Goal: Transaction & Acquisition: Purchase product/service

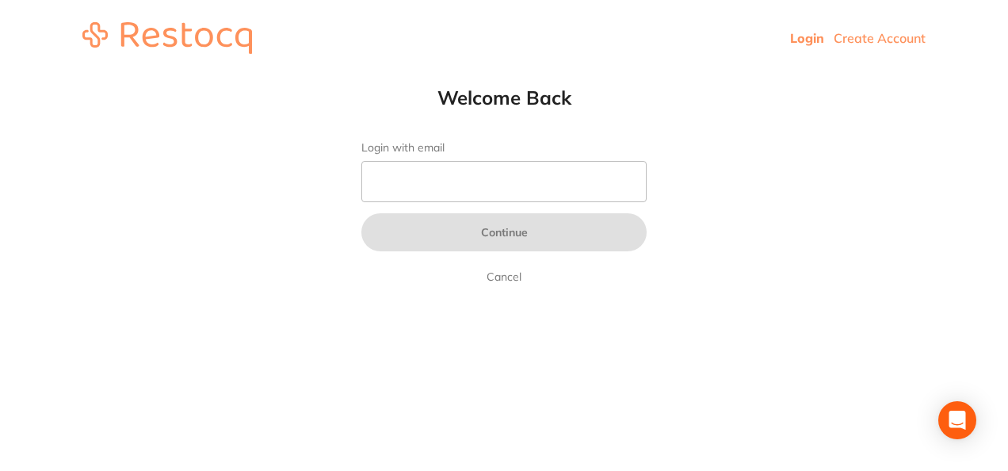
click at [460, 160] on form "Login with email Continue Cancel" at bounding box center [503, 213] width 285 height 145
click at [453, 178] on input "Login with email" at bounding box center [503, 181] width 285 height 41
type input "[EMAIL_ADDRESS][DOMAIN_NAME]"
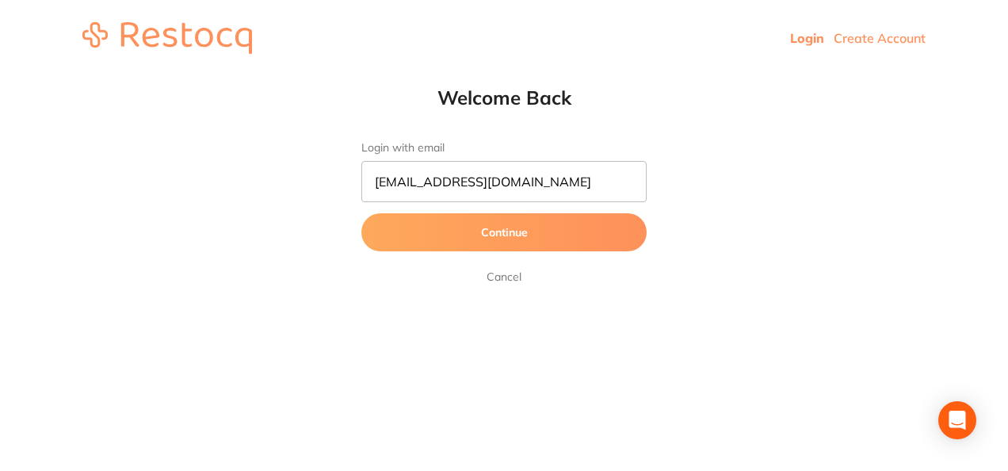
click at [450, 233] on button "Continue" at bounding box center [503, 232] width 285 height 38
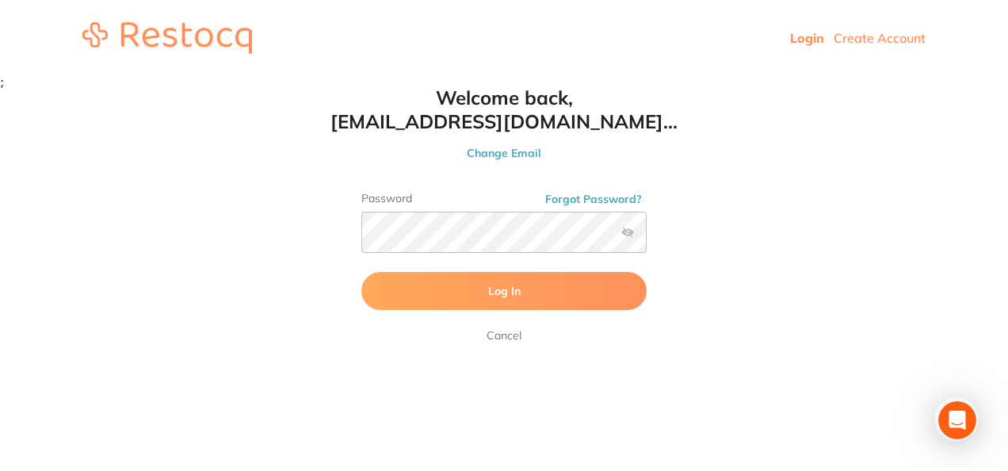
click at [482, 287] on button "Log In" at bounding box center [503, 291] width 285 height 38
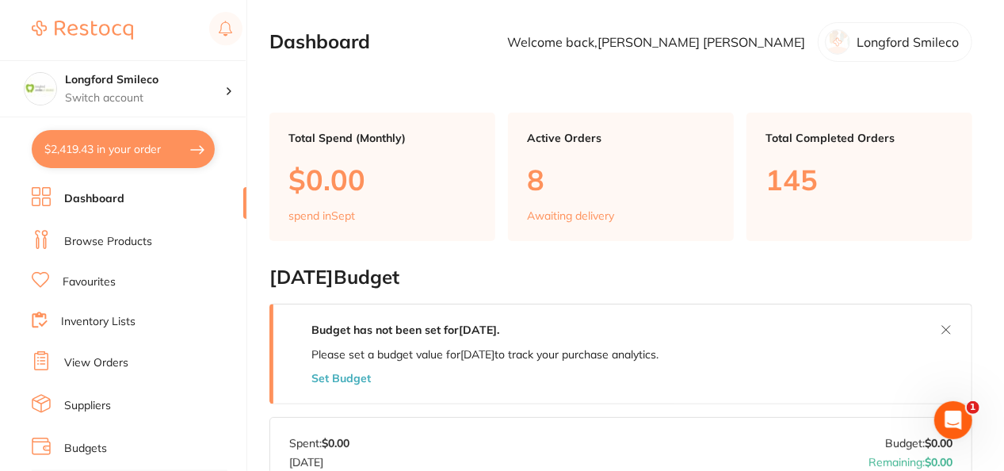
click at [118, 143] on button "$2,419.43 in your order" at bounding box center [123, 149] width 183 height 38
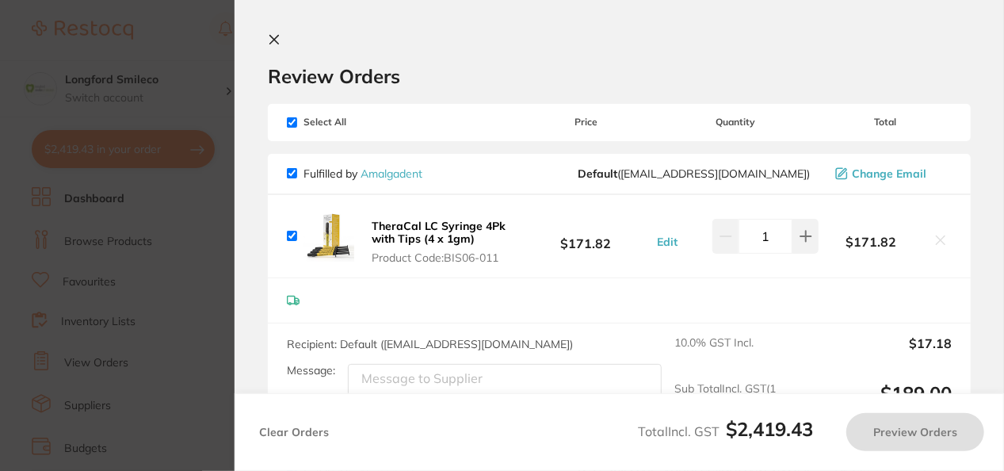
checkbox input "true"
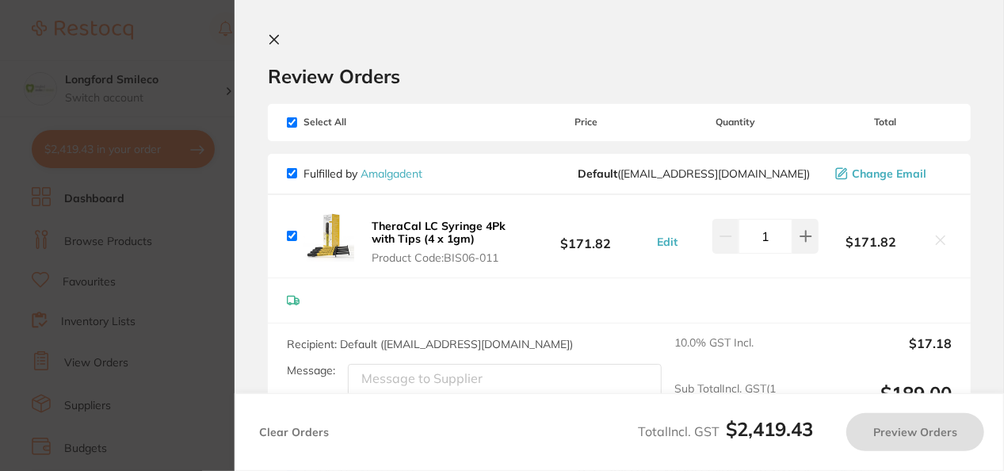
checkbox input "true"
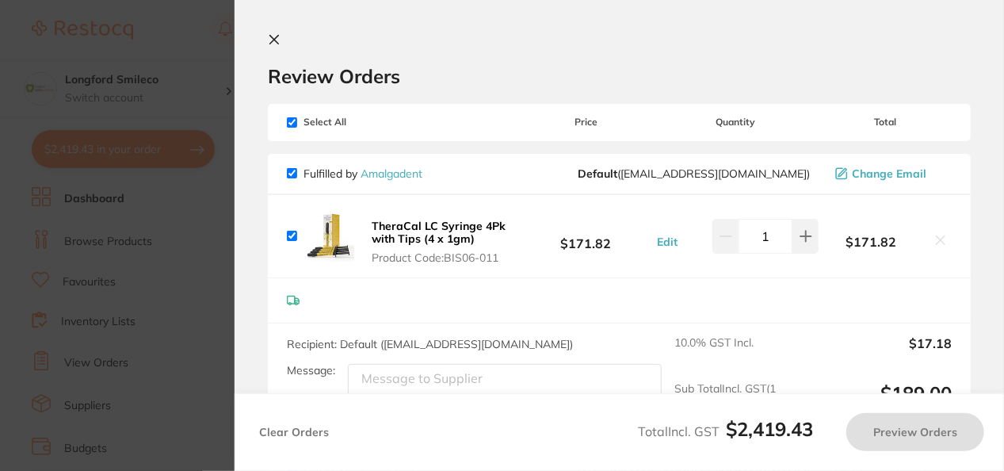
checkbox input "true"
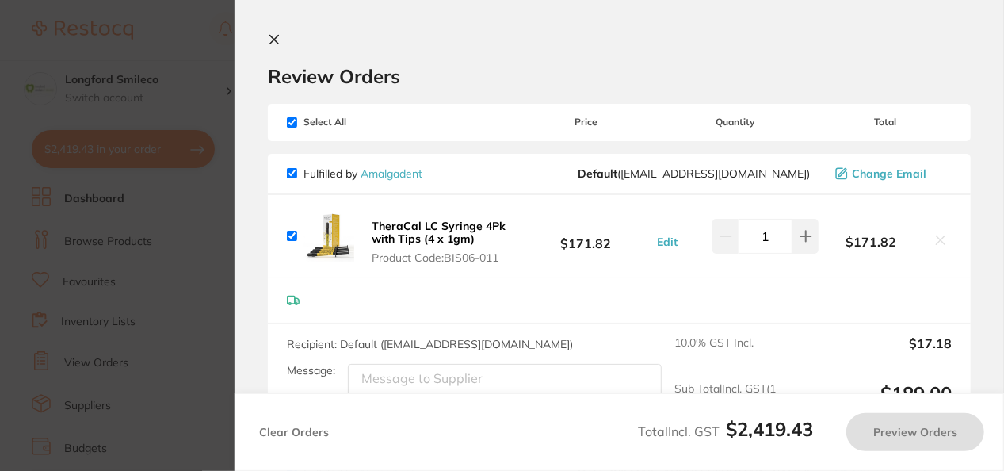
checkbox input "true"
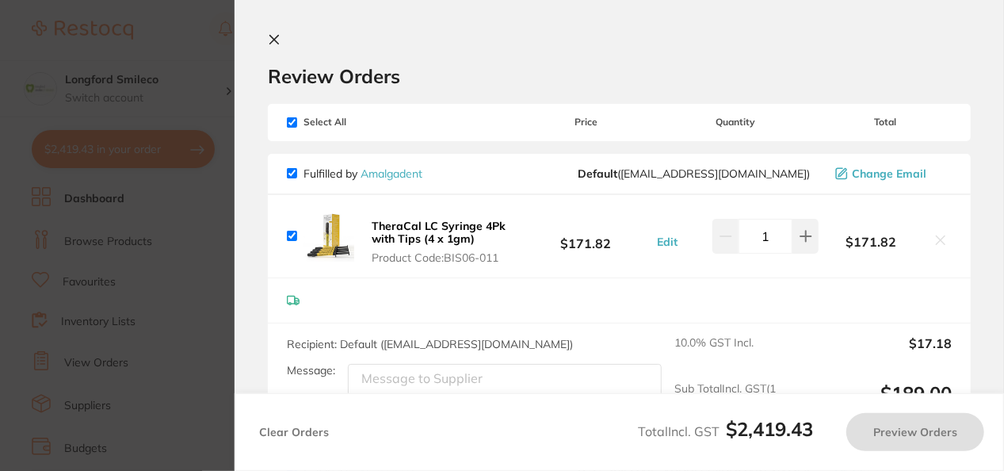
checkbox input "true"
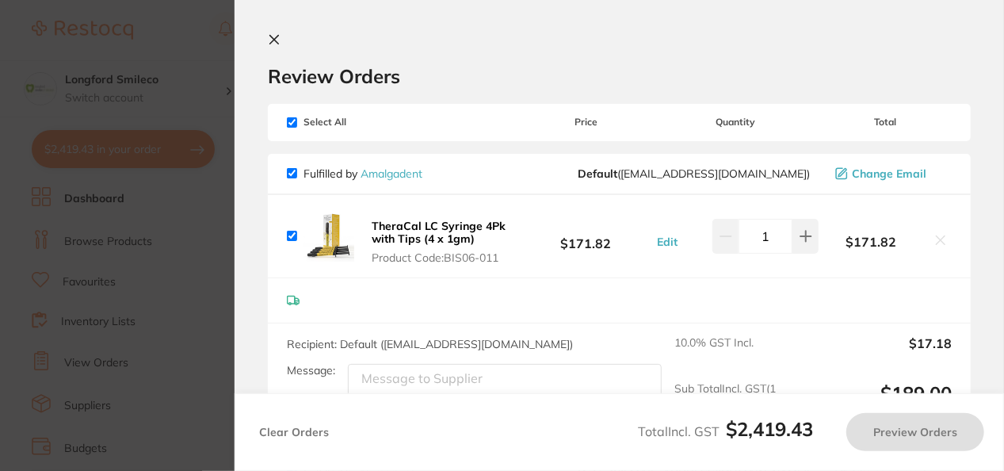
checkbox input "true"
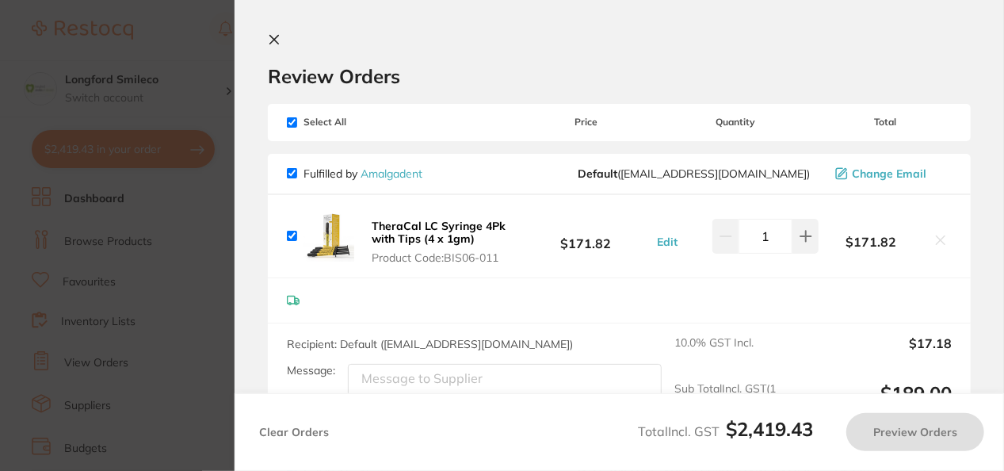
checkbox input "true"
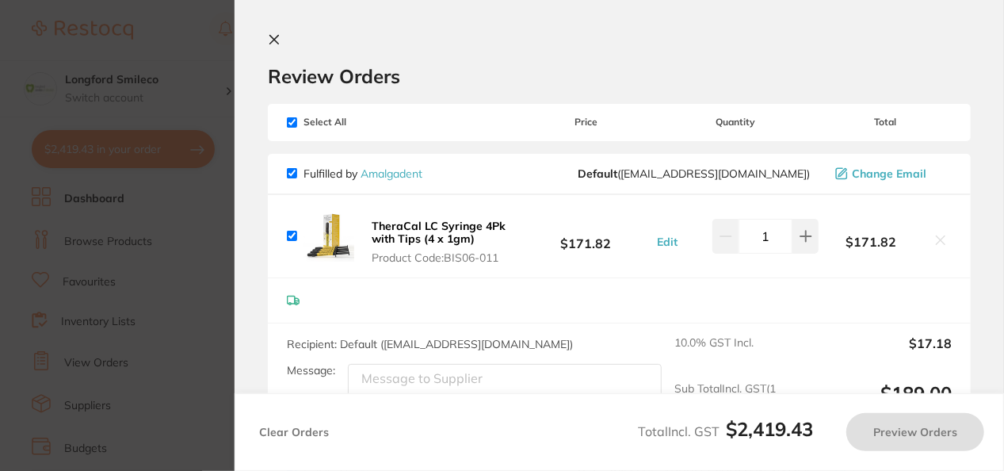
checkbox input "true"
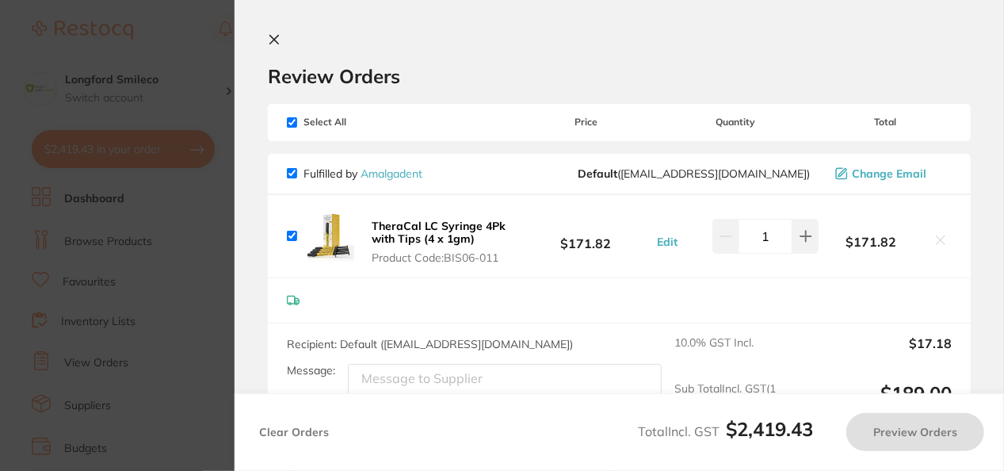
checkbox input "true"
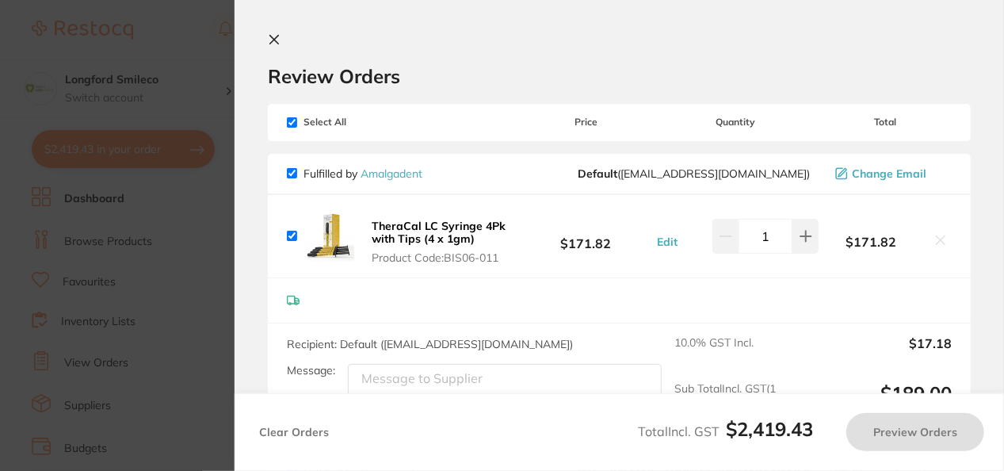
checkbox input "true"
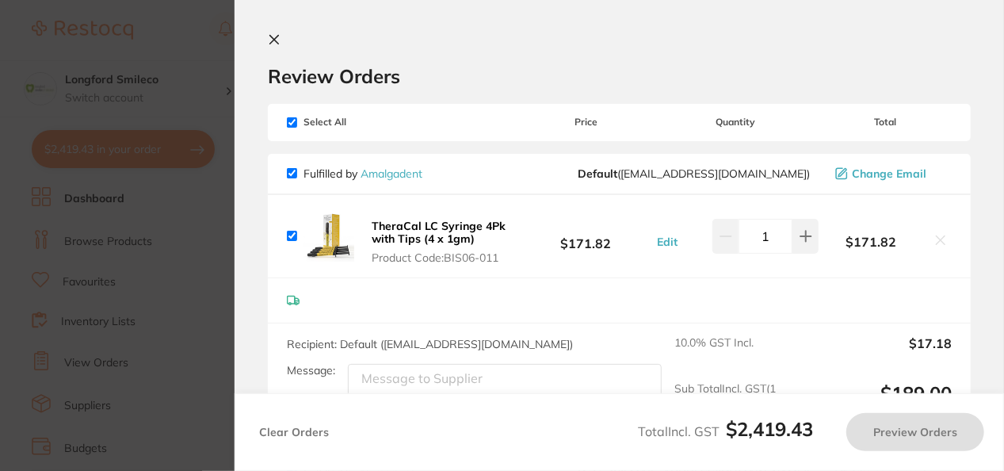
checkbox input "true"
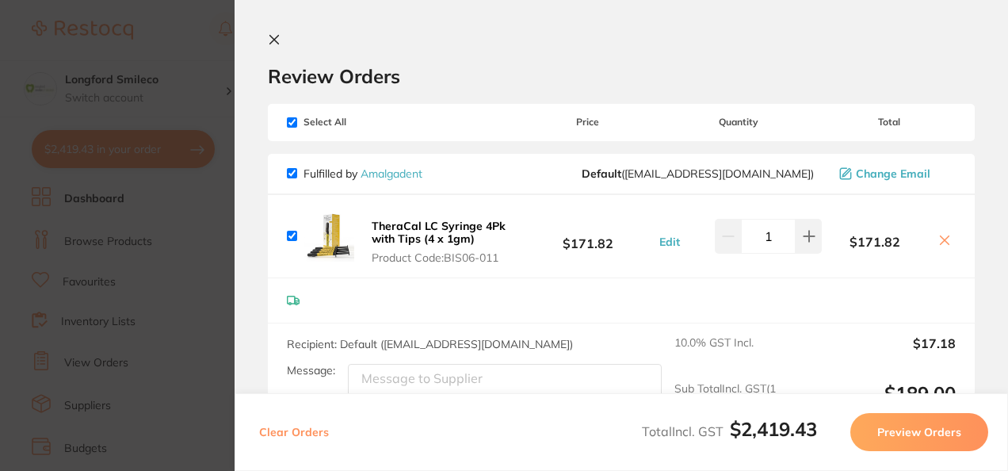
drag, startPoint x: 628, startPoint y: 302, endPoint x: 621, endPoint y: 286, distance: 17.1
click at [621, 286] on div at bounding box center [621, 300] width 707 height 45
drag, startPoint x: 621, startPoint y: 286, endPoint x: 618, endPoint y: 243, distance: 43.7
click at [618, 243] on div "Fulfilled by Amalgadent Default ( info@amalgadent.com.au ) Change Email TheraCa…" at bounding box center [621, 297] width 707 height 286
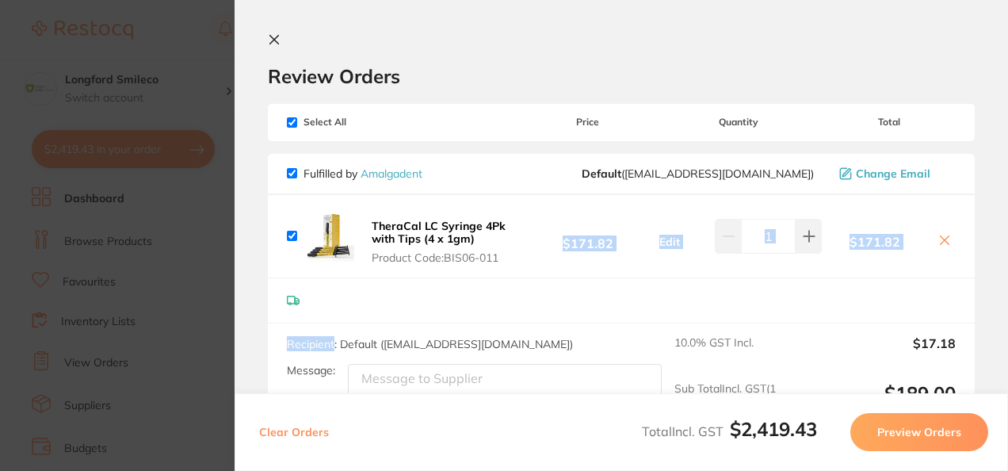
drag, startPoint x: 618, startPoint y: 243, endPoint x: 629, endPoint y: 258, distance: 19.4
click at [629, 258] on div "TheraCal LC Syringe 4Pk with Tips (4 x 1gm) Product Code: BIS06-011 $171.82 Edi…" at bounding box center [621, 236] width 707 height 82
click at [653, 208] on div "TheraCal LC Syringe 4Pk with Tips (4 x 1gm) Product Code: BIS06-011 $171.82 Edi…" at bounding box center [621, 236] width 707 height 82
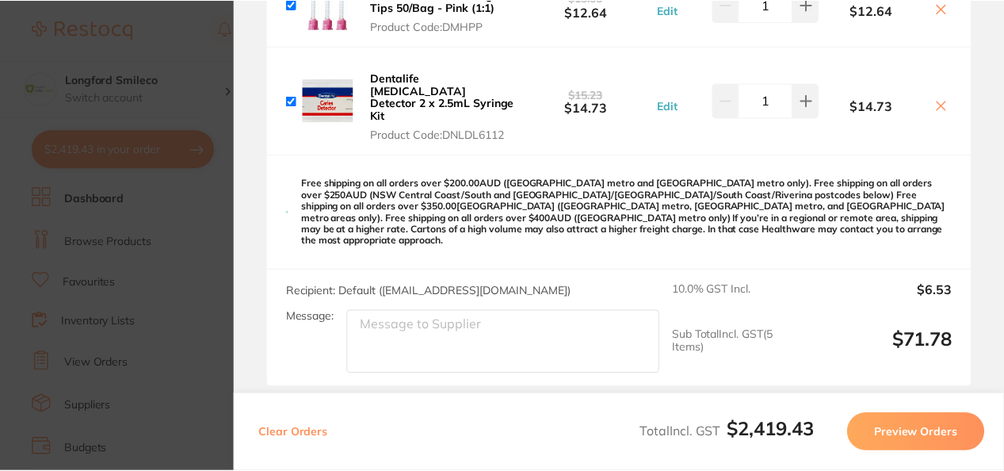
scroll to position [5829, 0]
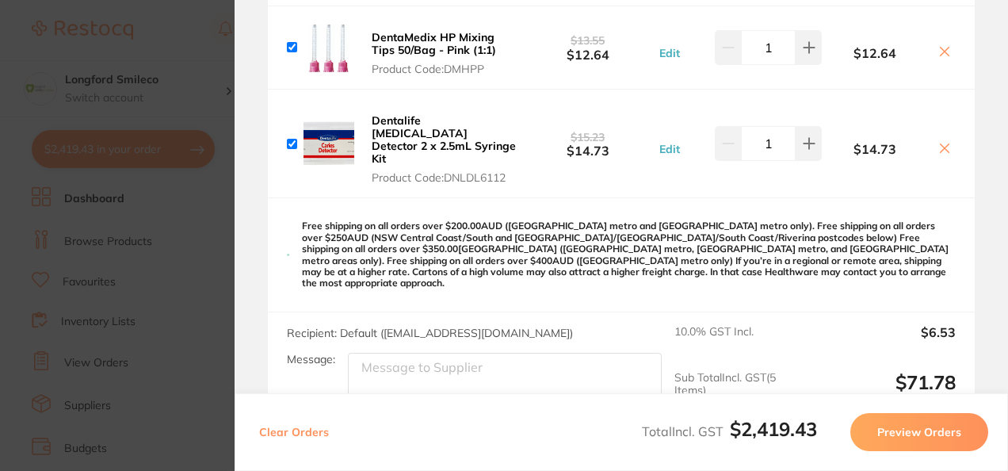
click at [137, 325] on section "Update RRP Set your pre negotiated price for this item. Item Agreed RRP (excl. …" at bounding box center [504, 235] width 1008 height 471
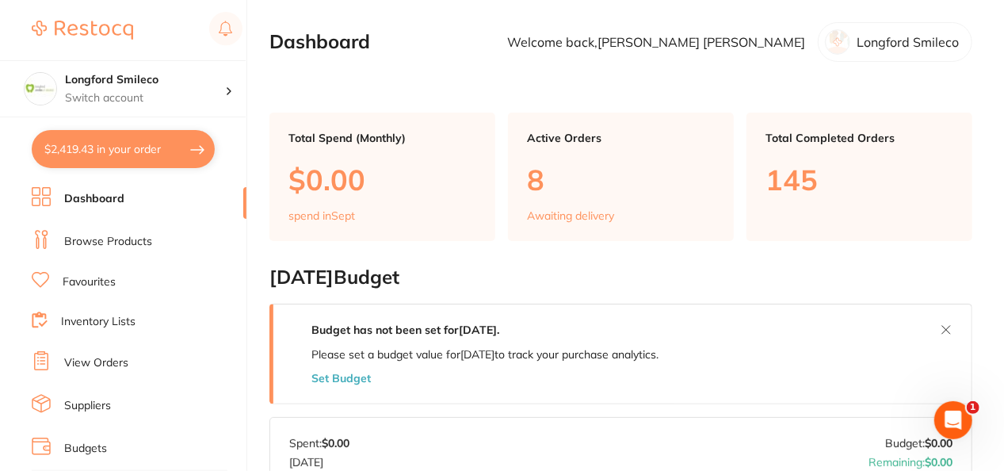
click at [89, 243] on link "Browse Products" at bounding box center [108, 242] width 88 height 16
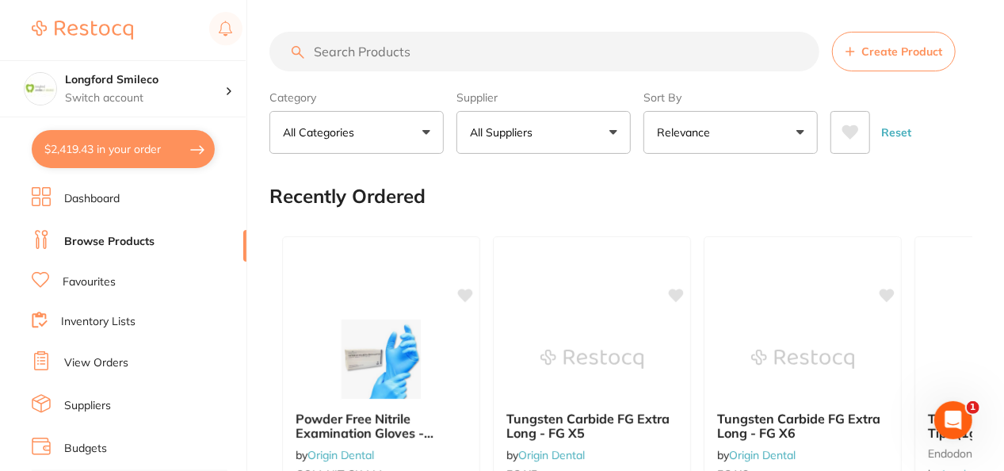
click at [498, 117] on button "All Suppliers" at bounding box center [544, 132] width 174 height 43
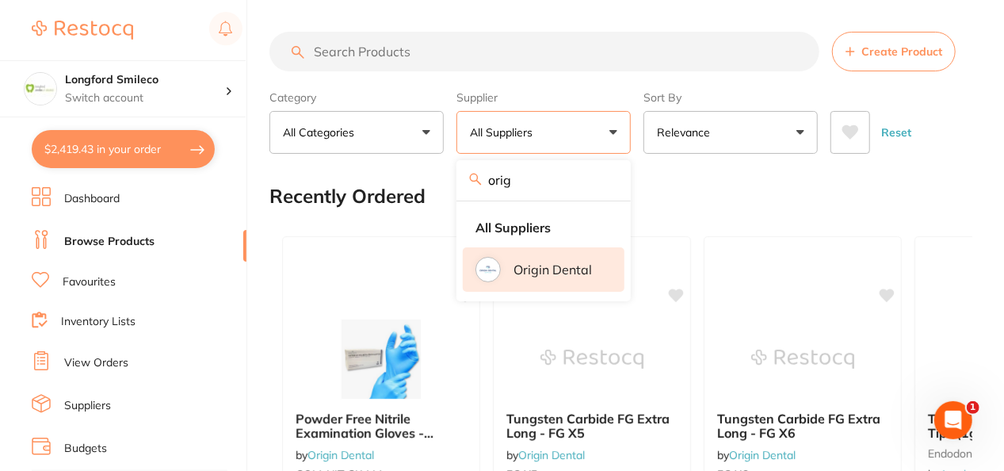
type input "orig"
click at [543, 267] on p "Origin Dental" at bounding box center [553, 269] width 78 height 14
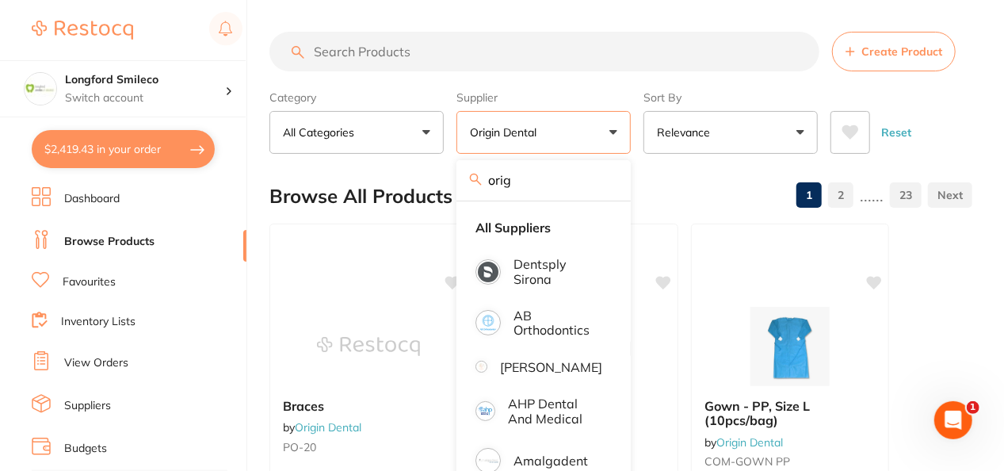
click at [401, 38] on input "search" at bounding box center [545, 52] width 550 height 40
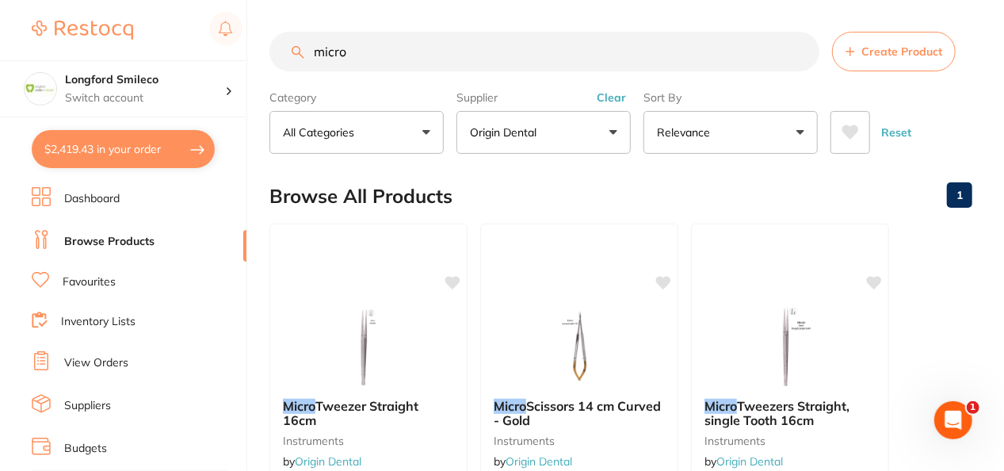
type input "micro"
click at [862, 204] on div "Browse All Products 1" at bounding box center [621, 196] width 703 height 53
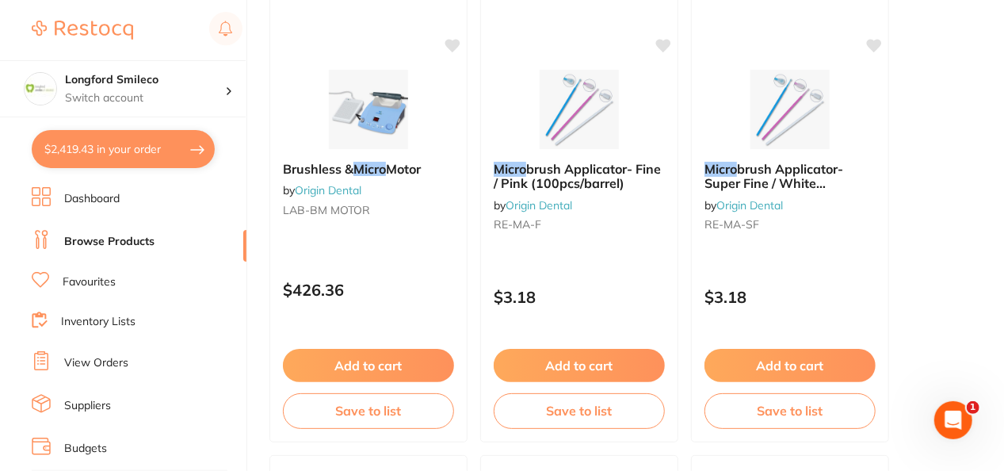
scroll to position [666, 0]
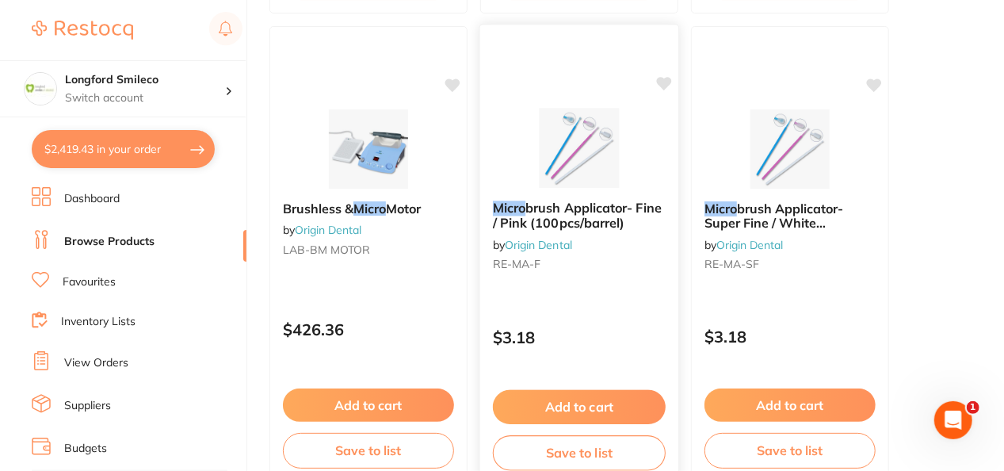
click at [598, 403] on button "Add to cart" at bounding box center [579, 407] width 173 height 34
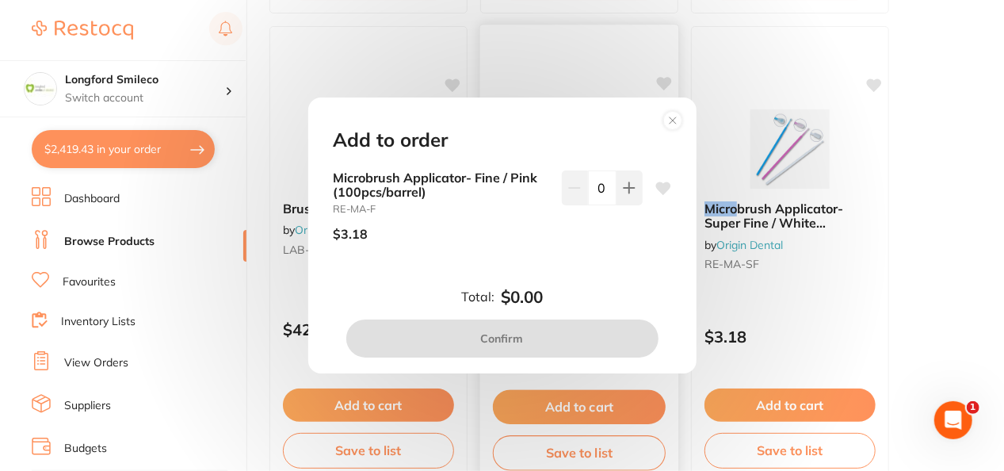
scroll to position [0, 0]
click at [629, 197] on button at bounding box center [630, 187] width 26 height 35
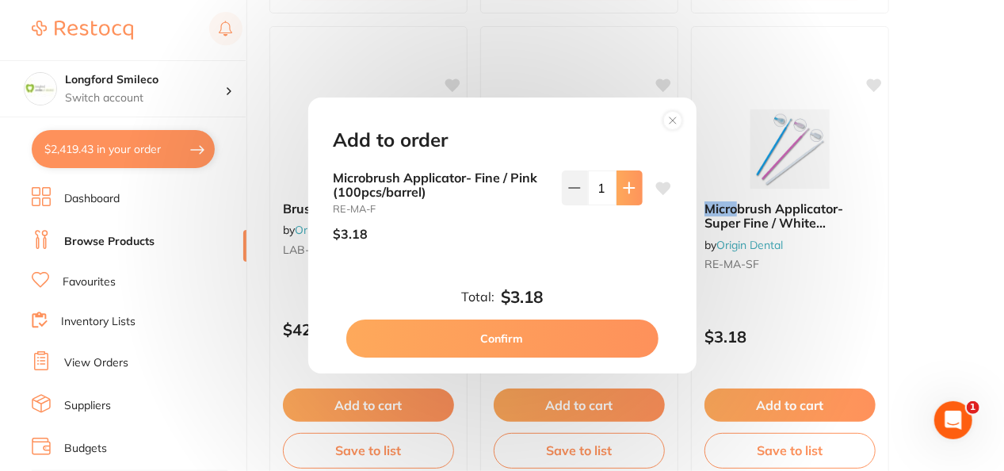
click at [629, 197] on button at bounding box center [630, 187] width 26 height 35
type input "2"
click at [582, 330] on button "Confirm" at bounding box center [502, 338] width 312 height 38
checkbox input "false"
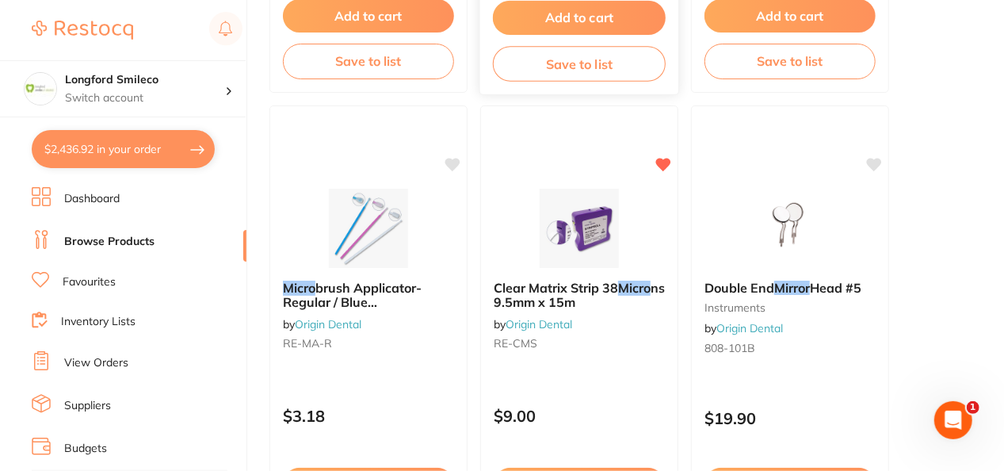
scroll to position [1077, 0]
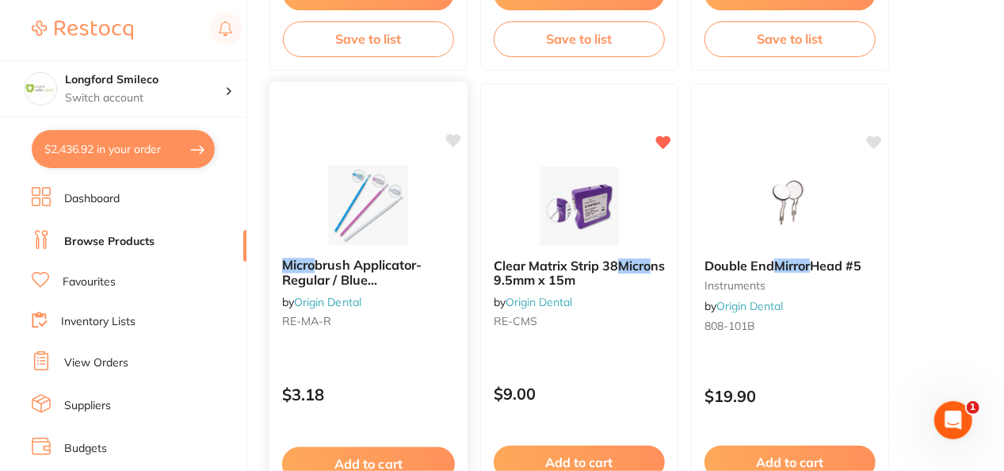
click at [369, 449] on button "Add to cart" at bounding box center [368, 464] width 173 height 34
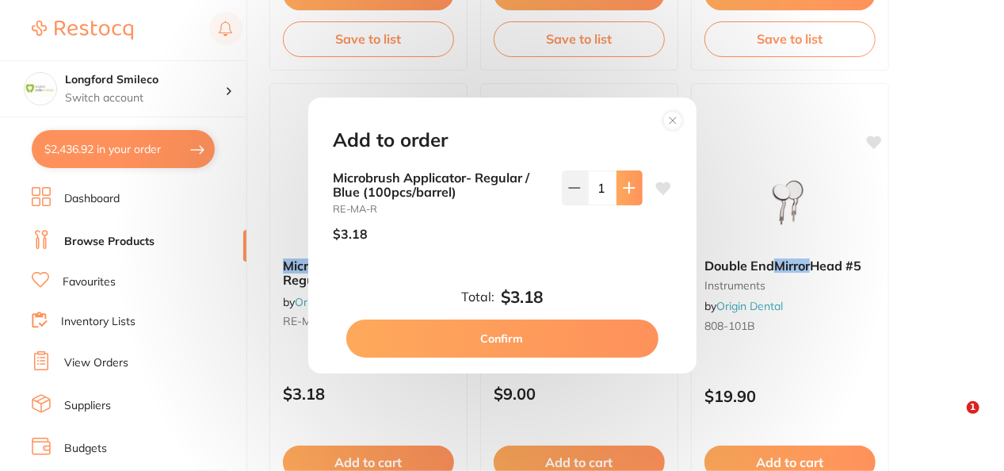
click at [625, 182] on icon at bounding box center [629, 187] width 10 height 10
click at [572, 189] on icon at bounding box center [574, 188] width 13 height 13
type input "1"
click at [552, 334] on button "Confirm" at bounding box center [502, 338] width 312 height 38
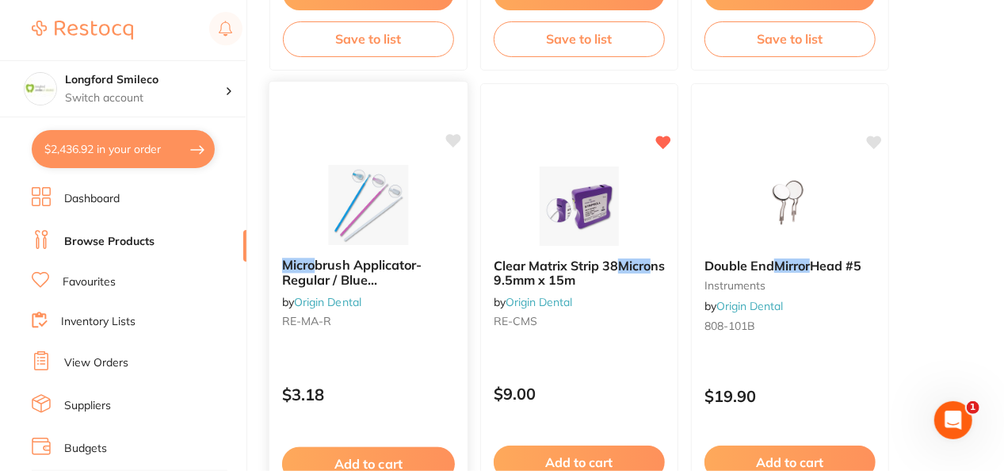
click at [449, 135] on icon at bounding box center [453, 140] width 15 height 13
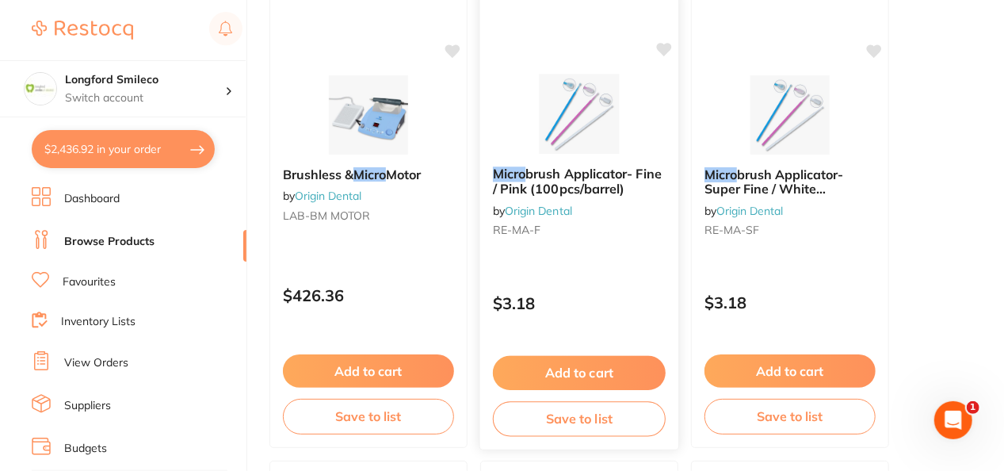
scroll to position [696, 0]
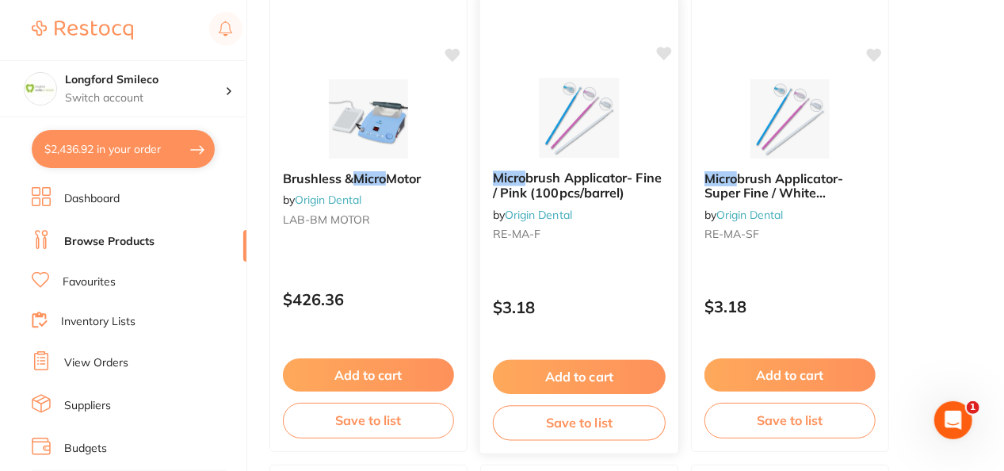
click at [663, 49] on icon at bounding box center [664, 53] width 15 height 13
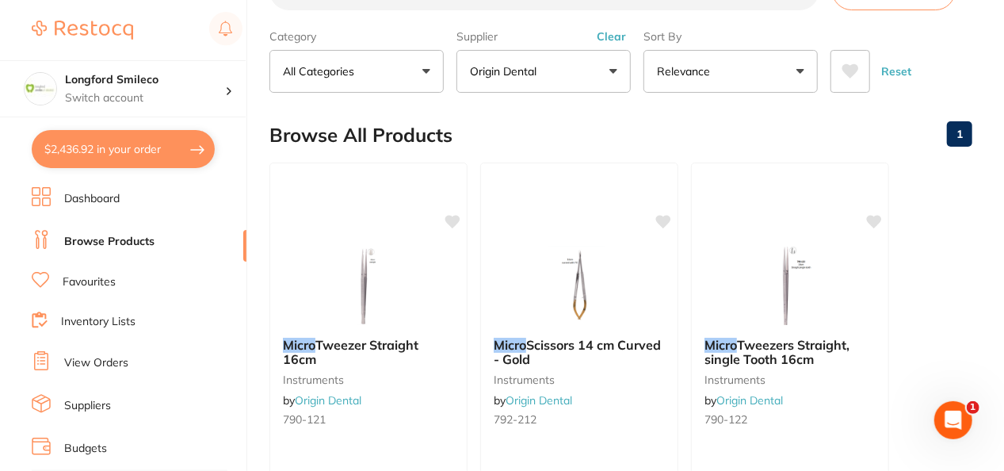
scroll to position [0, 0]
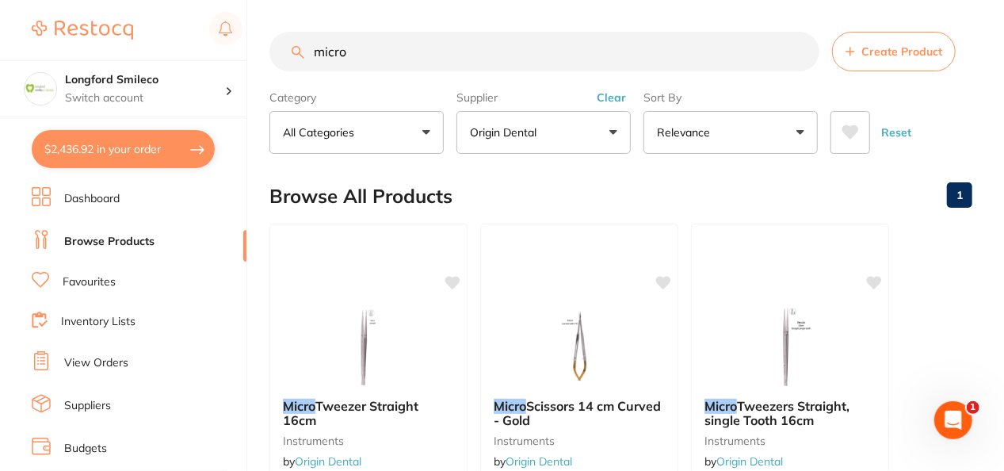
click at [663, 49] on input "micro" at bounding box center [545, 52] width 550 height 40
click at [799, 52] on input "micro" at bounding box center [545, 52] width 550 height 40
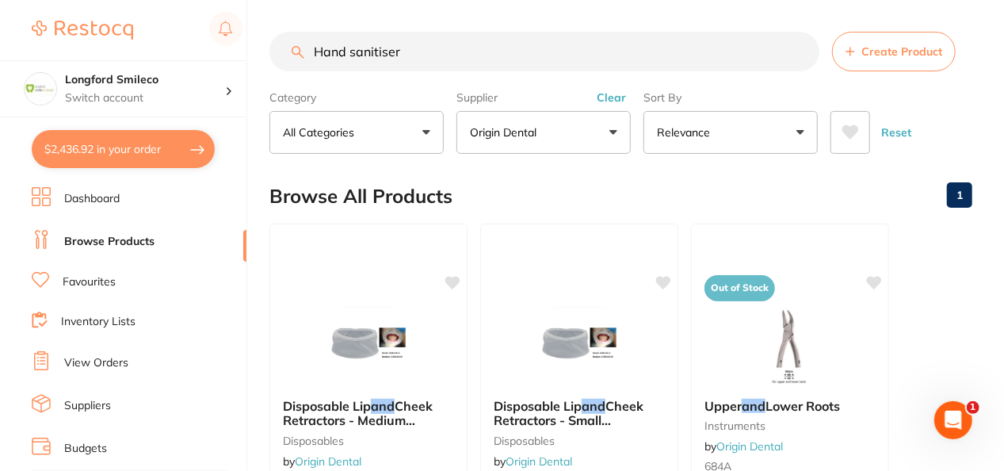
type input "Hand sanitiser"
click at [619, 181] on div "Browse All Products 1" at bounding box center [621, 196] width 703 height 53
click at [580, 136] on button "Origin Dental" at bounding box center [544, 132] width 174 height 43
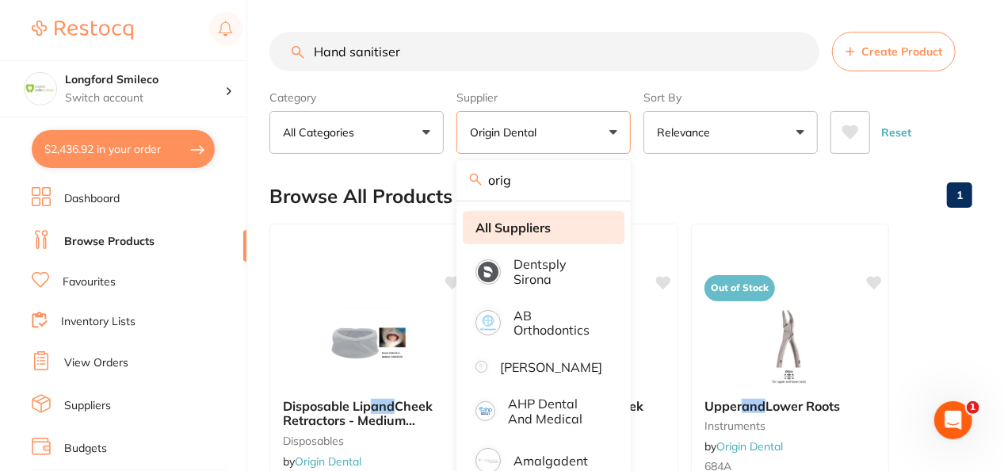
click at [520, 232] on strong "All Suppliers" at bounding box center [513, 227] width 75 height 14
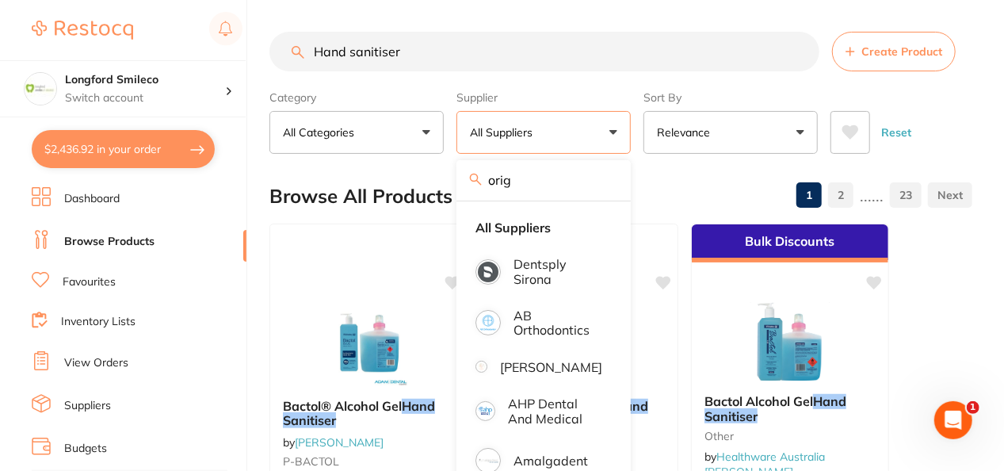
click at [476, 59] on input "Hand sanitiser" at bounding box center [545, 52] width 550 height 40
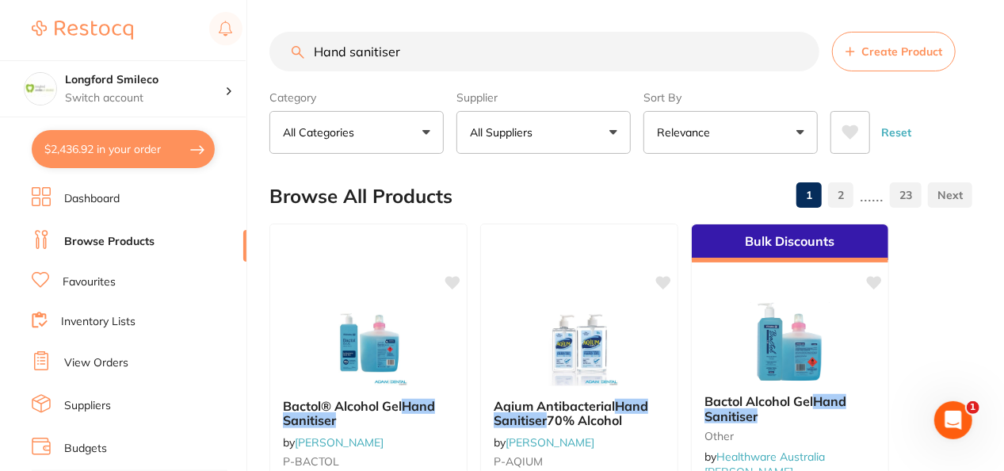
click at [460, 171] on div "Browse All Products 1 2 ...... 23" at bounding box center [621, 196] width 703 height 53
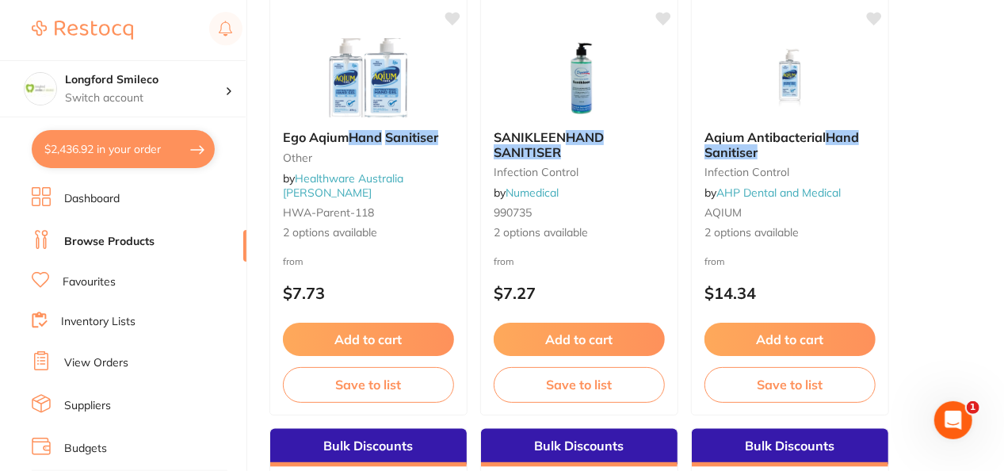
scroll to position [729, 0]
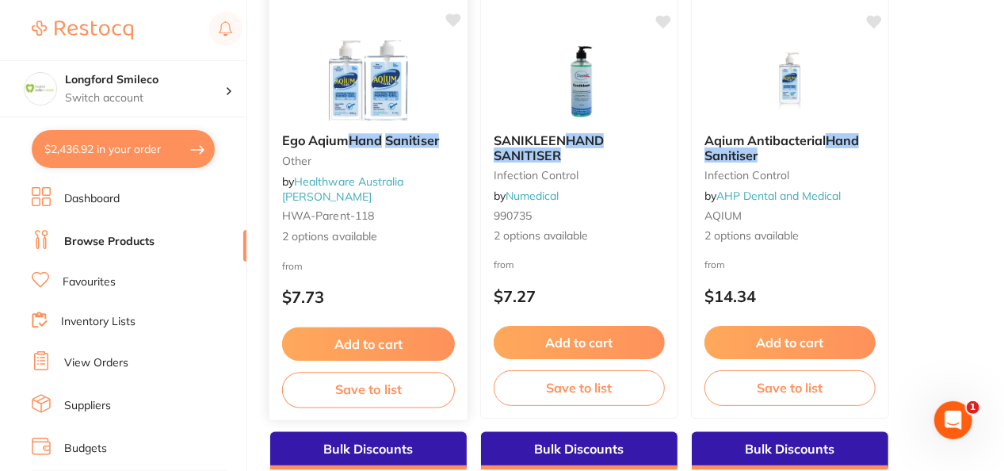
click at [389, 93] on img at bounding box center [368, 80] width 104 height 80
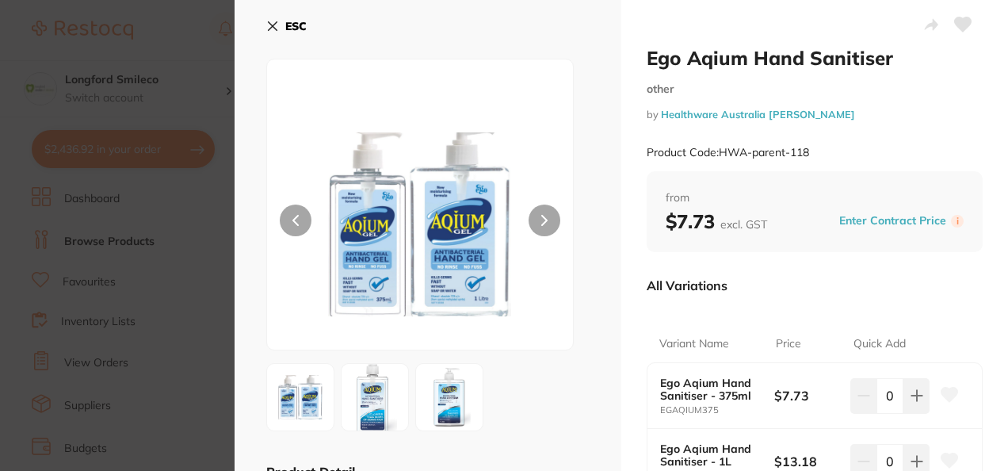
click at [271, 21] on icon at bounding box center [272, 26] width 13 height 13
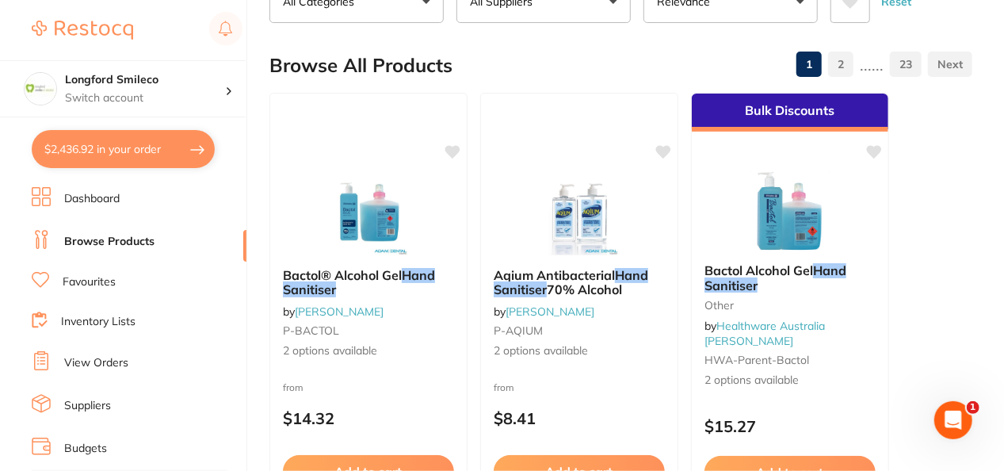
scroll to position [159, 0]
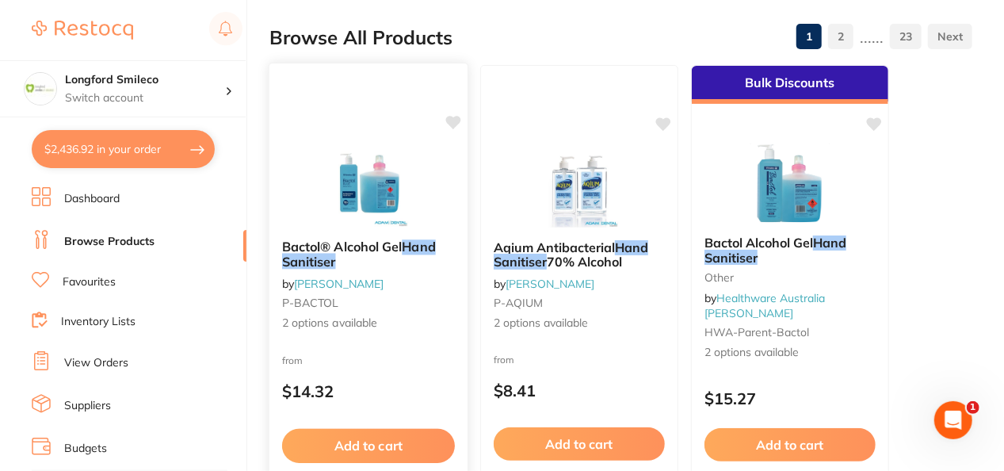
click at [346, 216] on img at bounding box center [368, 187] width 104 height 80
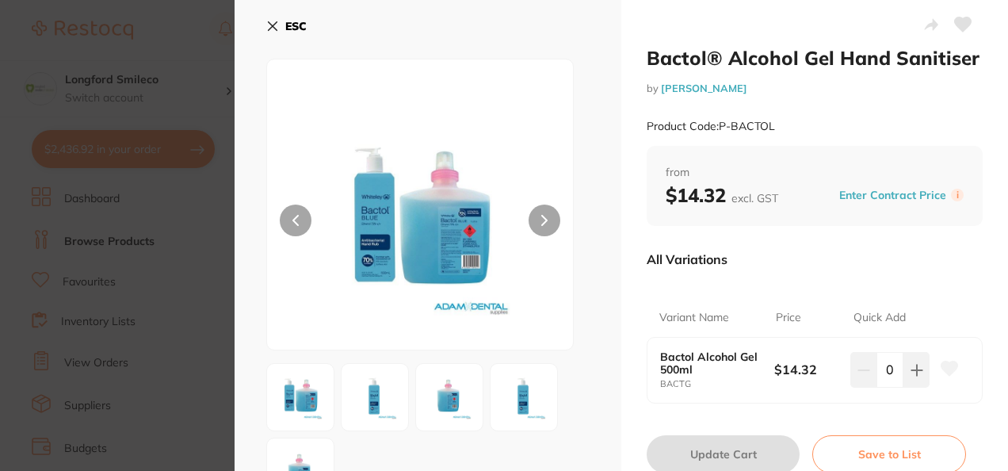
click at [268, 25] on icon at bounding box center [272, 26] width 13 height 13
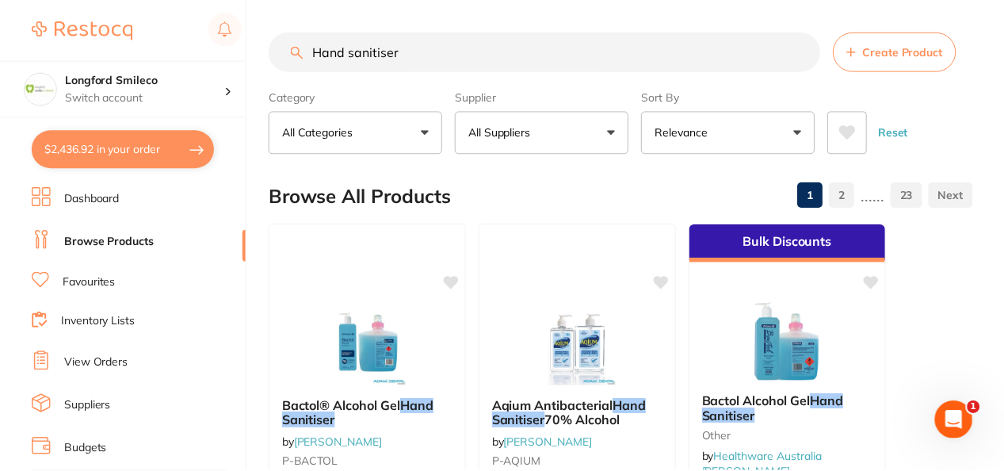
scroll to position [159, 0]
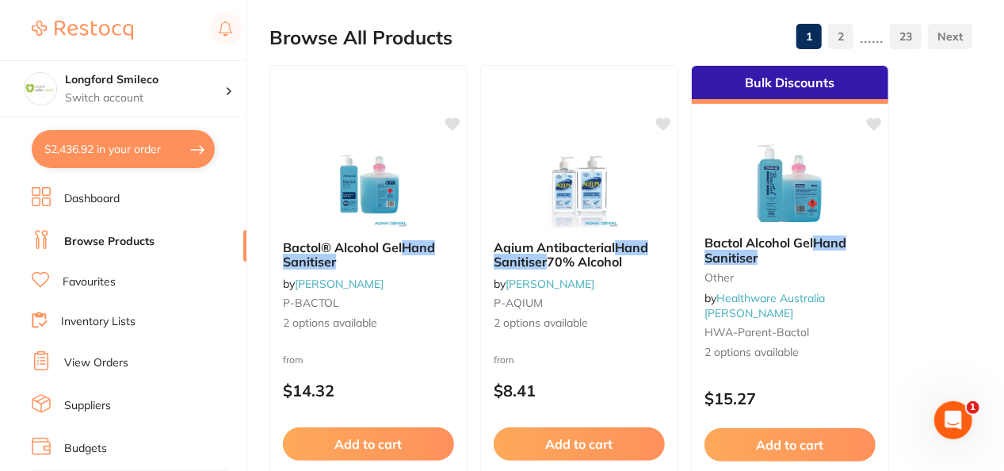
click at [79, 277] on link "Favourites" at bounding box center [89, 282] width 53 height 16
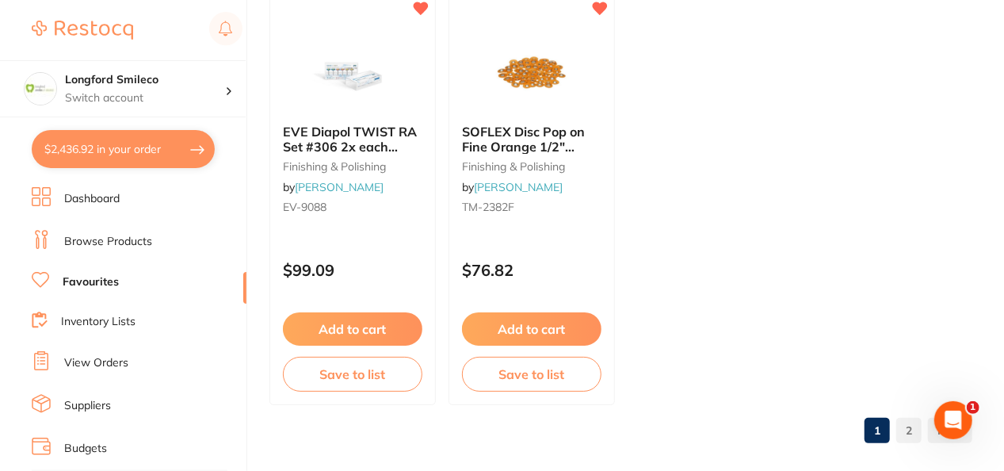
scroll to position [6342, 0]
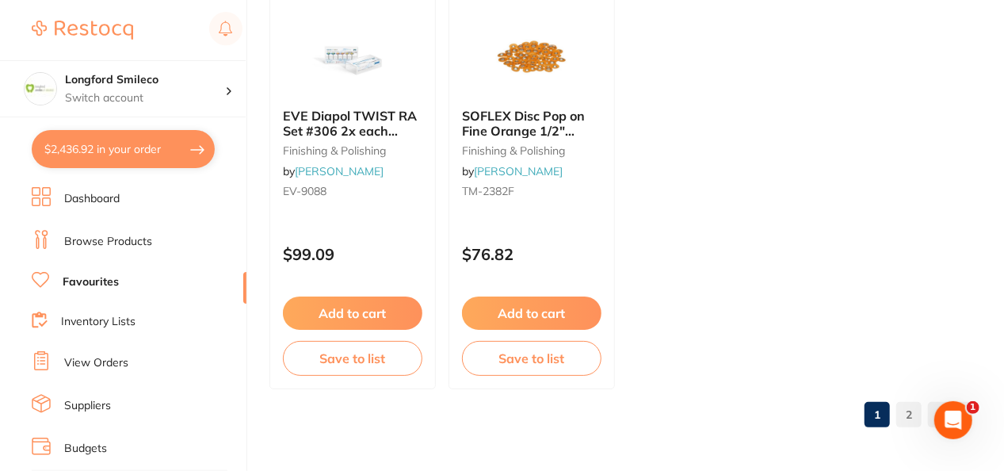
click at [914, 417] on link "2" at bounding box center [908, 415] width 25 height 32
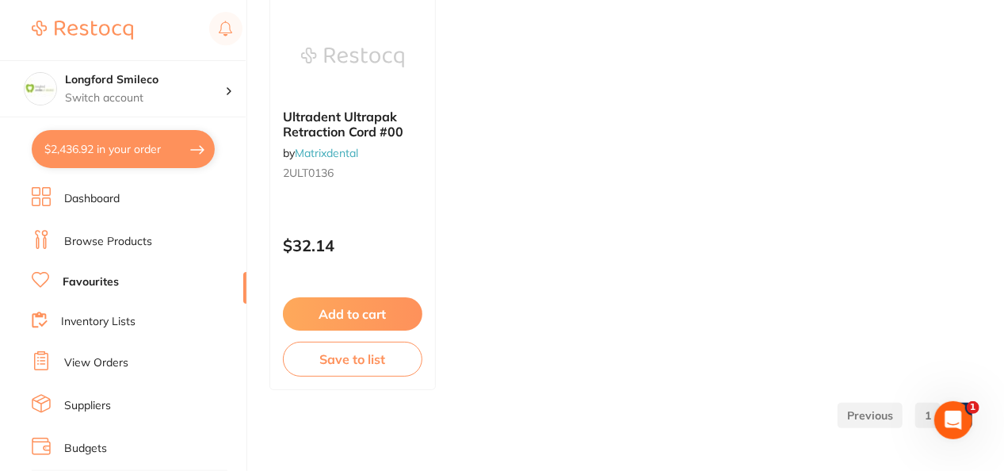
scroll to position [5874, 0]
click at [101, 237] on link "Browse Products" at bounding box center [108, 242] width 88 height 16
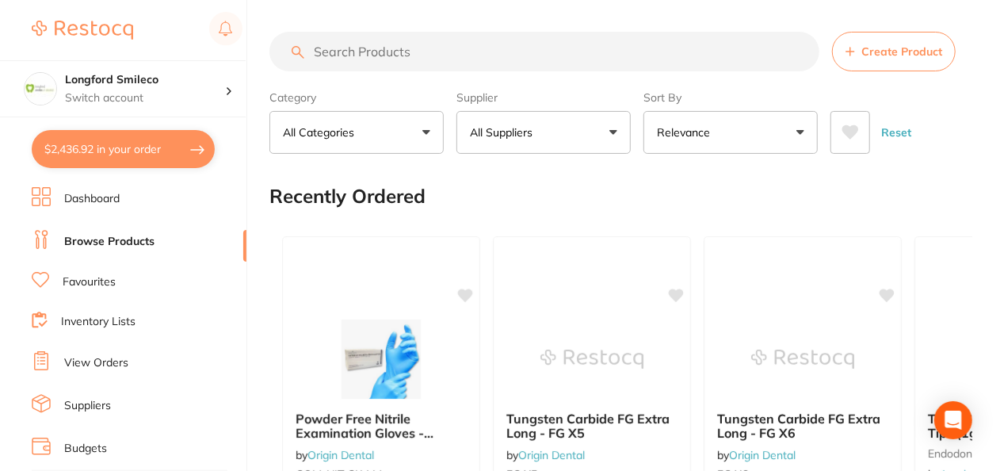
click at [356, 55] on input "search" at bounding box center [545, 52] width 550 height 40
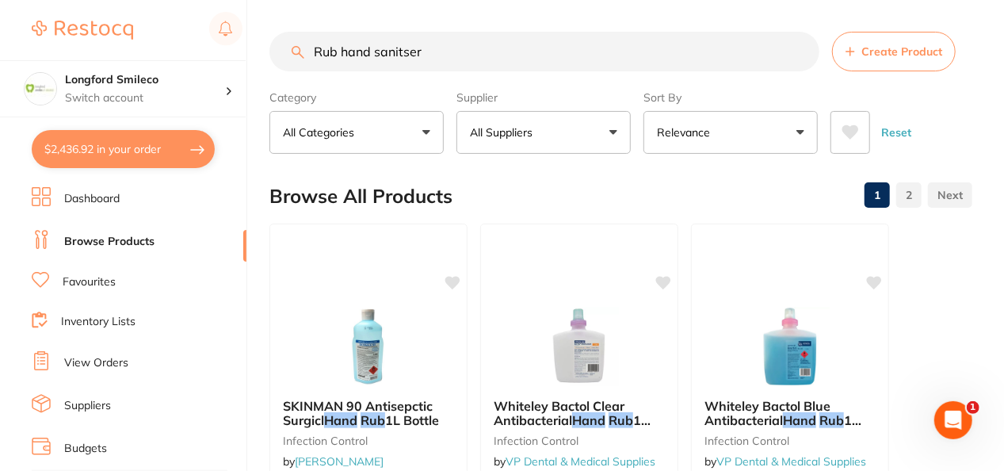
drag, startPoint x: 461, startPoint y: 68, endPoint x: 328, endPoint y: 70, distance: 133.2
click at [328, 70] on input "Rub hand sanitser" at bounding box center [545, 52] width 550 height 40
type input "R"
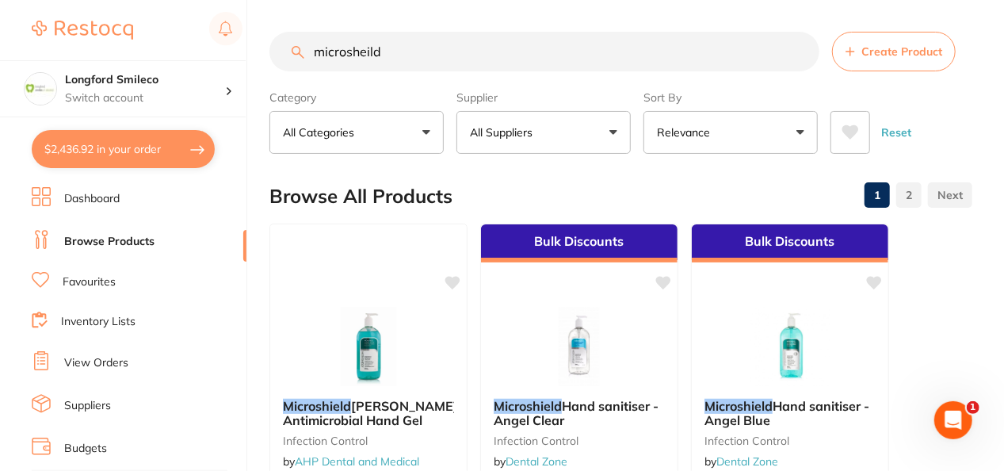
click at [449, 53] on input "microsheild" at bounding box center [545, 52] width 550 height 40
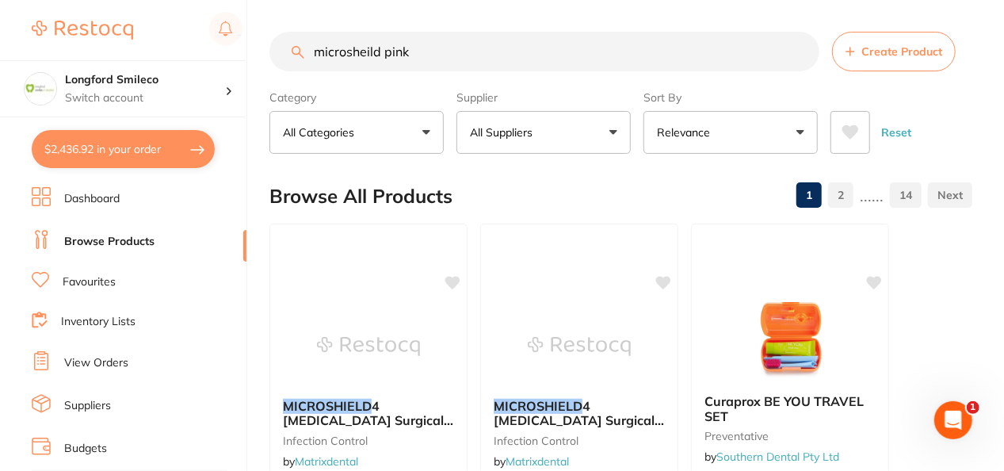
click at [449, 53] on input "microsheild pink" at bounding box center [545, 52] width 550 height 40
click at [521, 193] on div "Browse All Products 1 2 ...... 14" at bounding box center [621, 196] width 703 height 53
click at [445, 47] on input "microsheild pink" at bounding box center [545, 52] width 550 height 40
type input "m"
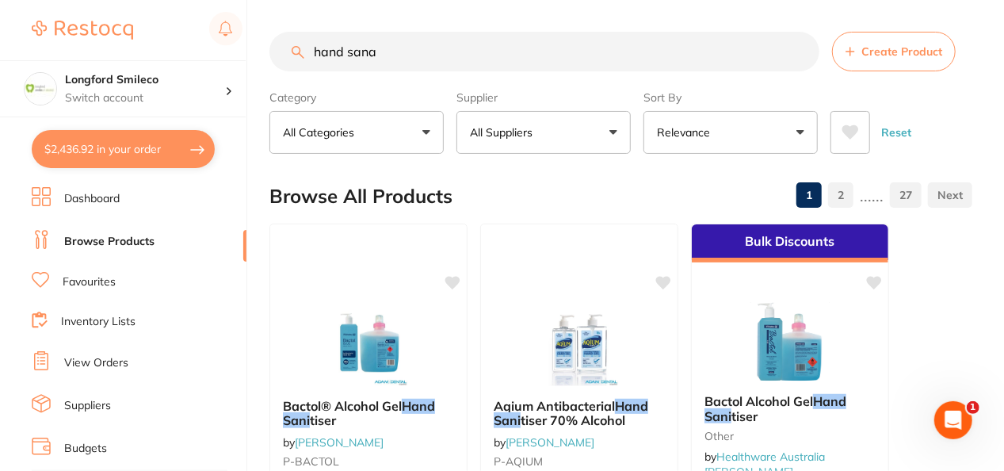
type input "hand sana"
click at [605, 178] on div "Browse All Products 1 2 ...... 27" at bounding box center [621, 196] width 703 height 53
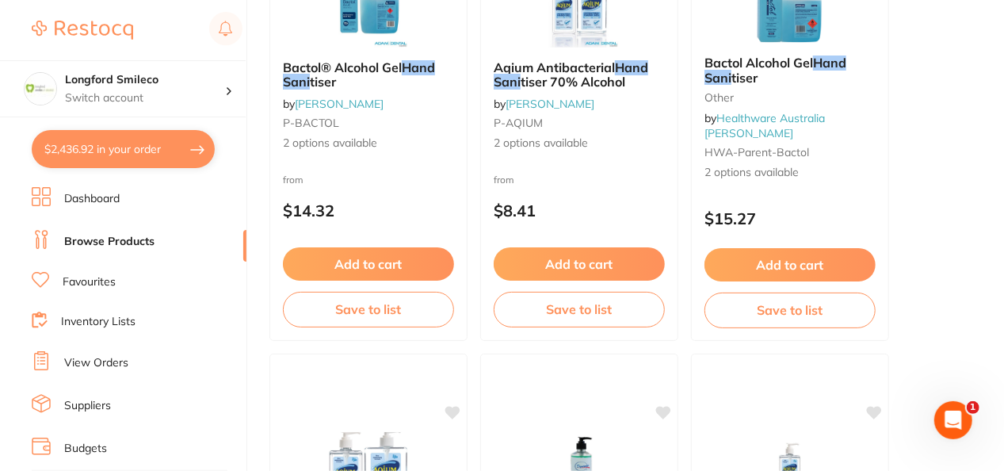
scroll to position [317, 0]
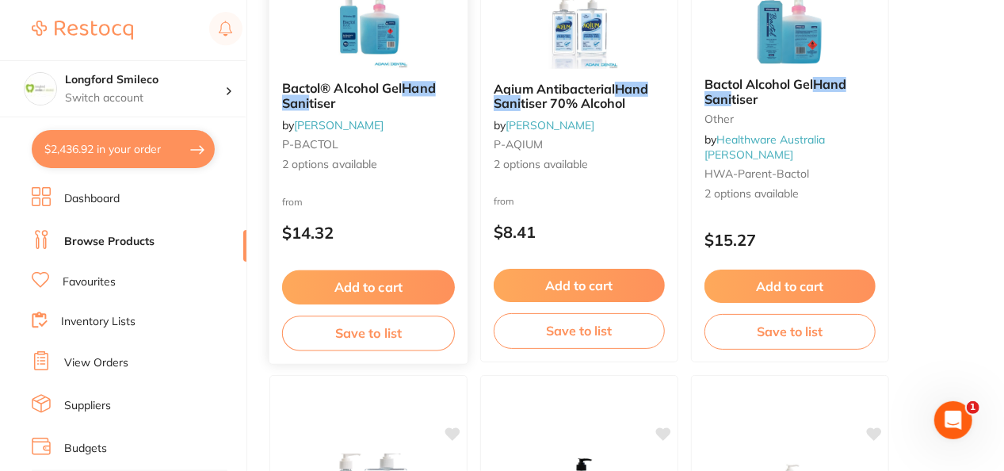
click at [415, 285] on button "Add to cart" at bounding box center [368, 287] width 173 height 34
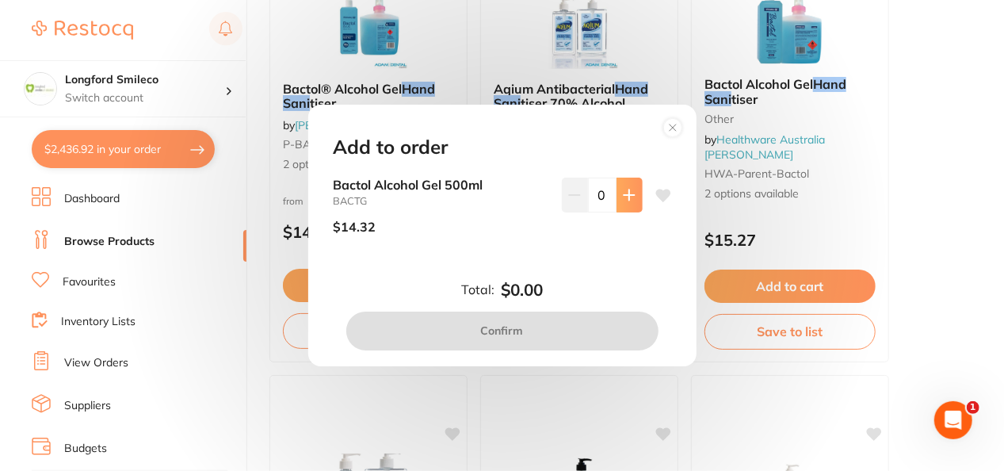
scroll to position [0, 0]
click at [419, 55] on div "Add to order Bactol Alcohol Gel 500ml BACTG $14.32 0 Total: $0.00 Confirm" at bounding box center [502, 235] width 1004 height 471
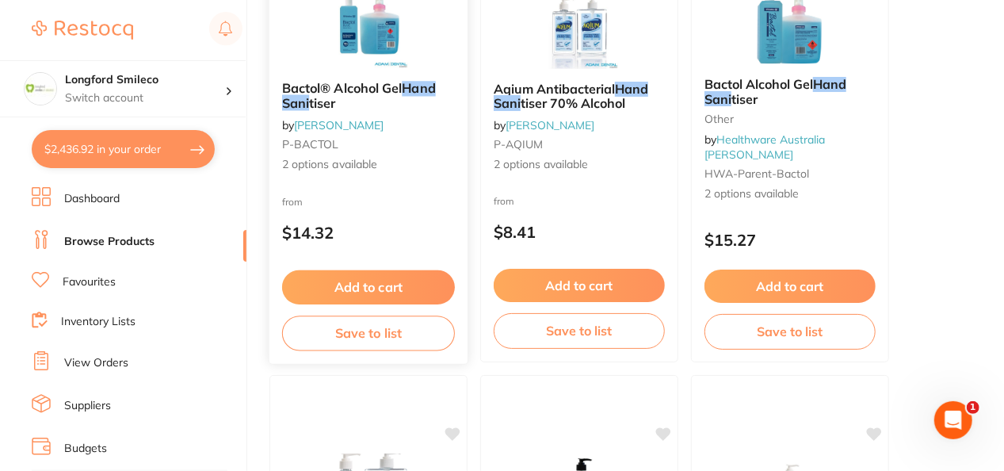
click at [392, 48] on img at bounding box center [368, 28] width 104 height 80
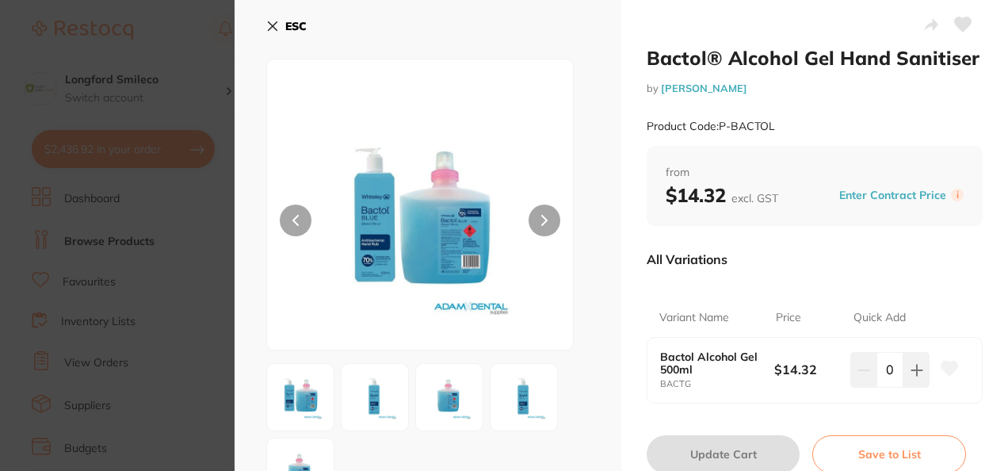
click at [531, 216] on button at bounding box center [545, 221] width 32 height 32
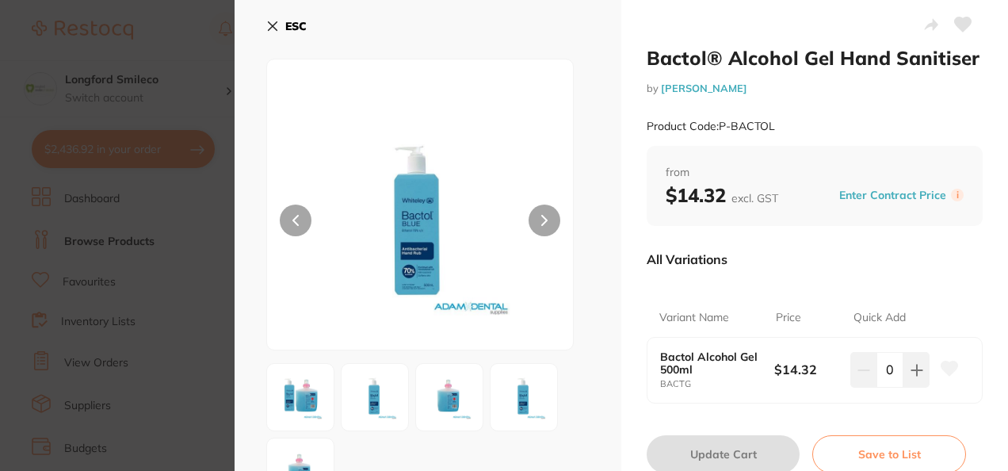
click at [545, 216] on icon at bounding box center [544, 220] width 6 height 11
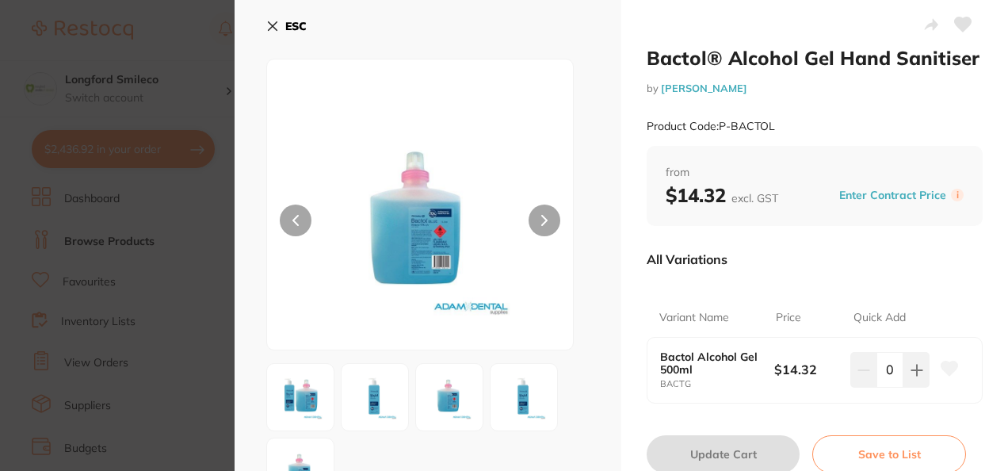
click at [545, 216] on icon at bounding box center [544, 220] width 6 height 11
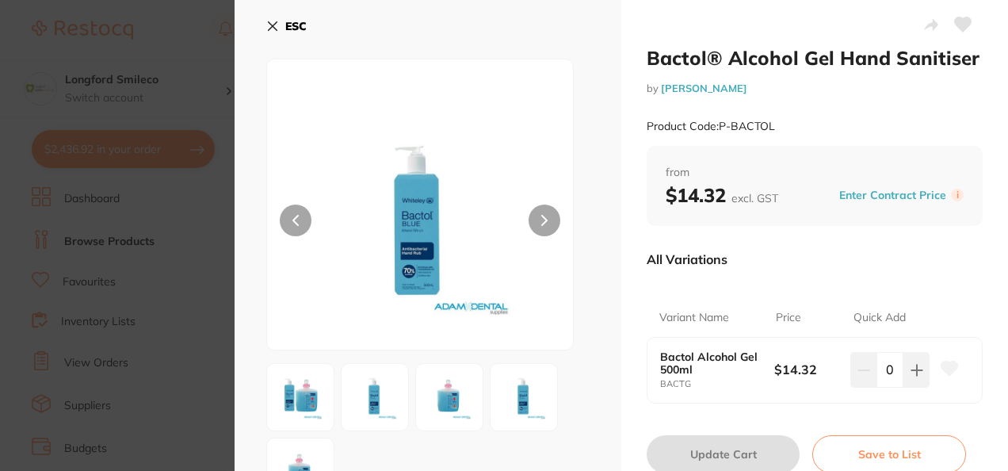
click at [271, 27] on icon at bounding box center [273, 26] width 9 height 9
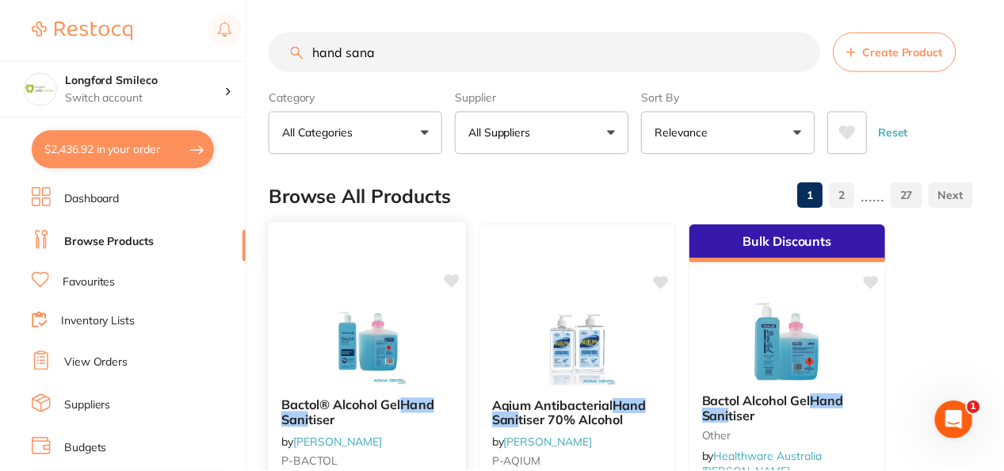
scroll to position [317, 0]
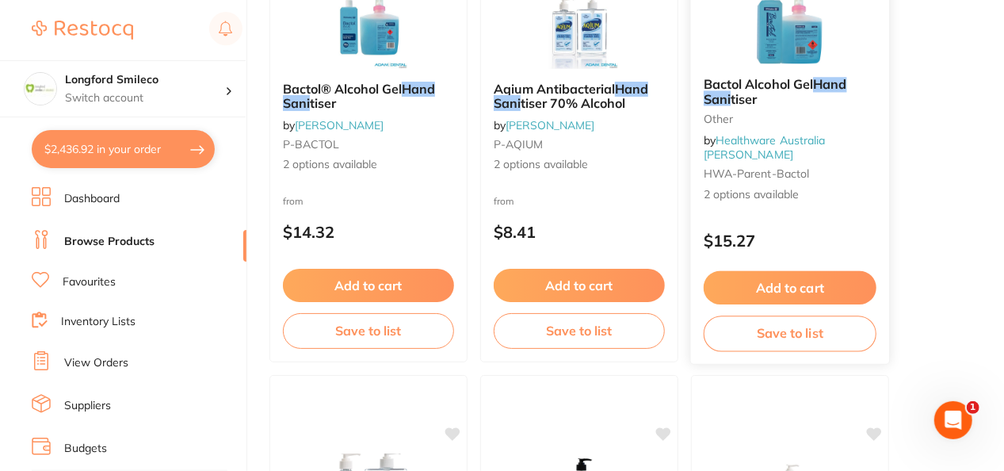
click at [779, 64] on img at bounding box center [790, 24] width 104 height 80
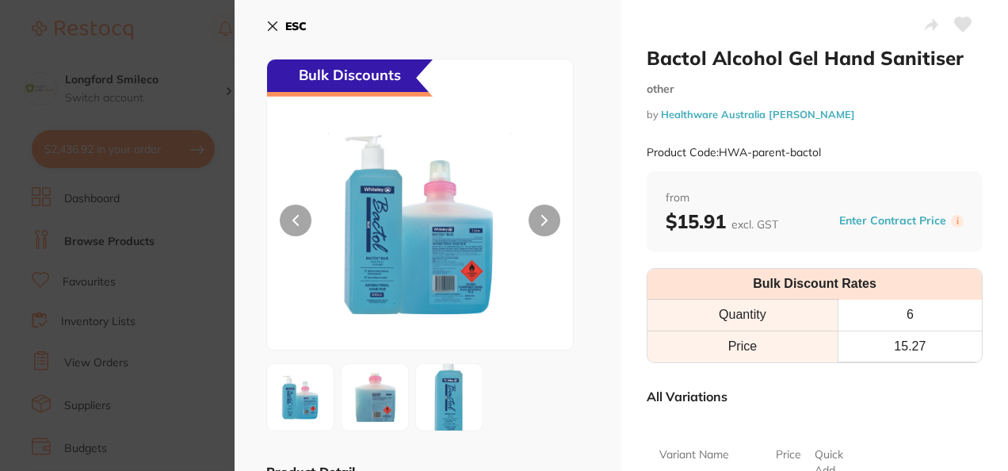
click at [542, 213] on button at bounding box center [545, 221] width 32 height 32
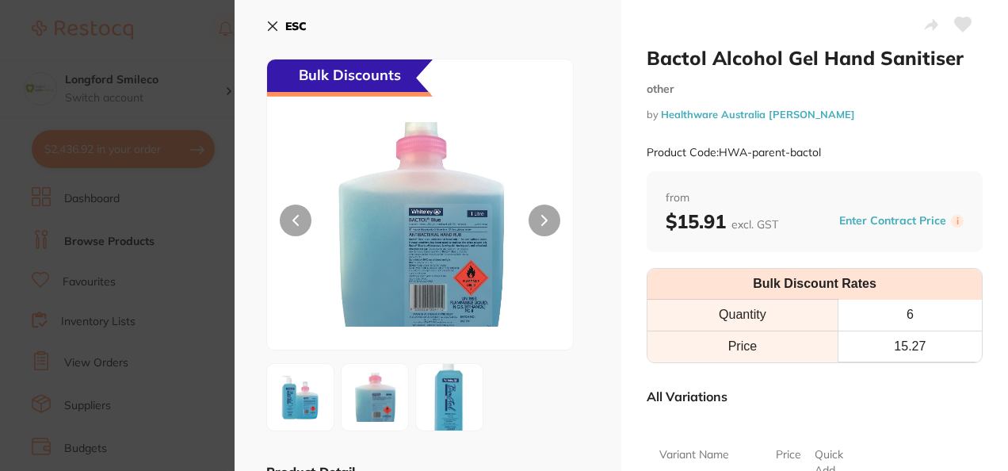
click at [542, 213] on button at bounding box center [545, 221] width 32 height 32
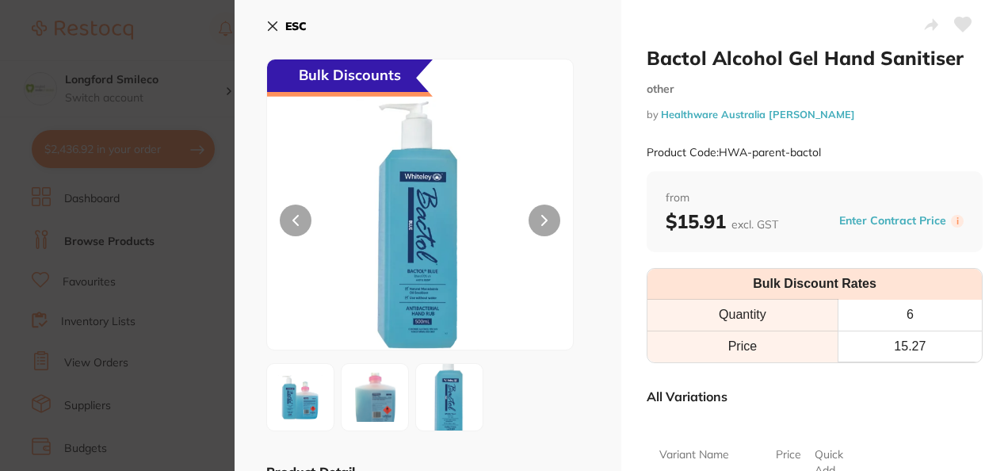
click at [262, 27] on div "ESC Bulk Discounts Product Detail It has been specially formulated with a natur…" at bounding box center [428, 380] width 387 height 760
click at [271, 27] on icon at bounding box center [273, 26] width 9 height 9
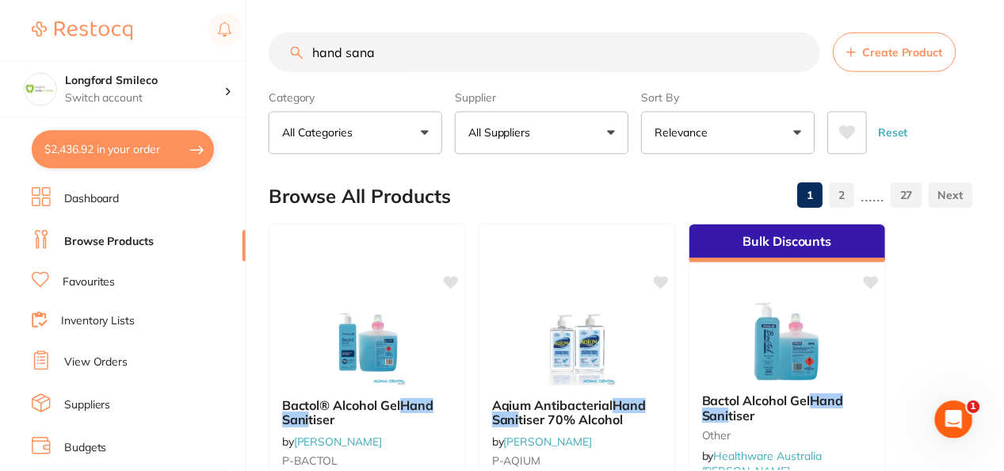
scroll to position [317, 0]
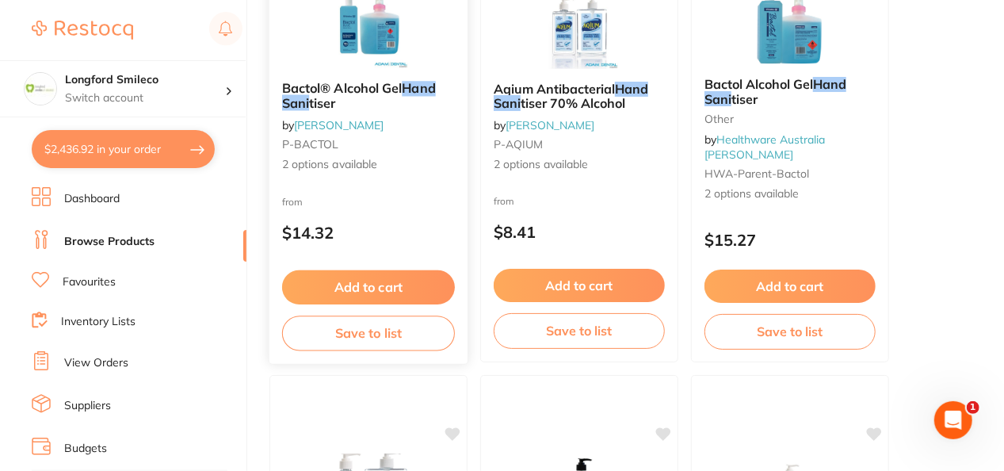
click at [396, 294] on button "Add to cart" at bounding box center [368, 287] width 173 height 34
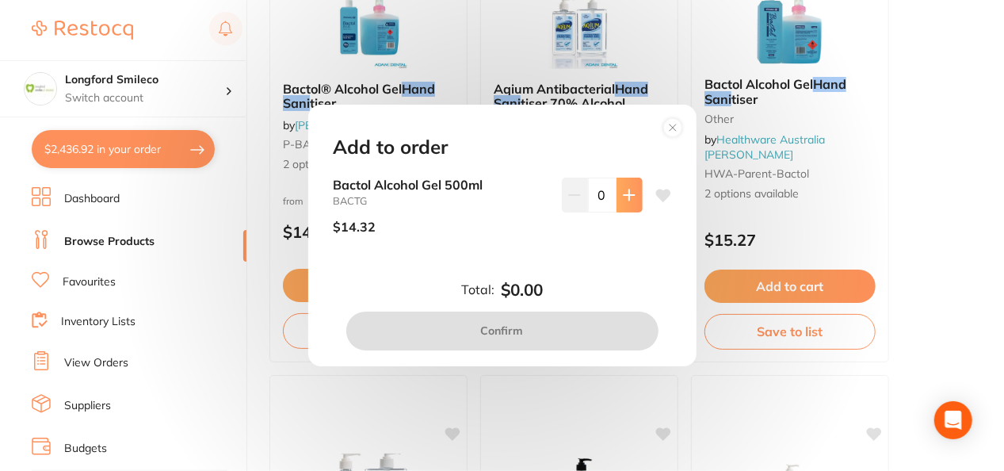
click at [623, 193] on icon at bounding box center [629, 195] width 13 height 13
type input "1"
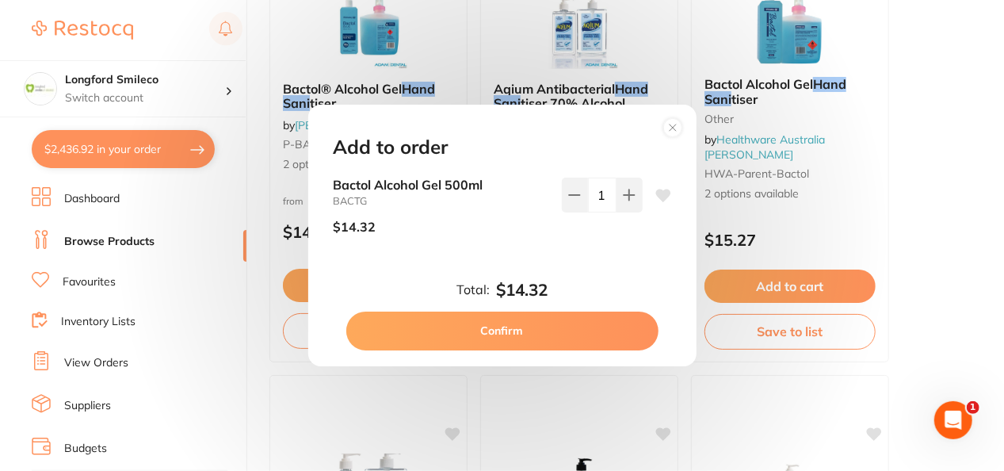
scroll to position [0, 0]
click at [561, 328] on button "Confirm" at bounding box center [502, 331] width 312 height 38
checkbox input "false"
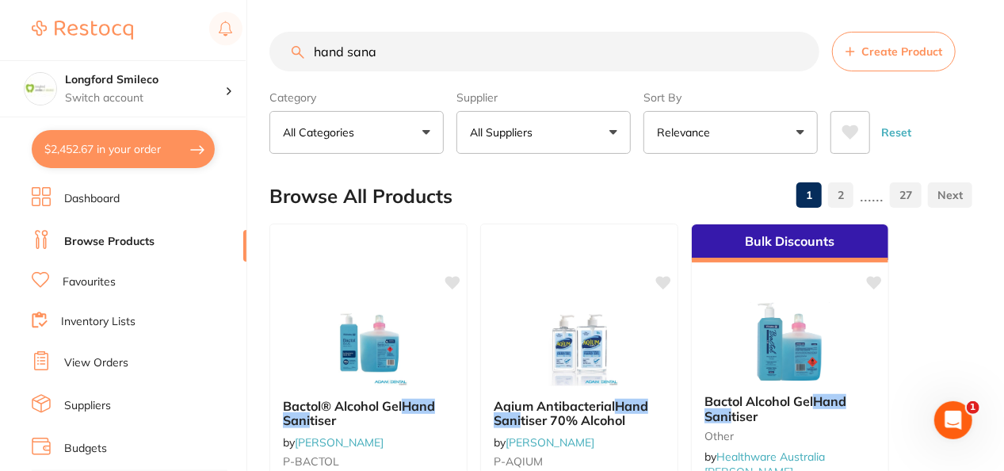
click at [411, 68] on input "hand sana" at bounding box center [545, 52] width 550 height 40
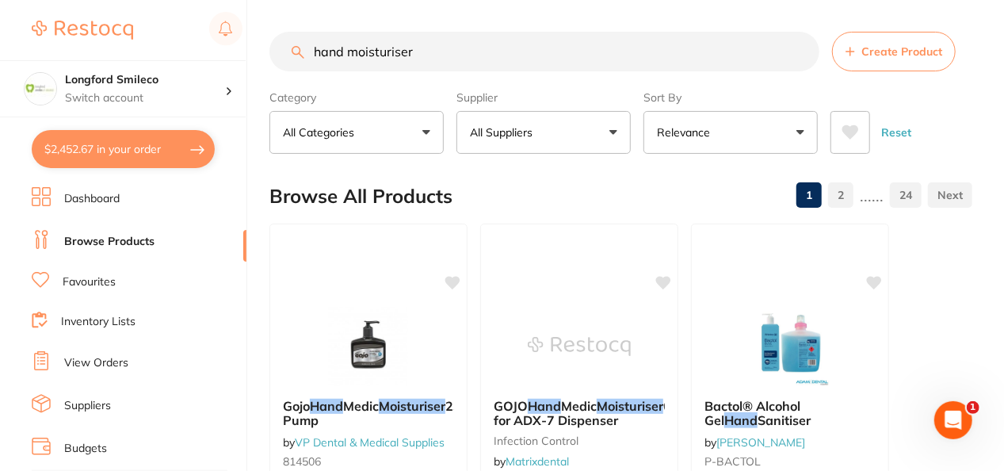
type input "hand moisturiser"
click at [621, 137] on button "All Suppliers" at bounding box center [544, 132] width 174 height 43
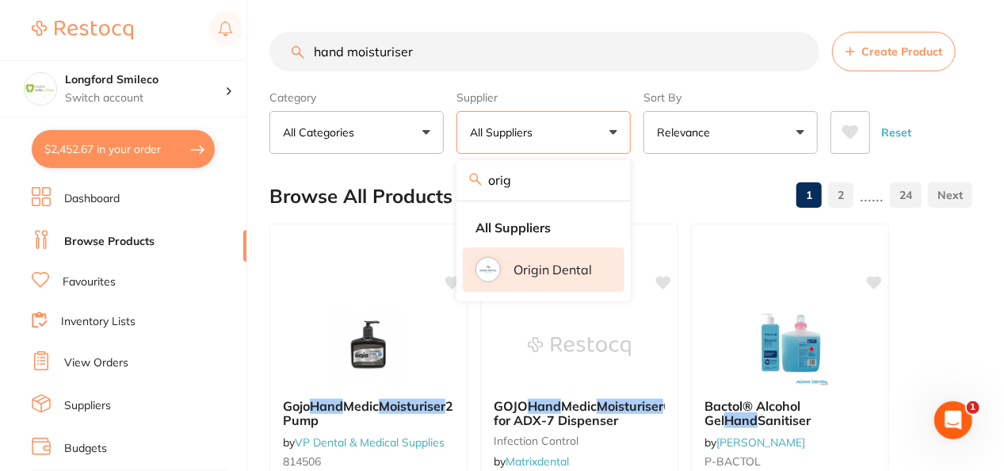
type input "orig"
click at [555, 274] on p "Origin Dental" at bounding box center [553, 269] width 78 height 14
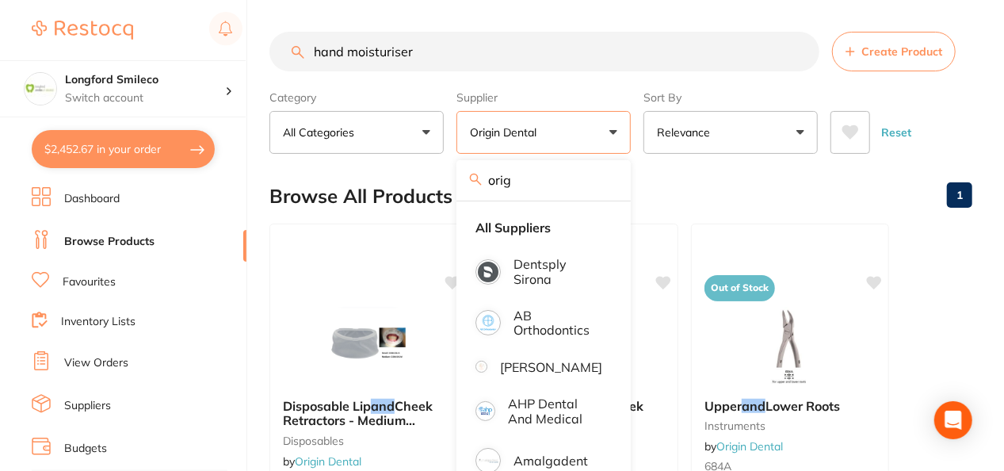
click at [681, 190] on div "Browse All Products 1" at bounding box center [621, 196] width 703 height 53
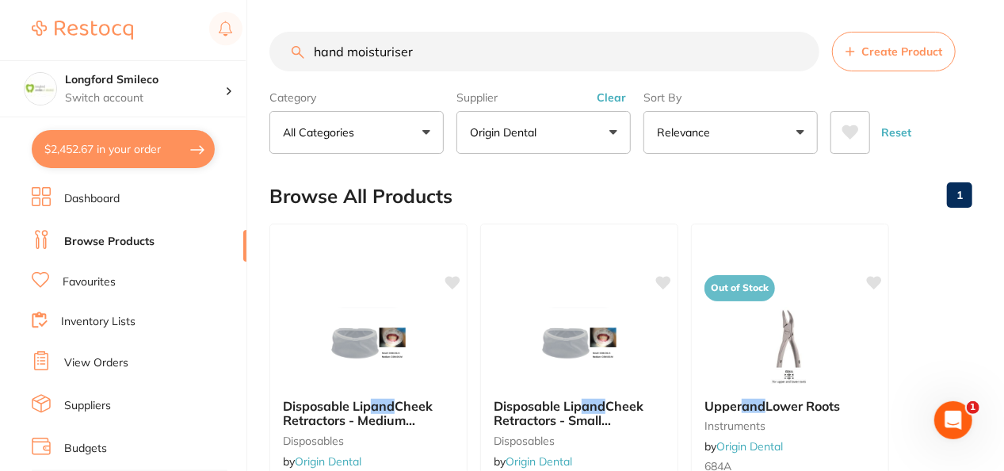
click at [522, 124] on p "Origin Dental" at bounding box center [506, 132] width 73 height 16
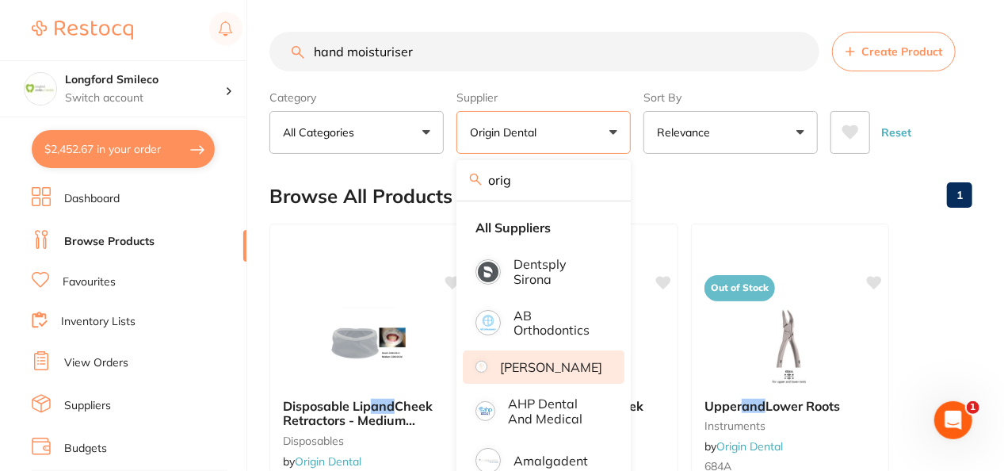
click at [561, 374] on p "[PERSON_NAME]" at bounding box center [551, 367] width 102 height 14
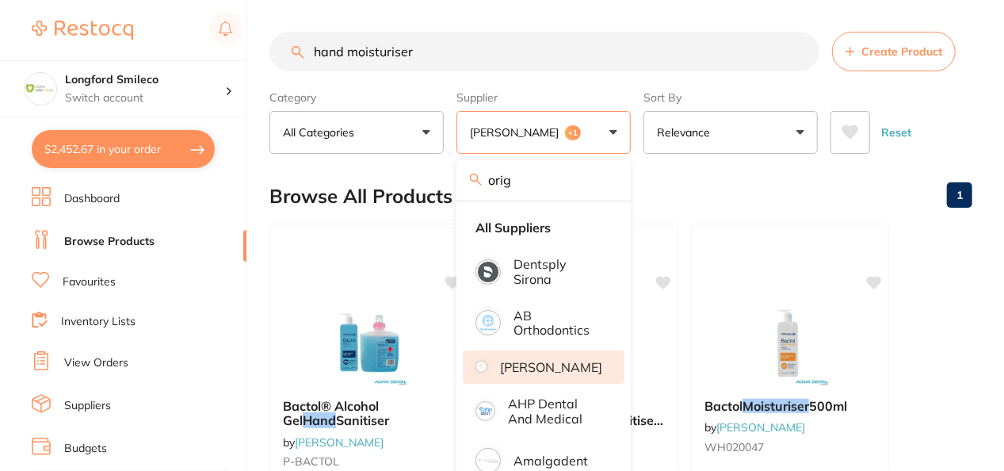
click at [428, 175] on div "Browse All Products 1" at bounding box center [621, 196] width 703 height 53
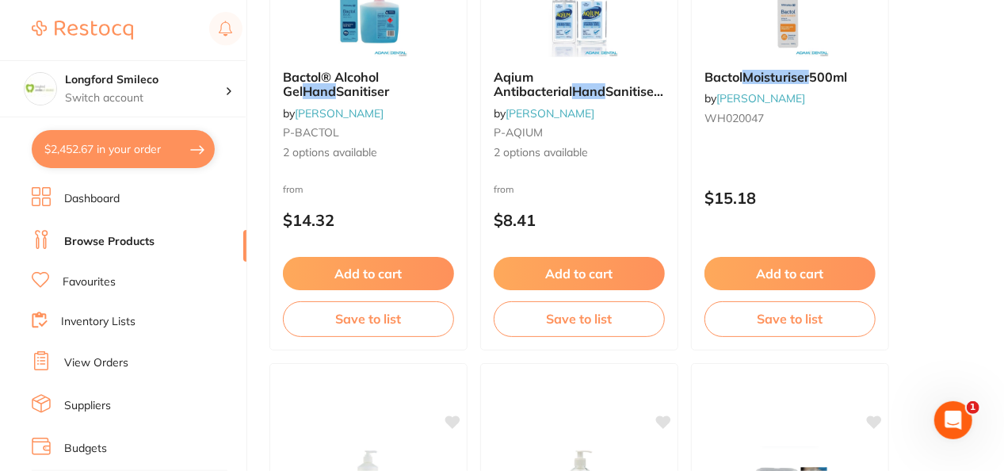
scroll to position [338, 0]
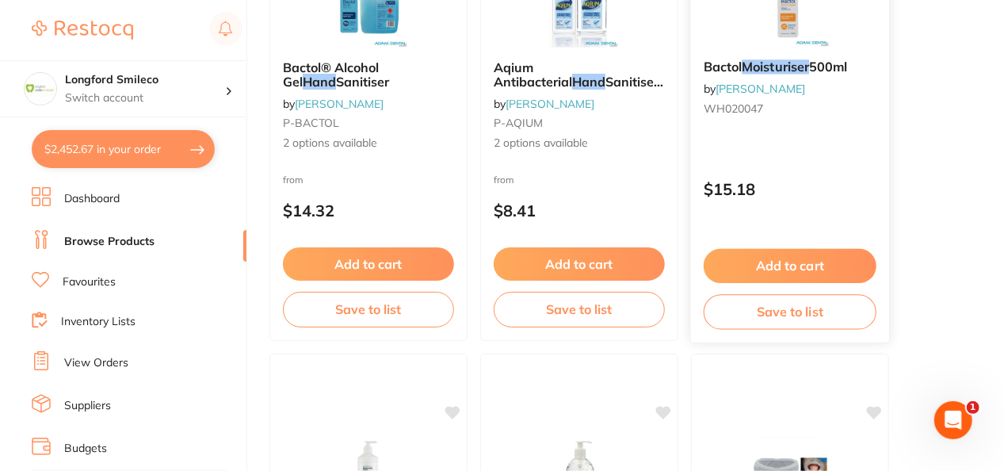
click at [806, 258] on button "Add to cart" at bounding box center [790, 266] width 173 height 34
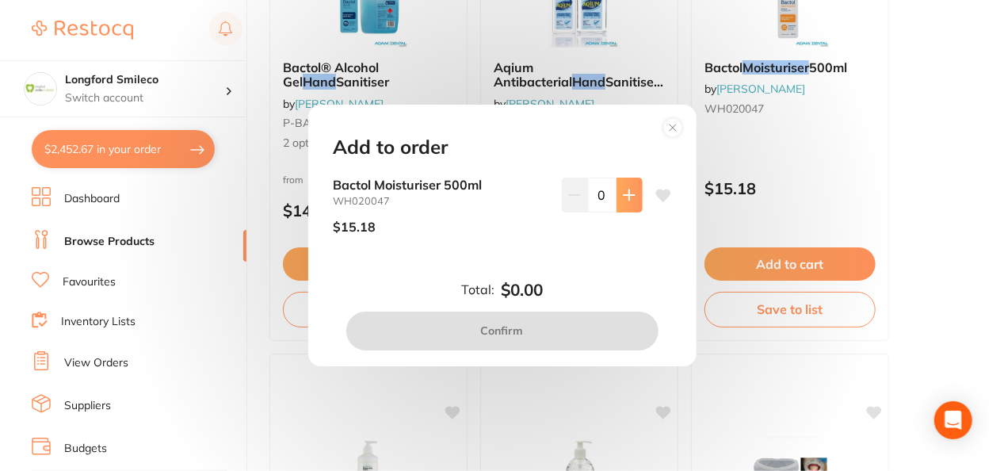
click at [625, 201] on button at bounding box center [630, 195] width 26 height 35
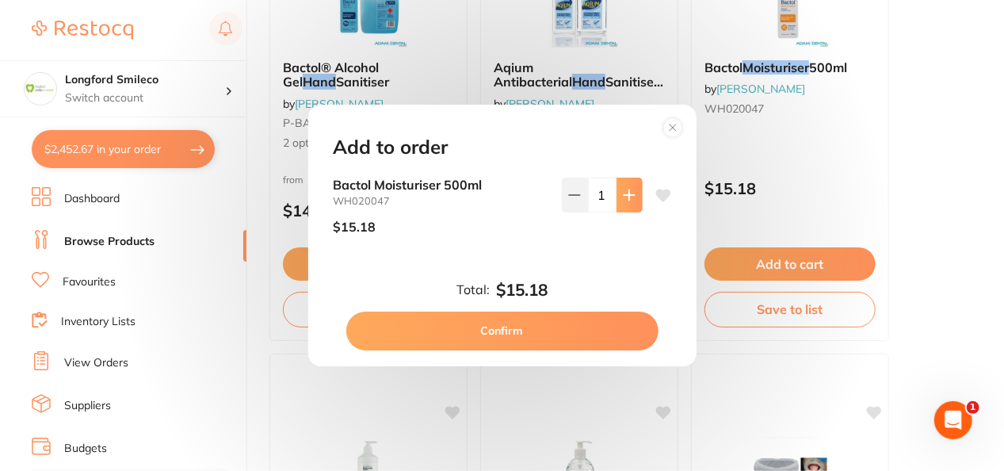
scroll to position [0, 0]
click at [625, 201] on button at bounding box center [630, 195] width 26 height 35
type input "2"
click at [577, 329] on button "Confirm" at bounding box center [502, 331] width 312 height 38
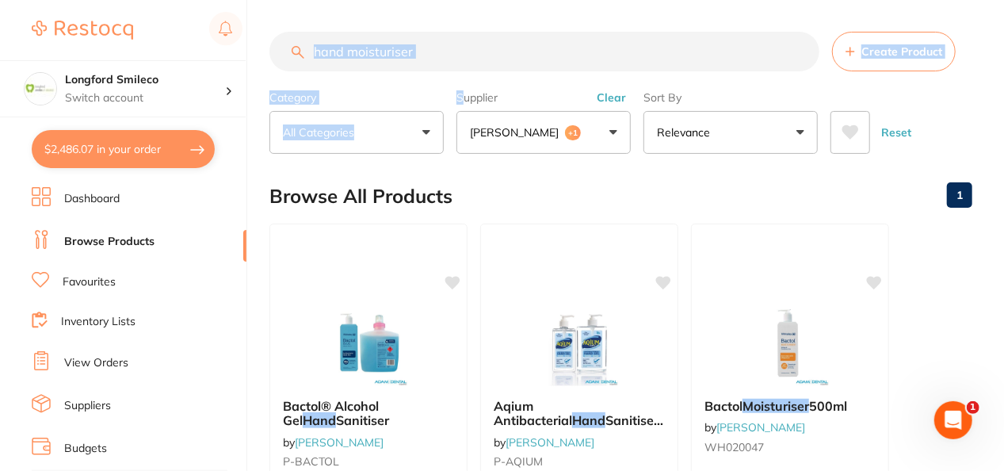
drag, startPoint x: 446, startPoint y: 71, endPoint x: 327, endPoint y: 59, distance: 119.5
click at [327, 59] on section "hand moisturiser Create Product Category All Categories All Categories 3D Print…" at bounding box center [621, 93] width 703 height 122
click at [365, 46] on input "hand moisturiser" at bounding box center [545, 52] width 550 height 40
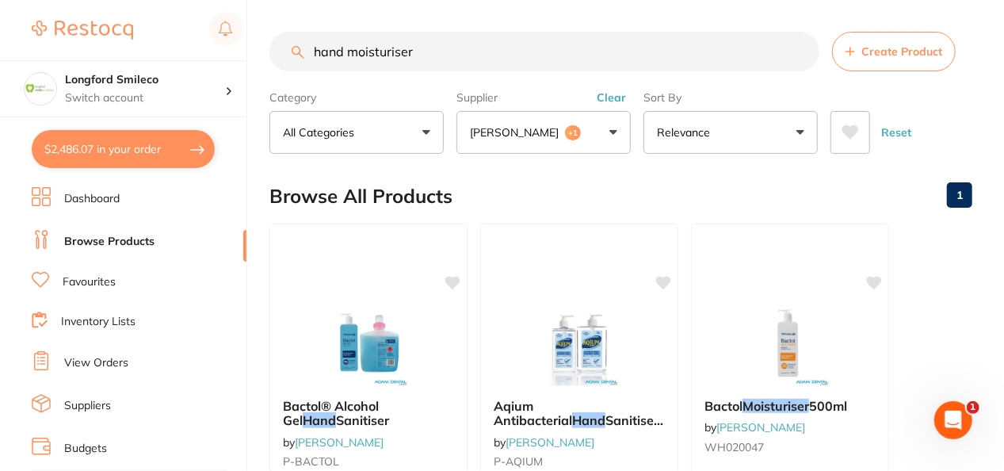
drag, startPoint x: 448, startPoint y: 59, endPoint x: 314, endPoint y: 58, distance: 134.0
click at [314, 58] on input "hand moisturiser" at bounding box center [545, 52] width 550 height 40
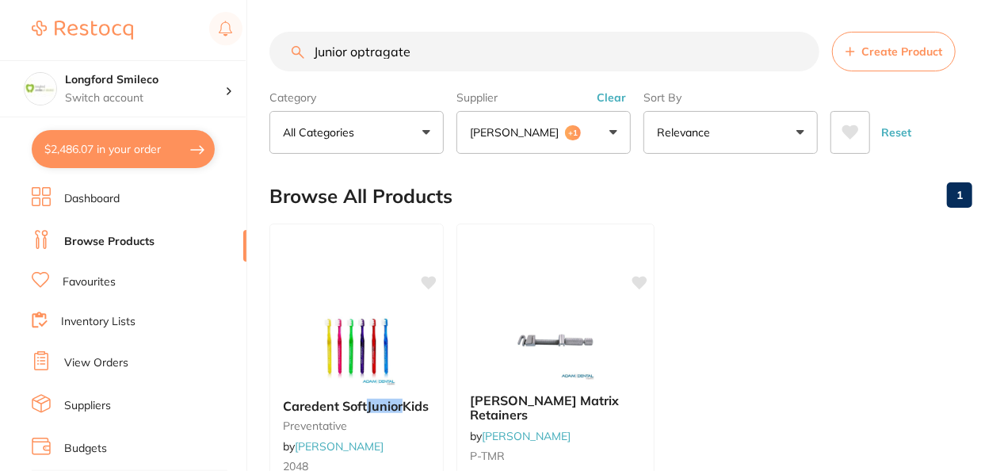
type input "Junior optragate"
click at [593, 135] on button "Adam Dental +1" at bounding box center [544, 132] width 174 height 43
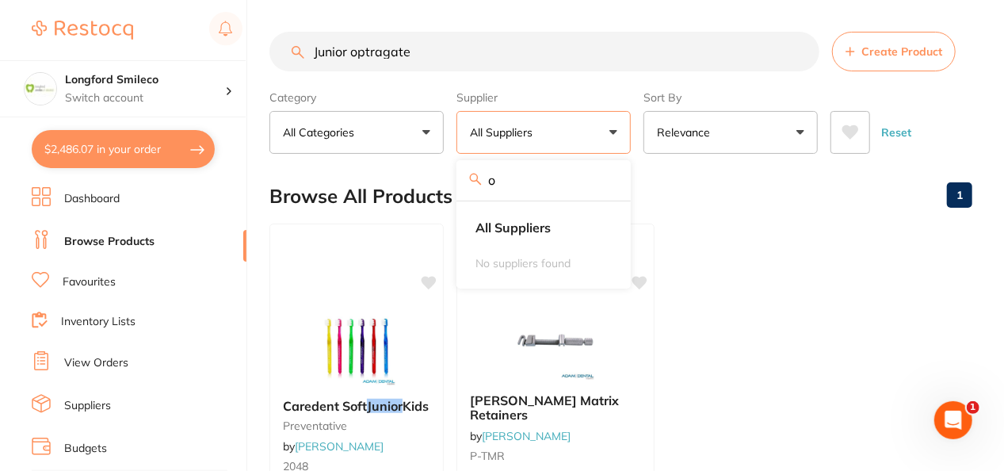
type input "o"
click at [604, 179] on input "o" at bounding box center [544, 180] width 174 height 40
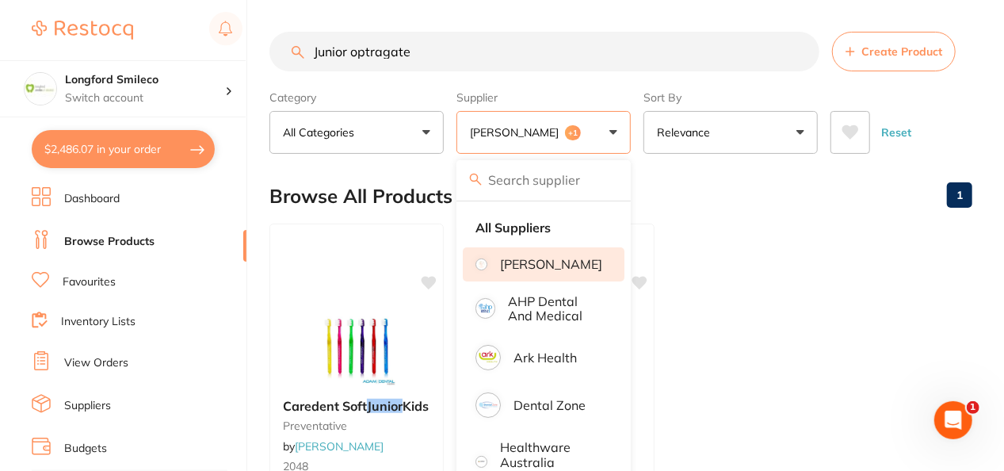
click at [571, 117] on button "Adam Dental +1" at bounding box center [544, 132] width 174 height 43
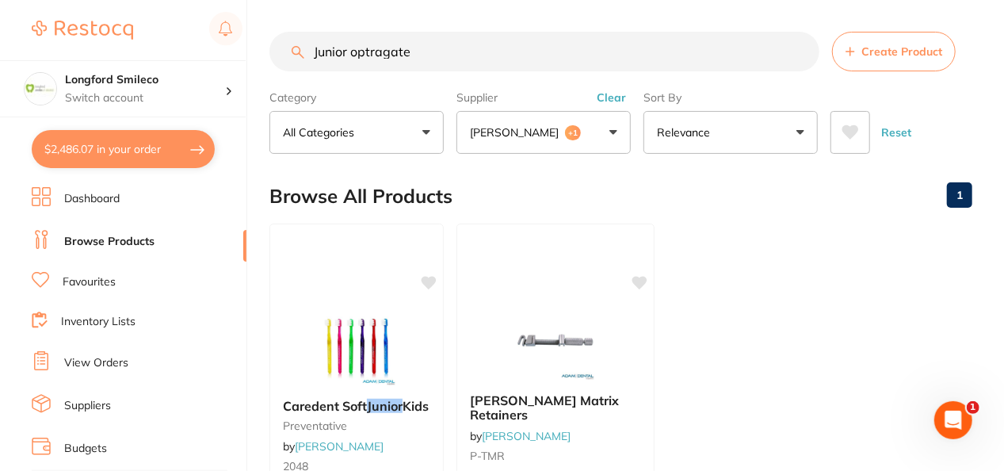
click at [575, 128] on button "Adam Dental +1" at bounding box center [544, 132] width 174 height 43
type input "orig"
click at [602, 183] on input "orig" at bounding box center [544, 180] width 174 height 40
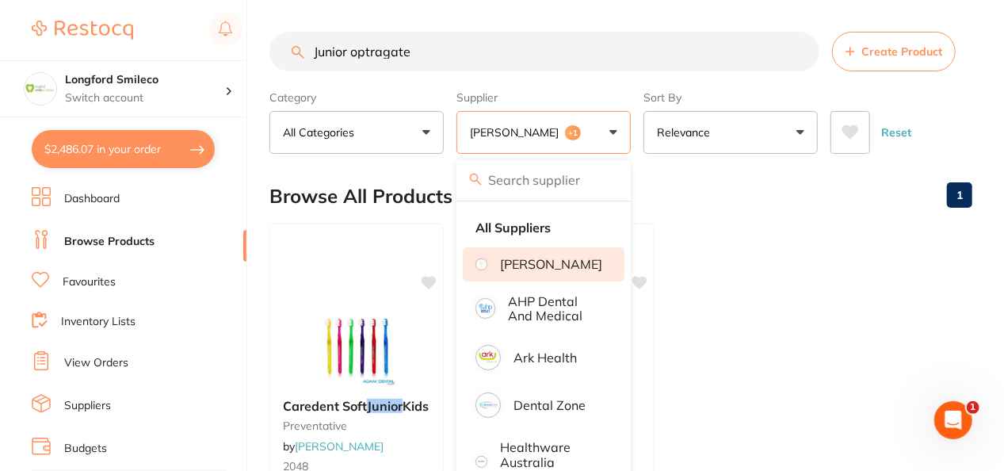
click at [732, 240] on ul "Caredent Soft Junior Kids preventative by Adam Dental 2048 $87.73 Add to cart S…" at bounding box center [621, 452] width 703 height 456
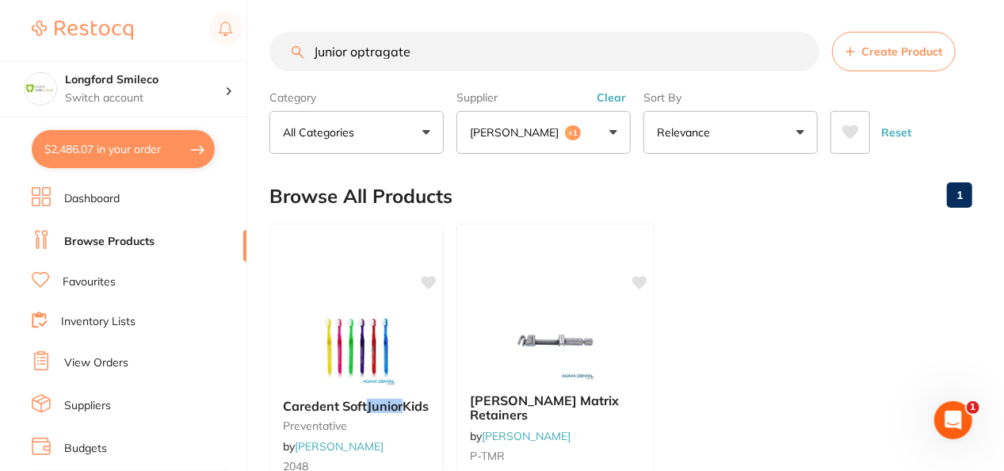
click at [619, 98] on button "Clear" at bounding box center [611, 97] width 39 height 14
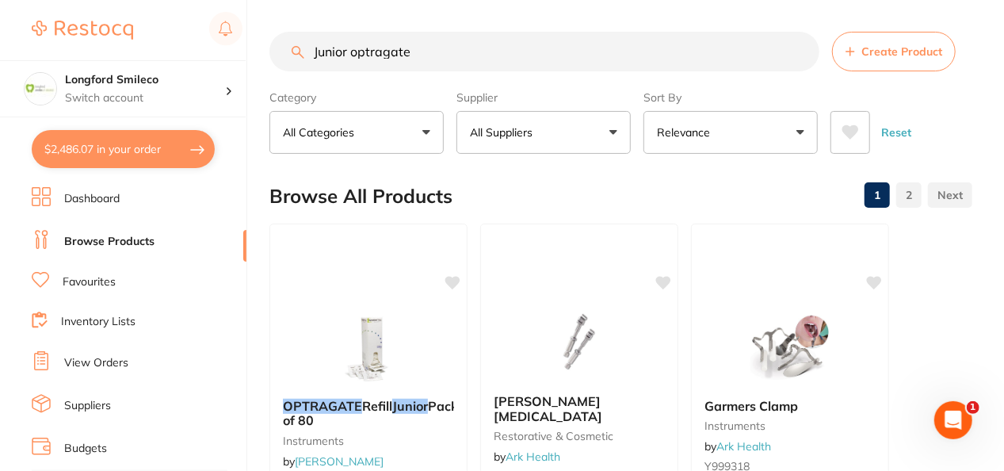
click at [609, 132] on button "All Suppliers" at bounding box center [544, 132] width 174 height 43
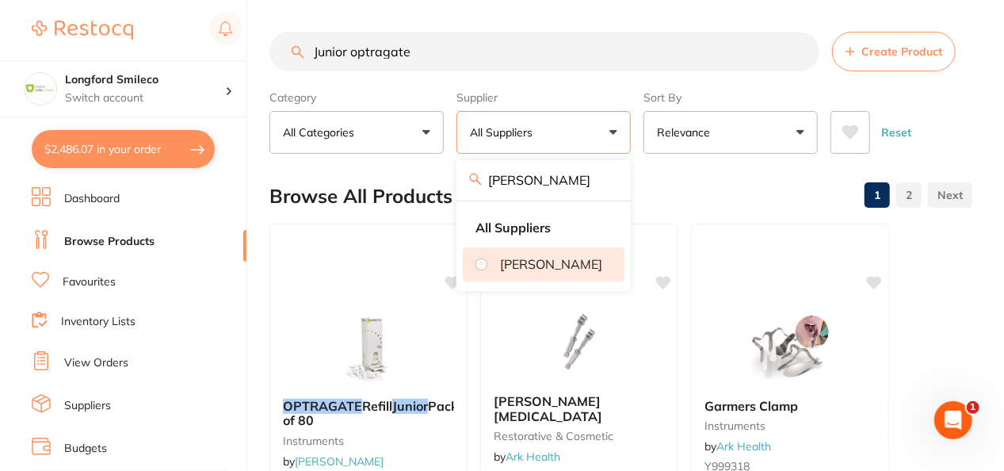
type input "henry"
click at [566, 262] on p "[PERSON_NAME]" at bounding box center [551, 264] width 102 height 14
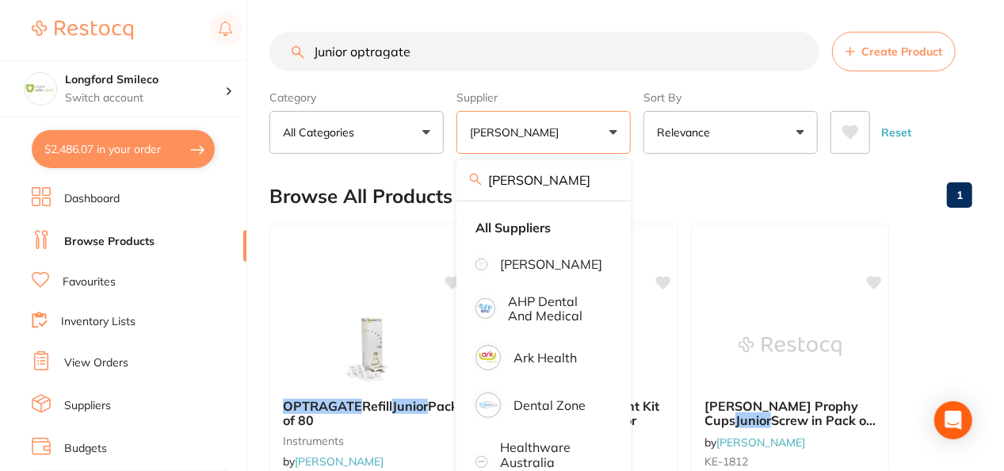
click at [737, 181] on div "Browse All Products 1" at bounding box center [621, 196] width 703 height 53
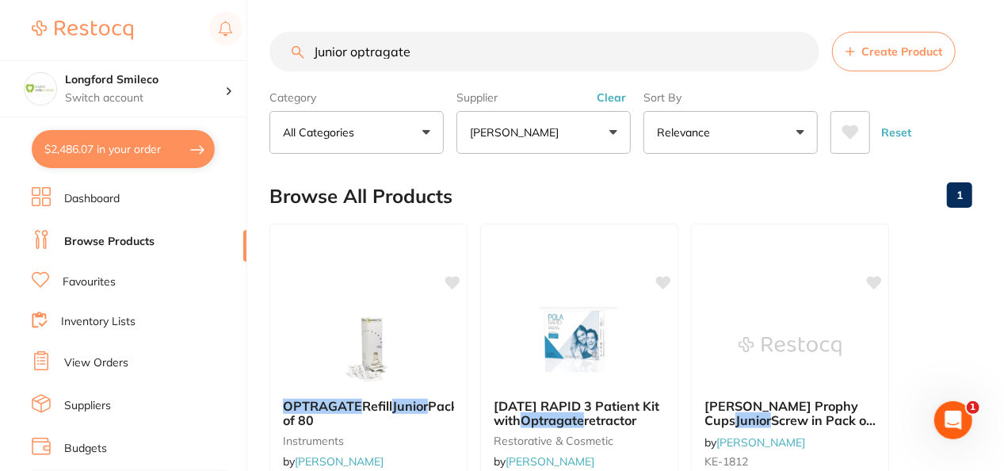
click at [579, 140] on button "[PERSON_NAME]" at bounding box center [544, 132] width 174 height 43
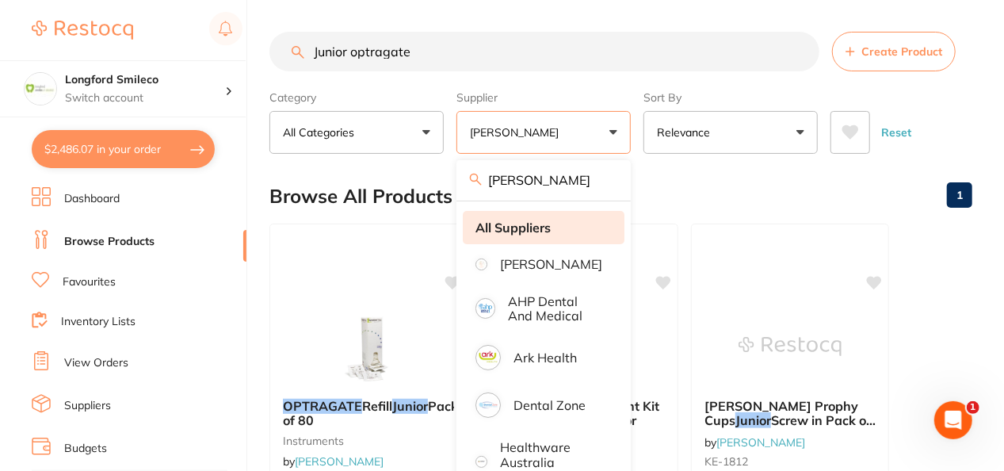
click at [525, 225] on strong "All Suppliers" at bounding box center [513, 227] width 75 height 14
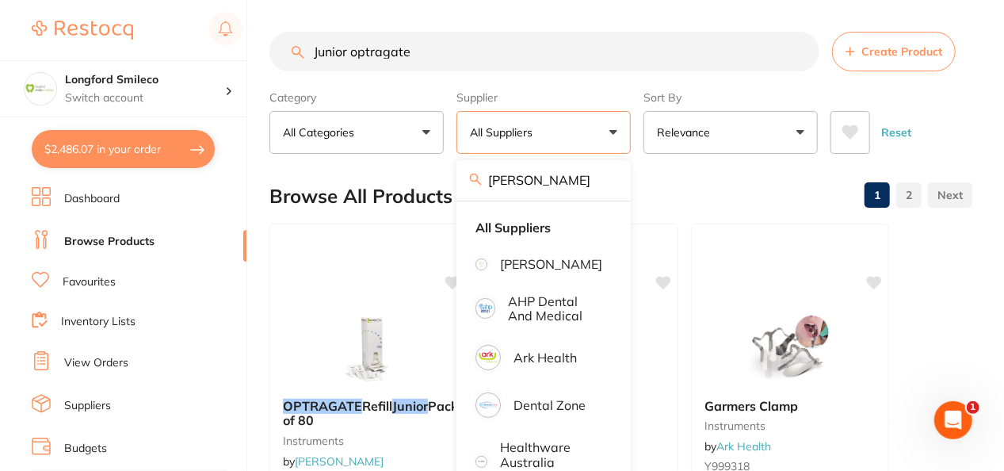
click at [698, 183] on div "Browse All Products 1 2" at bounding box center [621, 196] width 703 height 53
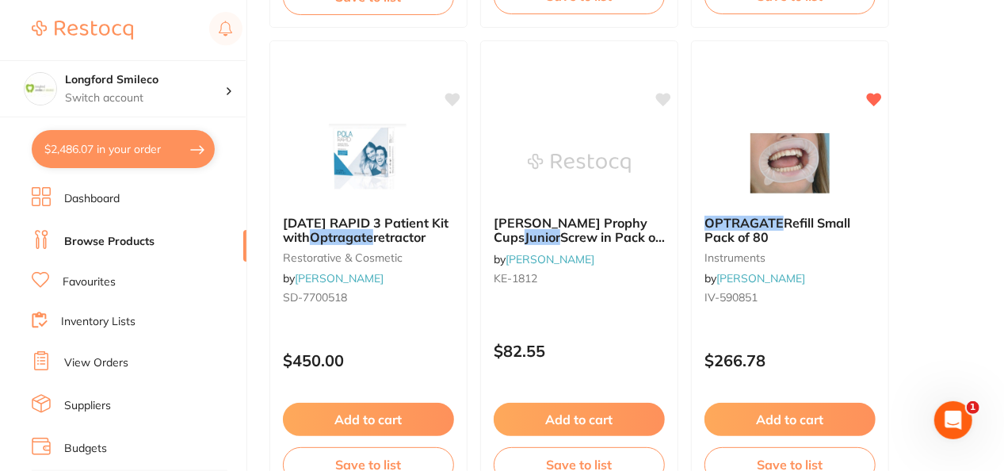
scroll to position [1141, 0]
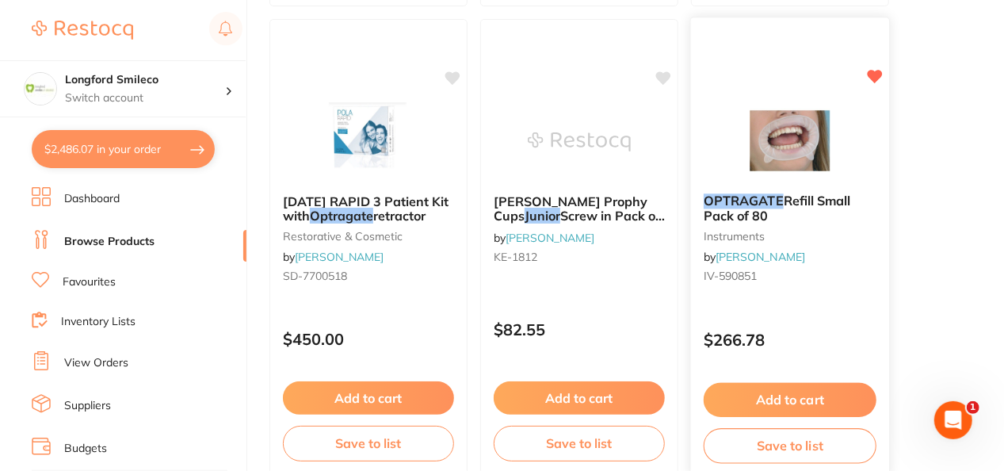
click at [723, 176] on div at bounding box center [790, 141] width 198 height 80
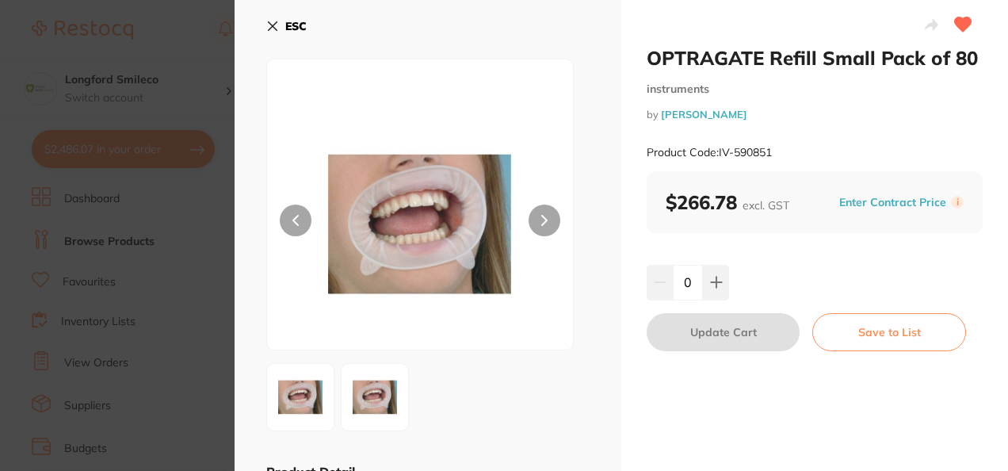
click at [275, 30] on icon at bounding box center [272, 26] width 13 height 13
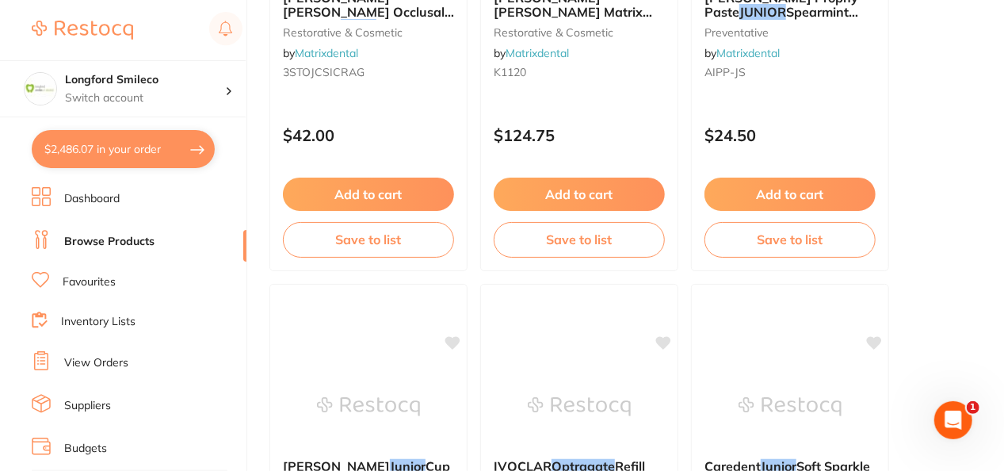
scroll to position [6500, 0]
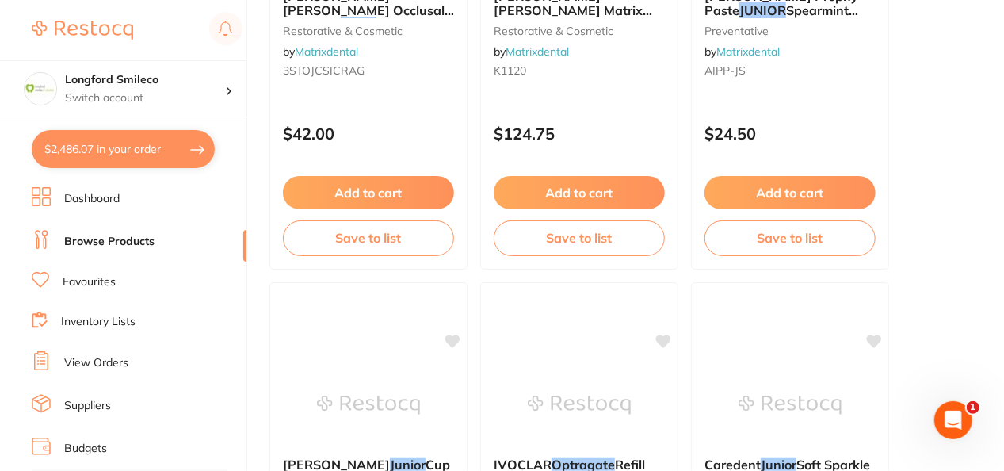
click at [80, 282] on link "Favourites" at bounding box center [89, 282] width 53 height 16
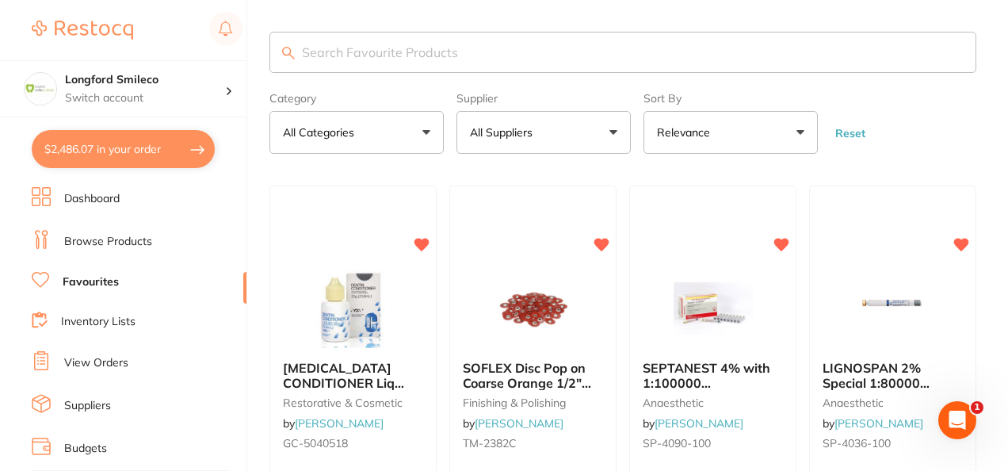
click at [372, 46] on input "search" at bounding box center [623, 52] width 707 height 41
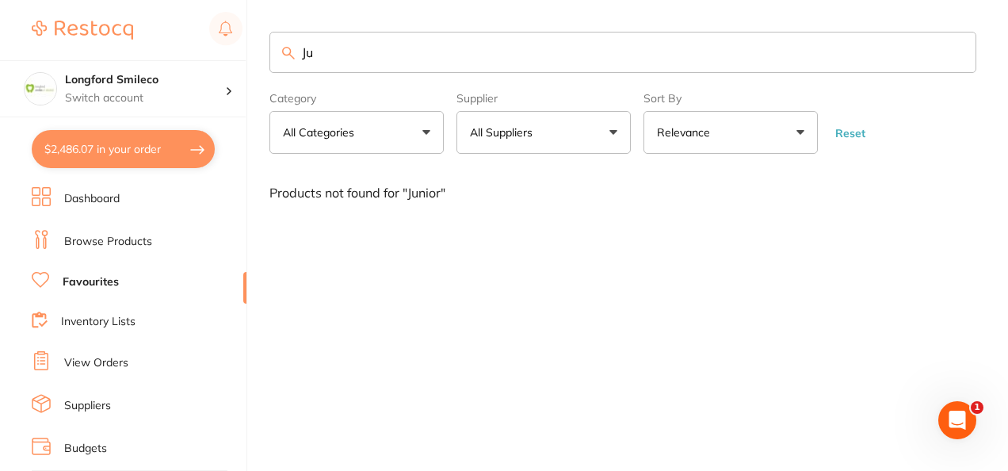
type input "J"
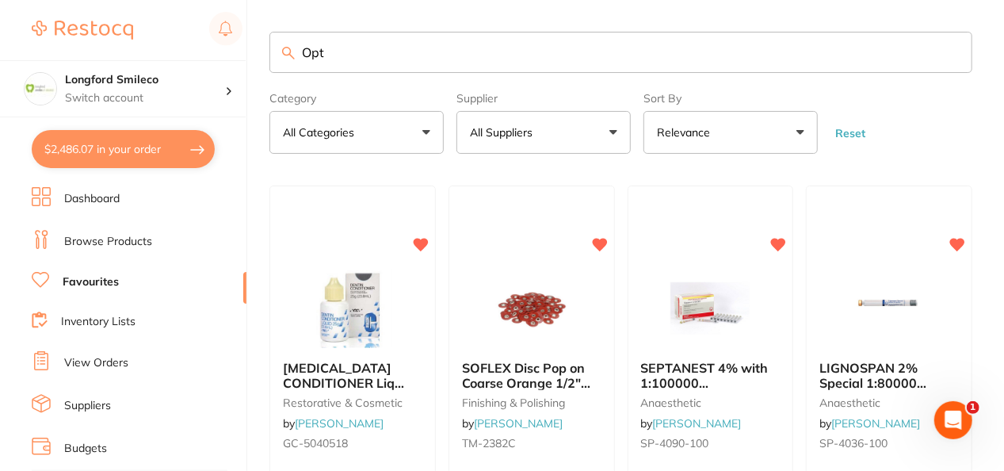
type input "Optr"
drag, startPoint x: 0, startPoint y: 0, endPoint x: 331, endPoint y: 43, distance: 333.3
click at [331, 43] on input "Optragte" at bounding box center [621, 52] width 703 height 41
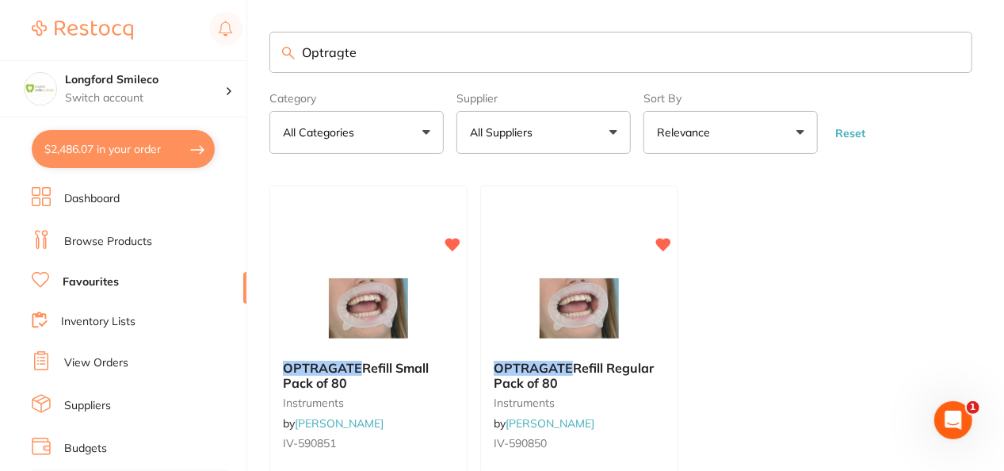
scroll to position [0, 0]
type input "Optragte"
click at [95, 244] on link "Browse Products" at bounding box center [108, 242] width 88 height 16
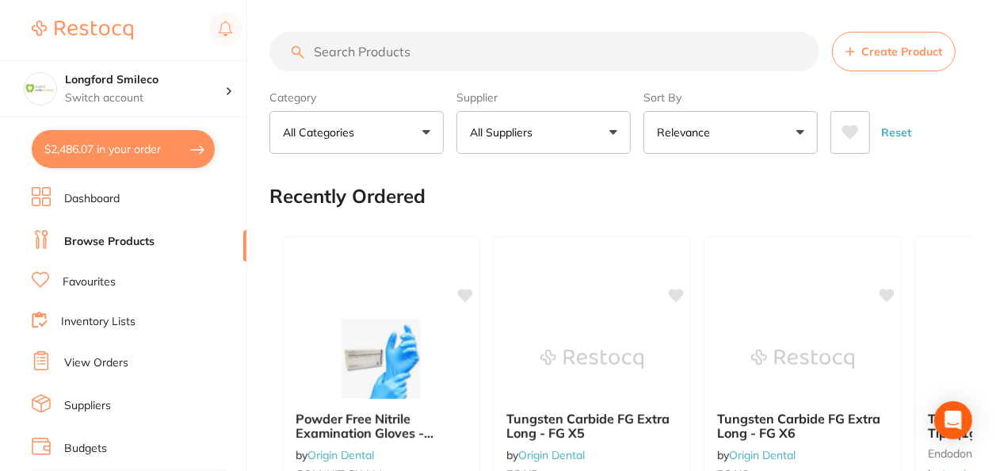
click at [438, 67] on input "search" at bounding box center [545, 52] width 550 height 40
click at [388, 50] on input "search" at bounding box center [545, 52] width 550 height 40
type input "J"
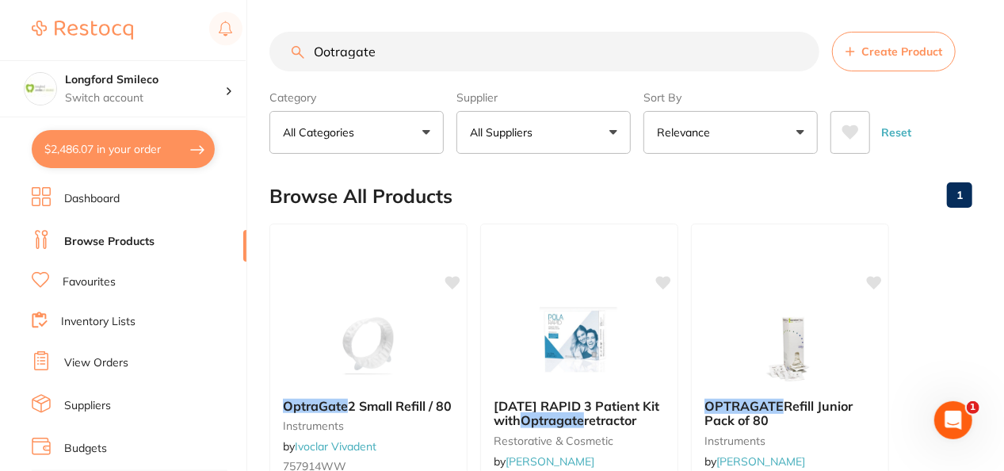
drag, startPoint x: 358, startPoint y: 48, endPoint x: 365, endPoint y: 36, distance: 13.5
click at [520, 43] on input "Ootragate" at bounding box center [545, 52] width 550 height 40
click at [389, 54] on input "Optragate" at bounding box center [545, 52] width 550 height 40
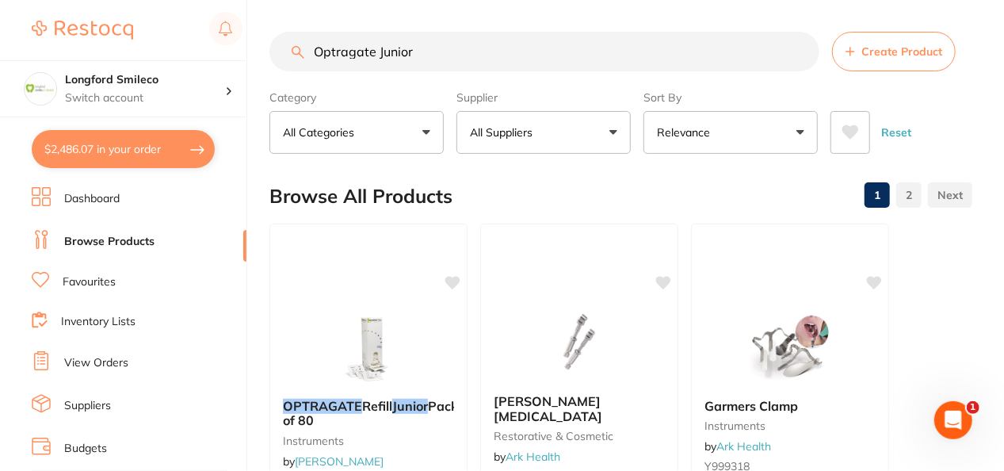
click at [968, 141] on div "Category All Categories All Categories disposables instruments other preventati…" at bounding box center [621, 119] width 703 height 70
click at [464, 49] on input "Optragate Junior" at bounding box center [545, 52] width 550 height 40
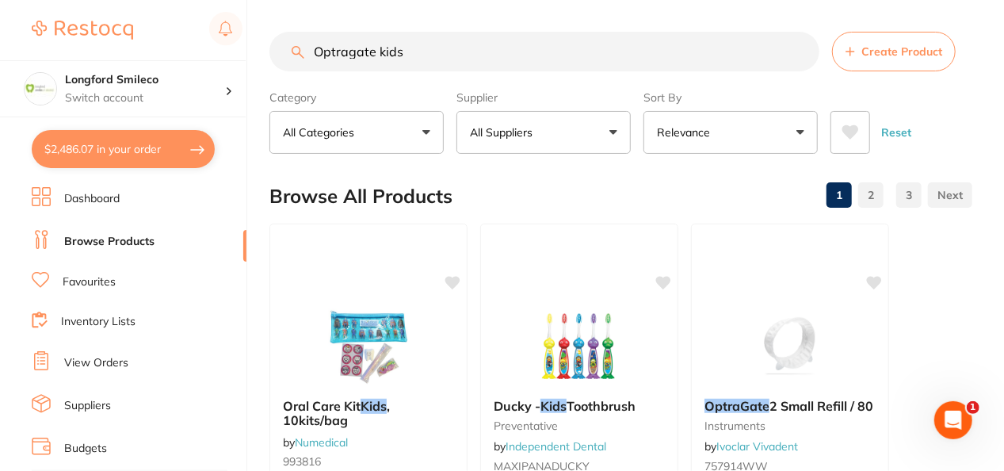
click at [471, 40] on input "Optragate kids" at bounding box center [545, 52] width 550 height 40
type input "Optragate extra small"
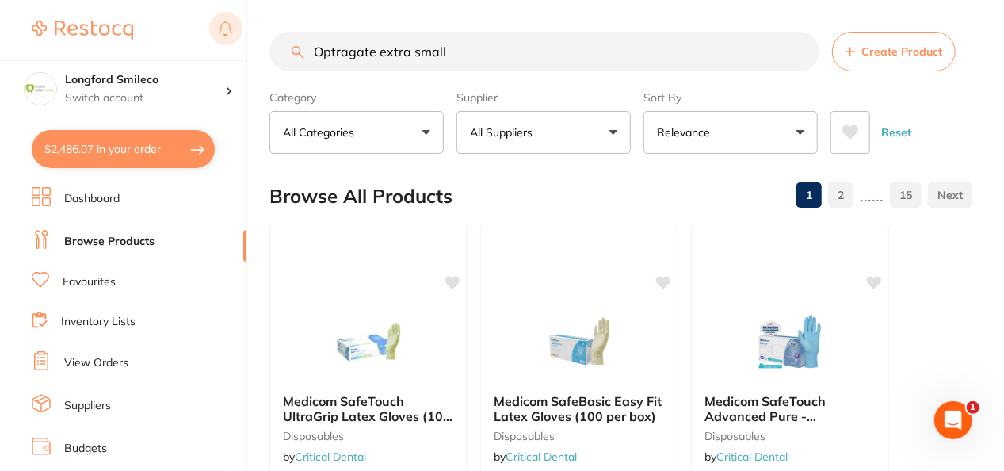
drag, startPoint x: 479, startPoint y: 48, endPoint x: 217, endPoint y: 37, distance: 261.8
click at [217, 37] on div "$2,486.07 Longford Smileco Switch account Longford Smileco North West Dental De…" at bounding box center [502, 235] width 1004 height 471
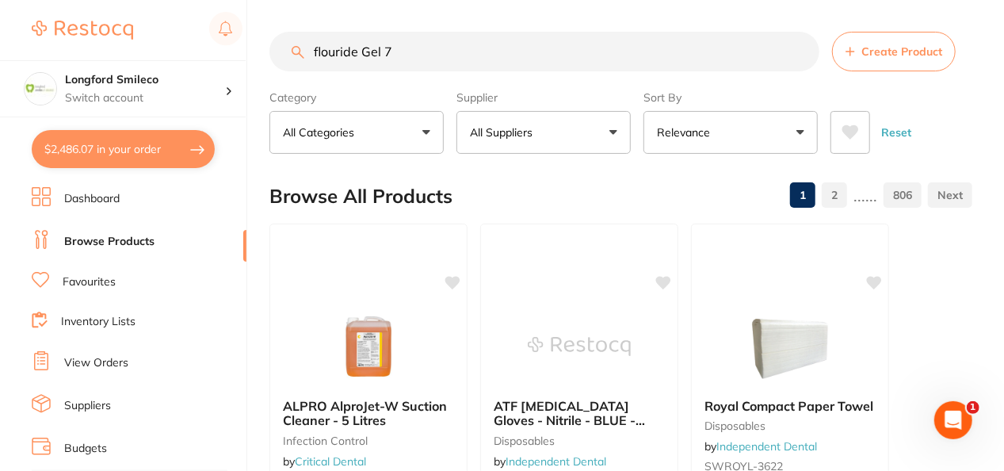
type input "flouride Gel 7"
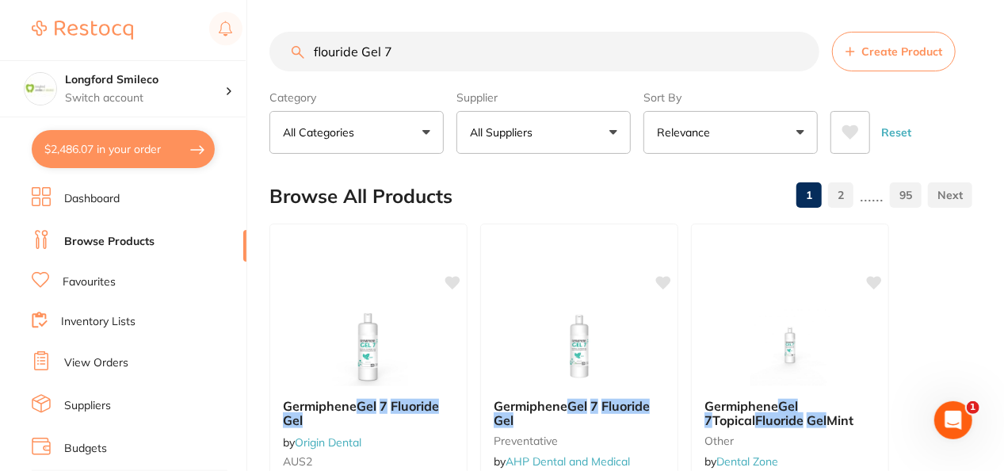
click at [599, 140] on button "All Suppliers" at bounding box center [544, 132] width 174 height 43
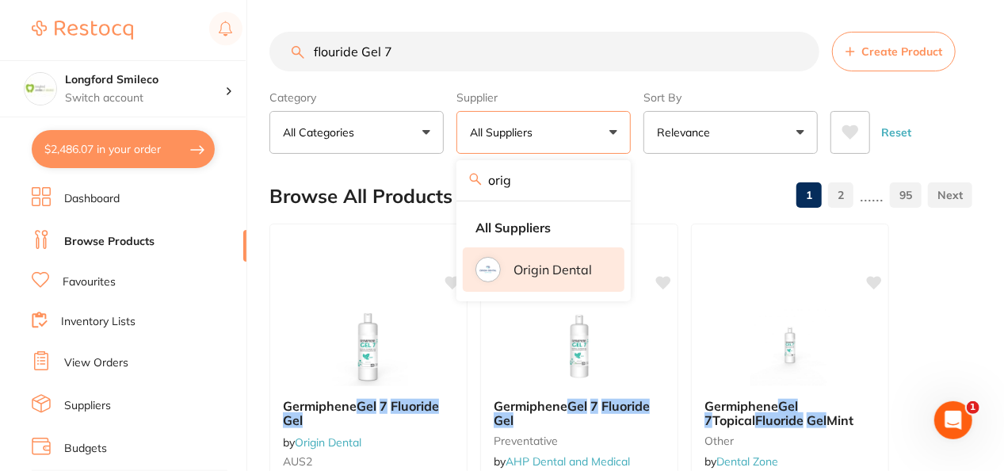
type input "orig"
click at [542, 262] on p "Origin Dental" at bounding box center [553, 269] width 78 height 14
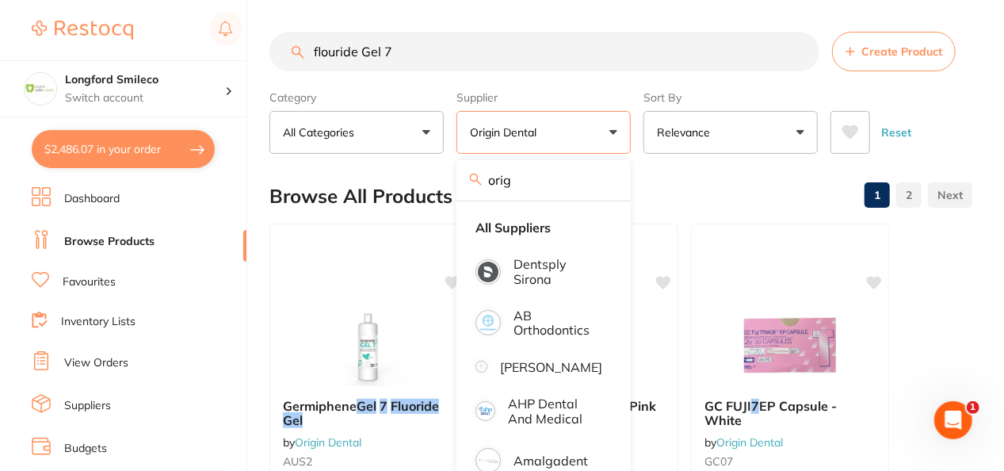
click at [702, 193] on div "Browse All Products 1 2" at bounding box center [621, 196] width 703 height 53
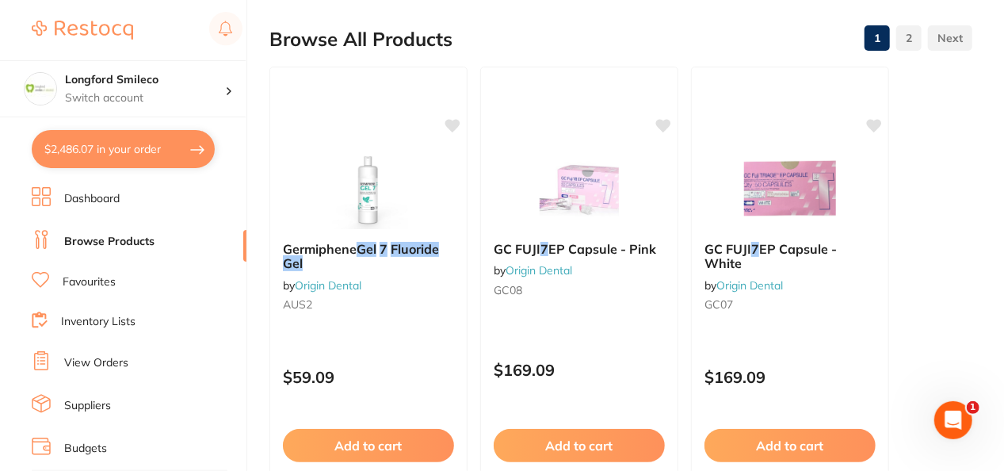
scroll to position [127, 0]
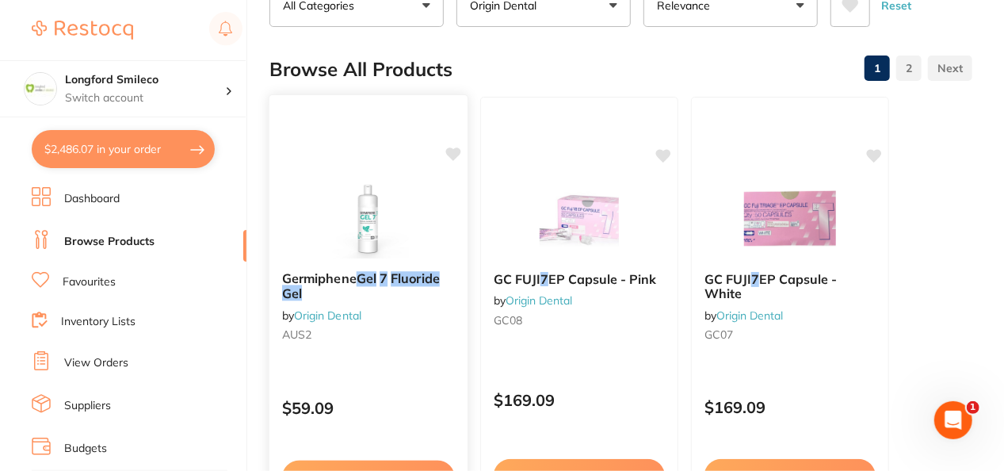
click at [428, 463] on button "Add to cart" at bounding box center [368, 478] width 173 height 34
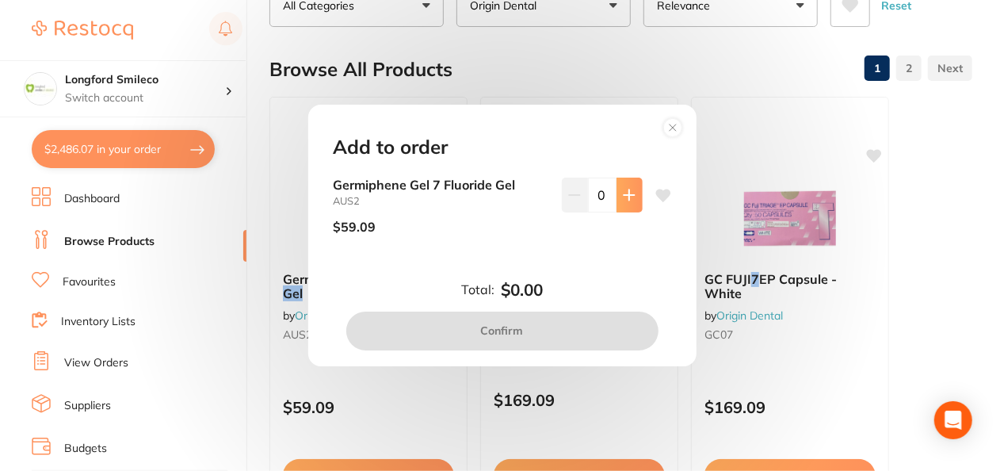
click at [625, 190] on icon at bounding box center [629, 195] width 10 height 10
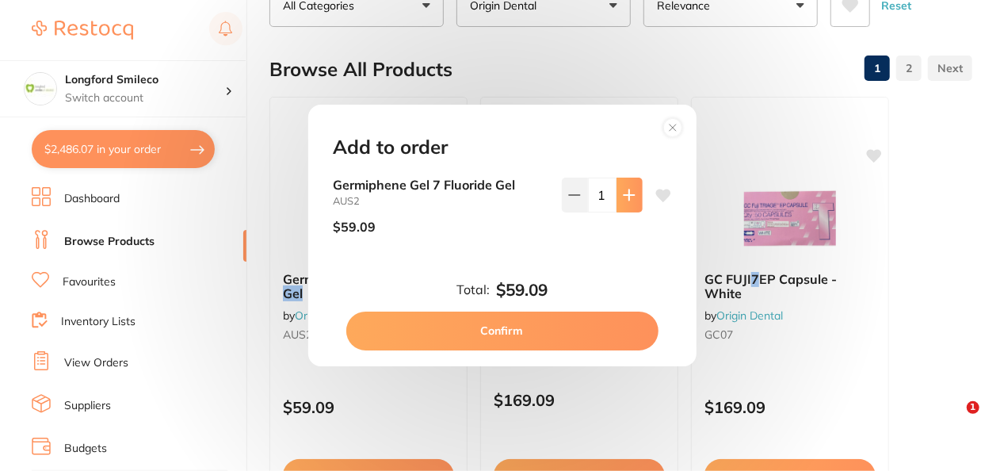
click at [625, 190] on icon at bounding box center [629, 195] width 10 height 10
type input "2"
click at [659, 195] on icon at bounding box center [663, 195] width 15 height 13
click at [514, 323] on button "Confirm" at bounding box center [502, 331] width 312 height 38
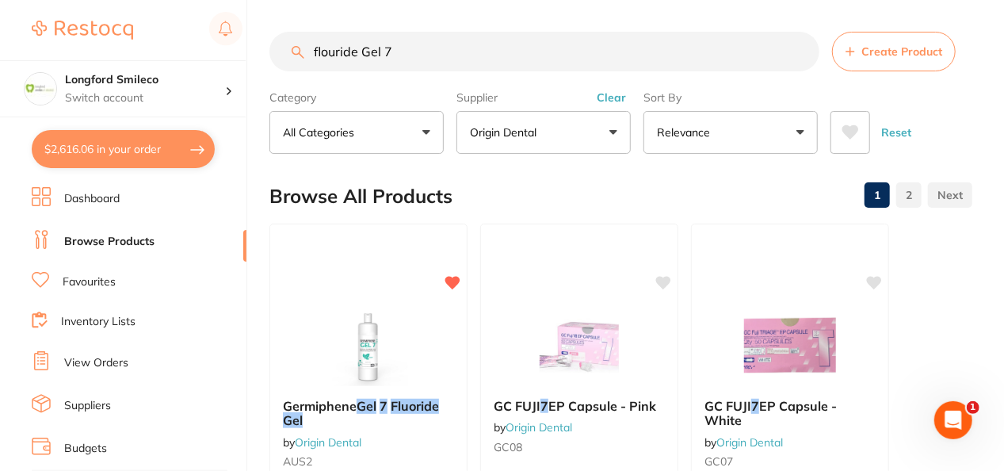
drag, startPoint x: 436, startPoint y: 48, endPoint x: 293, endPoint y: 57, distance: 142.9
click at [293, 57] on div "flouride Gel 7 Create Product" at bounding box center [621, 52] width 703 height 40
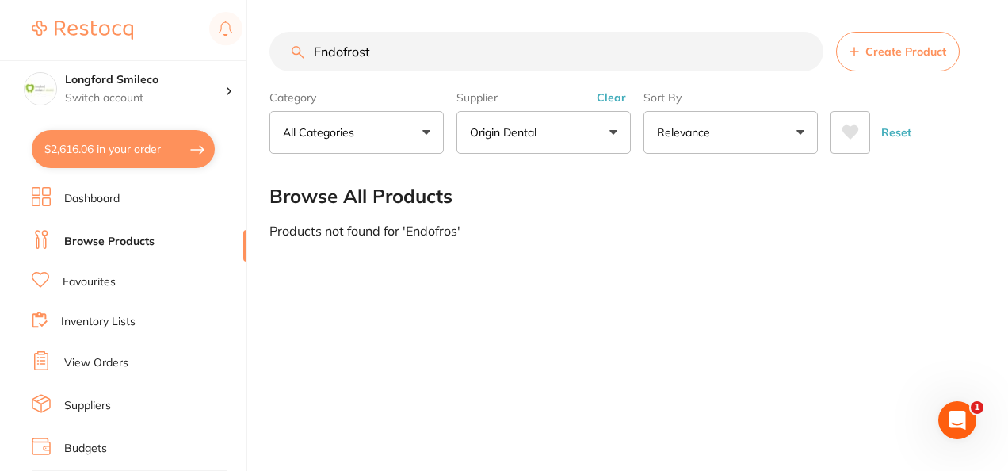
type input "Endofrost"
click at [544, 117] on button "Origin Dental" at bounding box center [544, 132] width 174 height 43
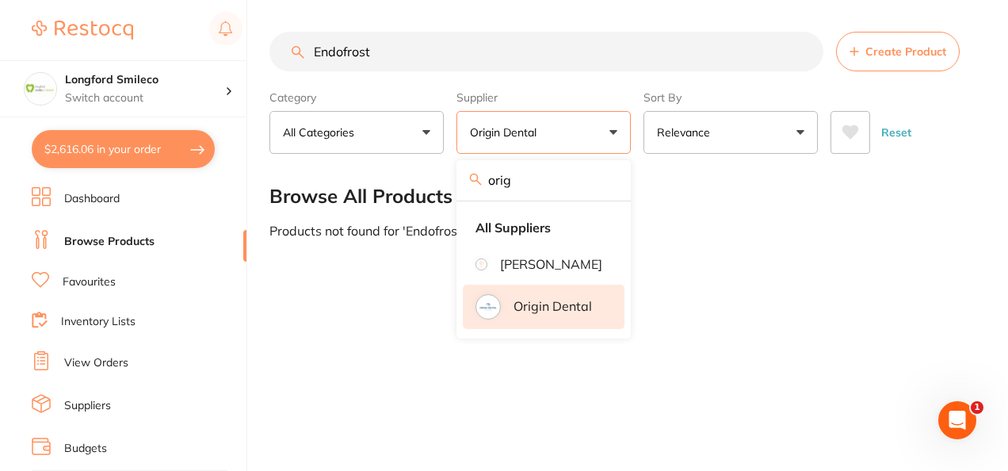
click at [619, 105] on div "Supplier Origin Dental orig All Suppliers Henry Schein Halas Origin Dental Clear" at bounding box center [544, 119] width 174 height 70
click at [594, 66] on input "Endofrost" at bounding box center [547, 52] width 554 height 40
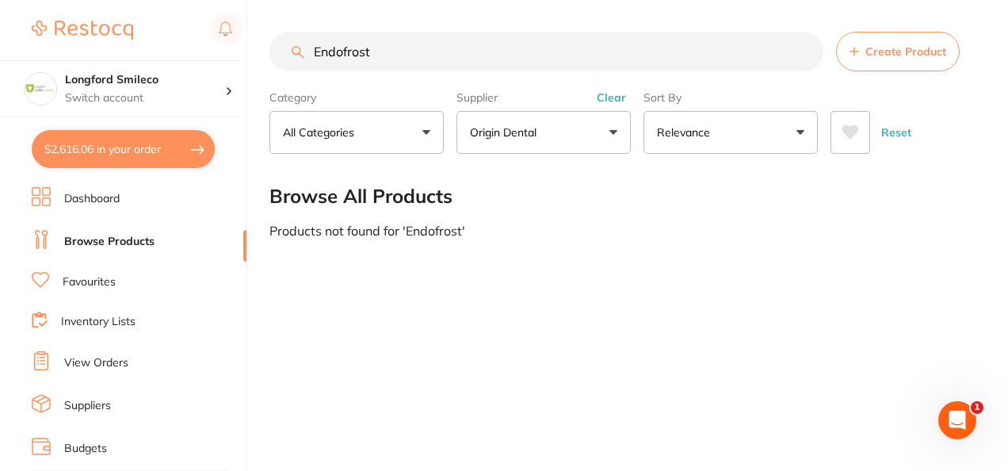
click at [615, 90] on button "Clear" at bounding box center [611, 97] width 39 height 14
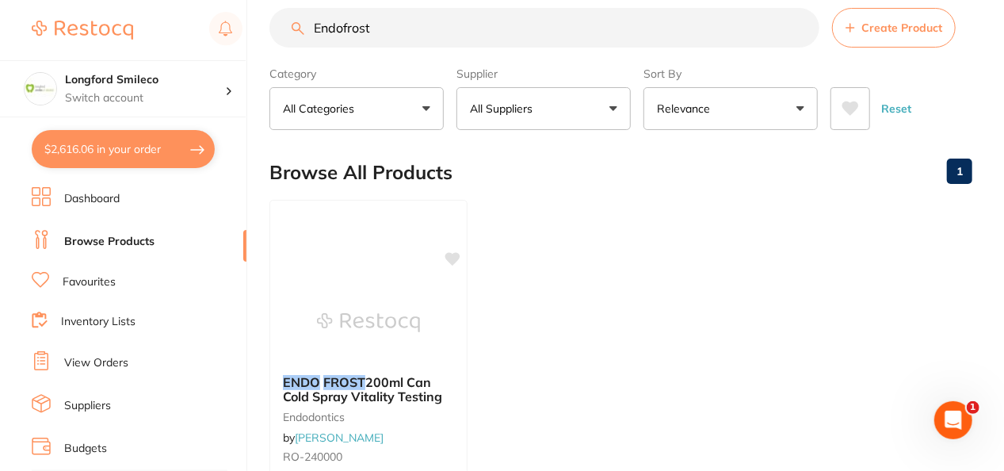
scroll to position [29, 0]
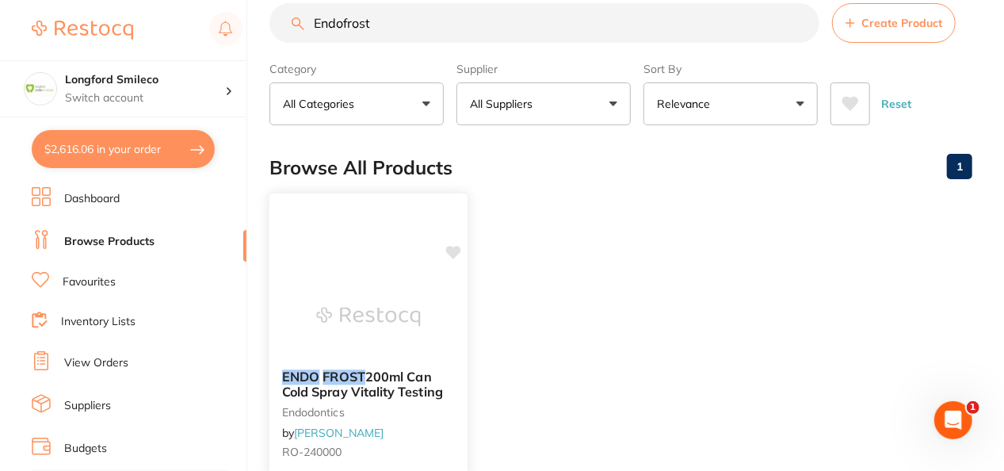
click at [317, 314] on img at bounding box center [368, 317] width 104 height 80
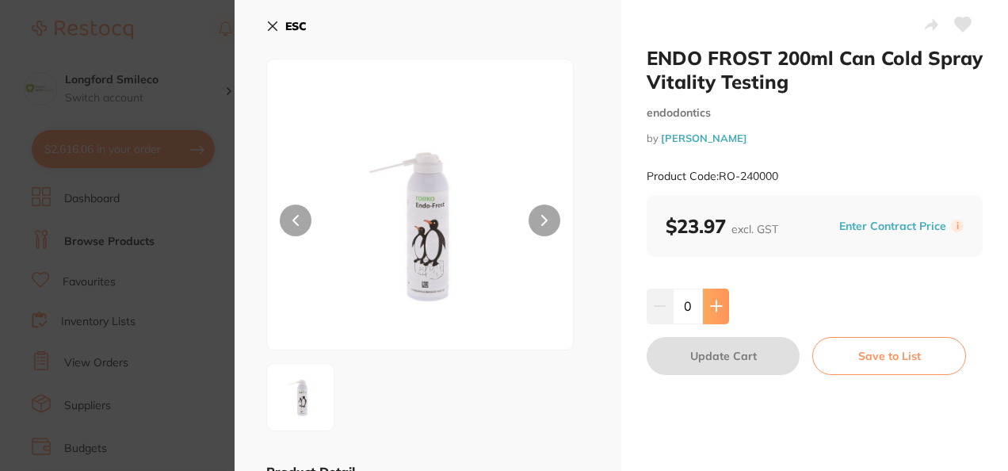
click at [710, 314] on button at bounding box center [716, 306] width 26 height 35
type input "1"
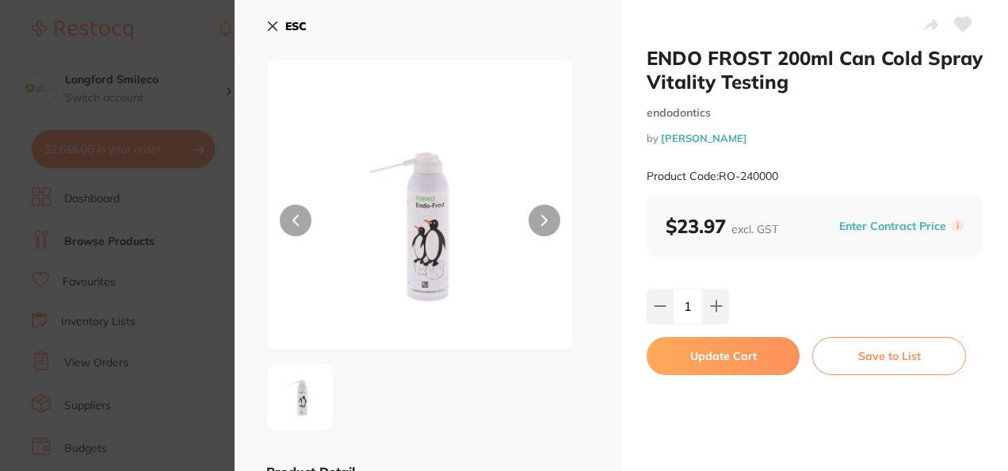
click at [696, 354] on button "Update Cart" at bounding box center [723, 356] width 153 height 38
checkbox input "false"
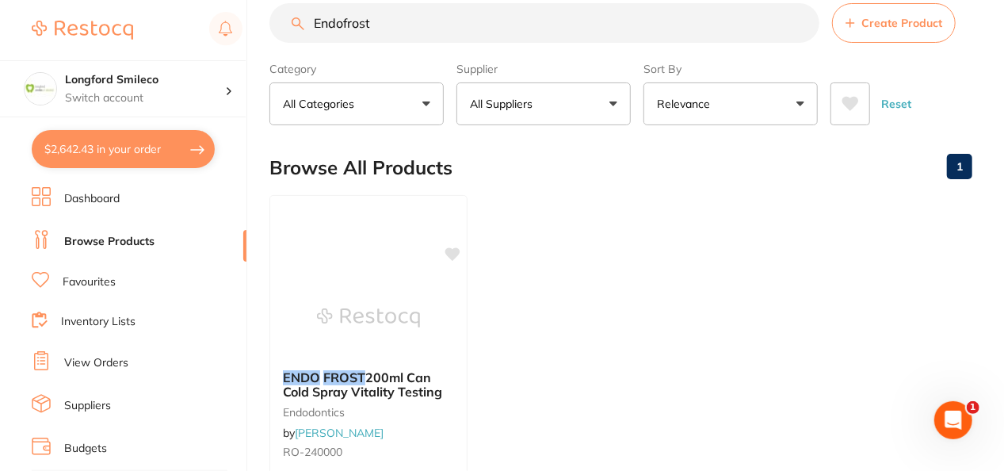
scroll to position [6329, 0]
drag, startPoint x: 348, startPoint y: 41, endPoint x: 323, endPoint y: 44, distance: 24.8
click at [323, 44] on section "Endofrost Create Product Category All Categories All Categories endodontics Cle…" at bounding box center [621, 64] width 703 height 122
type input "E"
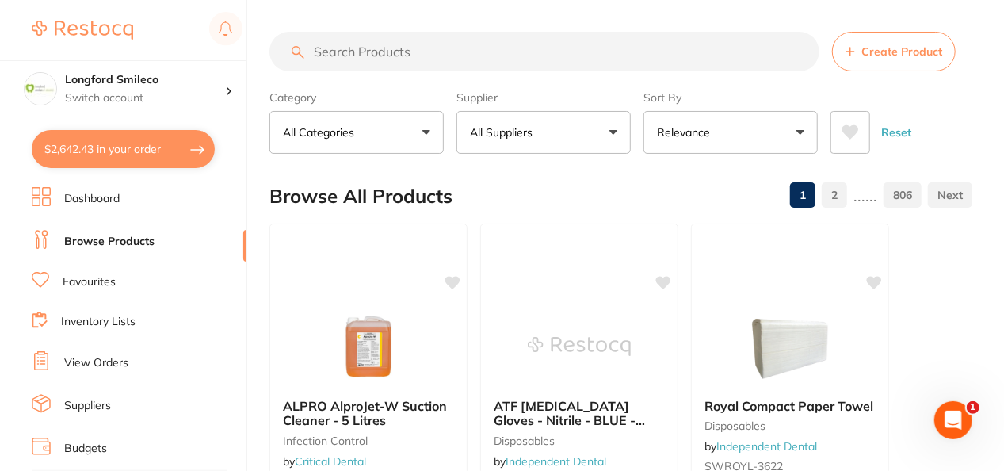
scroll to position [0, 0]
click at [325, 46] on input "search" at bounding box center [545, 52] width 550 height 40
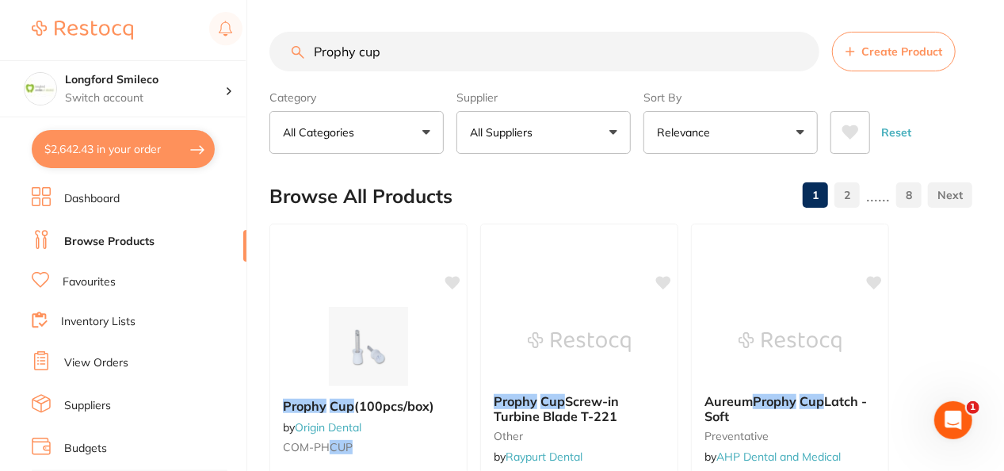
type input "Prophy cup"
click at [564, 142] on button "All Suppliers" at bounding box center [544, 132] width 174 height 43
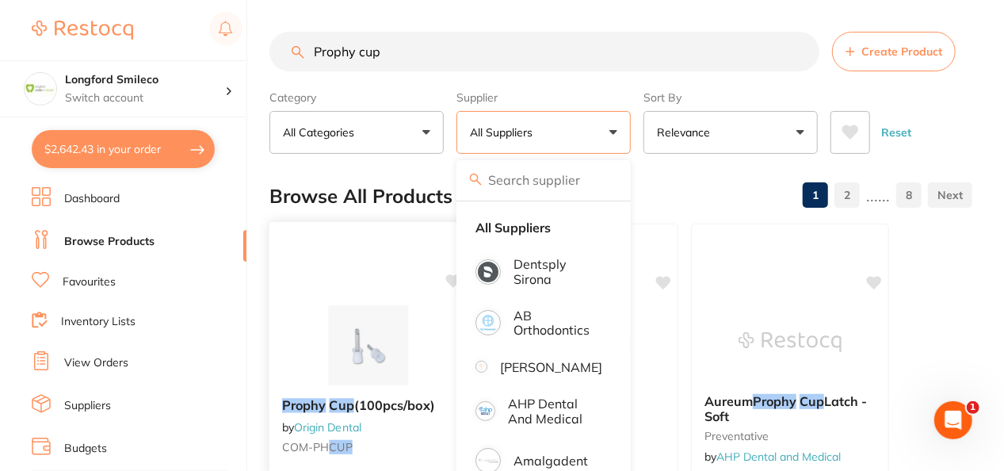
click at [392, 322] on img at bounding box center [368, 345] width 104 height 80
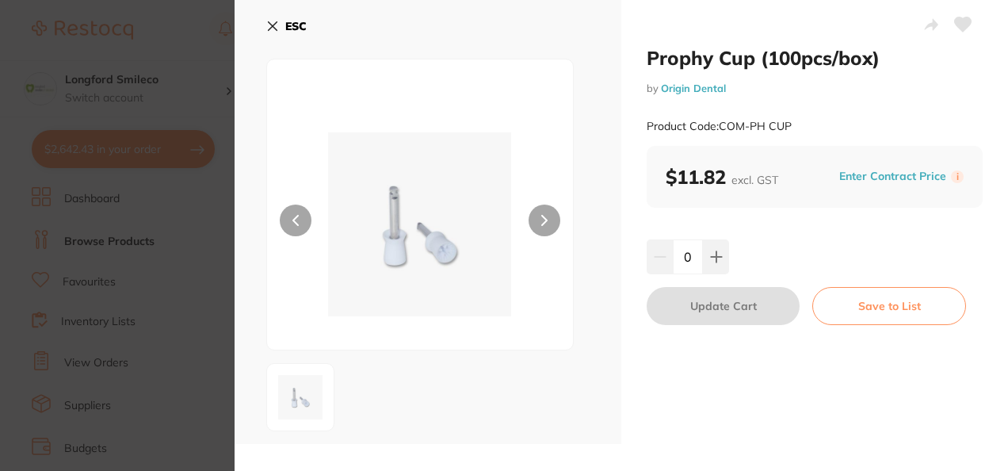
click at [961, 16] on button at bounding box center [963, 26] width 40 height 40
click at [713, 250] on icon at bounding box center [716, 256] width 13 height 13
type input "1"
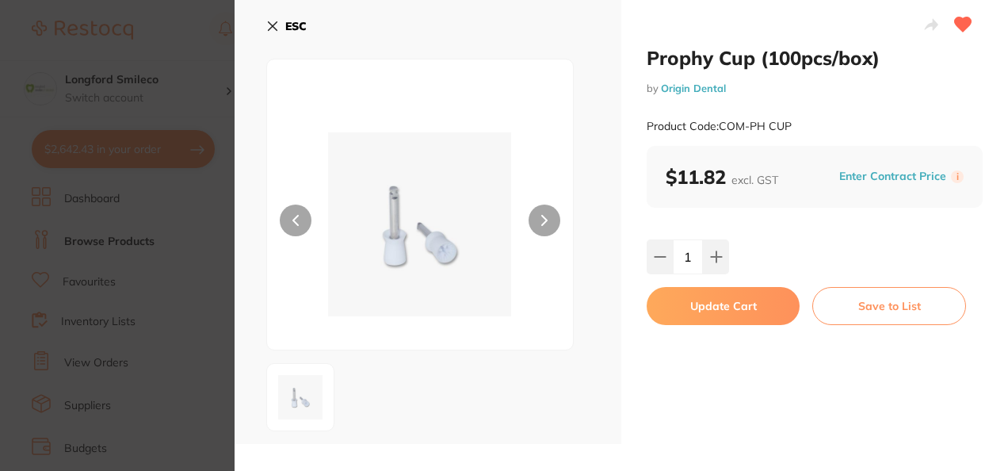
click at [699, 308] on button "Update Cart" at bounding box center [723, 306] width 153 height 38
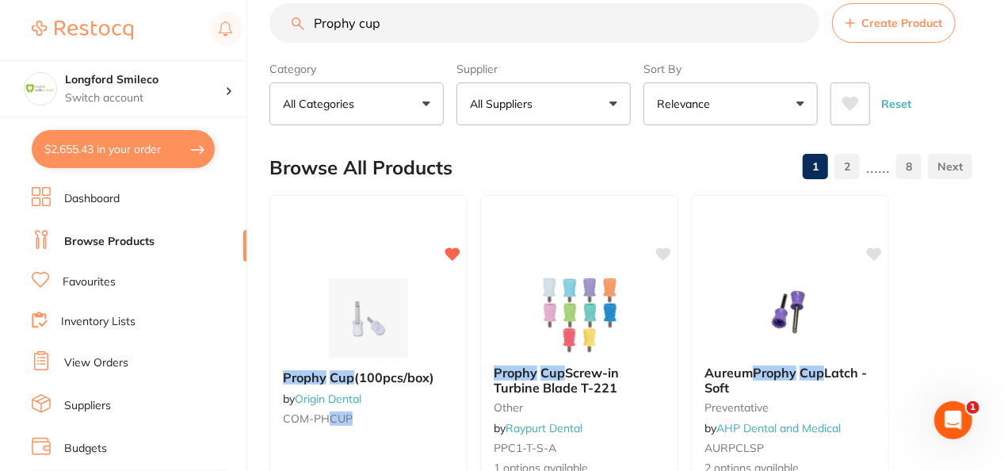
scroll to position [6411, 0]
click at [309, 29] on input "Prophy cup" at bounding box center [545, 23] width 550 height 40
drag, startPoint x: 401, startPoint y: 22, endPoint x: 328, endPoint y: 11, distance: 73.8
click at [328, 11] on input "Prophy cup" at bounding box center [545, 23] width 550 height 40
type input "P"
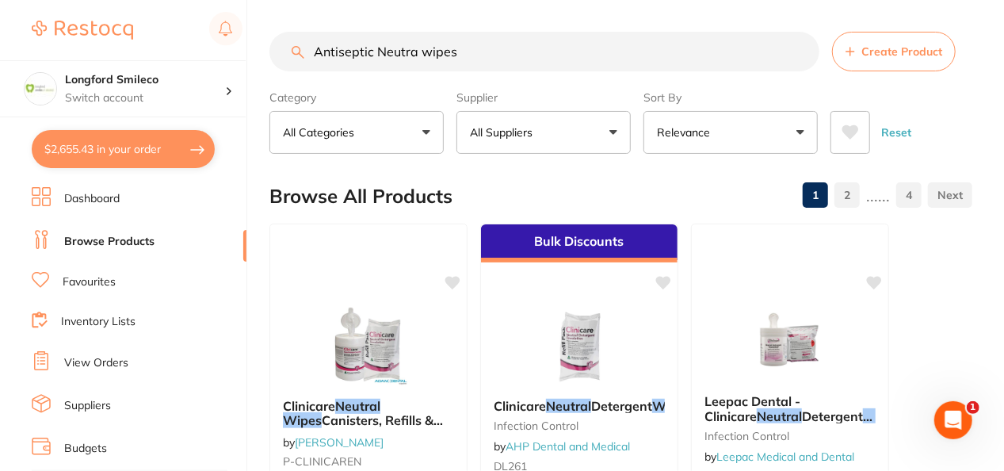
scroll to position [0, 0]
type input "Antiseptic Neutra wipes"
click at [506, 138] on p "All Suppliers" at bounding box center [504, 132] width 69 height 16
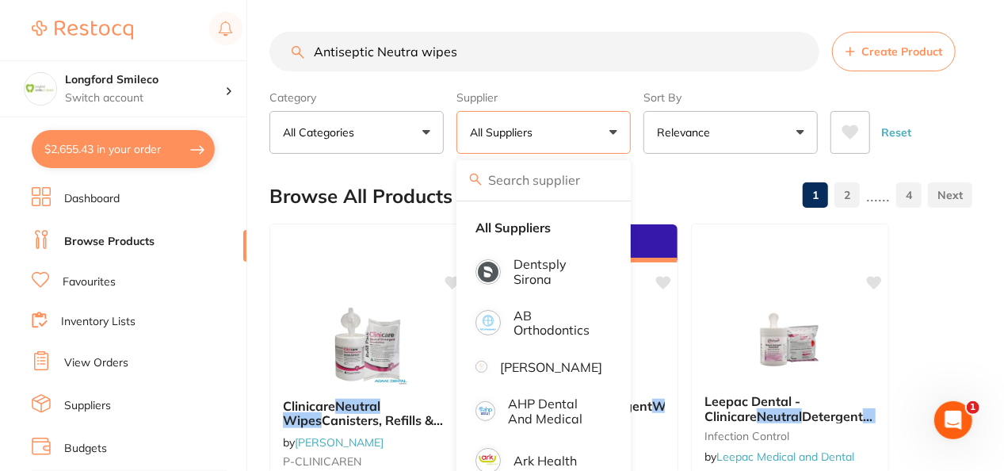
click at [420, 185] on h2 "Browse All Products" at bounding box center [361, 196] width 183 height 22
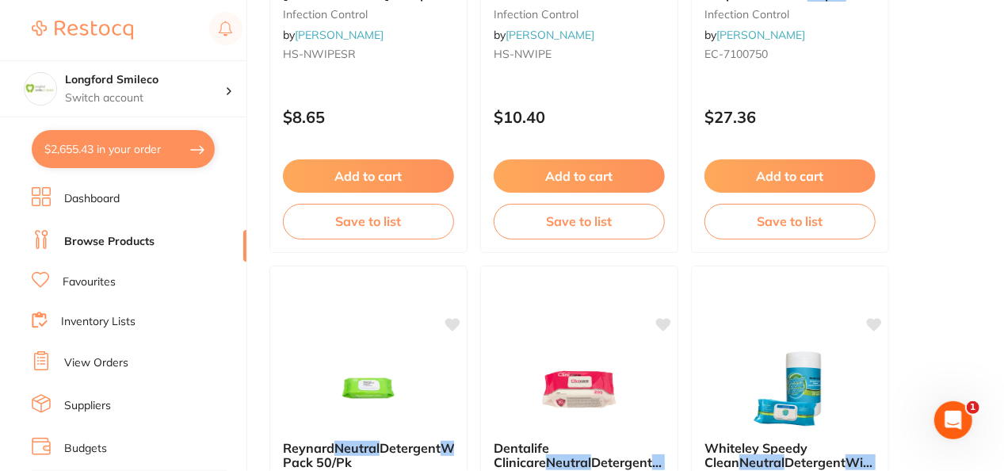
scroll to position [1522, 0]
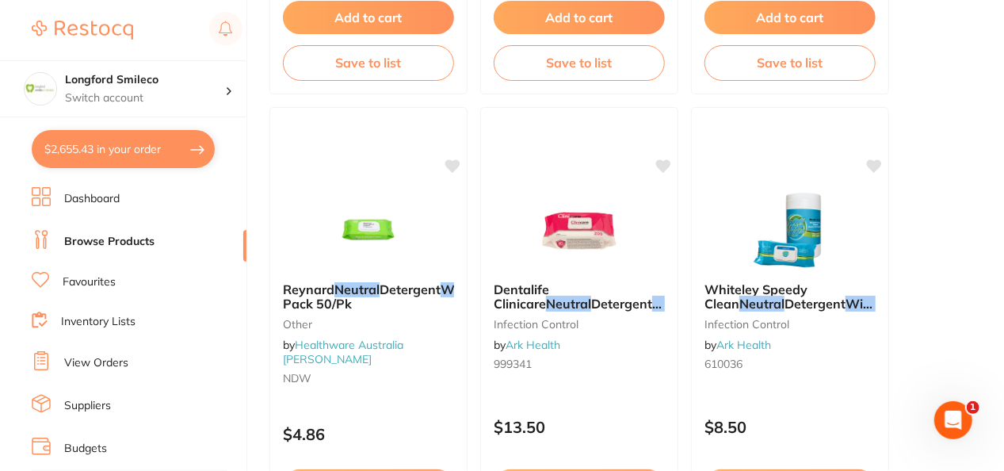
click at [65, 284] on link "Favourites" at bounding box center [89, 282] width 53 height 16
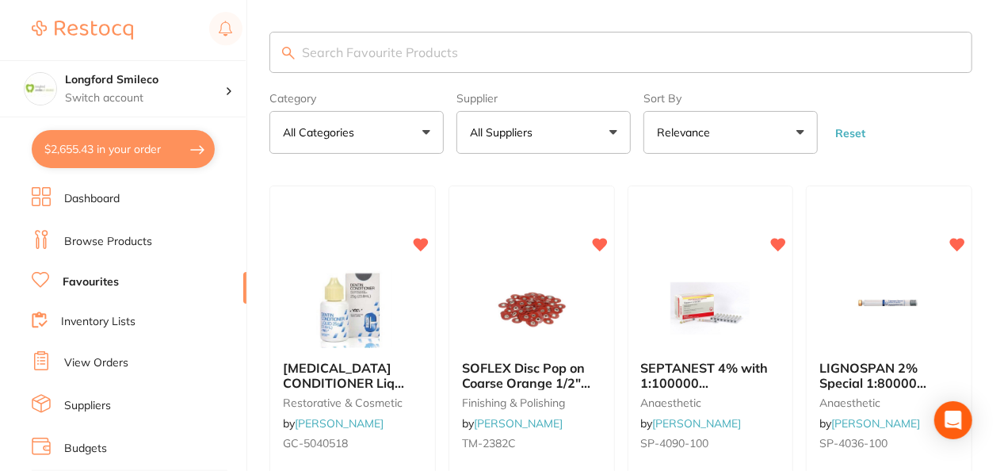
click at [451, 51] on input "search" at bounding box center [621, 52] width 703 height 41
type input "wipes"
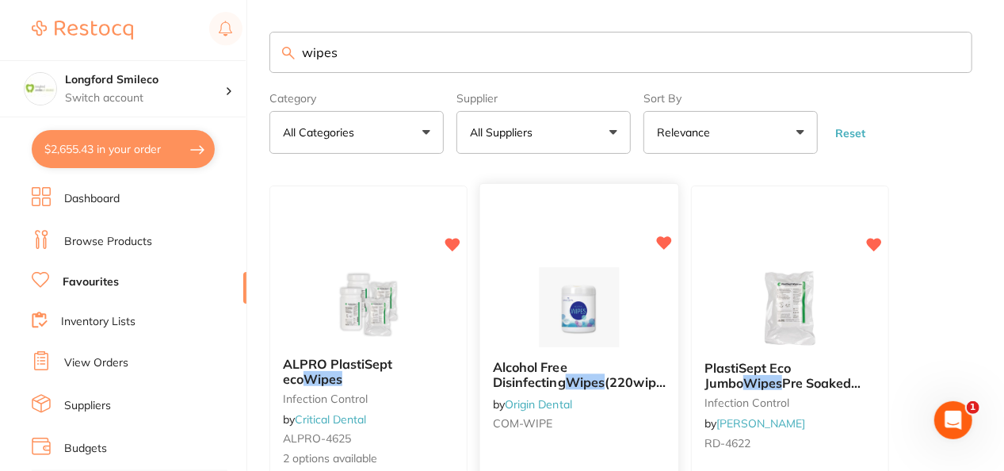
click at [598, 294] on img at bounding box center [579, 308] width 104 height 80
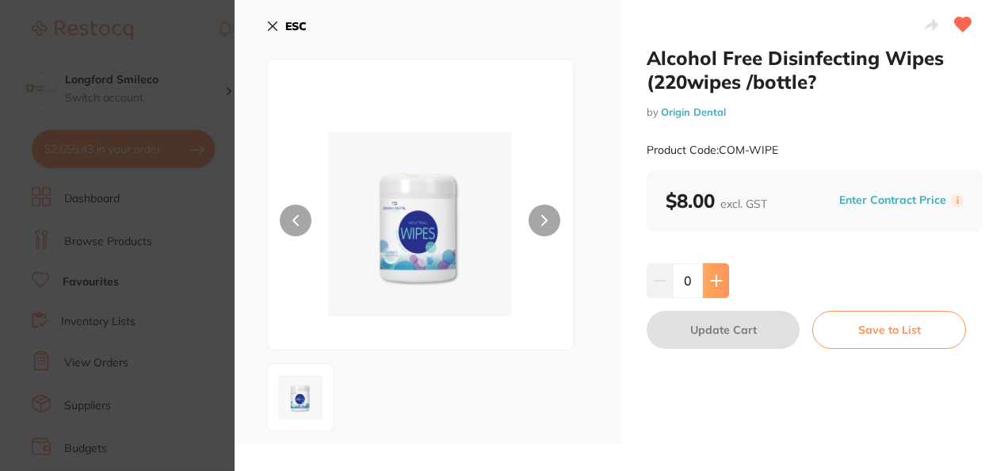
click at [711, 280] on icon at bounding box center [716, 280] width 10 height 10
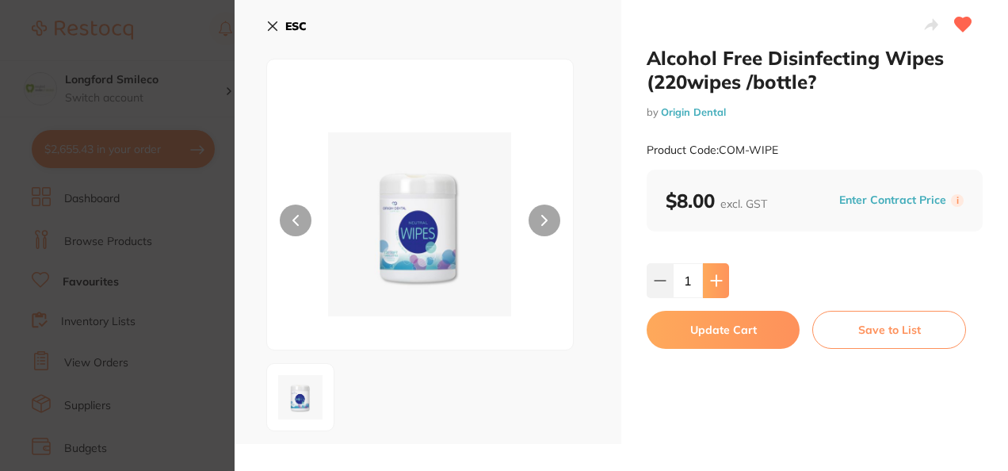
click at [711, 280] on icon at bounding box center [716, 280] width 10 height 10
type input "2"
click at [708, 325] on button "Update Cart" at bounding box center [723, 330] width 153 height 38
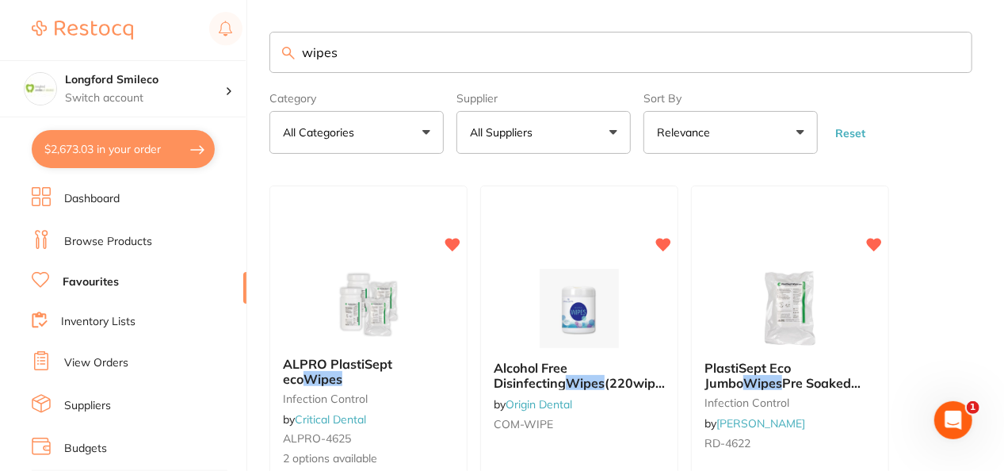
click at [953, 51] on input "wipes" at bounding box center [621, 52] width 703 height 41
click at [864, 61] on input "search" at bounding box center [621, 52] width 703 height 41
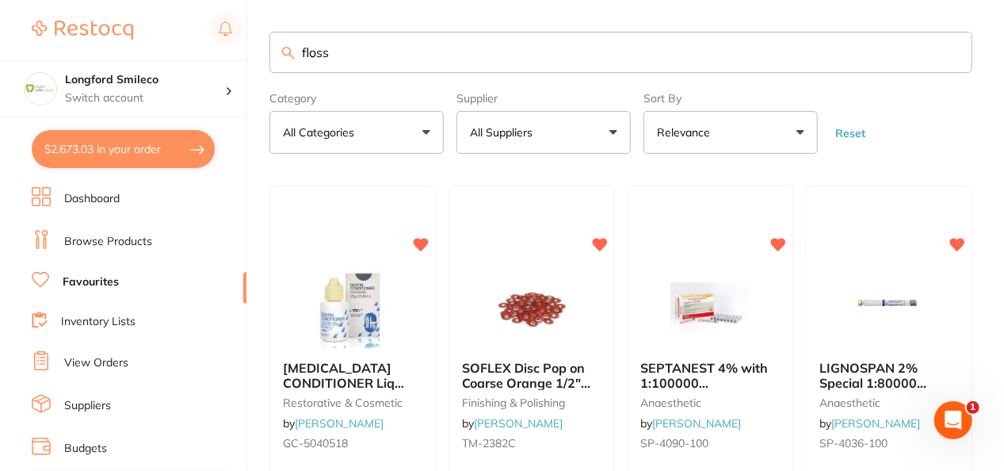
type input "floss"
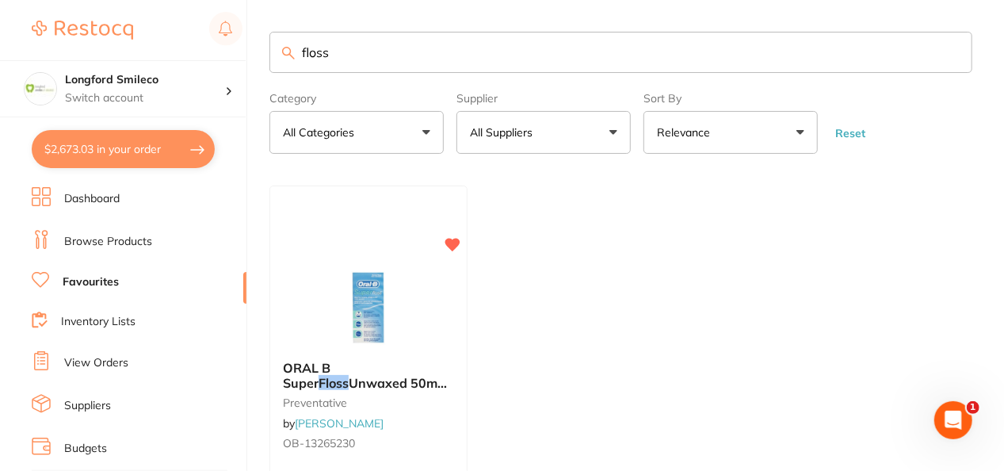
click at [109, 243] on link "Browse Products" at bounding box center [108, 242] width 88 height 16
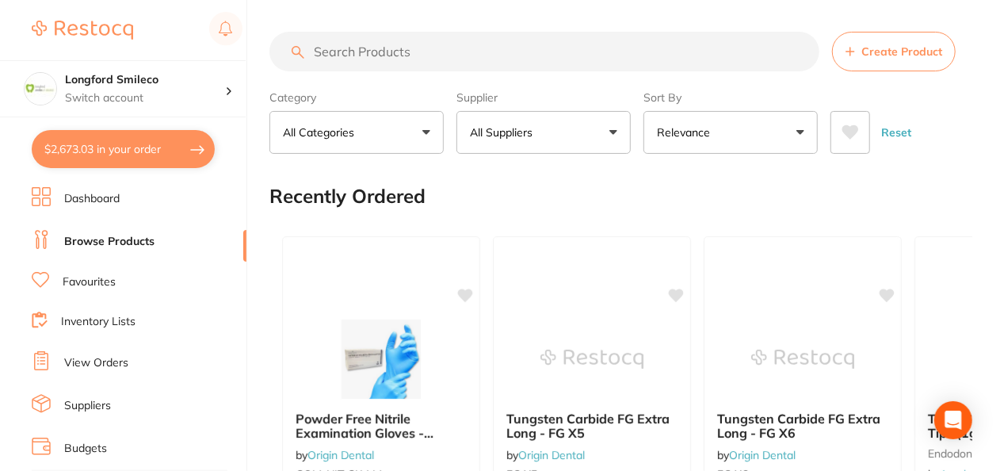
click at [346, 58] on input "search" at bounding box center [545, 52] width 550 height 40
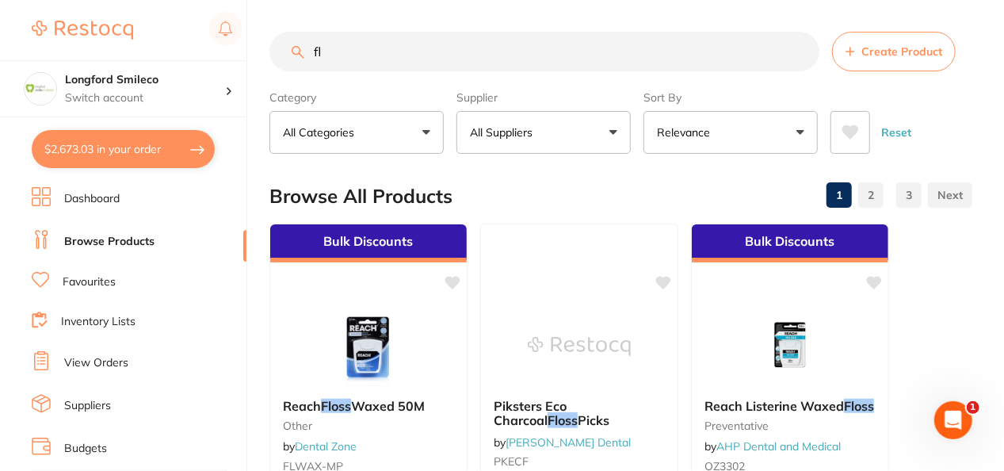
type input "f"
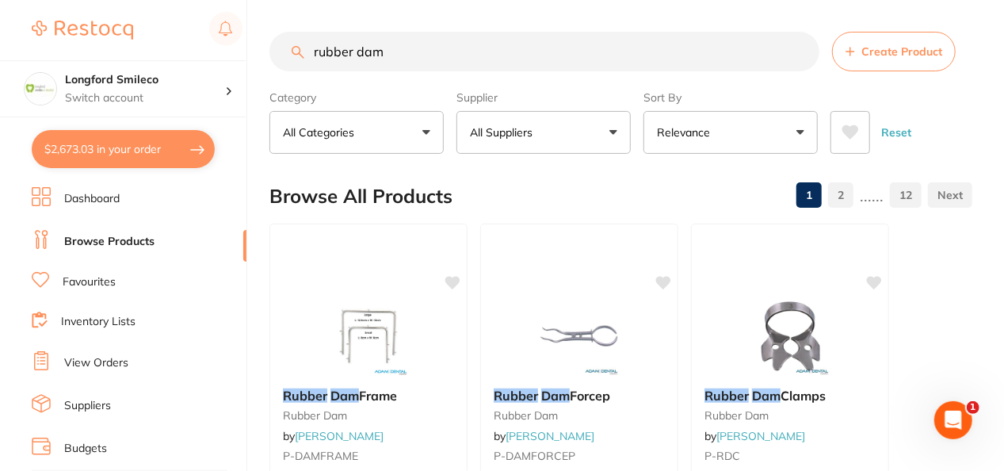
type input "rubber dam"
click at [570, 136] on button "All Suppliers" at bounding box center [544, 132] width 174 height 43
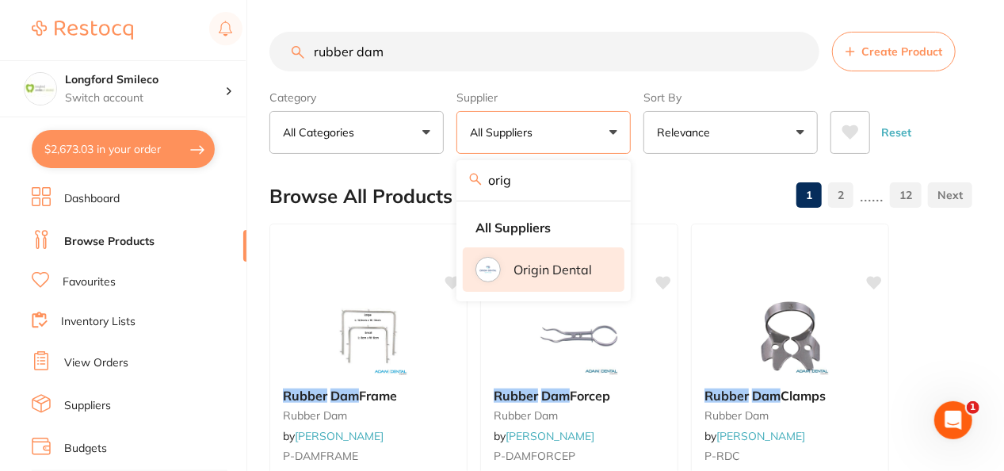
type input "orig"
click at [556, 258] on li "Origin Dental" at bounding box center [544, 269] width 162 height 44
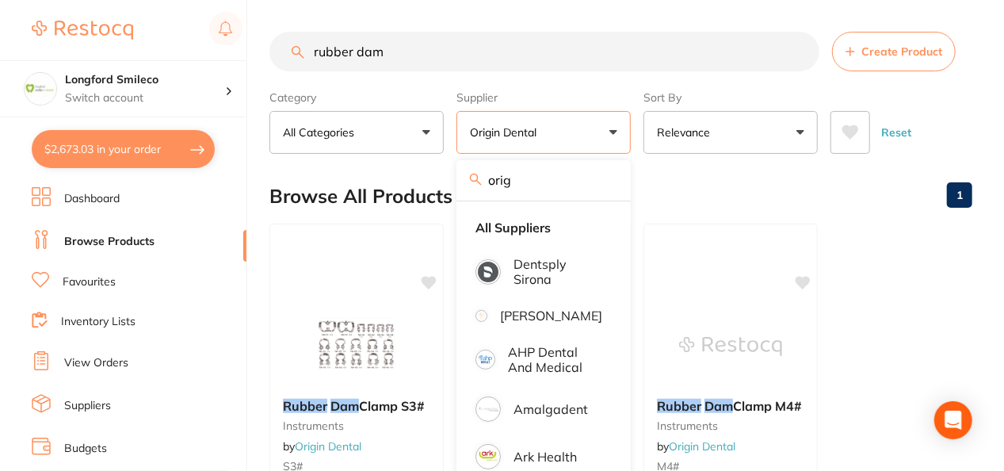
click at [426, 170] on div "Browse All Products 1" at bounding box center [621, 196] width 703 height 53
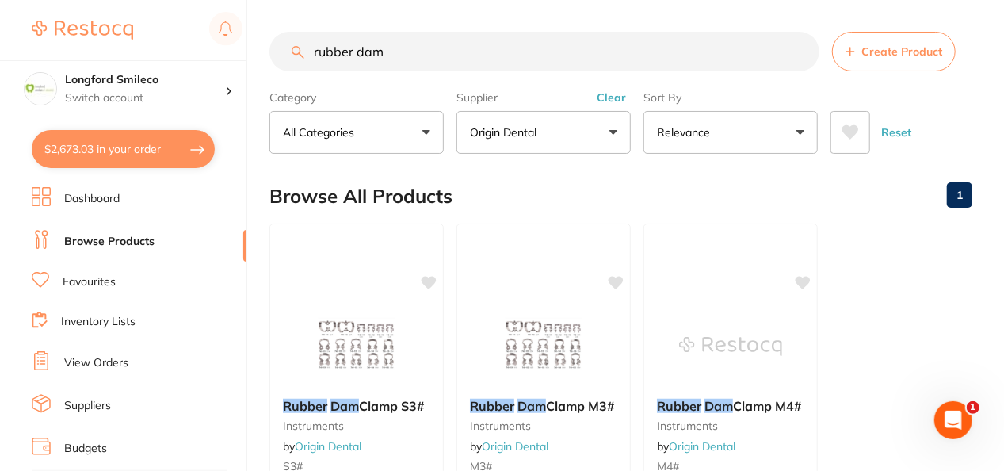
click at [454, 64] on input "rubber dam" at bounding box center [545, 52] width 550 height 40
type input "rubber dam sheets"
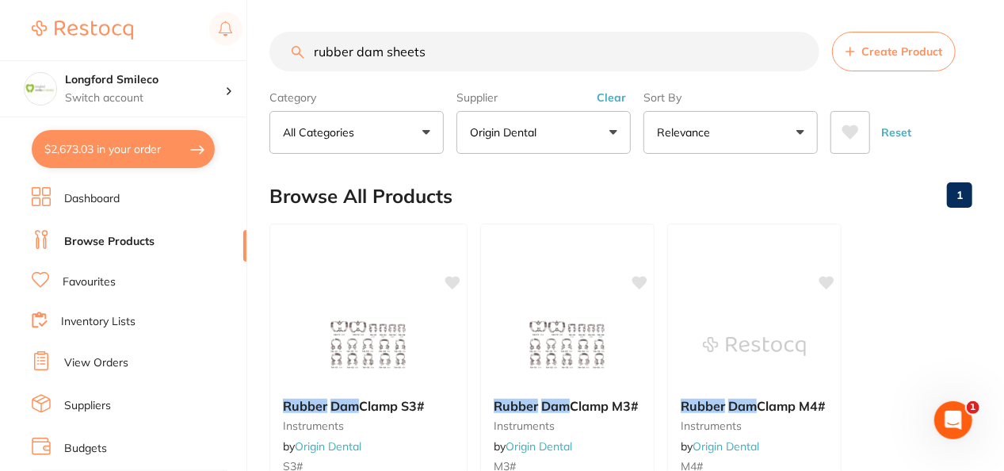
click at [801, 50] on input "rubber dam sheets" at bounding box center [545, 52] width 550 height 40
click at [617, 97] on button "Clear" at bounding box center [611, 97] width 39 height 14
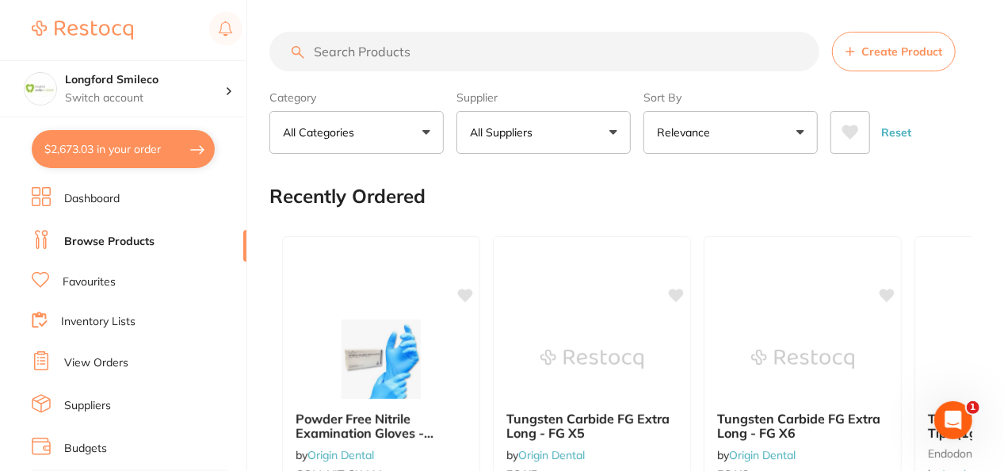
click at [535, 55] on input "search" at bounding box center [545, 52] width 550 height 40
type input "Rubber sheets"
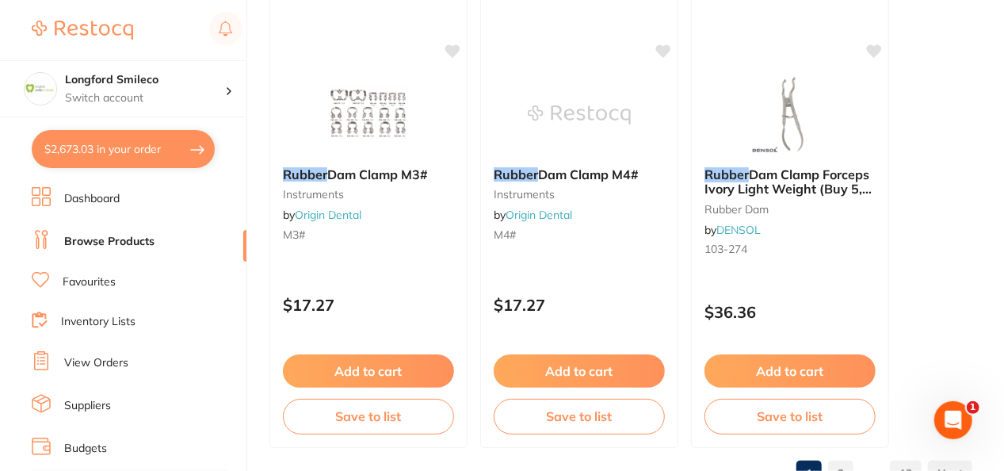
scroll to position [8254, 0]
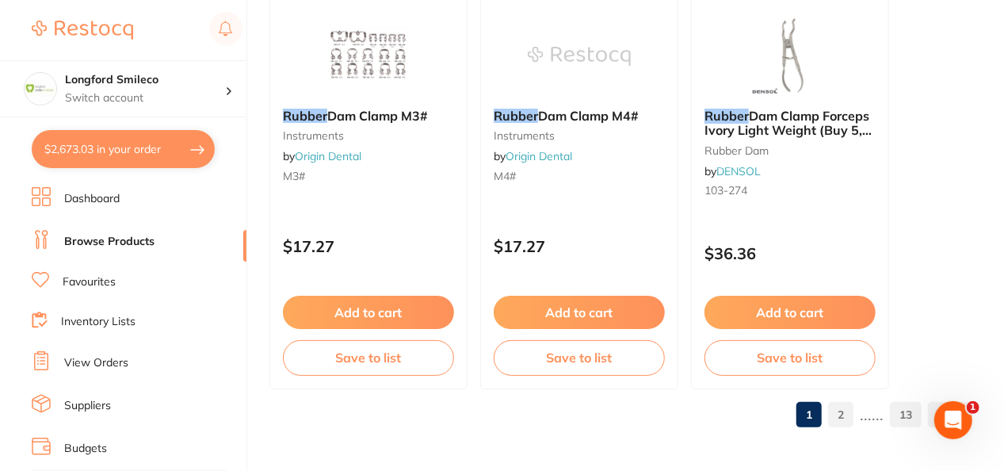
click at [847, 407] on link "2" at bounding box center [840, 415] width 25 height 32
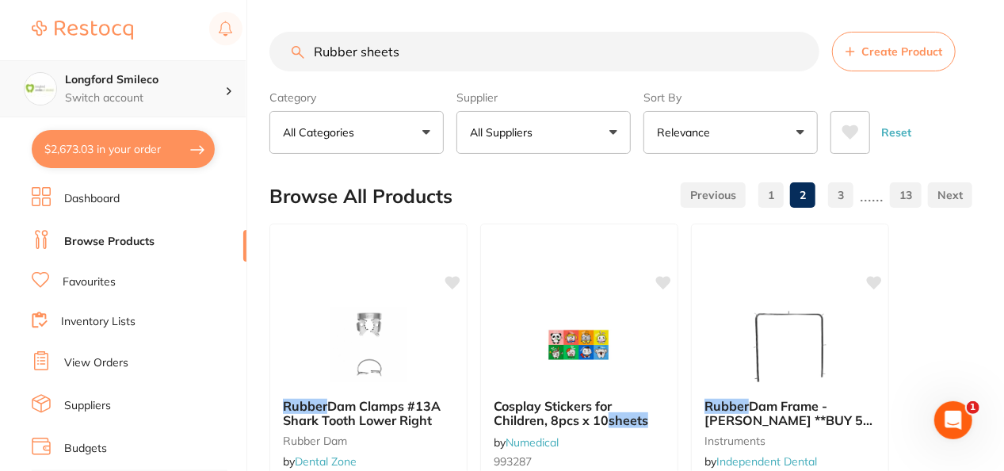
scroll to position [0, 0]
click at [98, 83] on h4 "Longford Smileco" at bounding box center [145, 80] width 160 height 16
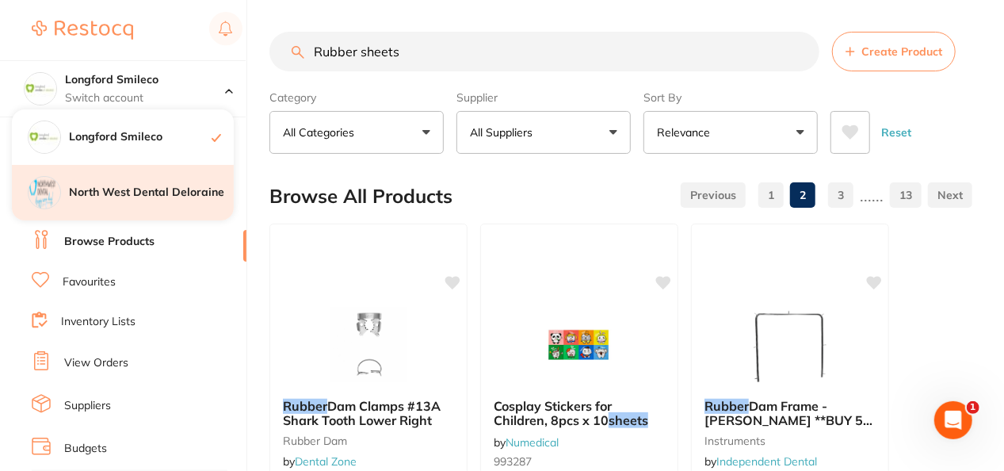
click at [132, 193] on h4 "North West Dental Deloraine" at bounding box center [151, 193] width 165 height 16
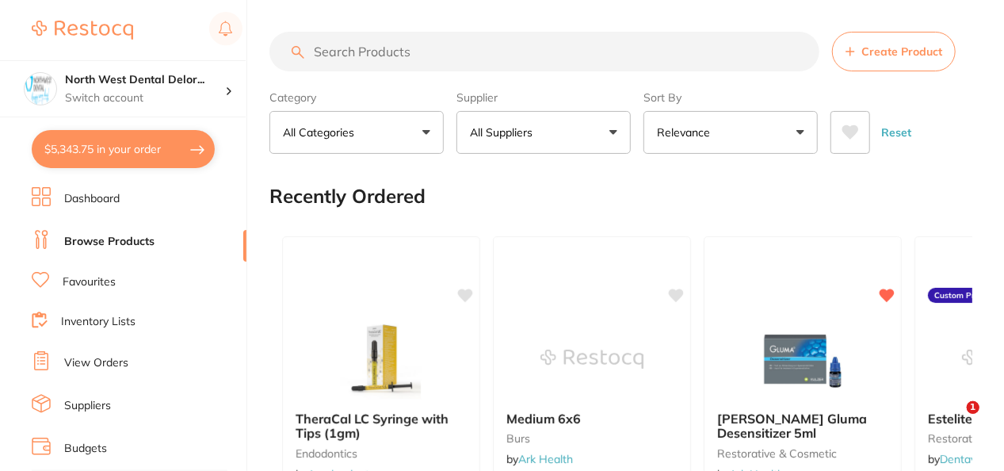
click at [140, 151] on button "$5,343.75 in your order" at bounding box center [123, 149] width 183 height 38
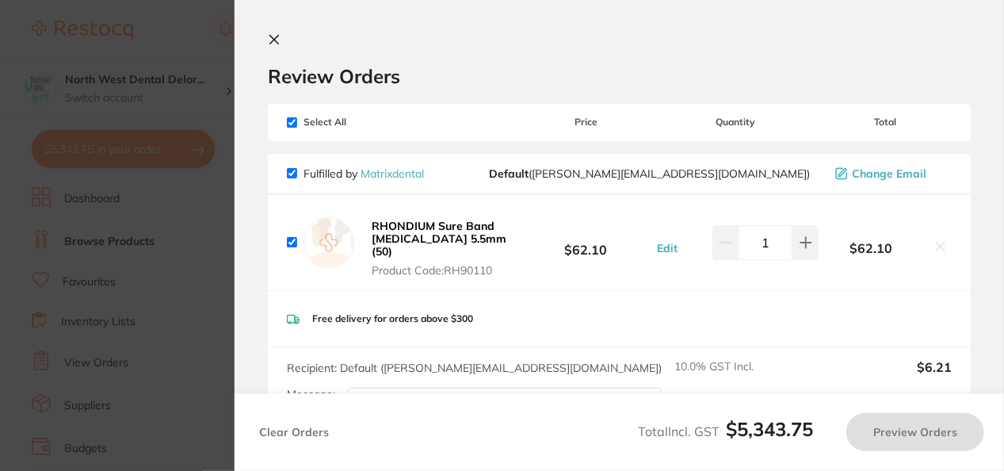
checkbox input "true"
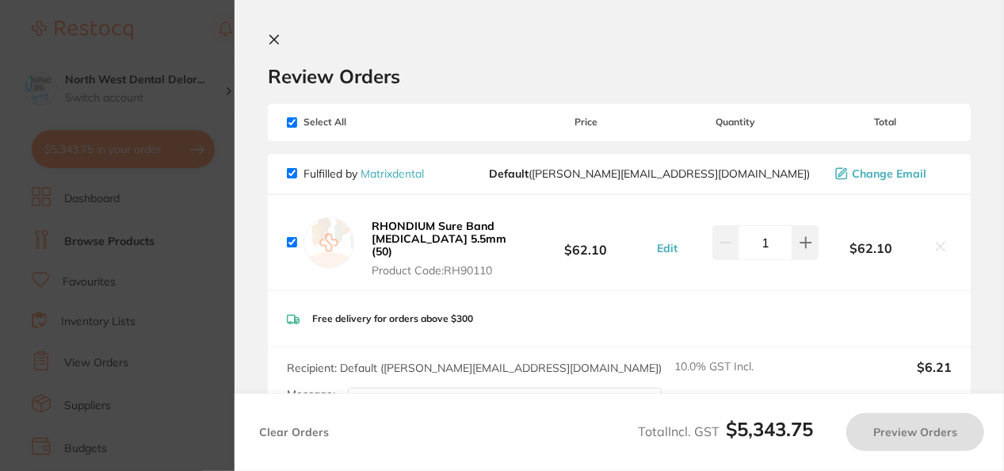
checkbox input "true"
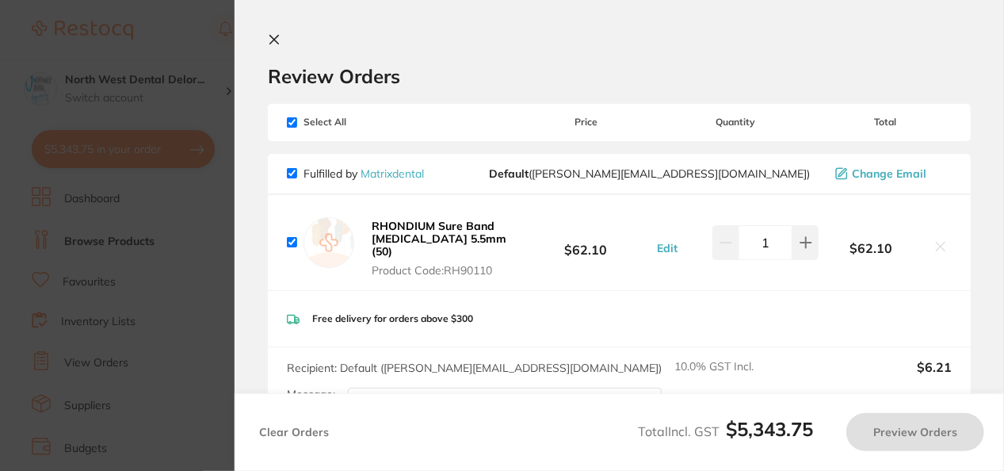
checkbox input "true"
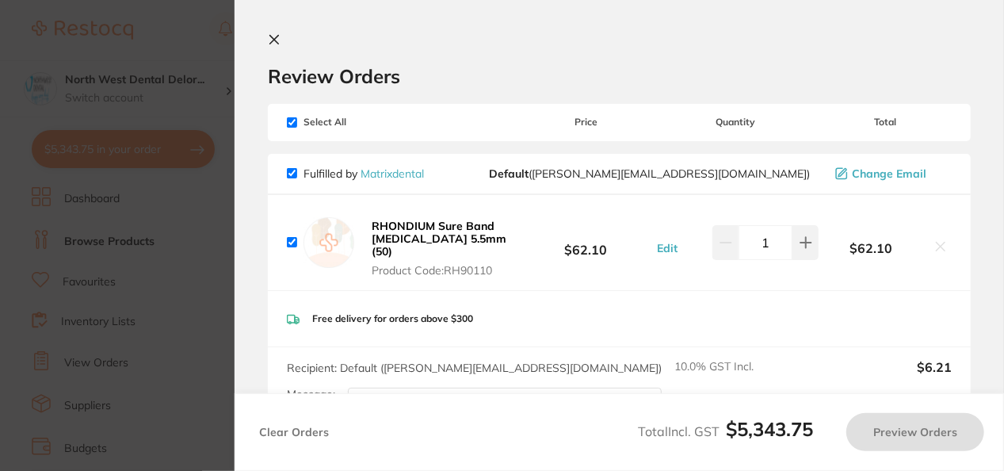
checkbox input "true"
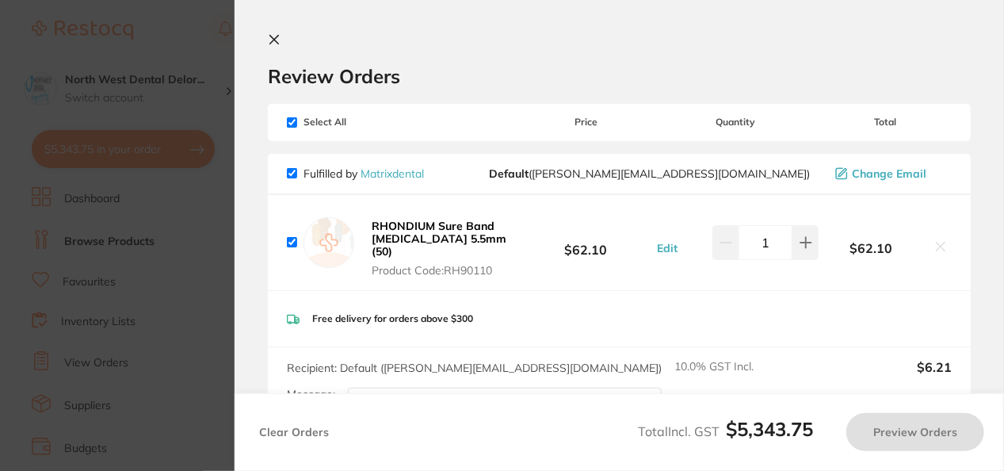
checkbox input "true"
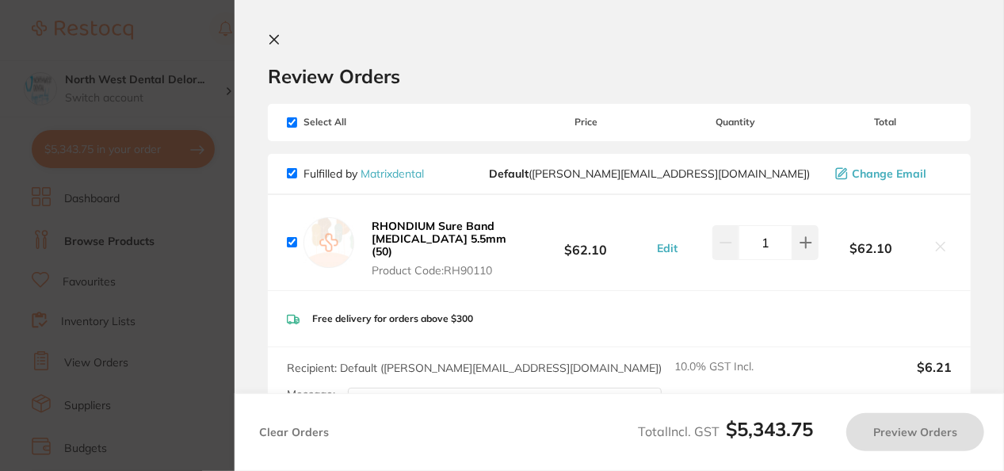
checkbox input "true"
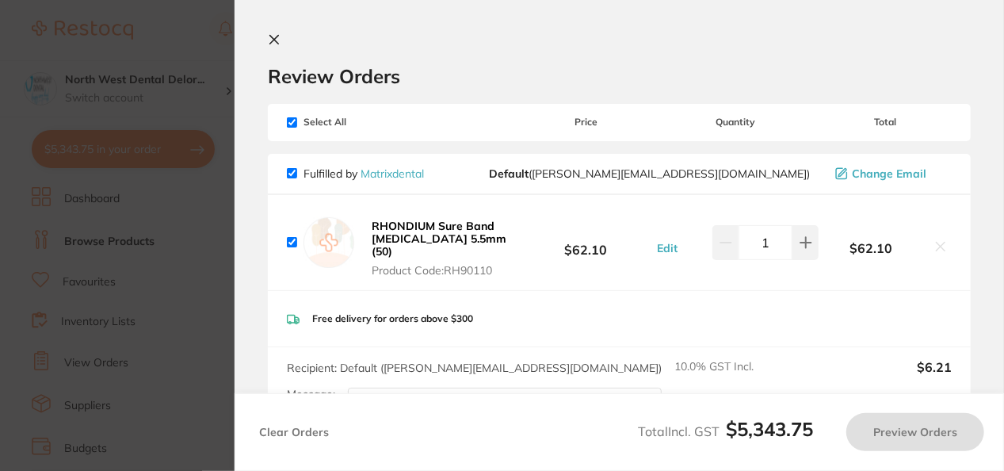
checkbox input "true"
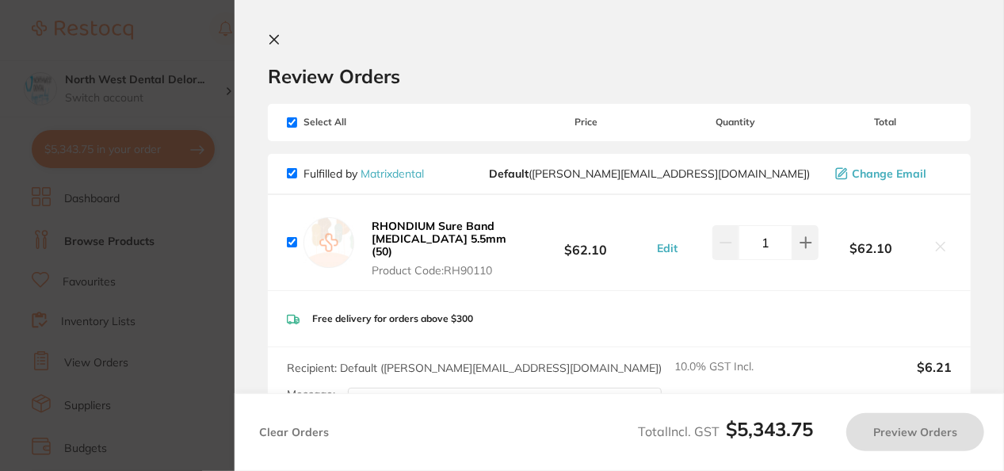
checkbox input "true"
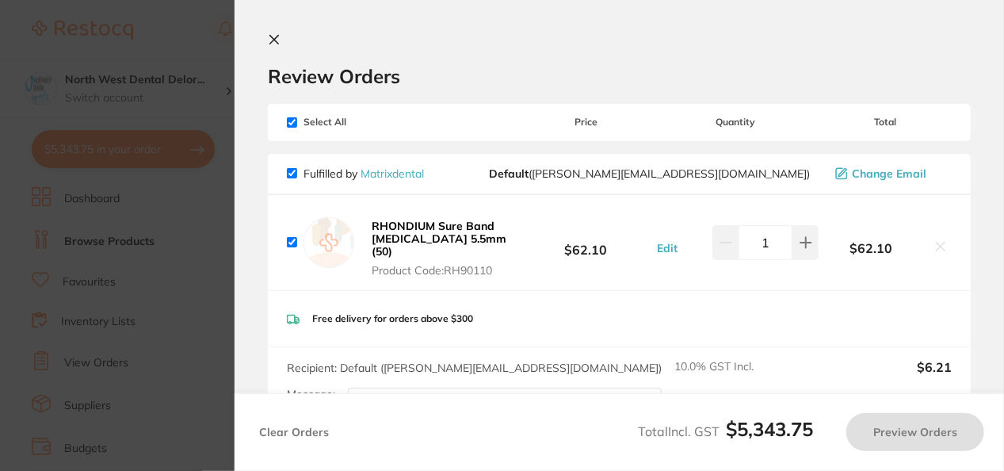
checkbox input "true"
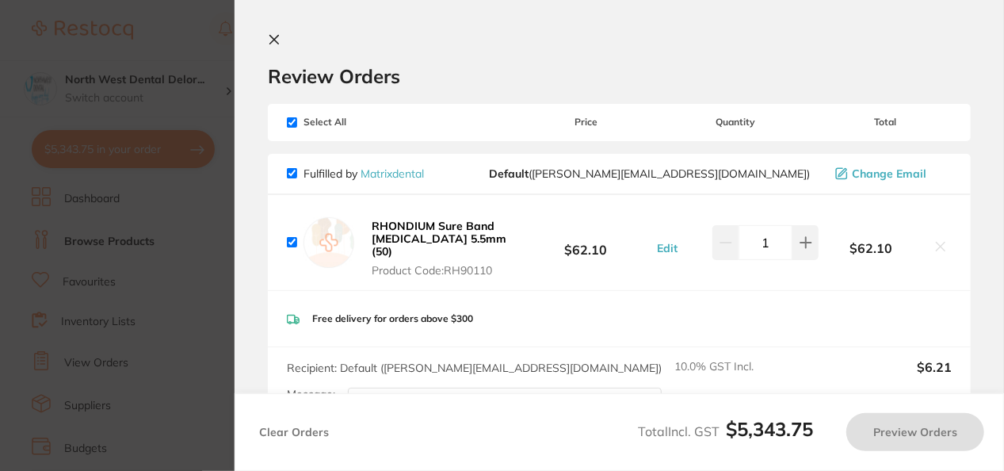
checkbox input "true"
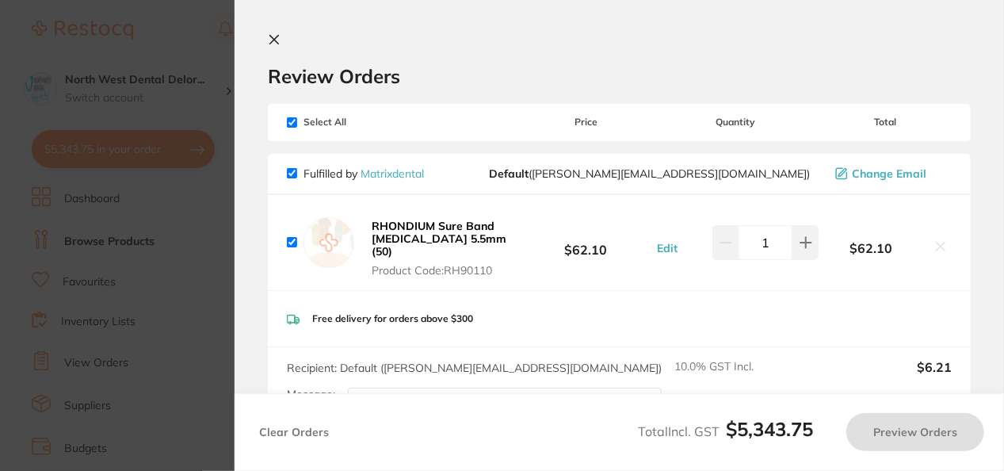
checkbox input "true"
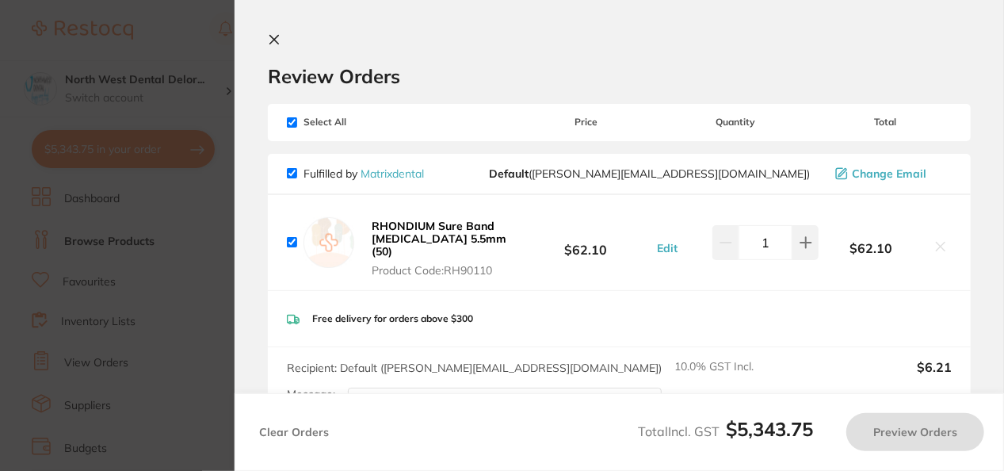
checkbox input "true"
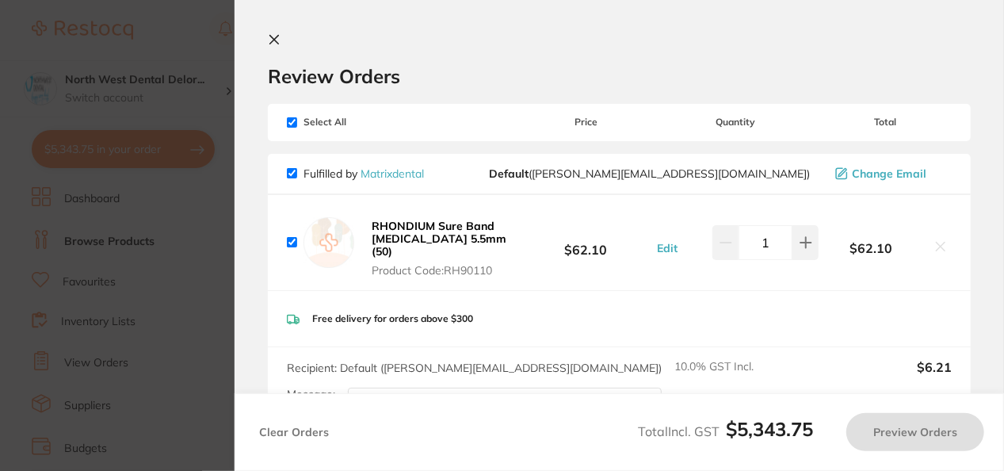
checkbox input "true"
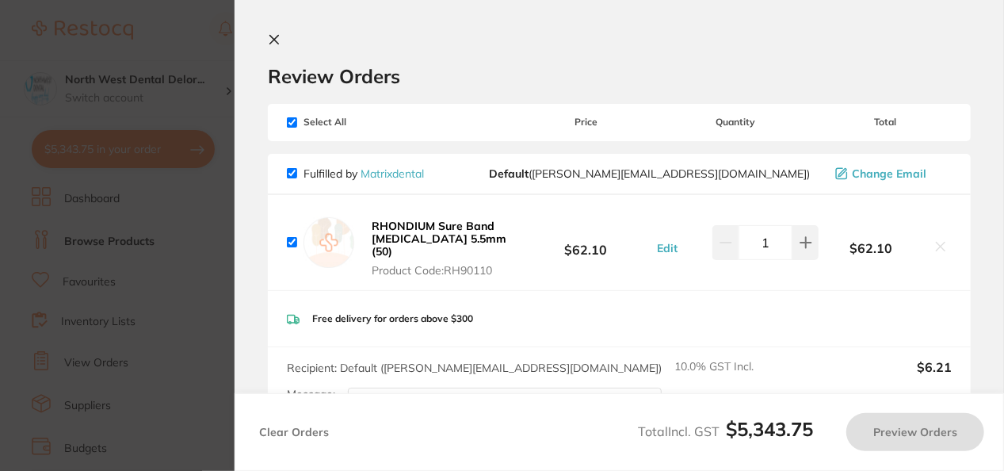
checkbox input "true"
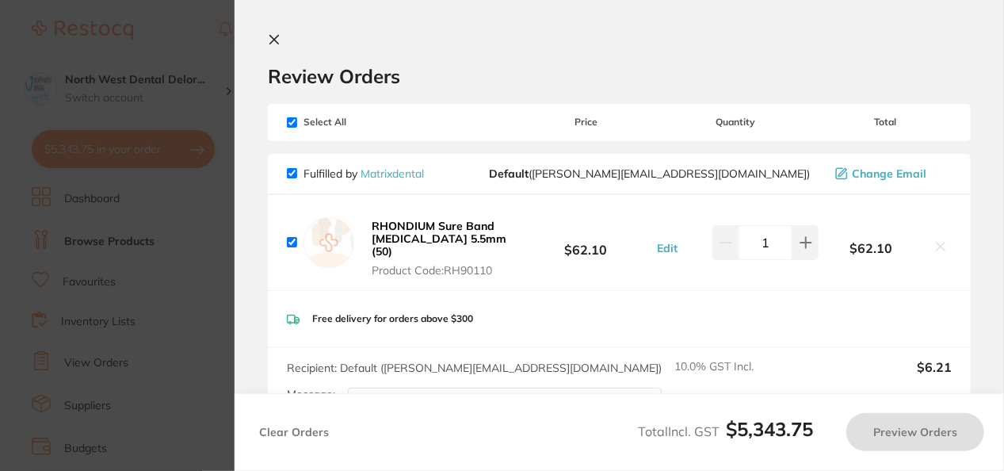
checkbox input "true"
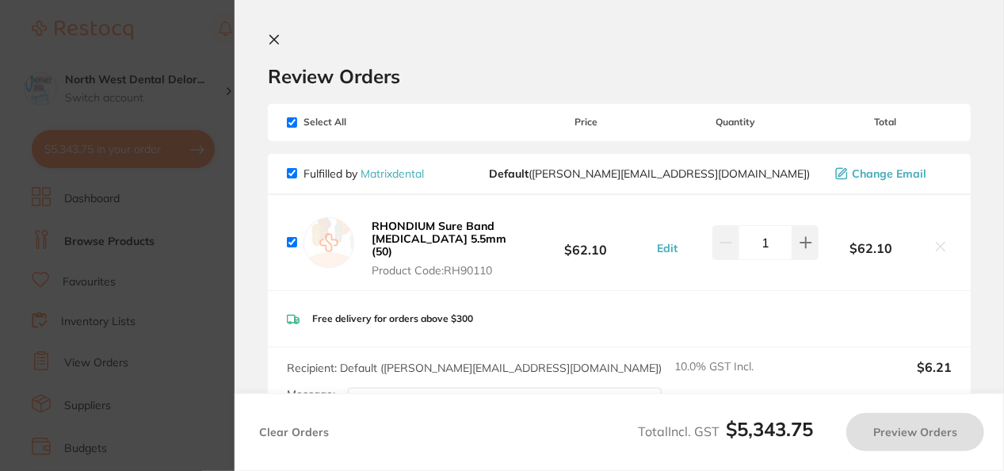
checkbox input "true"
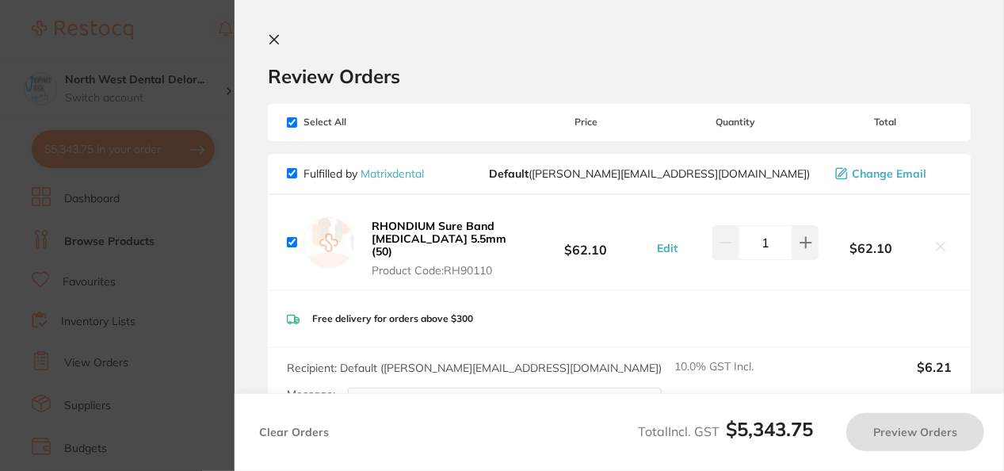
checkbox input "true"
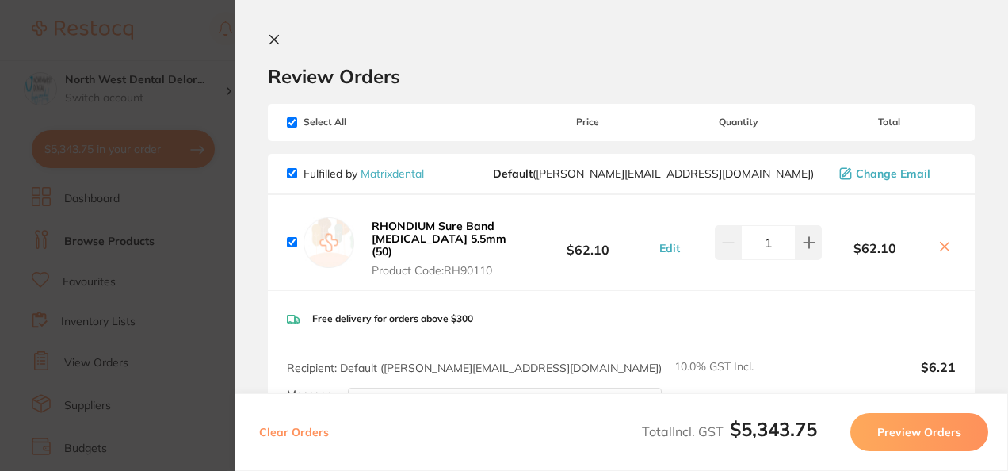
click at [881, 126] on span "Total" at bounding box center [889, 122] width 134 height 11
click at [854, 67] on h2 "Review Orders" at bounding box center [621, 76] width 707 height 24
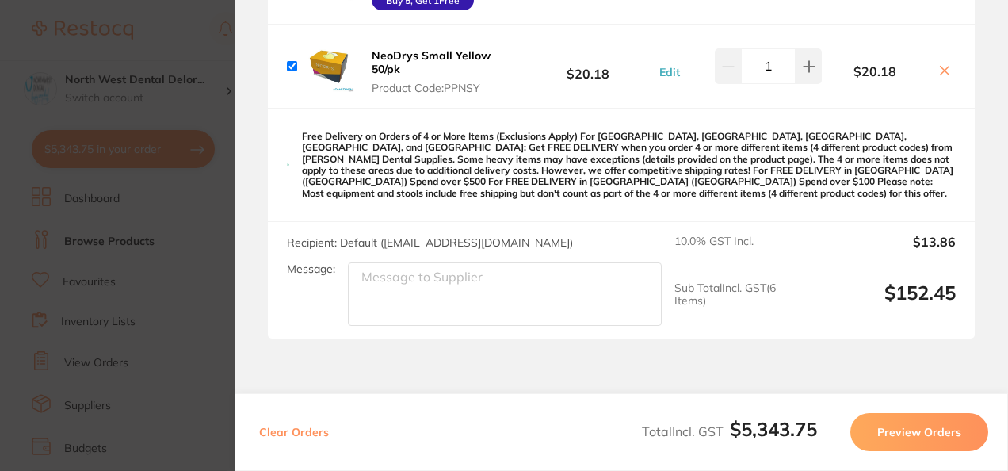
scroll to position [8898, 0]
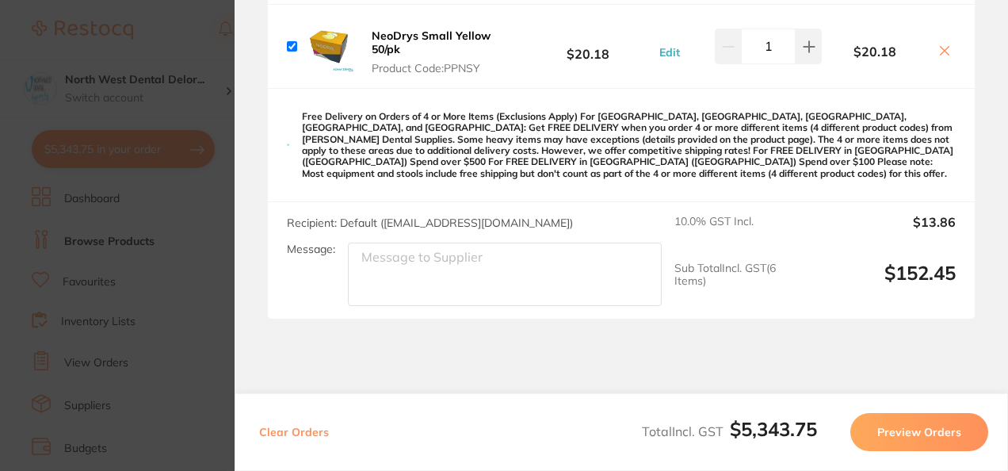
click at [195, 137] on section "Update RRP Set your pre negotiated price for this item. Item Agreed RRP (excl. …" at bounding box center [504, 235] width 1008 height 471
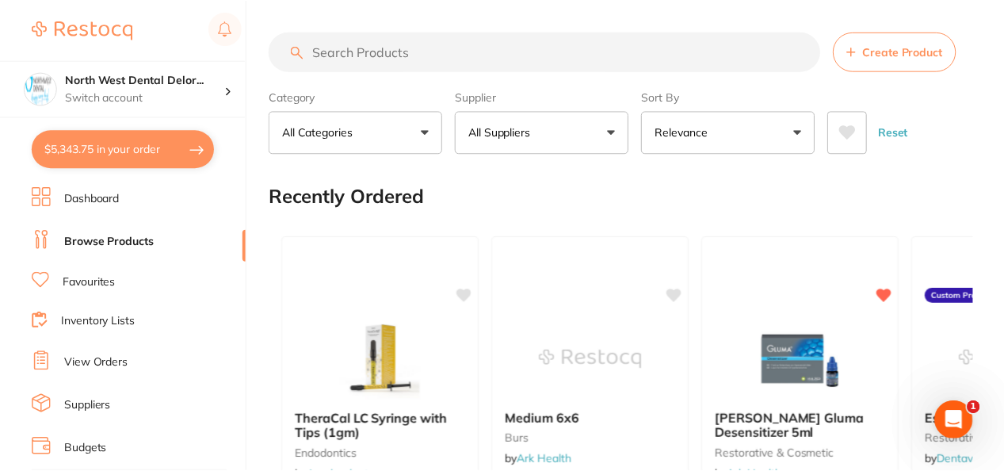
scroll to position [1461, 0]
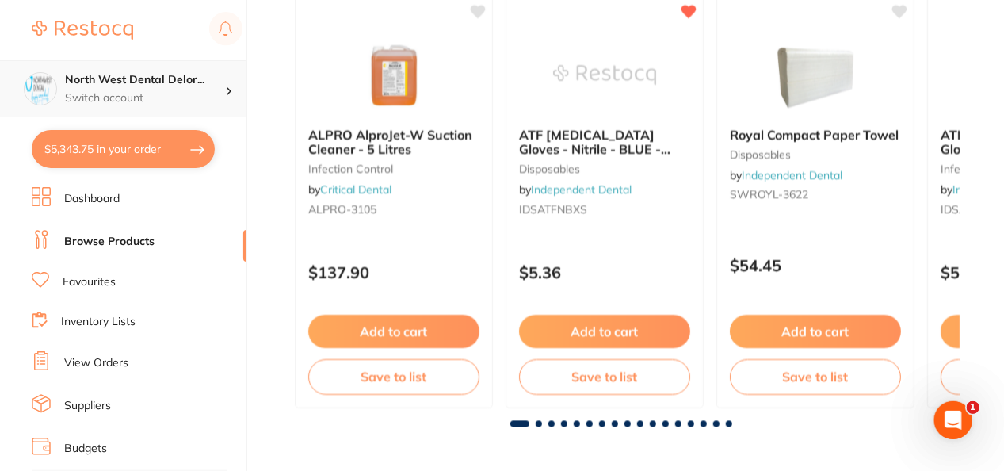
click at [196, 97] on p "Switch account" at bounding box center [145, 98] width 160 height 16
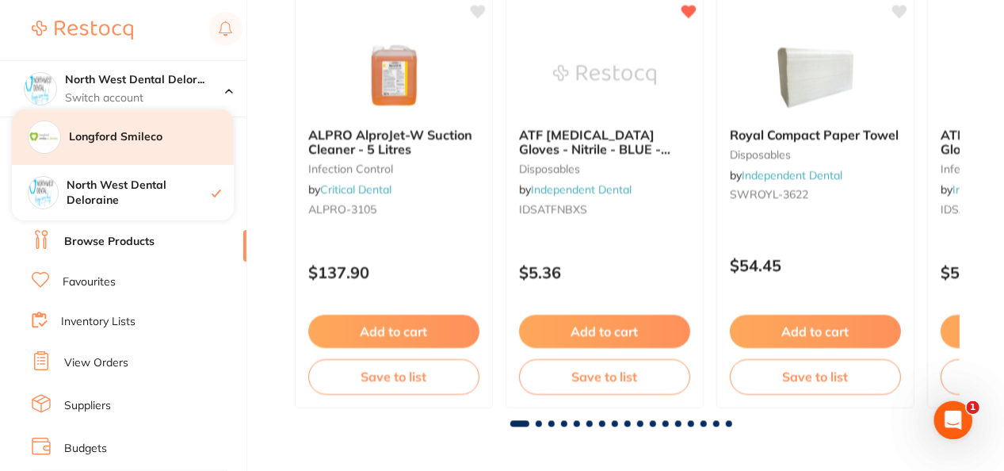
click at [157, 136] on h4 "Longford Smileco" at bounding box center [151, 137] width 165 height 16
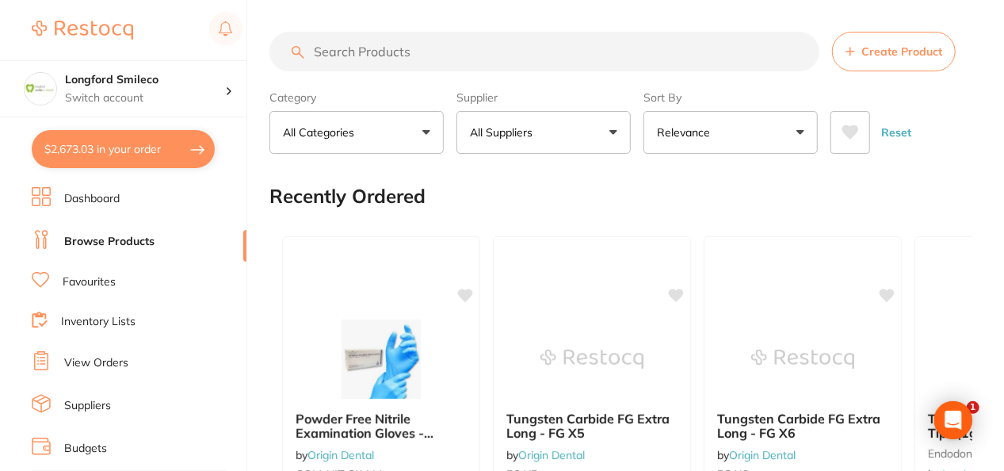
click at [387, 61] on input "search" at bounding box center [545, 52] width 550 height 40
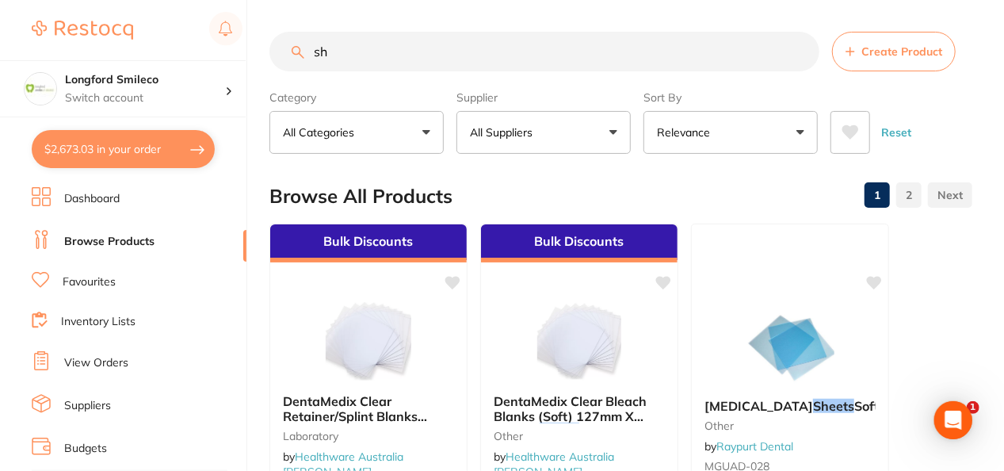
type input "s"
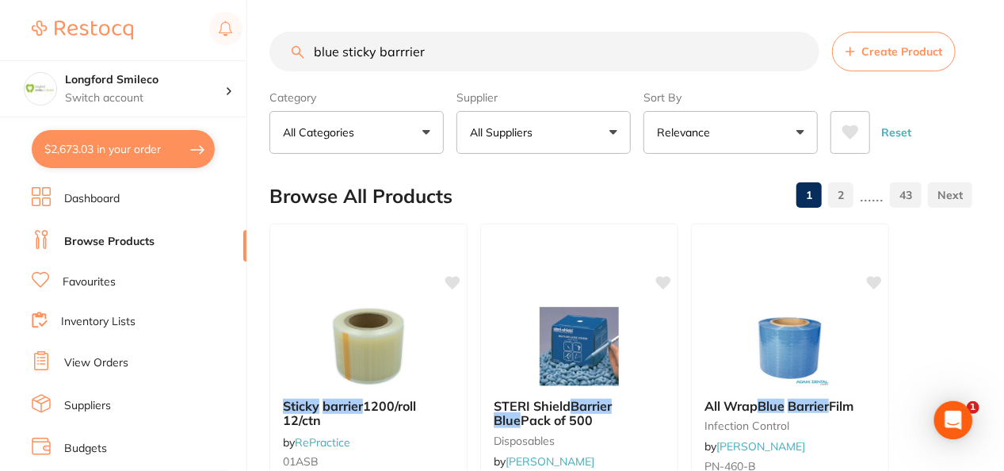
type input "blue sticky barrrier"
click at [567, 130] on button "All Suppliers" at bounding box center [544, 132] width 174 height 43
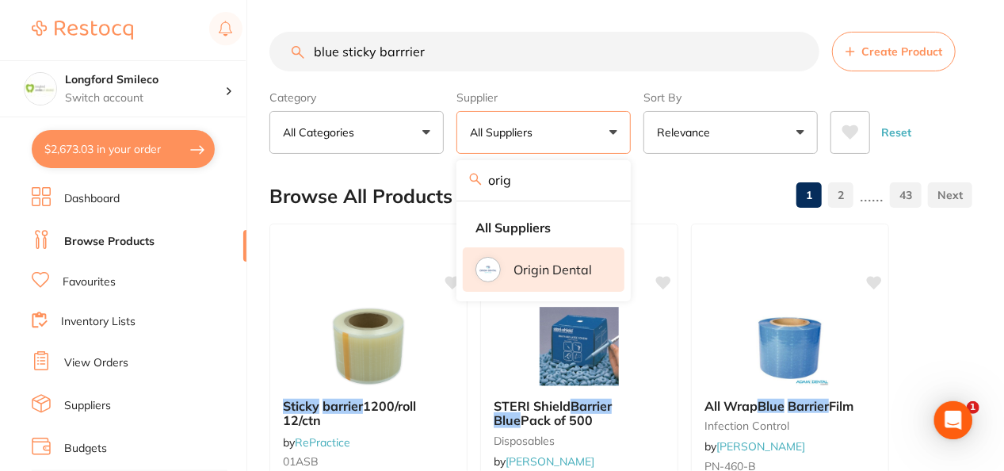
type input "orig"
click at [541, 259] on li "Origin Dental" at bounding box center [544, 269] width 162 height 44
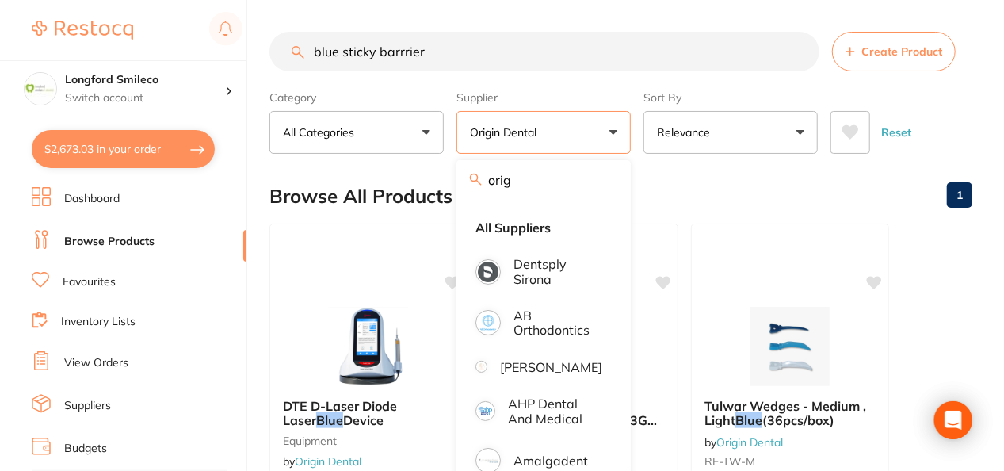
click at [680, 178] on div "Browse All Products 1" at bounding box center [621, 196] width 703 height 53
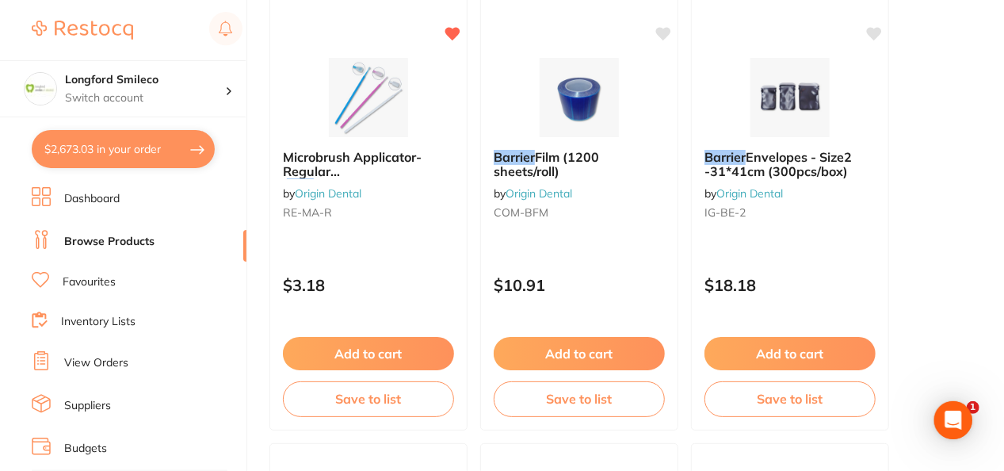
scroll to position [1173, 0]
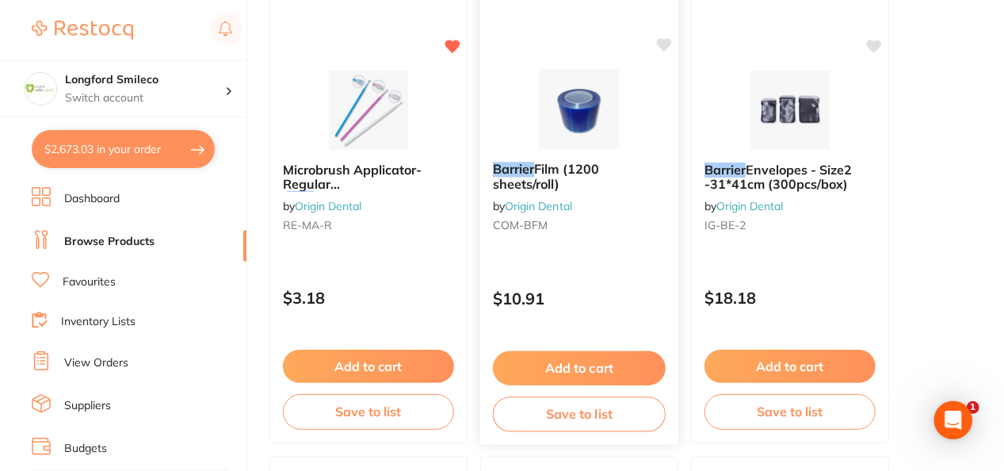
click at [578, 354] on button "Add to cart" at bounding box center [579, 368] width 173 height 34
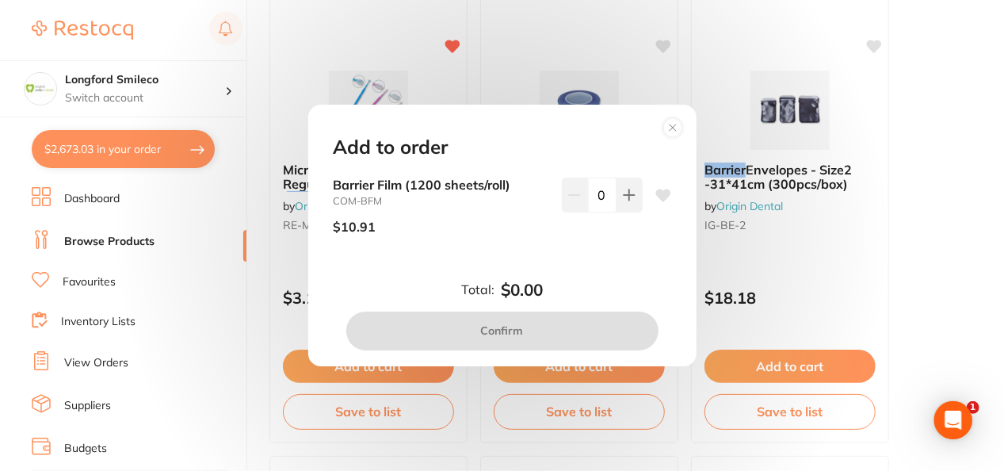
scroll to position [0, 0]
click at [628, 195] on icon at bounding box center [629, 195] width 10 height 10
type input "1"
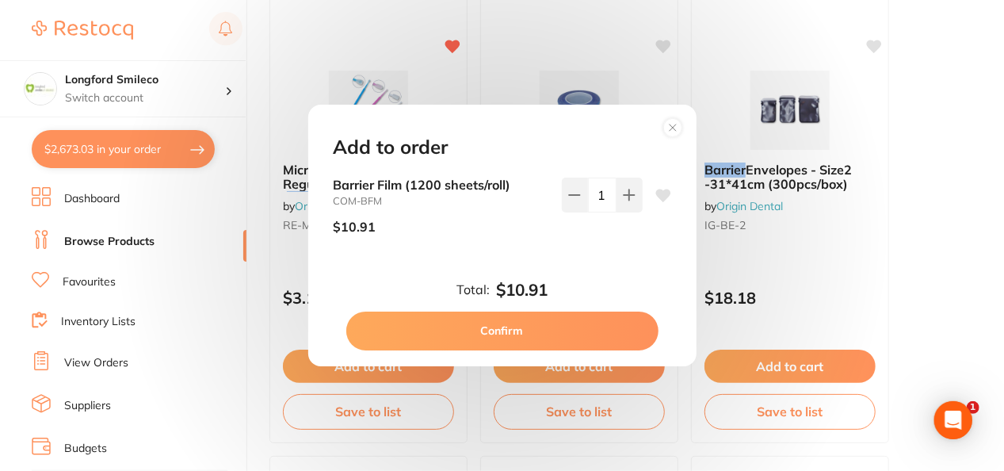
click at [657, 195] on icon at bounding box center [663, 195] width 15 height 13
click at [531, 330] on button "Confirm" at bounding box center [502, 331] width 312 height 38
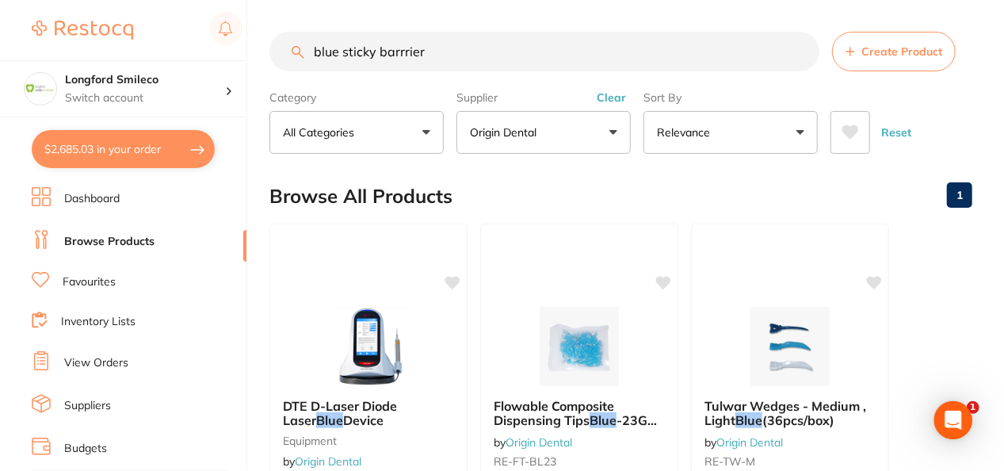
drag, startPoint x: 485, startPoint y: 48, endPoint x: 295, endPoint y: 72, distance: 191.7
click at [295, 72] on section "blue sticky barrrier Create Product Category All Categories All Categories equi…" at bounding box center [621, 93] width 703 height 122
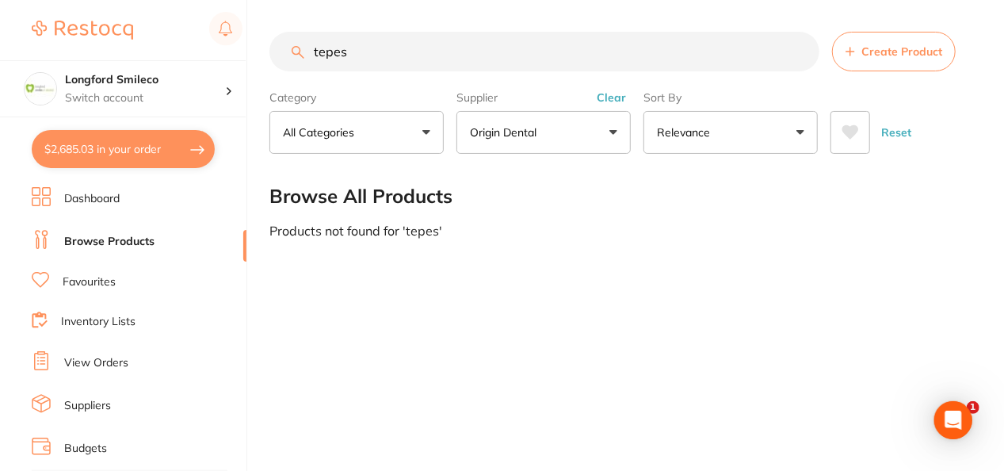
type input "tepes"
click at [609, 97] on button "Clear" at bounding box center [611, 97] width 39 height 14
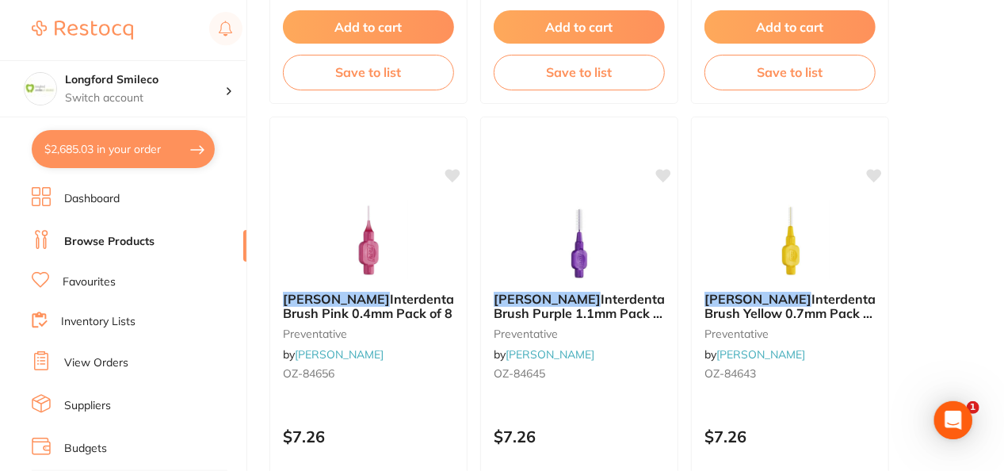
scroll to position [609, 0]
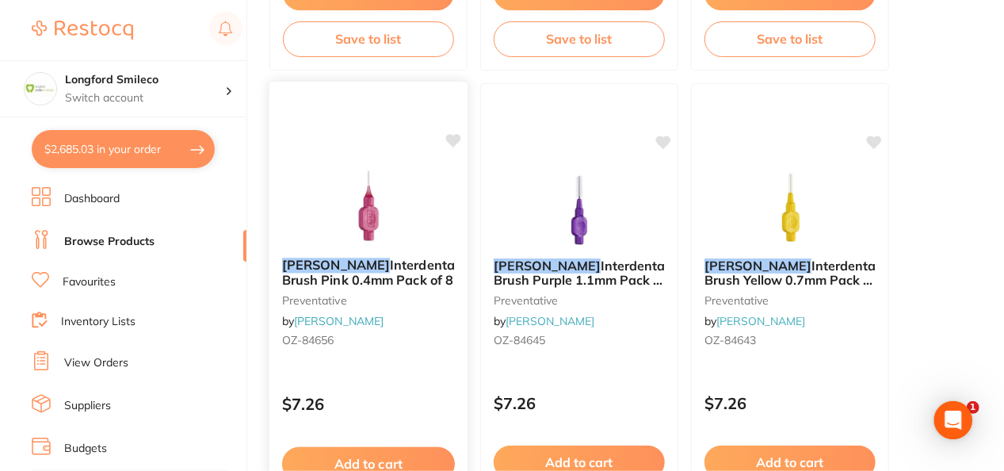
click at [377, 194] on img at bounding box center [368, 205] width 104 height 80
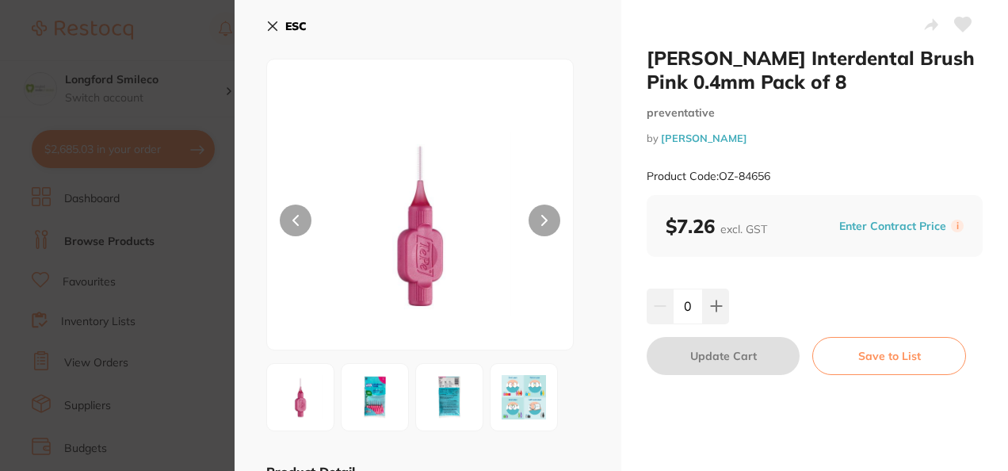
click at [386, 419] on img at bounding box center [374, 397] width 57 height 57
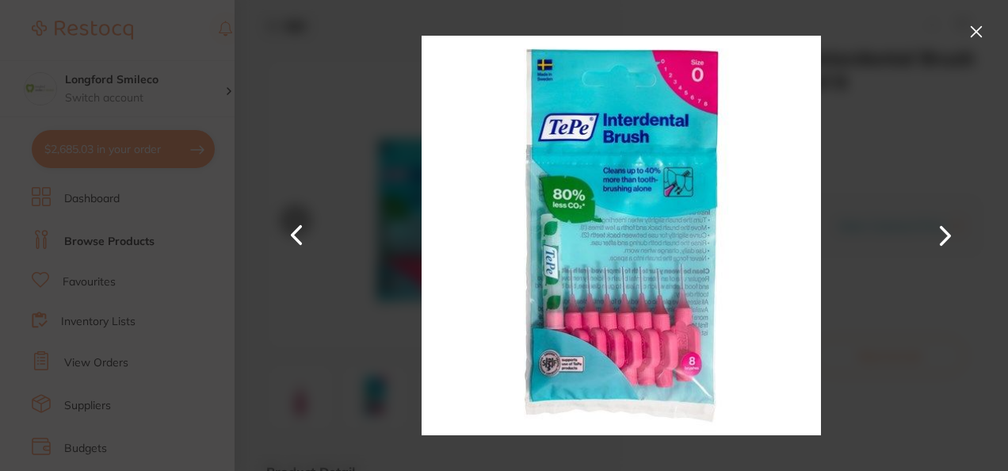
click at [978, 32] on button at bounding box center [976, 31] width 25 height 25
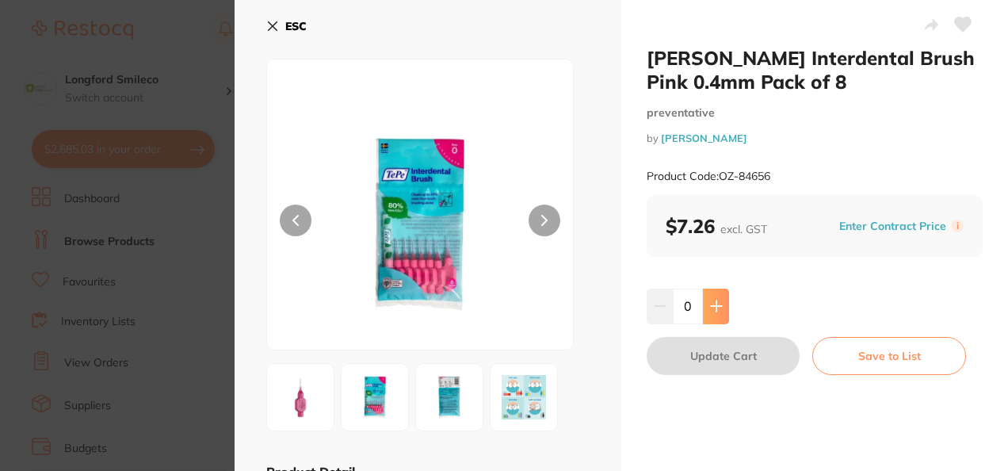
click at [724, 304] on button at bounding box center [716, 306] width 26 height 35
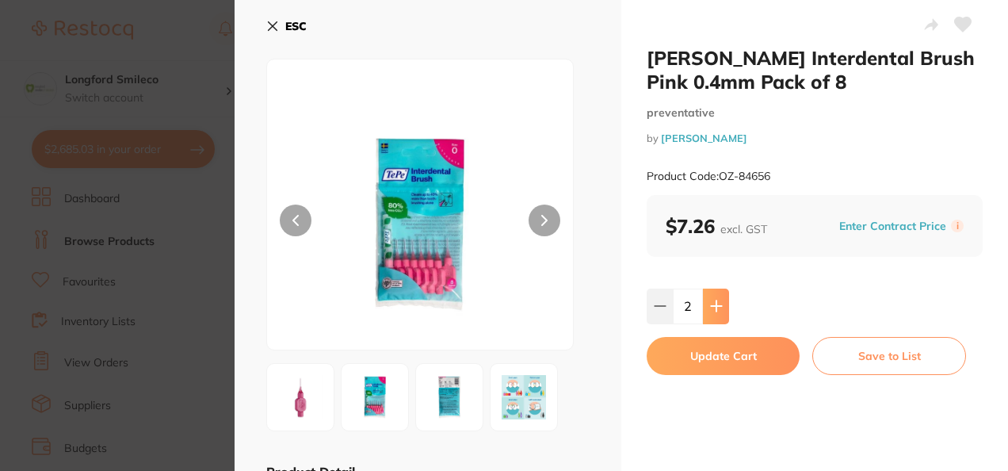
click at [724, 304] on button at bounding box center [716, 306] width 26 height 35
type input "4"
click at [707, 358] on button "Update Cart" at bounding box center [723, 356] width 153 height 38
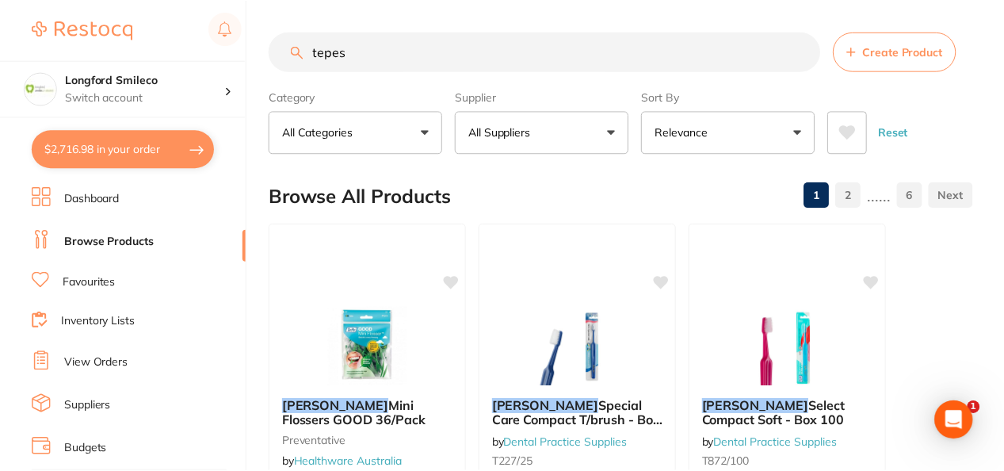
scroll to position [609, 0]
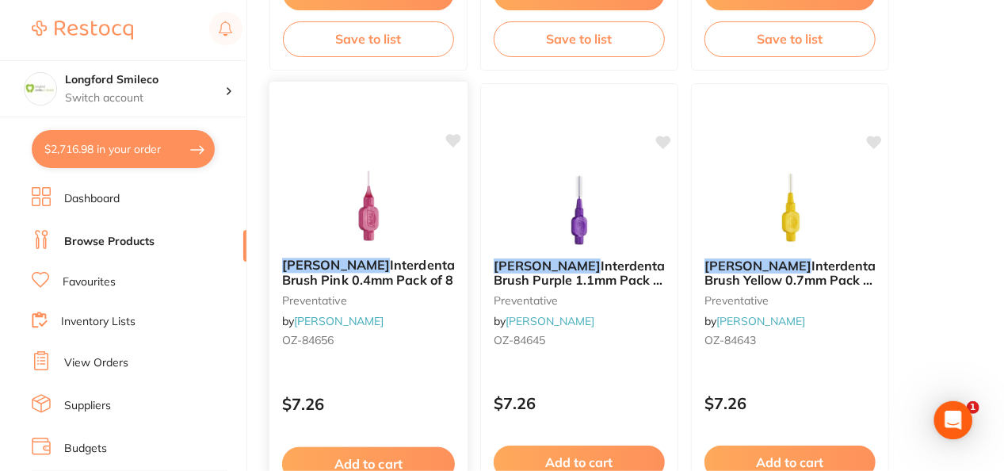
click at [453, 139] on icon at bounding box center [453, 140] width 15 height 13
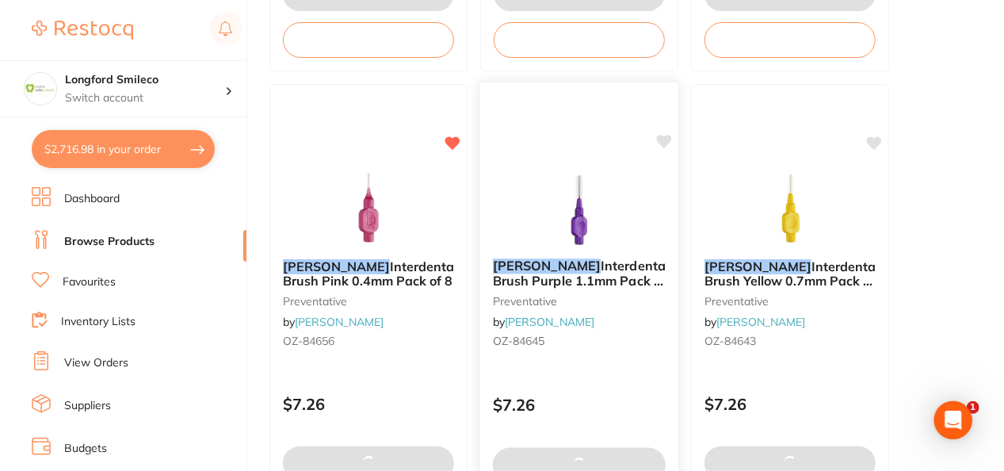
click at [561, 217] on img at bounding box center [579, 206] width 104 height 80
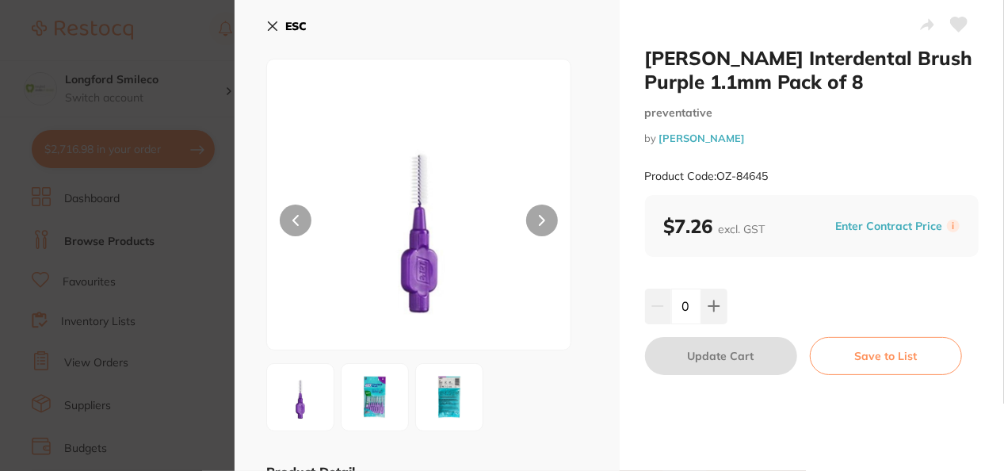
click at [379, 398] on img at bounding box center [374, 397] width 57 height 57
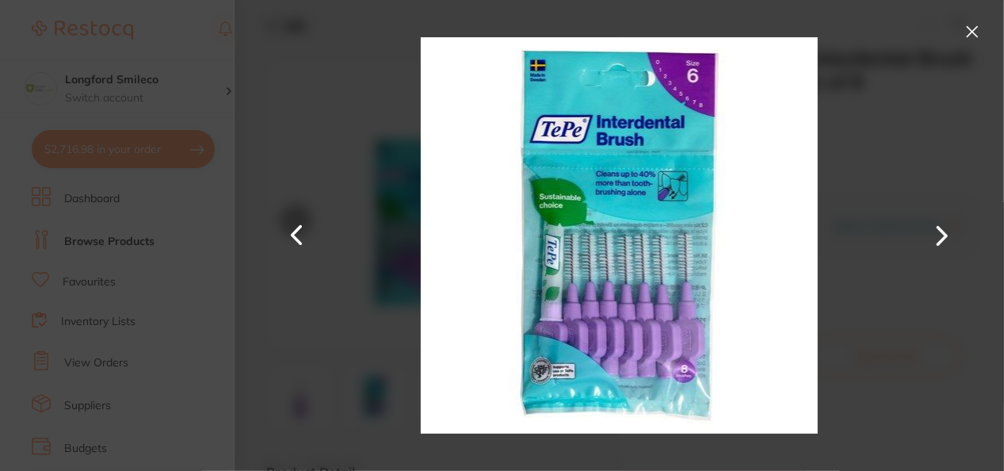
click at [975, 29] on button at bounding box center [972, 31] width 25 height 25
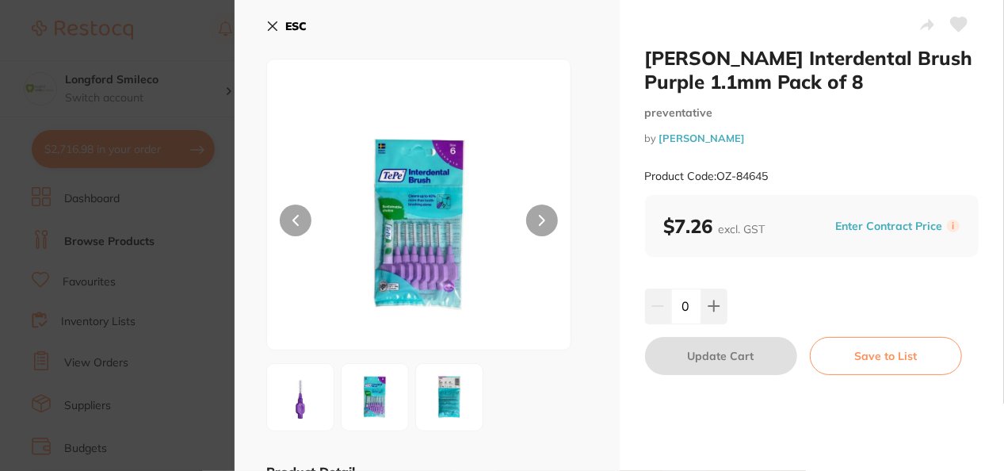
click at [271, 25] on icon at bounding box center [272, 26] width 13 height 13
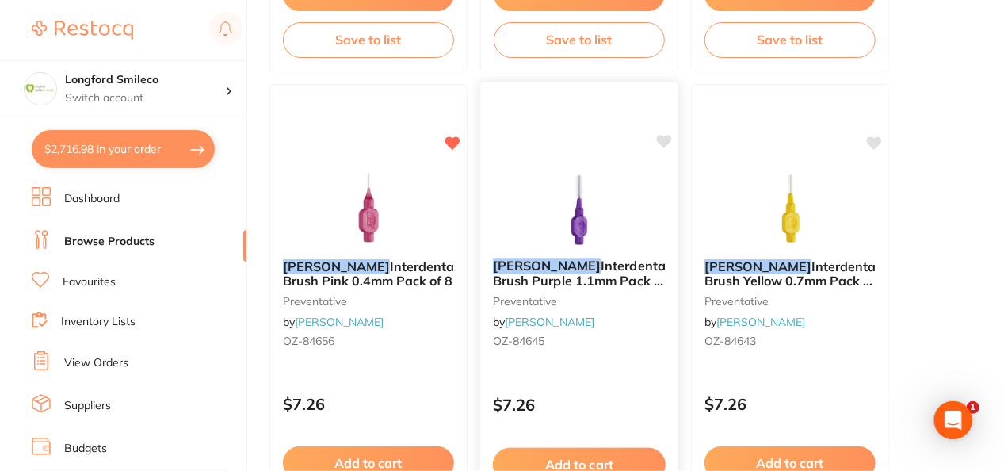
click at [665, 136] on icon at bounding box center [664, 141] width 15 height 13
click at [820, 237] on img at bounding box center [790, 206] width 104 height 80
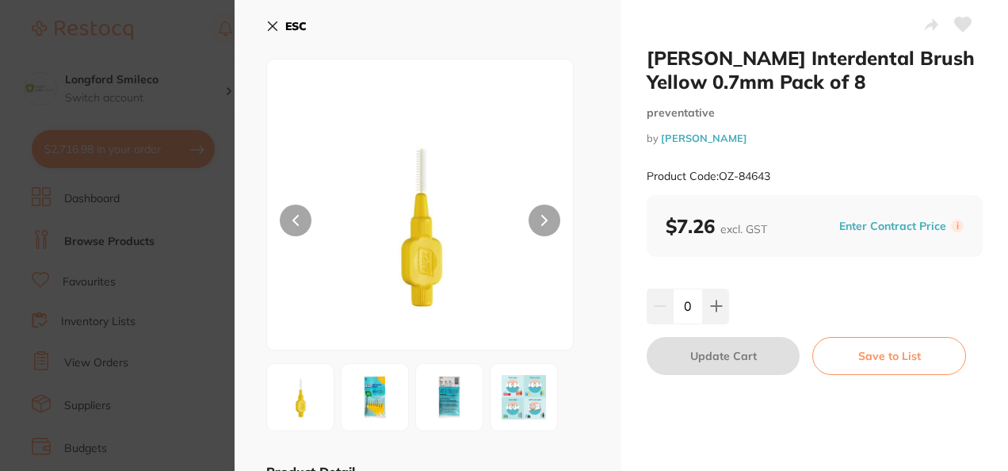
click at [374, 375] on img at bounding box center [374, 397] width 57 height 57
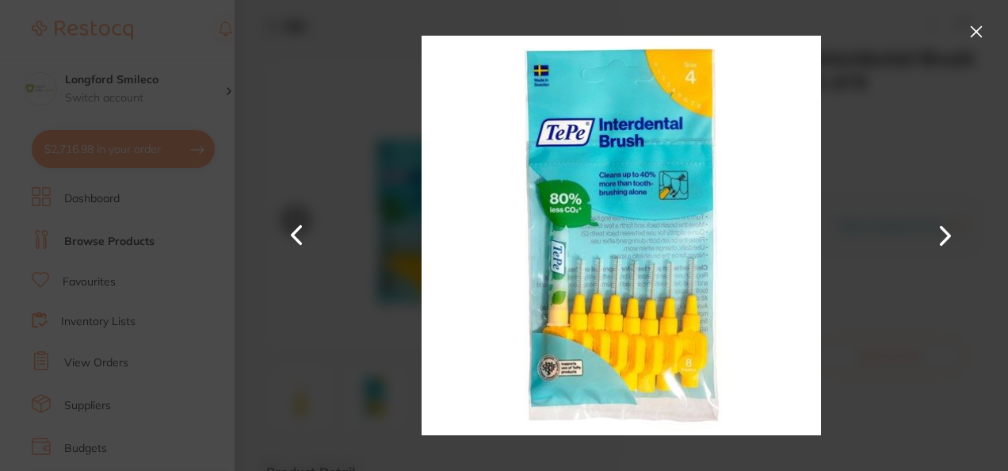
click at [977, 32] on button at bounding box center [976, 31] width 25 height 25
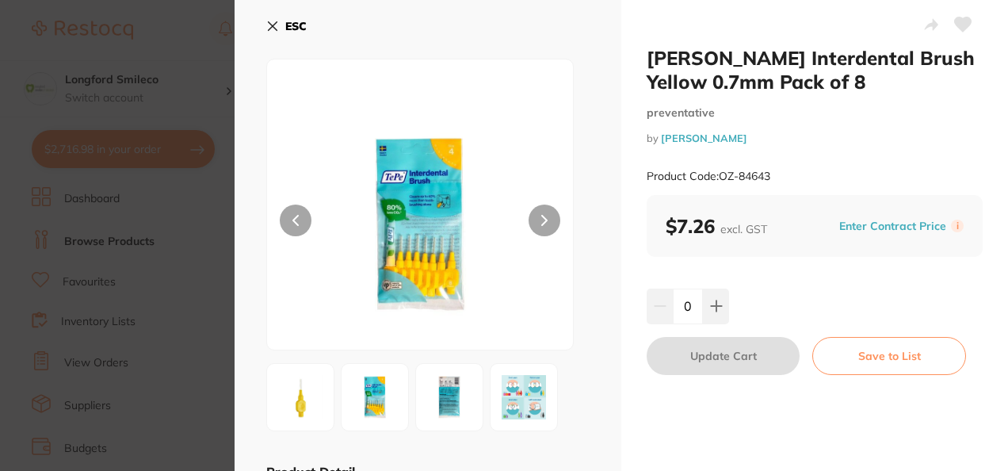
click at [732, 323] on div "0" at bounding box center [815, 306] width 336 height 35
click at [720, 311] on icon at bounding box center [716, 306] width 13 height 13
type input "1"
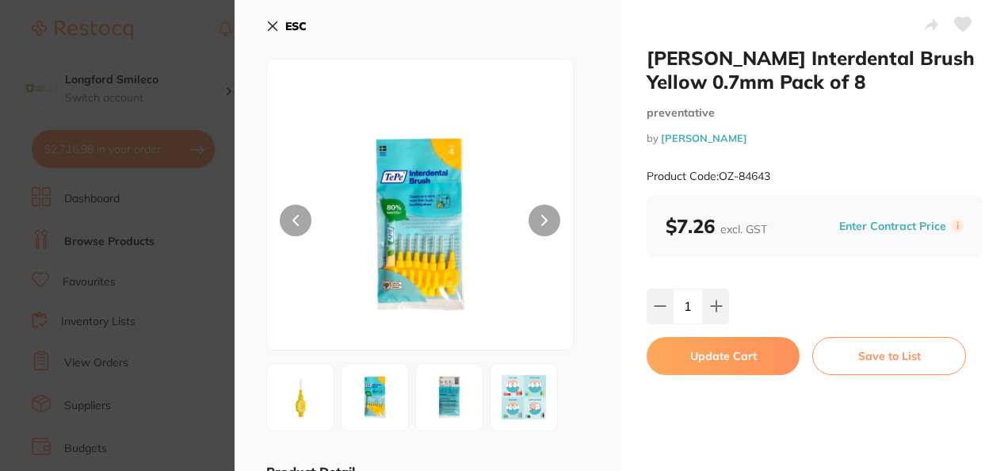
click at [706, 352] on button "Update Cart" at bounding box center [723, 356] width 153 height 38
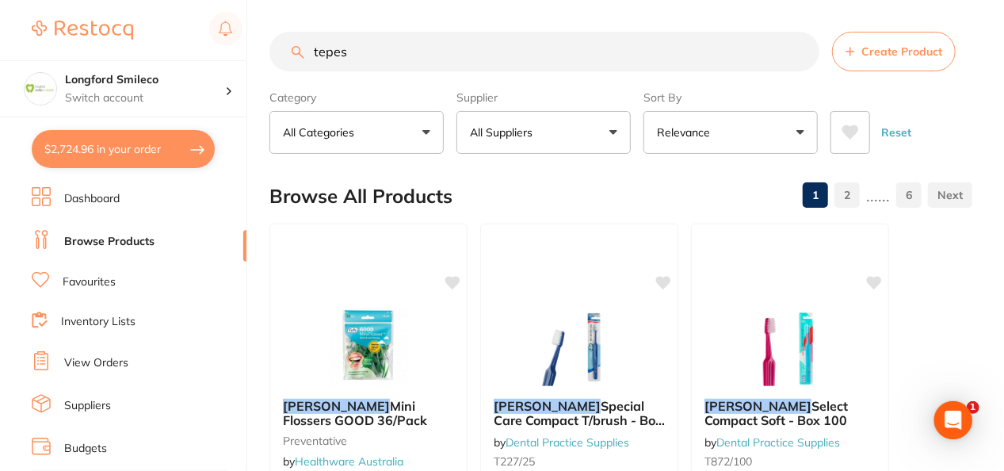
click at [572, 141] on button "All Suppliers" at bounding box center [544, 132] width 174 height 43
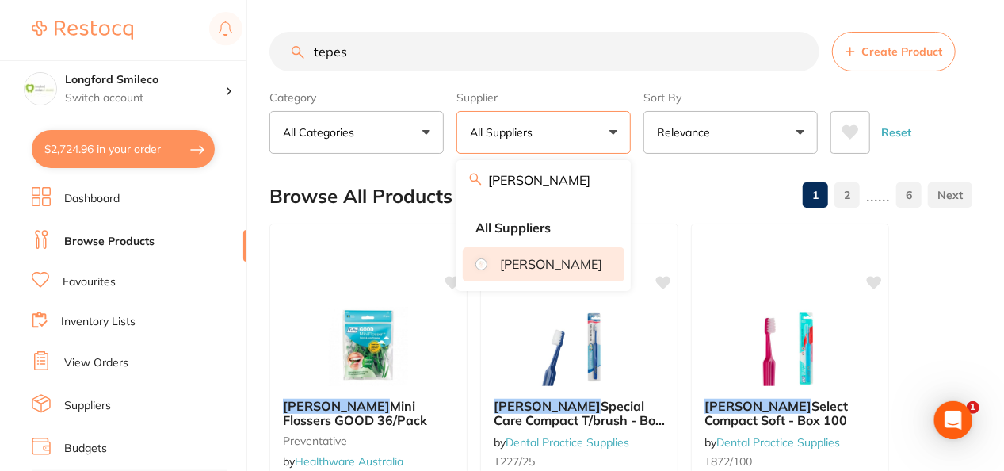
type input "henry"
click at [550, 269] on p "[PERSON_NAME]" at bounding box center [551, 264] width 102 height 14
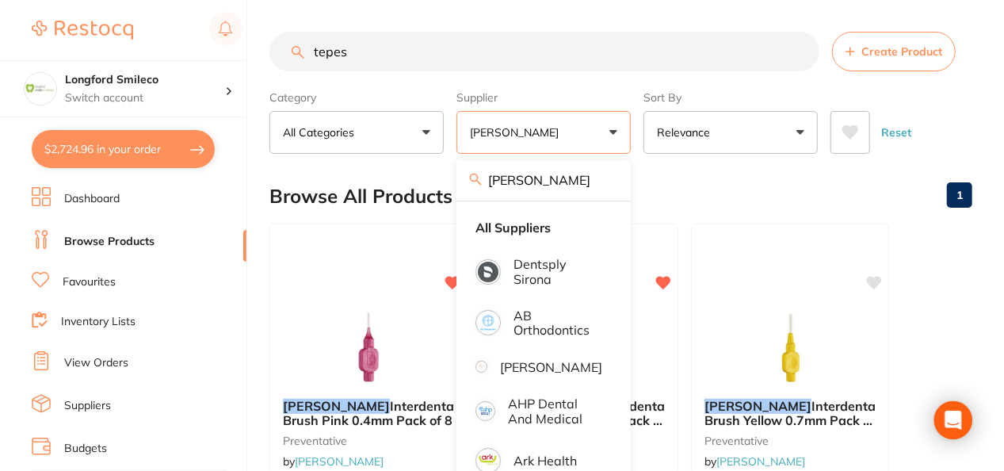
click at [756, 193] on div "Browse All Products 1" at bounding box center [621, 196] width 703 height 53
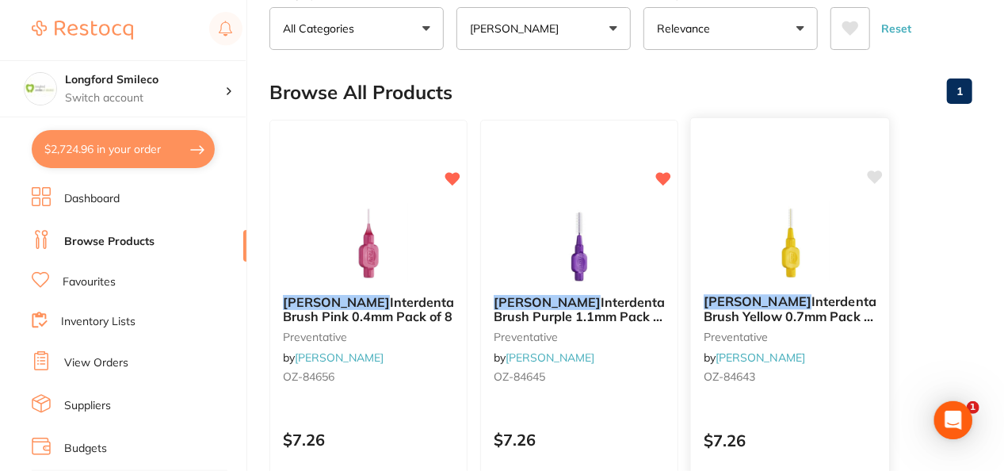
scroll to position [100, 0]
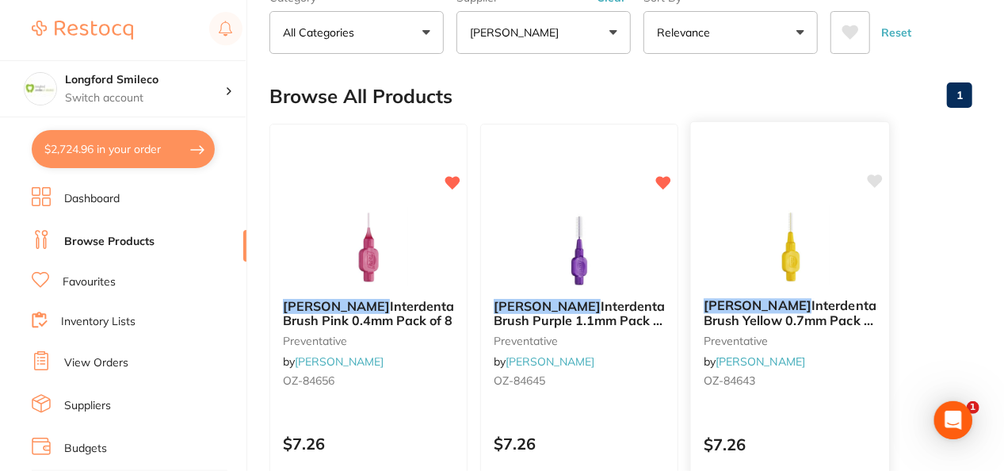
click at [874, 181] on icon at bounding box center [875, 180] width 15 height 13
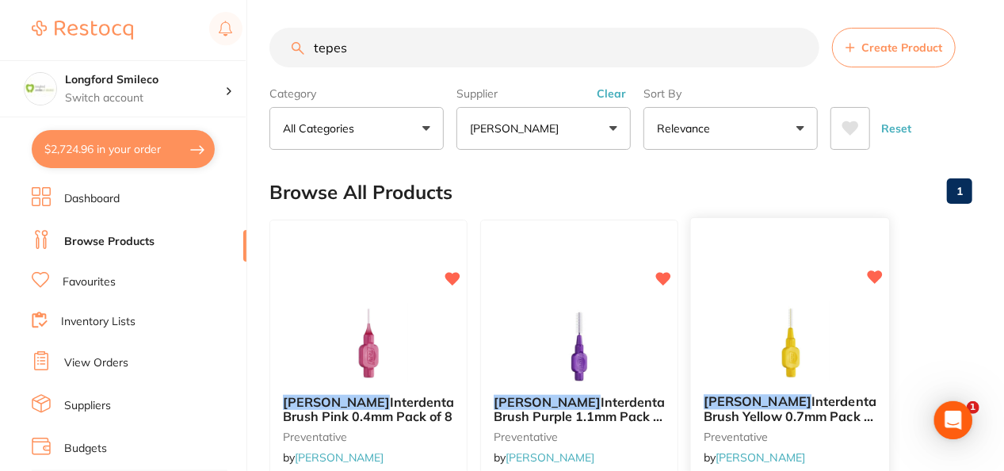
scroll to position [0, 0]
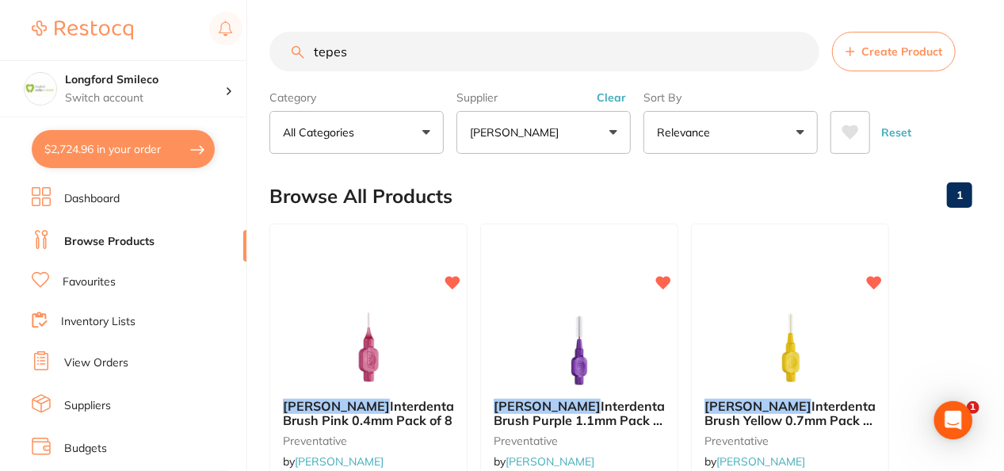
click at [617, 103] on button "Clear" at bounding box center [611, 97] width 39 height 14
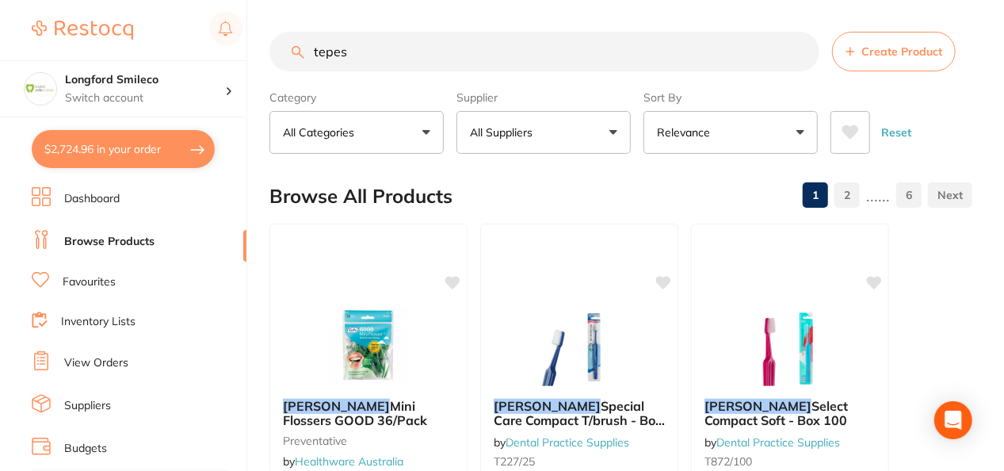
click at [575, 137] on button "All Suppliers" at bounding box center [544, 132] width 174 height 43
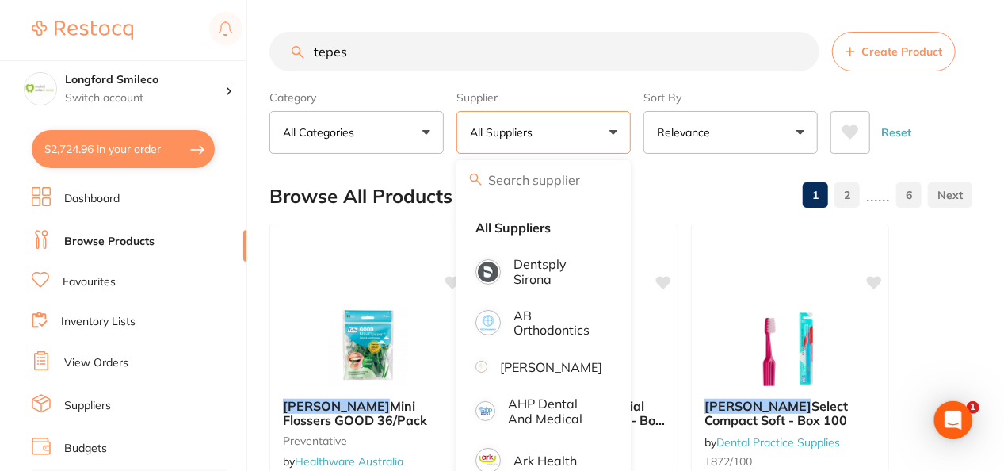
click at [575, 137] on button "All Suppliers" at bounding box center [544, 132] width 174 height 43
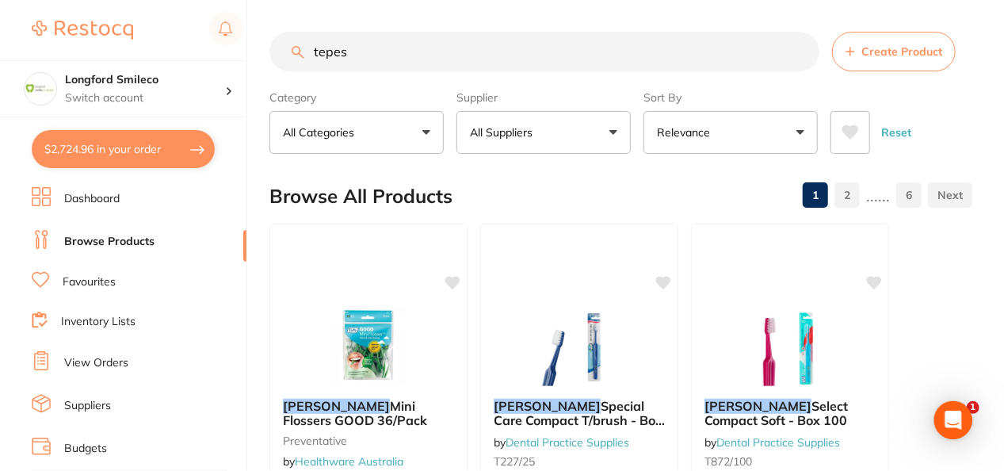
click at [575, 137] on button "All Suppliers" at bounding box center [544, 132] width 174 height 43
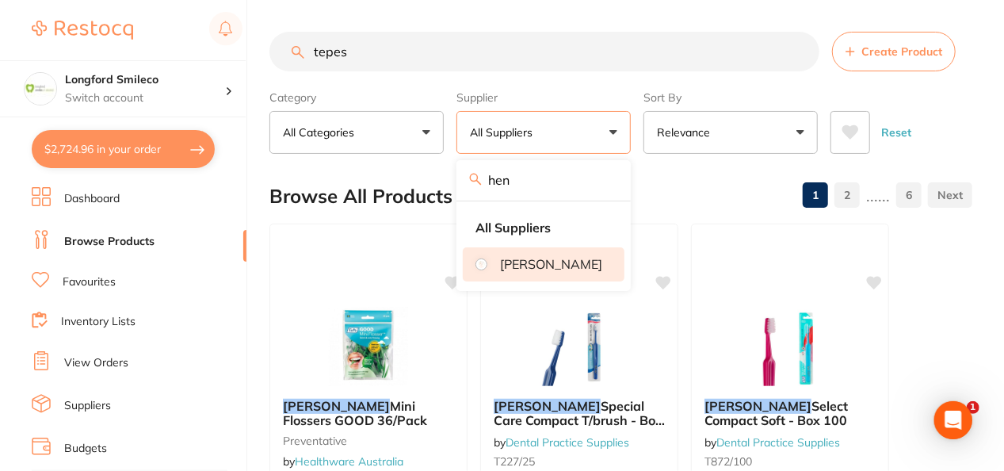
click at [544, 270] on p "[PERSON_NAME]" at bounding box center [551, 264] width 102 height 14
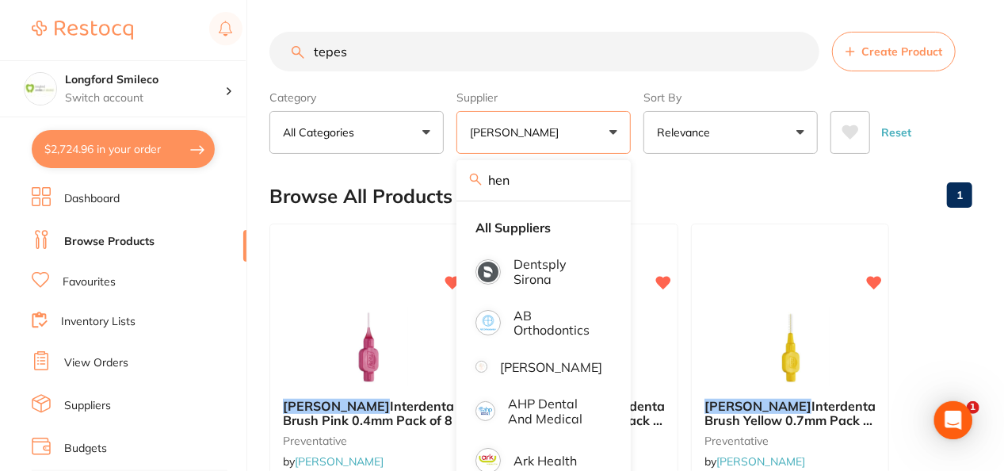
click at [659, 166] on main "tepes Create Product Category All Categories All Categories preventative Clear …" at bounding box center [637, 381] width 735 height 762
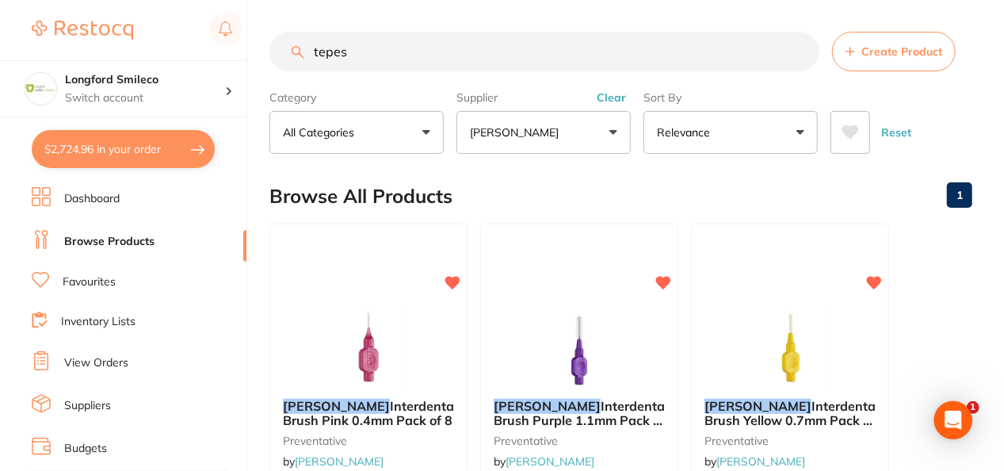
click at [576, 142] on button "[PERSON_NAME]" at bounding box center [544, 132] width 174 height 43
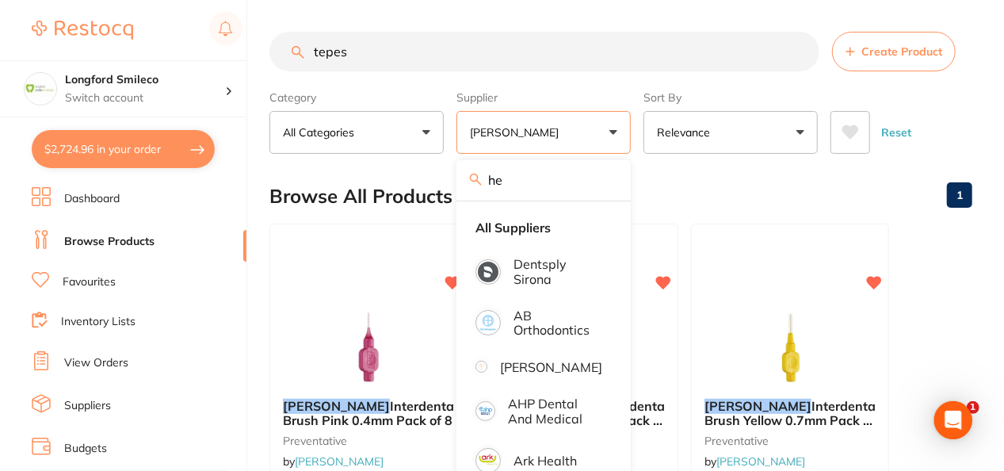
type input "h"
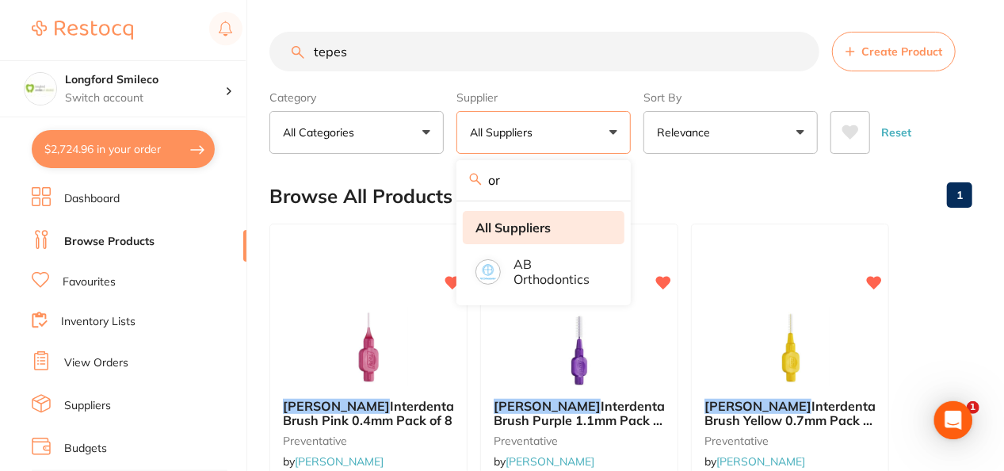
drag, startPoint x: 567, startPoint y: 172, endPoint x: 573, endPoint y: 236, distance: 64.5
click at [573, 236] on div "or All Suppliers AB Orthodontics" at bounding box center [544, 232] width 174 height 145
click at [558, 236] on li "All Suppliers" at bounding box center [544, 227] width 162 height 33
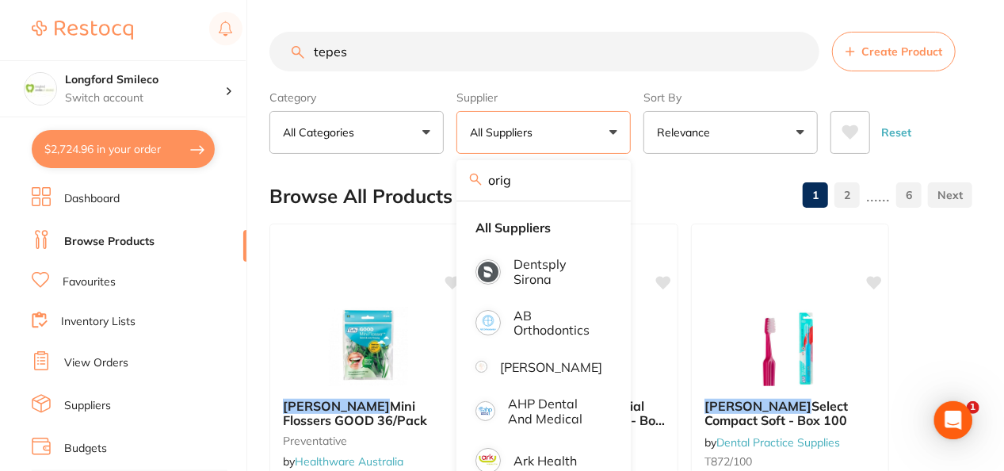
click at [550, 185] on input "orig" at bounding box center [544, 180] width 174 height 40
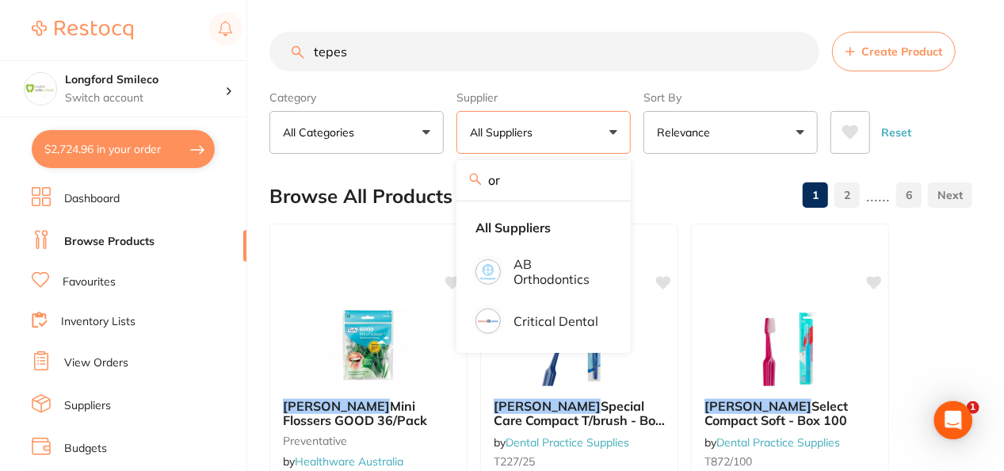
type input "o"
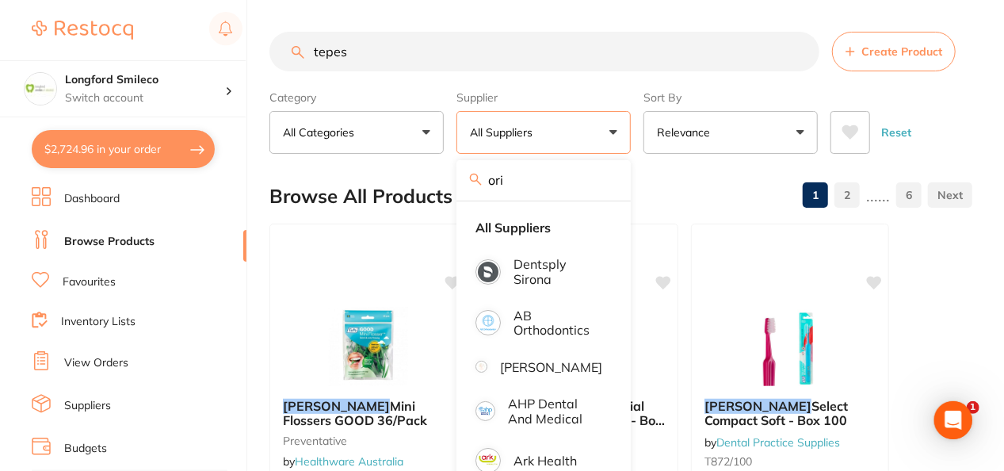
type input "orig"
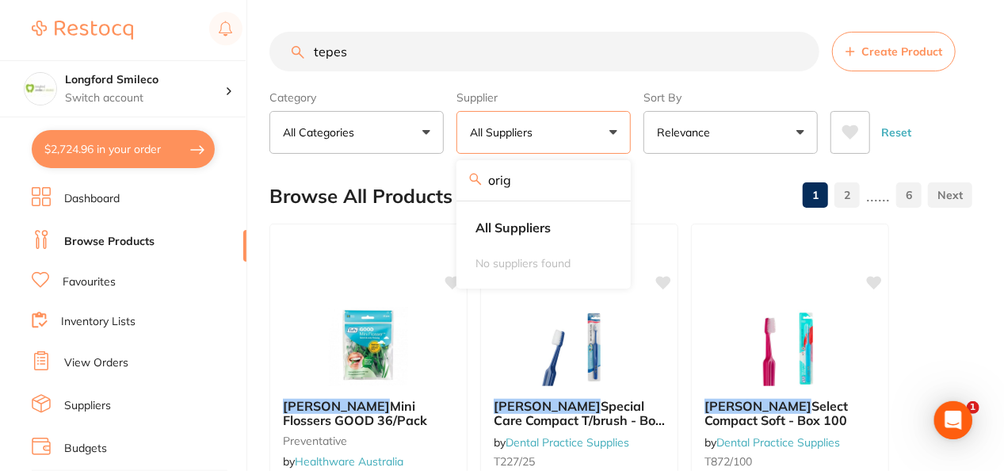
click at [603, 178] on input "orig" at bounding box center [544, 180] width 174 height 40
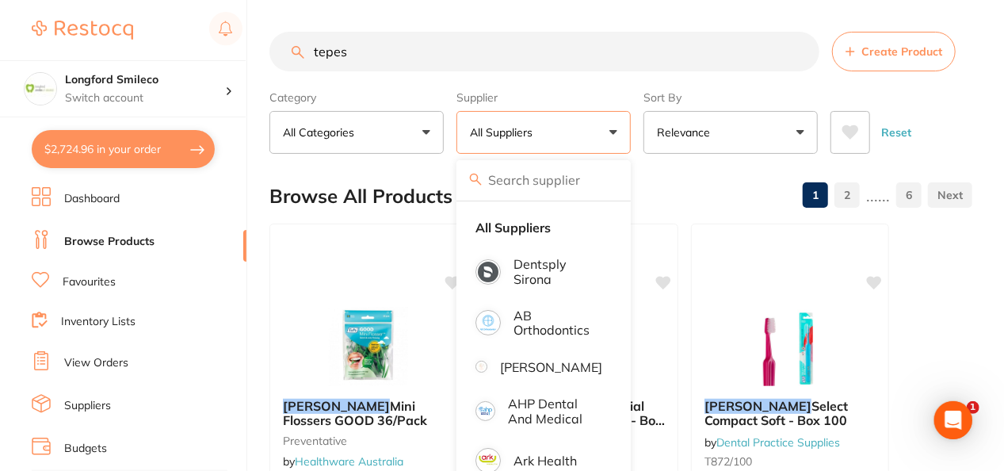
click at [421, 174] on div "Browse All Products 1 2 ...... 6" at bounding box center [621, 196] width 703 height 53
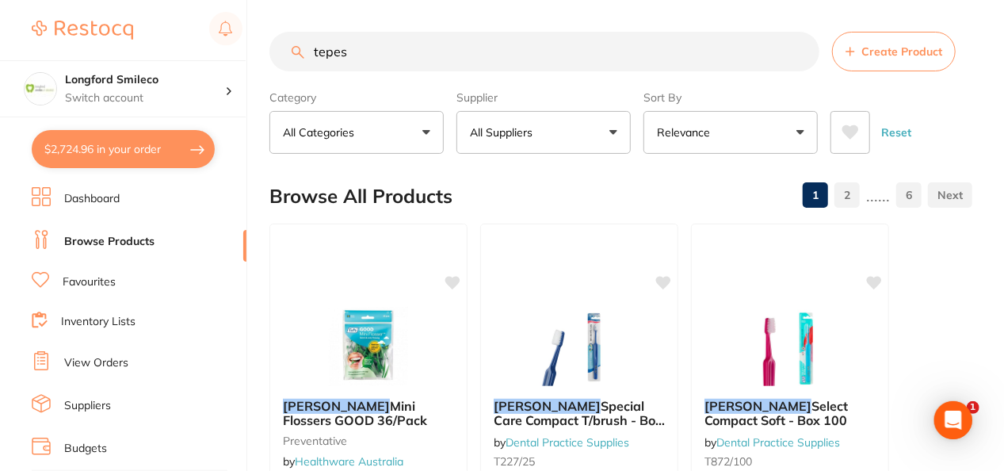
click at [572, 126] on button "All Suppliers" at bounding box center [544, 132] width 174 height 43
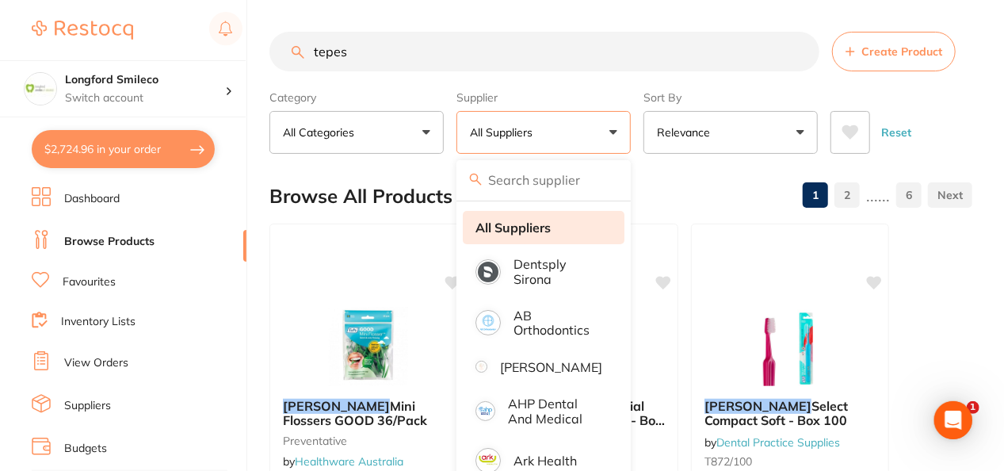
click at [550, 230] on strong "All Suppliers" at bounding box center [513, 227] width 75 height 14
drag, startPoint x: 537, startPoint y: 230, endPoint x: 703, endPoint y: 179, distance: 174.0
click at [537, 230] on strong "All Suppliers" at bounding box center [513, 227] width 75 height 14
click at [713, 192] on div "Browse All Products 1 2 ...... 6" at bounding box center [621, 196] width 703 height 53
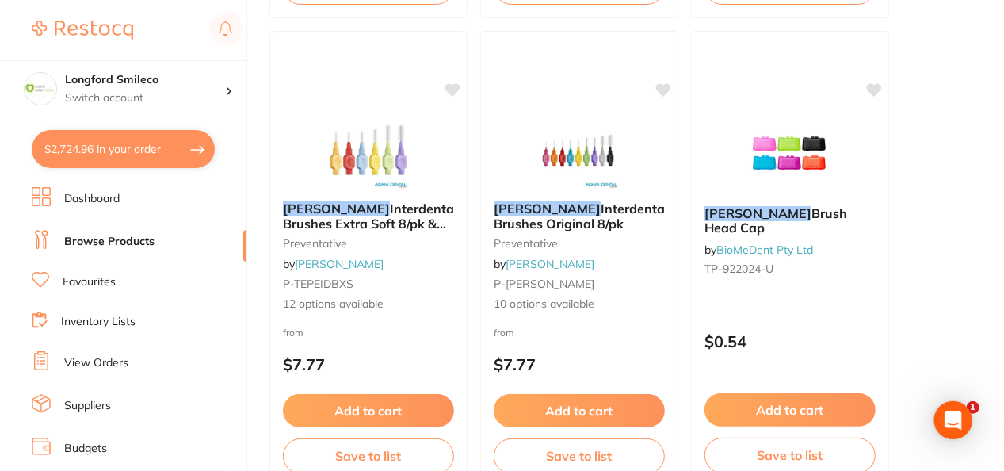
scroll to position [1110, 0]
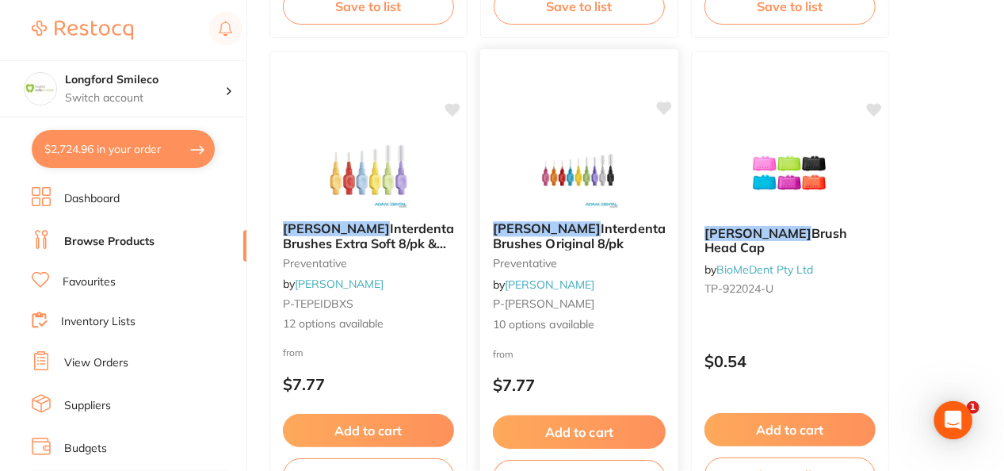
click at [569, 172] on img at bounding box center [579, 168] width 104 height 80
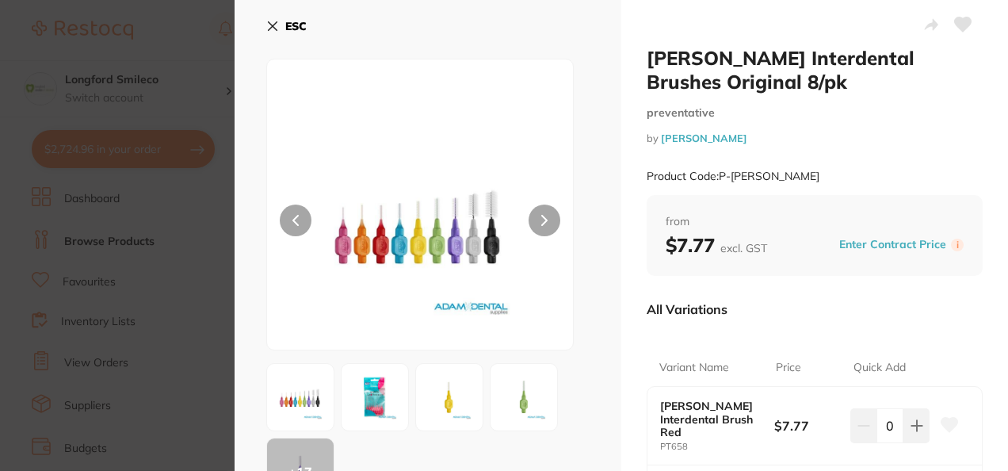
click at [268, 24] on icon at bounding box center [272, 26] width 13 height 13
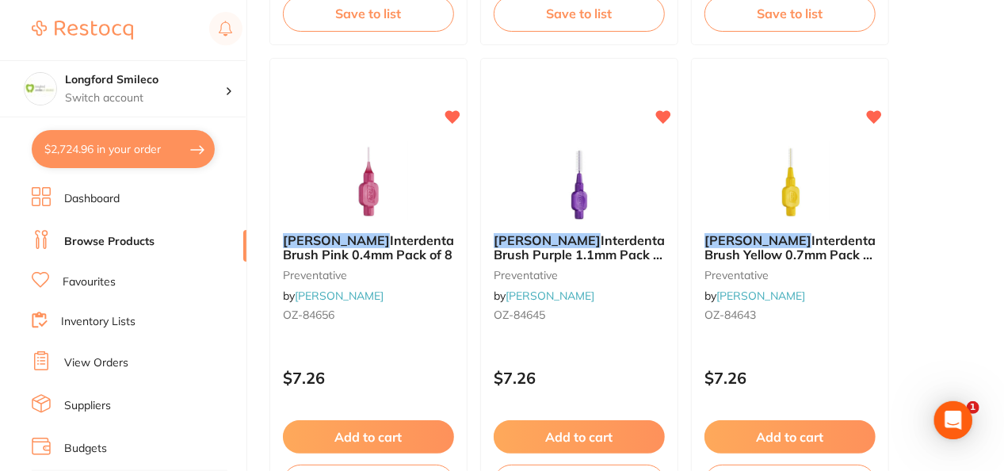
scroll to position [602, 0]
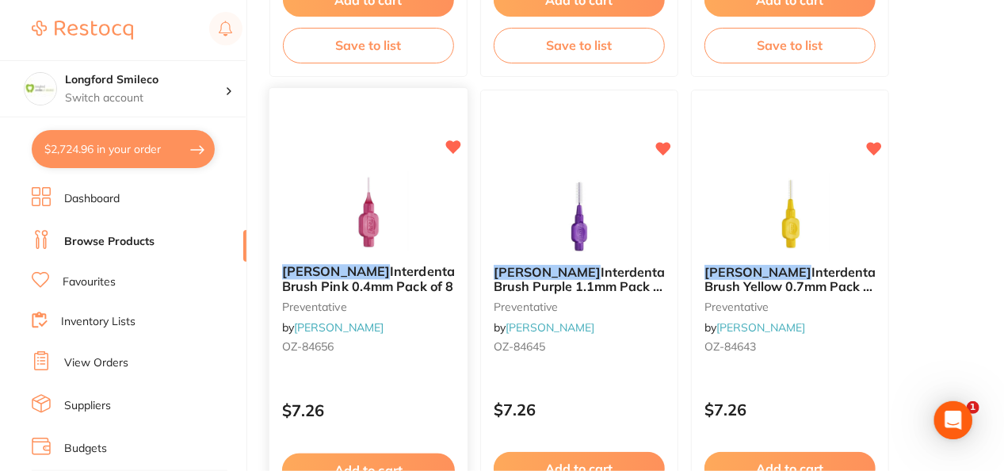
click at [452, 147] on icon at bounding box center [453, 146] width 15 height 13
click at [667, 143] on icon at bounding box center [664, 146] width 15 height 13
click at [872, 144] on icon at bounding box center [875, 146] width 15 height 13
click at [133, 146] on button "$2,724.96 in your order" at bounding box center [123, 149] width 183 height 38
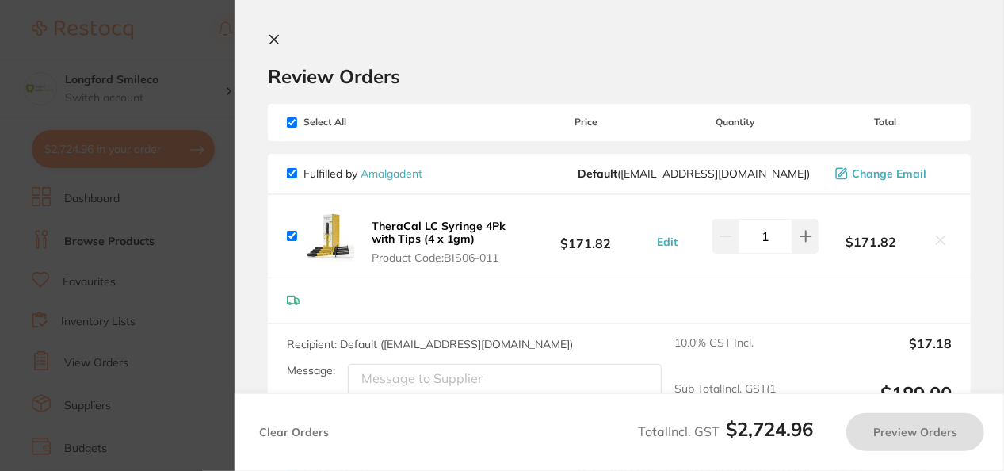
checkbox input "true"
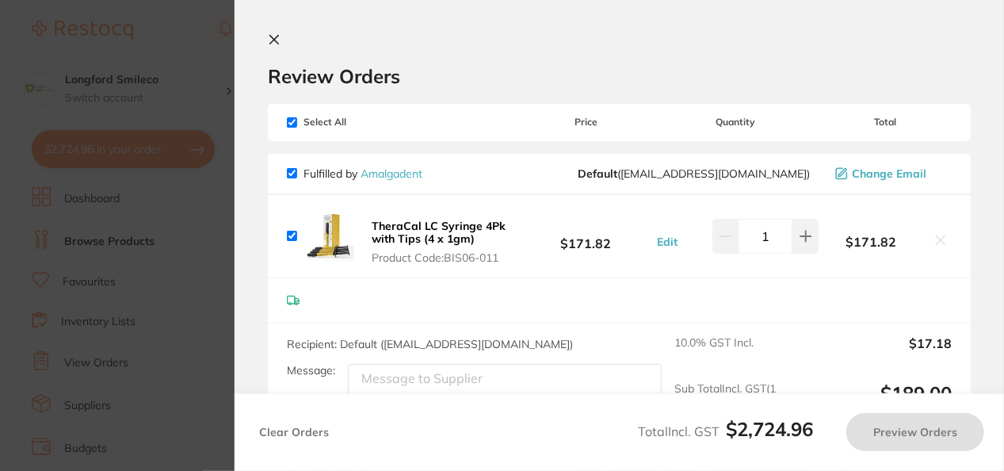
checkbox input "true"
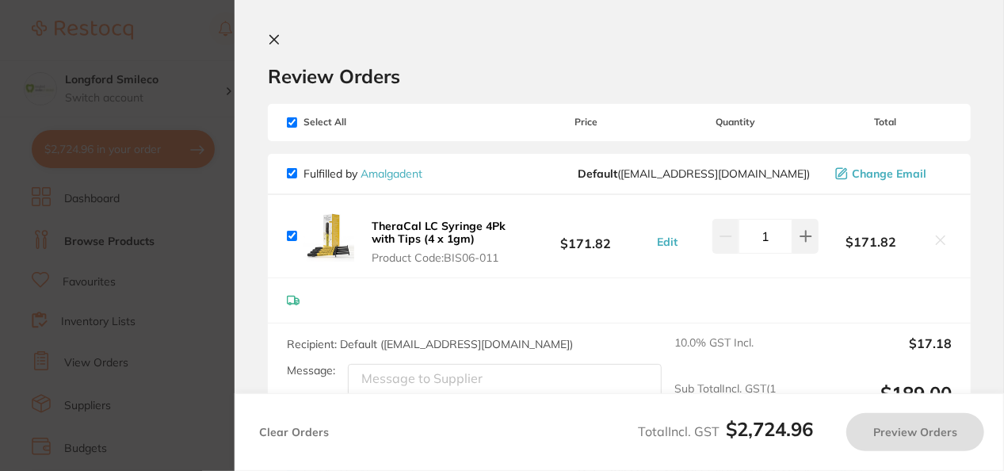
checkbox input "true"
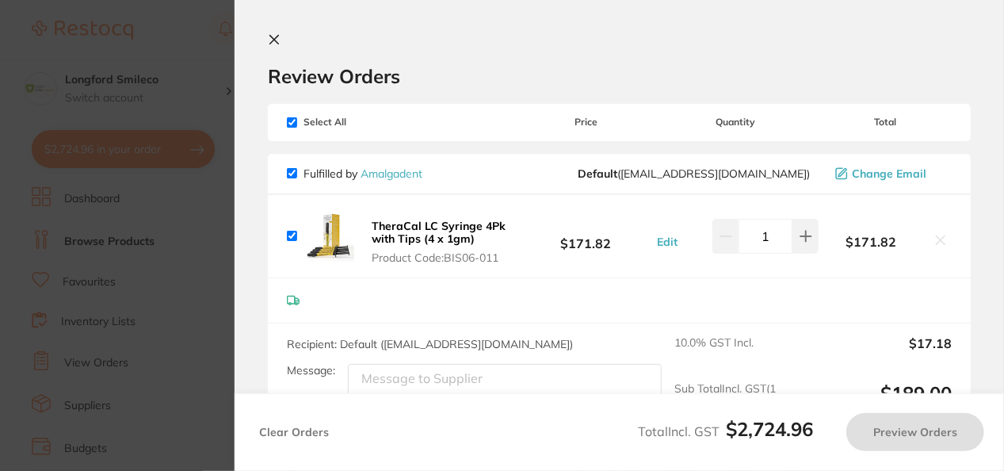
checkbox input "true"
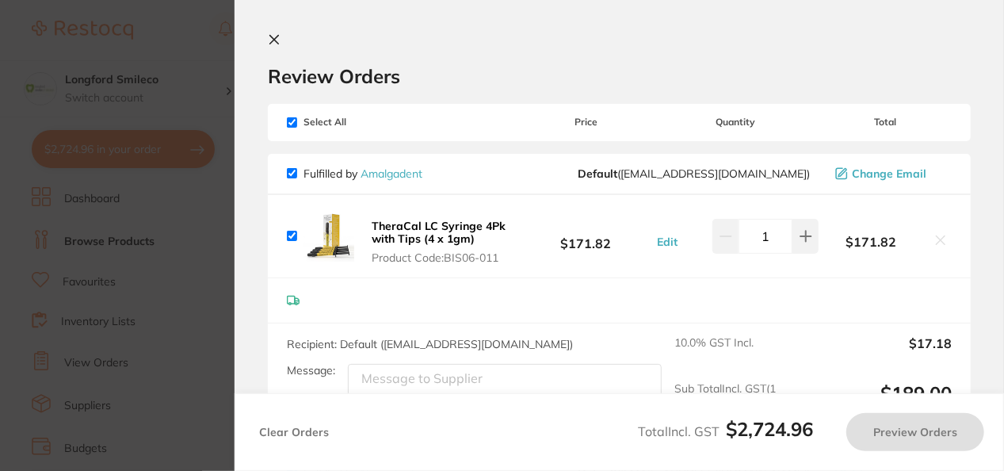
checkbox input "true"
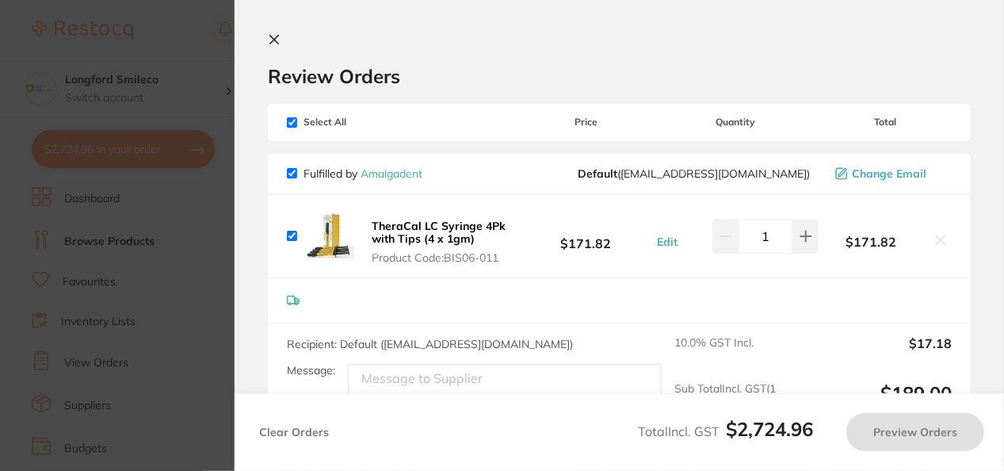
checkbox input "true"
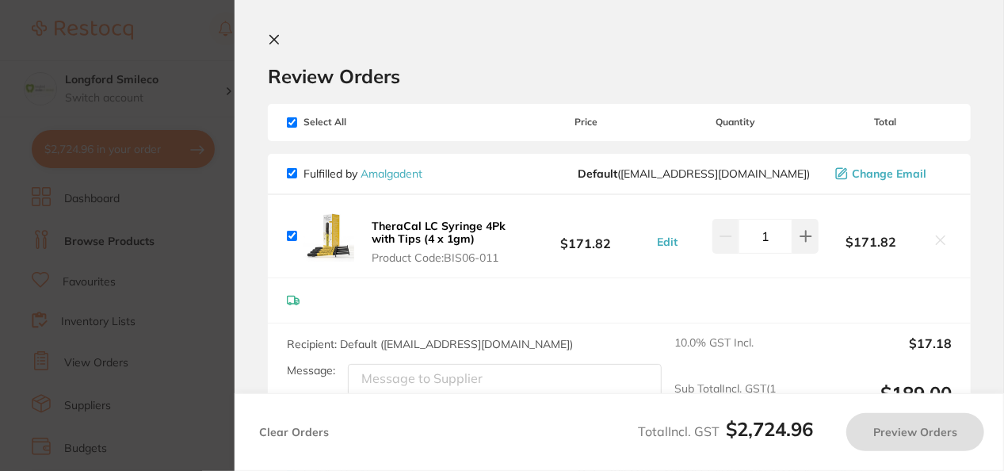
checkbox input "true"
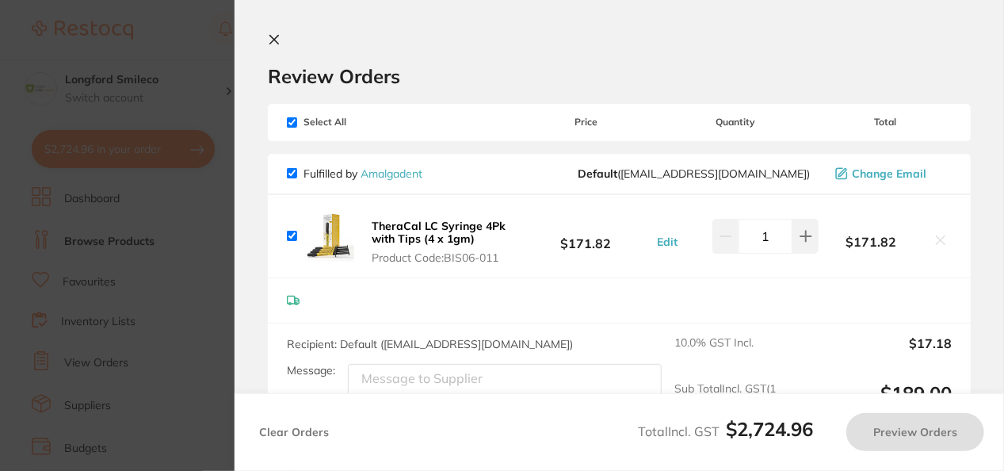
checkbox input "true"
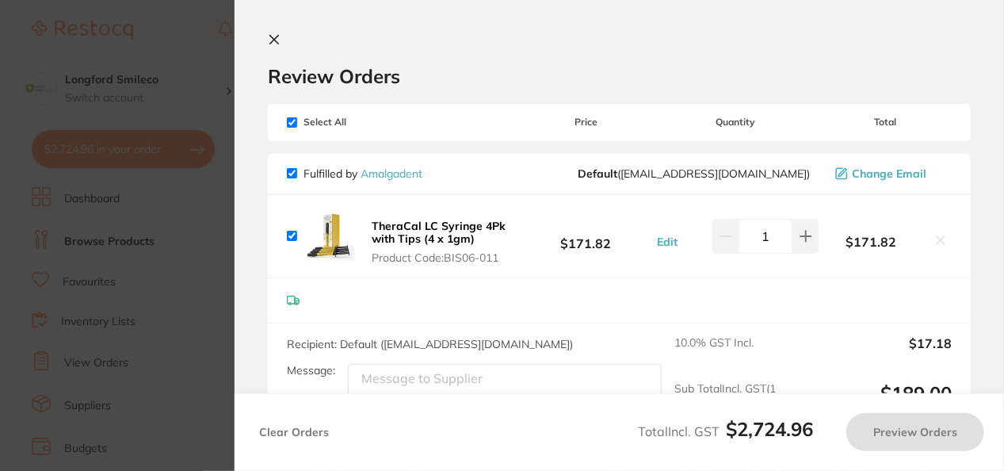
checkbox input "true"
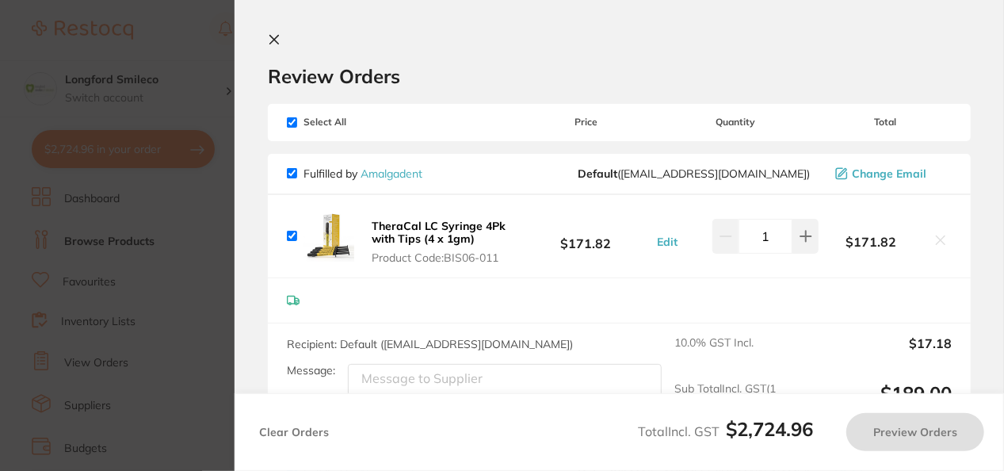
checkbox input "true"
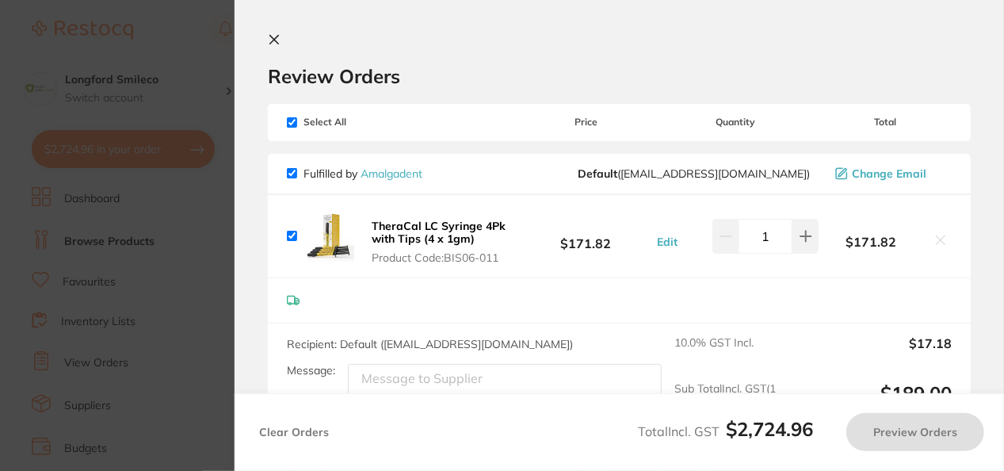
checkbox input "true"
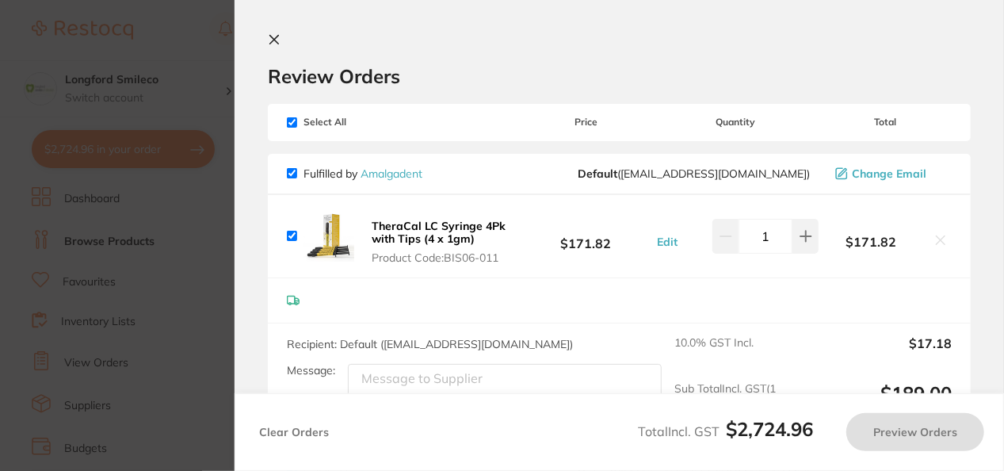
checkbox input "true"
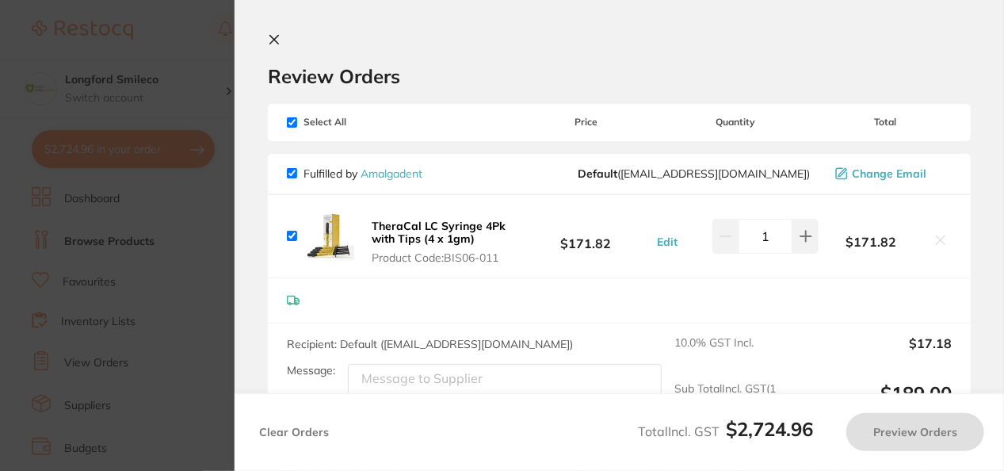
checkbox input "true"
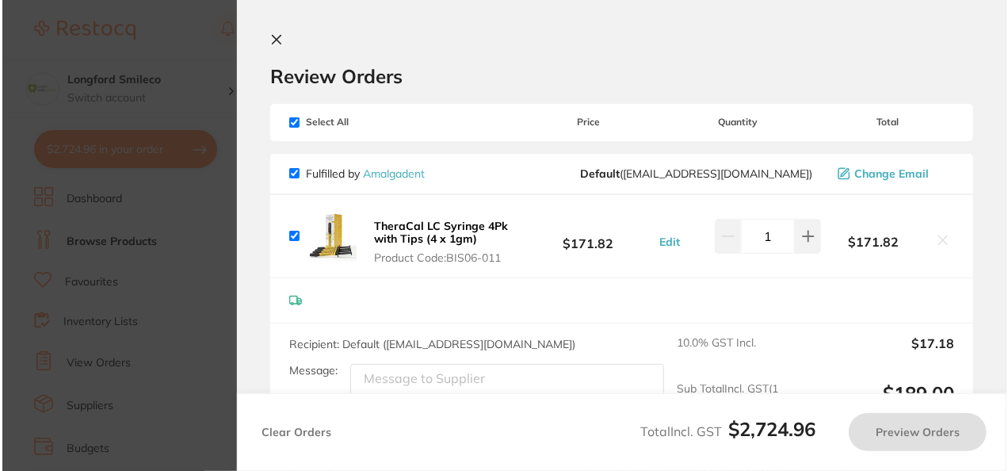
scroll to position [0, 0]
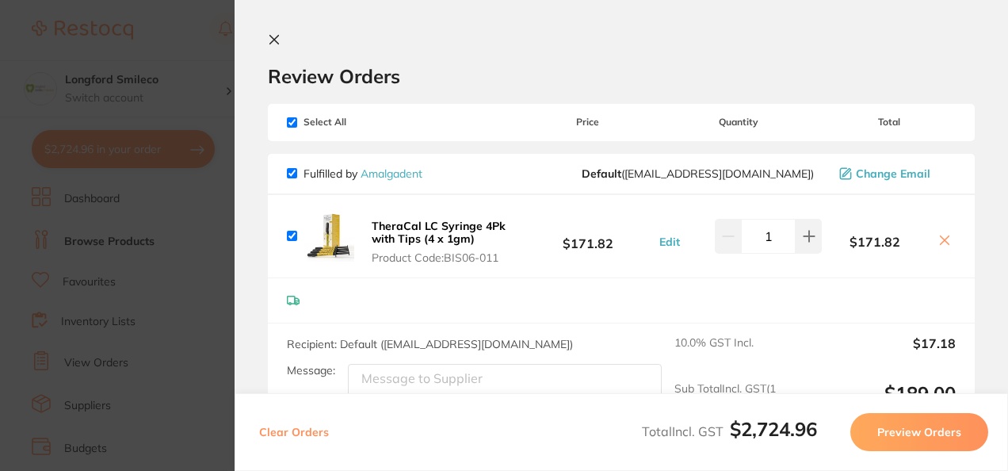
click at [734, 61] on div "Review Orders" at bounding box center [621, 60] width 707 height 55
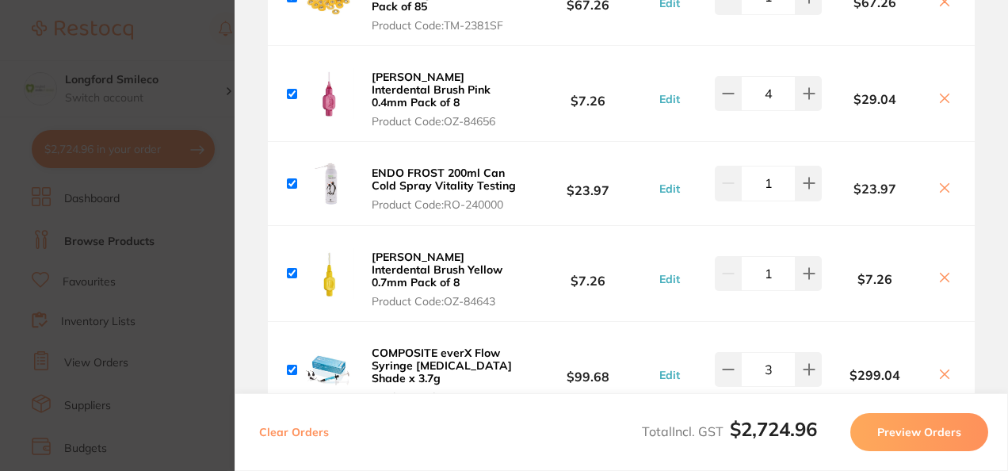
scroll to position [1776, 0]
click at [939, 272] on icon at bounding box center [945, 278] width 13 height 13
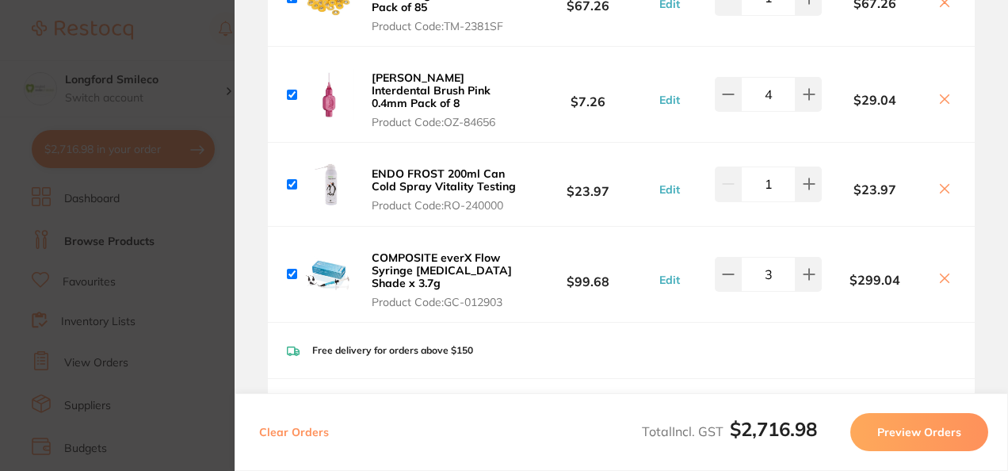
click at [941, 94] on icon at bounding box center [945, 98] width 9 height 9
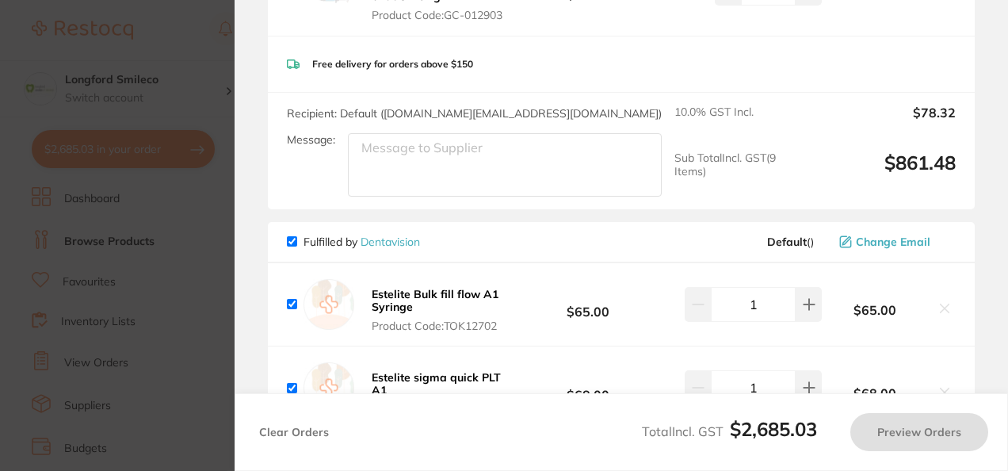
checkbox input "true"
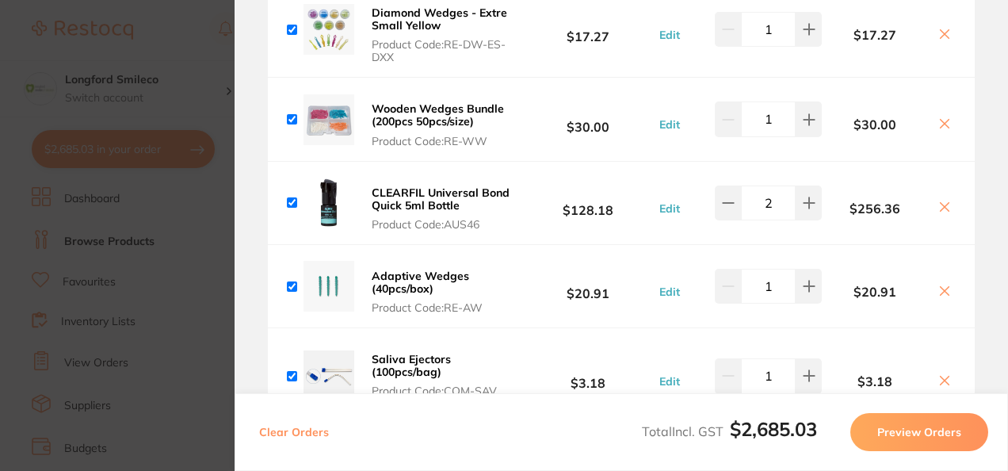
scroll to position [3900, 0]
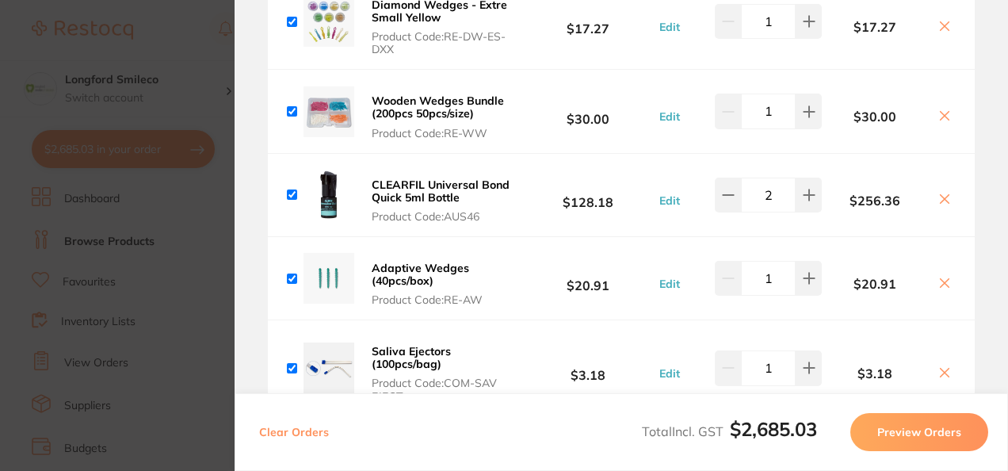
click at [167, 227] on section "Update RRP Set your pre negotiated price for this item. Item Agreed RRP (excl. …" at bounding box center [504, 235] width 1008 height 471
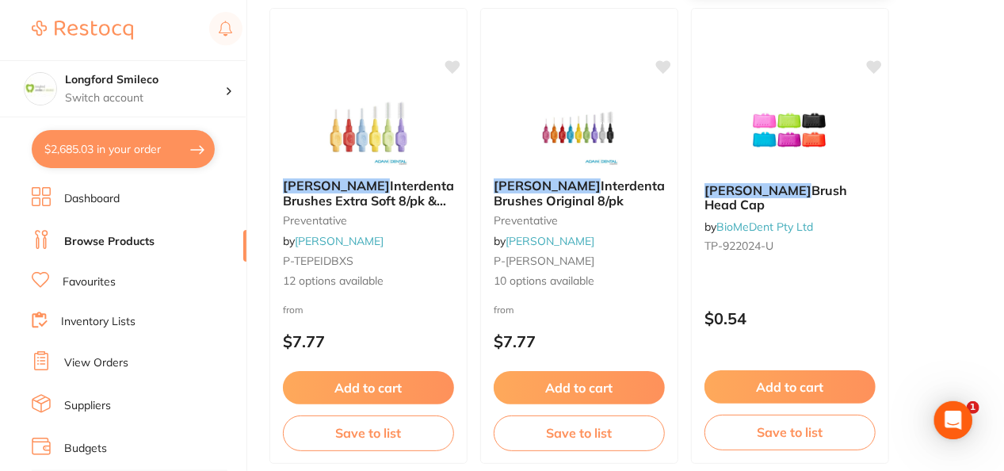
scroll to position [1172, 0]
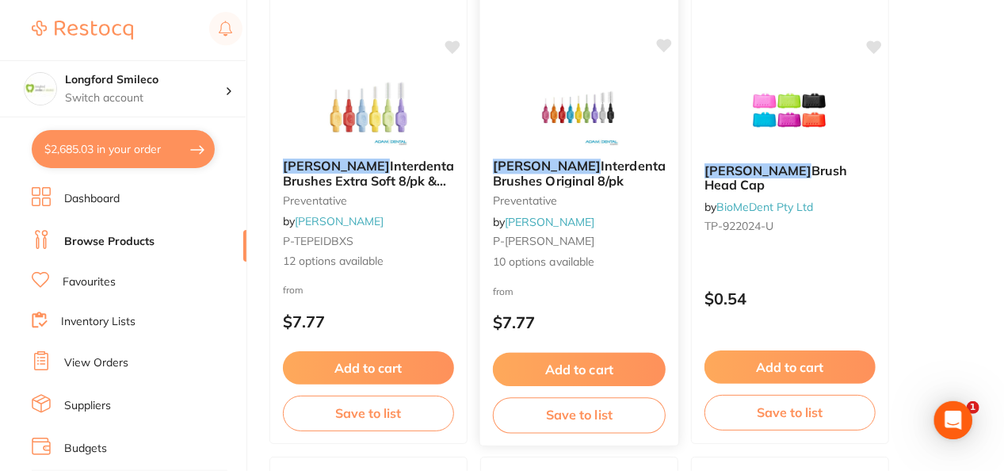
click at [615, 97] on img at bounding box center [579, 106] width 104 height 80
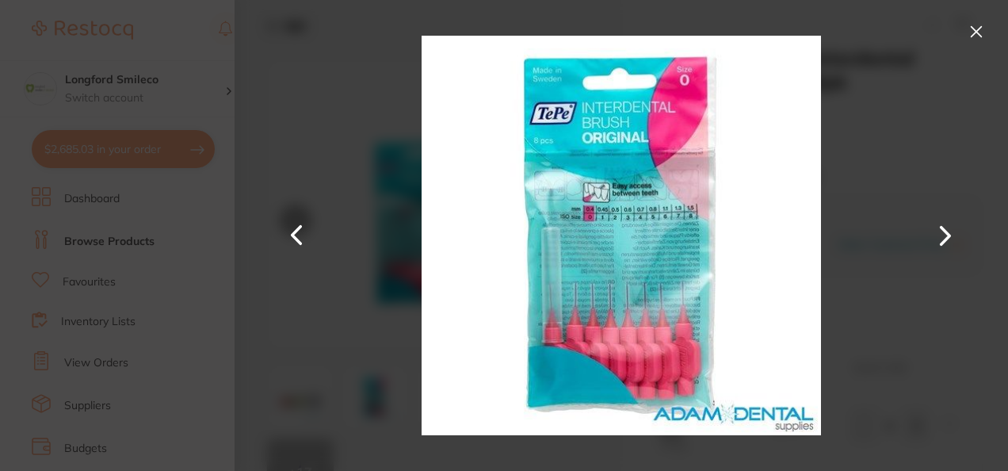
click at [978, 34] on button at bounding box center [976, 31] width 25 height 25
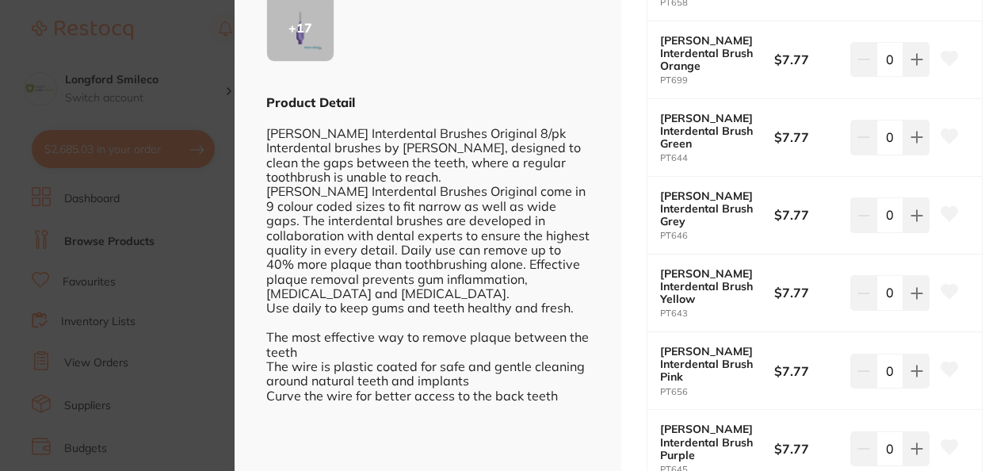
scroll to position [412, 0]
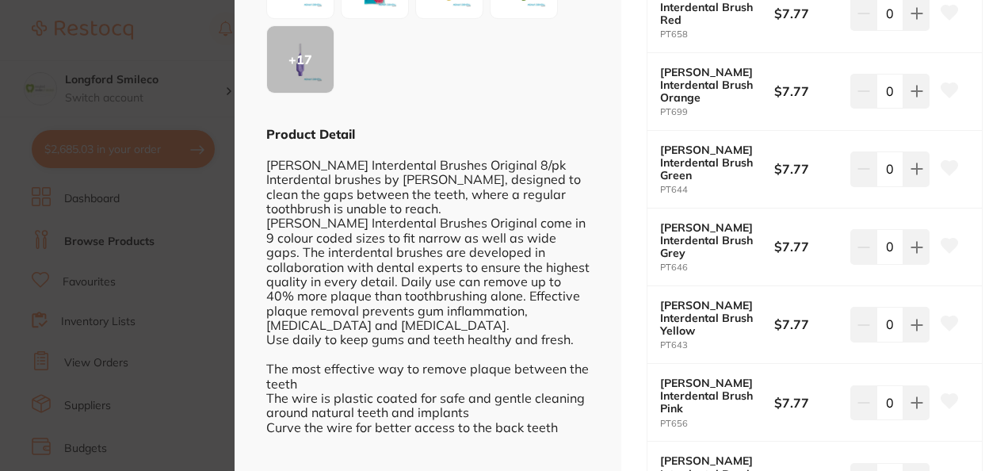
click at [941, 393] on icon at bounding box center [949, 401] width 17 height 16
click at [950, 470] on icon at bounding box center [950, 479] width 17 height 14
click at [942, 316] on icon at bounding box center [950, 323] width 17 height 14
click at [943, 239] on icon at bounding box center [950, 246] width 17 height 14
click at [946, 161] on icon at bounding box center [950, 168] width 17 height 14
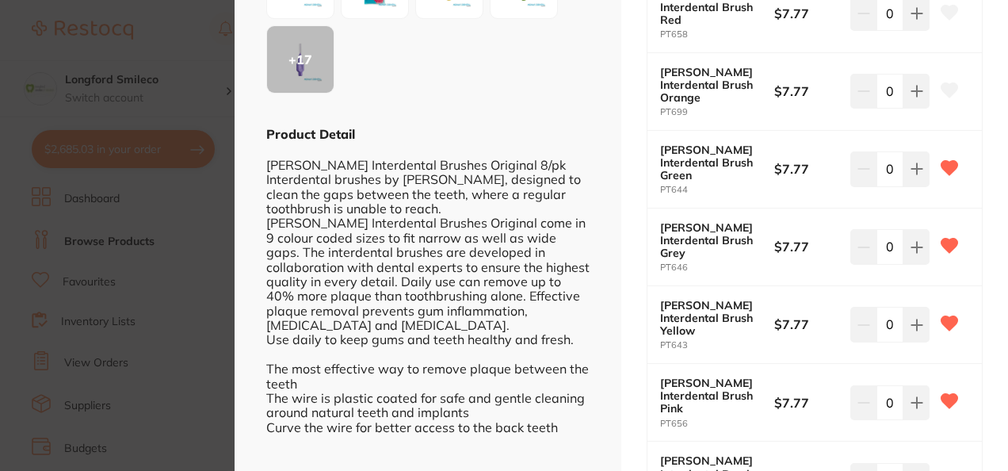
click at [946, 82] on icon at bounding box center [950, 89] width 17 height 14
click at [948, 6] on icon at bounding box center [950, 12] width 17 height 14
click at [917, 396] on icon at bounding box center [917, 402] width 13 height 13
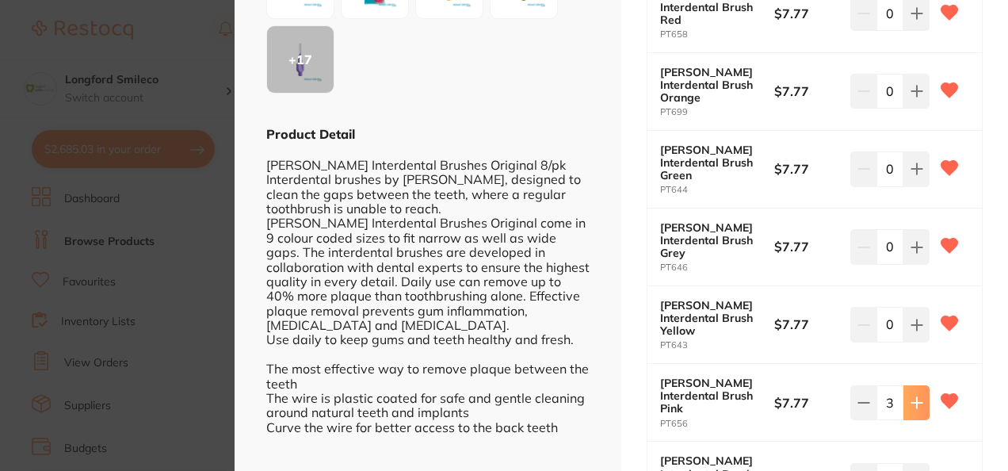
click at [917, 396] on icon at bounding box center [917, 402] width 13 height 13
type input "4"
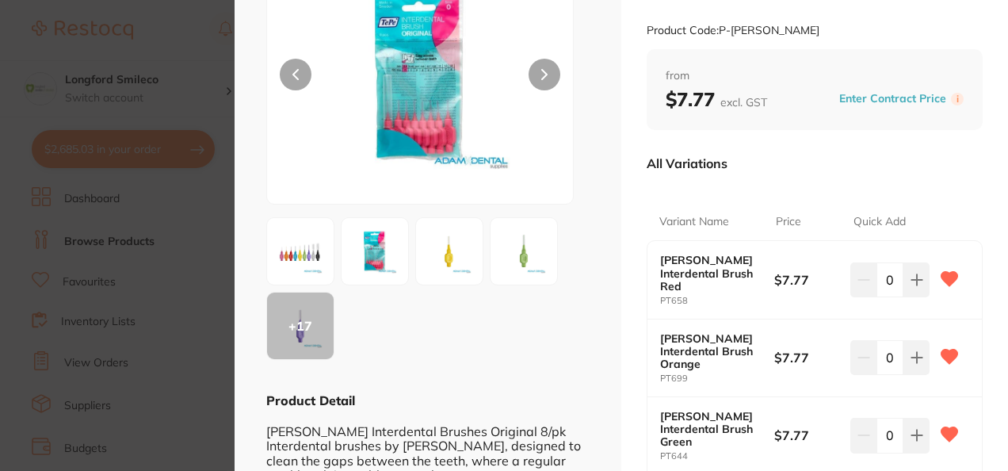
scroll to position [32, 0]
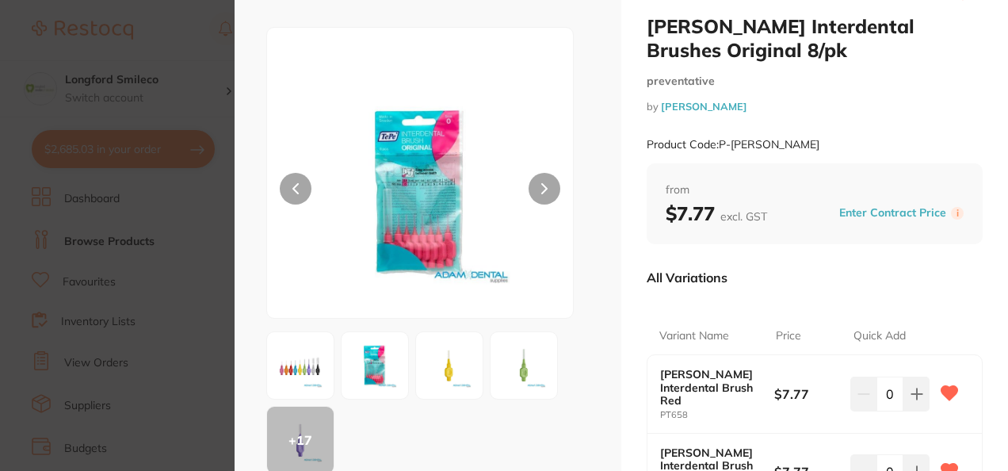
click at [380, 348] on img at bounding box center [374, 365] width 57 height 57
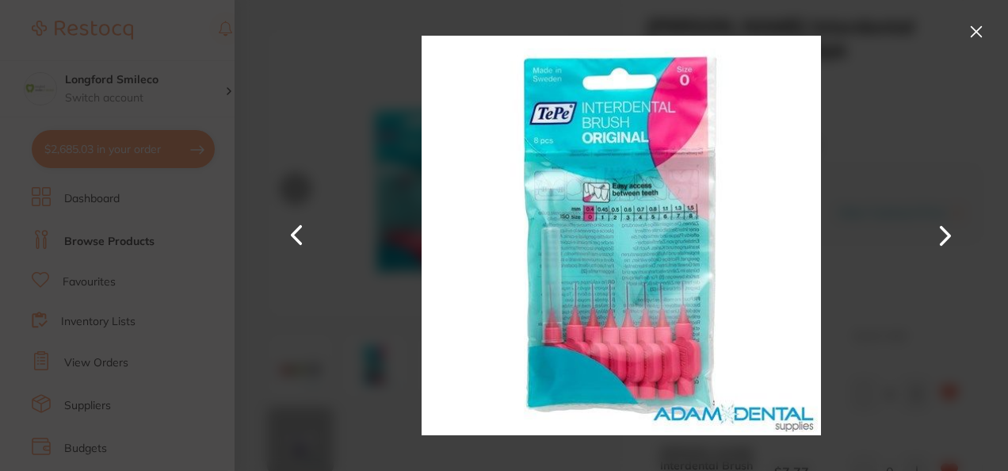
click at [942, 237] on button at bounding box center [946, 235] width 38 height 235
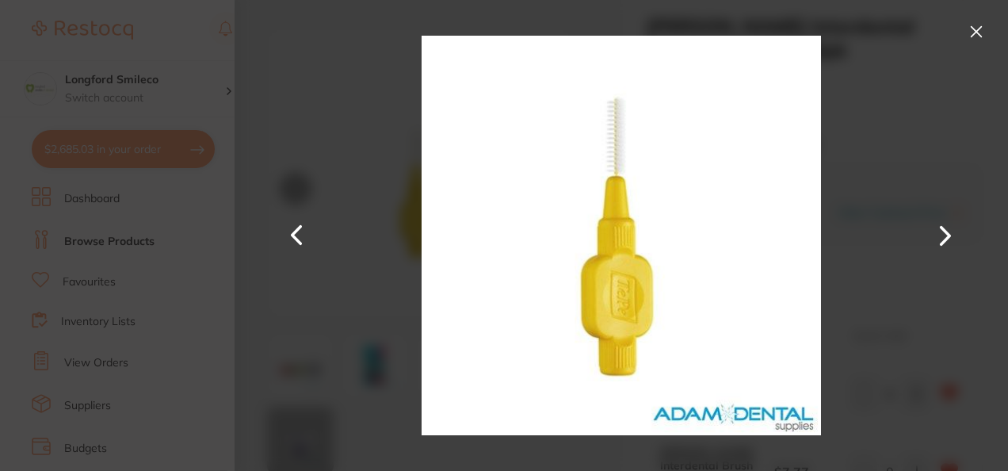
click at [942, 237] on button at bounding box center [946, 235] width 38 height 235
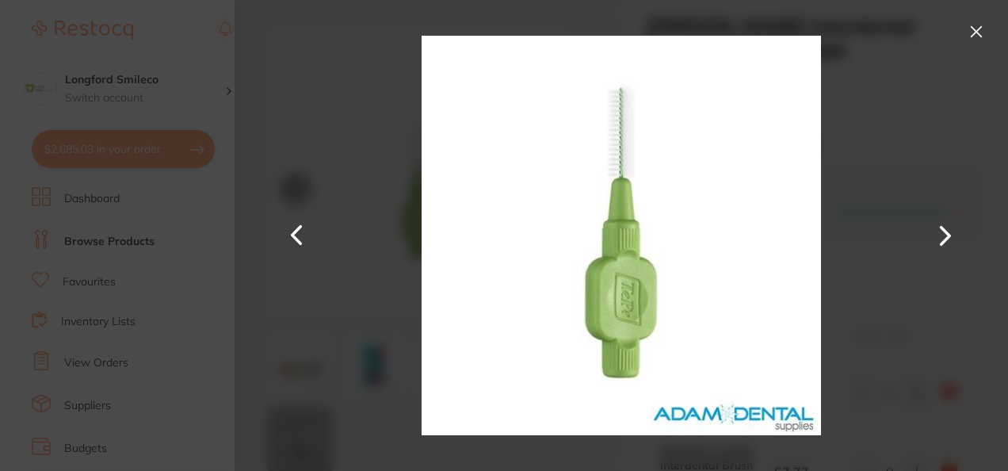
click at [942, 237] on button at bounding box center [946, 235] width 38 height 235
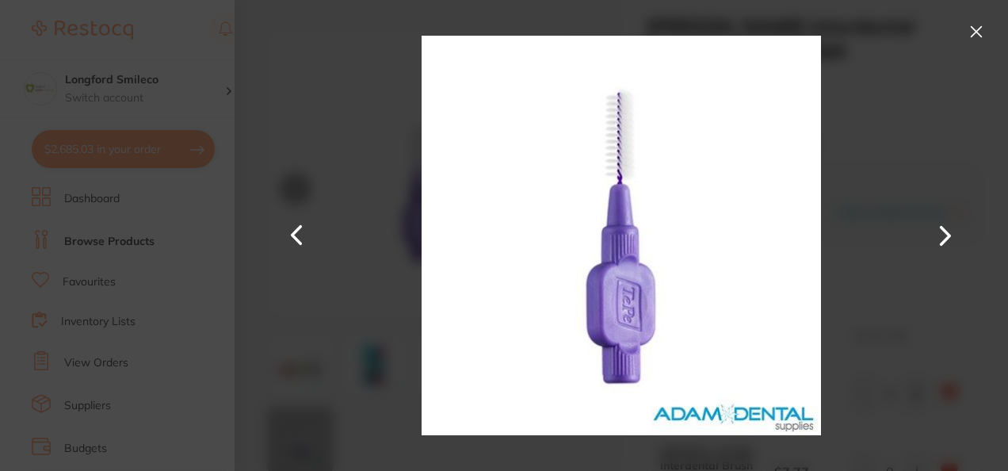
click at [942, 237] on button at bounding box center [946, 235] width 38 height 235
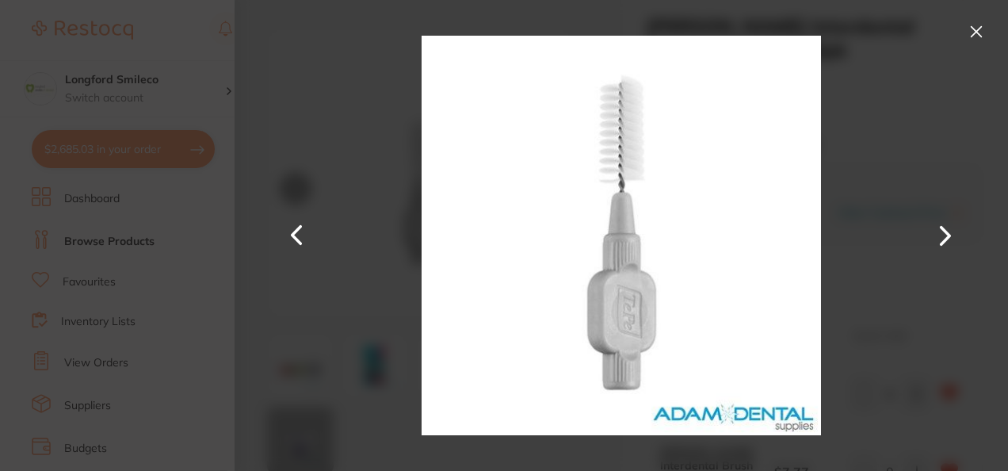
click at [942, 237] on button at bounding box center [946, 235] width 38 height 235
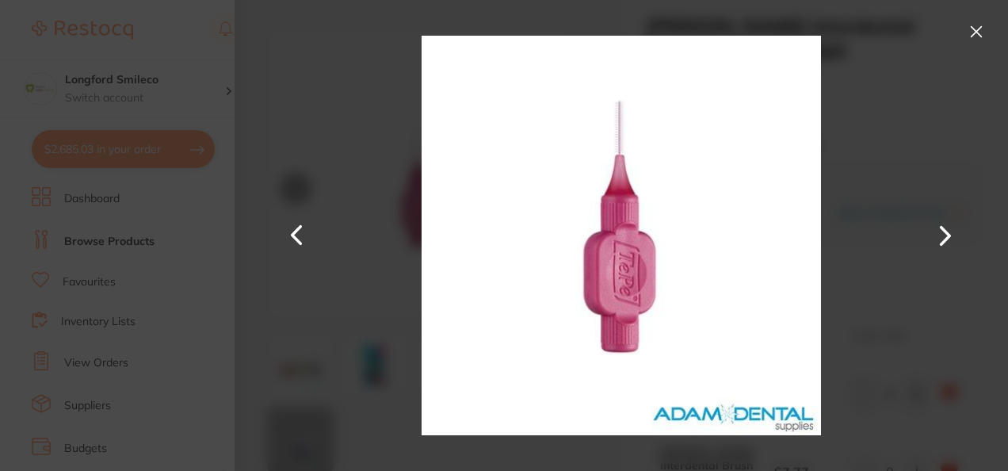
click at [942, 237] on button at bounding box center [946, 235] width 38 height 235
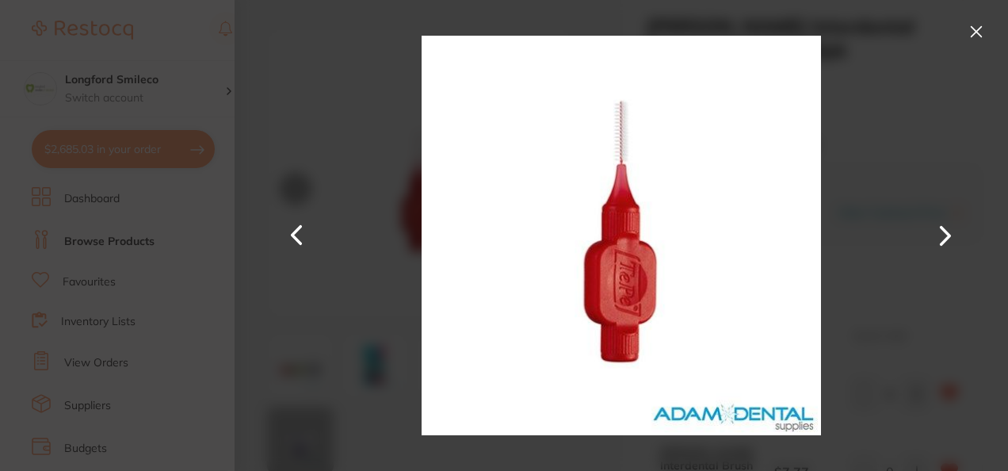
click at [942, 237] on button at bounding box center [946, 235] width 38 height 235
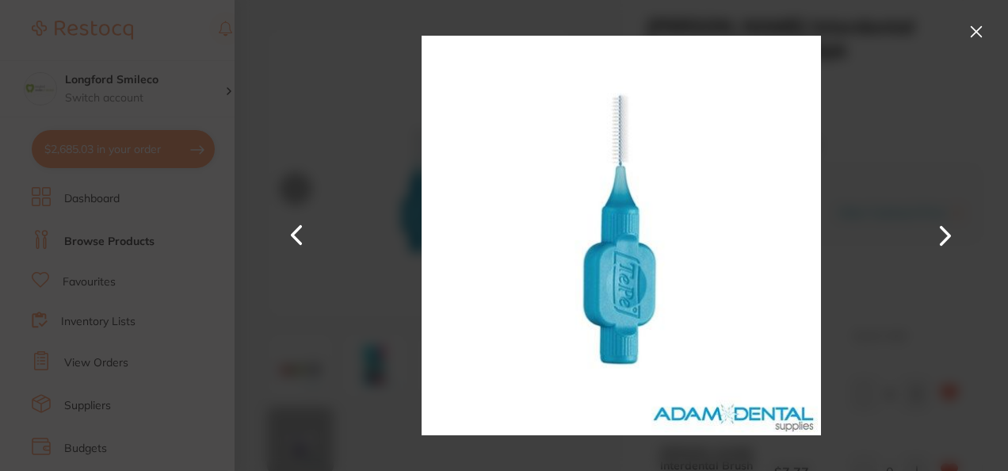
click at [942, 237] on button at bounding box center [946, 235] width 38 height 235
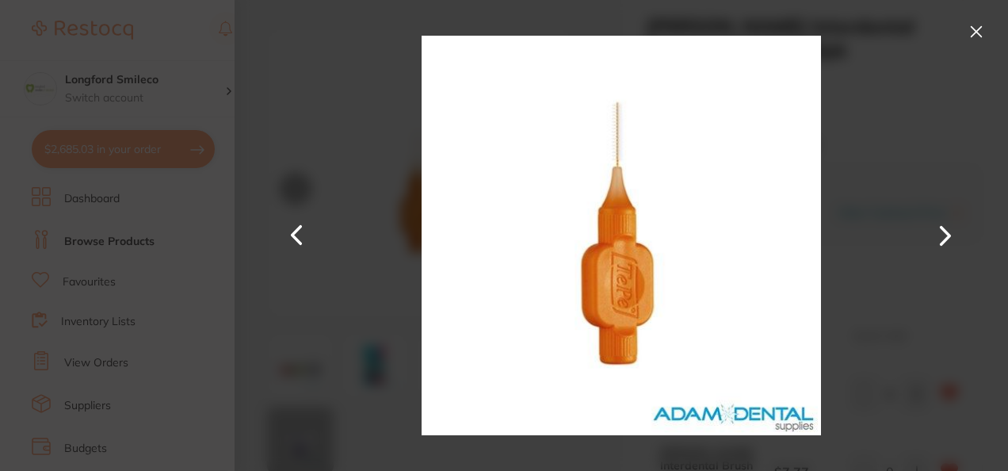
click at [942, 237] on button at bounding box center [946, 235] width 38 height 235
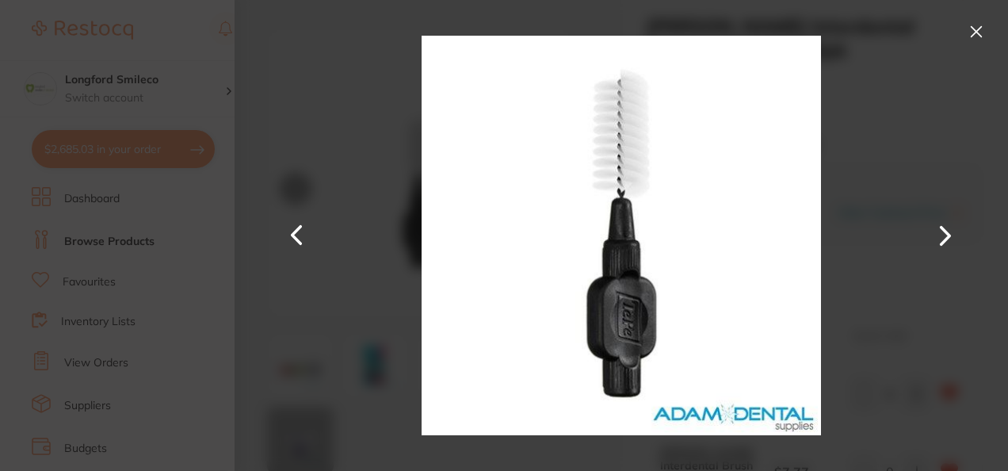
click at [942, 237] on button at bounding box center [946, 235] width 38 height 235
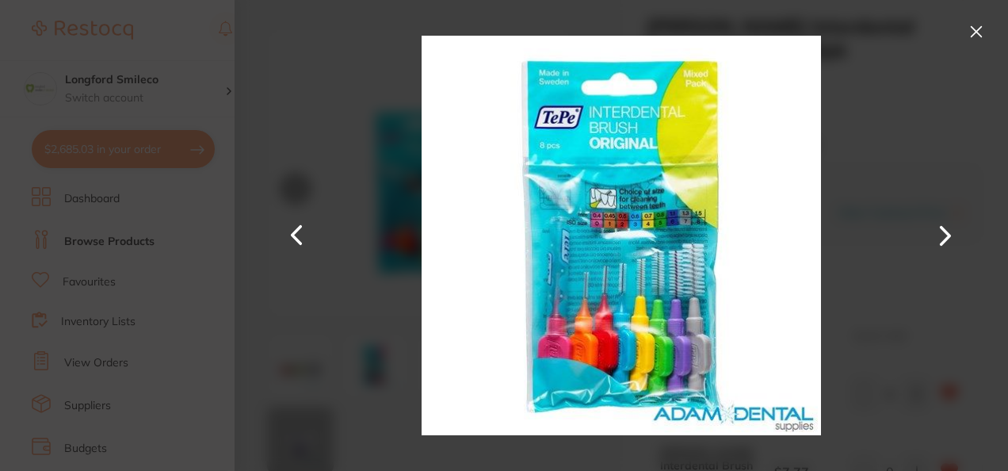
click at [942, 237] on button at bounding box center [946, 235] width 38 height 235
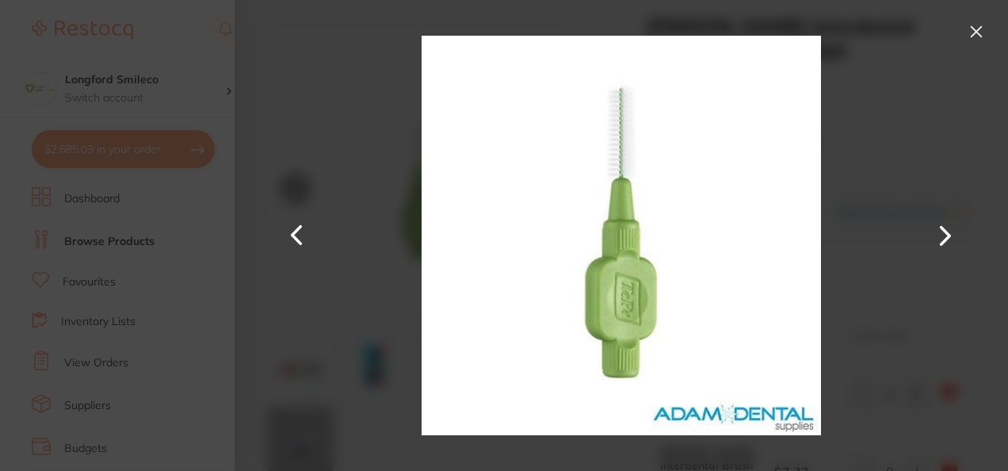
click at [942, 237] on button at bounding box center [946, 235] width 38 height 235
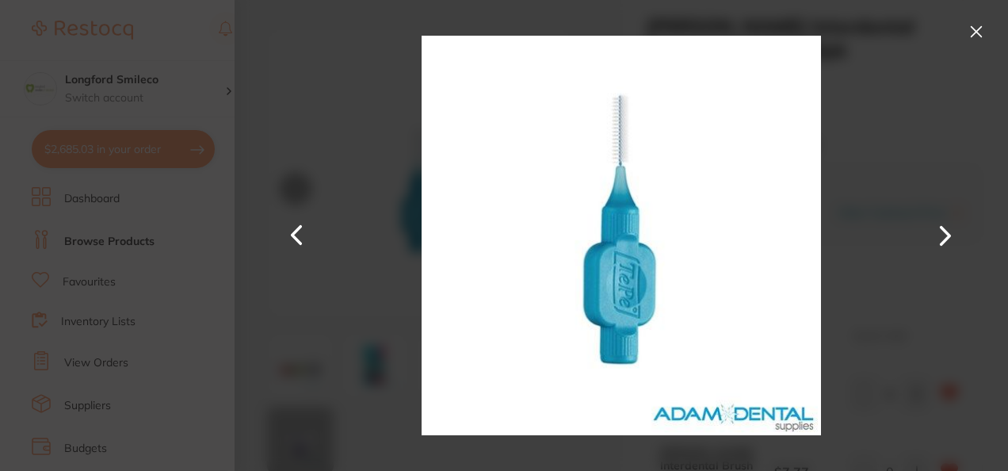
click at [292, 231] on button at bounding box center [297, 235] width 38 height 235
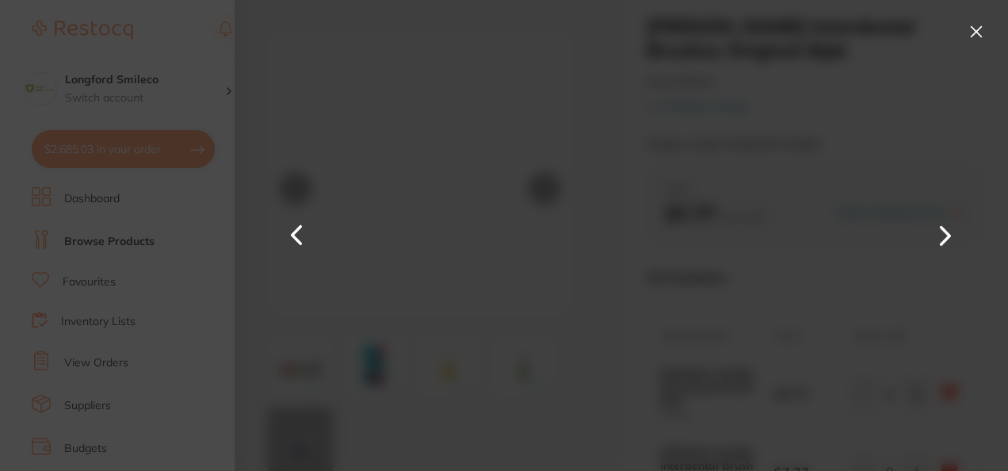
click at [292, 231] on button at bounding box center [297, 235] width 38 height 235
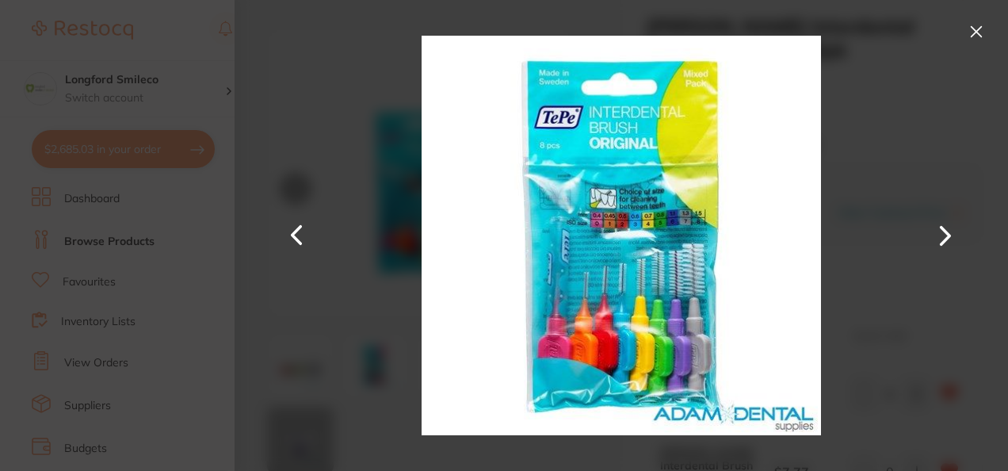
click at [970, 33] on button at bounding box center [976, 31] width 25 height 25
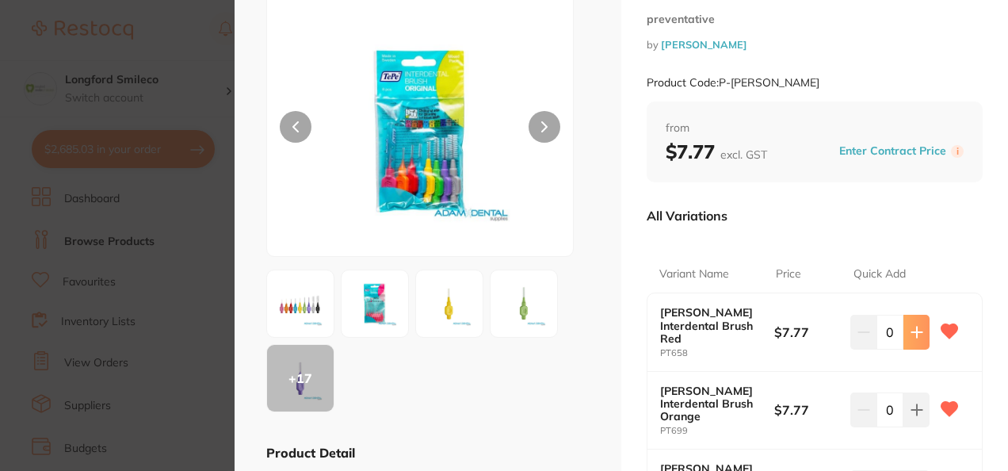
scroll to position [95, 0]
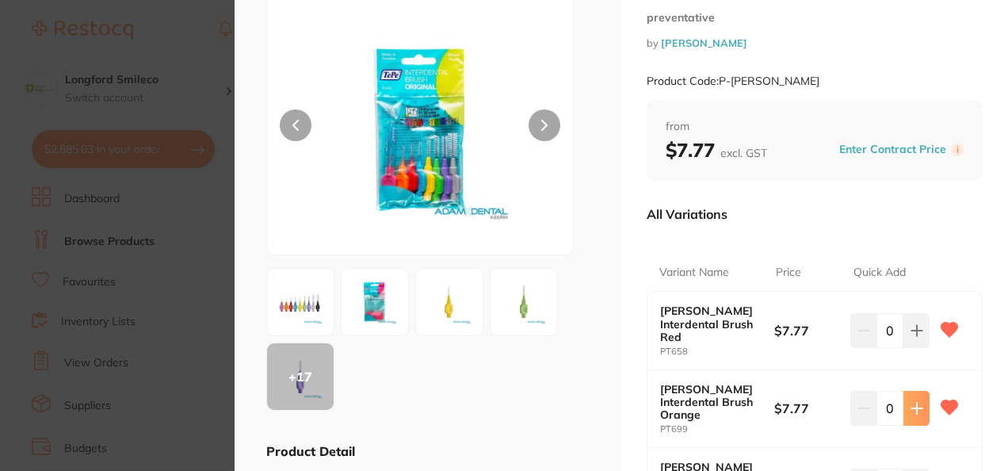
click at [906, 391] on button at bounding box center [917, 408] width 26 height 35
click at [921, 392] on button at bounding box center [917, 408] width 26 height 35
type input "2"
click at [918, 331] on button at bounding box center [917, 330] width 26 height 35
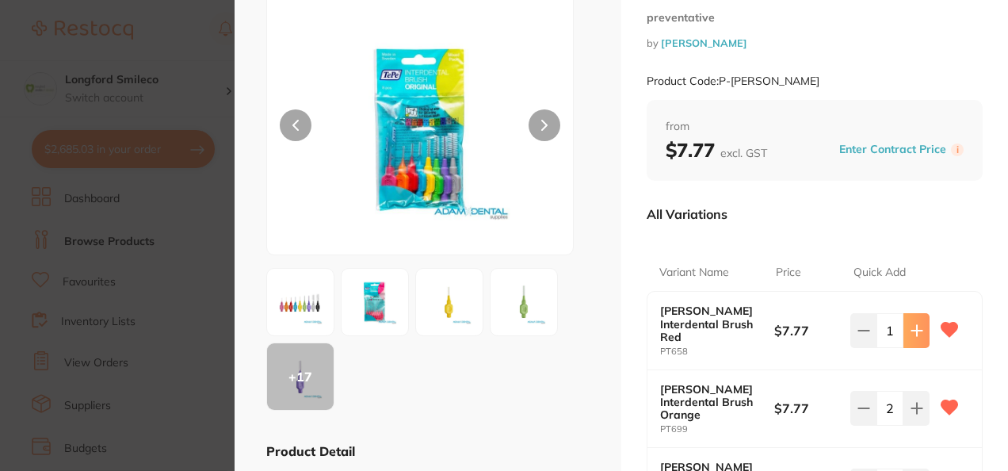
type input "2"
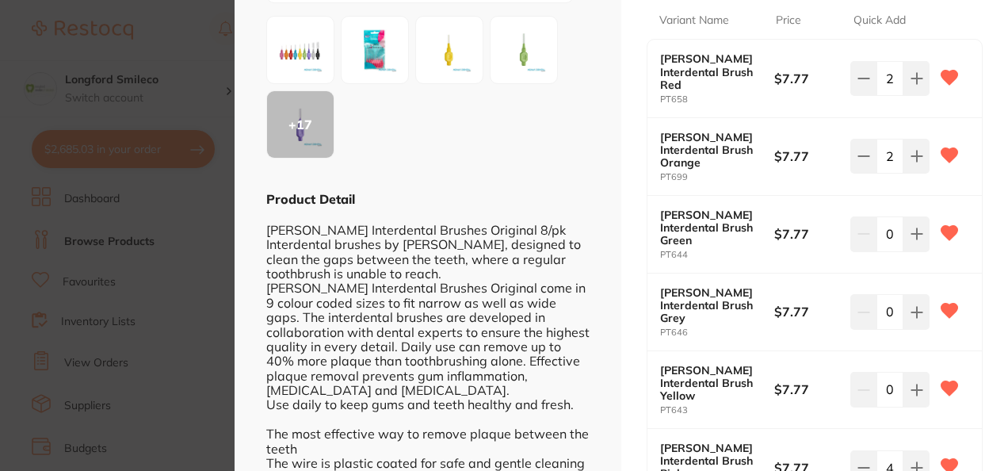
scroll to position [349, 0]
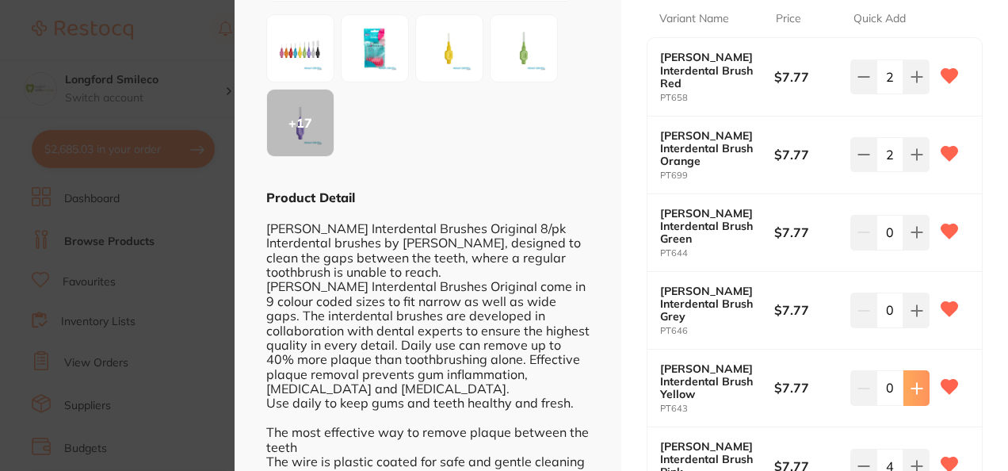
click at [911, 382] on icon at bounding box center [917, 388] width 13 height 13
type input "2"
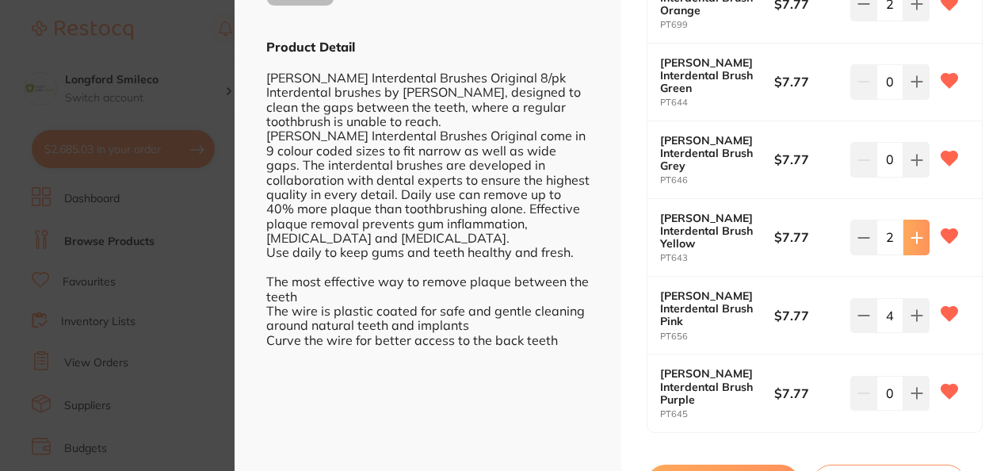
scroll to position [501, 0]
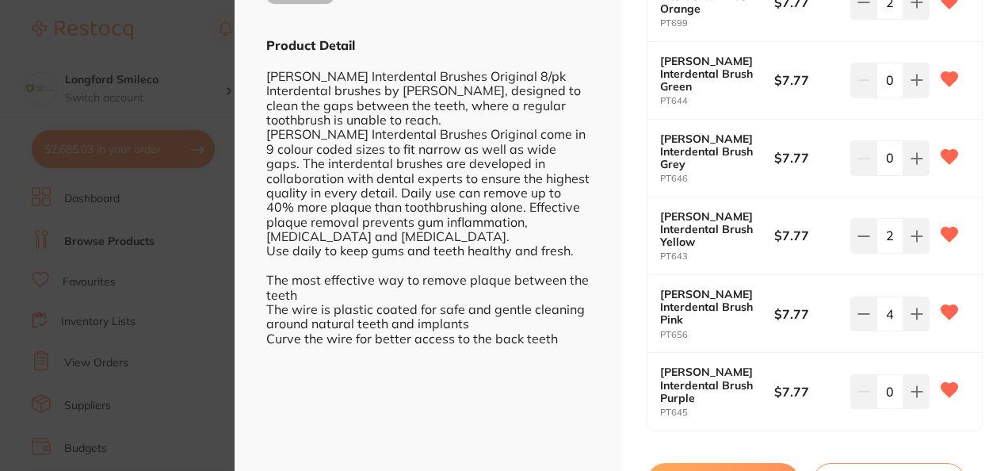
checkbox input "false"
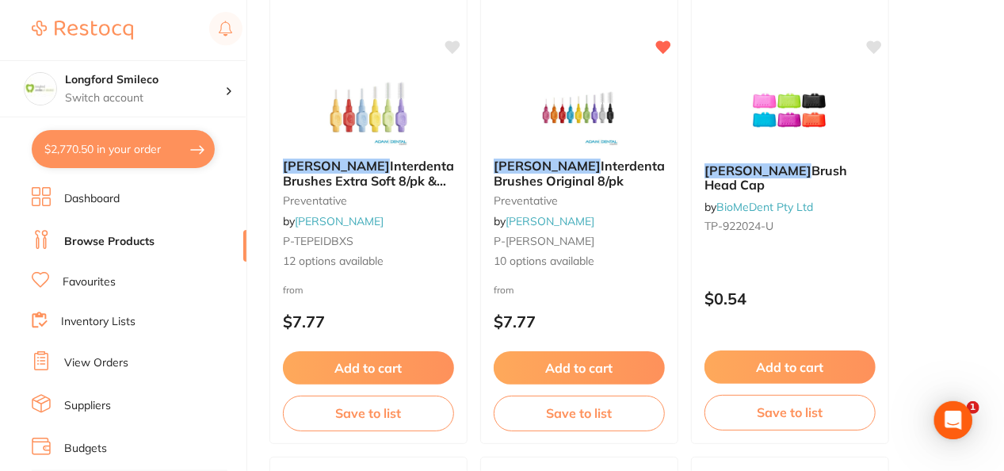
scroll to position [4233, 0]
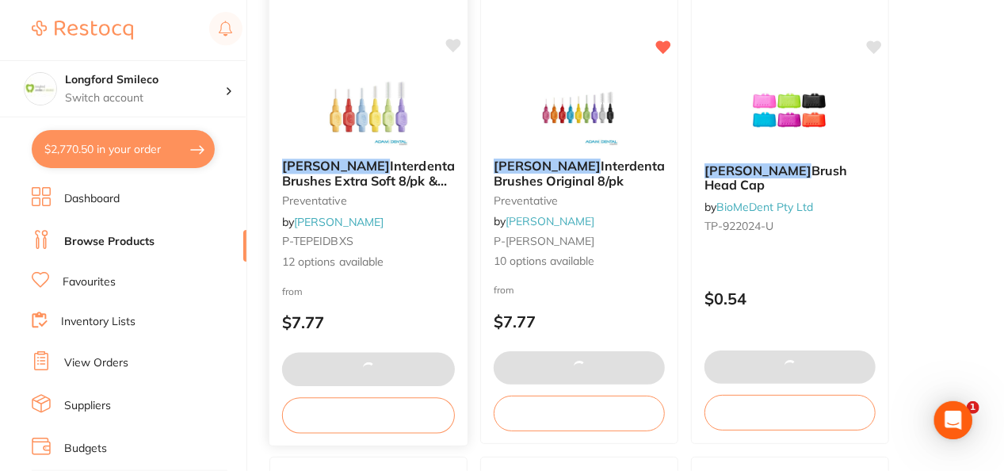
click at [389, 109] on img at bounding box center [368, 106] width 104 height 80
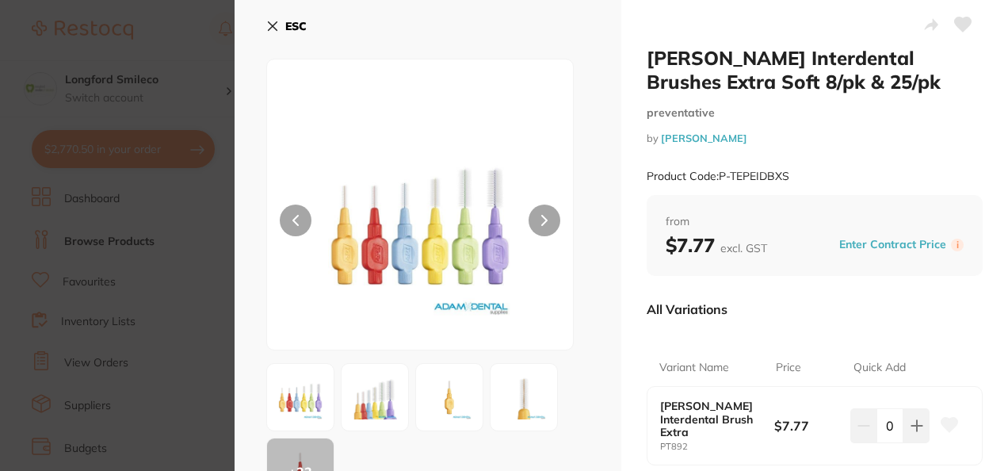
click at [533, 211] on button at bounding box center [545, 221] width 32 height 32
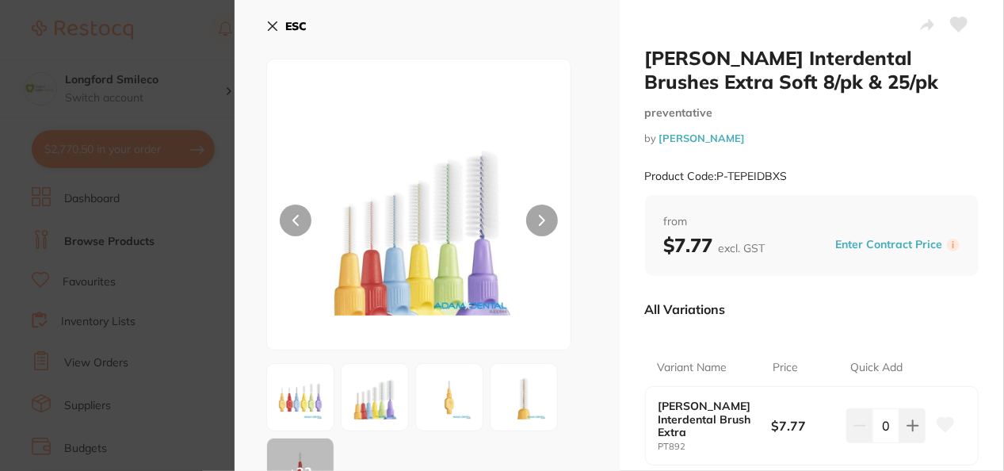
click at [253, 23] on div "ESC + 33 Product Detail TePe Interdental Brushes Extra Soft Interdental brushes…" at bounding box center [427, 437] width 385 height 874
click at [266, 25] on icon at bounding box center [272, 26] width 13 height 13
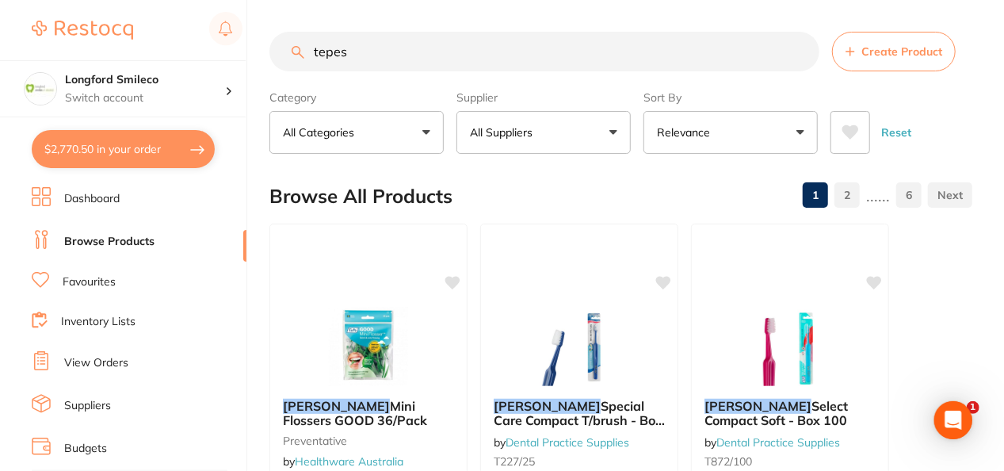
click at [466, 58] on input "tepes" at bounding box center [545, 52] width 550 height 40
type input "t"
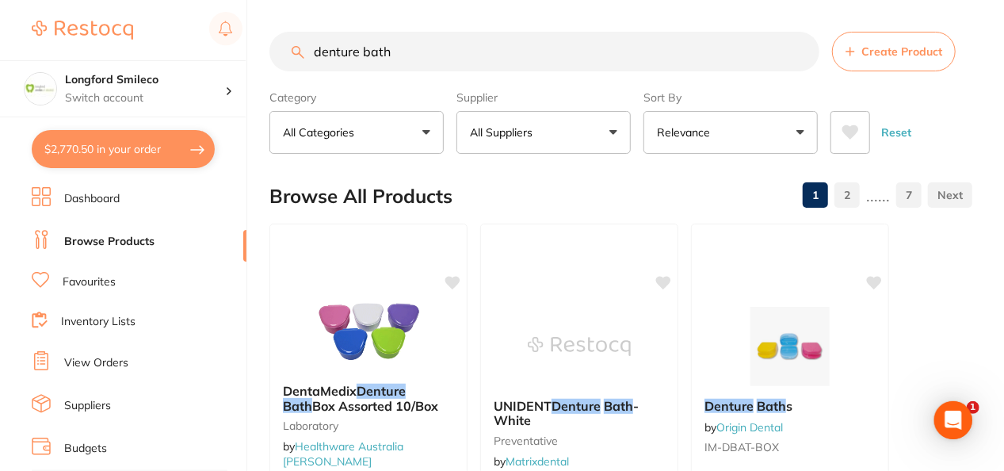
type input "denture bath"
click at [544, 150] on button "All Suppliers" at bounding box center [544, 132] width 174 height 43
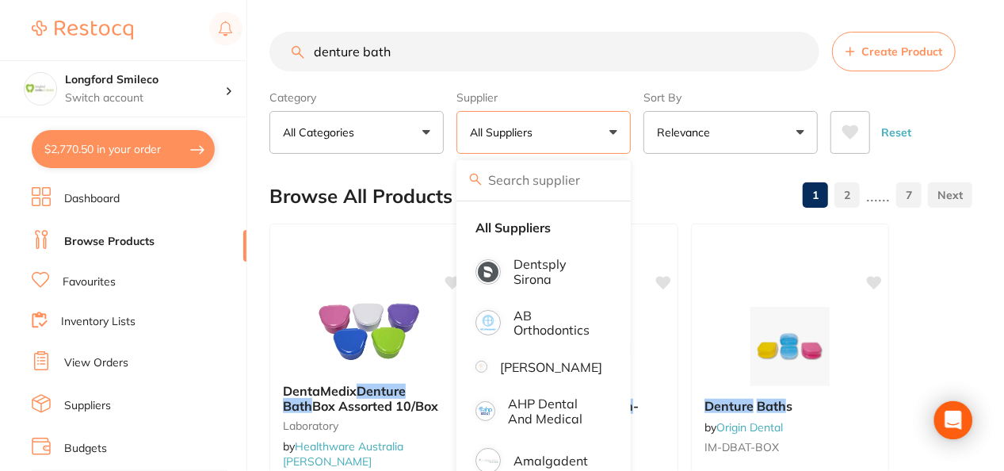
click at [522, 133] on p "All Suppliers" at bounding box center [504, 132] width 69 height 16
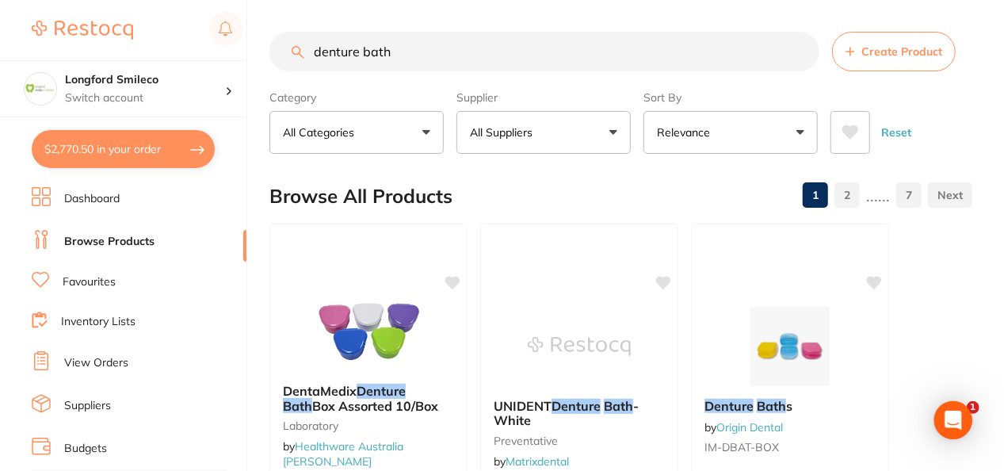
click at [522, 133] on p "All Suppliers" at bounding box center [504, 132] width 69 height 16
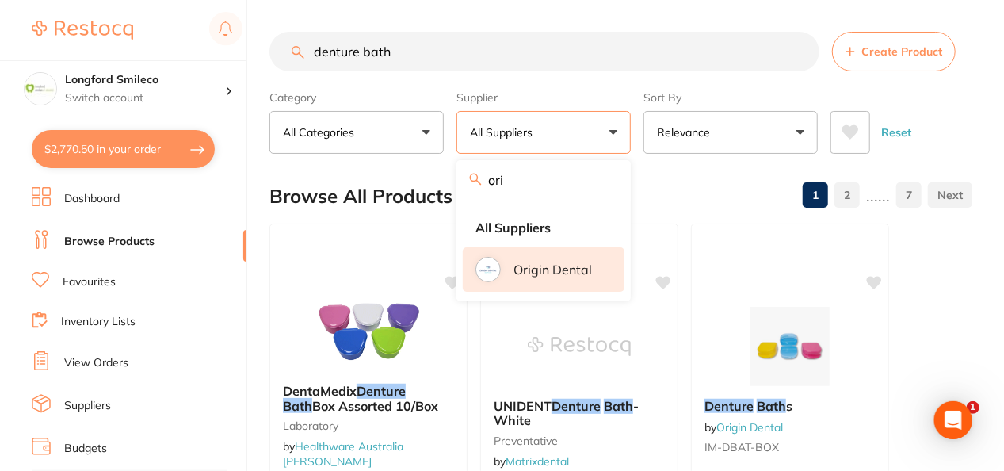
type input "ori"
click at [545, 270] on p "Origin Dental" at bounding box center [553, 269] width 78 height 14
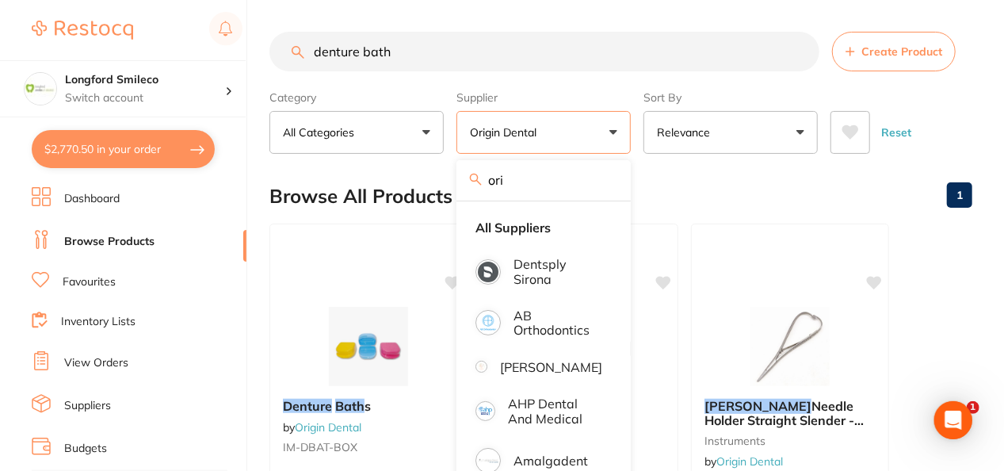
click at [691, 197] on div "Browse All Products 1" at bounding box center [621, 196] width 703 height 53
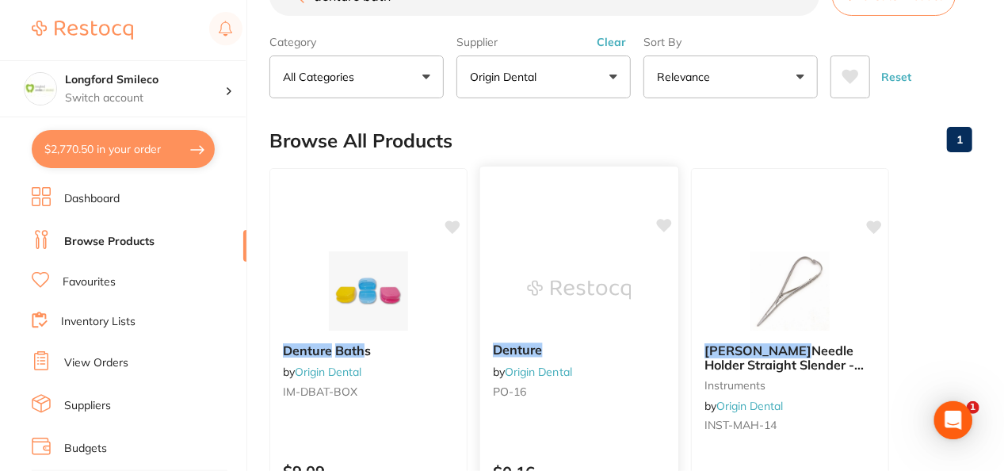
scroll to position [95, 0]
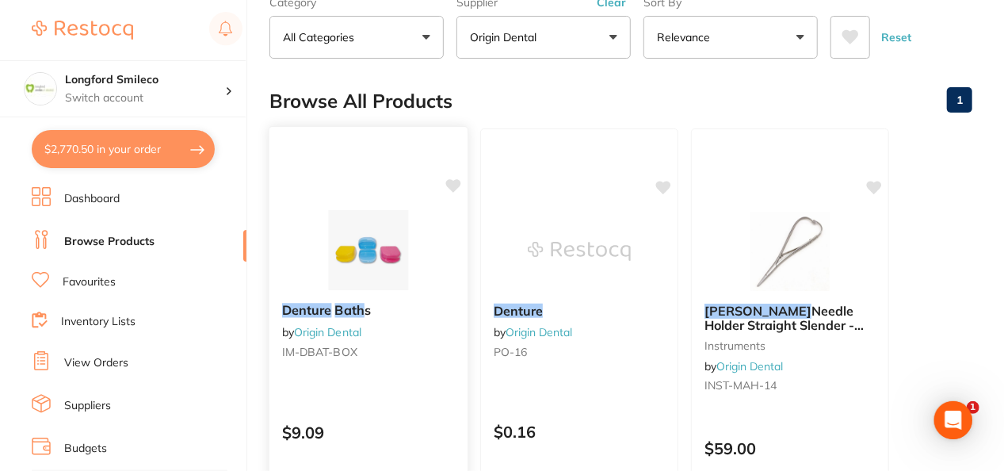
click at [386, 231] on img at bounding box center [368, 250] width 104 height 80
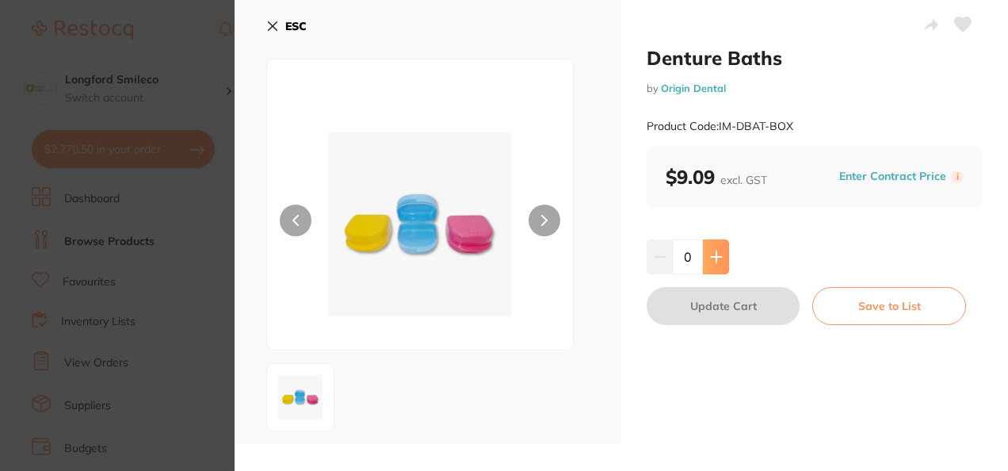
click at [712, 254] on icon at bounding box center [716, 256] width 13 height 13
type input "1"
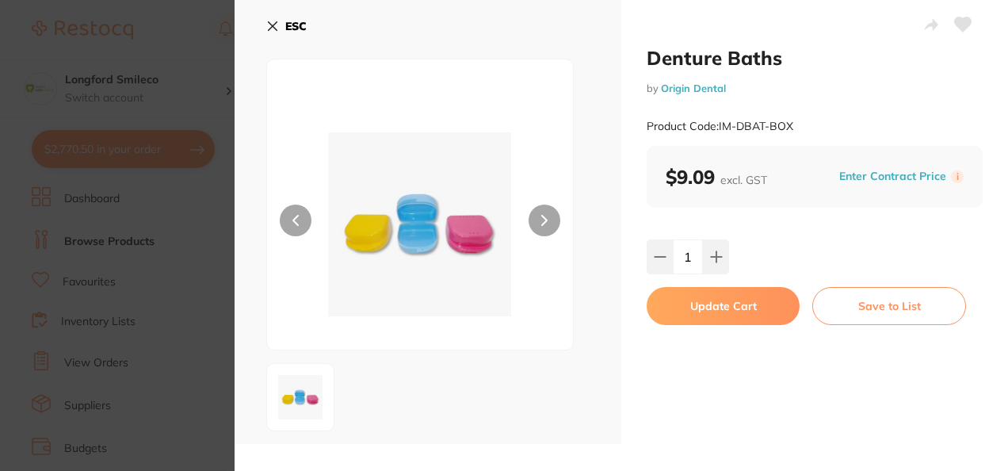
click at [715, 305] on button "Update Cart" at bounding box center [723, 306] width 153 height 38
checkbox input "false"
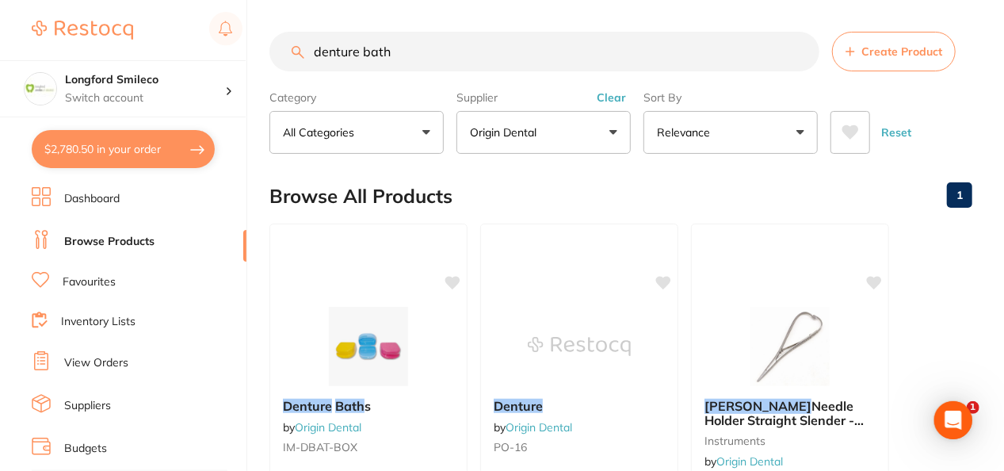
drag, startPoint x: 397, startPoint y: 49, endPoint x: 312, endPoint y: 41, distance: 85.2
click at [312, 41] on input "denture bath" at bounding box center [545, 52] width 550 height 40
type input "mouthguard case"
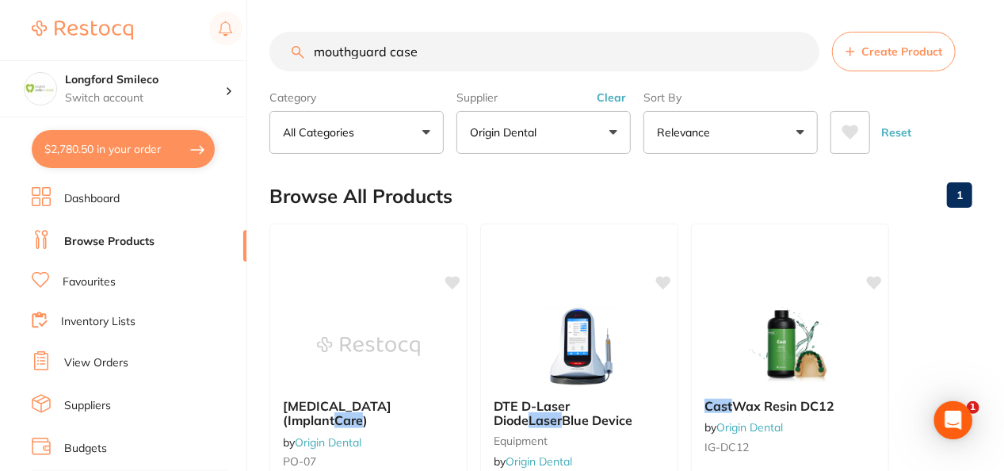
drag, startPoint x: 451, startPoint y: 52, endPoint x: 312, endPoint y: 54, distance: 139.5
click at [312, 54] on input "mouthguard case" at bounding box center [545, 52] width 550 height 40
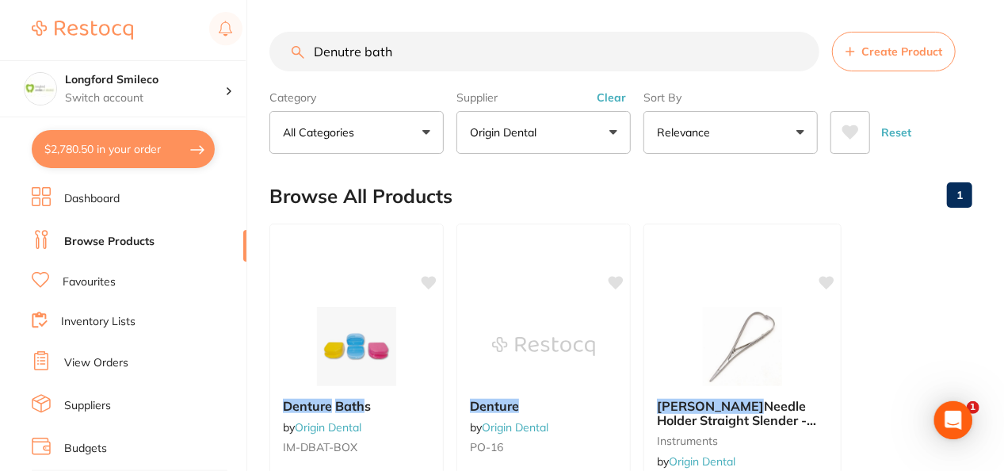
click at [519, 162] on main "Denutre bath Create Product Category All Categories All Categories instruments …" at bounding box center [637, 381] width 735 height 762
click at [313, 48] on input "Denutre bath" at bounding box center [545, 52] width 550 height 40
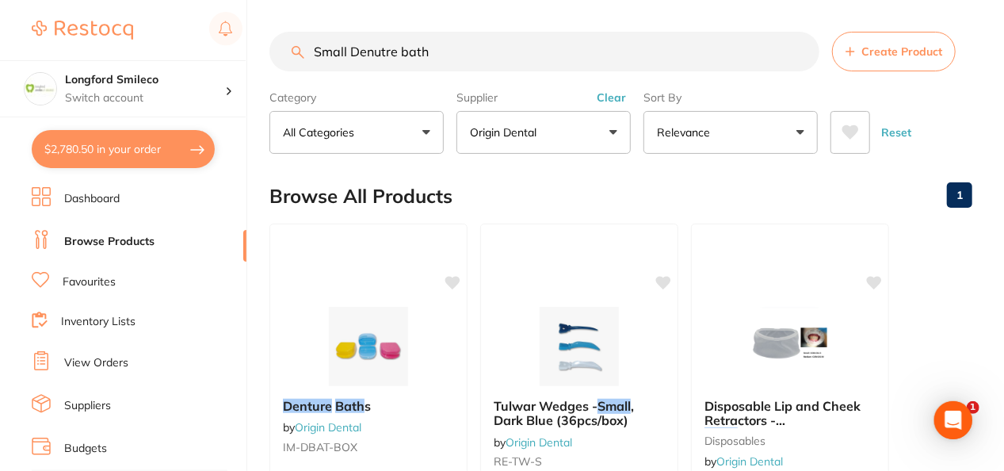
drag, startPoint x: 447, startPoint y: 53, endPoint x: 318, endPoint y: 52, distance: 129.2
click at [318, 52] on input "Small Denutre bath" at bounding box center [545, 52] width 550 height 40
type input "S"
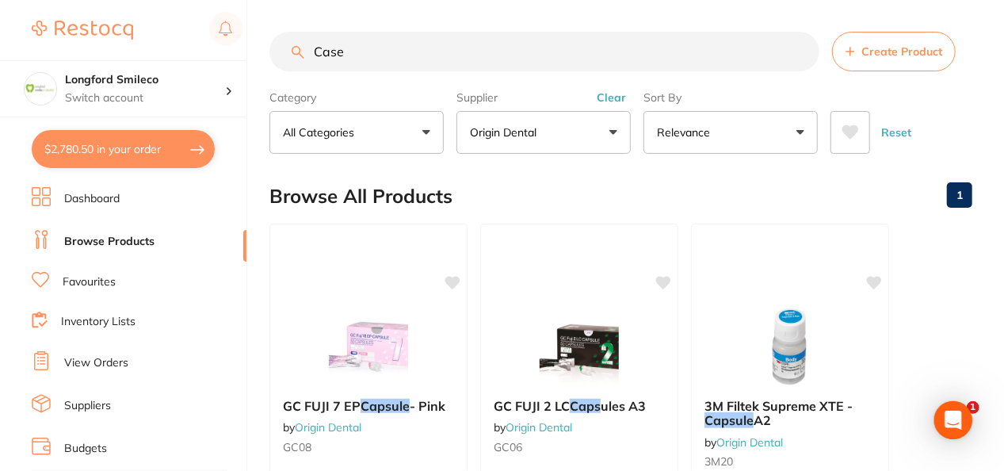
type input "Case"
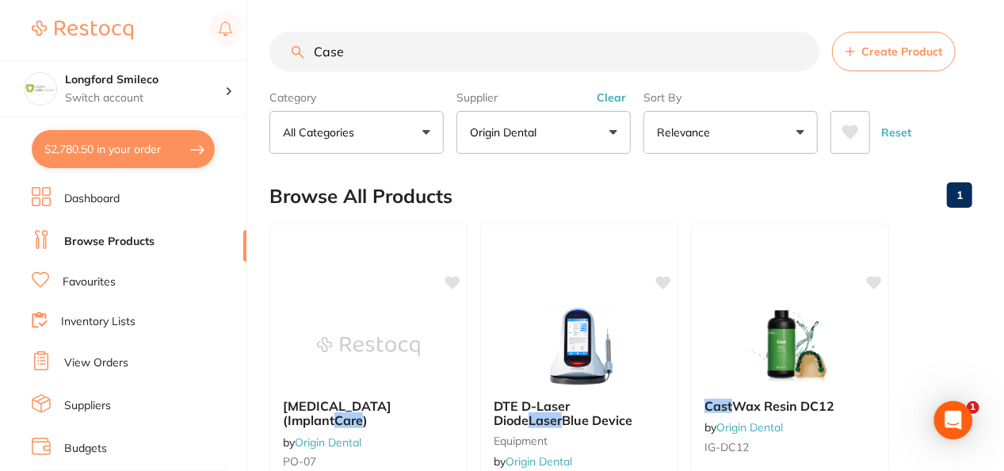
click at [612, 96] on button "Clear" at bounding box center [611, 97] width 39 height 14
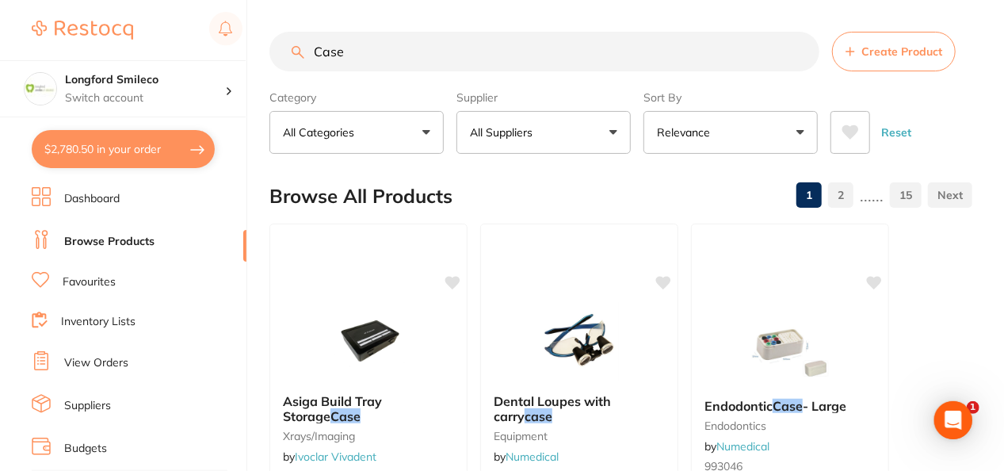
click at [529, 52] on input "Case" at bounding box center [545, 52] width 550 height 40
type input "C"
type input "mouthguard case"
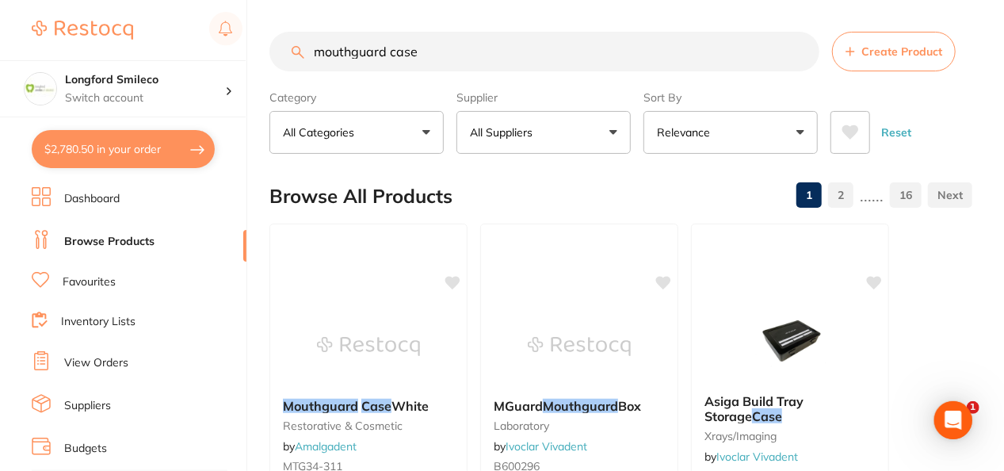
drag, startPoint x: 495, startPoint y: 52, endPoint x: 315, endPoint y: 51, distance: 179.9
click at [315, 51] on input "mouthguard case" at bounding box center [545, 52] width 550 height 40
type input "Denutre bath"
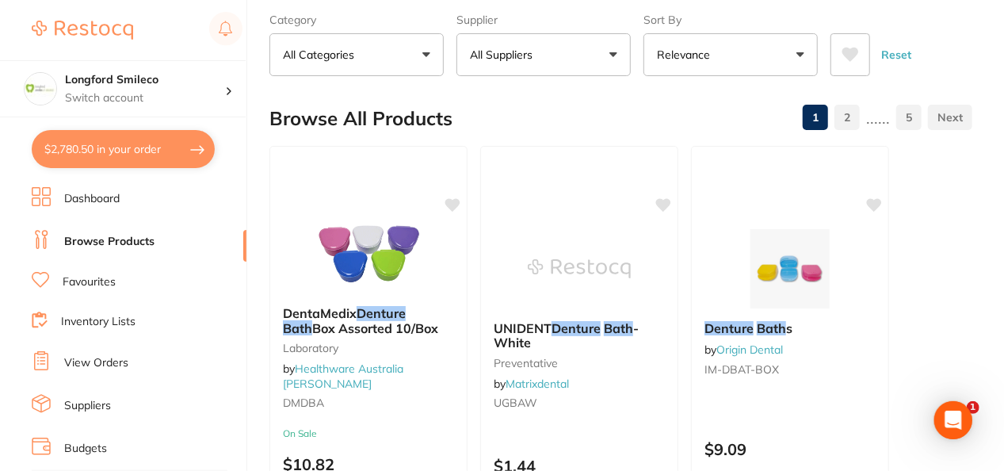
scroll to position [108, 0]
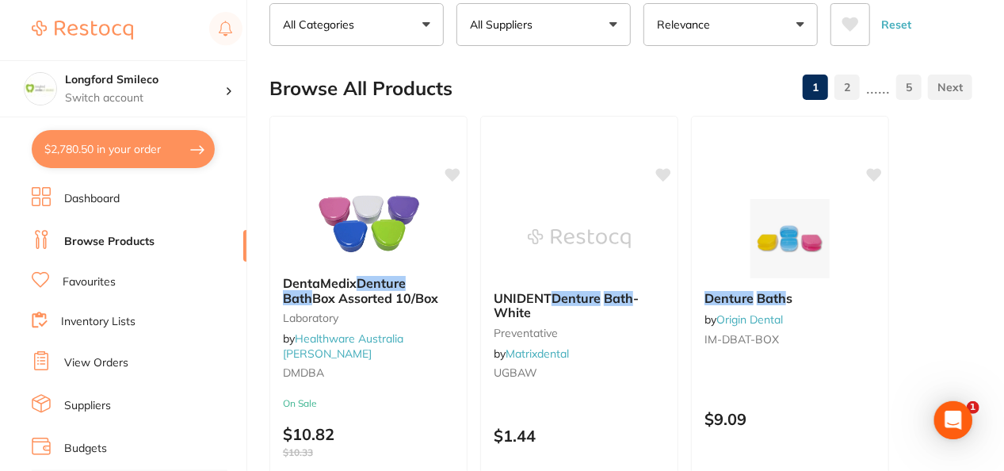
click at [159, 151] on button "$2,780.50 in your order" at bounding box center [123, 149] width 183 height 38
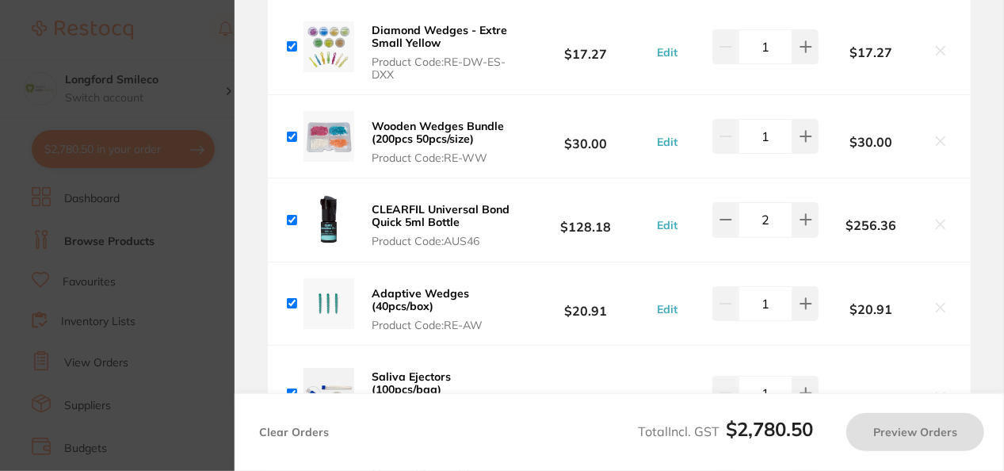
checkbox input "true"
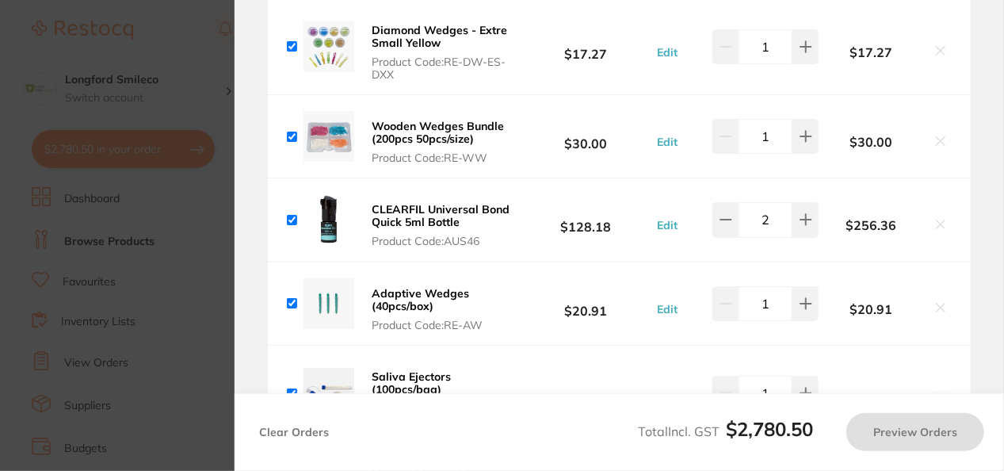
checkbox input "true"
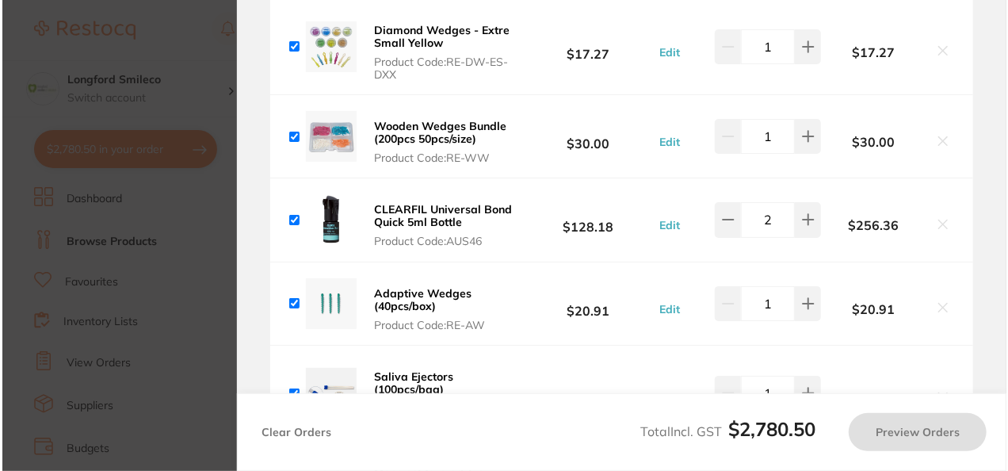
scroll to position [0, 0]
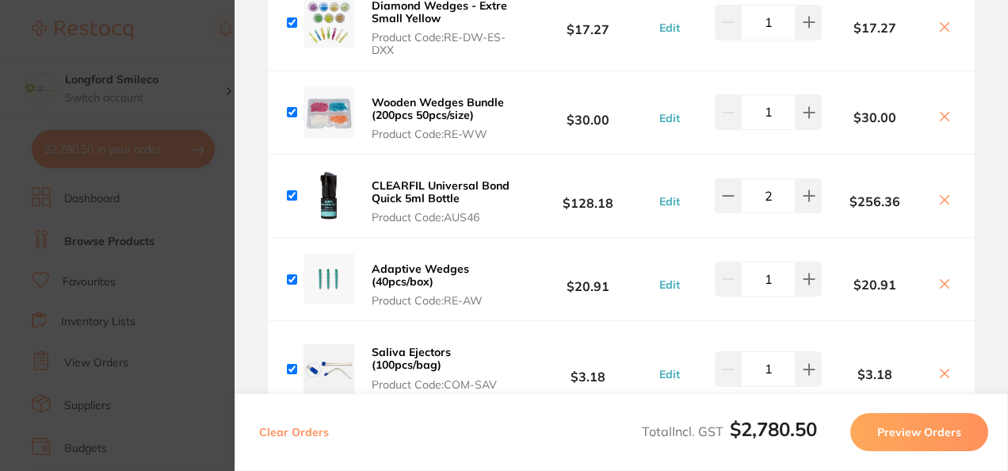
click at [942, 110] on icon at bounding box center [945, 116] width 13 height 13
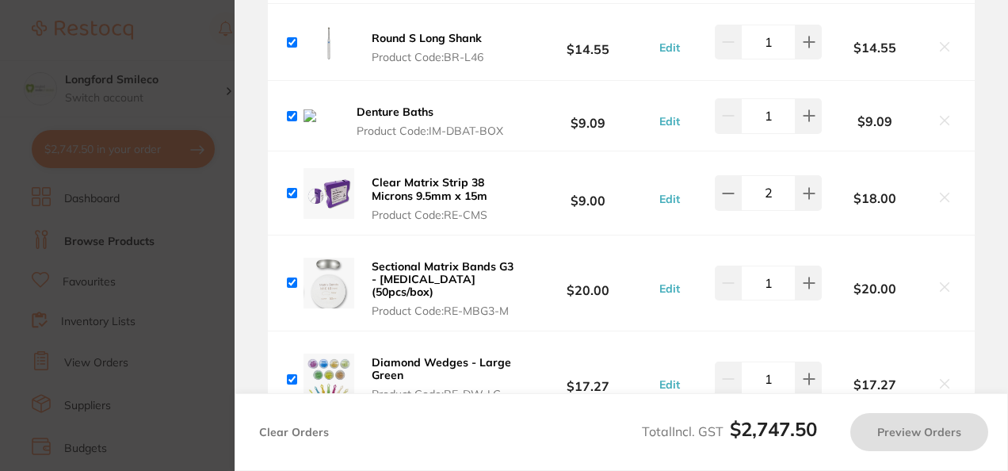
scroll to position [5553, 0]
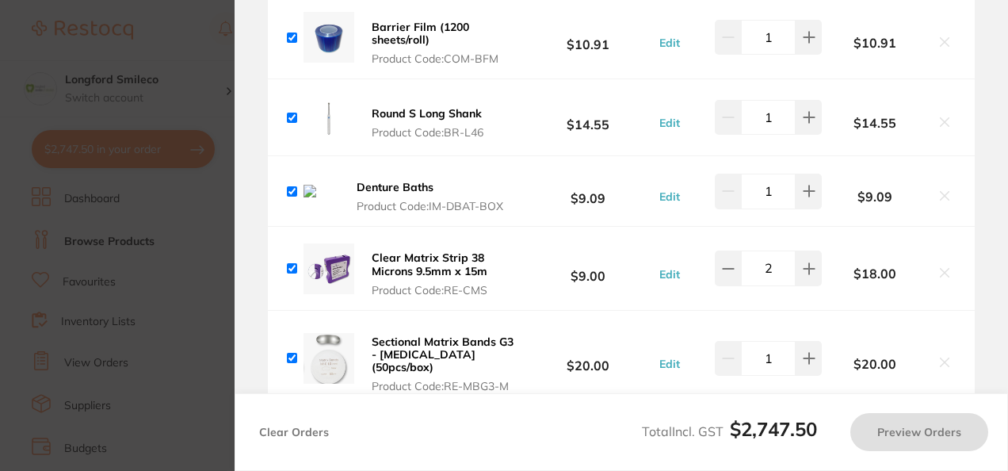
click at [941, 191] on icon at bounding box center [945, 195] width 9 height 9
checkbox input "false"
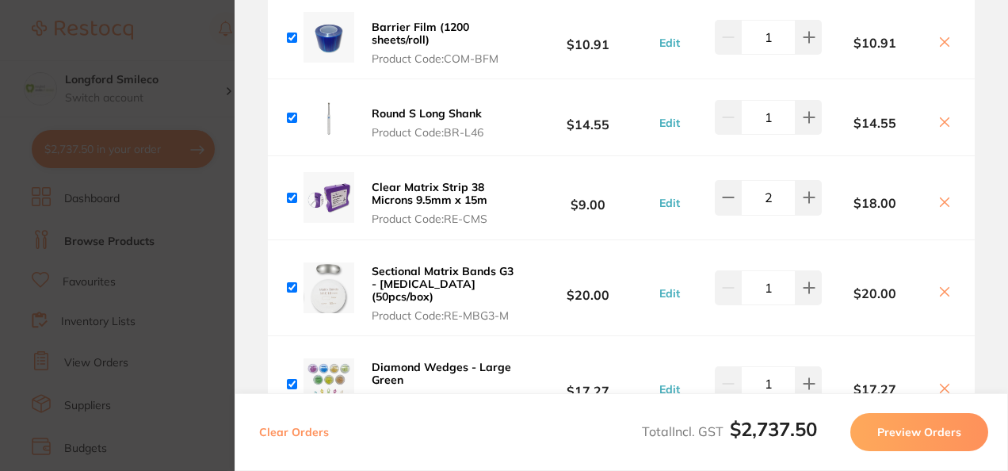
click at [193, 293] on section "Update RRP Set your pre negotiated price for this item. Item Agreed RRP (excl. …" at bounding box center [504, 235] width 1008 height 471
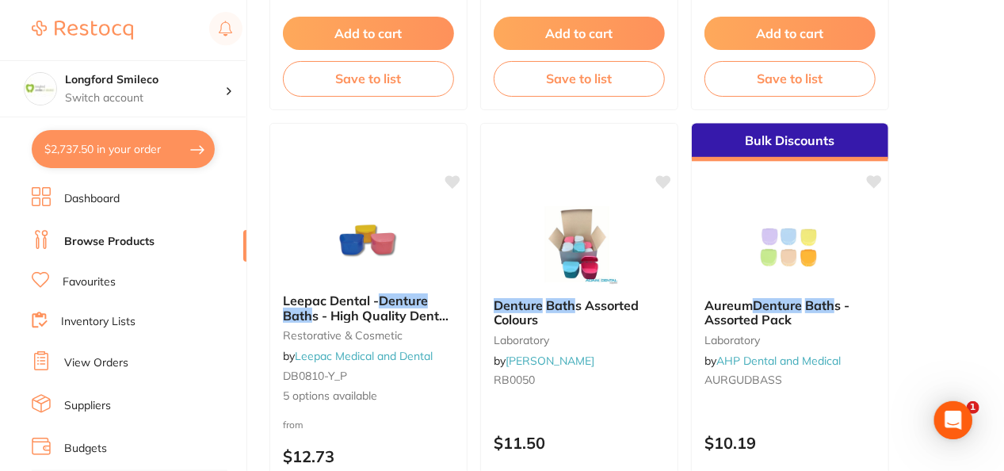
scroll to position [1027, 0]
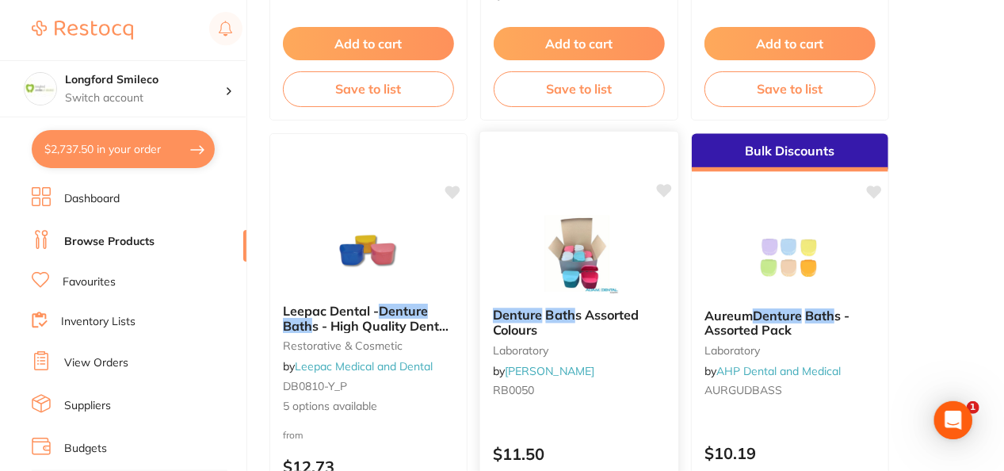
click at [666, 193] on icon at bounding box center [664, 190] width 15 height 13
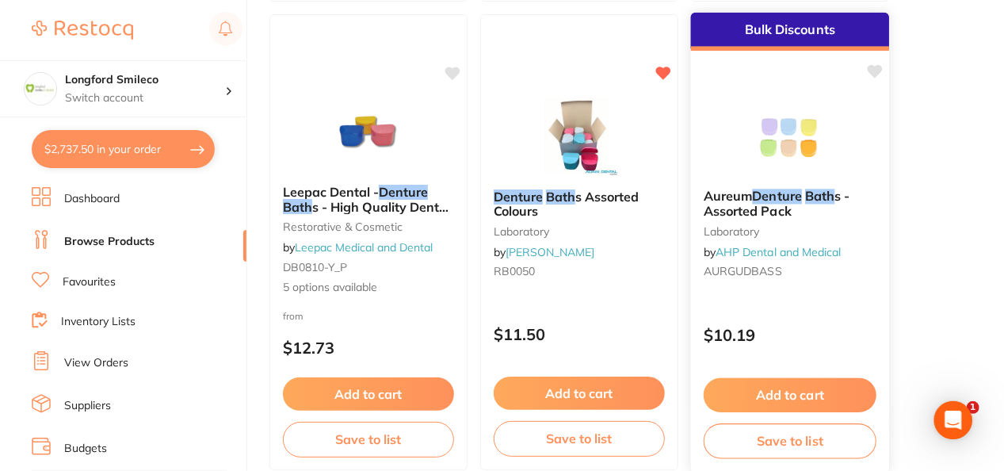
scroll to position [1154, 0]
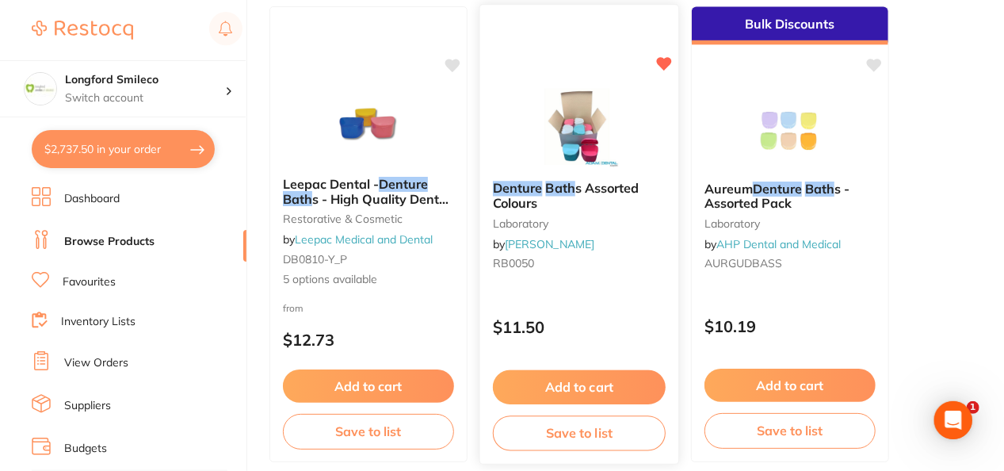
click at [554, 384] on button "Add to cart" at bounding box center [579, 387] width 173 height 34
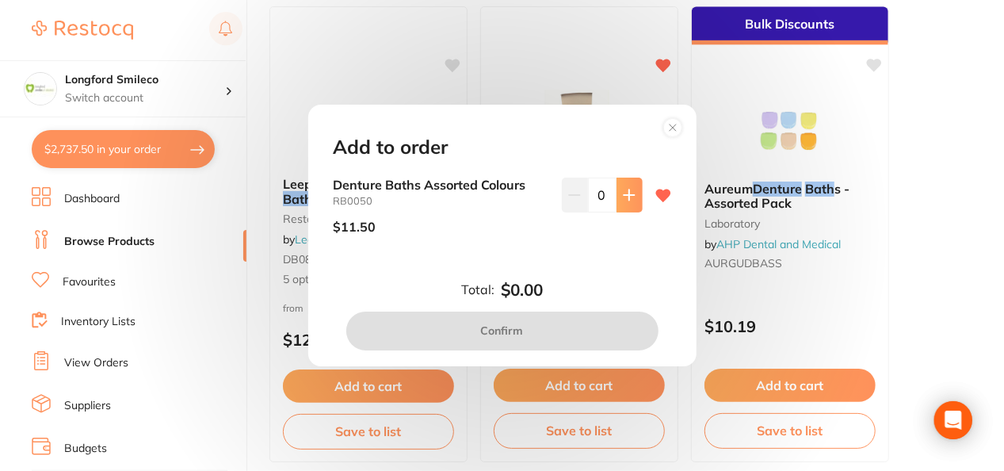
click at [623, 200] on icon at bounding box center [629, 195] width 13 height 13
type input "1"
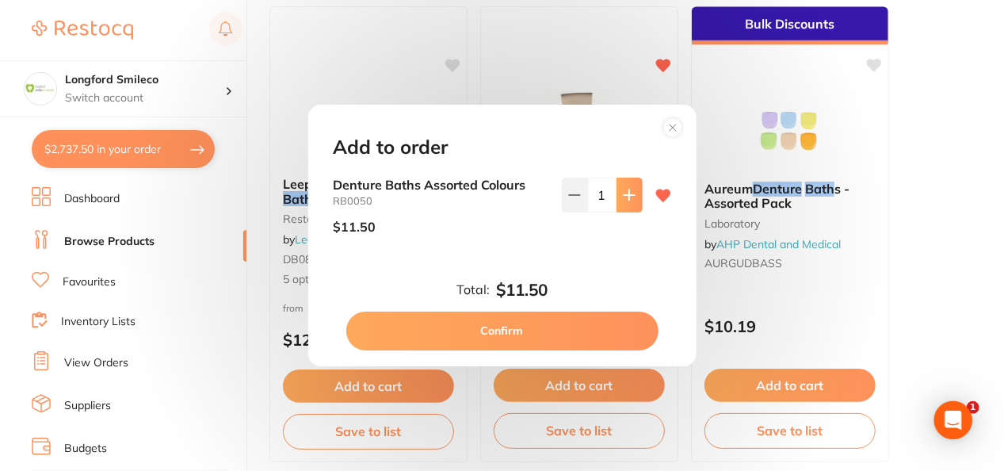
scroll to position [0, 0]
click at [536, 329] on button "Confirm" at bounding box center [502, 331] width 312 height 38
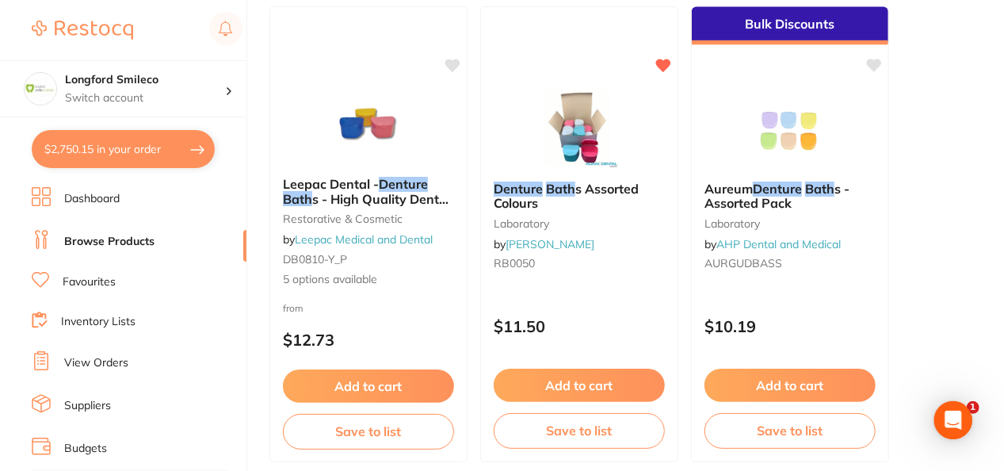
checkbox input "true"
checkbox input "false"
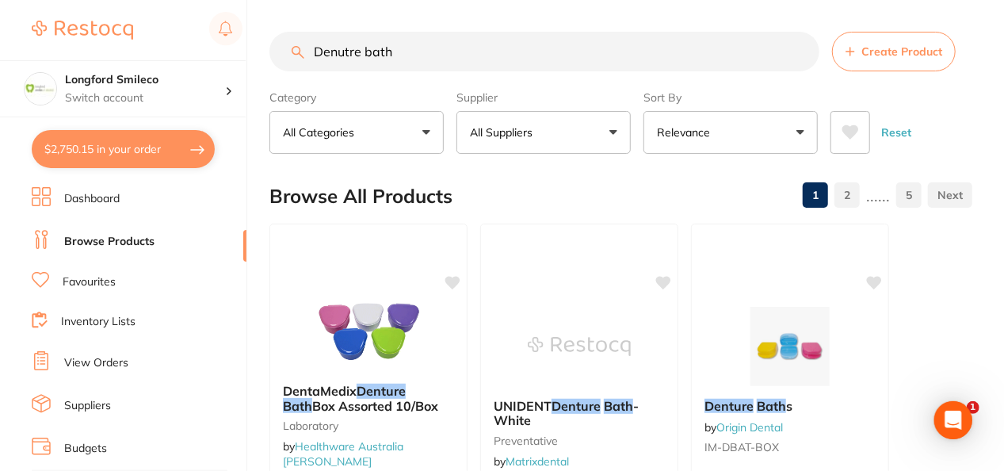
click at [314, 40] on input "Denutre bath" at bounding box center [545, 52] width 550 height 40
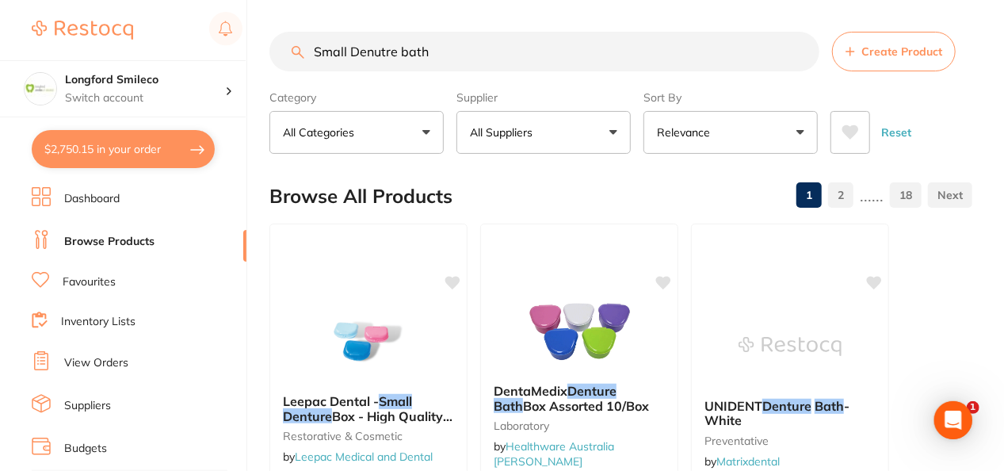
type input "Small Denutre bath"
click at [492, 185] on div "Browse All Products 1 2 ...... 18" at bounding box center [621, 196] width 703 height 53
click at [377, 346] on img at bounding box center [368, 341] width 104 height 80
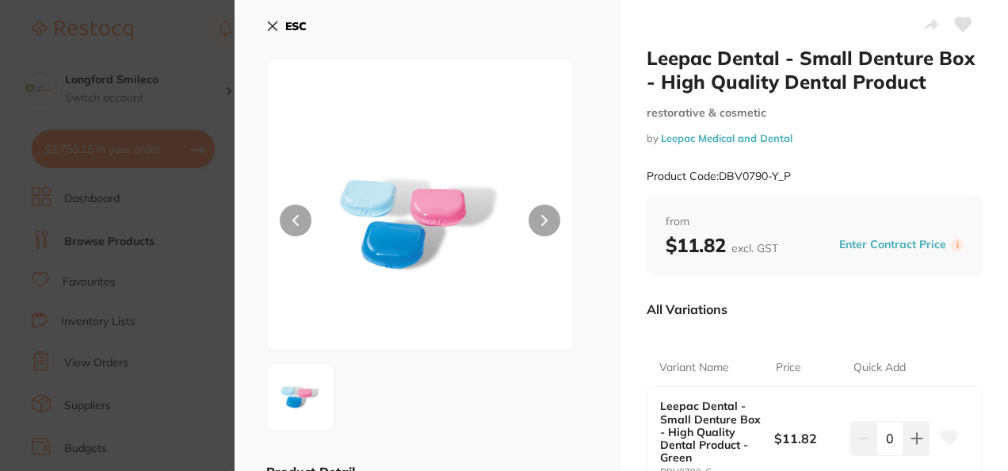
click at [280, 27] on button "ESC" at bounding box center [286, 26] width 40 height 27
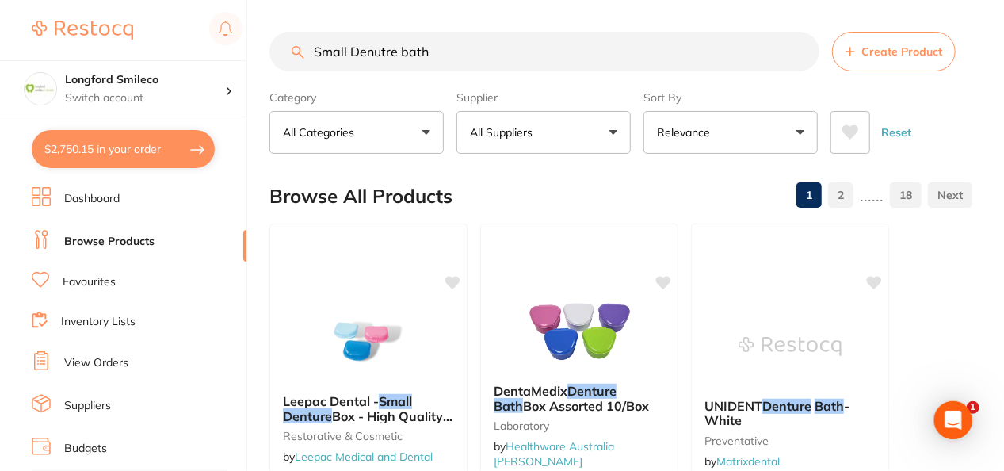
drag, startPoint x: 449, startPoint y: 51, endPoint x: 310, endPoint y: 39, distance: 139.2
click at [310, 39] on input "Small Denutre bath" at bounding box center [545, 52] width 550 height 40
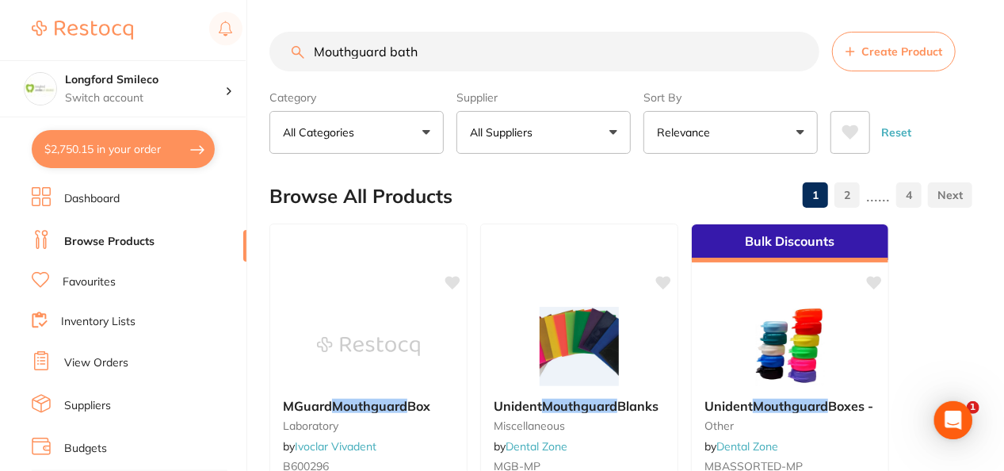
type input "Mouthguard bath"
click at [456, 125] on div "Category All Categories All Categories burs endodontics equipment infection con…" at bounding box center [621, 119] width 703 height 70
drag, startPoint x: 435, startPoint y: 44, endPoint x: 301, endPoint y: 44, distance: 134.0
click at [301, 44] on input "Mouthguard bath" at bounding box center [545, 52] width 550 height 40
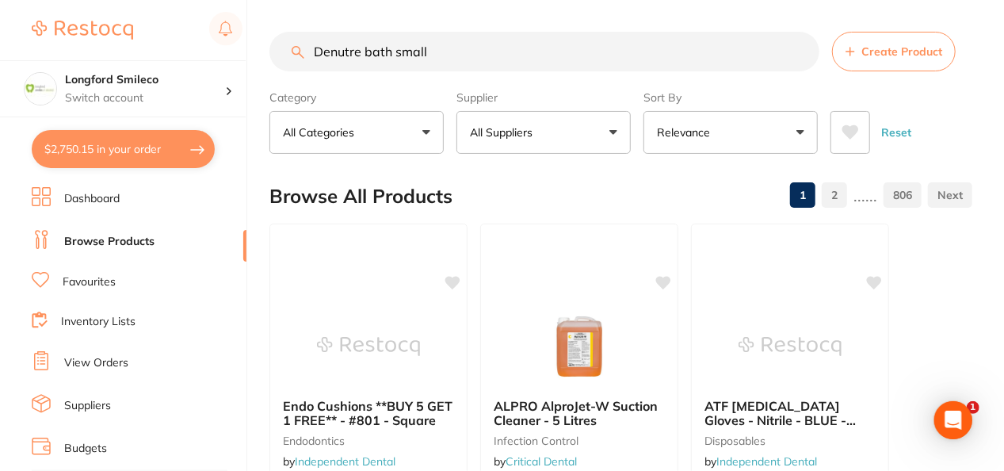
type input "Denutre bath small"
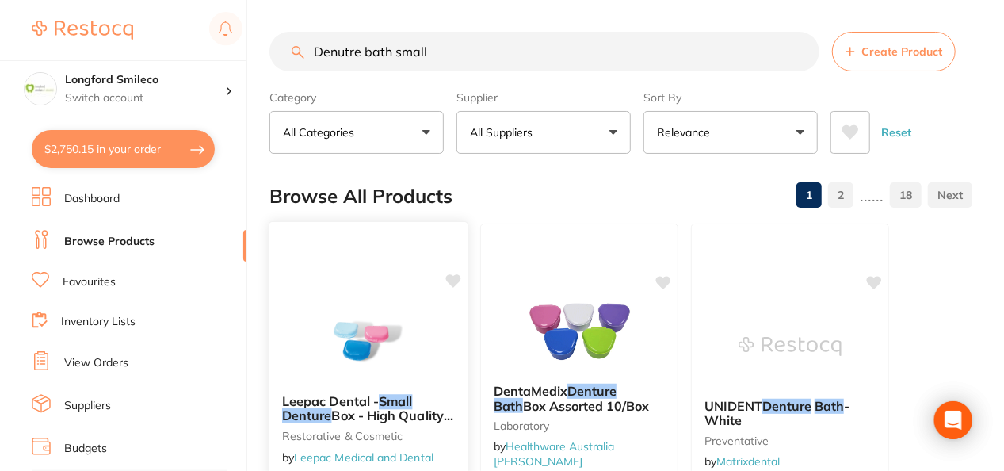
click at [411, 302] on img at bounding box center [368, 341] width 104 height 80
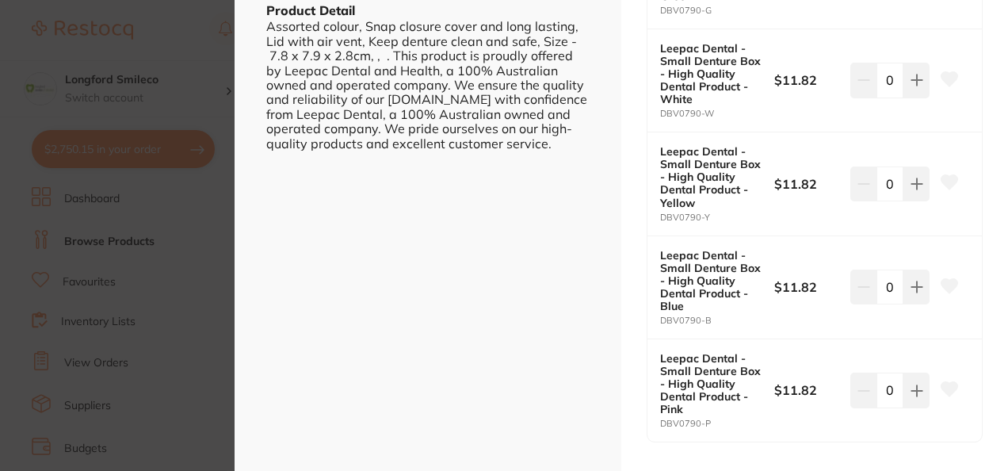
scroll to position [476, 0]
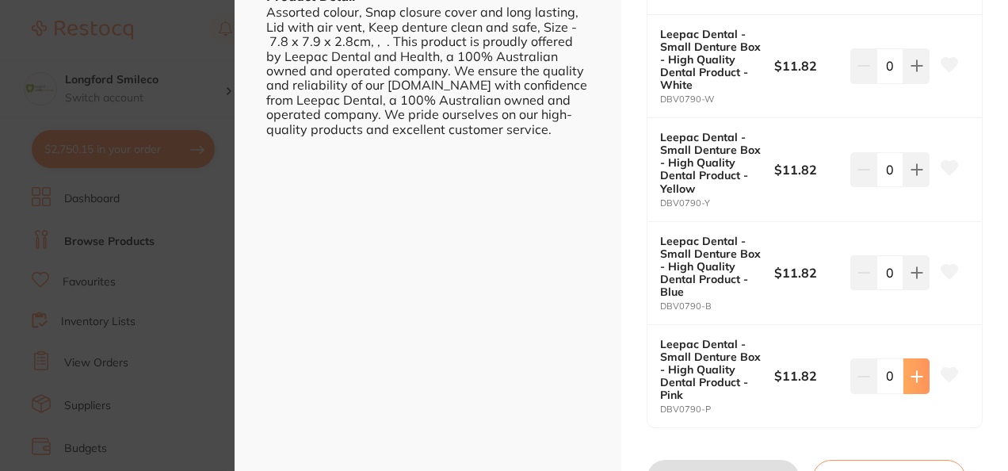
click at [914, 380] on icon at bounding box center [917, 376] width 13 height 13
type input "1"
click at [905, 266] on button at bounding box center [917, 272] width 26 height 35
type input "1"
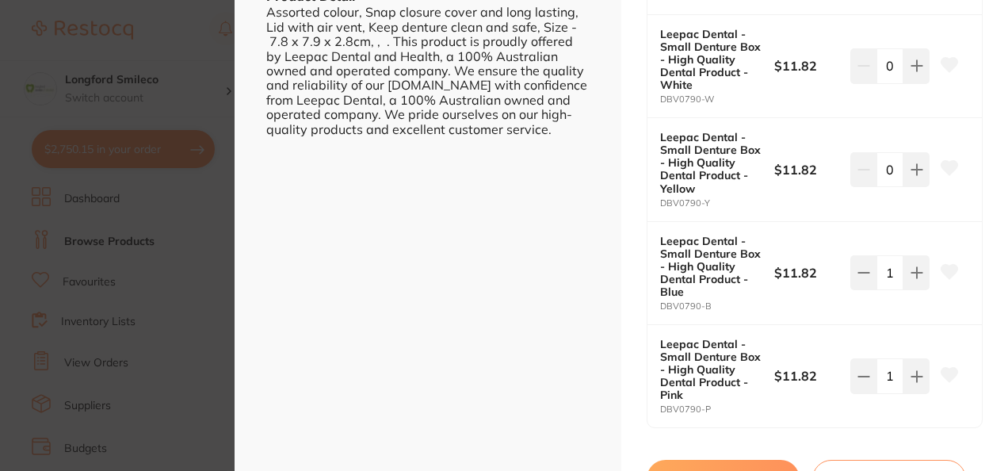
click at [708, 464] on button "Update Cart" at bounding box center [723, 479] width 153 height 38
checkbox input "false"
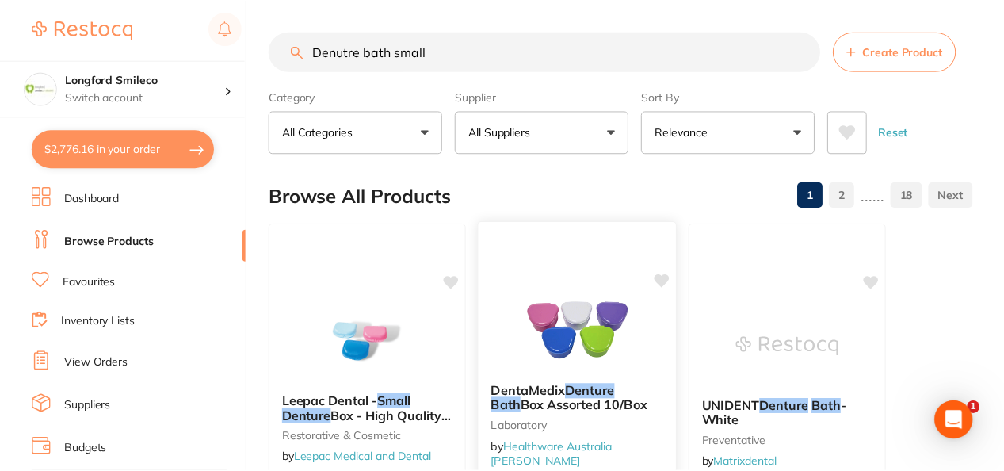
scroll to position [2, 0]
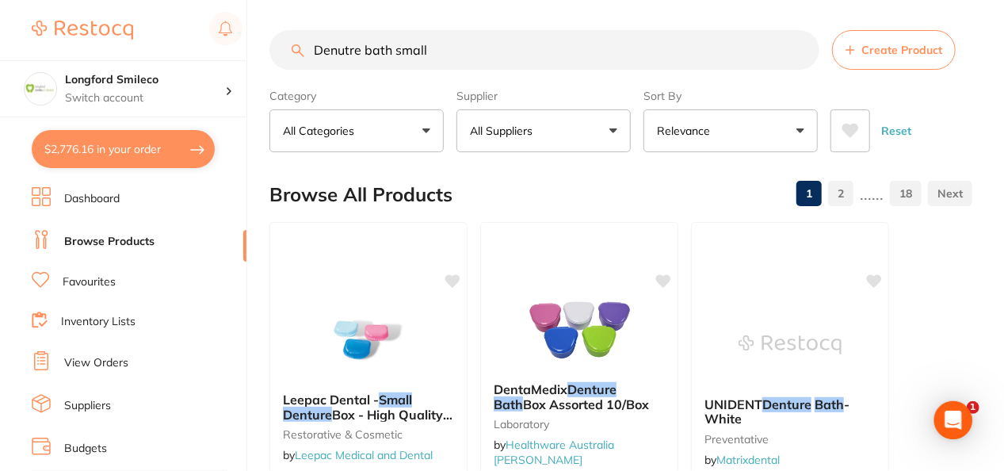
drag, startPoint x: 436, startPoint y: 59, endPoint x: 303, endPoint y: 54, distance: 133.3
click at [303, 54] on div "Denutre bath small Create Product" at bounding box center [621, 50] width 703 height 40
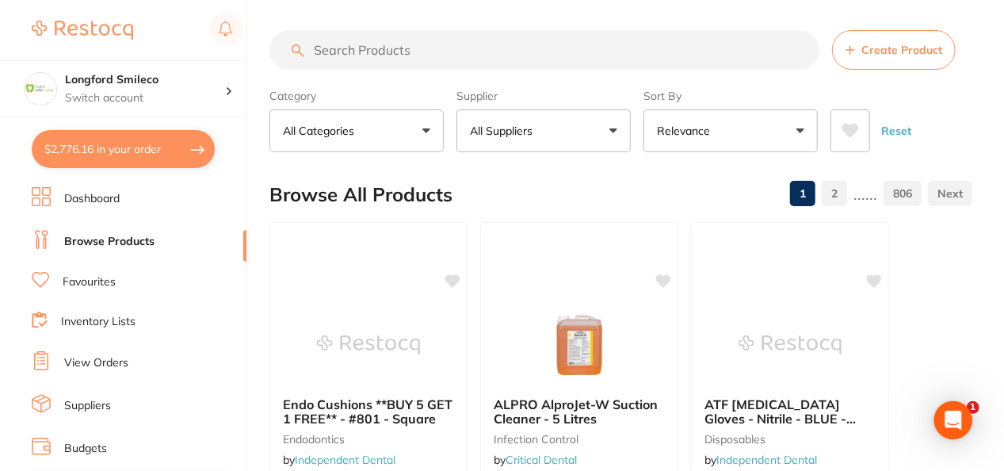
scroll to position [0, 0]
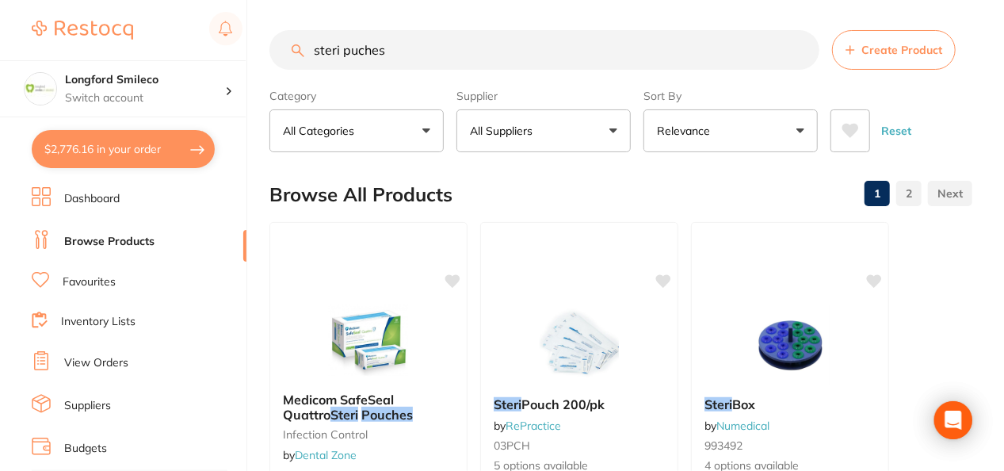
type input "steri puches"
click at [514, 148] on button "All Suppliers" at bounding box center [544, 130] width 174 height 43
type input "o"
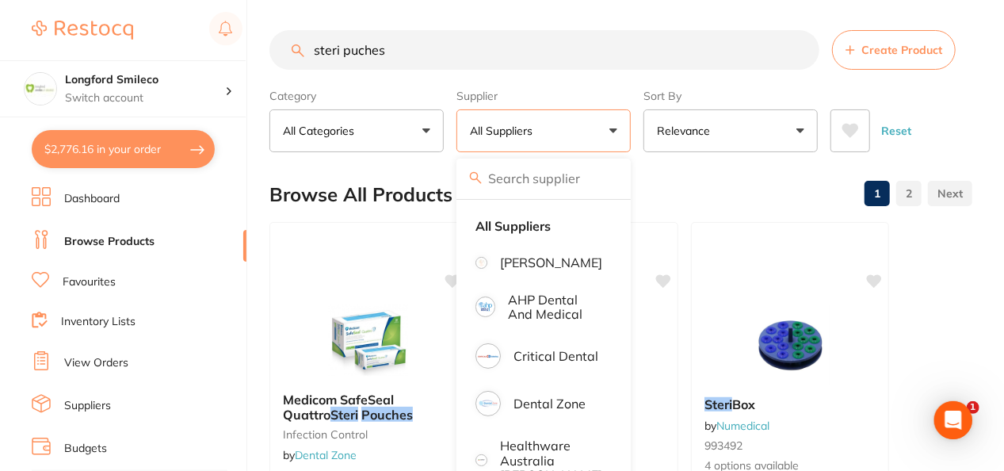
click at [338, 46] on input "steri puches" at bounding box center [545, 50] width 550 height 40
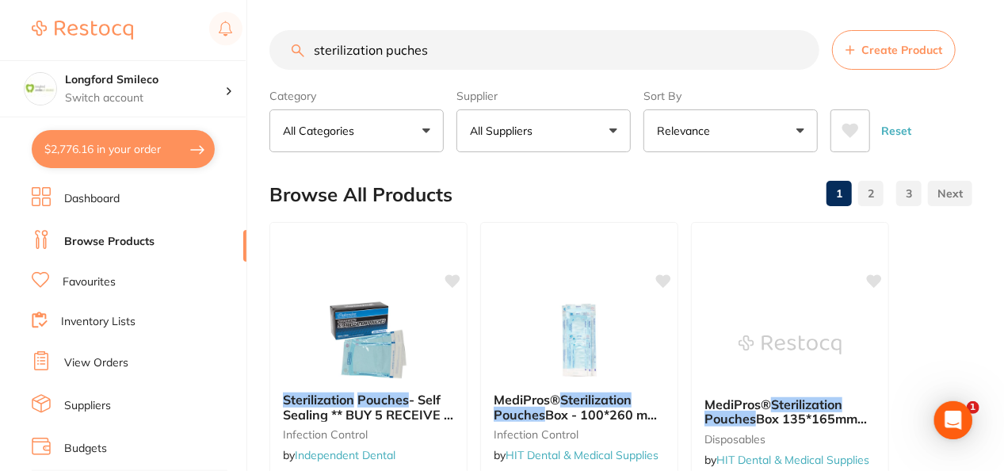
type input "sterilization puches"
click at [523, 146] on button "All Suppliers" at bounding box center [544, 130] width 174 height 43
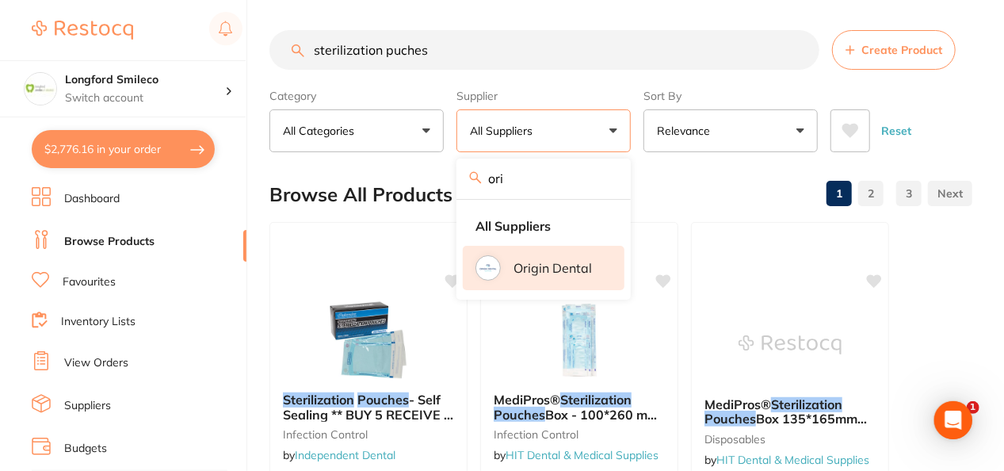
type input "ori"
click at [558, 272] on p "Origin Dental" at bounding box center [553, 268] width 78 height 14
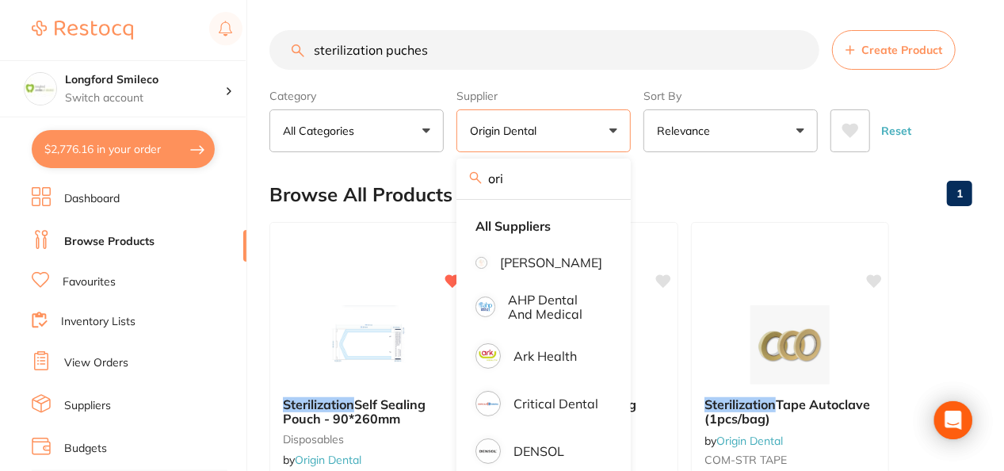
click at [653, 197] on div "Browse All Products 1" at bounding box center [621, 194] width 703 height 53
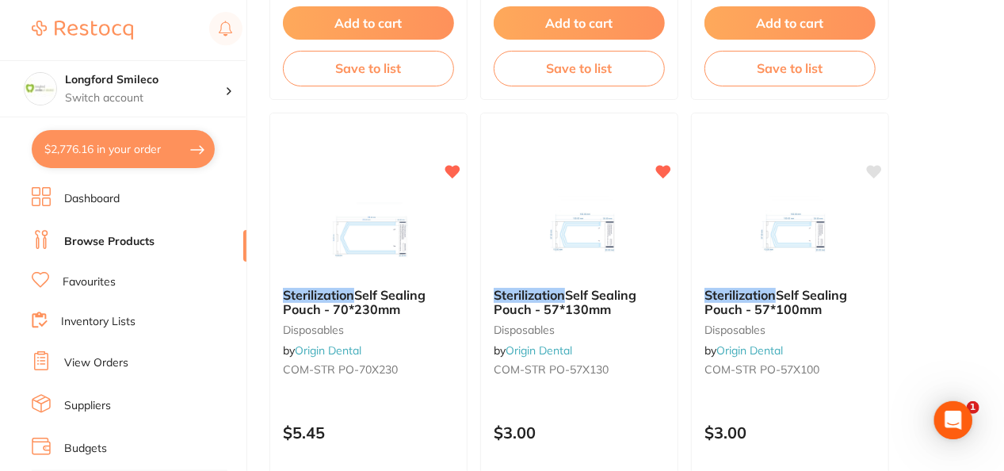
scroll to position [1080, 0]
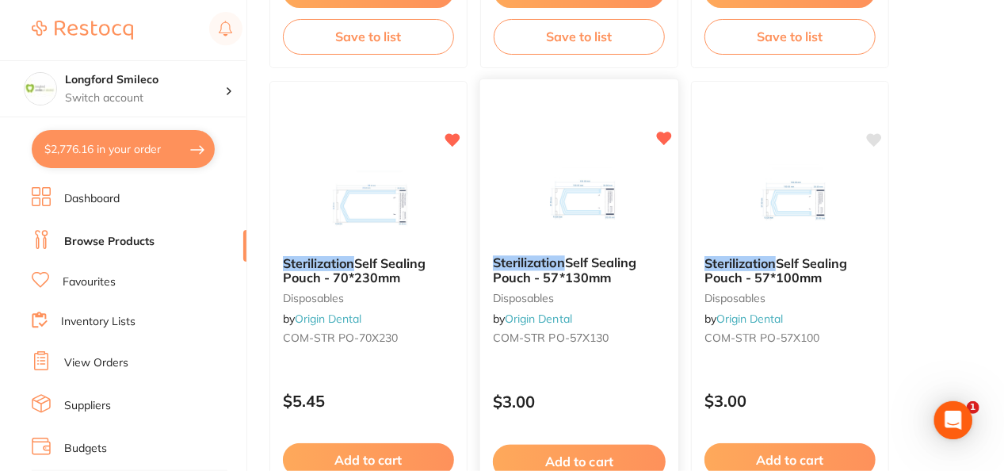
click at [587, 450] on button "Add to cart" at bounding box center [579, 462] width 173 height 34
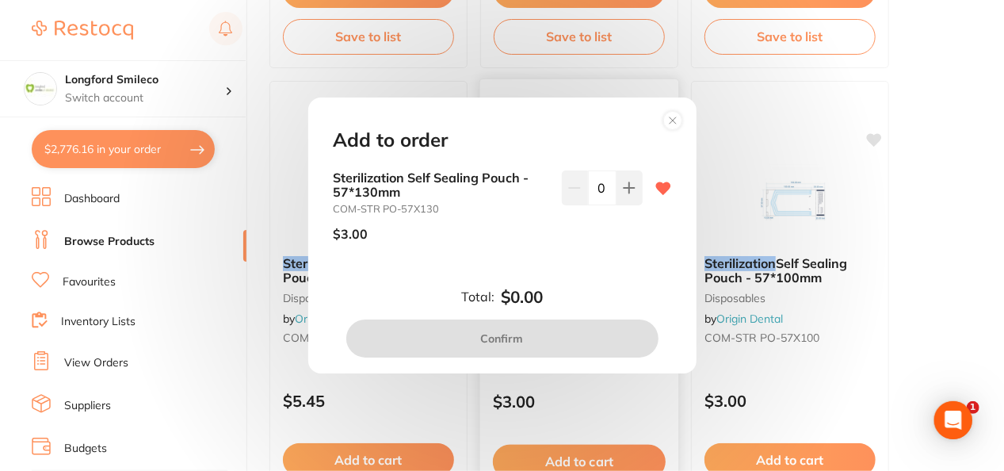
scroll to position [0, 0]
click at [630, 185] on icon at bounding box center [629, 188] width 13 height 13
type input "1"
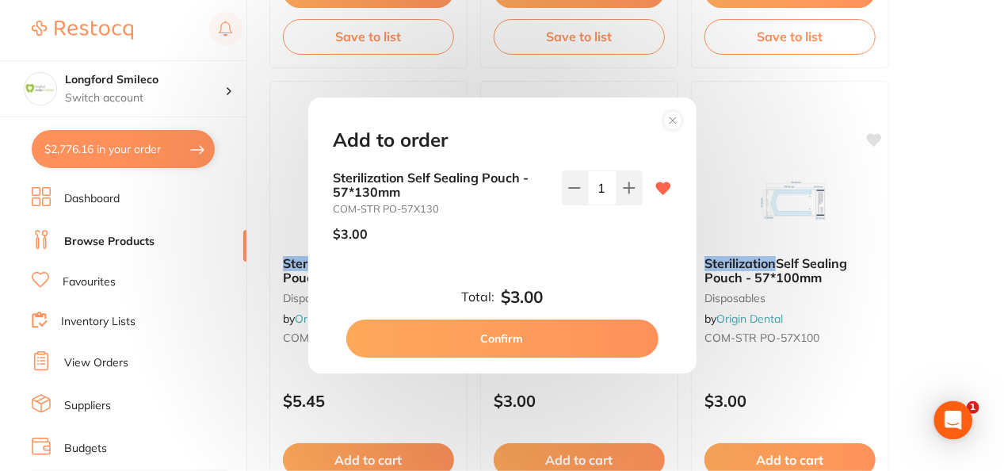
click at [545, 327] on button "Confirm" at bounding box center [502, 338] width 312 height 38
checkbox input "false"
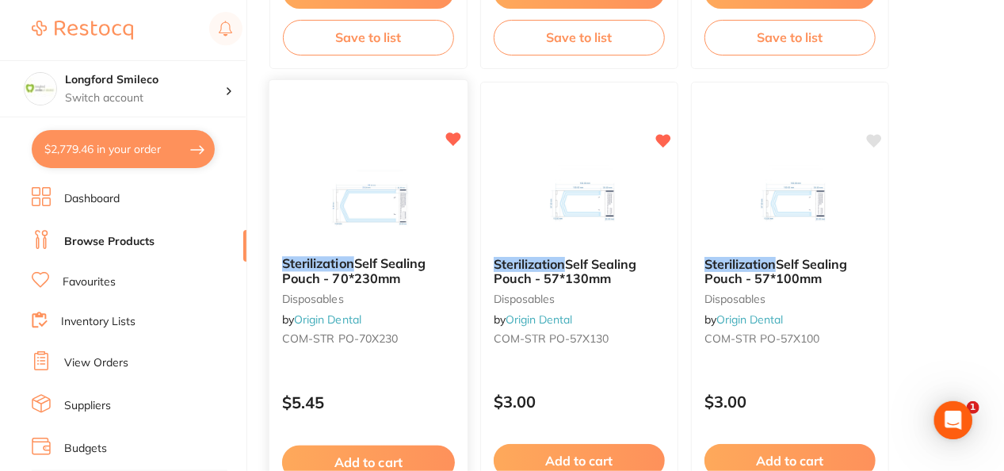
scroll to position [1080, 0]
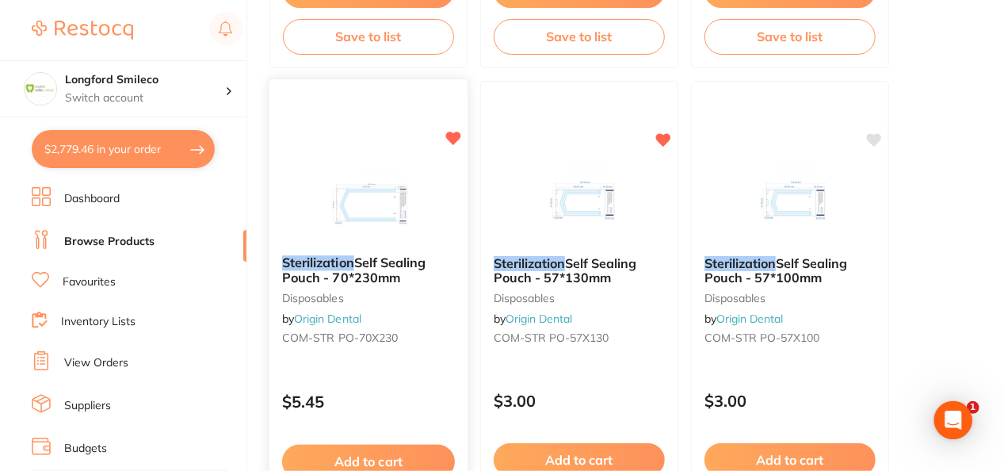
click at [404, 456] on button "Add to cart" at bounding box center [368, 462] width 173 height 34
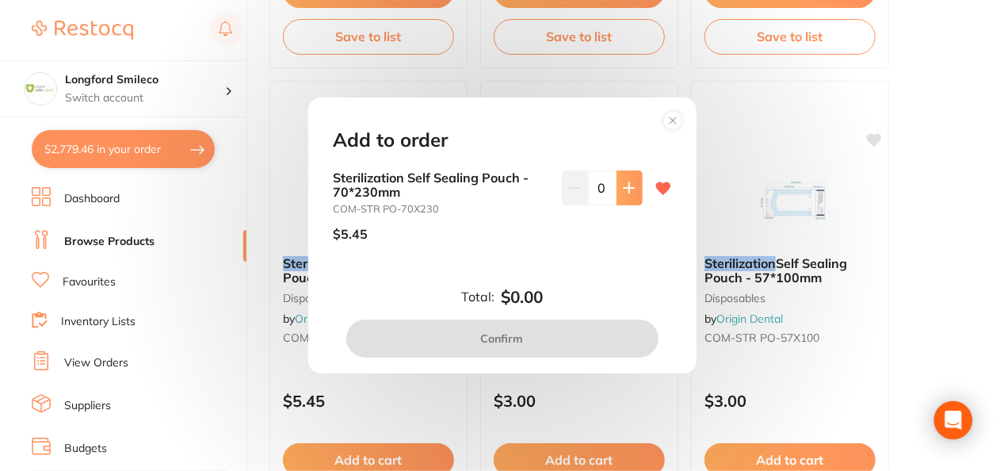
click at [628, 196] on button at bounding box center [630, 187] width 26 height 35
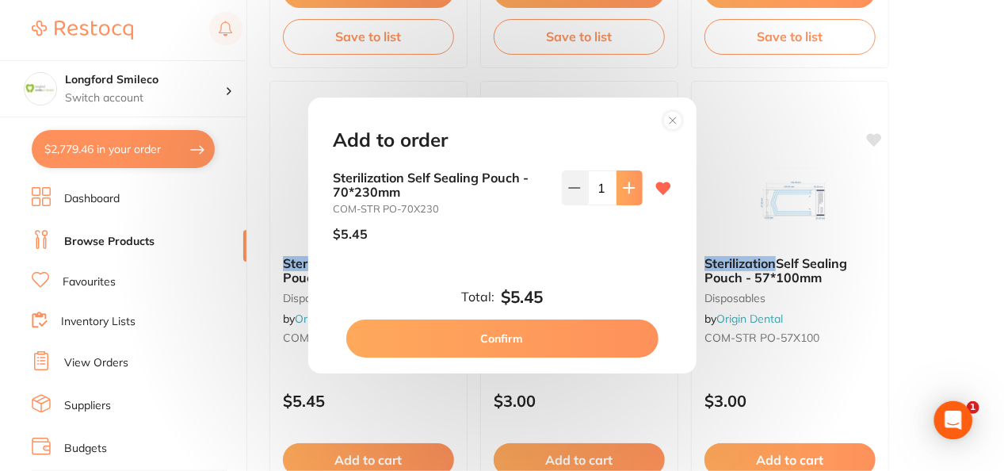
scroll to position [0, 0]
click at [628, 196] on button at bounding box center [630, 187] width 26 height 35
type input "3"
click at [535, 328] on button "Confirm" at bounding box center [502, 338] width 312 height 38
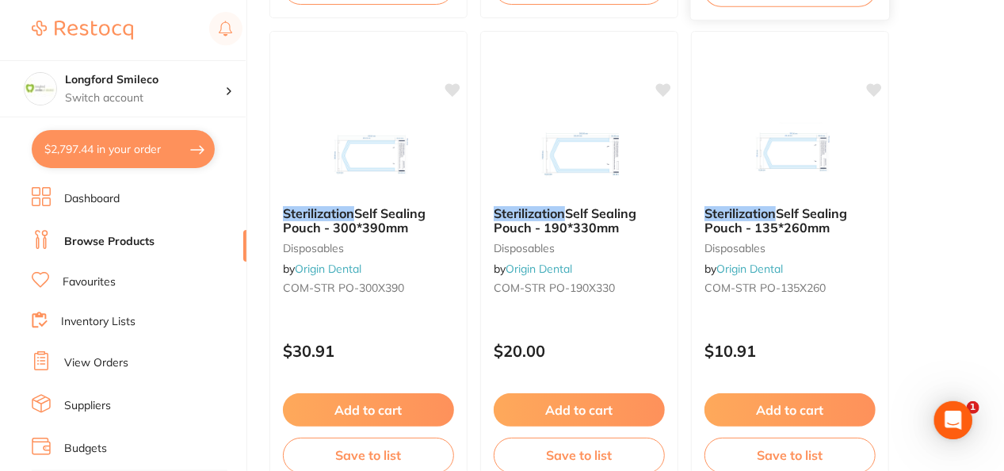
scroll to position [1618, 0]
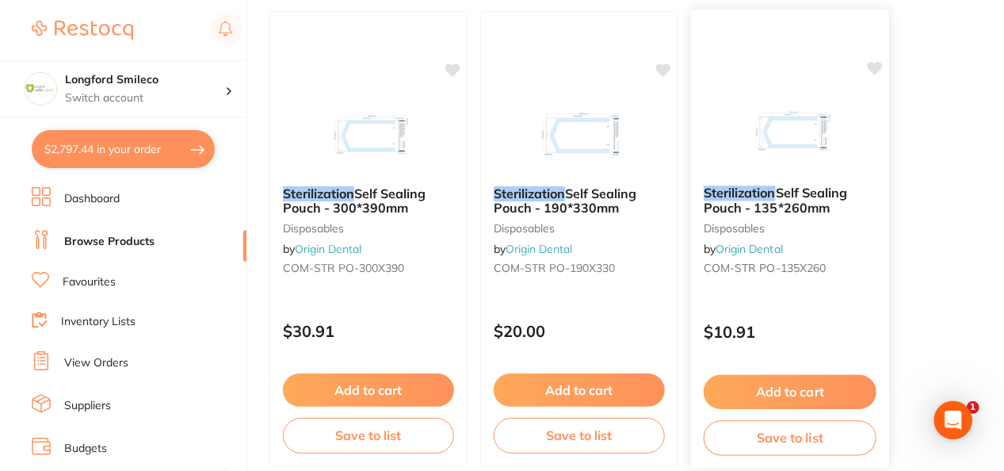
click at [783, 380] on button "Add to cart" at bounding box center [790, 392] width 173 height 34
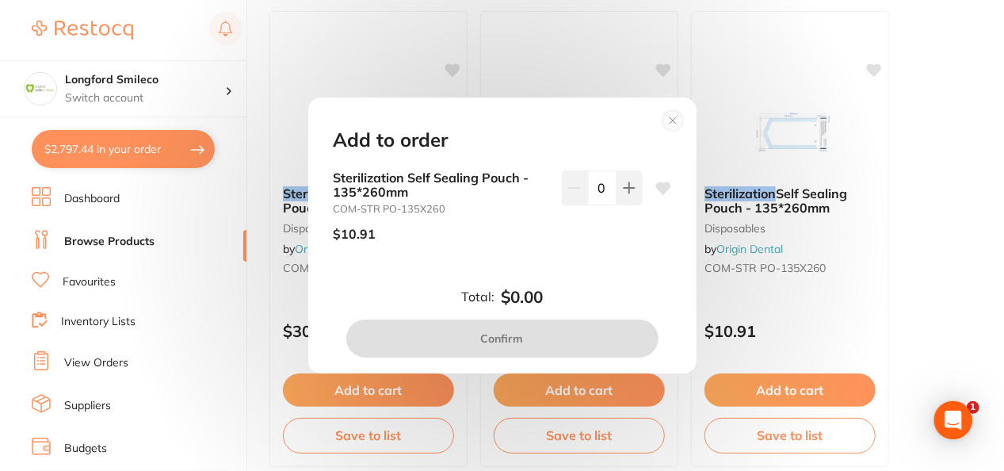
scroll to position [0, 0]
click at [631, 189] on icon at bounding box center [629, 188] width 13 height 13
type input "1"
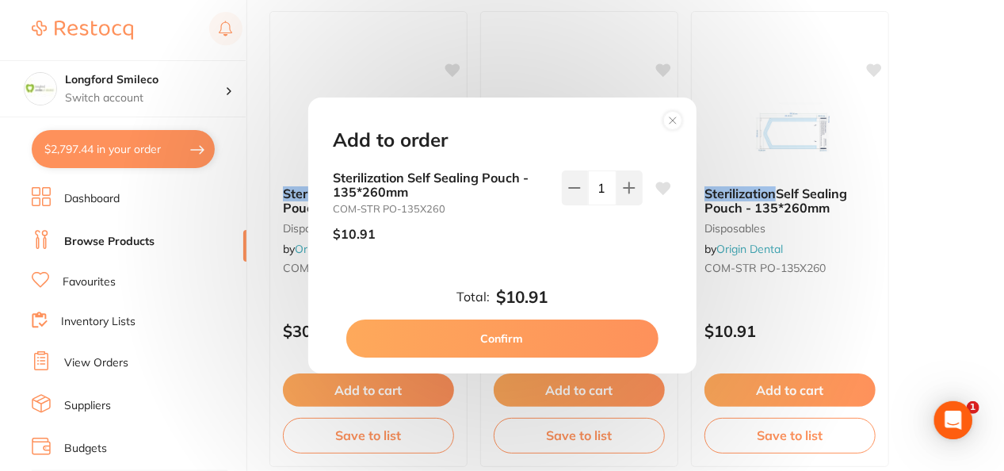
click at [659, 185] on icon at bounding box center [663, 188] width 15 height 13
click at [556, 331] on button "Confirm" at bounding box center [502, 338] width 312 height 38
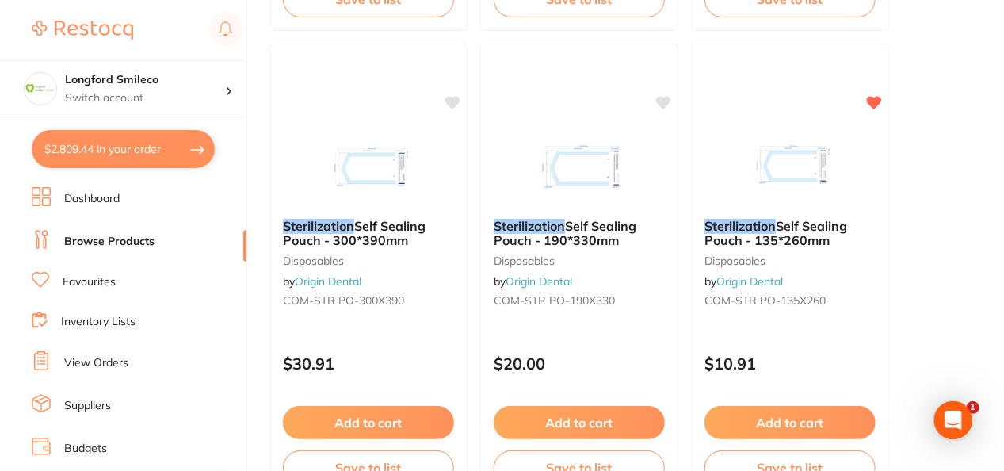
scroll to position [1587, 0]
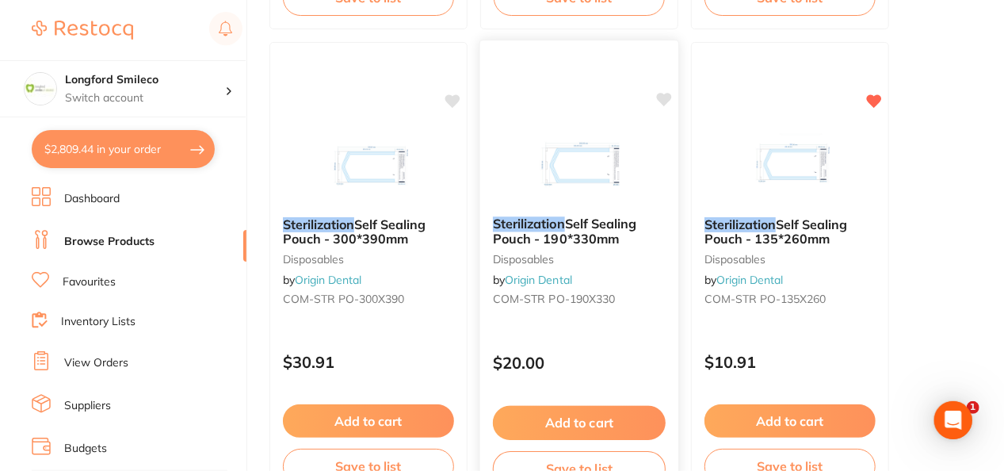
click at [659, 95] on icon at bounding box center [664, 99] width 15 height 13
click at [564, 413] on button "Add to cart" at bounding box center [579, 423] width 173 height 34
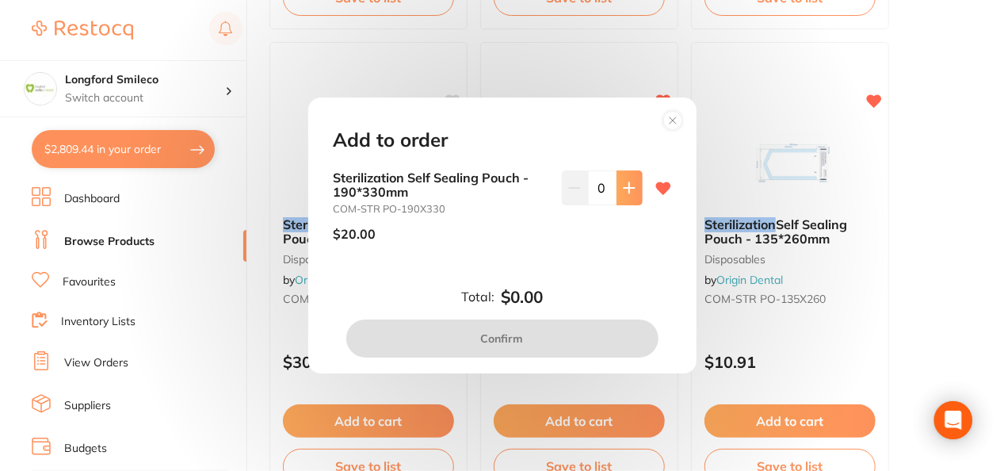
click at [619, 194] on button at bounding box center [630, 187] width 26 height 35
type input "1"
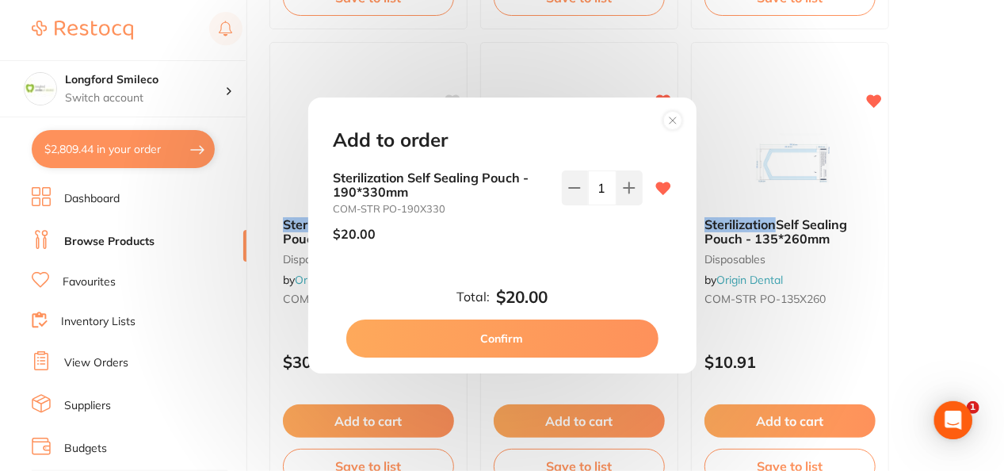
scroll to position [0, 0]
click at [529, 327] on button "Confirm" at bounding box center [502, 338] width 312 height 38
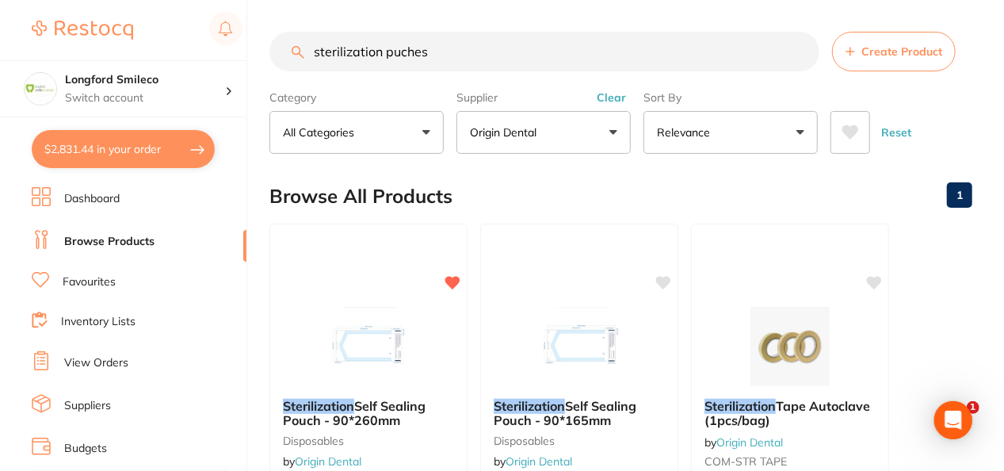
drag, startPoint x: 495, startPoint y: 70, endPoint x: 295, endPoint y: 71, distance: 199.8
click at [295, 71] on input "sterilization puches" at bounding box center [545, 52] width 550 height 40
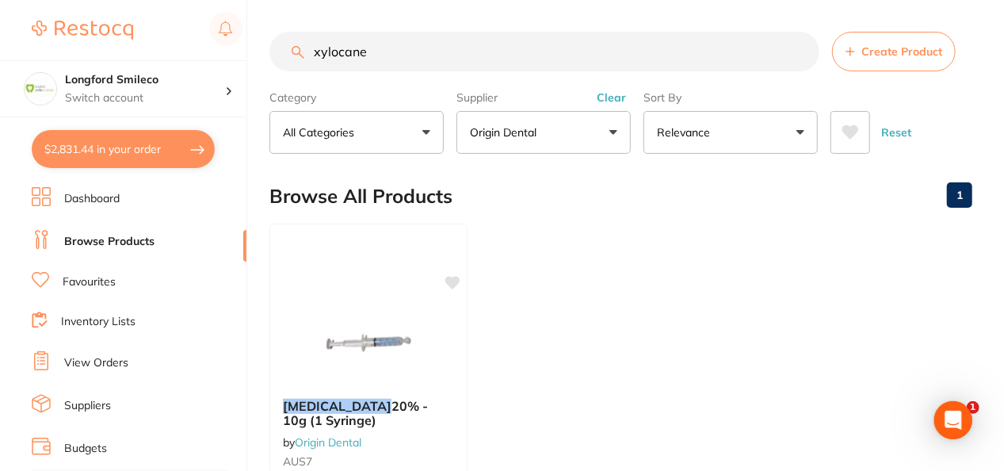
type input "xylocane"
click at [566, 125] on button "Origin Dental" at bounding box center [544, 132] width 174 height 43
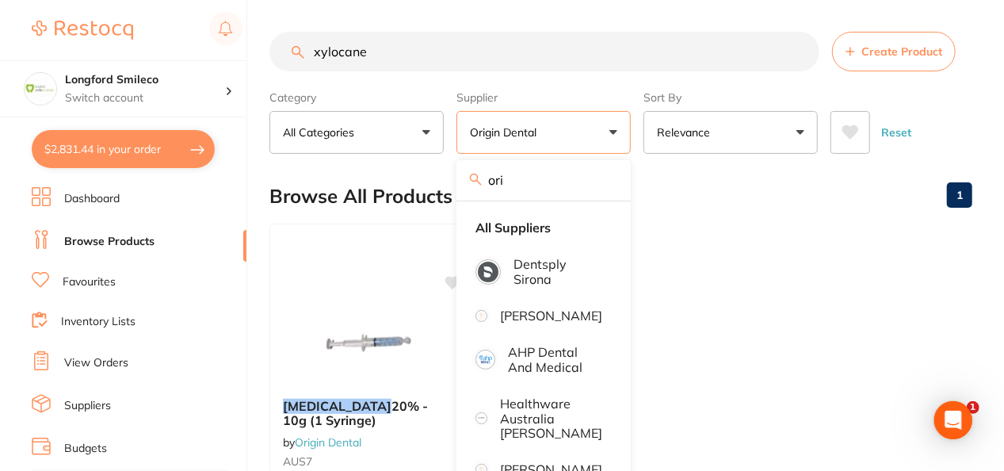
click at [671, 201] on div "Browse All Products 1" at bounding box center [621, 196] width 703 height 53
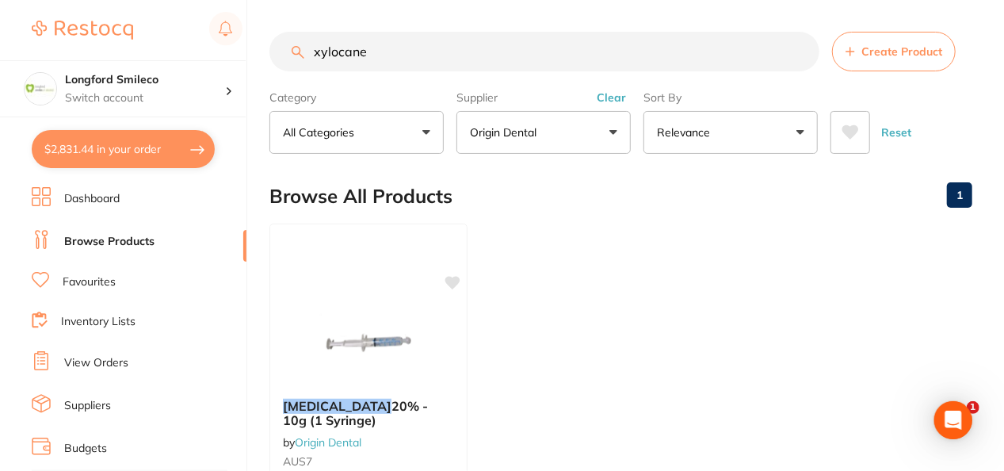
click at [604, 95] on button "Clear" at bounding box center [611, 97] width 39 height 14
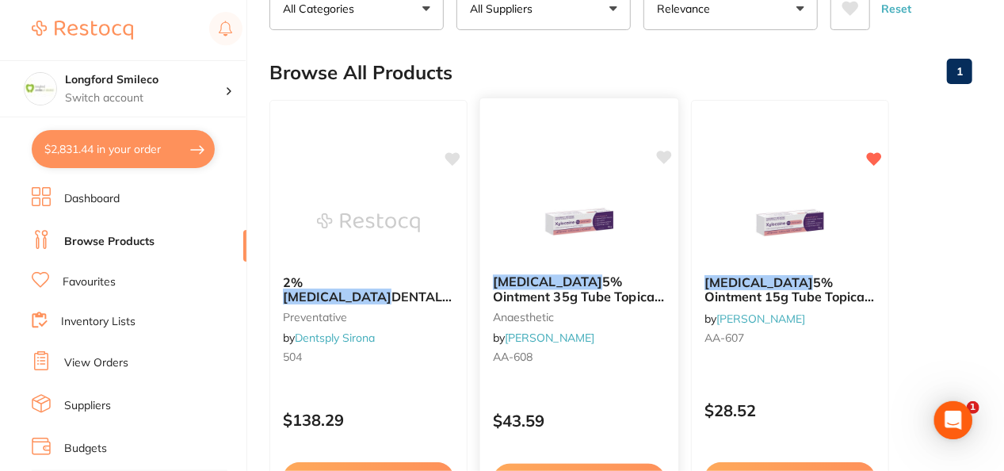
scroll to position [127, 0]
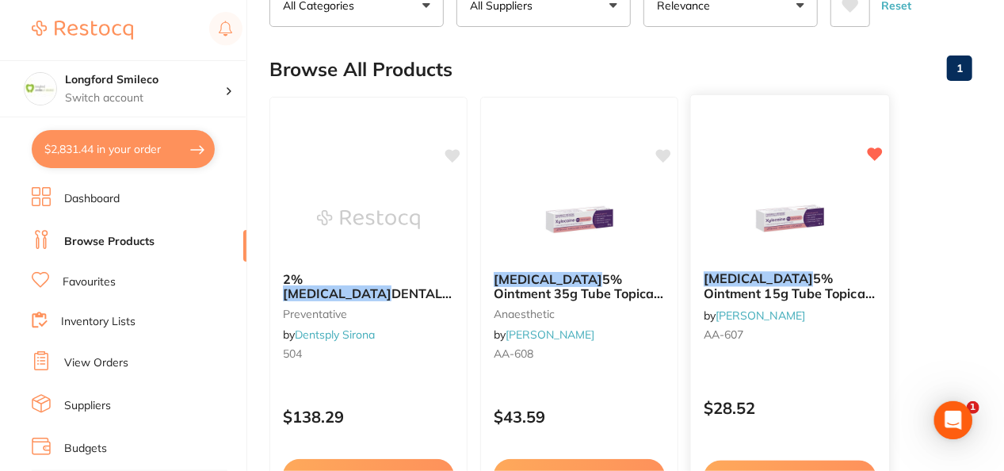
click at [770, 247] on img at bounding box center [790, 218] width 104 height 80
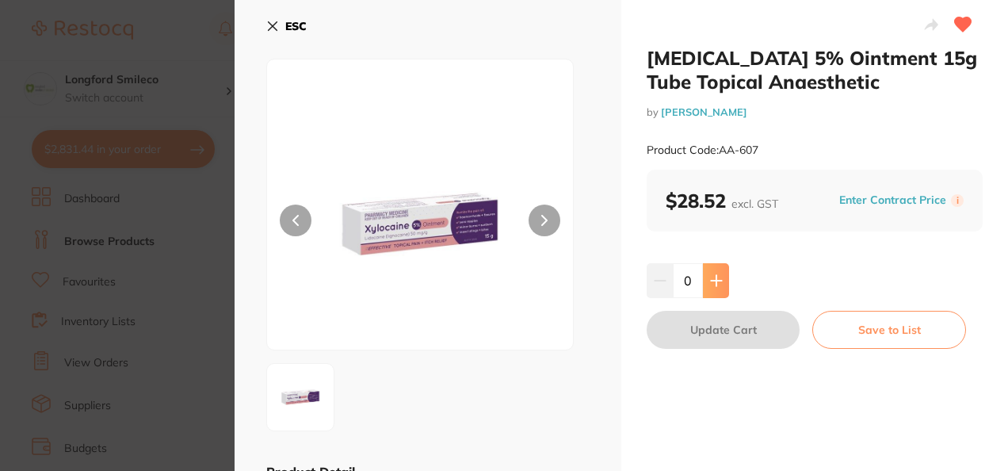
click at [709, 266] on button at bounding box center [716, 280] width 26 height 35
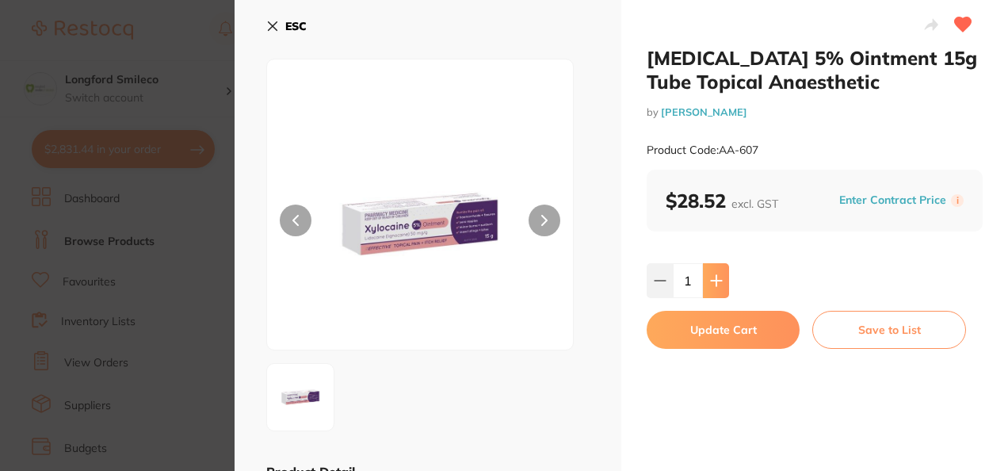
click at [709, 266] on button at bounding box center [716, 280] width 26 height 35
type input "2"
click at [706, 333] on button "Update Cart" at bounding box center [723, 330] width 153 height 38
checkbox input "false"
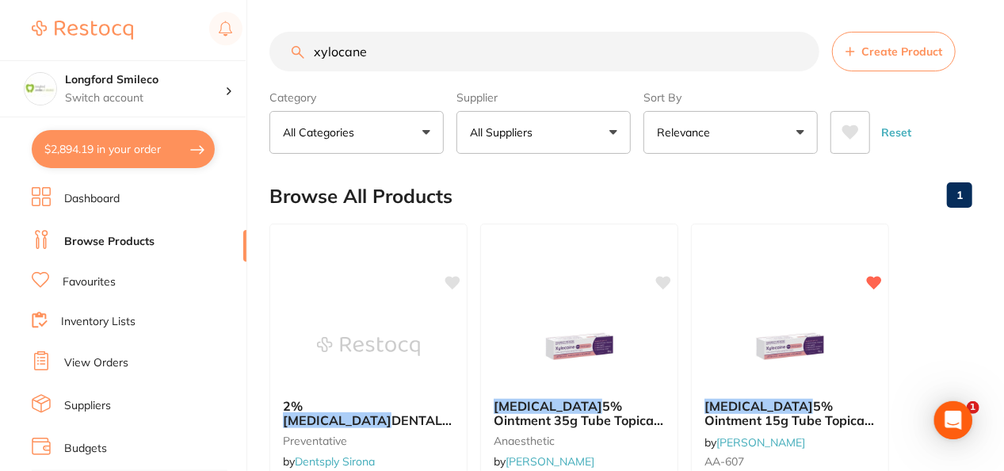
drag, startPoint x: 553, startPoint y: 52, endPoint x: 298, endPoint y: 82, distance: 256.9
click at [298, 82] on section "xylocane Create Product Category All Categories All Categories anaesthetic othe…" at bounding box center [621, 93] width 703 height 122
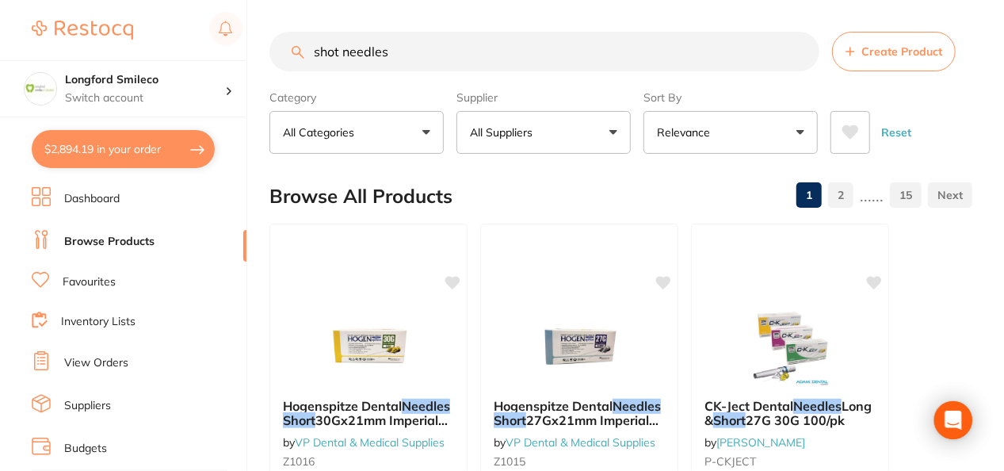
type input "shot needles"
click at [507, 143] on button "All Suppliers" at bounding box center [544, 132] width 174 height 43
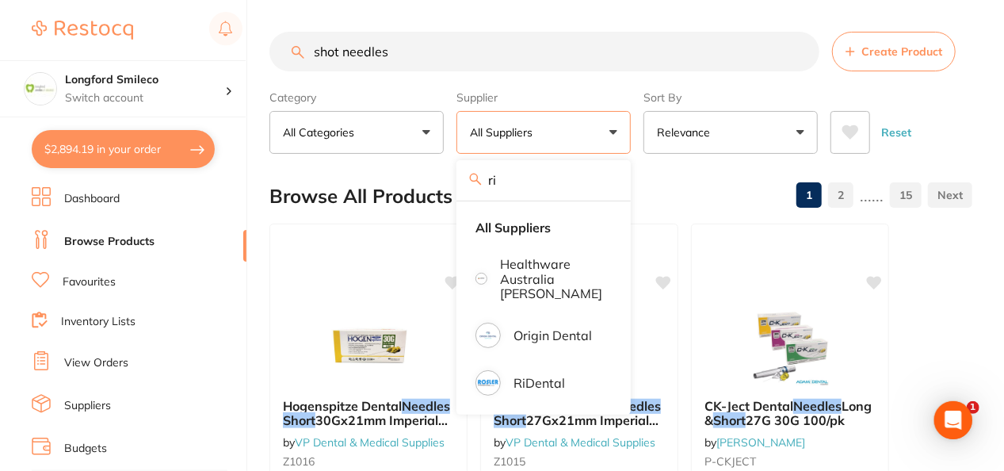
type input "r"
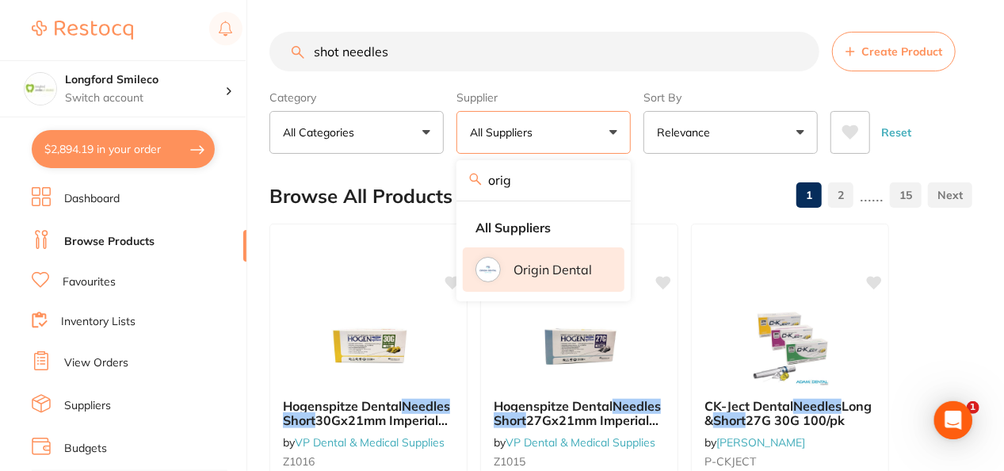
type input "orig"
click at [558, 287] on li "Origin Dental" at bounding box center [544, 269] width 162 height 44
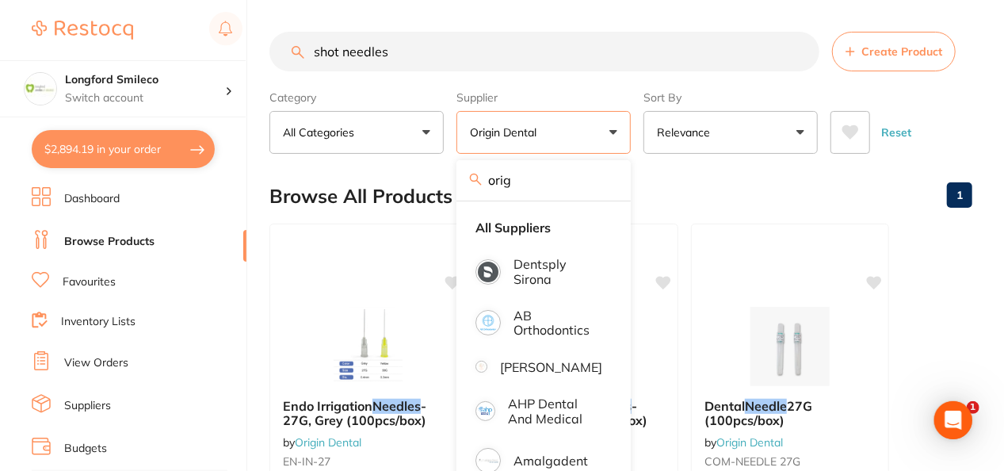
click at [697, 203] on div "Browse All Products 1" at bounding box center [621, 196] width 703 height 53
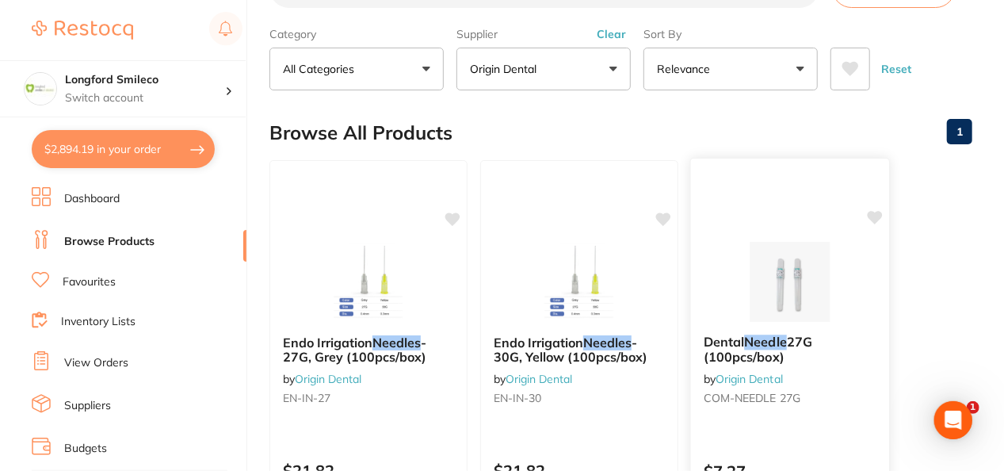
scroll to position [32, 0]
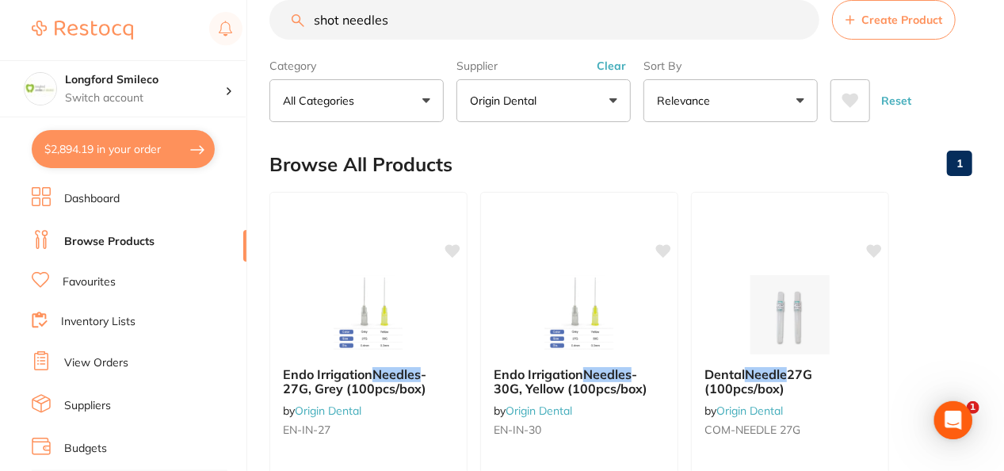
click at [331, 17] on input "shot needles" at bounding box center [545, 20] width 550 height 40
type input "short needles"
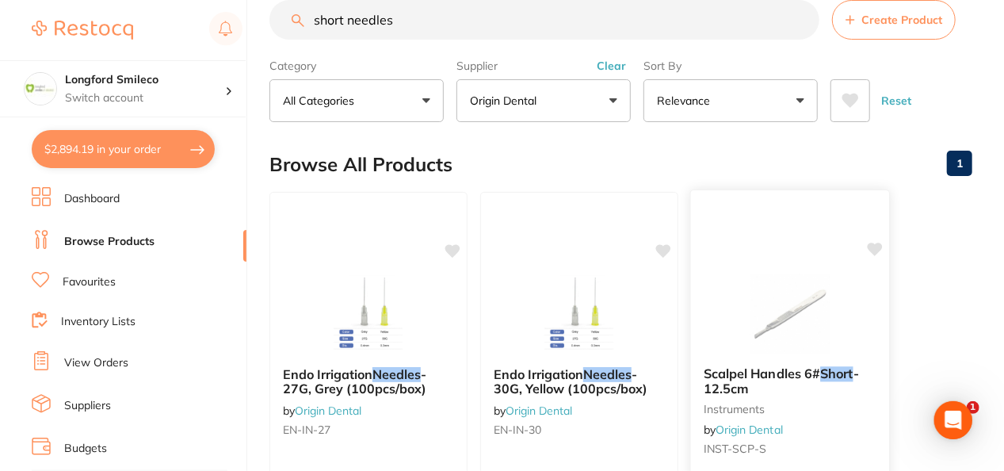
scroll to position [0, 0]
click at [604, 106] on button "Origin Dental" at bounding box center [544, 100] width 174 height 43
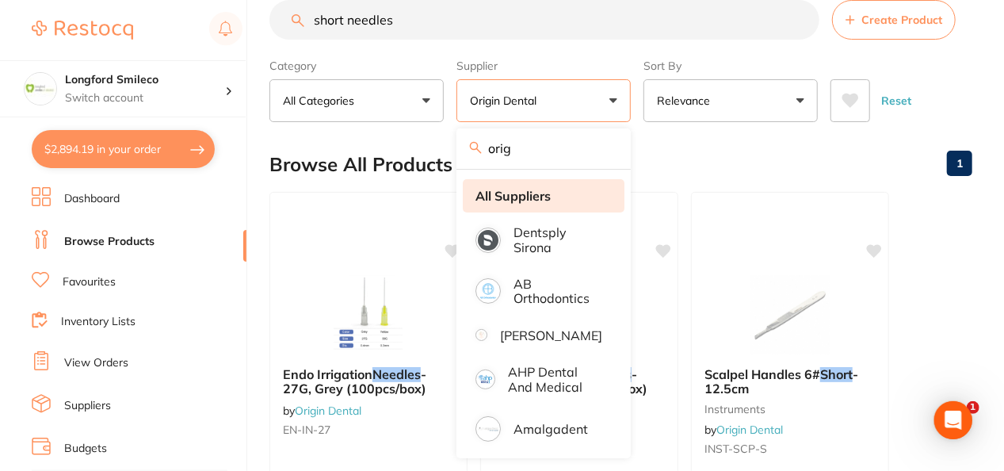
click at [546, 208] on li "All Suppliers" at bounding box center [544, 195] width 162 height 33
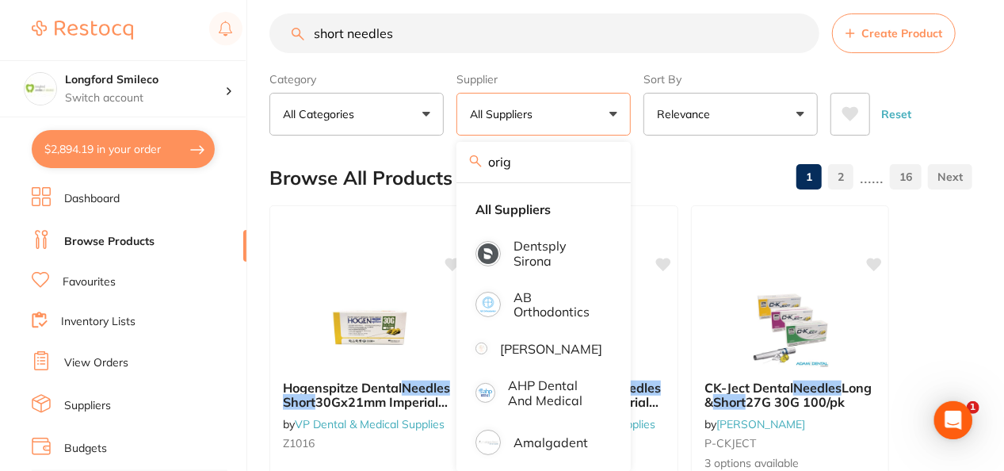
scroll to position [32, 0]
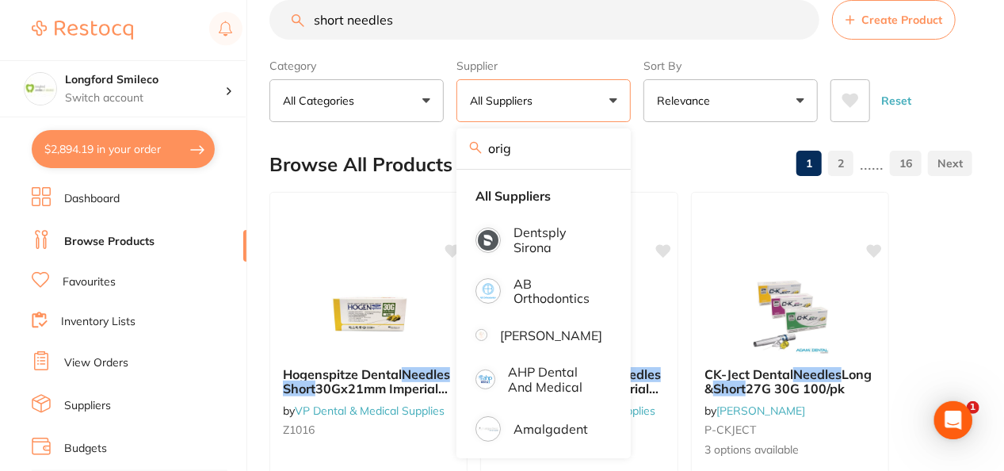
click at [724, 160] on div "Browse All Products 1 2 ...... 16" at bounding box center [621, 164] width 703 height 53
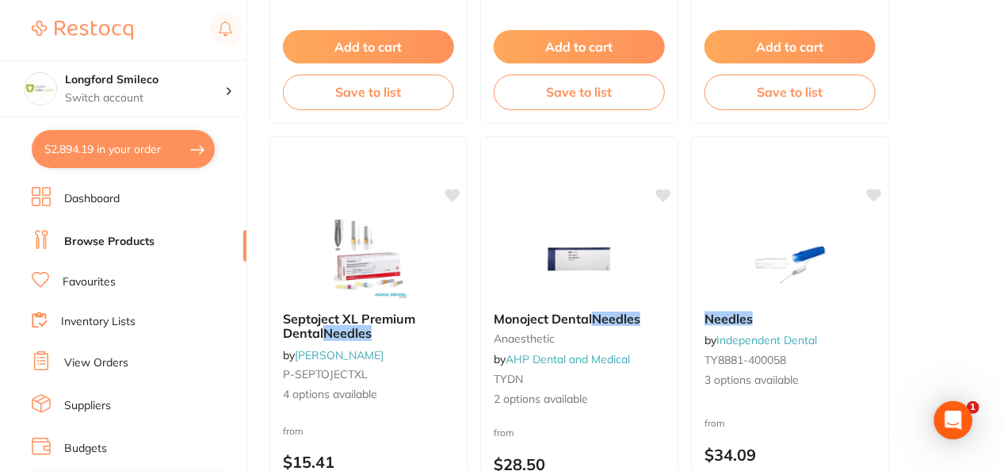
scroll to position [1046, 0]
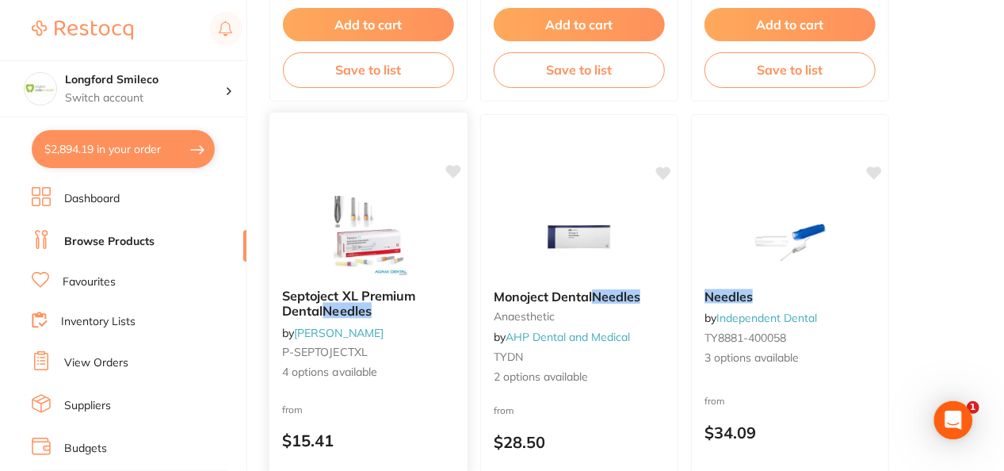
click at [334, 207] on img at bounding box center [368, 236] width 104 height 80
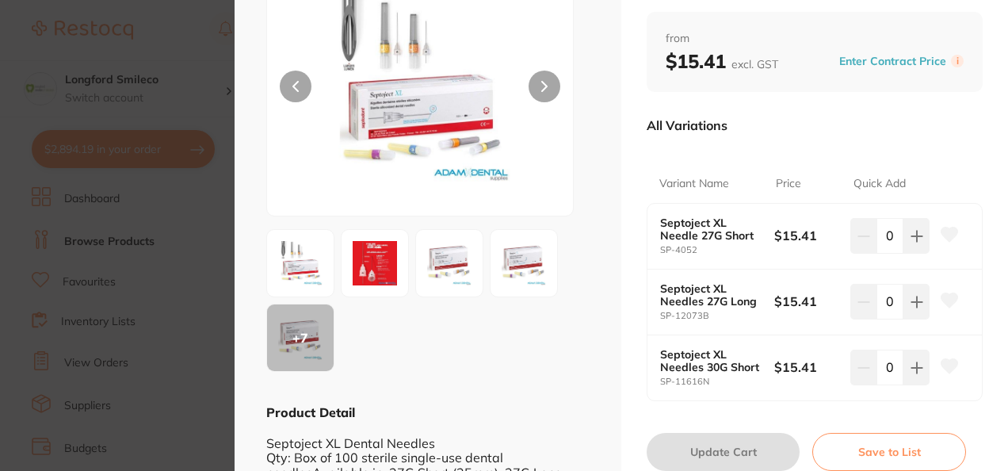
scroll to position [152, 0]
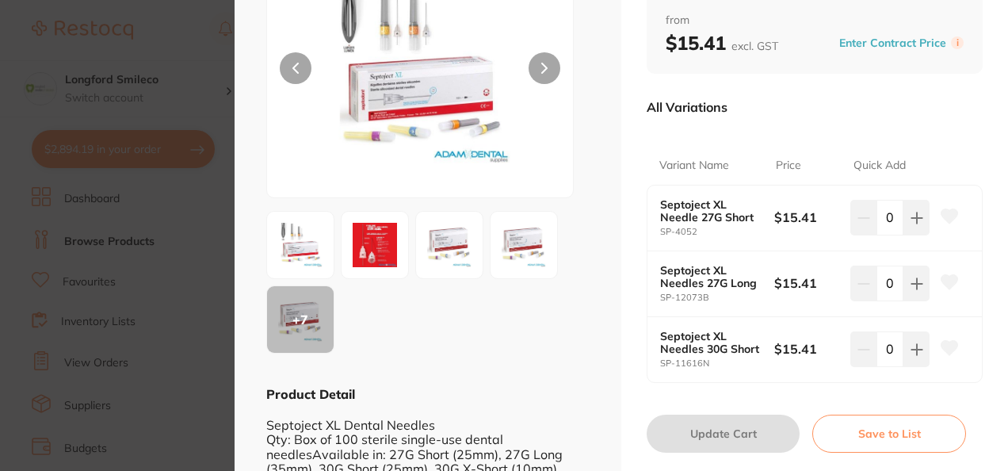
click at [449, 250] on img at bounding box center [449, 244] width 57 height 57
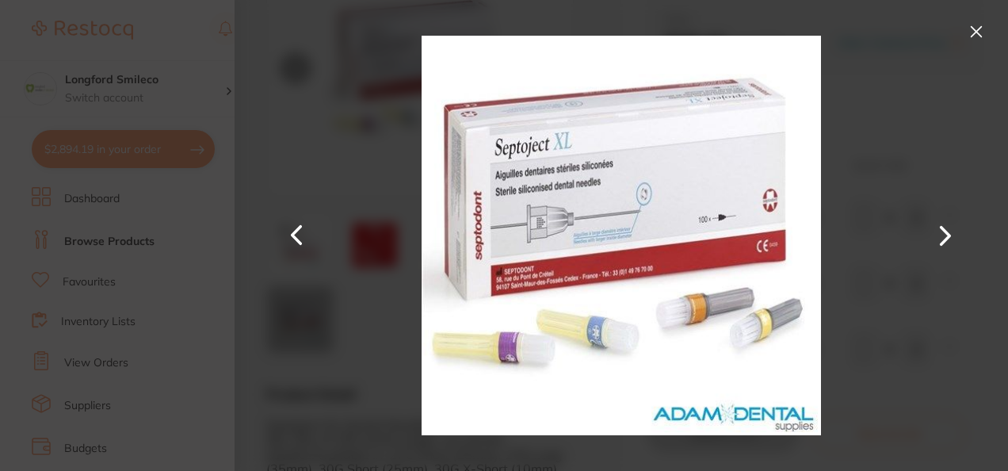
click at [977, 35] on button at bounding box center [976, 31] width 25 height 25
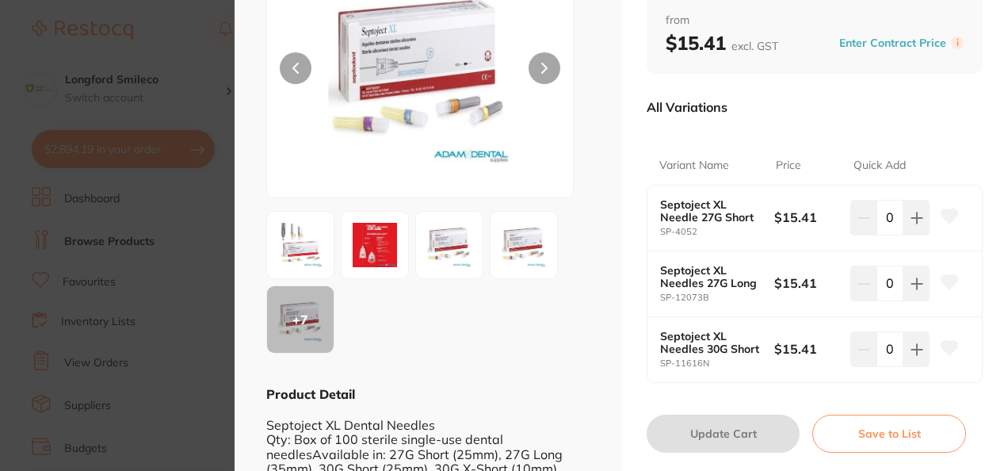
click at [299, 260] on img at bounding box center [300, 244] width 57 height 57
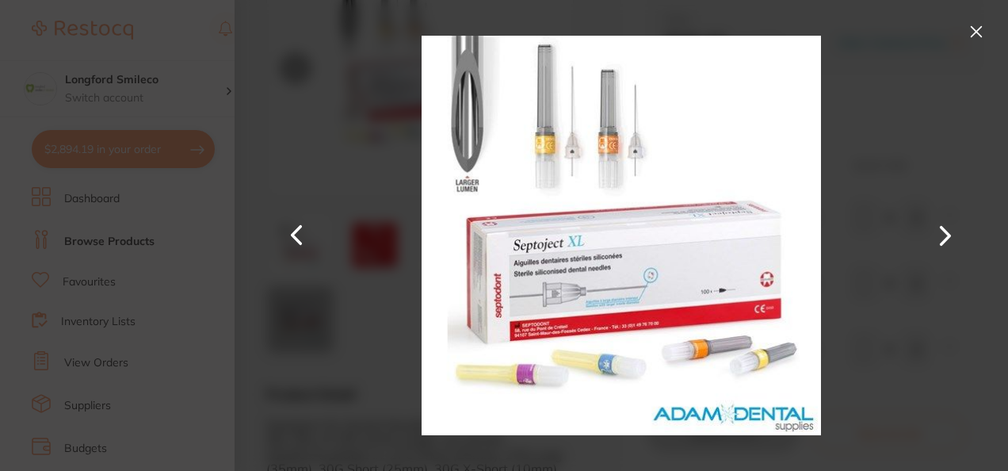
click at [952, 233] on button at bounding box center [946, 235] width 38 height 235
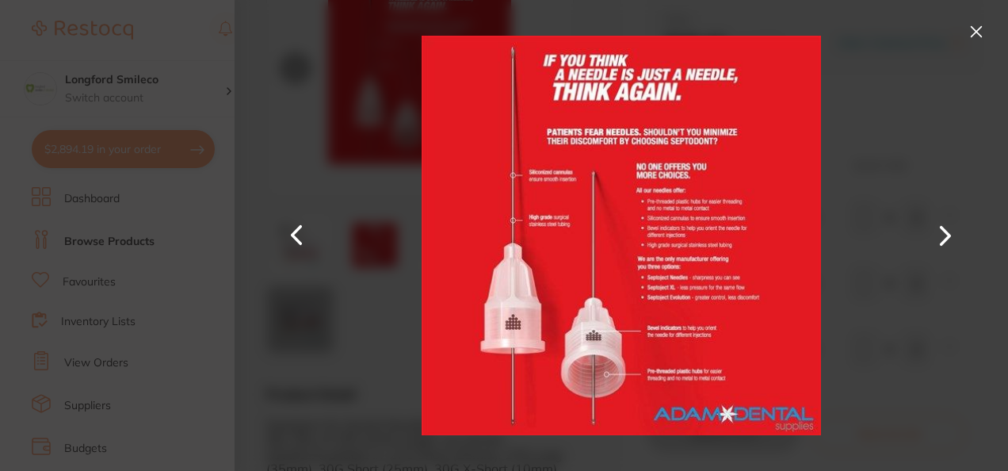
click at [952, 233] on button at bounding box center [946, 235] width 38 height 235
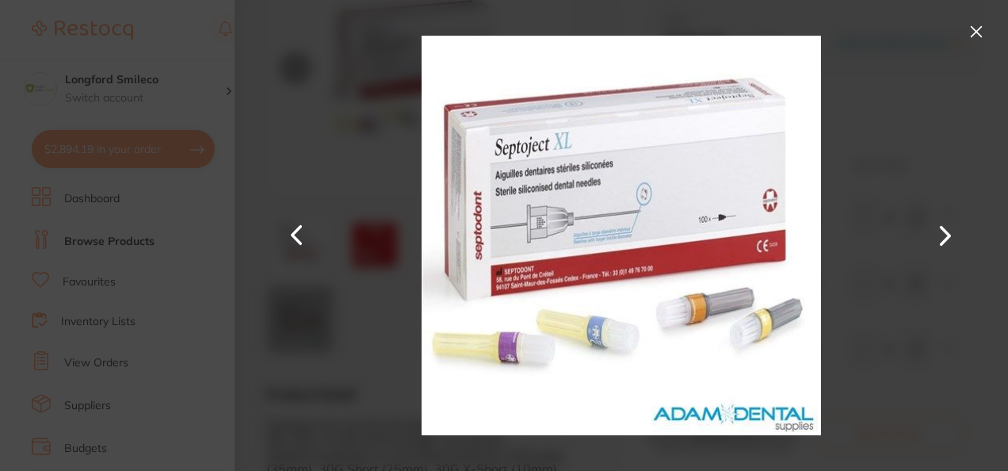
click at [952, 233] on button at bounding box center [946, 235] width 38 height 235
click at [970, 29] on button at bounding box center [976, 31] width 25 height 25
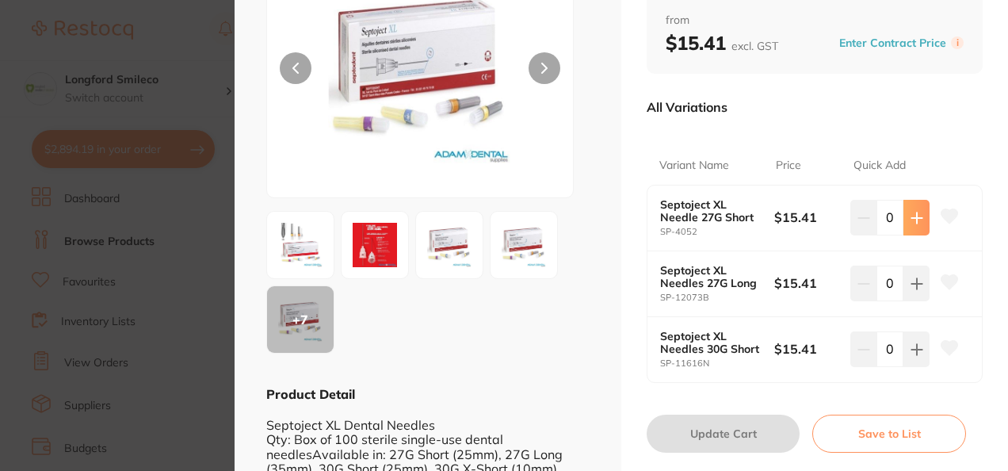
click at [919, 216] on button at bounding box center [917, 217] width 26 height 35
type input "1"
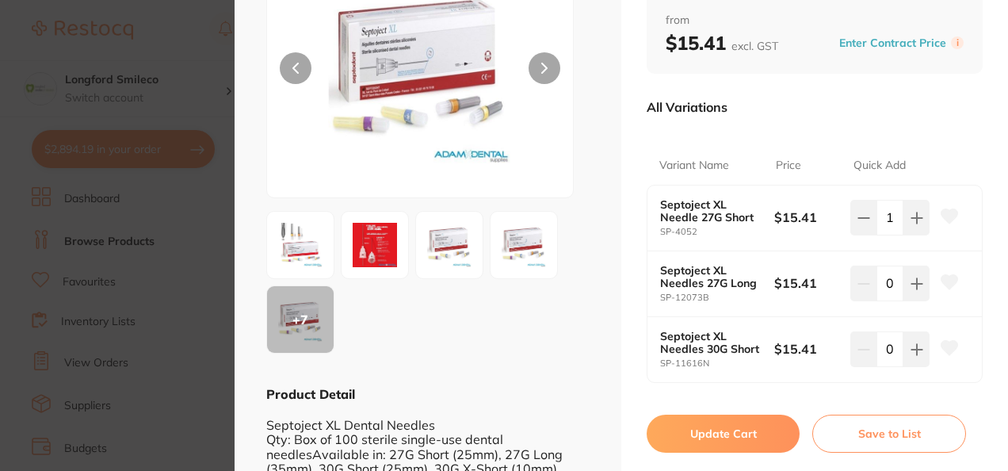
click at [947, 219] on icon at bounding box center [950, 216] width 17 height 14
click at [695, 426] on button "Update Cart" at bounding box center [723, 434] width 153 height 38
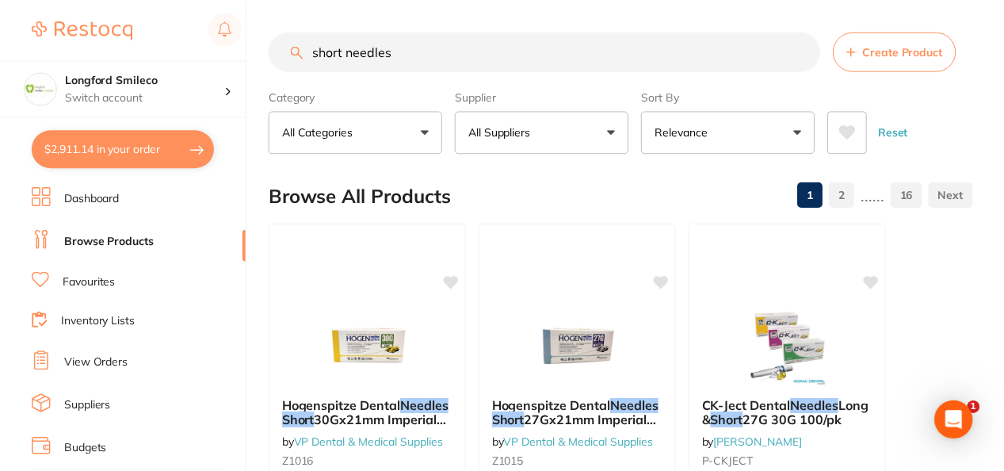
scroll to position [1046, 0]
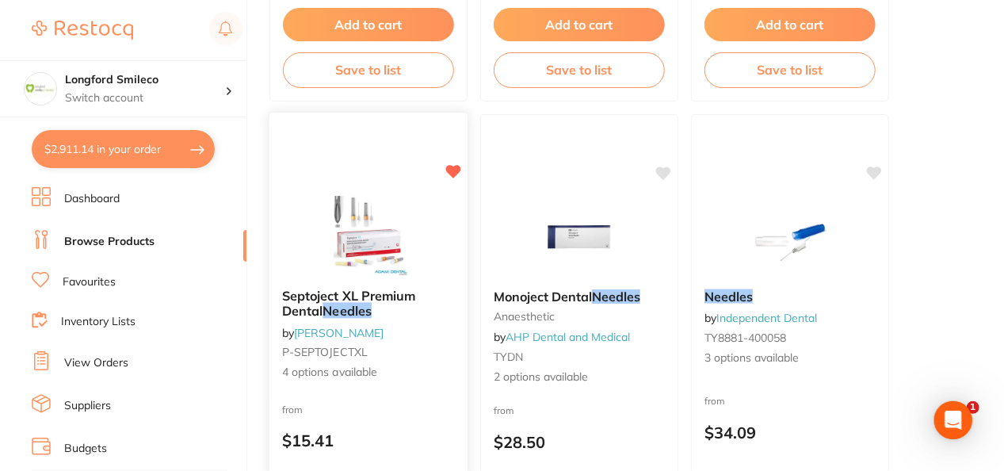
click at [403, 223] on img at bounding box center [368, 236] width 104 height 80
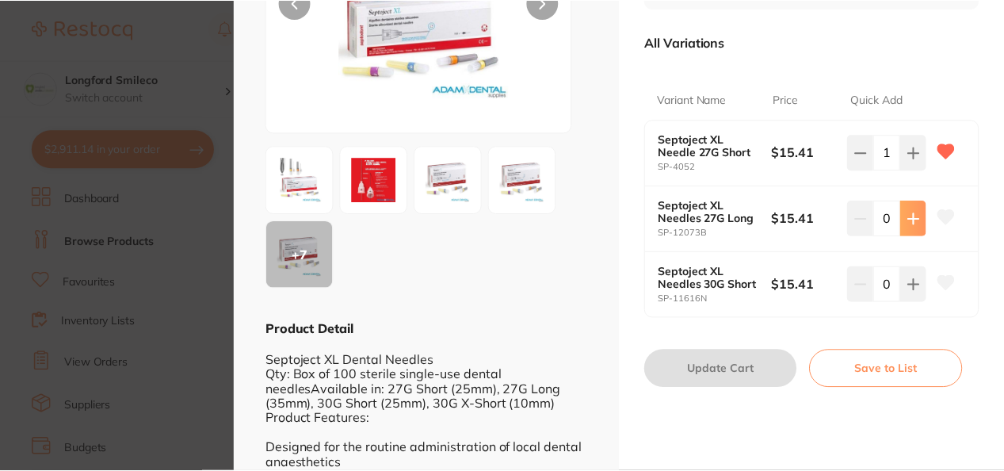
scroll to position [1046, 0]
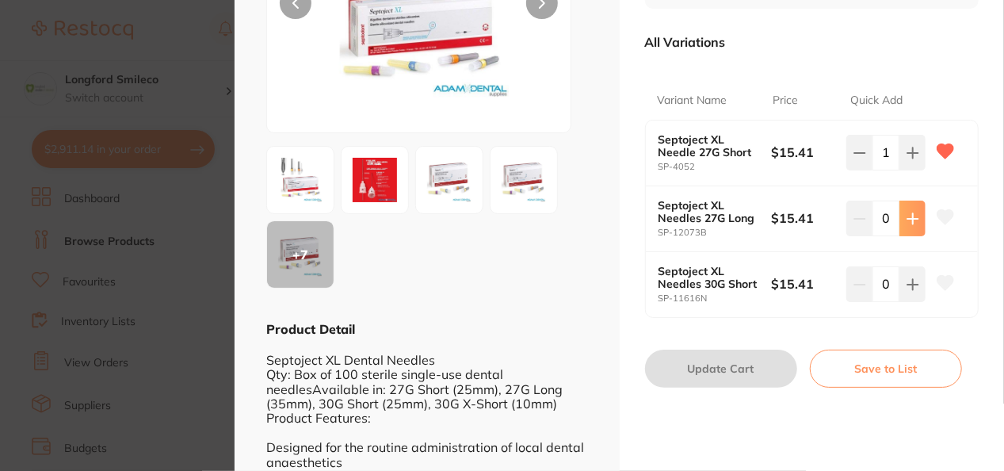
click at [912, 217] on icon at bounding box center [913, 218] width 10 height 10
type input "1"
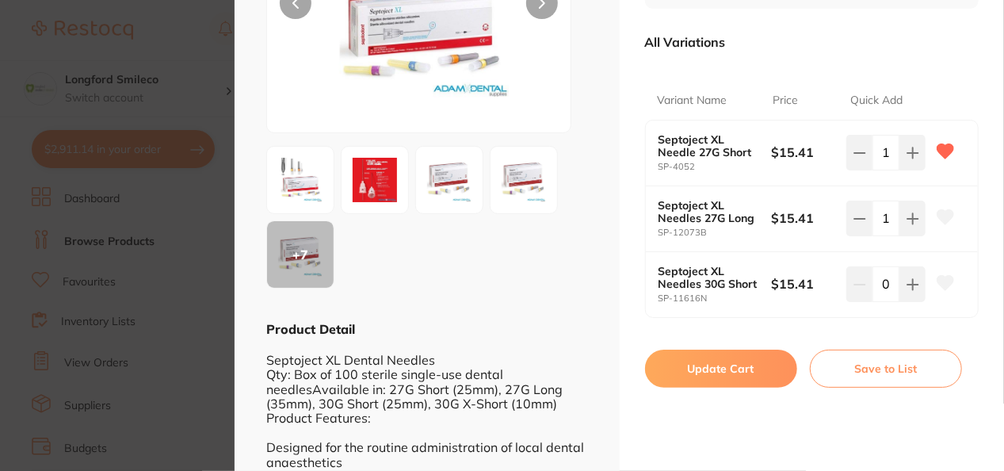
click at [940, 222] on icon at bounding box center [946, 217] width 17 height 14
click at [726, 358] on button "Update Cart" at bounding box center [721, 369] width 152 height 38
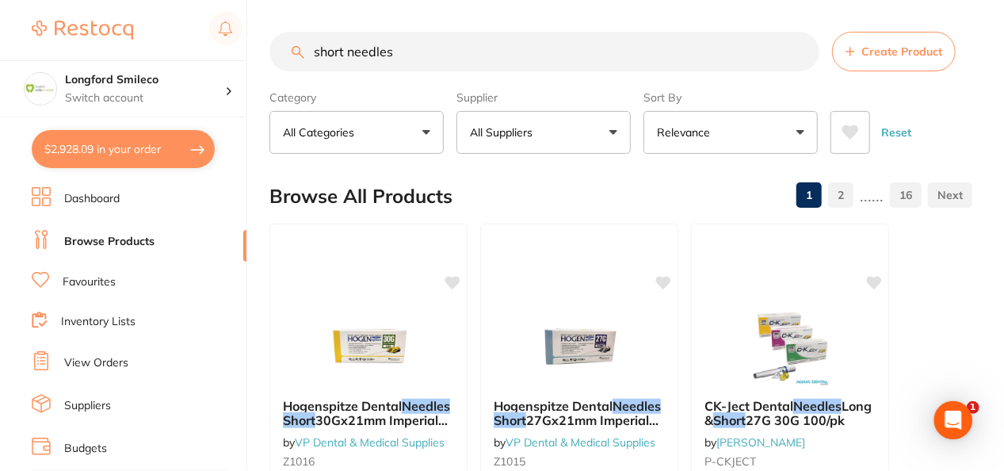
drag, startPoint x: 498, startPoint y: 56, endPoint x: 356, endPoint y: 57, distance: 141.9
click at [356, 57] on input "short needles" at bounding box center [545, 52] width 550 height 40
type input "s"
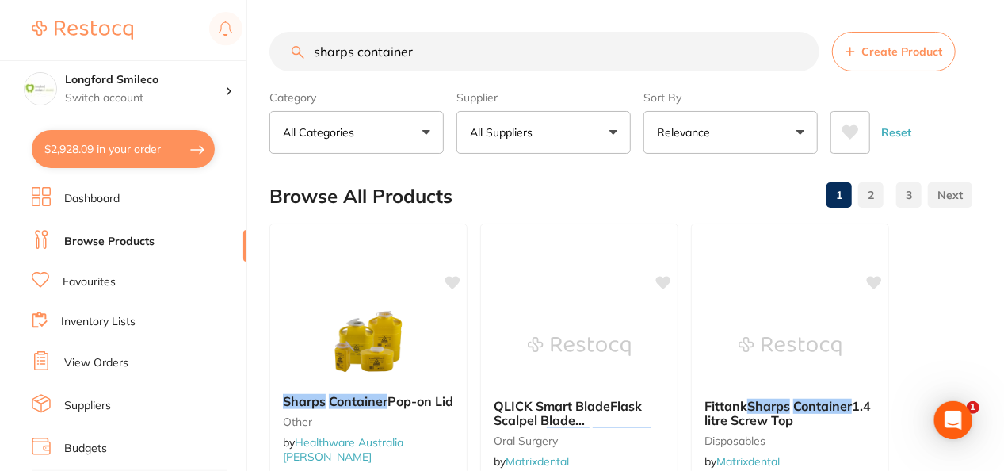
type input "sharps container"
click at [569, 193] on div "Browse All Products 1 2 3" at bounding box center [621, 196] width 703 height 53
click at [614, 117] on button "All Suppliers" at bounding box center [544, 132] width 174 height 43
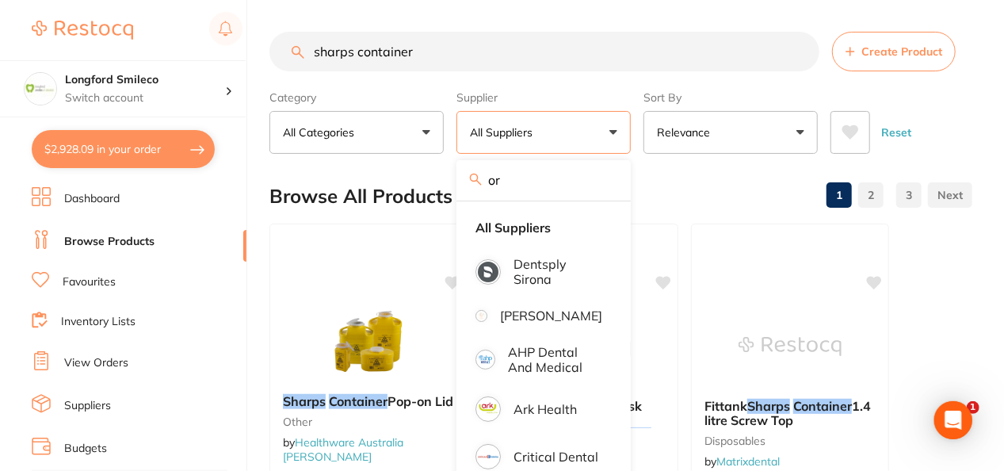
type input "o"
type input "orig"
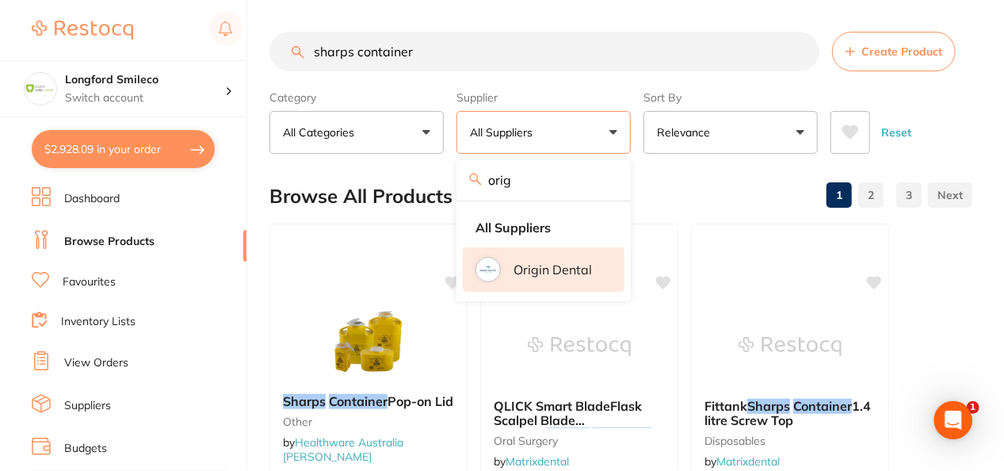
click at [533, 286] on li "Origin Dental" at bounding box center [544, 269] width 162 height 44
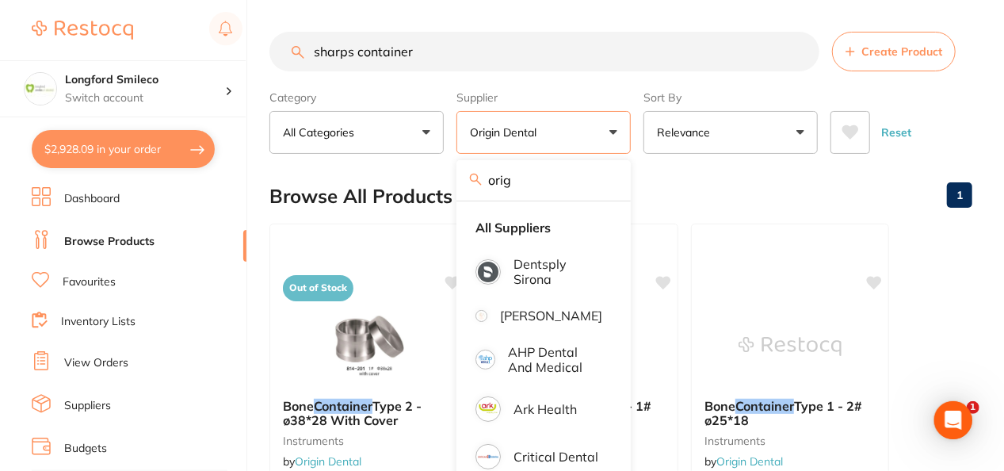
click at [656, 180] on div "Browse All Products 1" at bounding box center [621, 196] width 703 height 53
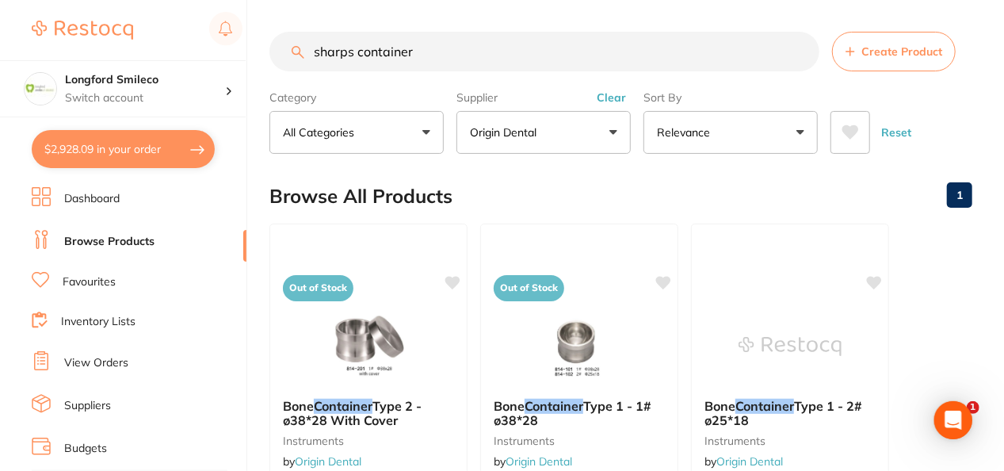
click at [588, 144] on button "Origin Dental" at bounding box center [544, 132] width 174 height 43
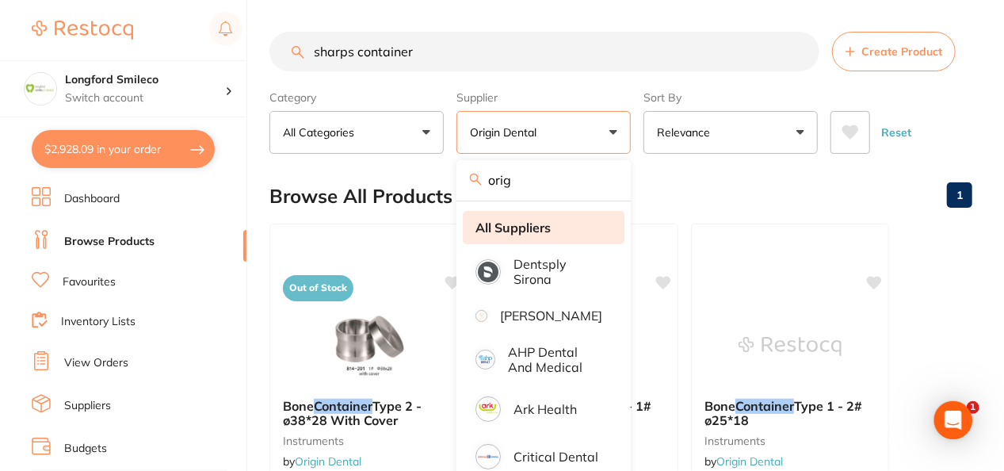
click at [536, 225] on strong "All Suppliers" at bounding box center [513, 227] width 75 height 14
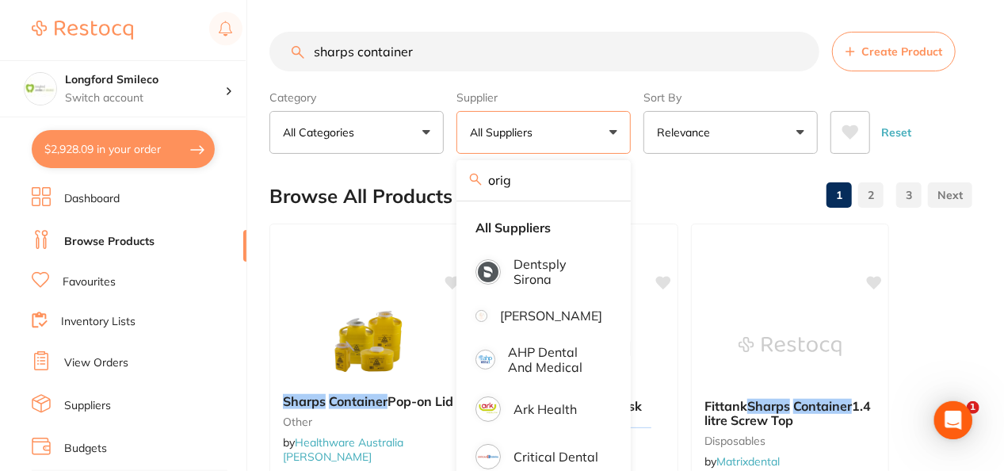
click at [648, 193] on div "Browse All Products 1 2 3" at bounding box center [621, 196] width 703 height 53
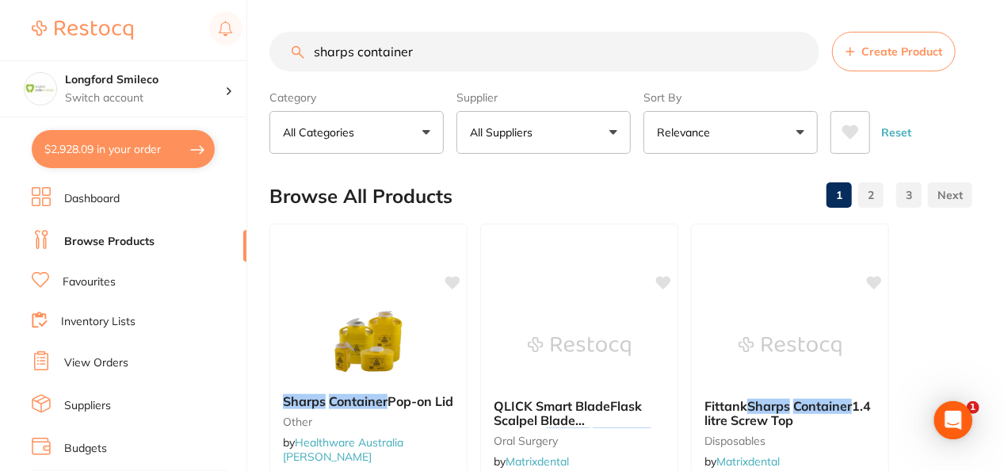
drag, startPoint x: 415, startPoint y: 51, endPoint x: 417, endPoint y: 80, distance: 29.4
click at [417, 80] on section "sharps container Create Product Category All Categories All Categories anaesthe…" at bounding box center [621, 93] width 703 height 122
click at [433, 55] on input "sharps container" at bounding box center [545, 52] width 550 height 40
click at [812, 174] on div "Browse All Products 1 2" at bounding box center [621, 196] width 703 height 53
drag, startPoint x: 555, startPoint y: 60, endPoint x: 439, endPoint y: 60, distance: 115.7
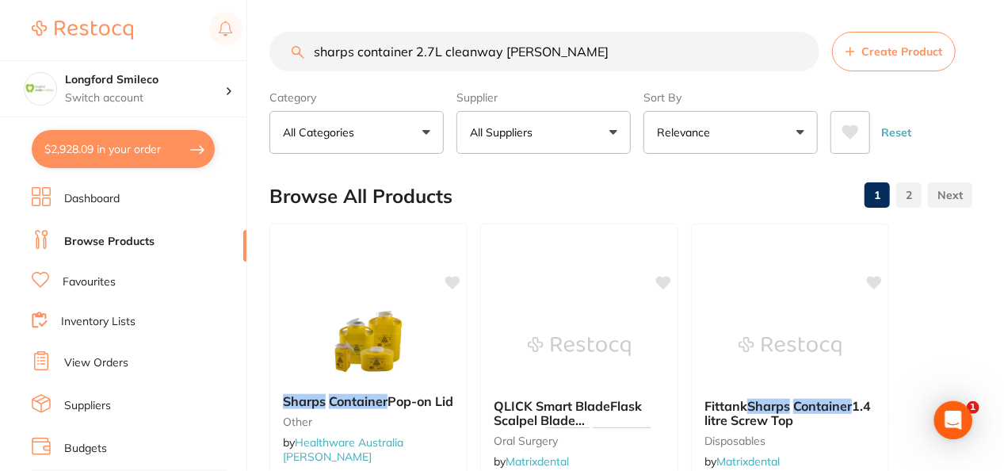
click at [439, 60] on input "sharps container 2.7L cleanway daniels" at bounding box center [545, 52] width 550 height 40
type input "sharps container 2.7L"
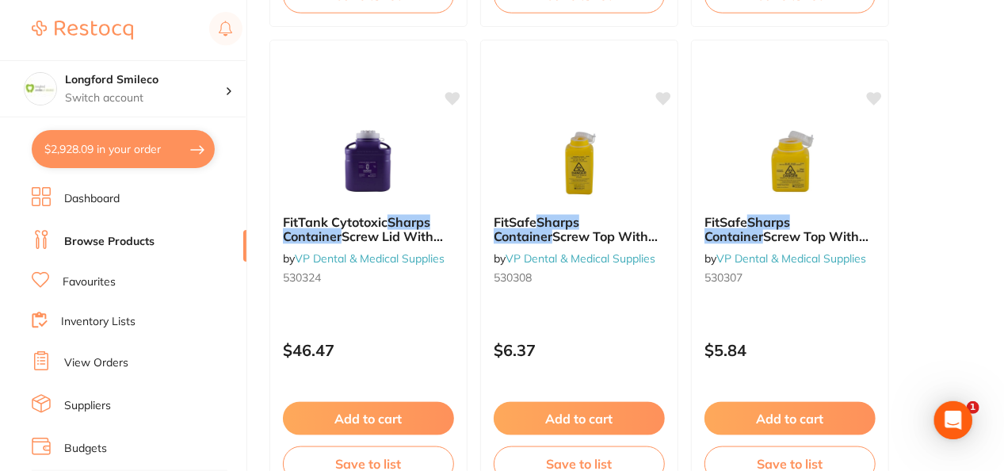
scroll to position [3836, 0]
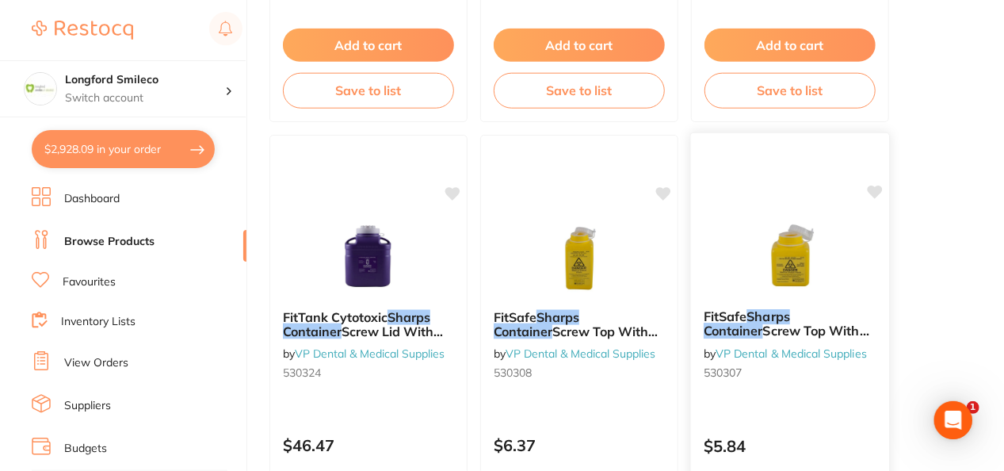
click at [801, 258] on img at bounding box center [790, 256] width 104 height 80
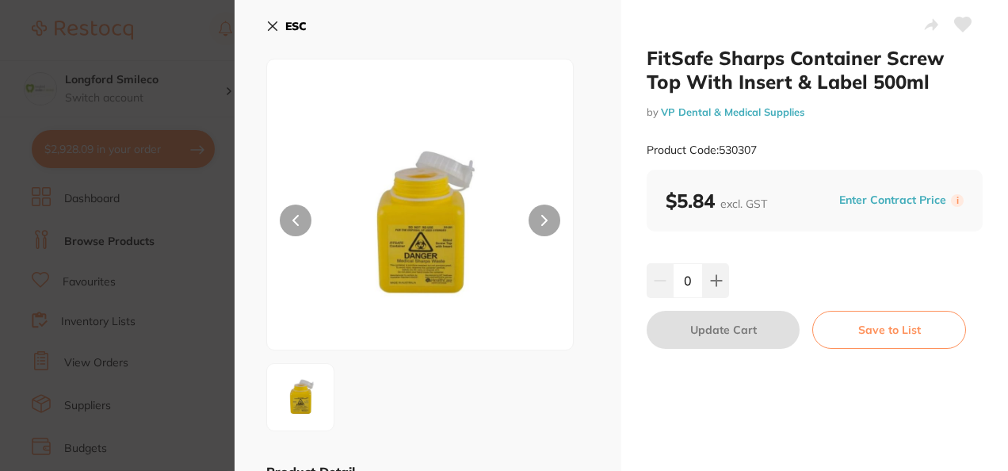
click at [273, 19] on button "ESC" at bounding box center [286, 26] width 40 height 27
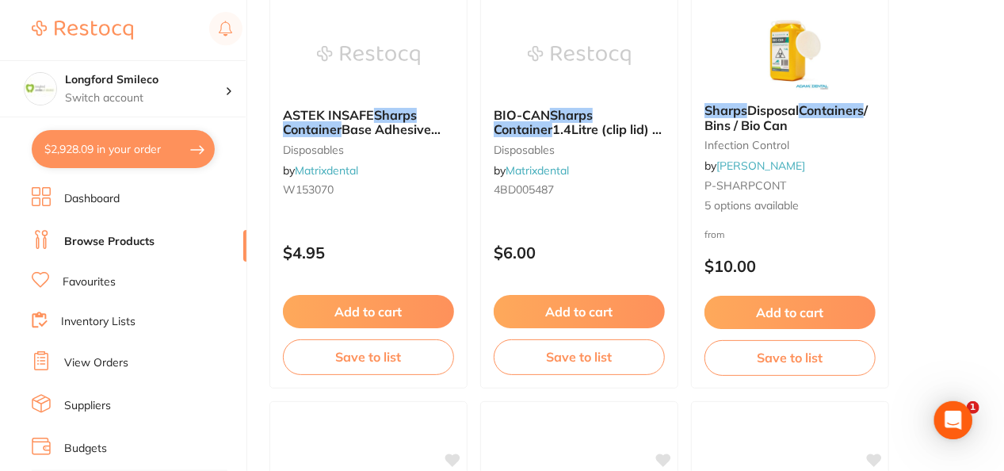
scroll to position [7292, 0]
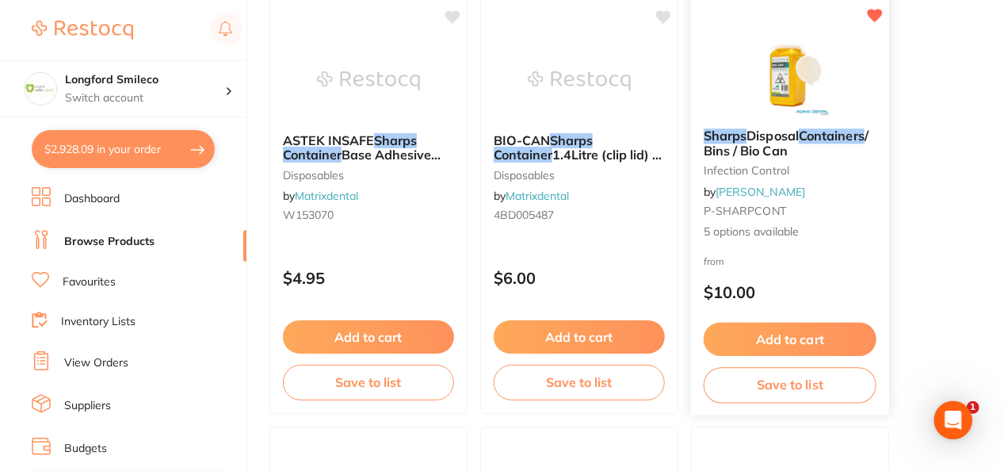
click at [755, 91] on img at bounding box center [790, 76] width 104 height 80
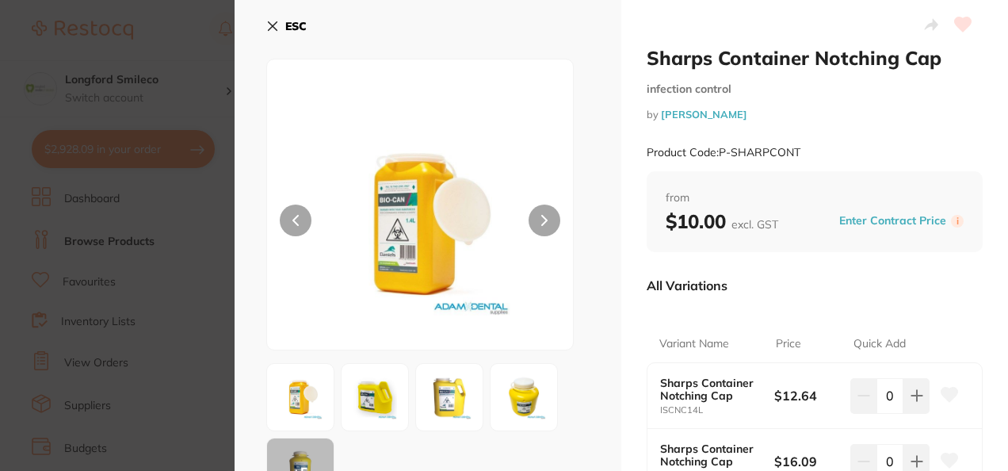
click at [805, 302] on div "All Variations" at bounding box center [815, 285] width 336 height 41
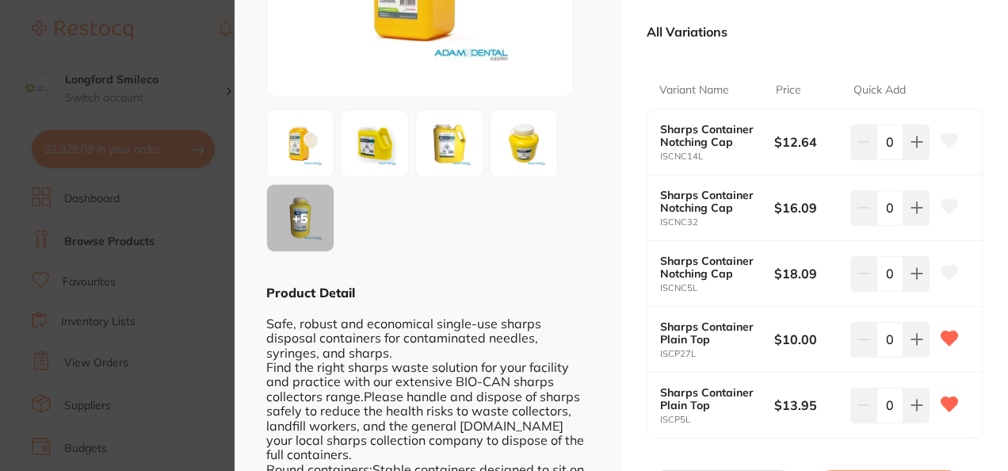
scroll to position [285, 0]
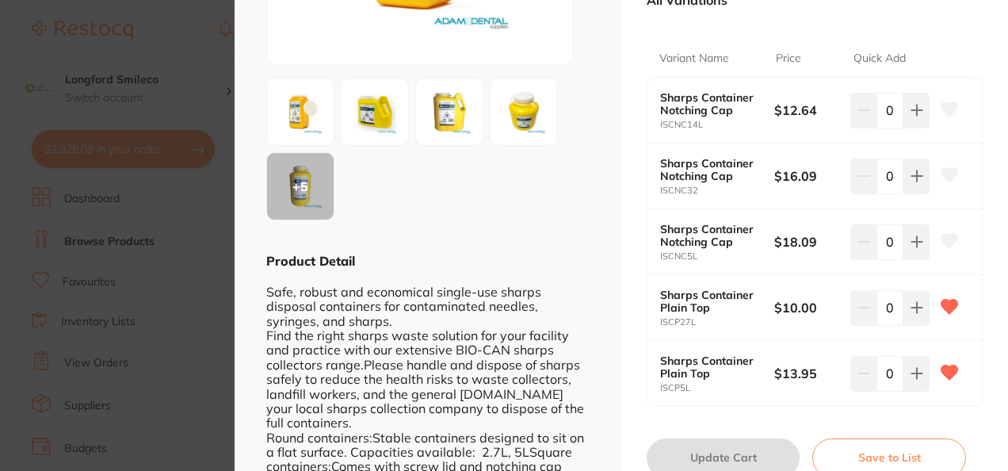
click at [718, 295] on b "Sharps Container Plain Top" at bounding box center [711, 301] width 103 height 25
click at [308, 110] on img at bounding box center [300, 111] width 57 height 57
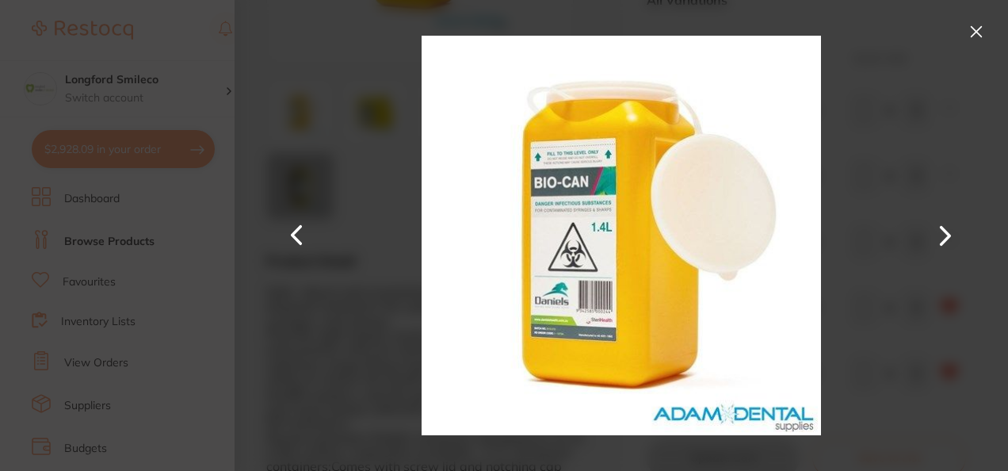
click at [941, 231] on button at bounding box center [946, 235] width 38 height 235
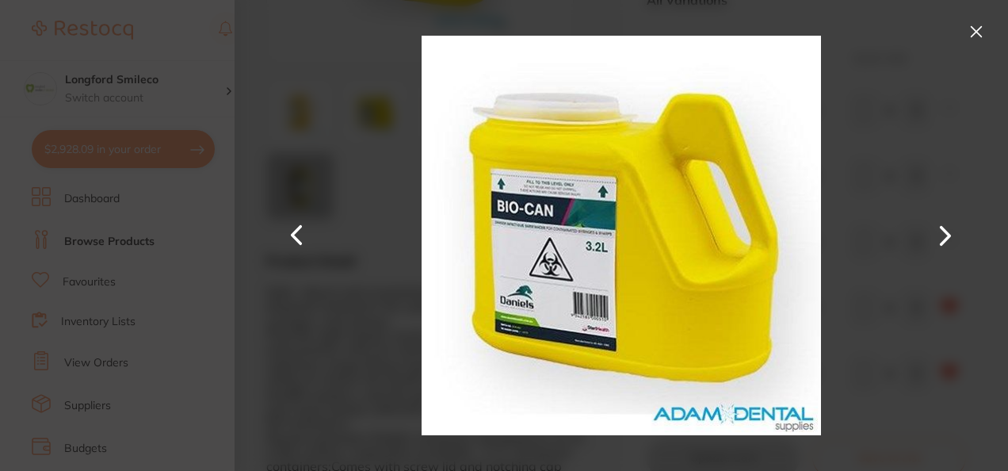
click at [941, 231] on button at bounding box center [946, 235] width 38 height 235
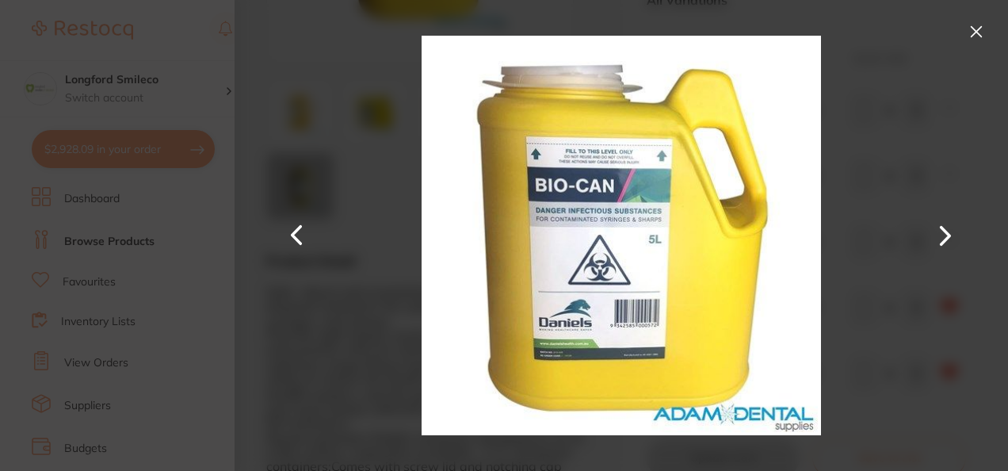
click at [941, 231] on button at bounding box center [946, 235] width 38 height 235
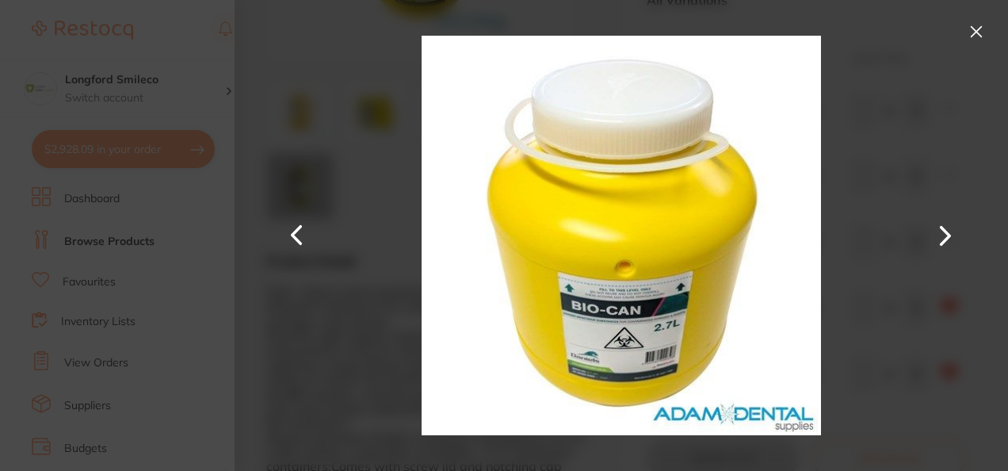
click at [941, 231] on button at bounding box center [946, 235] width 38 height 235
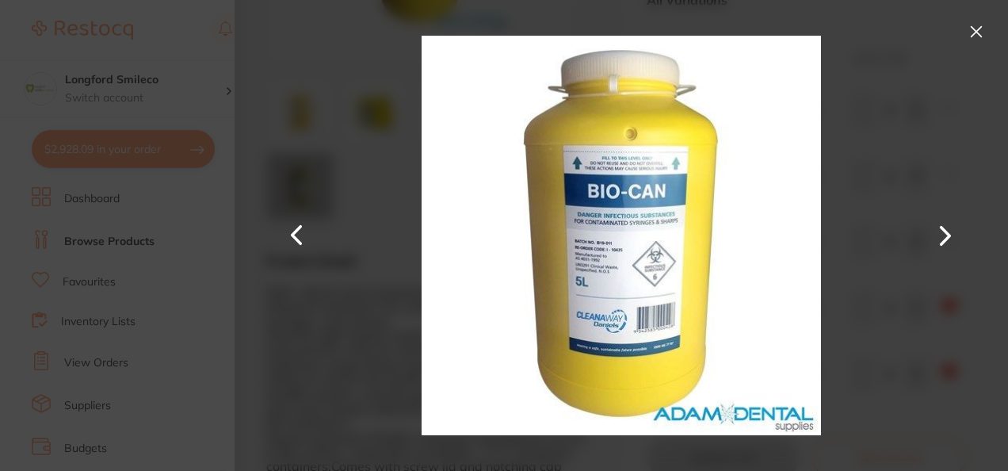
click at [292, 232] on button at bounding box center [297, 235] width 38 height 235
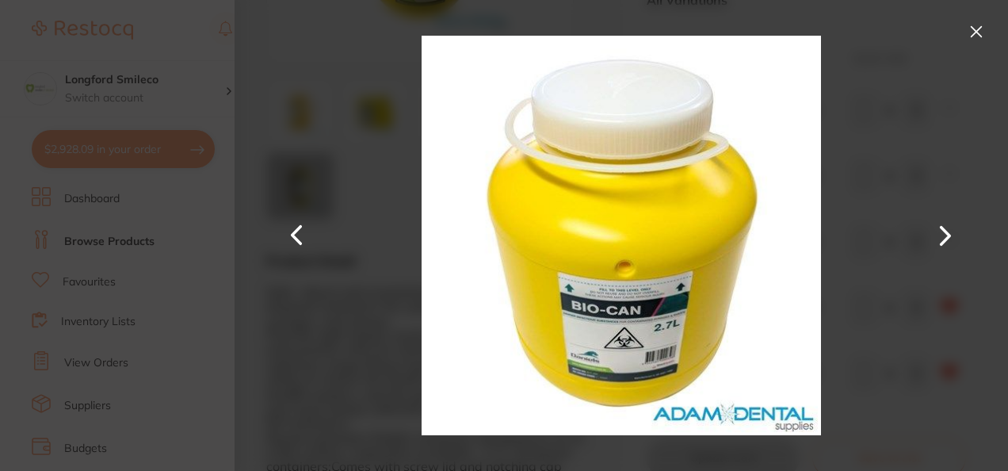
click at [942, 228] on button at bounding box center [946, 235] width 38 height 235
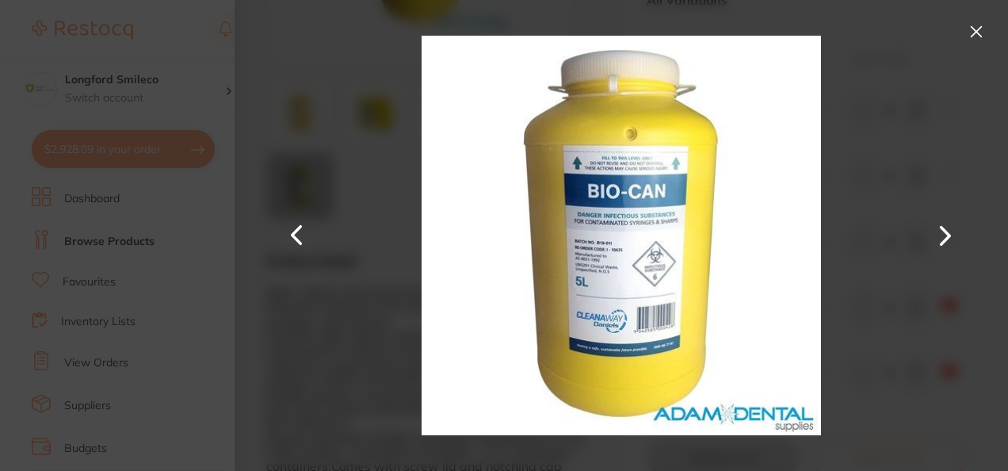
click at [975, 30] on button at bounding box center [976, 31] width 25 height 25
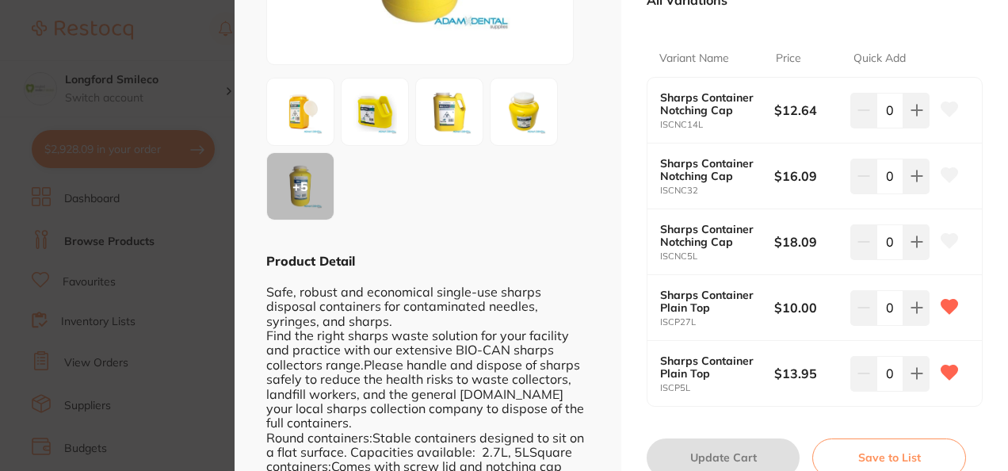
click at [304, 122] on img at bounding box center [300, 111] width 57 height 57
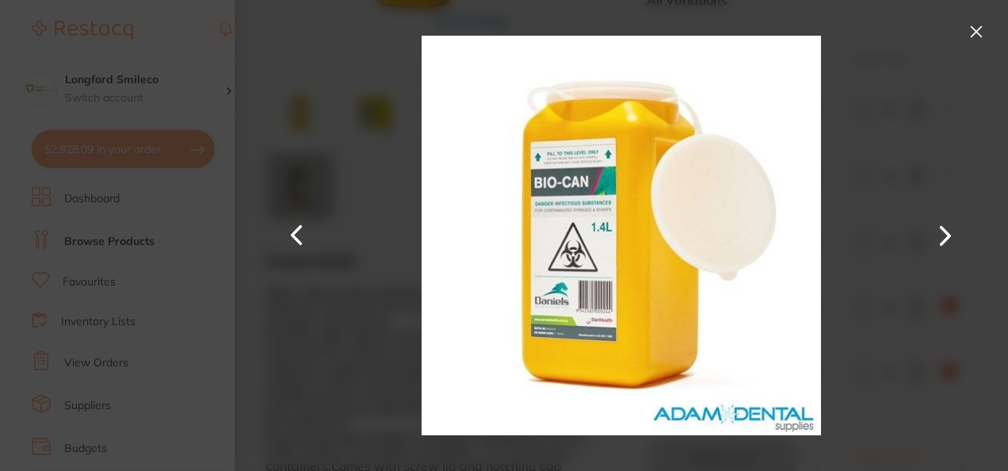
click at [977, 37] on button at bounding box center [976, 31] width 25 height 25
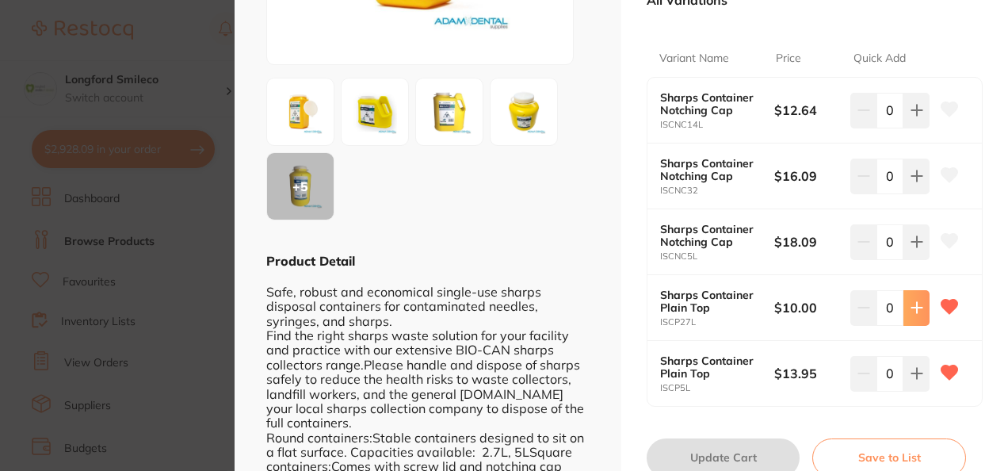
click at [911, 311] on icon at bounding box center [917, 307] width 13 height 13
type input "2"
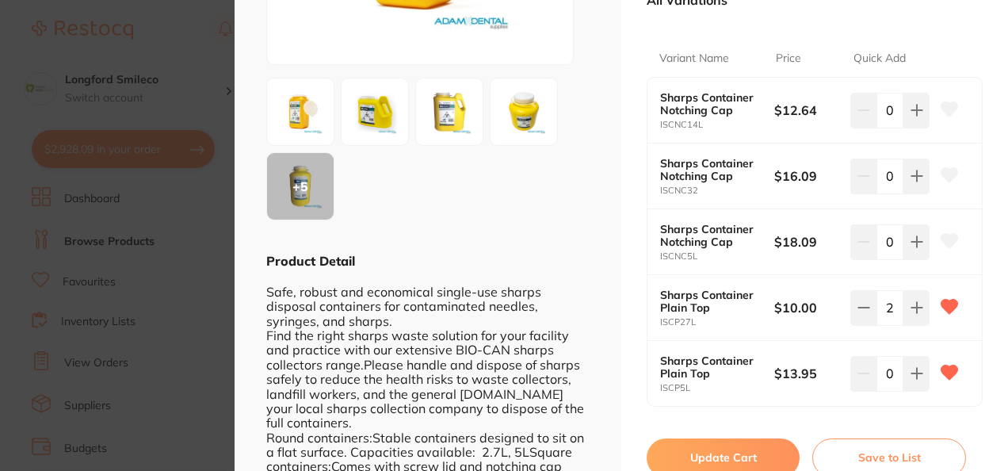
click at [734, 442] on button "Update Cart" at bounding box center [723, 457] width 153 height 38
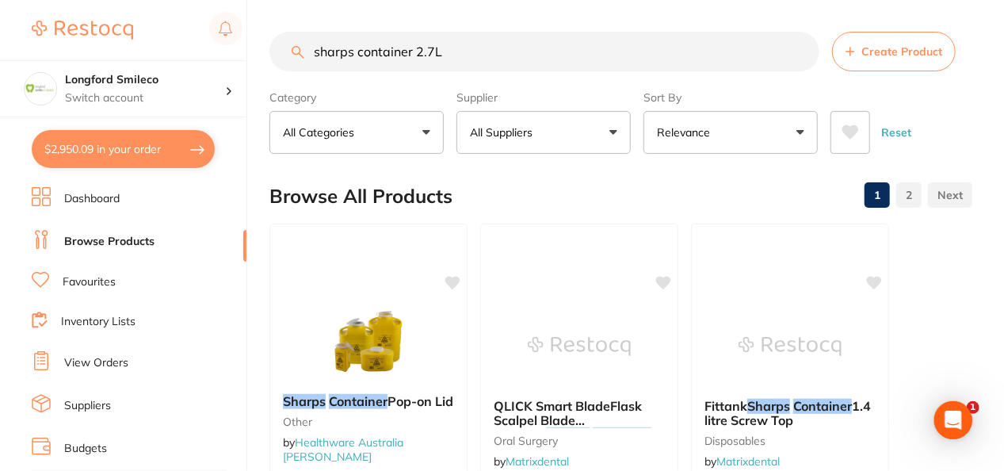
drag, startPoint x: 496, startPoint y: 48, endPoint x: 211, endPoint y: 55, distance: 285.4
click at [211, 55] on div "$2,950.09 Longford Smileco Switch account Longford Smileco North West Dental De…" at bounding box center [502, 235] width 1004 height 471
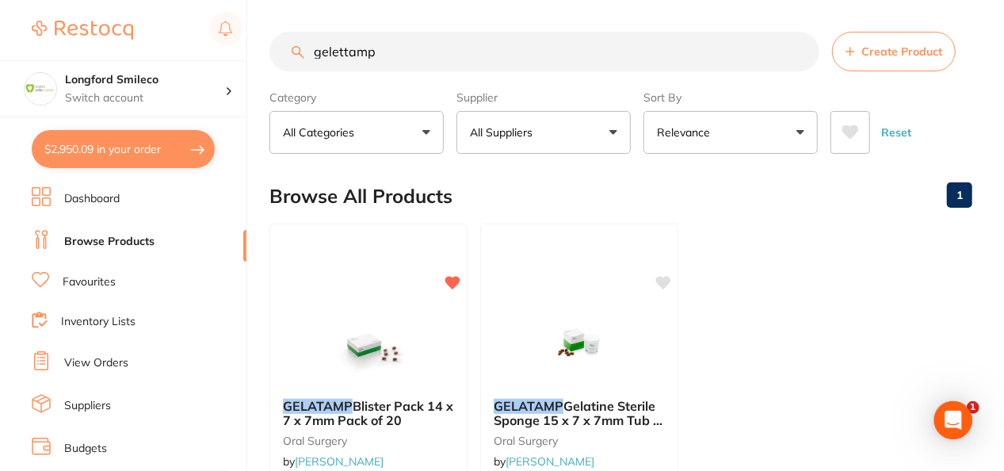
type input "gelettamp"
click at [605, 120] on button "All Suppliers" at bounding box center [544, 132] width 174 height 43
click at [561, 369] on img at bounding box center [579, 345] width 104 height 80
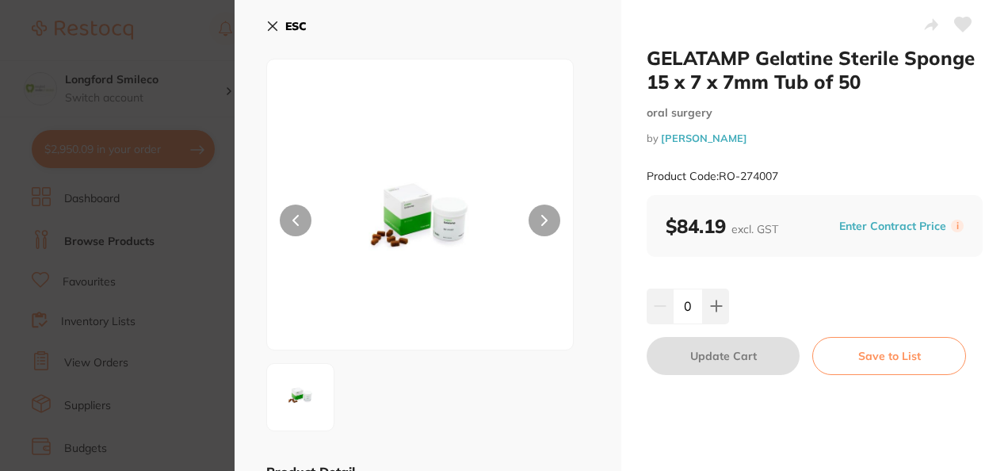
click at [965, 32] on icon at bounding box center [962, 25] width 17 height 16
click at [711, 322] on button at bounding box center [716, 306] width 26 height 35
type input "1"
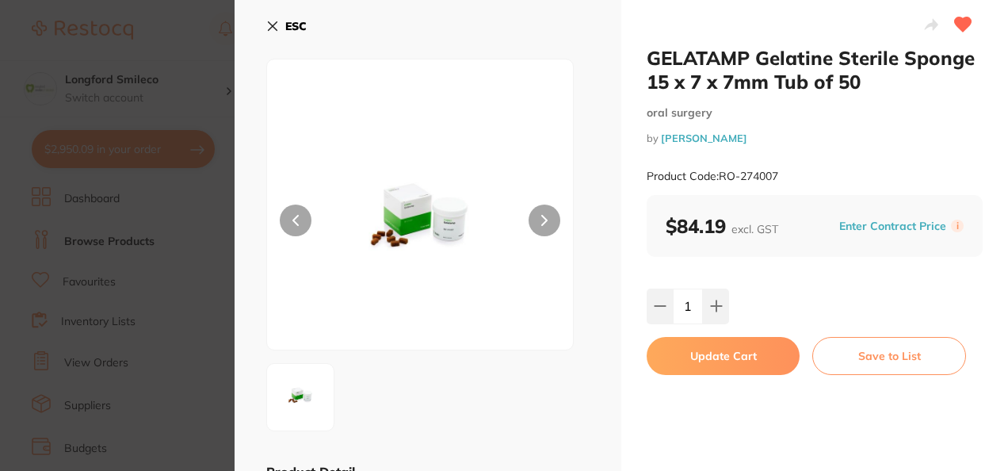
click at [724, 373] on button "Update Cart" at bounding box center [723, 356] width 153 height 38
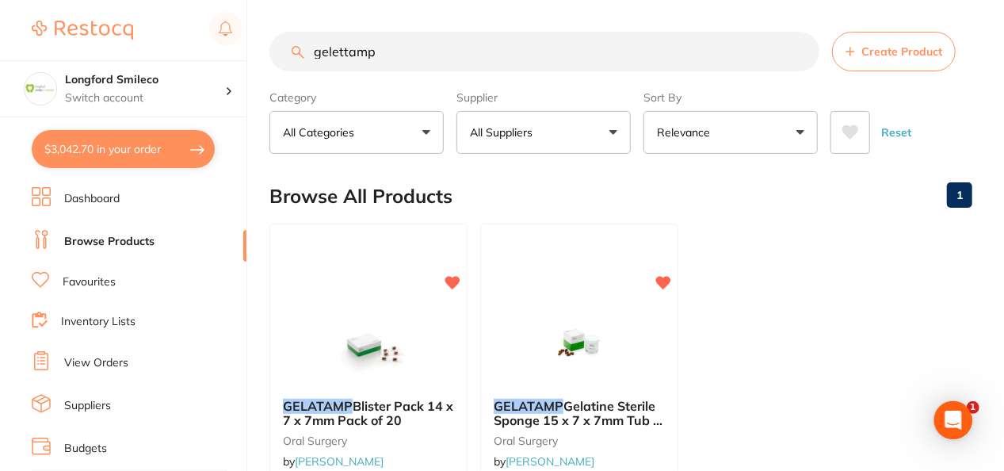
drag, startPoint x: 362, startPoint y: 61, endPoint x: 327, endPoint y: 65, distance: 35.1
click at [327, 65] on input "gelettamp" at bounding box center [545, 52] width 550 height 40
type input "g"
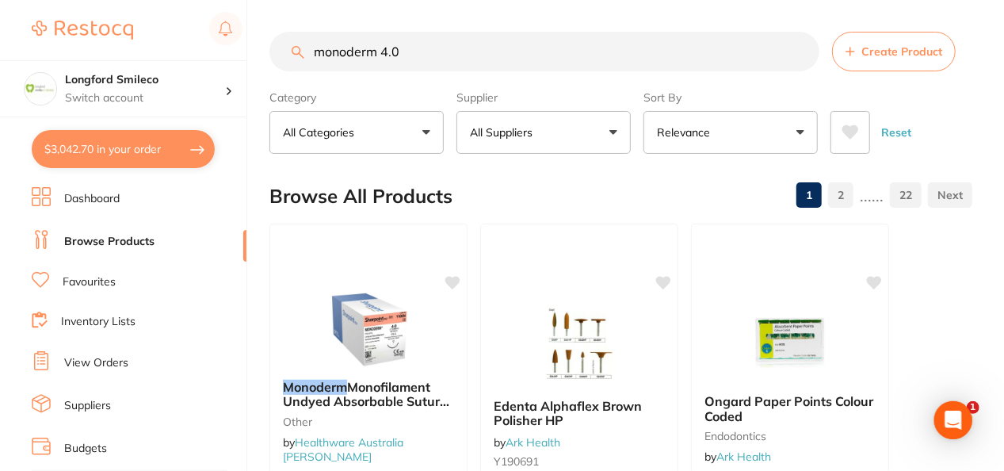
type input "monoderm 4.0"
click at [555, 170] on div "Browse All Products 1 2 ...... 22" at bounding box center [621, 196] width 703 height 53
click at [550, 140] on button "All Suppliers" at bounding box center [544, 132] width 174 height 43
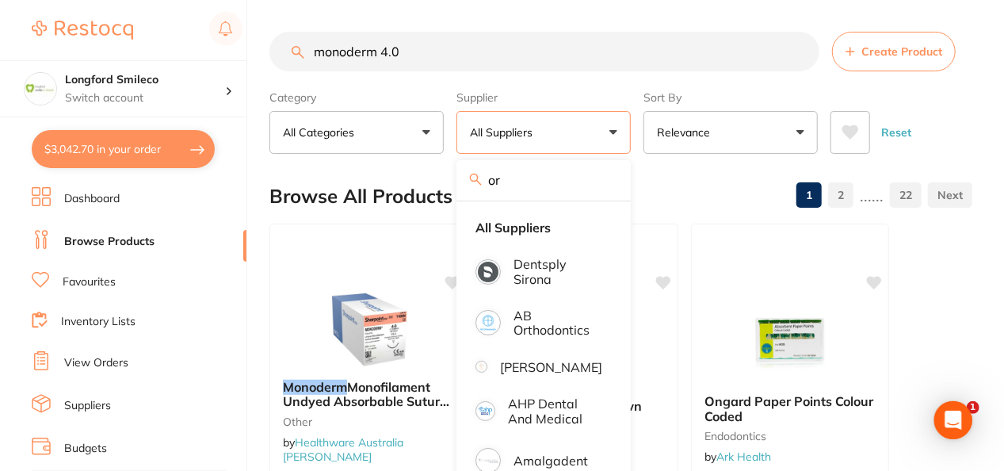
type input "o"
type input "orig"
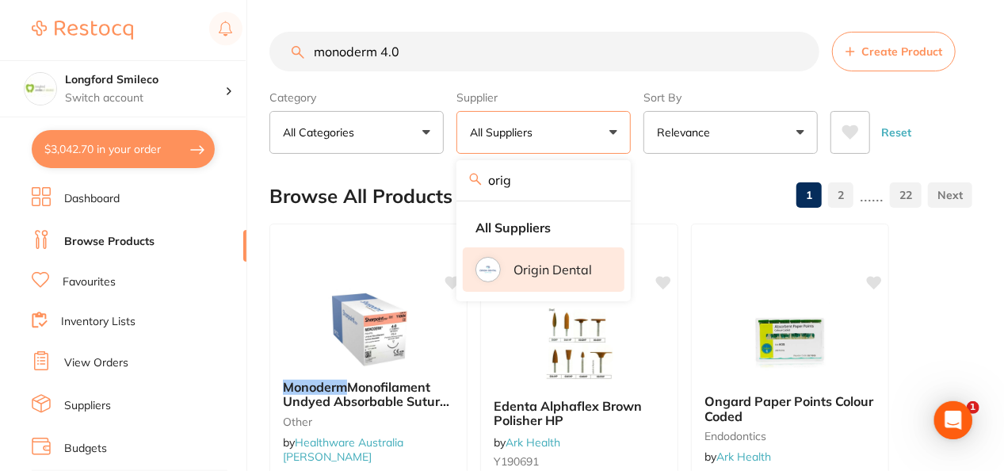
click at [564, 279] on li "Origin Dental" at bounding box center [544, 269] width 162 height 44
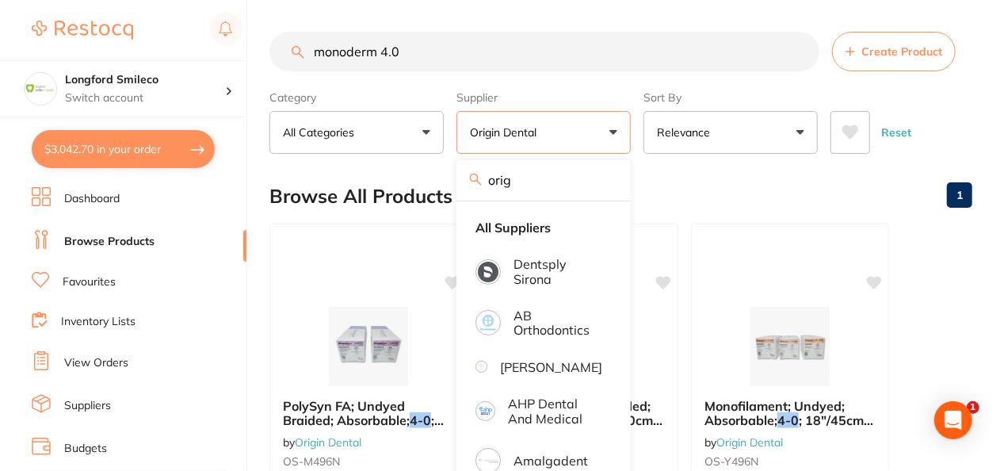
click at [725, 175] on div "Browse All Products 1" at bounding box center [621, 196] width 703 height 53
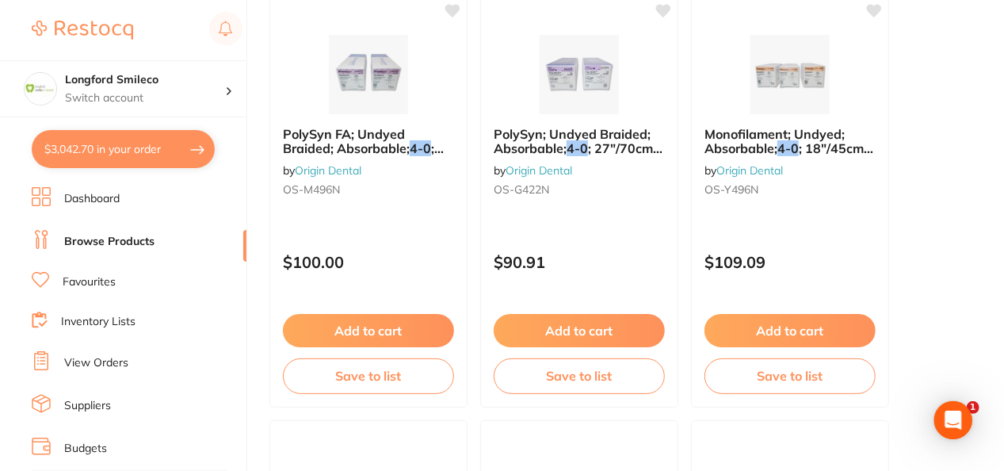
scroll to position [282, 0]
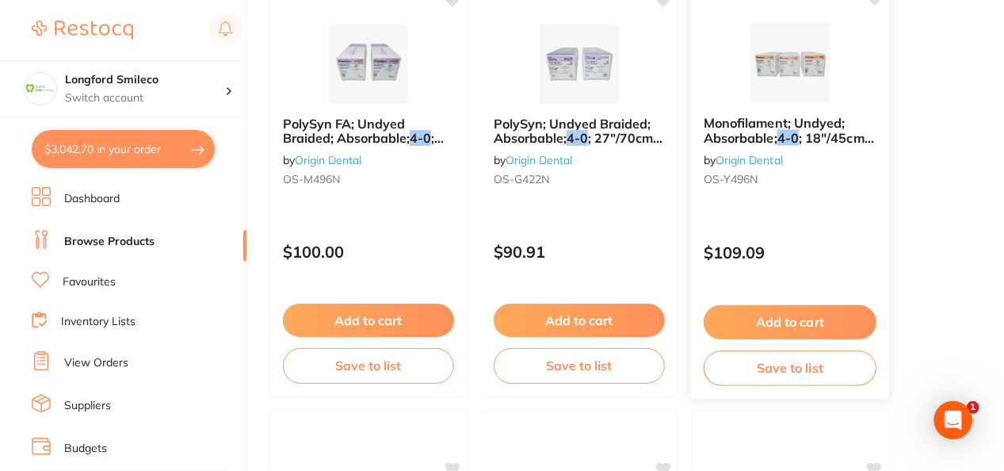
click at [724, 59] on div at bounding box center [790, 63] width 198 height 80
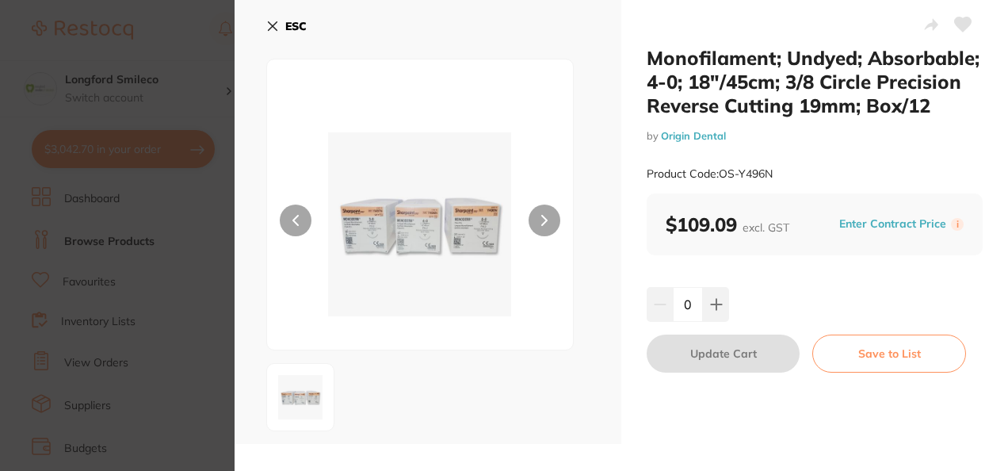
click at [549, 212] on button at bounding box center [545, 221] width 32 height 32
click at [714, 300] on icon at bounding box center [716, 304] width 10 height 10
type input "1"
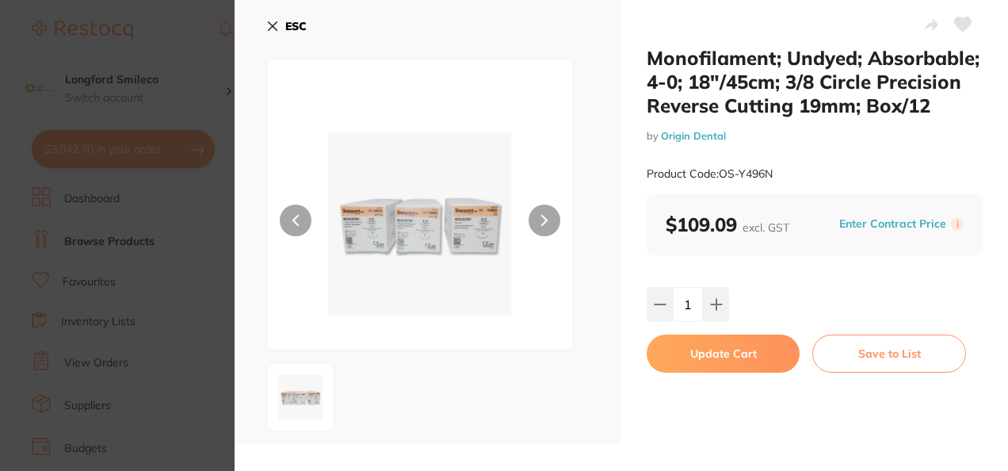
click at [713, 355] on button "Update Cart" at bounding box center [723, 354] width 153 height 38
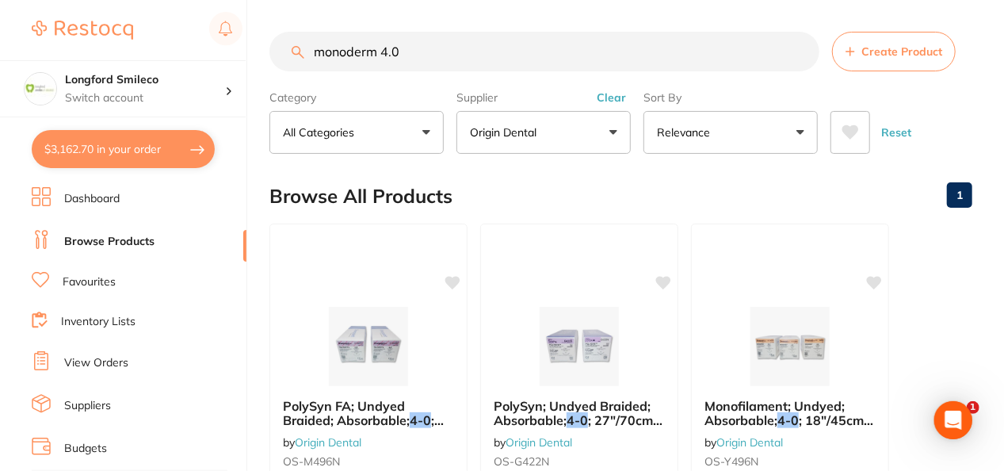
drag, startPoint x: 482, startPoint y: 39, endPoint x: 197, endPoint y: 19, distance: 286.0
click at [197, 19] on div "$3,162.70 Longford Smileco Switch account Longford Smileco North West Dental De…" at bounding box center [502, 235] width 1004 height 471
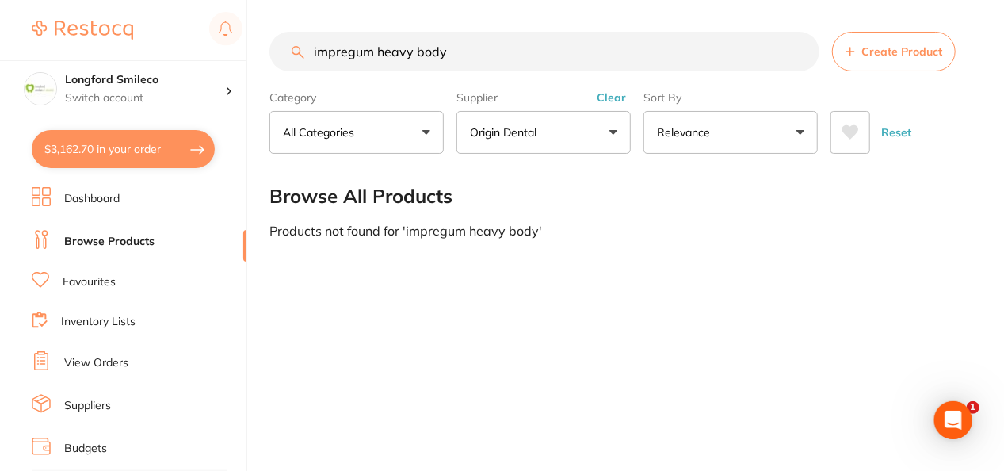
type input "impregum heavy body"
click at [602, 141] on button "Origin Dental" at bounding box center [544, 132] width 174 height 43
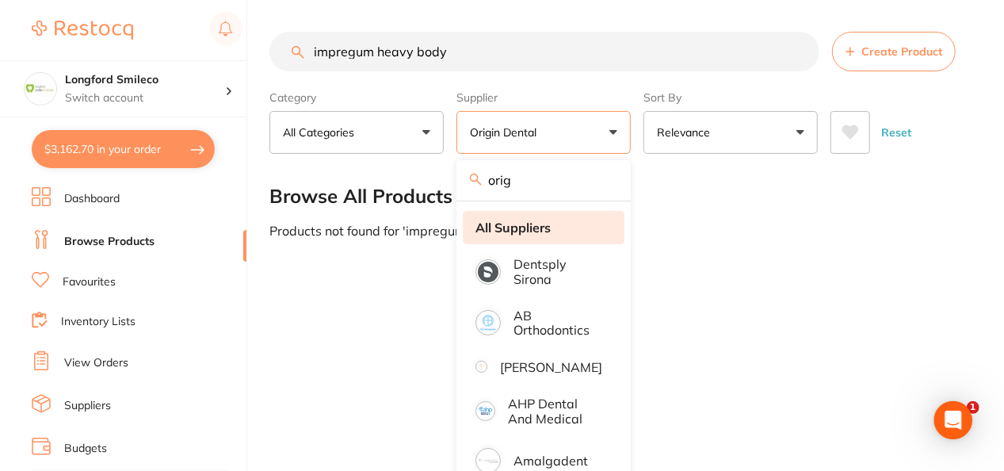
click at [522, 233] on strong "All Suppliers" at bounding box center [513, 227] width 75 height 14
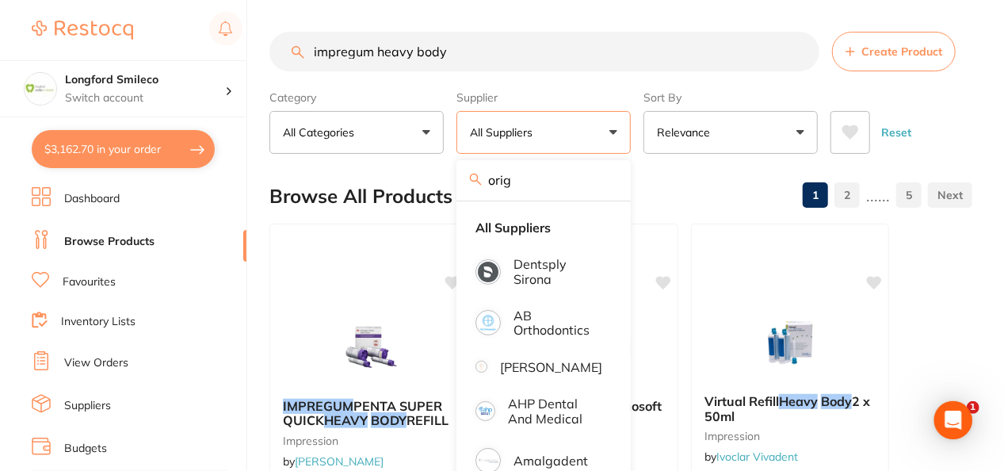
click at [547, 91] on label "Supplier" at bounding box center [544, 97] width 174 height 14
click at [551, 76] on section "impregum heavy body Create Product Category All Categories All Categories dispo…" at bounding box center [621, 93] width 703 height 122
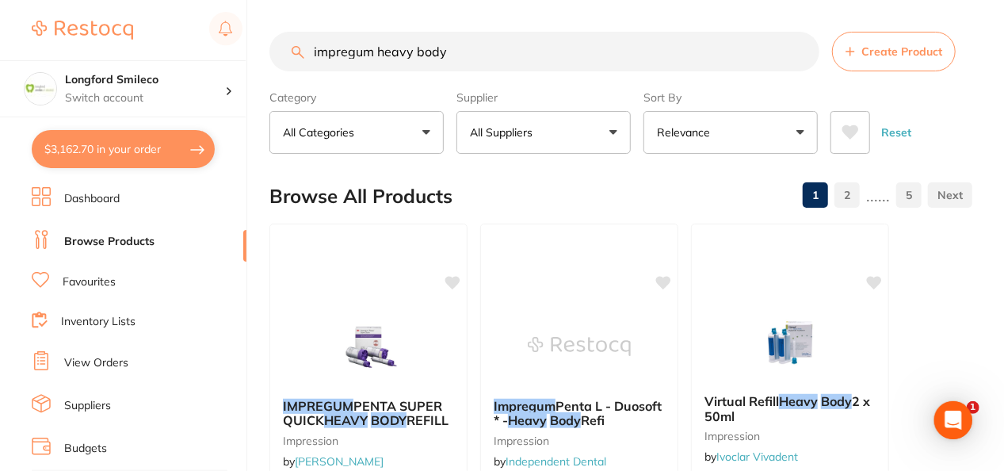
drag, startPoint x: 329, startPoint y: 27, endPoint x: 279, endPoint y: 20, distance: 50.4
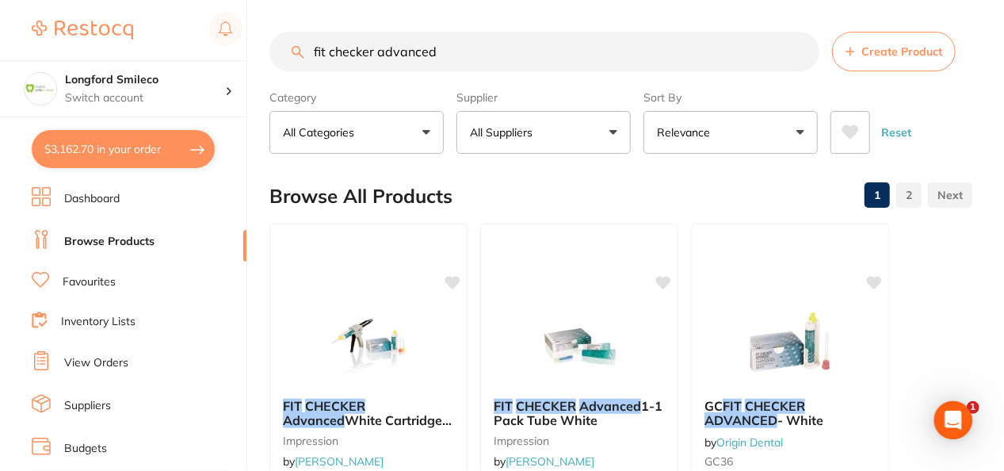
type input "fit checker advanced"
click at [591, 208] on div "Browse All Products 1 2" at bounding box center [621, 196] width 703 height 53
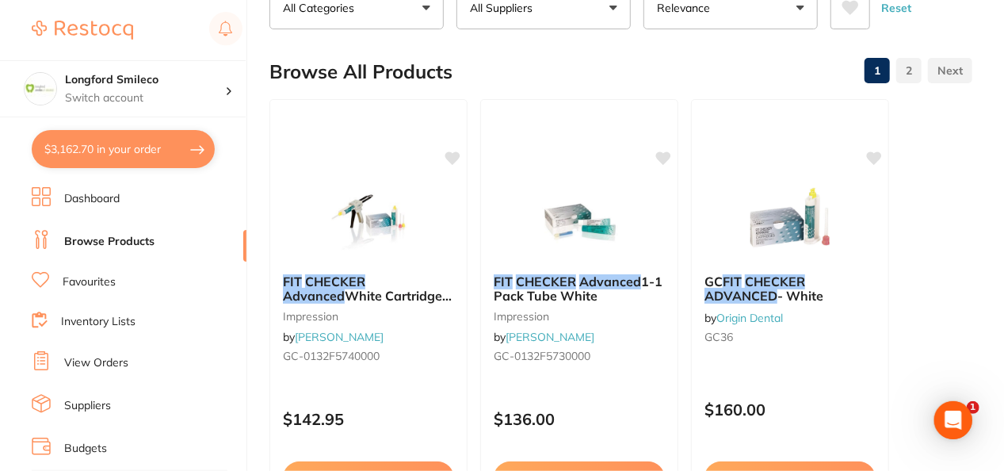
scroll to position [159, 0]
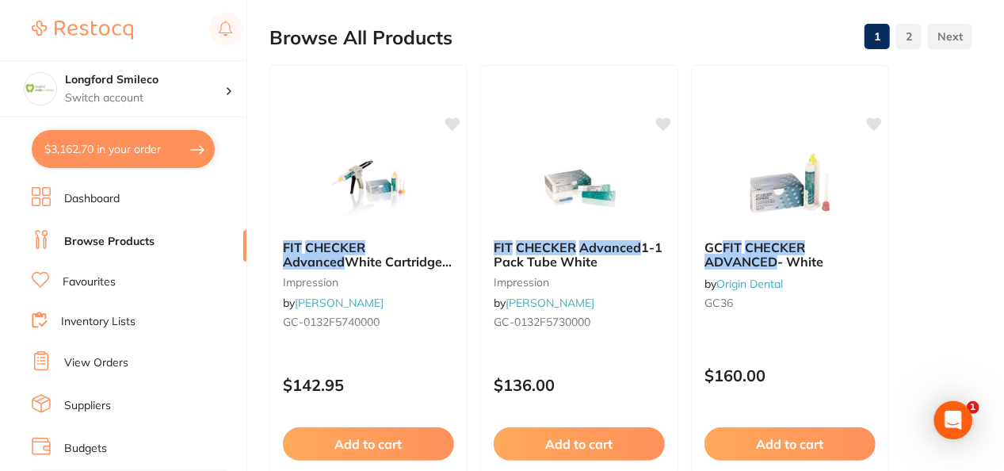
drag, startPoint x: 767, startPoint y: 439, endPoint x: 702, endPoint y: 316, distance: 139.0
click at [767, 439] on button "Add to cart" at bounding box center [790, 443] width 171 height 33
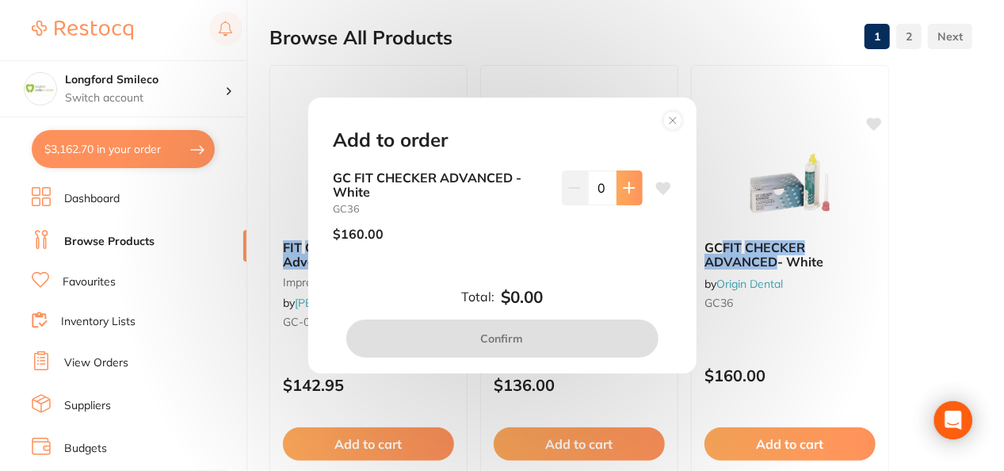
click at [617, 186] on button at bounding box center [630, 187] width 26 height 35
type input "1"
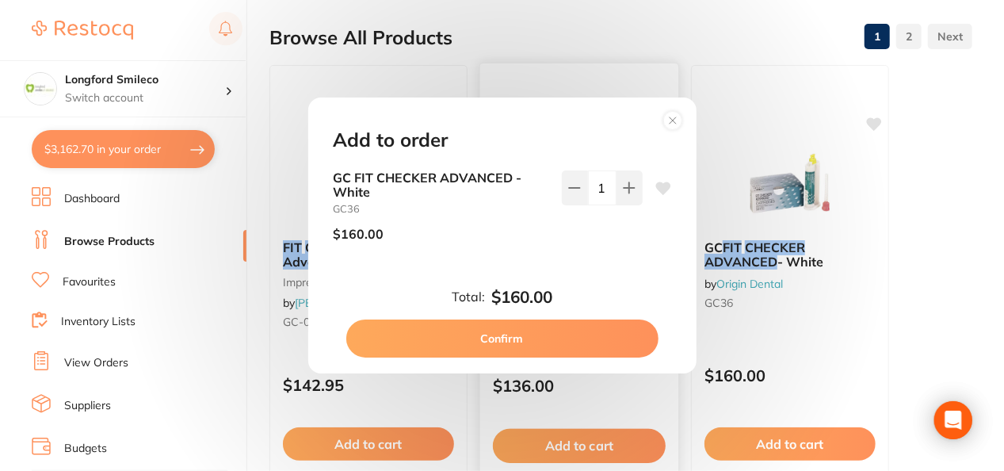
click at [577, 340] on button "Confirm" at bounding box center [502, 338] width 312 height 38
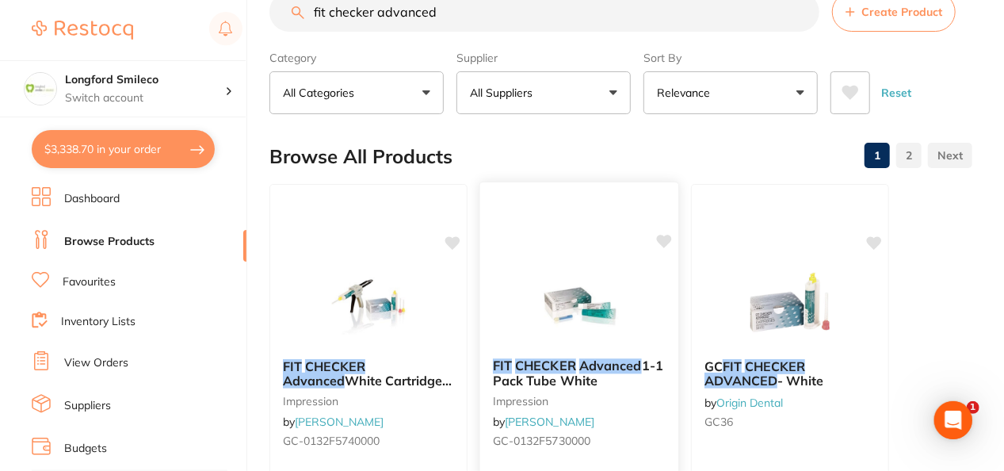
scroll to position [32, 0]
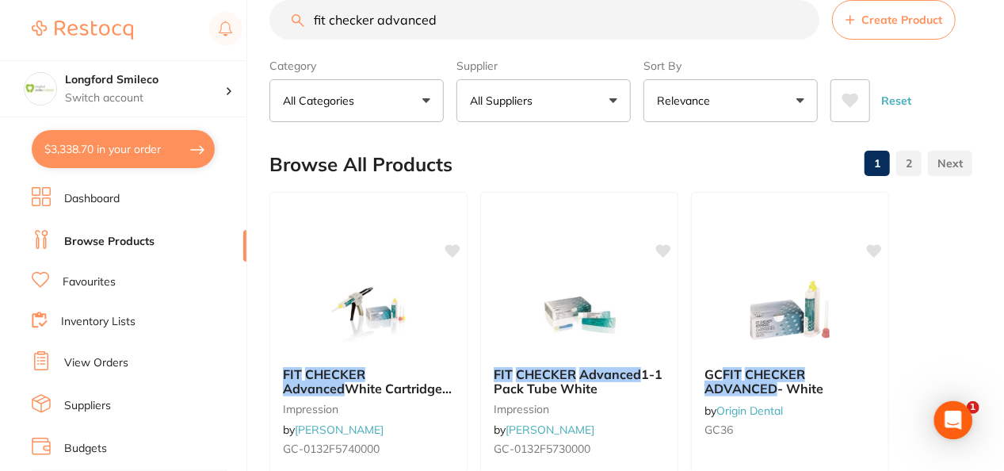
drag, startPoint x: 447, startPoint y: 25, endPoint x: 320, endPoint y: 22, distance: 126.8
click at [320, 22] on input "fit checker advanced" at bounding box center [545, 20] width 550 height 40
type input "f"
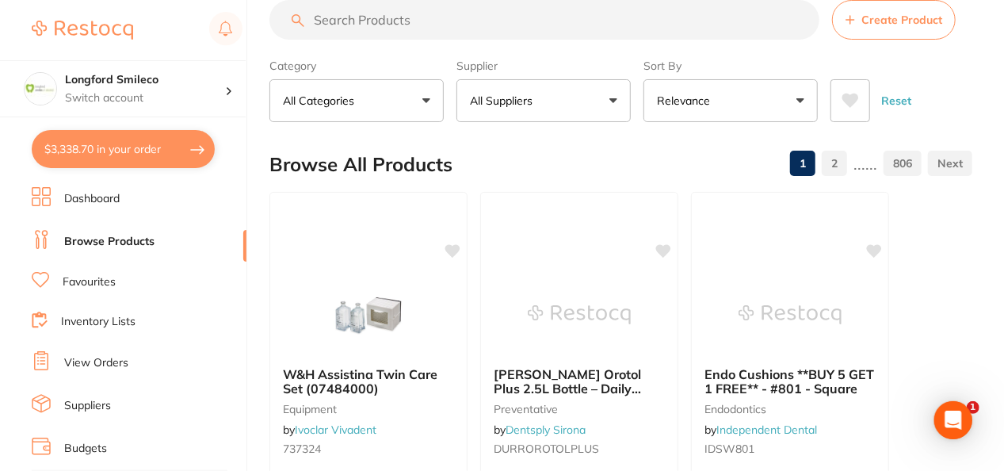
scroll to position [0, 0]
type input "green tips"
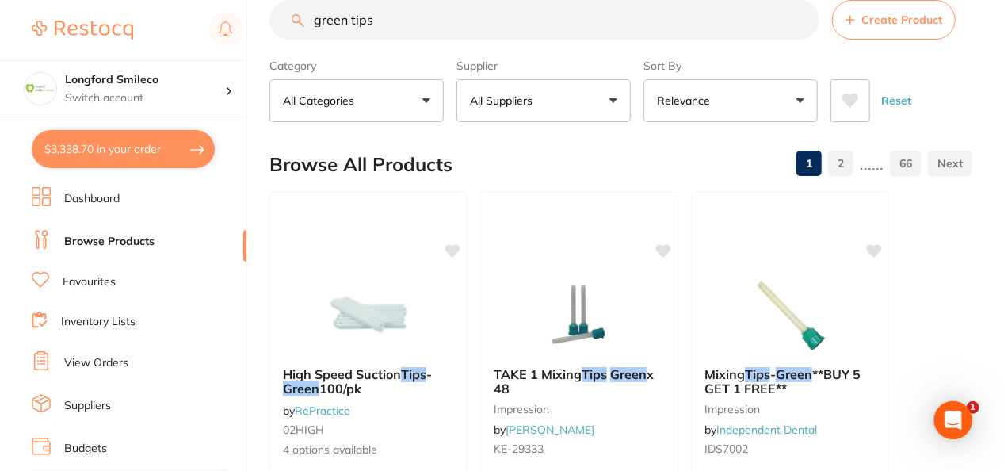
click at [577, 111] on button "All Suppliers" at bounding box center [544, 100] width 174 height 43
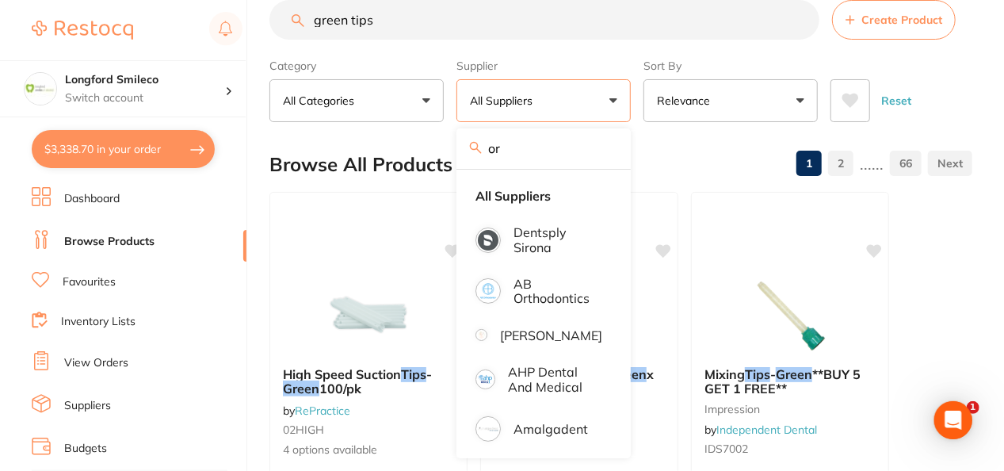
type input "o"
type input "orig"
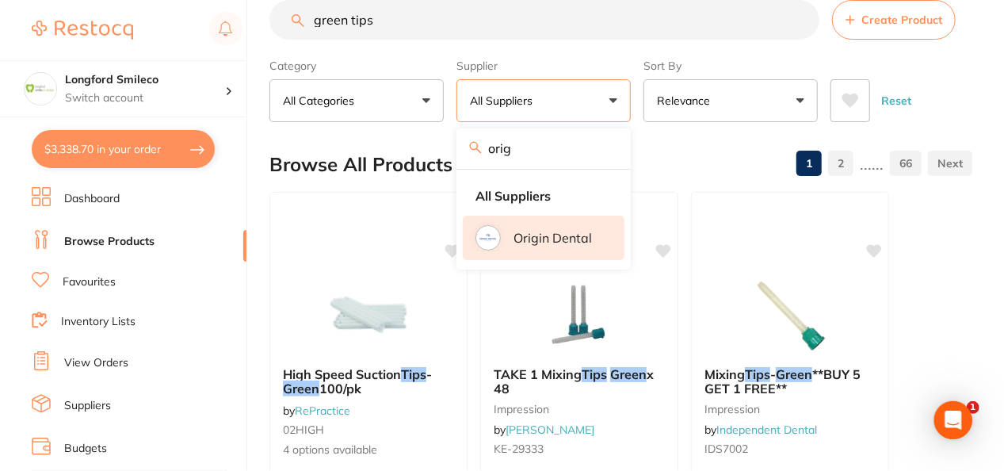
click at [554, 241] on p "Origin Dental" at bounding box center [553, 238] width 78 height 14
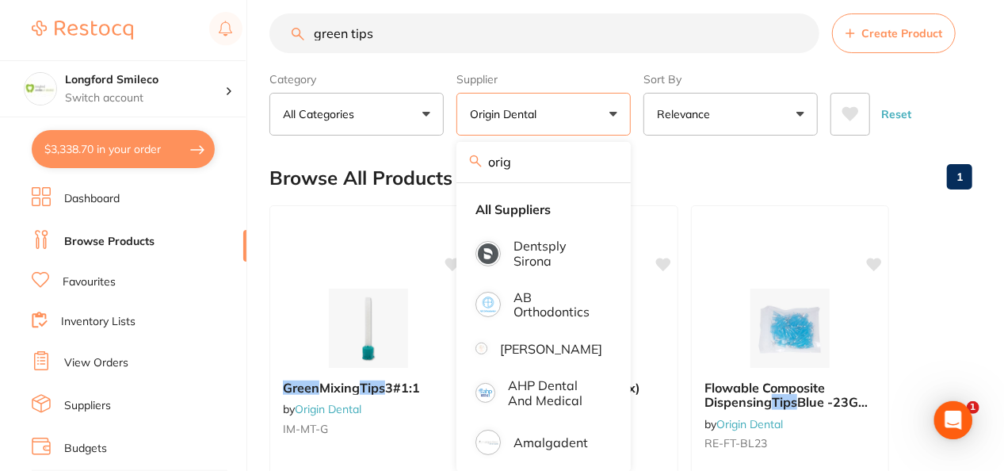
click at [689, 173] on div "Browse All Products 1" at bounding box center [621, 177] width 703 height 53
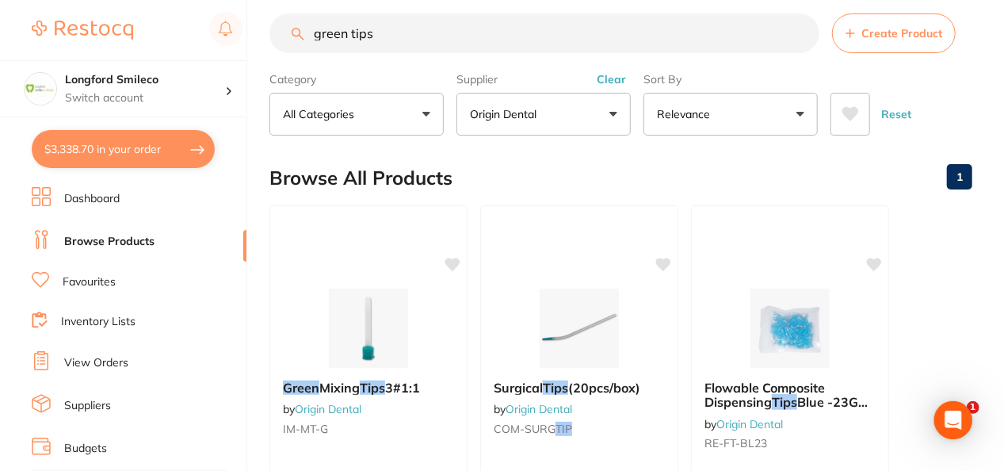
scroll to position [32, 0]
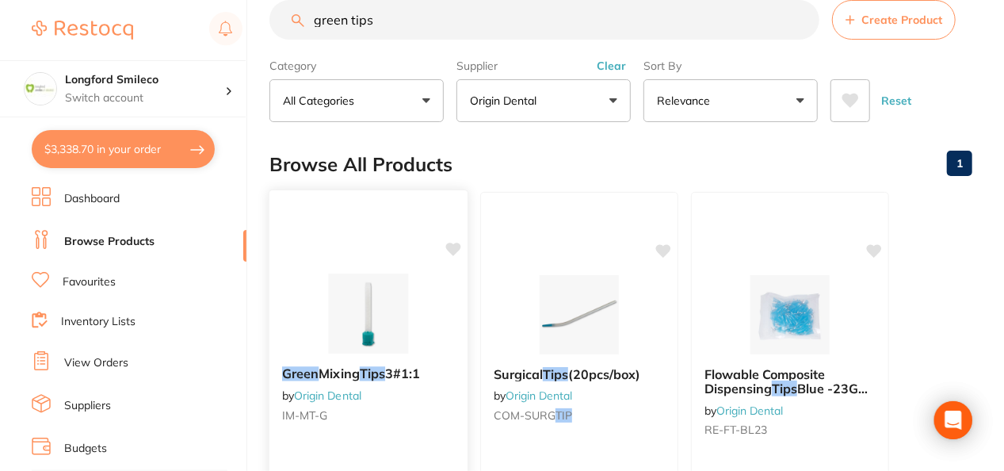
click at [342, 331] on img at bounding box center [368, 313] width 104 height 80
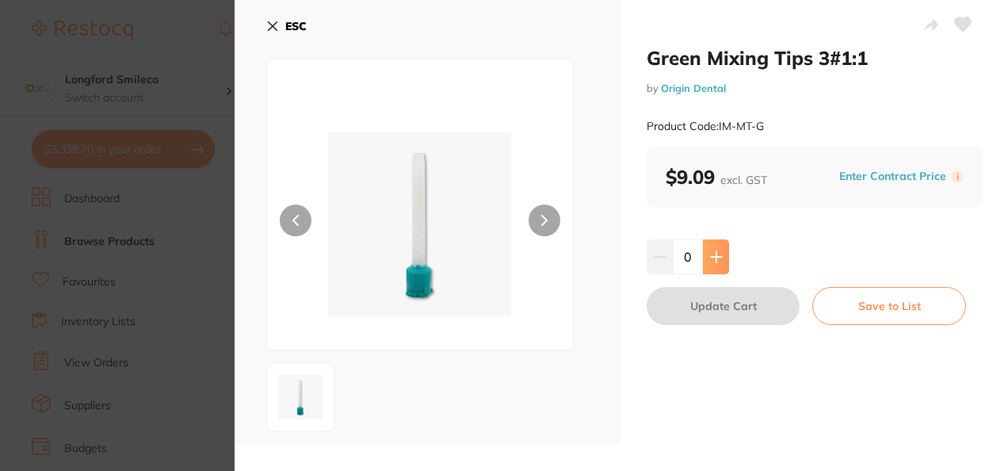
click at [724, 249] on button at bounding box center [716, 256] width 26 height 35
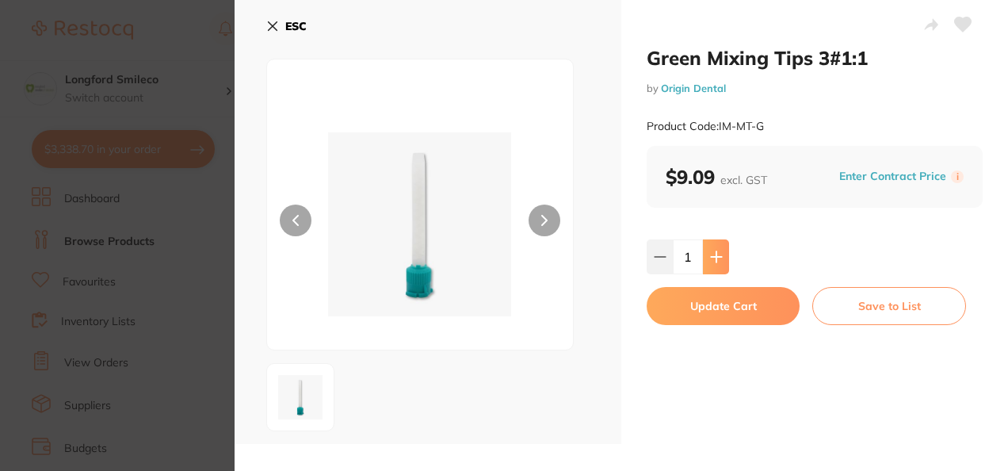
click at [725, 264] on button at bounding box center [716, 256] width 26 height 35
click at [654, 261] on icon at bounding box center [660, 256] width 13 height 13
type input "1"
click at [692, 304] on button "Update Cart" at bounding box center [723, 306] width 153 height 38
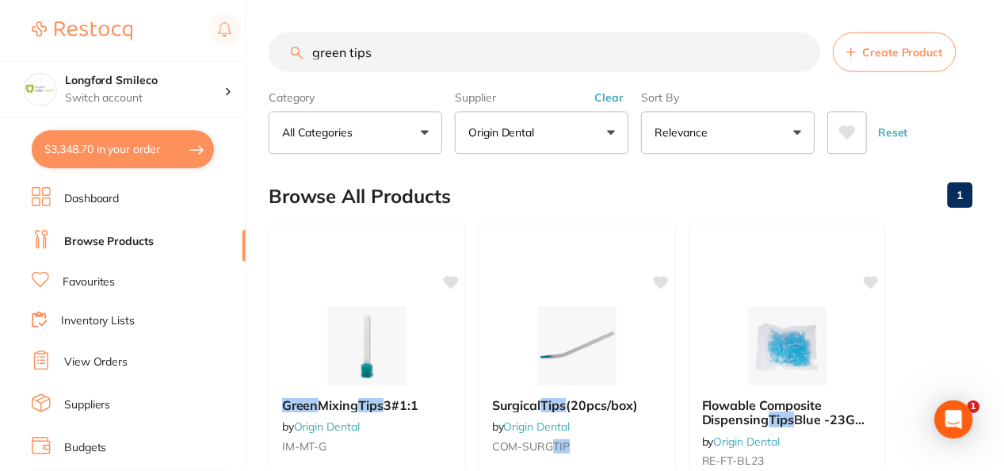
scroll to position [32, 0]
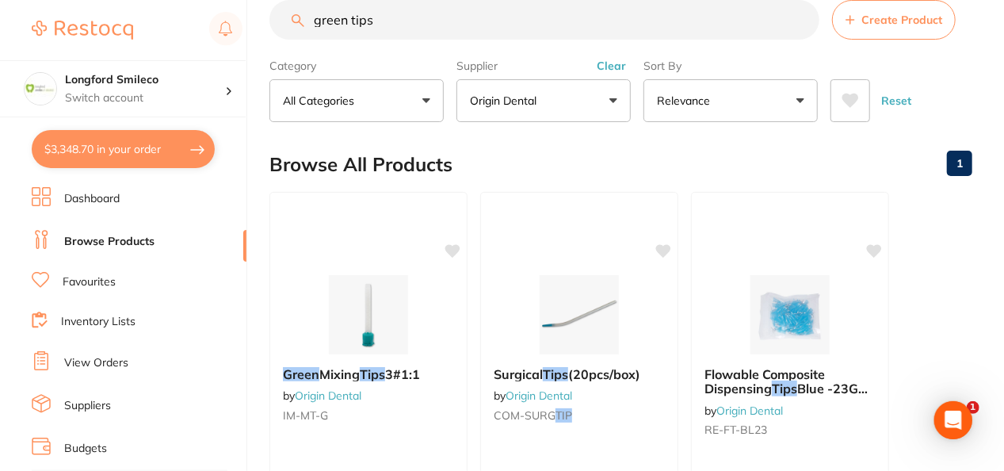
drag, startPoint x: 412, startPoint y: 6, endPoint x: 194, endPoint y: 13, distance: 218.1
click at [194, 13] on div "$3,348.70 Longford Smileco Switch account Longford Smileco North West Dental De…" at bounding box center [502, 203] width 1004 height 471
type input "brown tips"
click at [306, 330] on div at bounding box center [368, 314] width 197 height 79
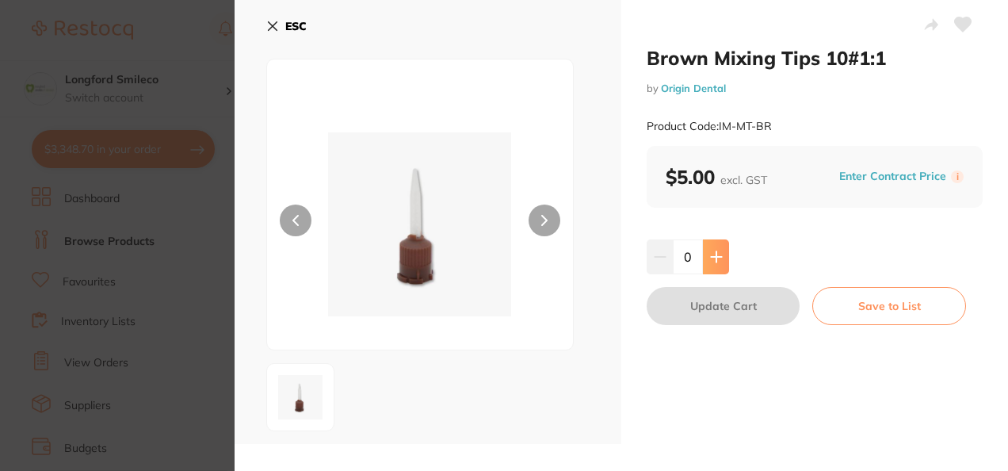
click at [721, 247] on button at bounding box center [716, 256] width 26 height 35
type input "1"
click at [700, 301] on button "Update Cart" at bounding box center [723, 306] width 153 height 38
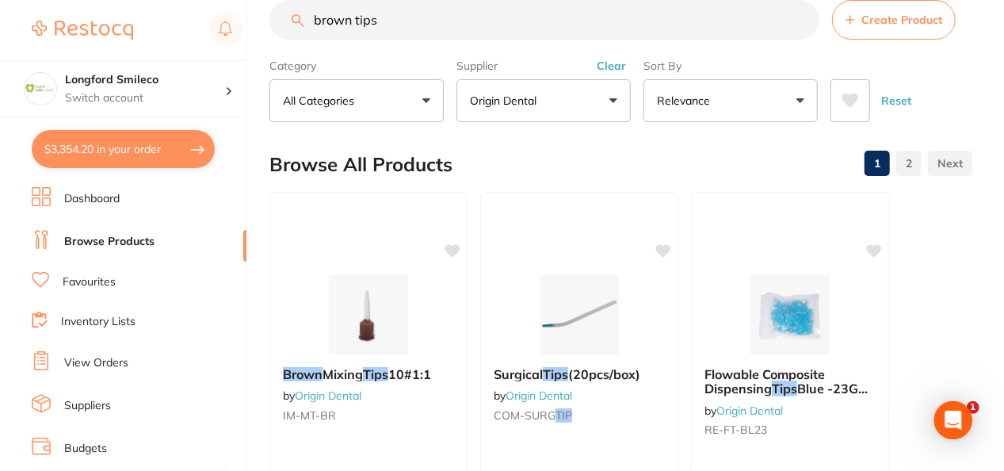
drag, startPoint x: 412, startPoint y: 23, endPoint x: 331, endPoint y: 32, distance: 81.3
click at [331, 32] on input "brown tips" at bounding box center [545, 20] width 550 height 40
type input "b"
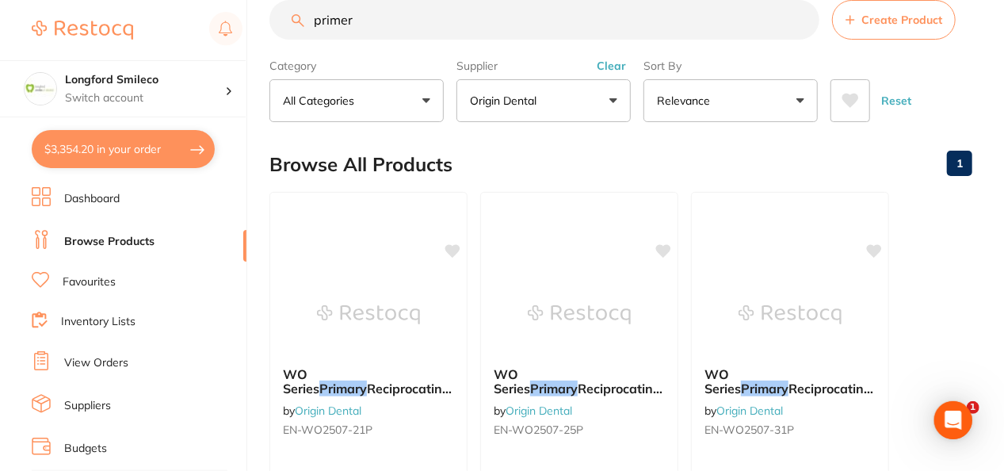
drag, startPoint x: 336, startPoint y: 18, endPoint x: 273, endPoint y: 35, distance: 65.6
click at [273, 35] on div "primer Create Product" at bounding box center [621, 20] width 703 height 40
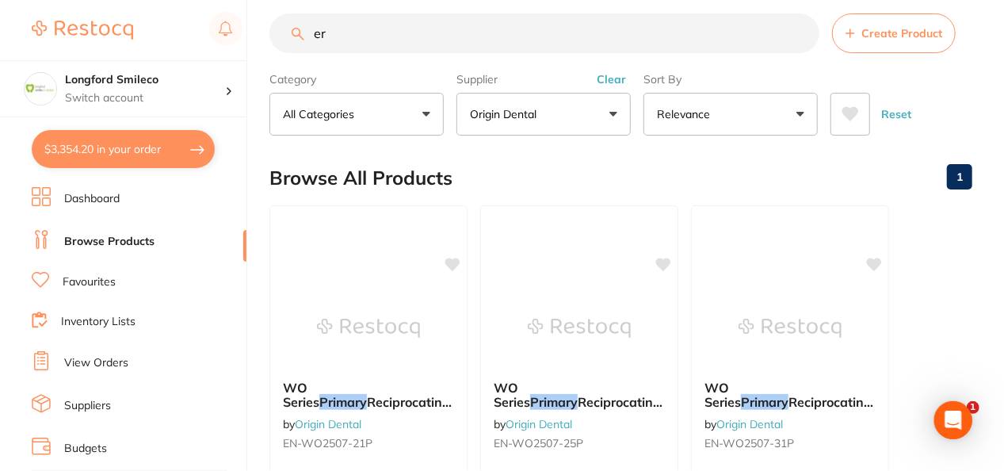
type input "e"
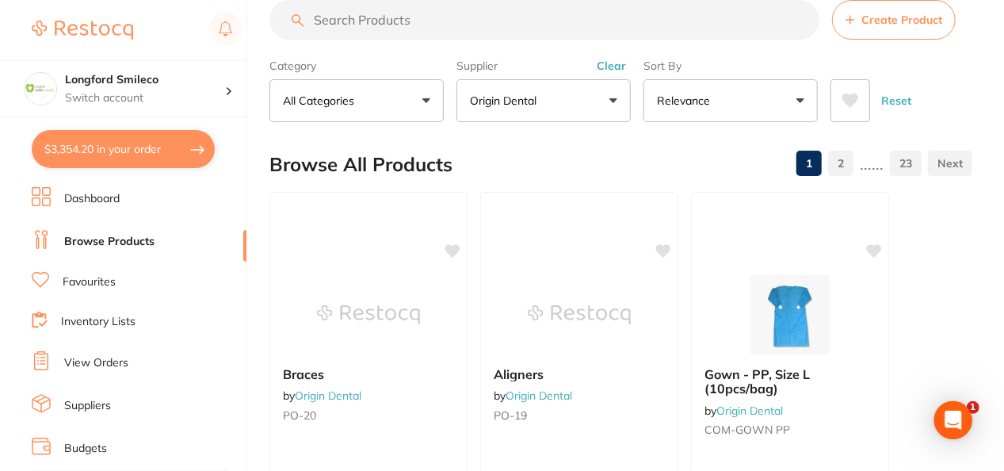
scroll to position [0, 0]
type input "Vector"
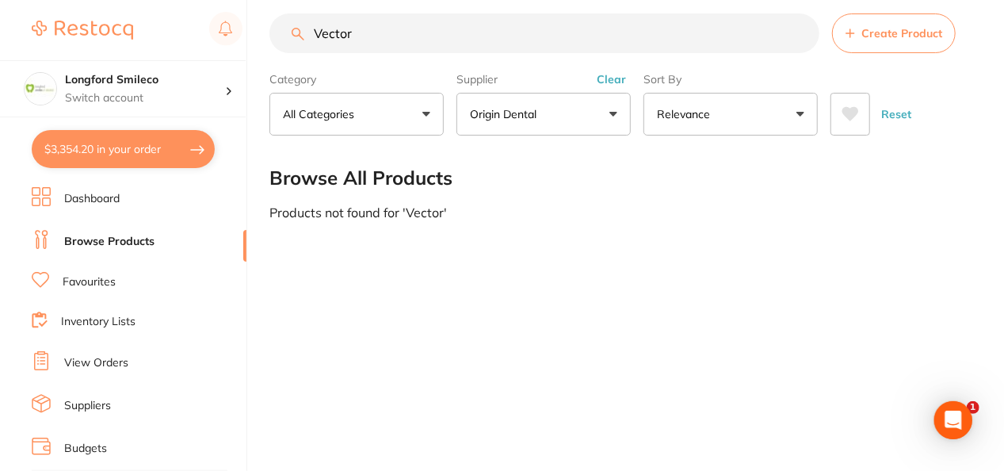
drag, startPoint x: 376, startPoint y: 42, endPoint x: 247, endPoint y: 21, distance: 130.2
click at [247, 21] on div "$3,354.20 Longford Smileco Switch account Longford Smileco North West Dental De…" at bounding box center [502, 217] width 1004 height 471
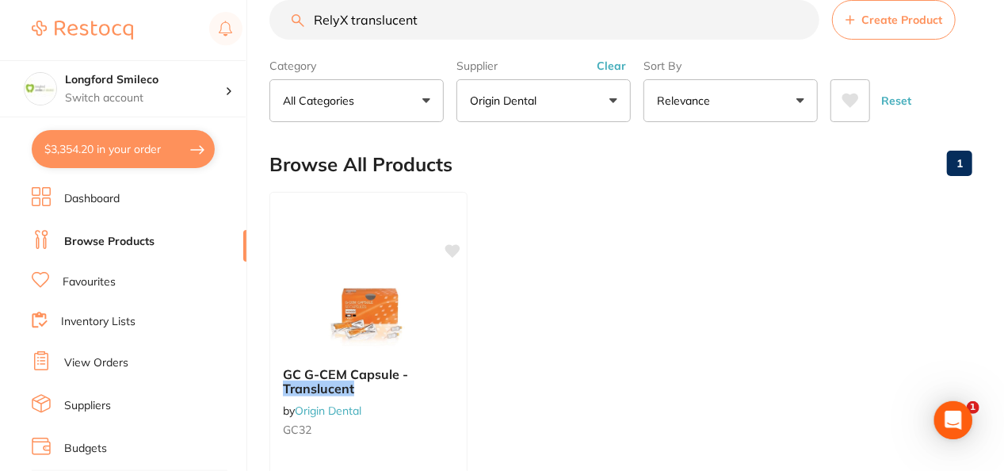
scroll to position [0, 0]
type input "RelyX translucent"
click at [601, 69] on button "Clear" at bounding box center [611, 66] width 39 height 14
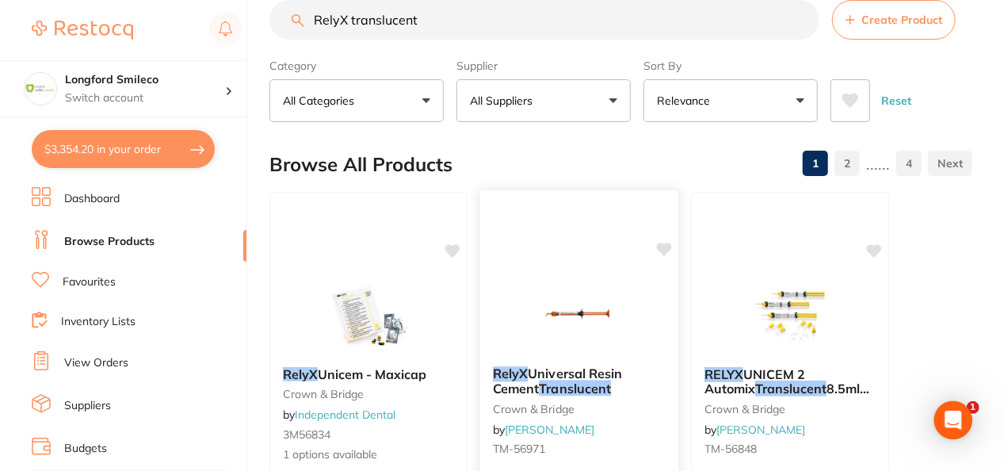
click at [607, 293] on img at bounding box center [579, 313] width 104 height 80
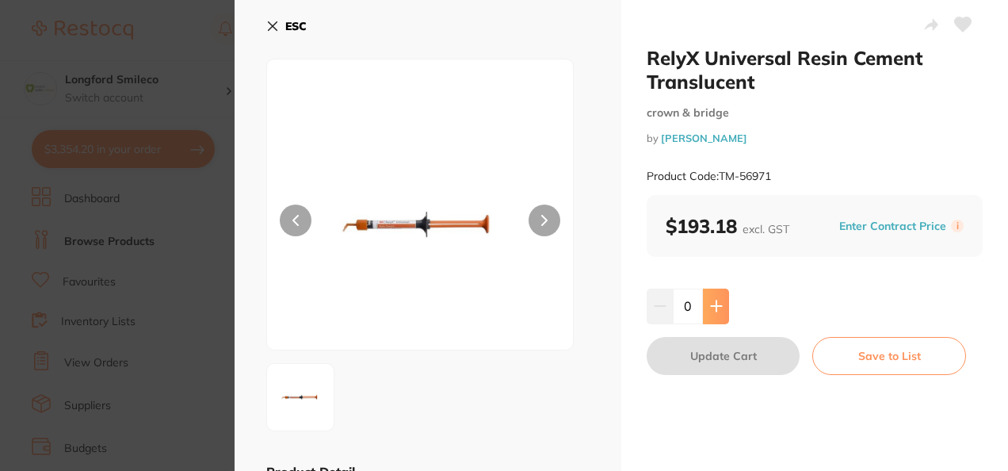
click at [712, 308] on icon at bounding box center [716, 306] width 13 height 13
type input "1"
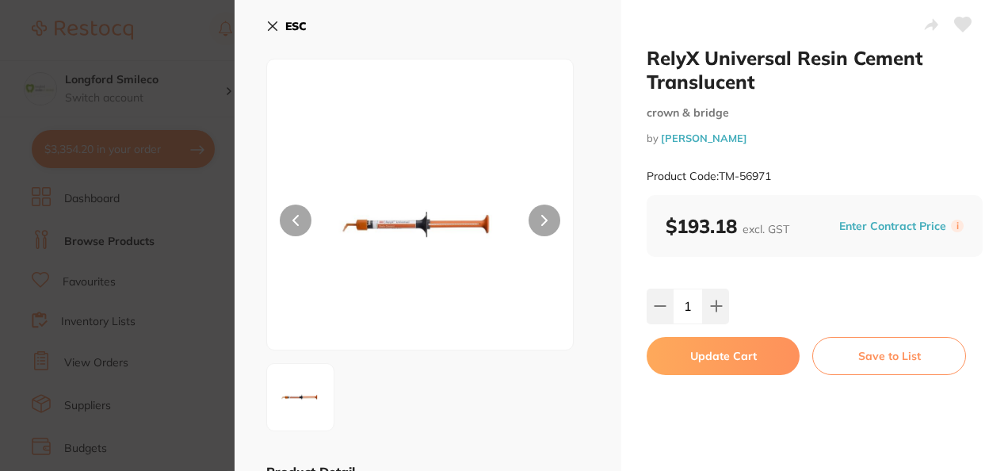
click at [706, 354] on button "Update Cart" at bounding box center [723, 356] width 153 height 38
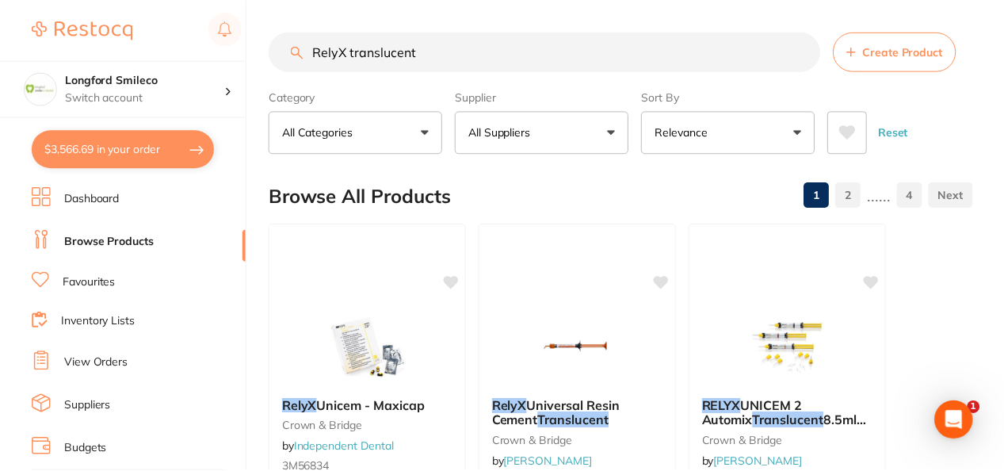
scroll to position [32, 0]
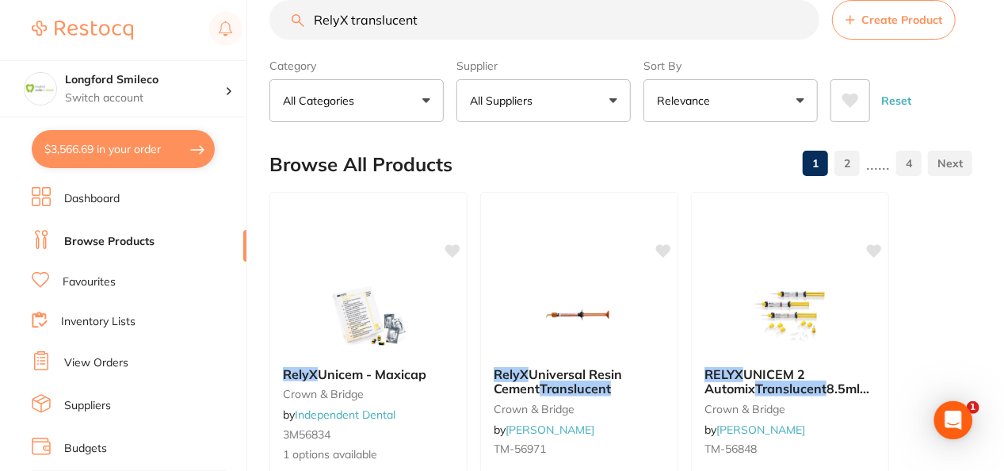
drag, startPoint x: 436, startPoint y: 13, endPoint x: 284, endPoint y: 24, distance: 152.5
click at [284, 24] on input "RelyX translucent" at bounding box center [545, 20] width 550 height 40
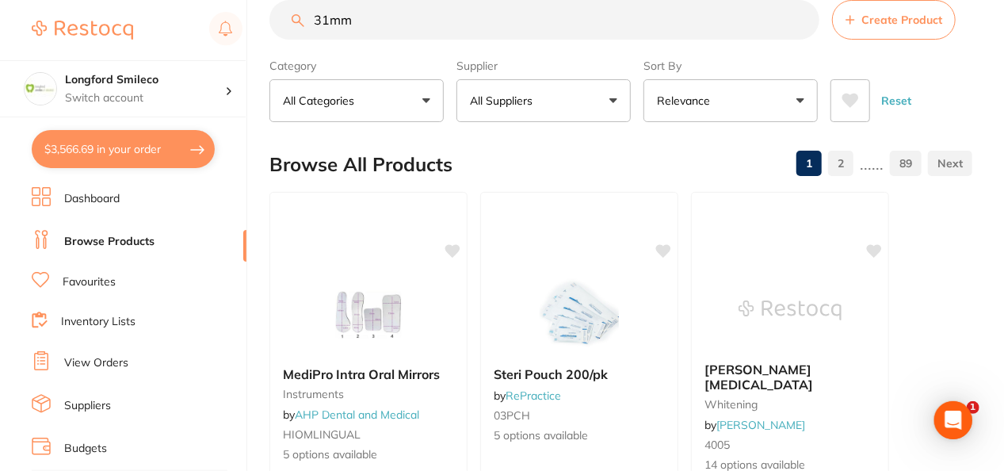
scroll to position [0, 0]
type input "31mm x 6 Kfile"
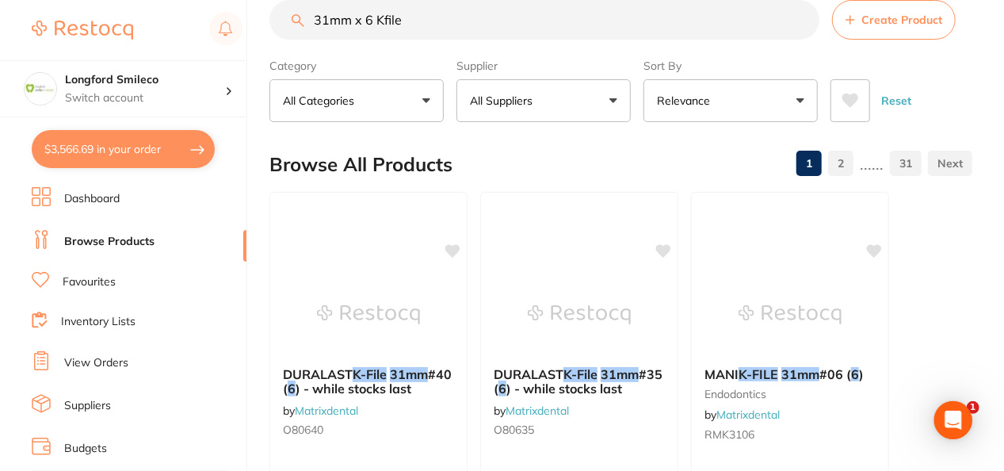
click at [609, 103] on button "All Suppliers" at bounding box center [544, 100] width 174 height 43
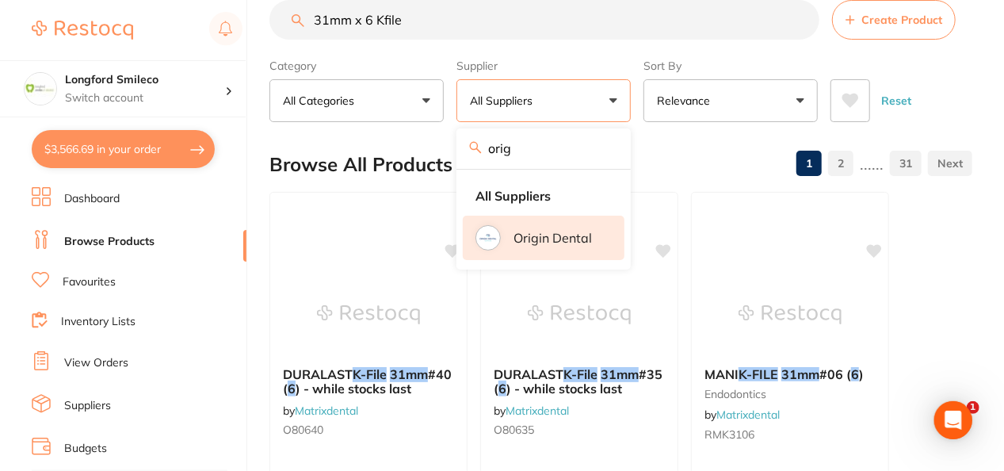
type input "orig"
click at [548, 237] on p "Origin Dental" at bounding box center [553, 238] width 78 height 14
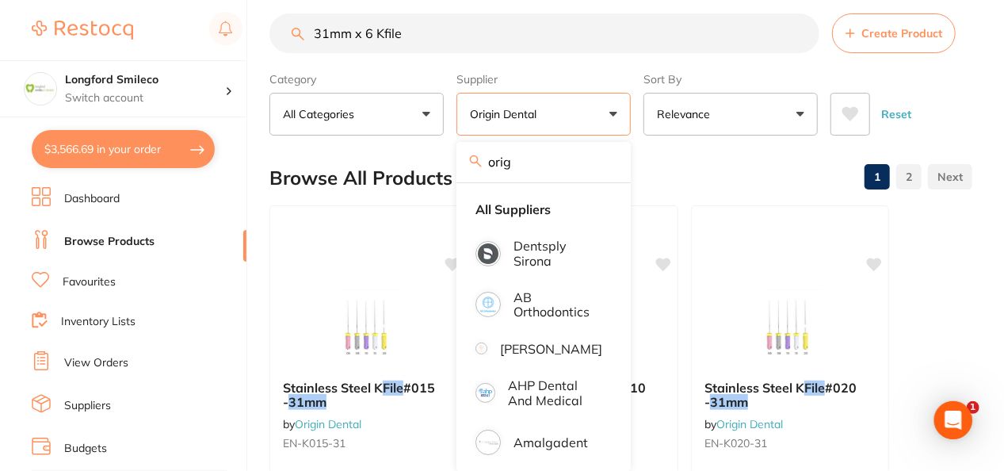
scroll to position [32, 0]
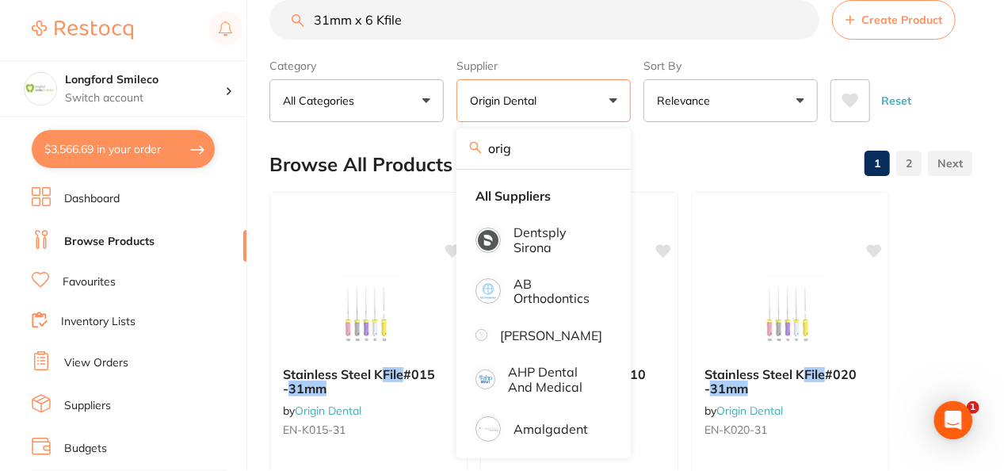
click at [701, 146] on div "Browse All Products 1 2" at bounding box center [621, 164] width 703 height 53
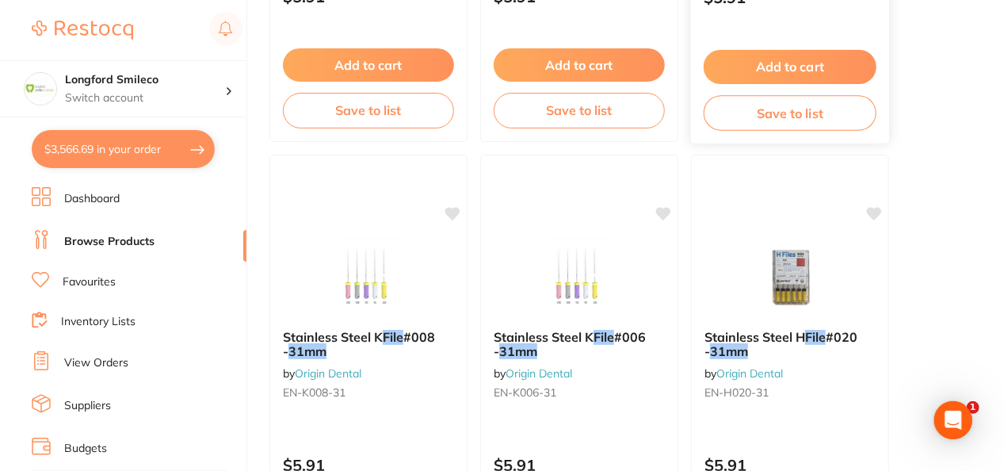
scroll to position [539, 0]
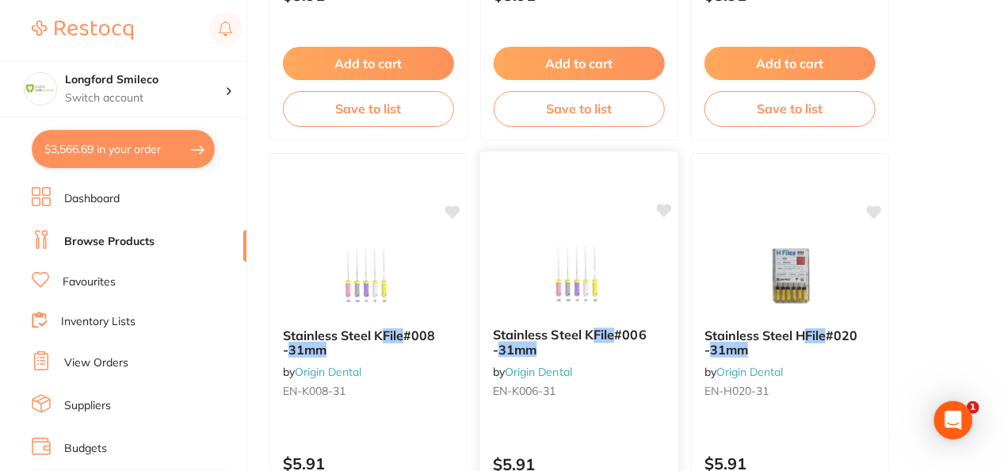
click at [604, 308] on img at bounding box center [579, 275] width 104 height 80
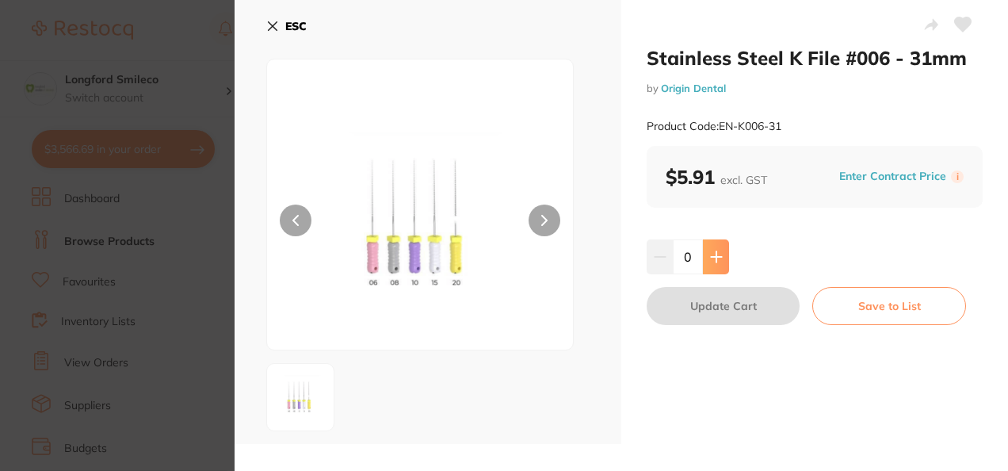
click at [718, 252] on icon at bounding box center [716, 256] width 13 height 13
type input "1"
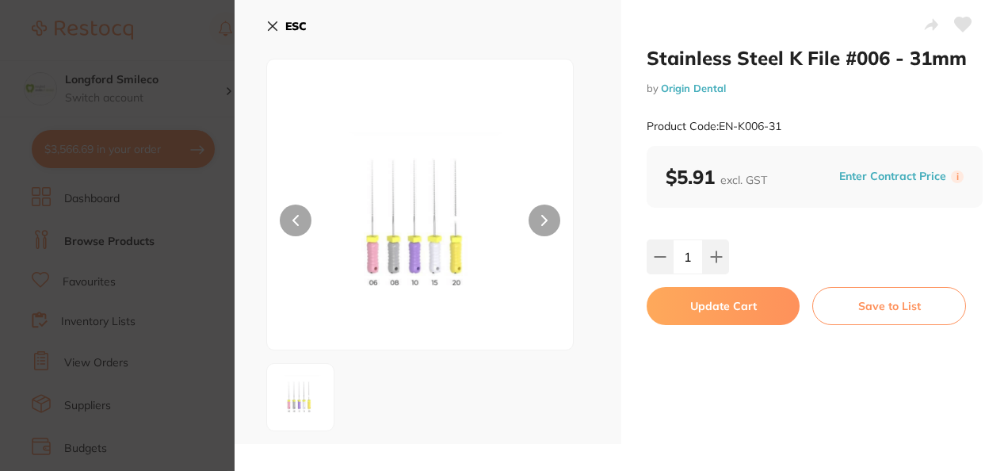
click at [726, 298] on button "Update Cart" at bounding box center [723, 306] width 153 height 38
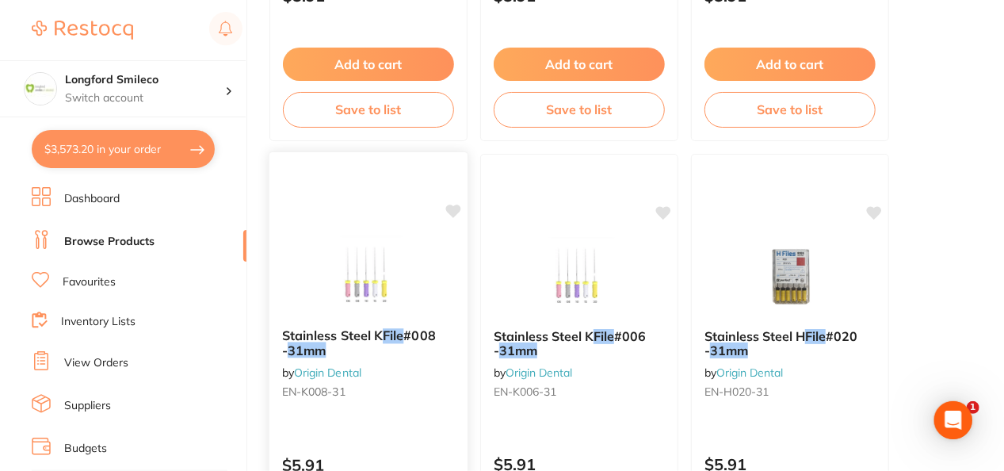
scroll to position [539, 0]
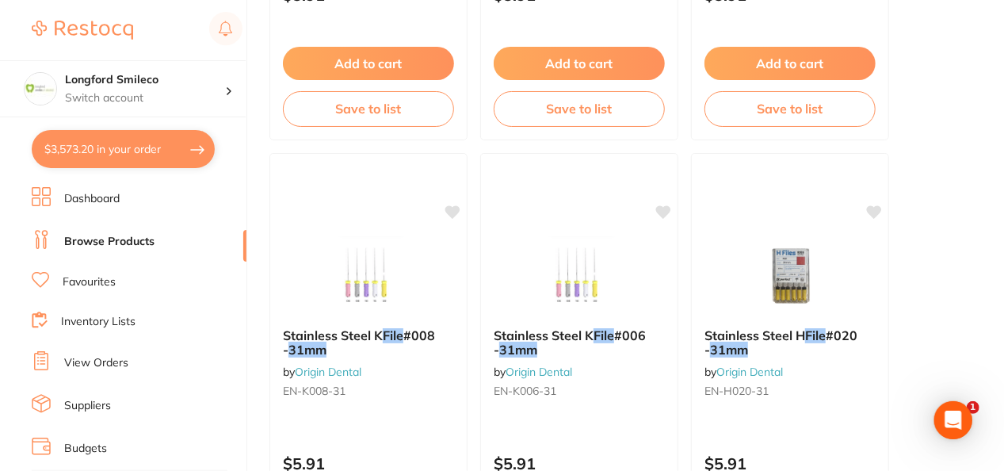
drag, startPoint x: 359, startPoint y: 276, endPoint x: 444, endPoint y: 273, distance: 84.9
click at [359, 276] on img at bounding box center [368, 275] width 103 height 79
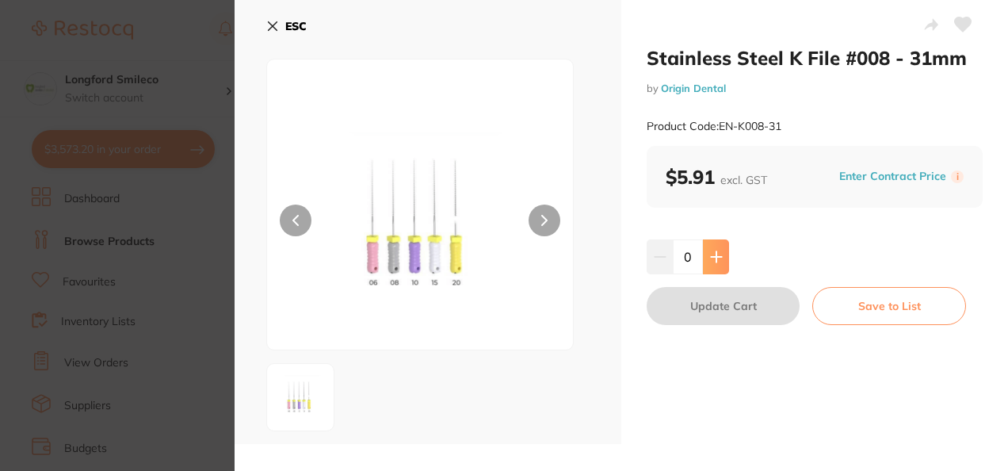
click at [713, 256] on icon at bounding box center [716, 256] width 10 height 10
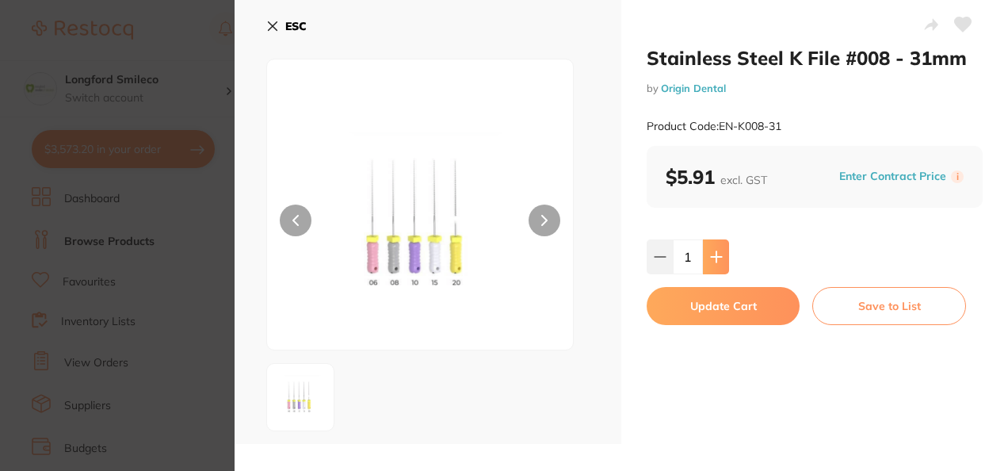
type input "1"
click at [713, 312] on button "Update Cart" at bounding box center [723, 306] width 153 height 38
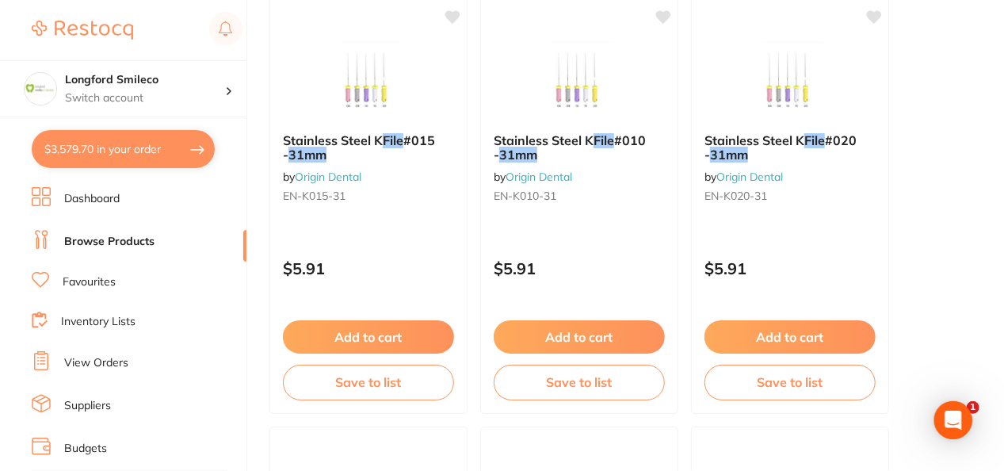
scroll to position [222, 0]
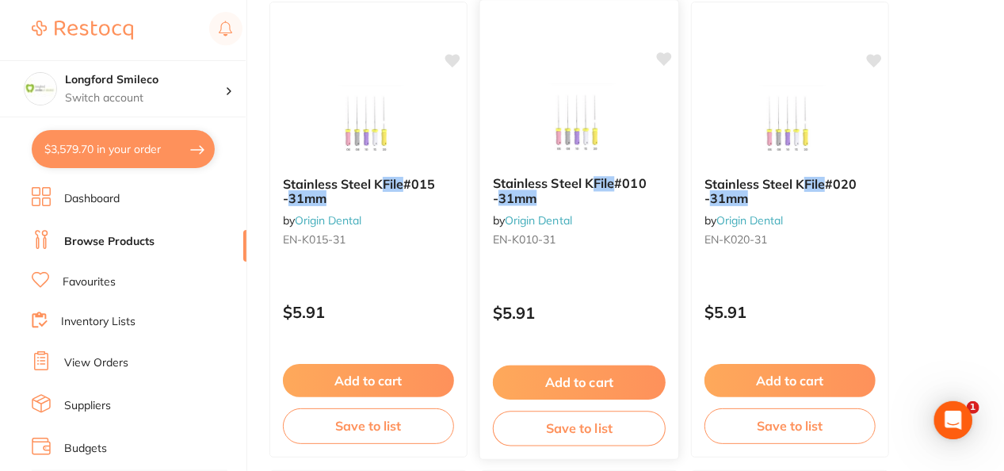
click at [593, 377] on button "Add to cart" at bounding box center [579, 382] width 173 height 34
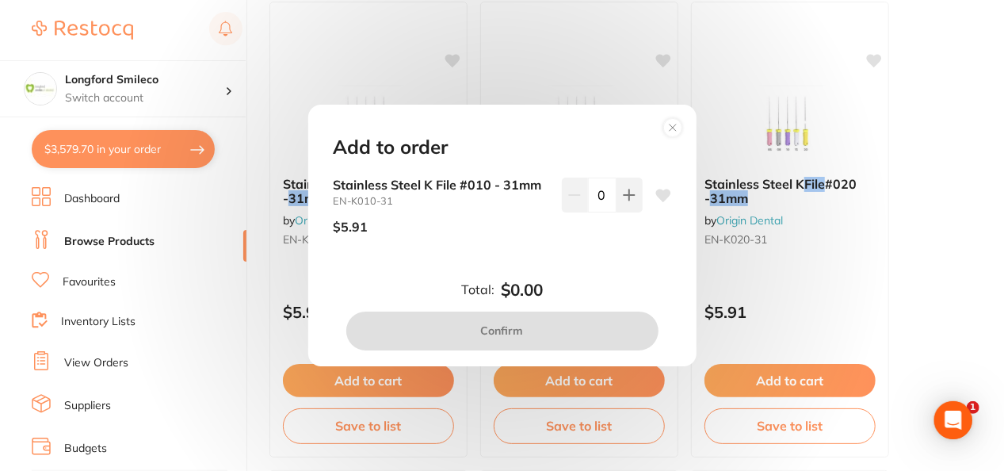
scroll to position [0, 0]
click at [623, 192] on icon at bounding box center [629, 195] width 13 height 13
type input "1"
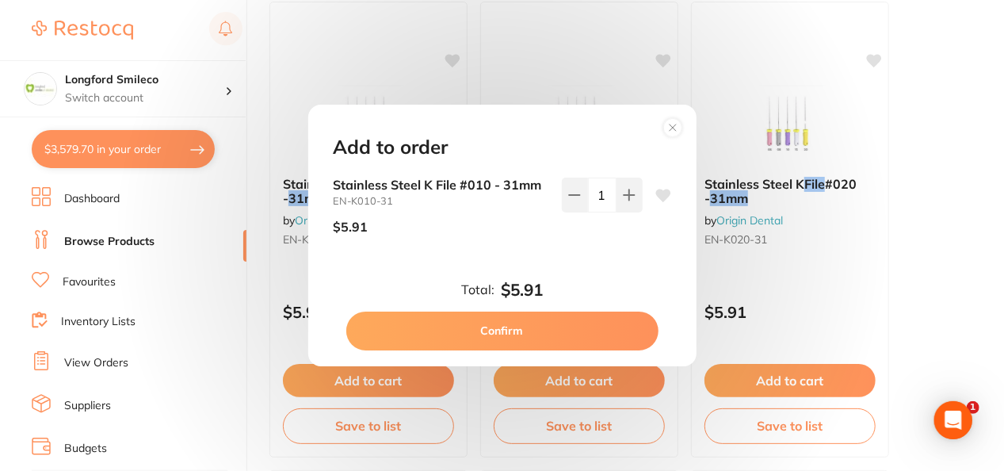
click at [562, 327] on button "Confirm" at bounding box center [502, 331] width 312 height 38
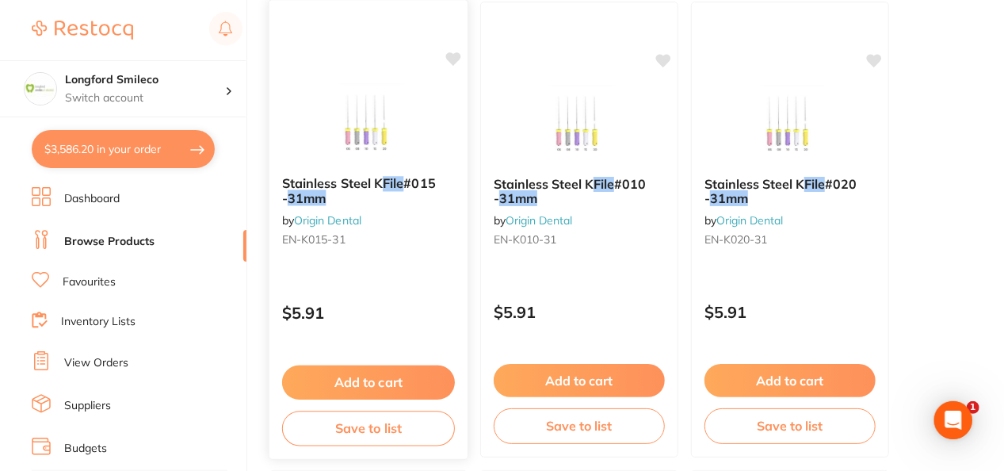
click at [365, 370] on button "Add to cart" at bounding box center [368, 382] width 173 height 34
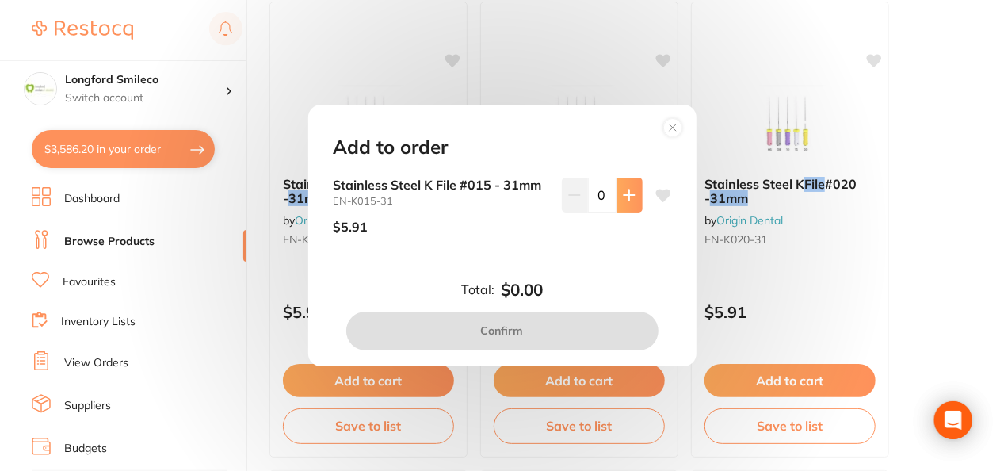
click at [629, 197] on icon at bounding box center [629, 195] width 13 height 13
type input "1"
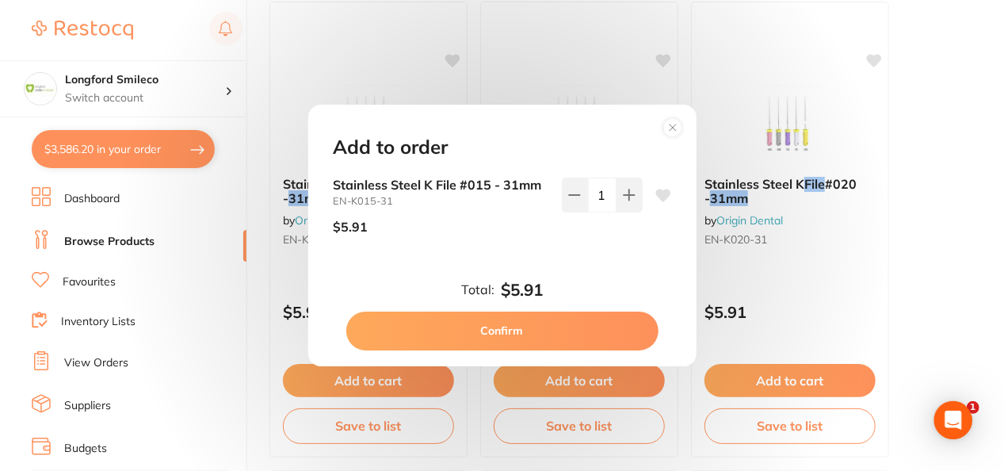
click at [529, 335] on button "Confirm" at bounding box center [502, 331] width 312 height 38
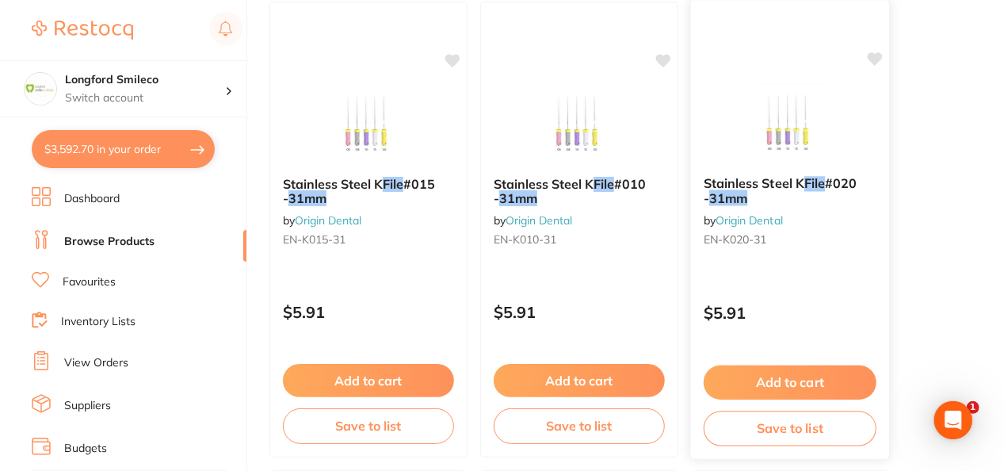
click at [769, 376] on button "Add to cart" at bounding box center [790, 382] width 173 height 34
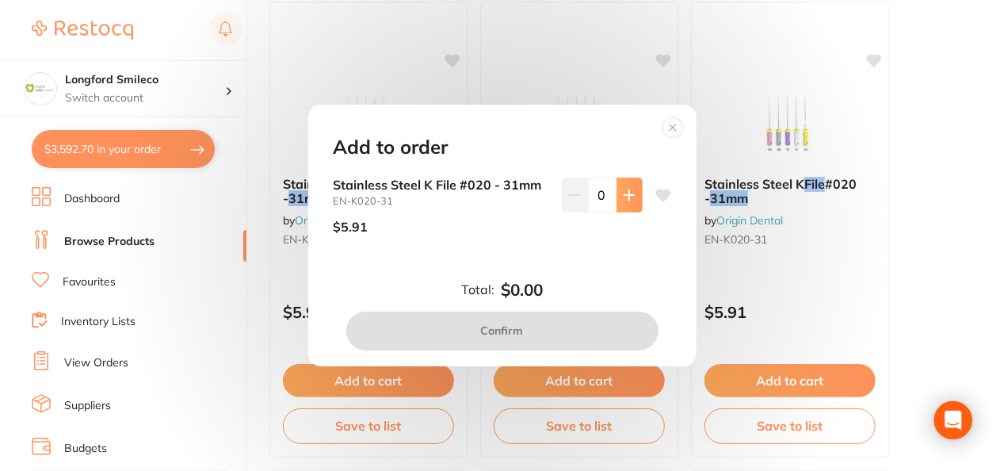
click at [631, 190] on icon at bounding box center [629, 195] width 13 height 13
type input "1"
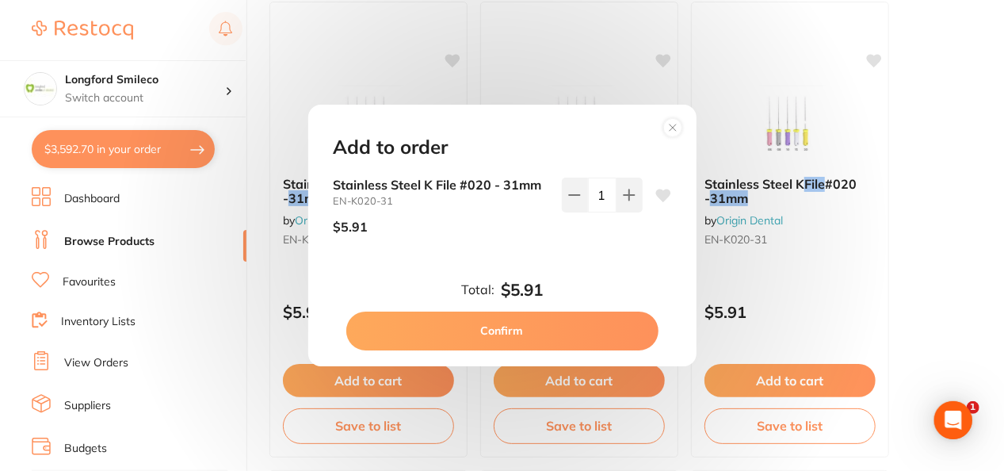
click at [555, 331] on button "Confirm" at bounding box center [502, 331] width 312 height 38
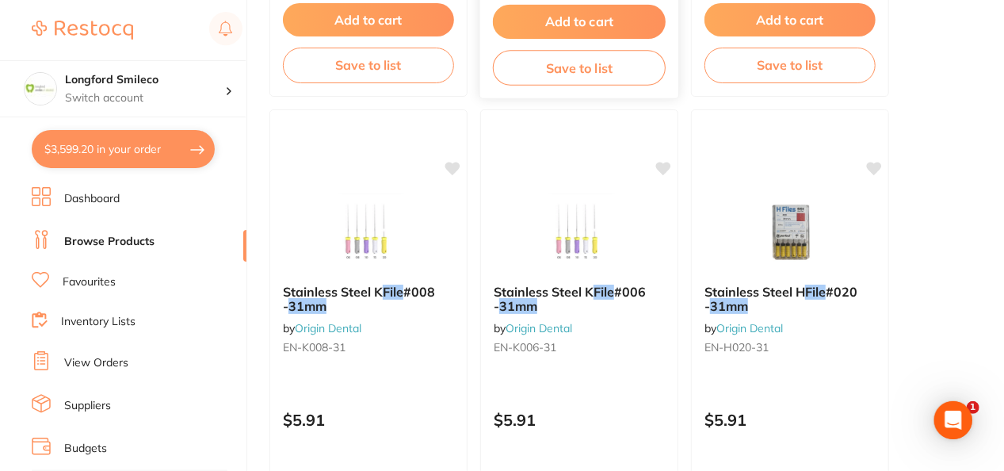
scroll to position [579, 0]
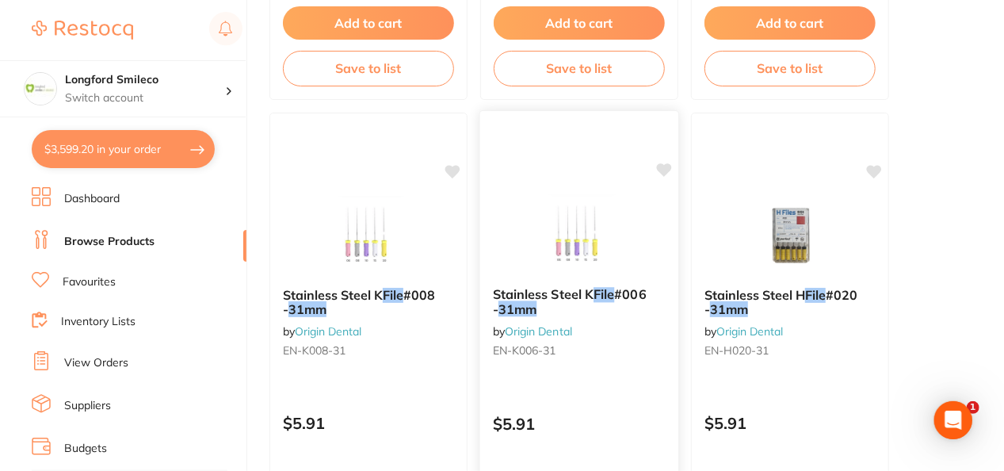
click at [669, 171] on icon at bounding box center [664, 170] width 16 height 16
click at [453, 166] on icon at bounding box center [453, 169] width 15 height 13
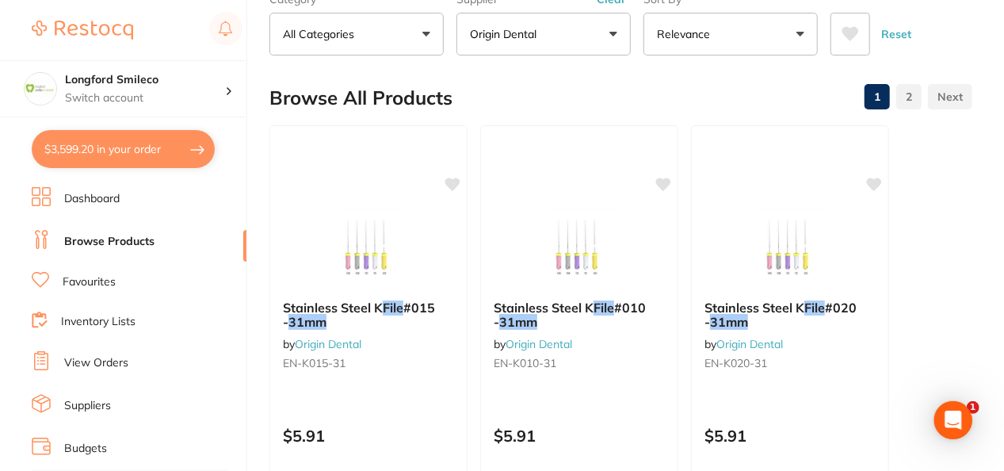
scroll to position [86, 0]
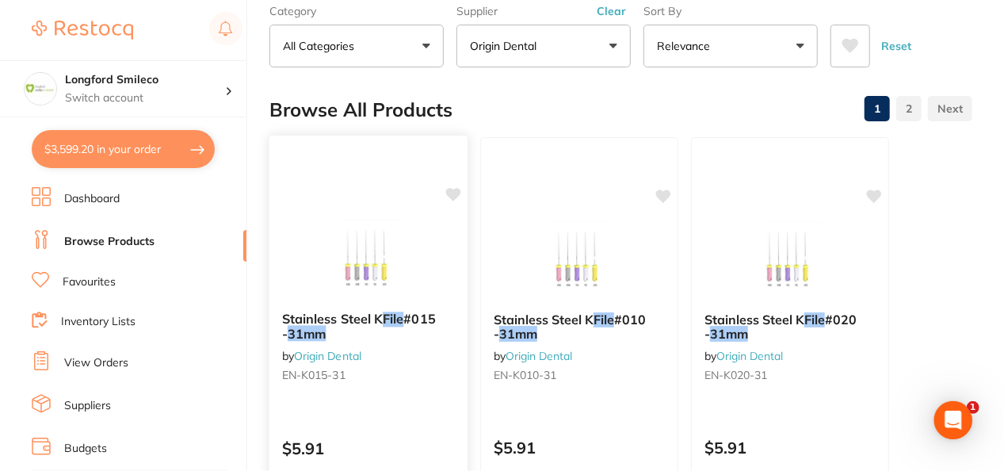
click at [458, 189] on icon at bounding box center [453, 194] width 15 height 13
click at [672, 197] on div "Stainless Steel K File #010 - 31mm by Origin Dental EN-K010-31 $5.91 Add to car…" at bounding box center [580, 365] width 201 height 461
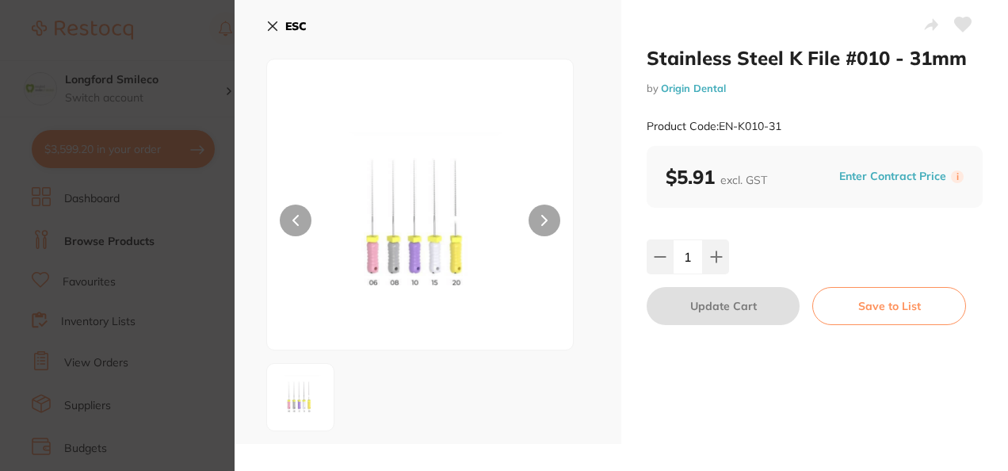
click at [955, 22] on icon at bounding box center [963, 24] width 17 height 14
click at [274, 22] on icon at bounding box center [272, 26] width 13 height 13
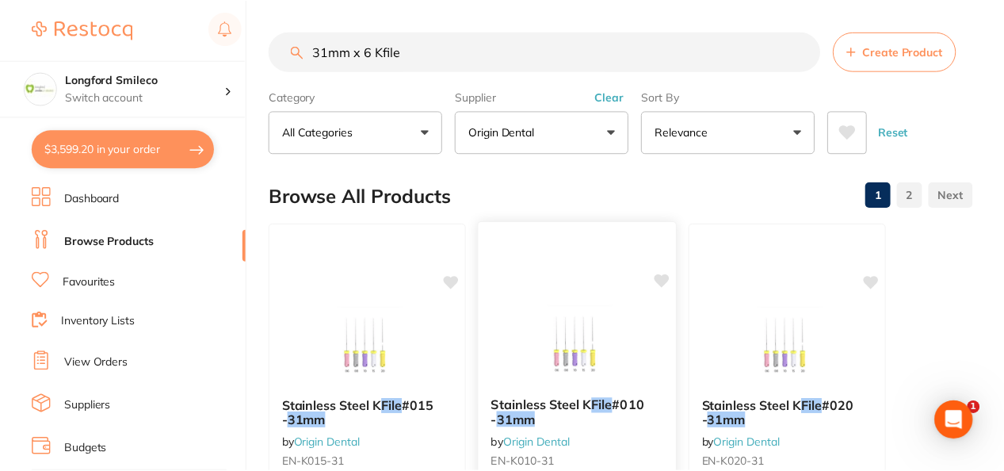
scroll to position [86, 0]
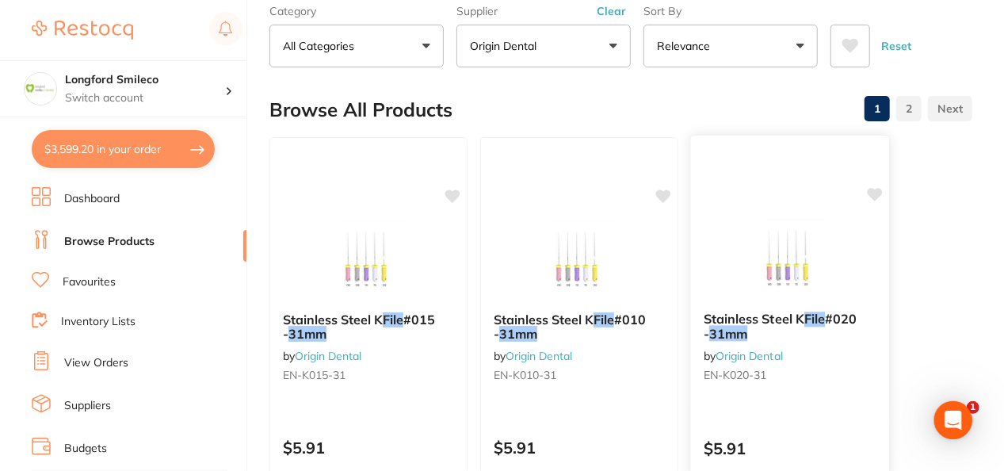
click at [873, 188] on icon at bounding box center [875, 194] width 15 height 13
click at [905, 112] on link "2" at bounding box center [908, 109] width 25 height 32
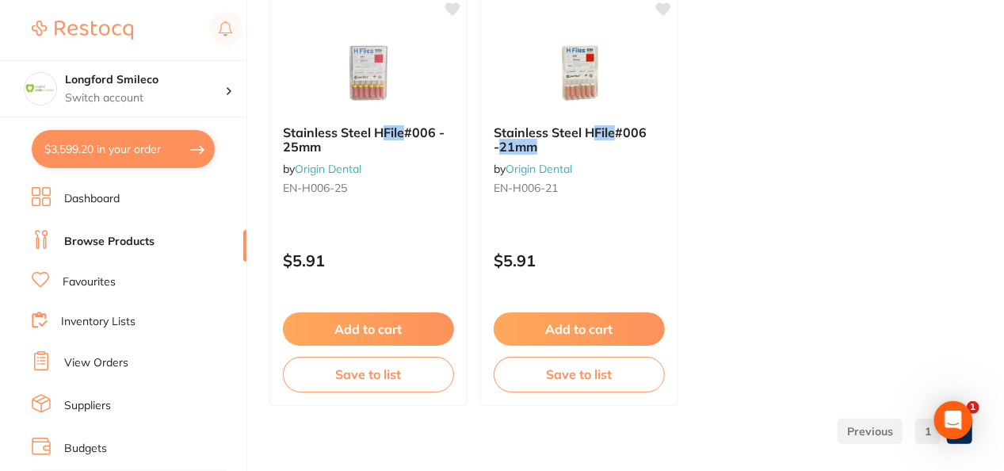
scroll to position [4975, 0]
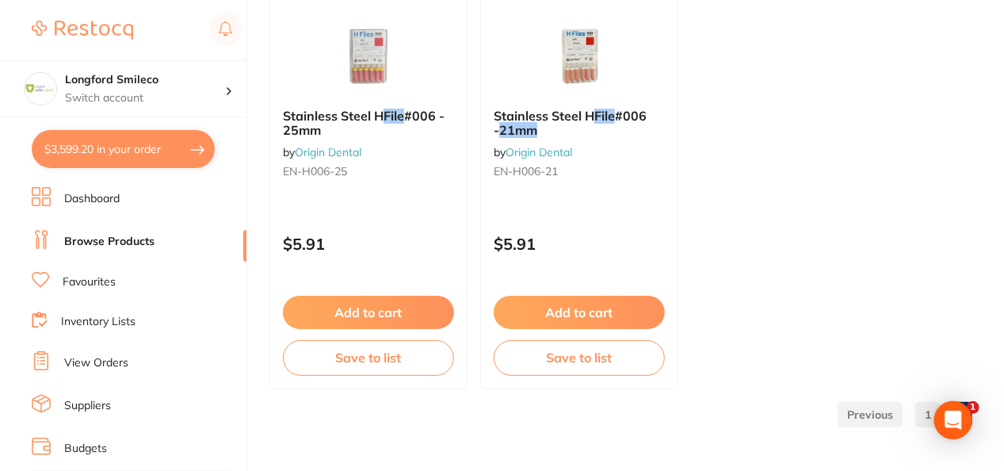
click at [924, 408] on link "1" at bounding box center [928, 415] width 25 height 32
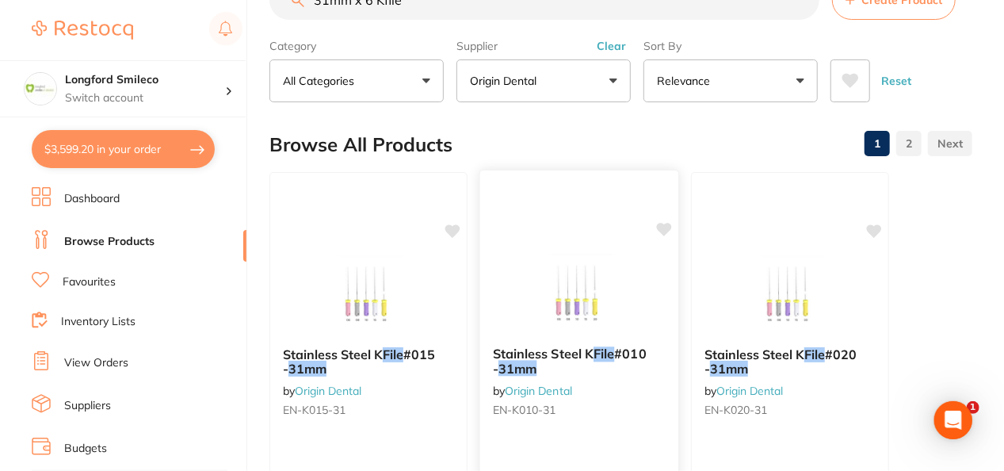
scroll to position [0, 0]
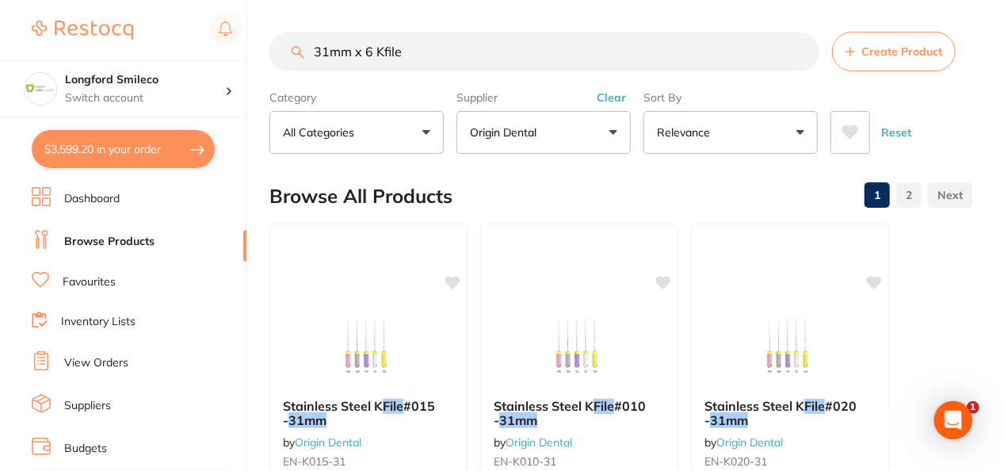
click at [373, 54] on input "31mm x 6 Kfile" at bounding box center [545, 52] width 550 height 40
type input "31mm x 25 Kfile"
click at [599, 138] on button "Origin Dental" at bounding box center [544, 132] width 174 height 43
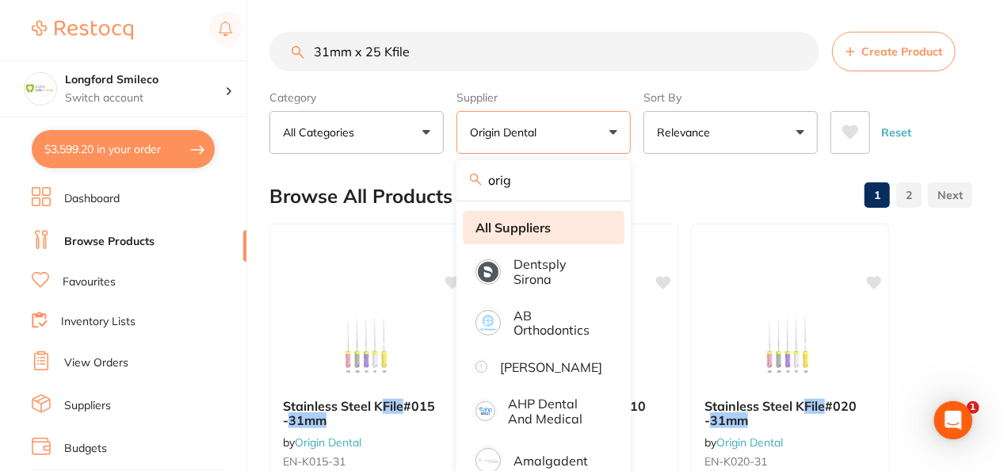
click at [523, 231] on strong "All Suppliers" at bounding box center [513, 227] width 75 height 14
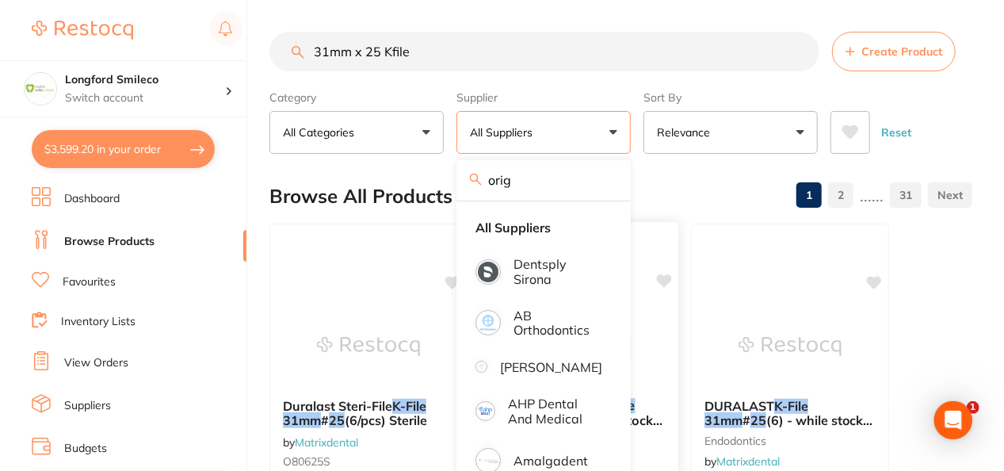
click at [686, 174] on div "Browse All Products 1 2 ...... 31" at bounding box center [621, 196] width 703 height 53
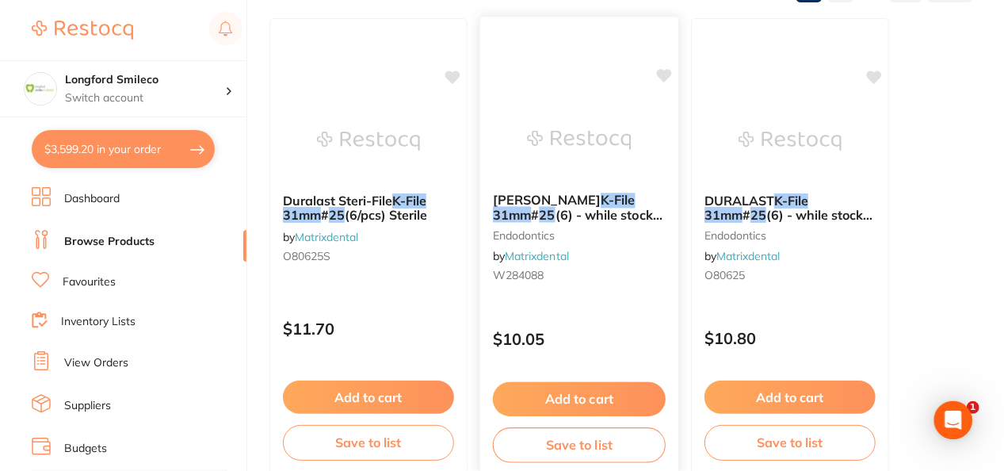
scroll to position [206, 0]
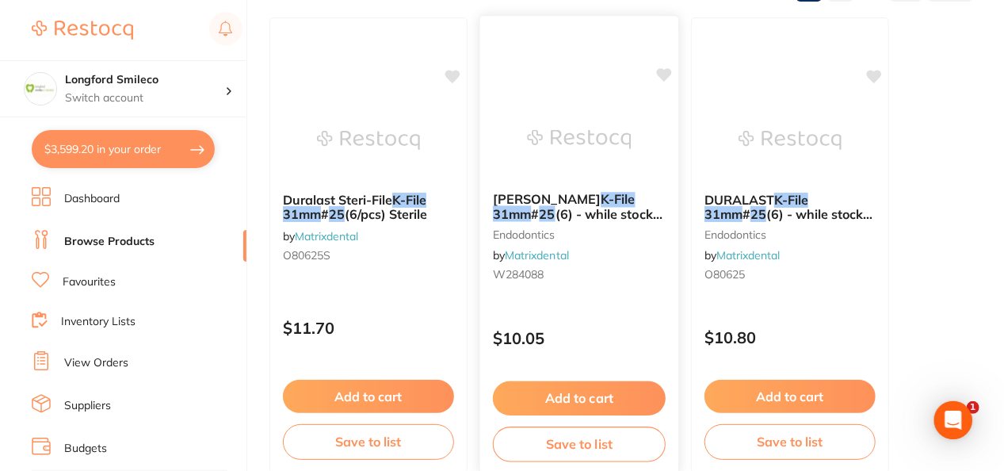
click at [572, 151] on img at bounding box center [579, 139] width 104 height 80
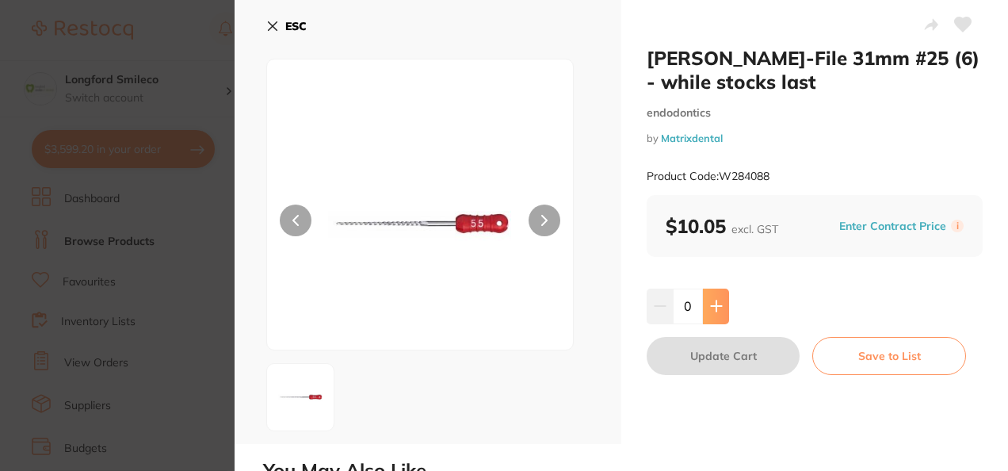
click at [722, 312] on button at bounding box center [716, 306] width 26 height 35
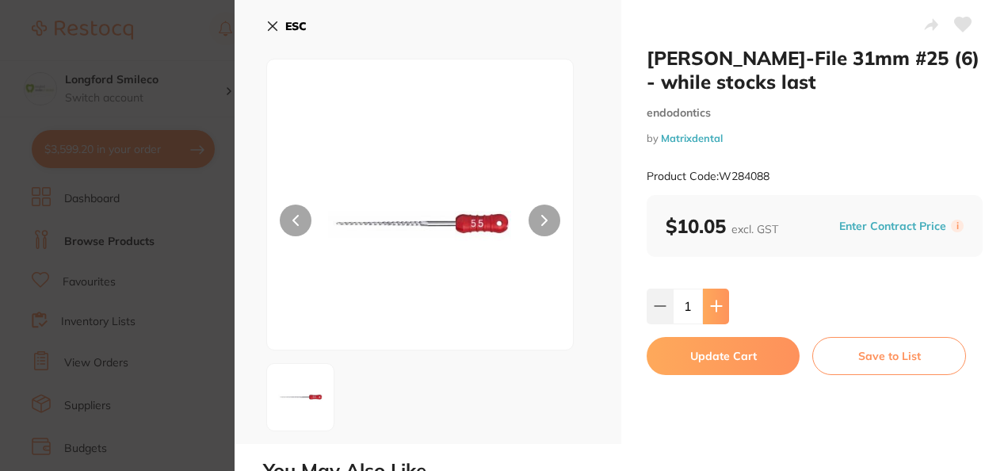
type input "1"
click at [689, 357] on button "Update Cart" at bounding box center [723, 356] width 153 height 38
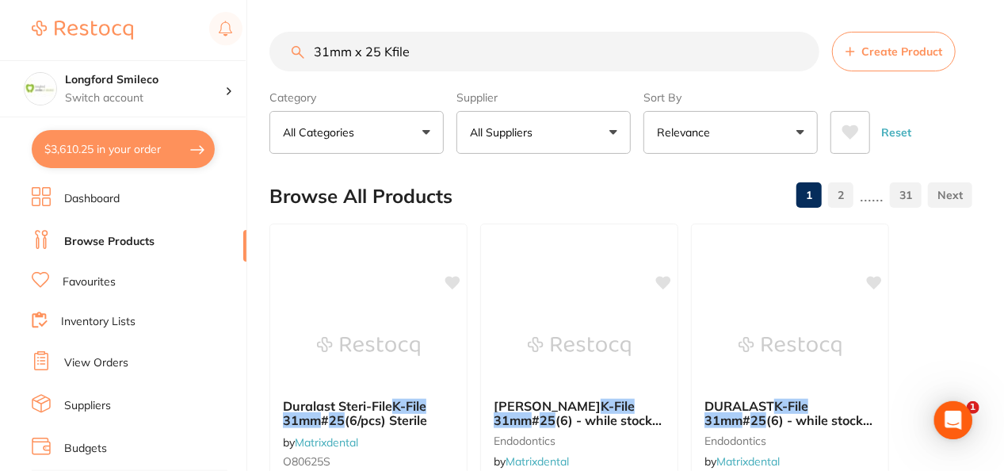
click at [325, 52] on input "31mm x 25 Kfile" at bounding box center [545, 52] width 550 height 40
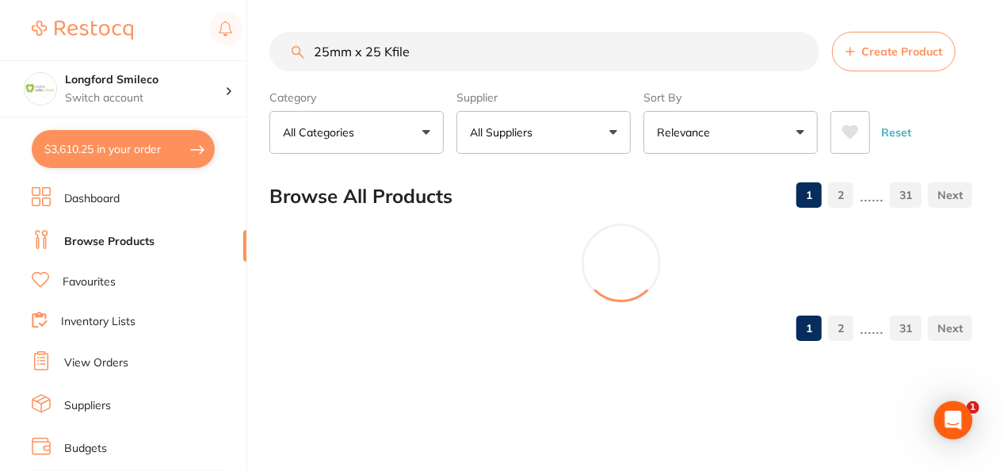
click at [379, 49] on input "25mm x 25 Kfile" at bounding box center [545, 52] width 550 height 40
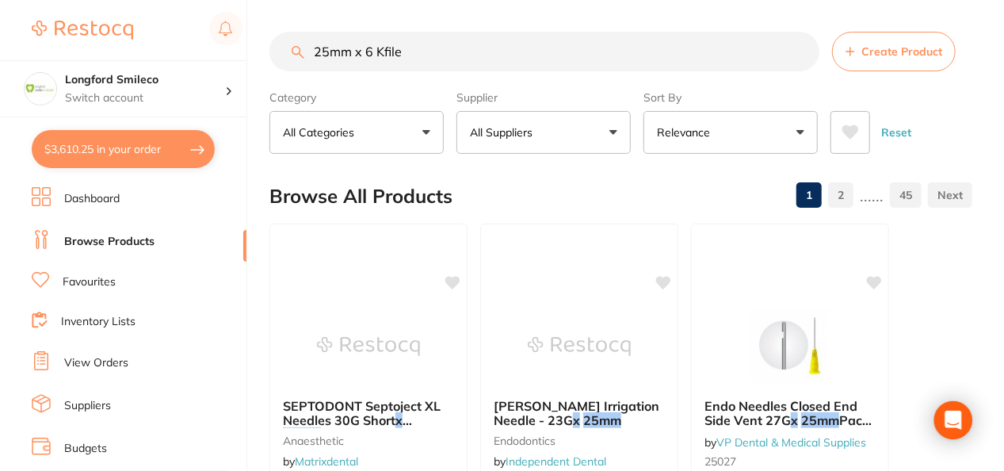
type input "25mm x 6 Kfile"
click at [535, 130] on p "All Suppliers" at bounding box center [504, 132] width 69 height 16
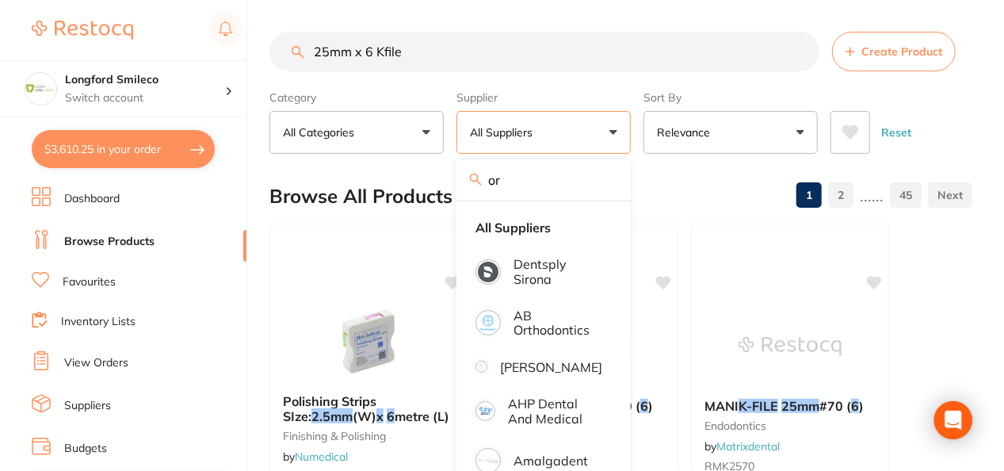
type input "o"
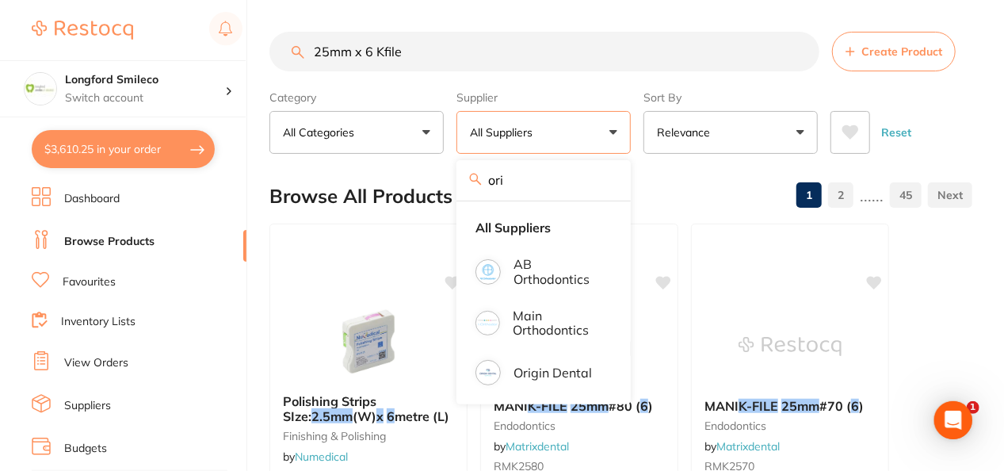
type input "orig"
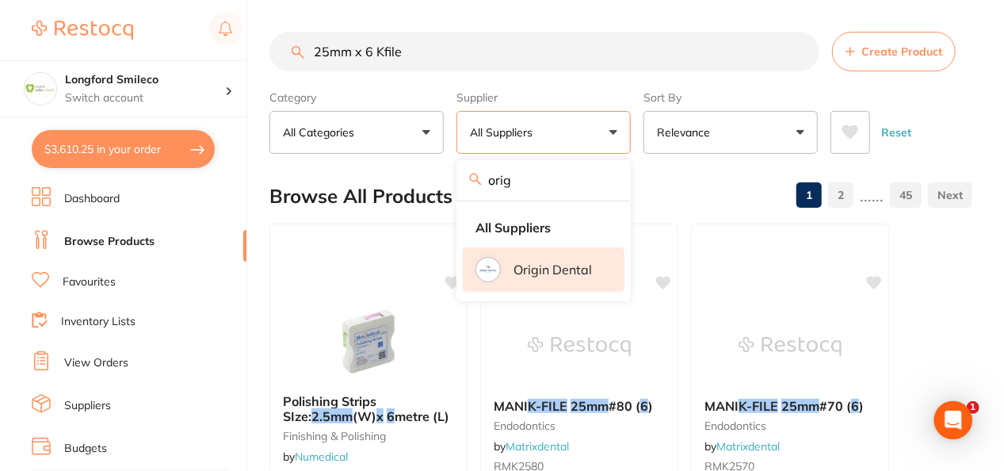
click at [571, 256] on li "Origin Dental" at bounding box center [544, 269] width 162 height 44
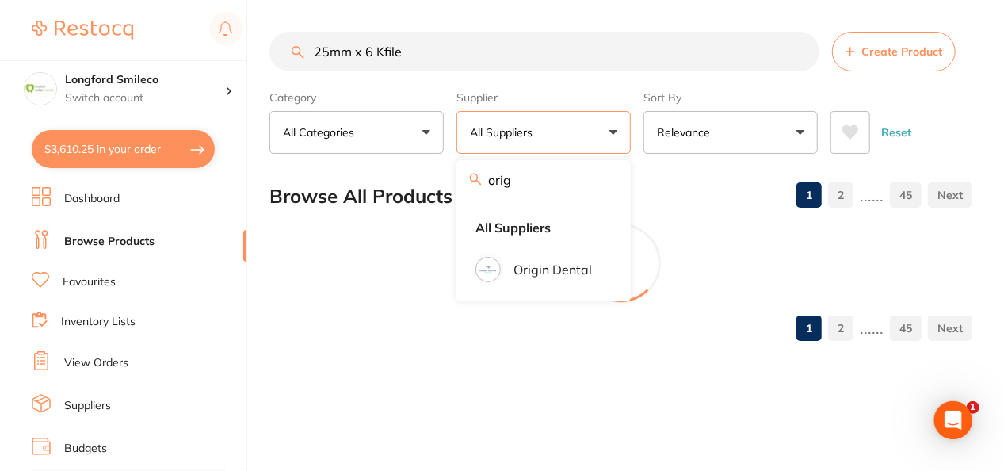
click at [673, 189] on div "Browse All Products 1 2 ...... 45" at bounding box center [621, 196] width 703 height 53
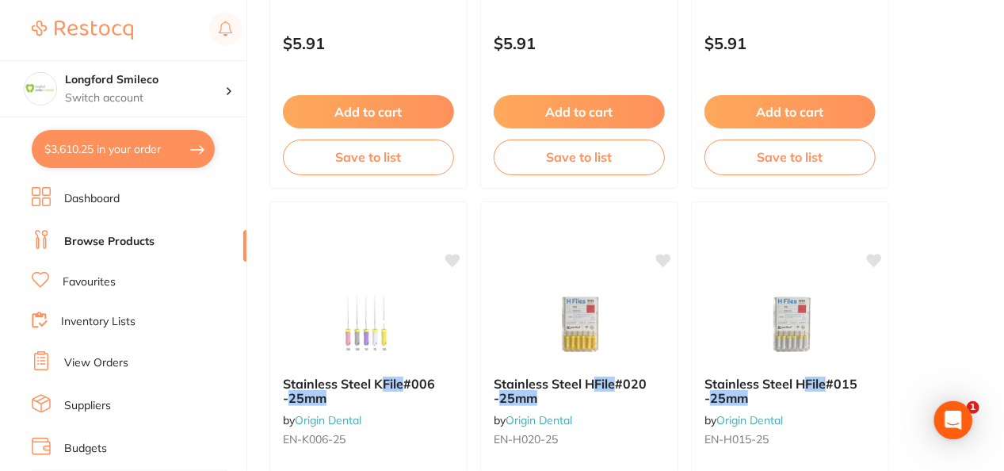
scroll to position [959, 0]
click at [455, 252] on icon at bounding box center [453, 258] width 15 height 13
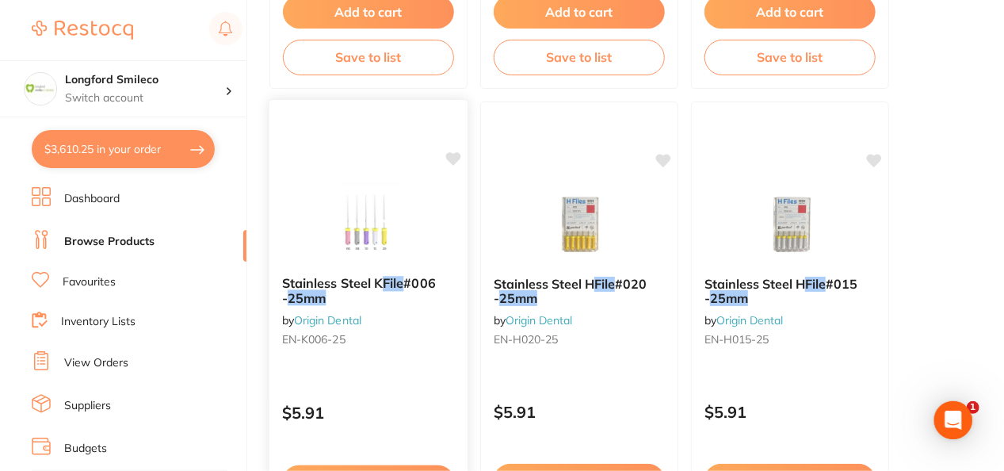
click at [357, 243] on img at bounding box center [368, 223] width 104 height 80
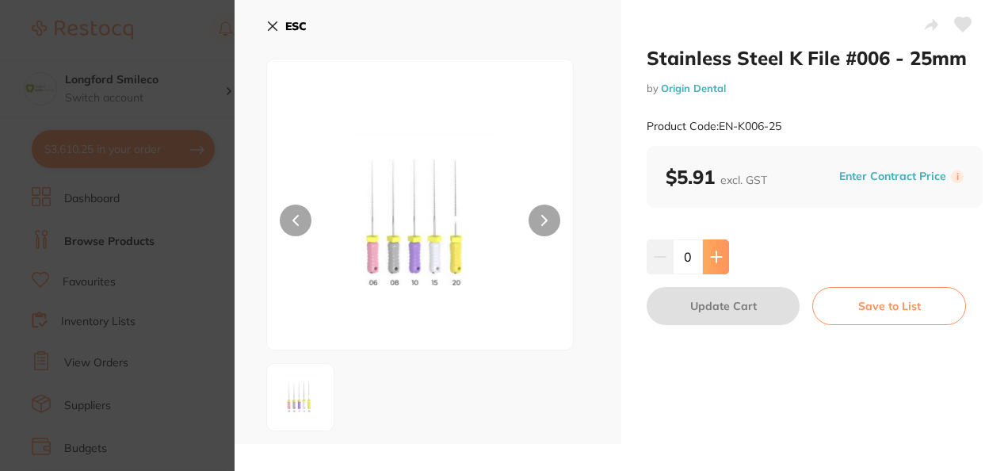
click at [716, 260] on icon at bounding box center [716, 256] width 13 height 13
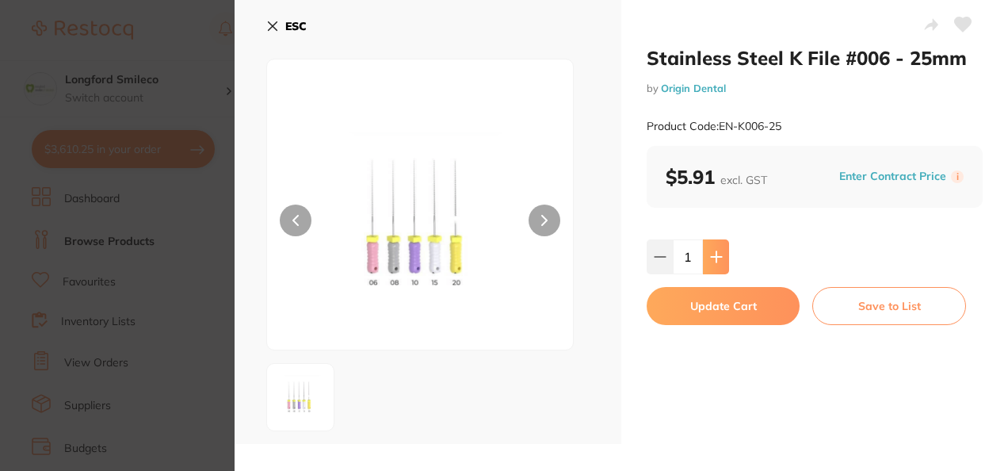
click at [716, 260] on icon at bounding box center [716, 256] width 13 height 13
type input "2"
click at [722, 304] on button "Update Cart" at bounding box center [723, 306] width 153 height 38
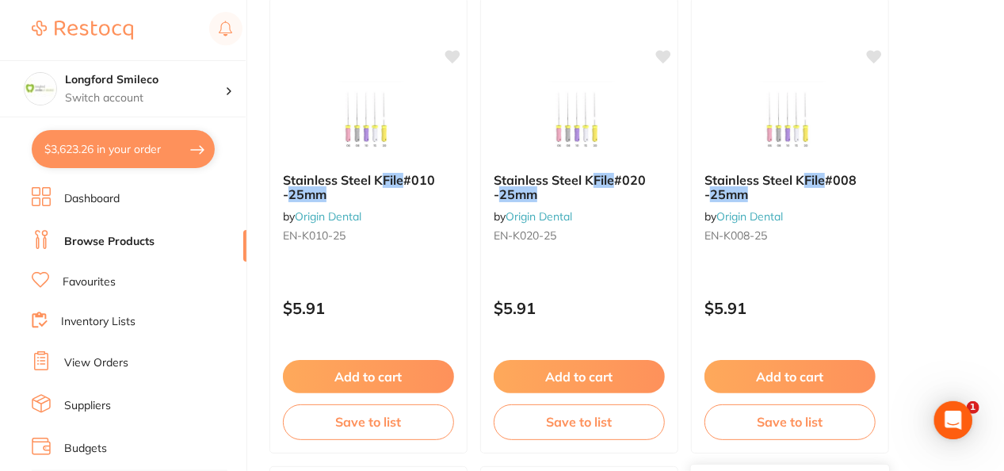
scroll to position [698, 0]
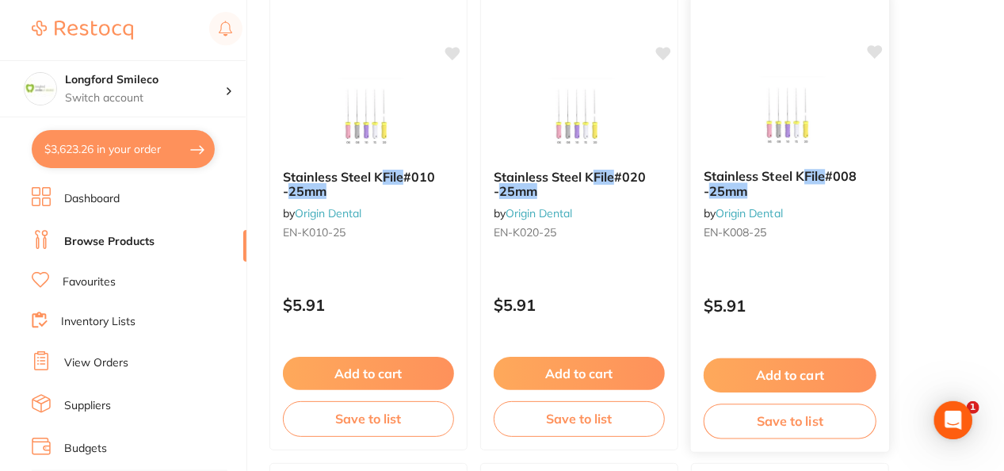
click at [783, 373] on button "Add to cart" at bounding box center [790, 375] width 173 height 34
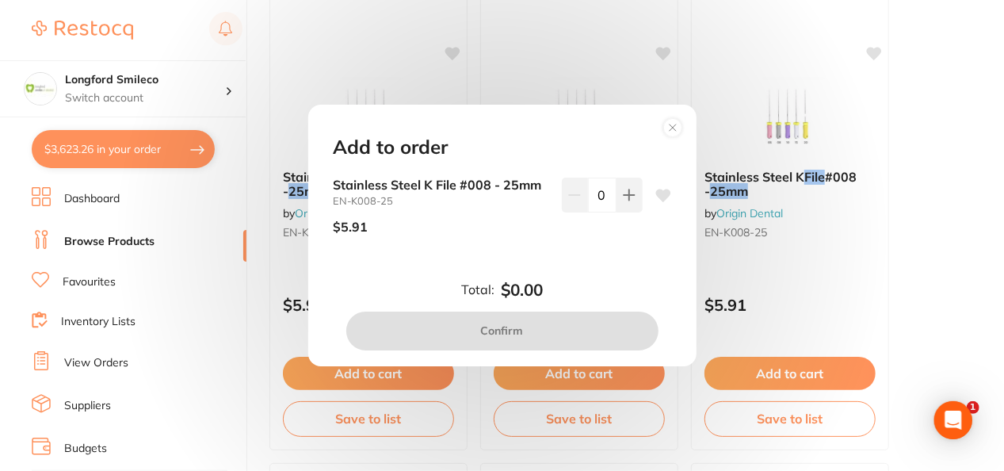
scroll to position [0, 0]
click at [627, 194] on icon at bounding box center [629, 195] width 10 height 10
type input "1"
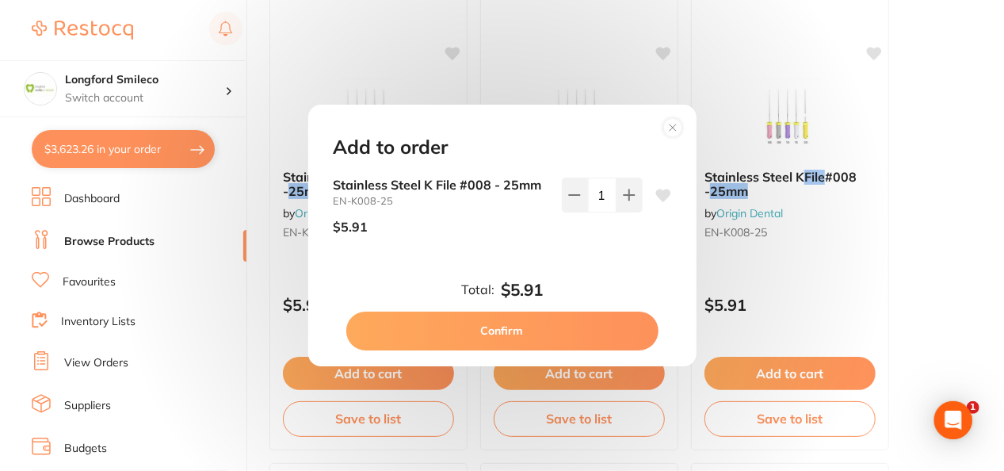
click at [512, 331] on button "Confirm" at bounding box center [502, 331] width 312 height 38
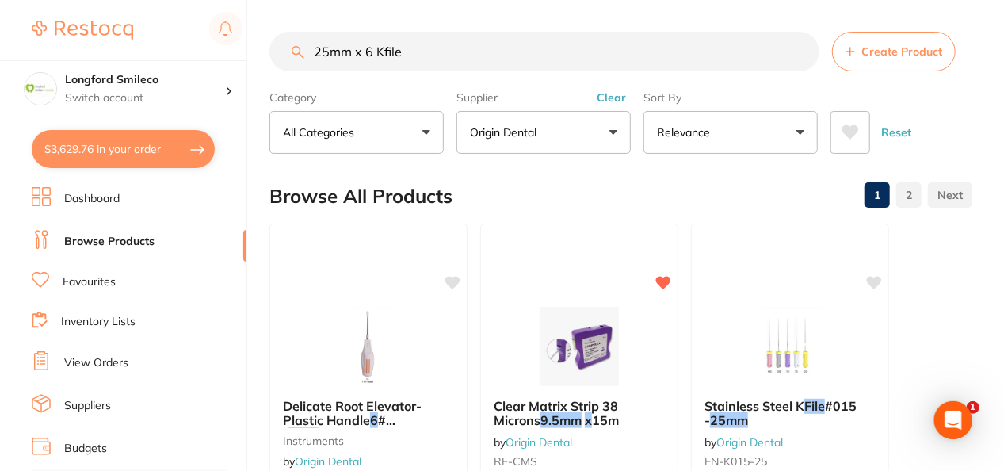
click at [371, 49] on input "25mm x 6 Kfile" at bounding box center [545, 52] width 550 height 40
type input "25mm x 30 Kfile"
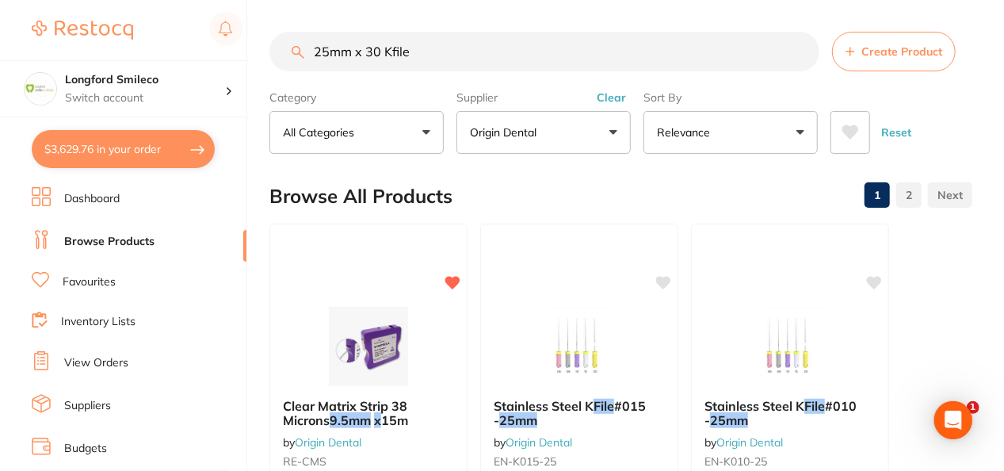
click at [571, 151] on button "Origin Dental" at bounding box center [544, 132] width 174 height 43
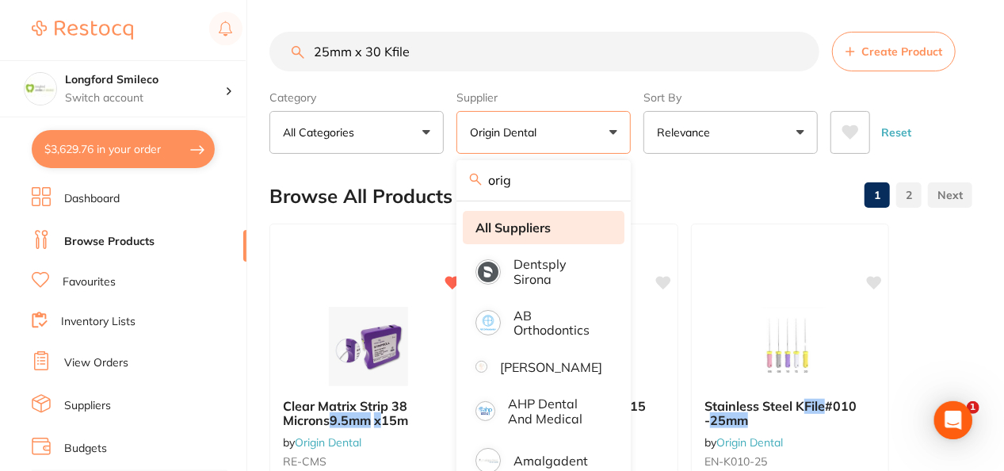
click at [536, 235] on li "All Suppliers" at bounding box center [544, 227] width 162 height 33
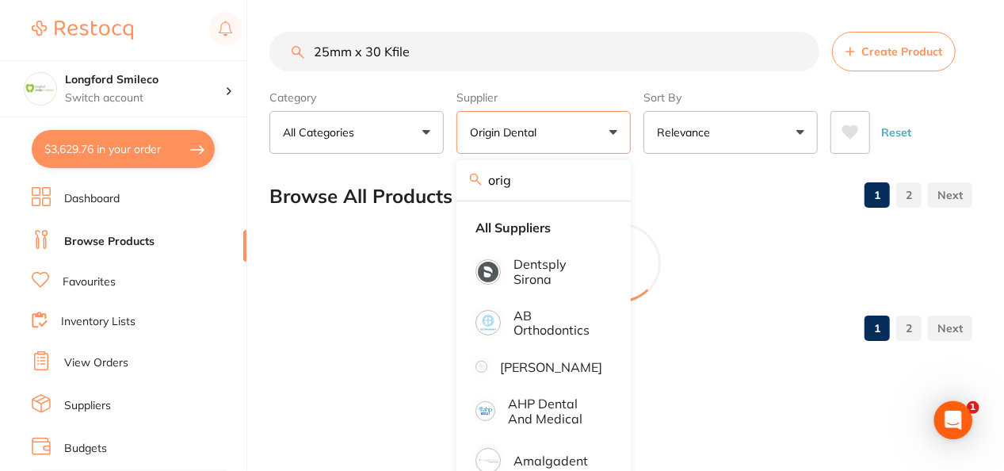
click at [676, 198] on div "Browse All Products 1 2" at bounding box center [621, 196] width 703 height 53
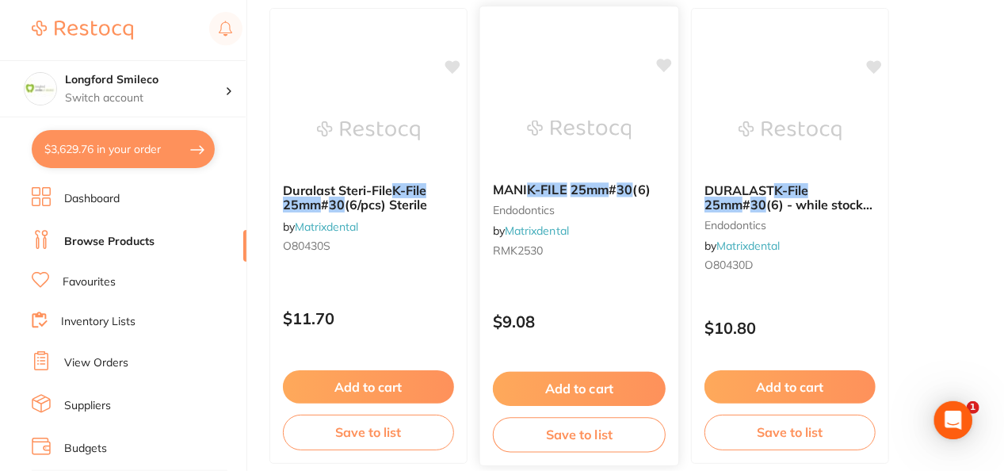
scroll to position [206, 0]
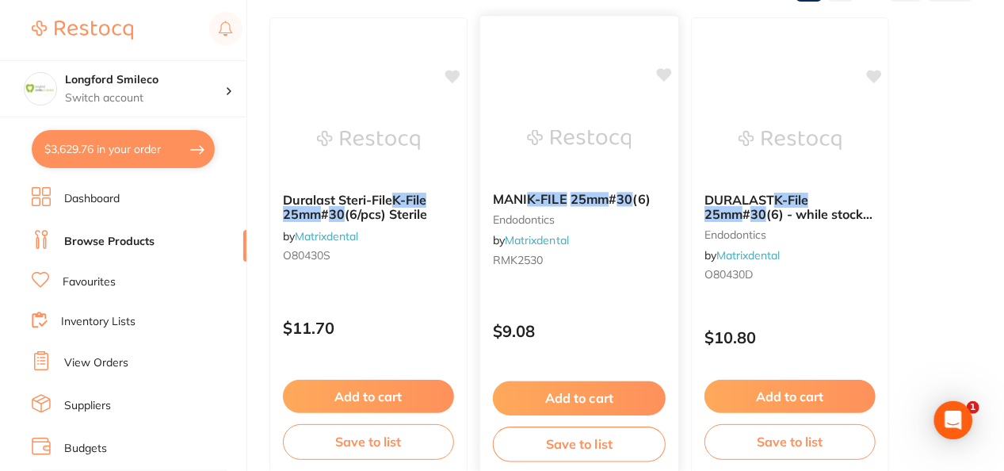
click at [573, 125] on img at bounding box center [579, 139] width 104 height 80
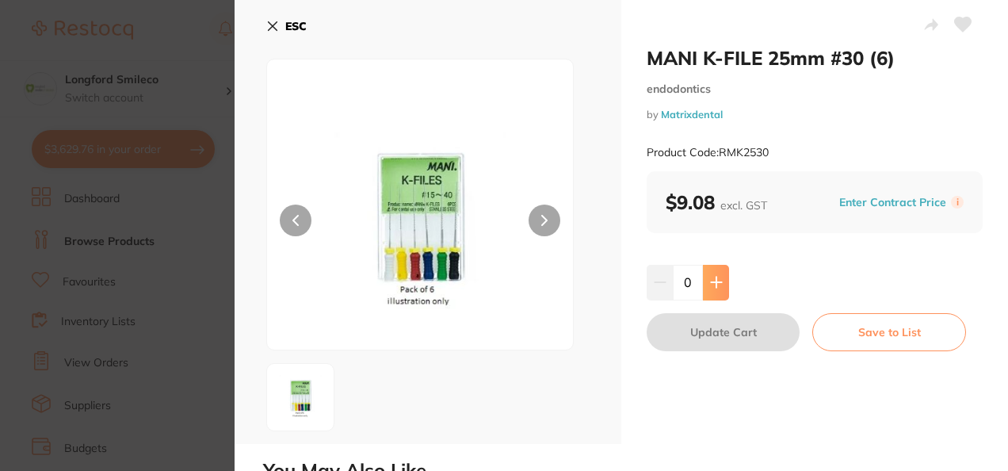
click at [720, 282] on icon at bounding box center [716, 282] width 10 height 10
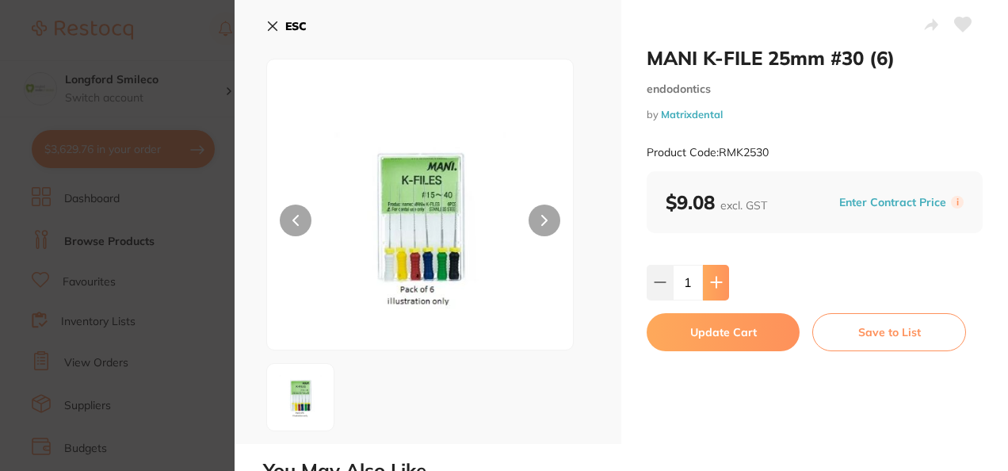
click at [720, 282] on icon at bounding box center [716, 282] width 10 height 10
type input "2"
click at [718, 335] on button "Update Cart" at bounding box center [723, 332] width 153 height 38
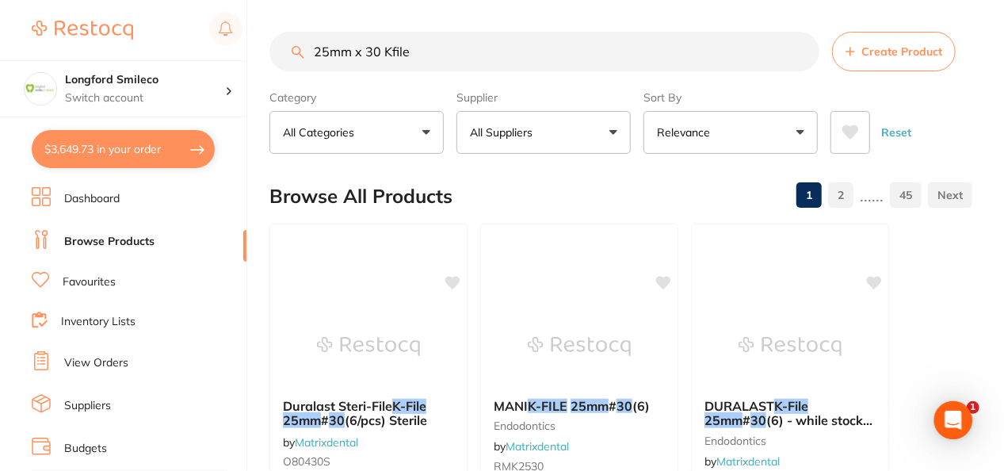
drag, startPoint x: 425, startPoint y: 48, endPoint x: 292, endPoint y: 47, distance: 132.4
click at [292, 47] on div "25mm x 30 Kfile Create Product" at bounding box center [621, 52] width 703 height 40
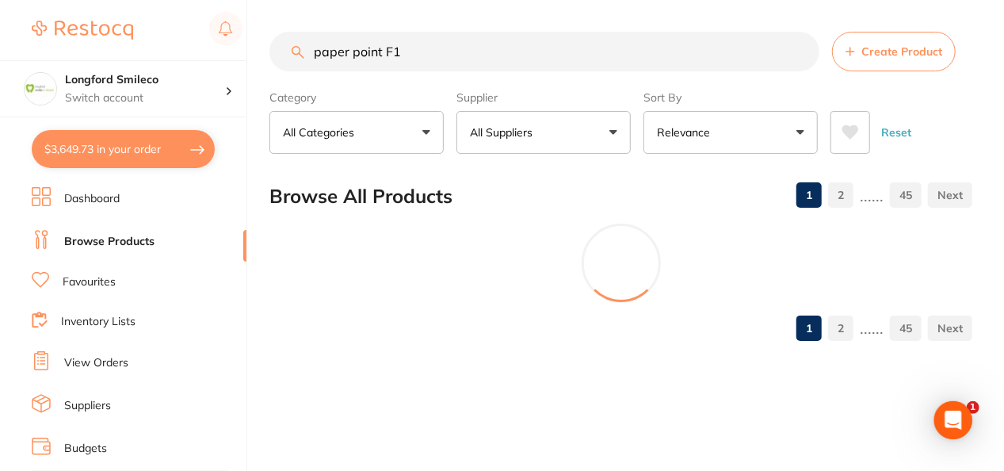
type input "paper point F1"
click at [510, 140] on p "All Suppliers" at bounding box center [504, 132] width 69 height 16
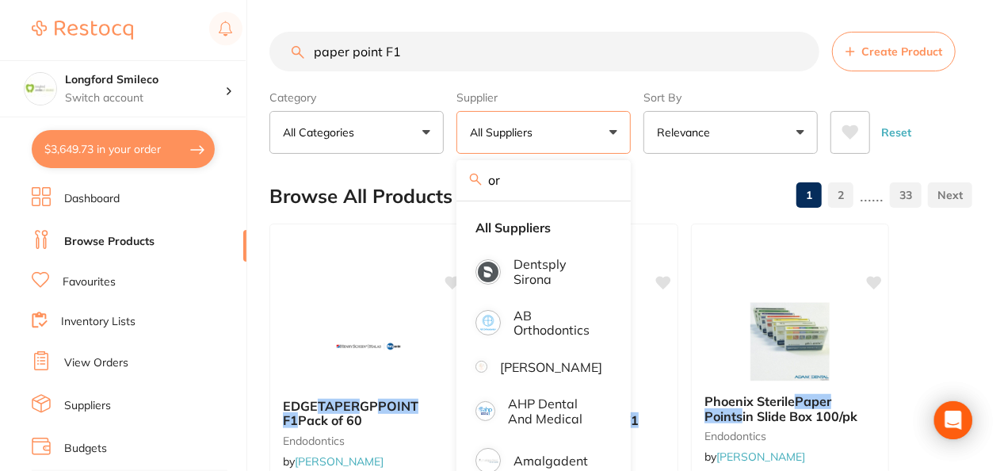
type input "o"
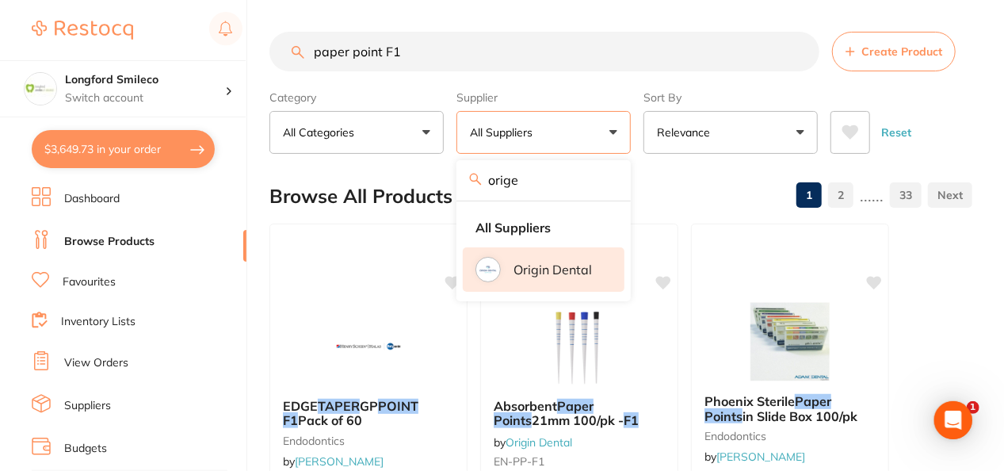
type input "orige"
click at [539, 265] on p "Origin Dental" at bounding box center [553, 269] width 78 height 14
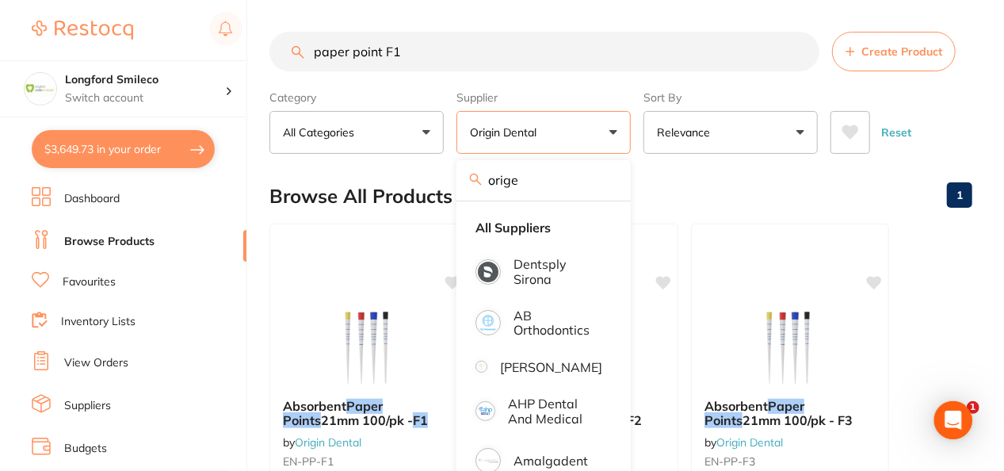
click at [705, 188] on div "Browse All Products 1" at bounding box center [621, 196] width 703 height 53
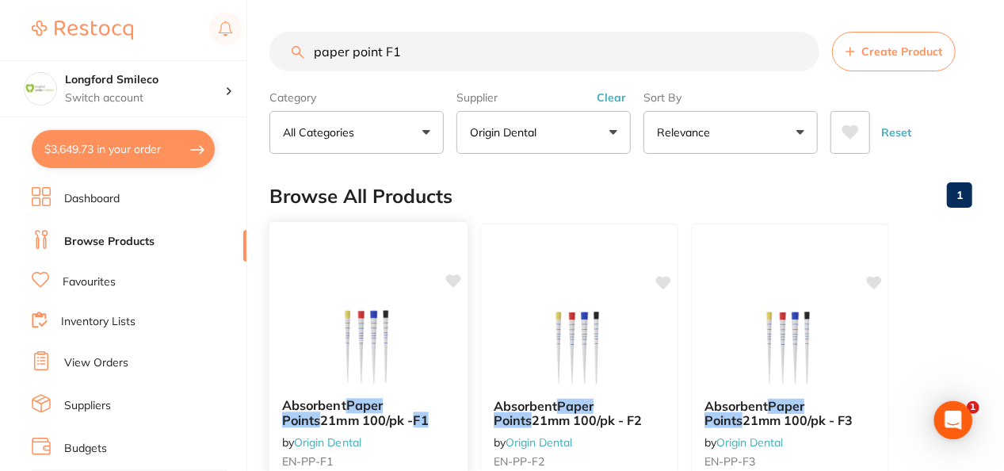
click at [381, 317] on img at bounding box center [368, 345] width 104 height 80
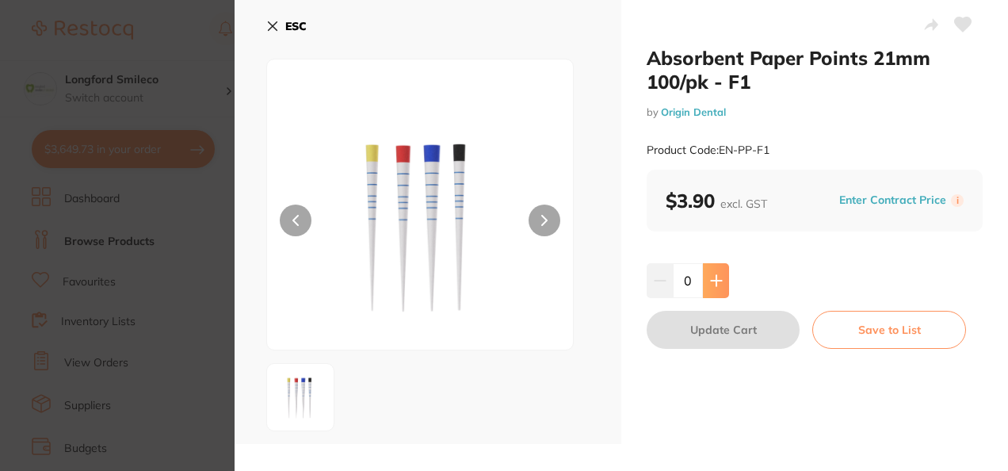
click at [716, 274] on icon at bounding box center [716, 280] width 13 height 13
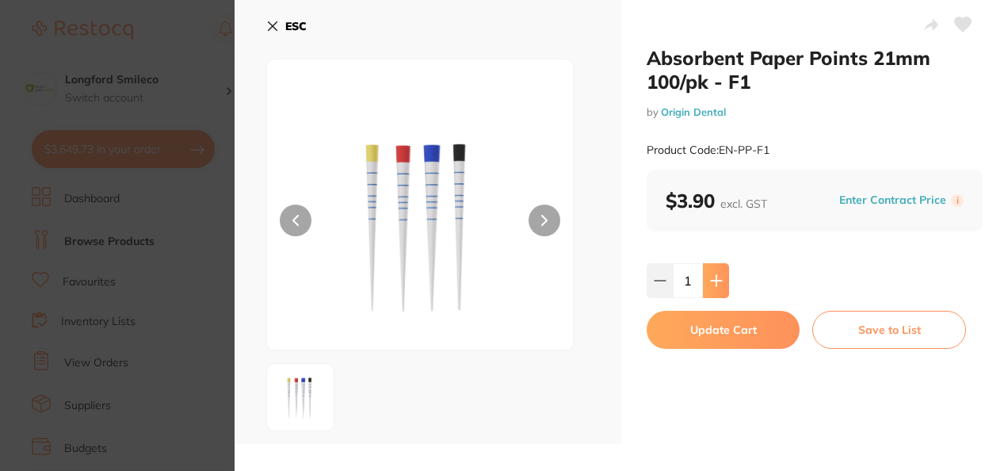
click at [716, 274] on icon at bounding box center [716, 280] width 13 height 13
click at [657, 287] on button at bounding box center [660, 280] width 26 height 35
type input "1"
click at [679, 327] on button "Update Cart" at bounding box center [723, 330] width 153 height 38
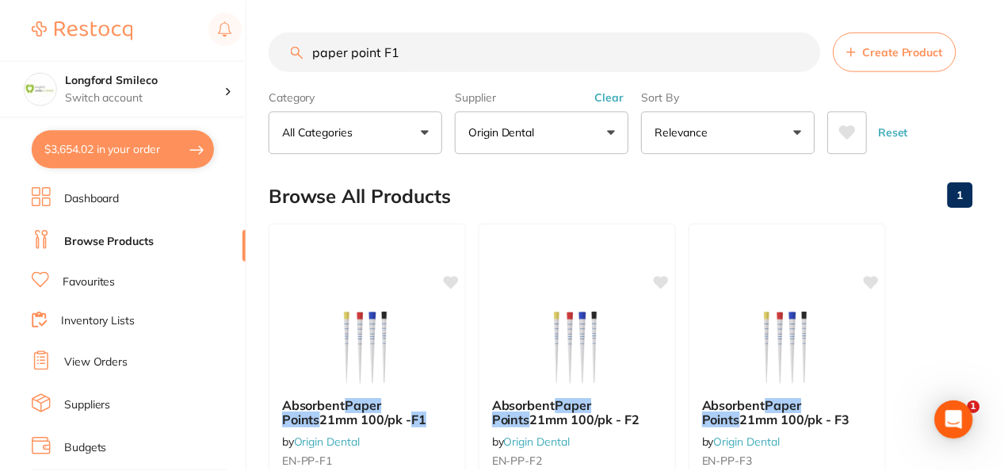
scroll to position [16, 0]
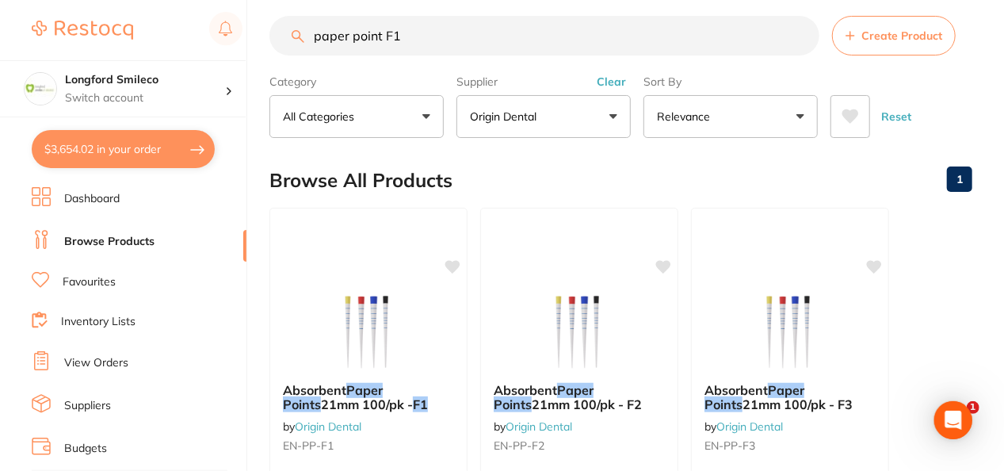
drag, startPoint x: 409, startPoint y: 37, endPoint x: 296, endPoint y: 41, distance: 112.6
click at [296, 41] on div "paper point F1 Create Product" at bounding box center [621, 36] width 703 height 40
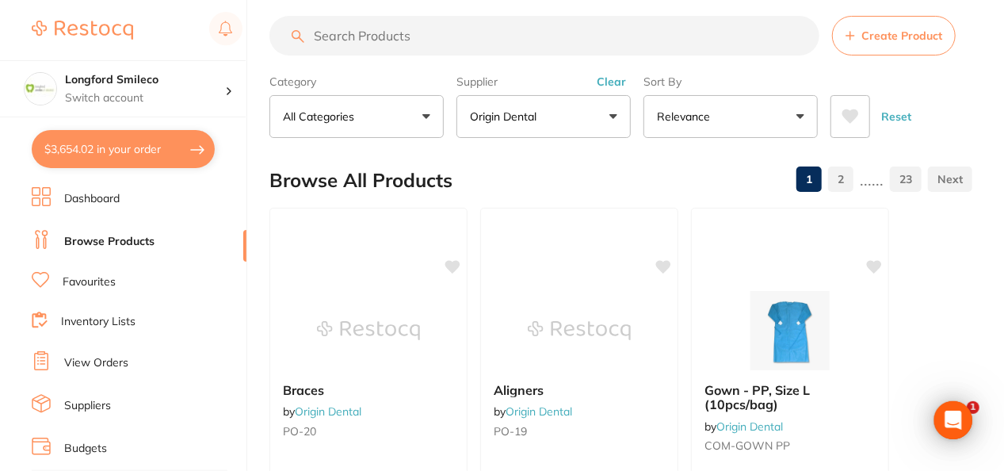
scroll to position [0, 0]
click at [339, 43] on input "search" at bounding box center [545, 36] width 550 height 40
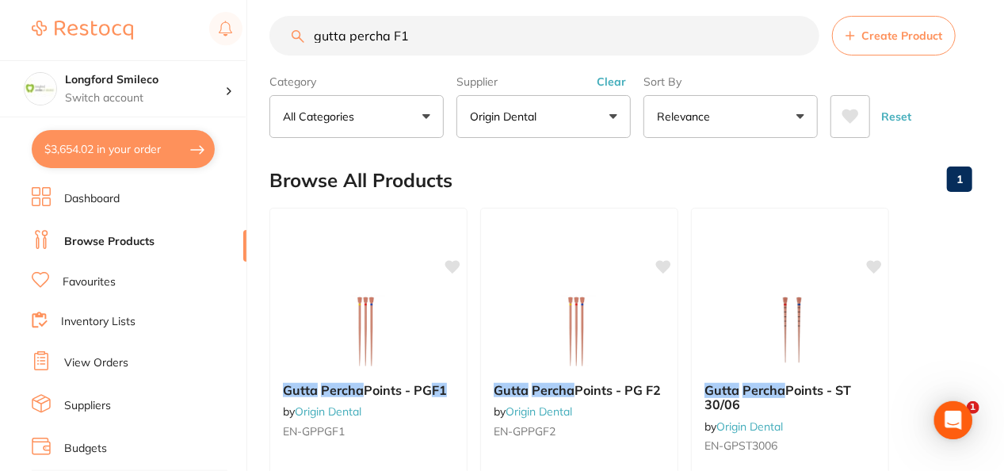
type input "gutta percha F1"
click at [606, 166] on div "Browse All Products 1" at bounding box center [621, 180] width 703 height 53
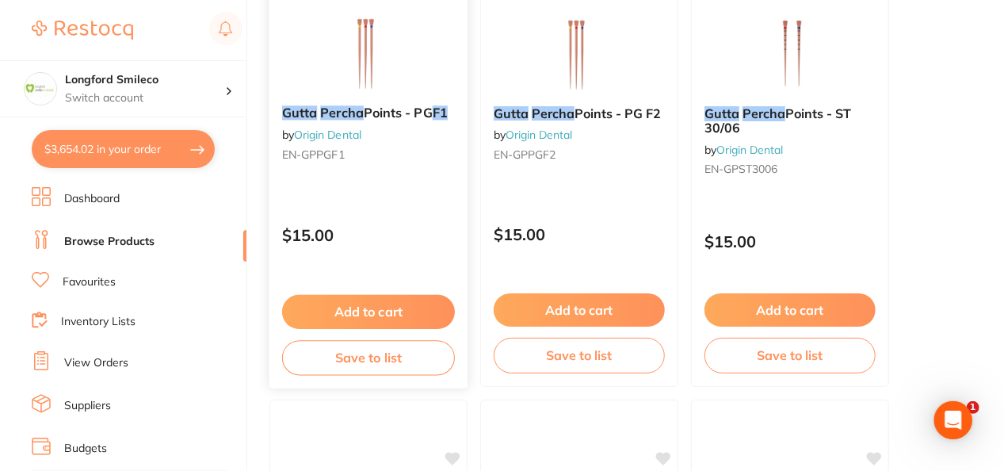
scroll to position [111, 0]
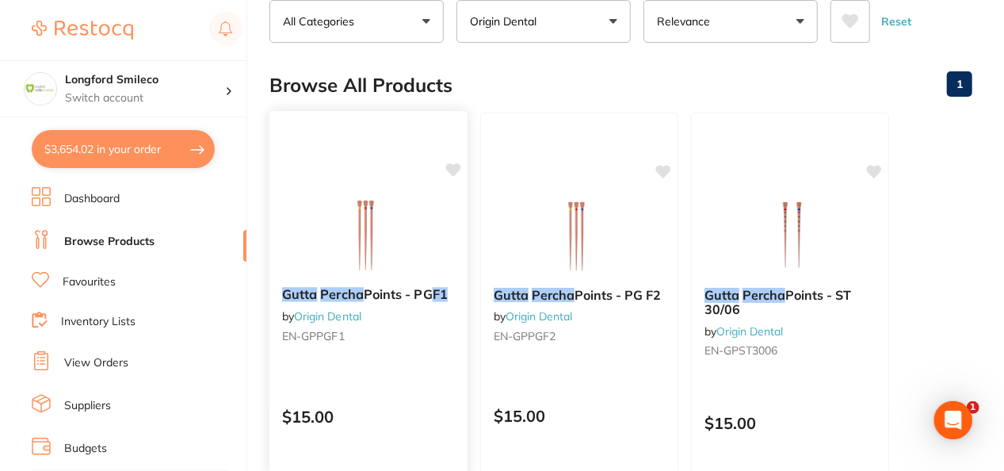
click at [399, 212] on img at bounding box center [368, 234] width 104 height 80
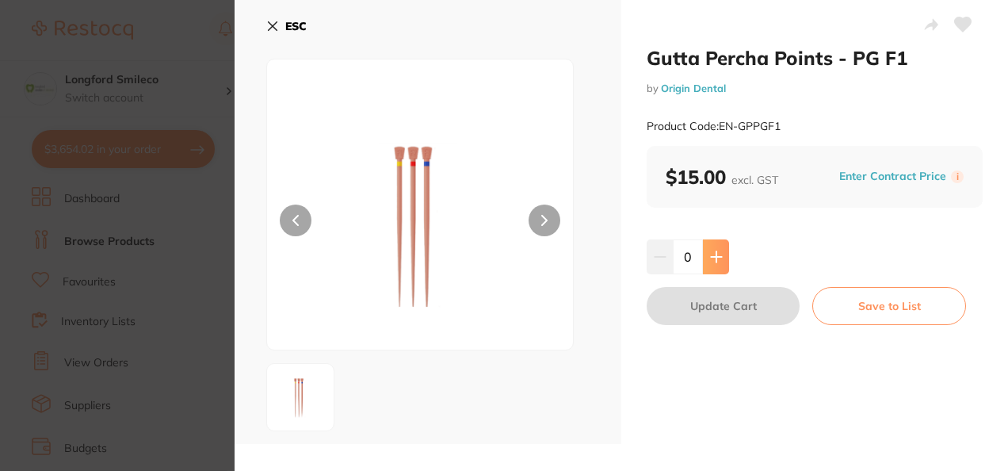
click at [718, 254] on icon at bounding box center [716, 256] width 13 height 13
type input "1"
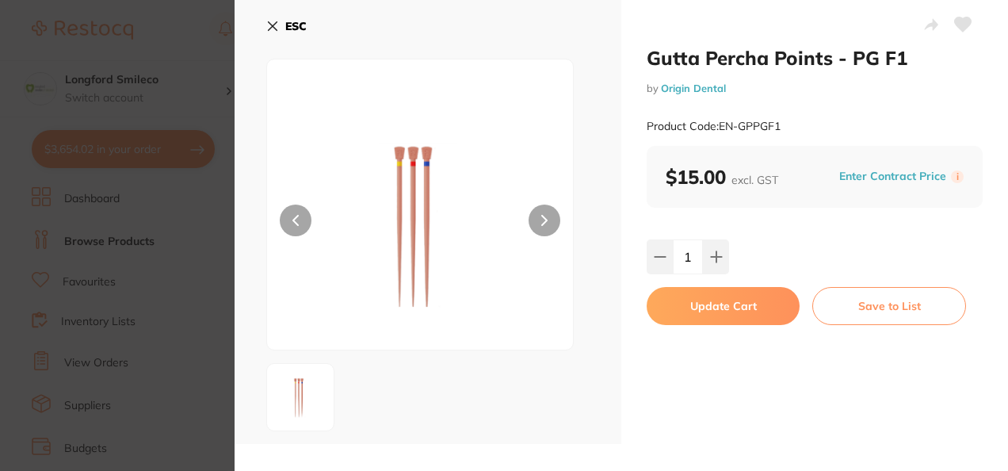
click at [696, 308] on button "Update Cart" at bounding box center [723, 306] width 153 height 38
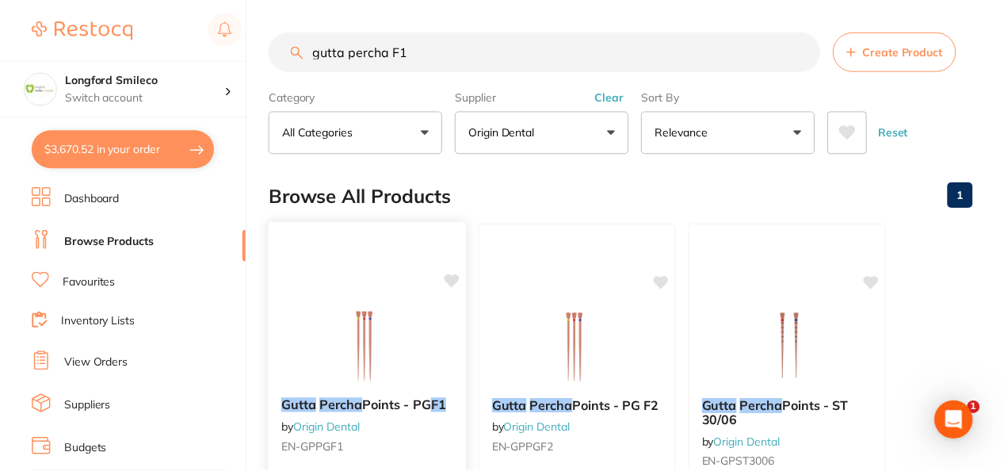
scroll to position [111, 0]
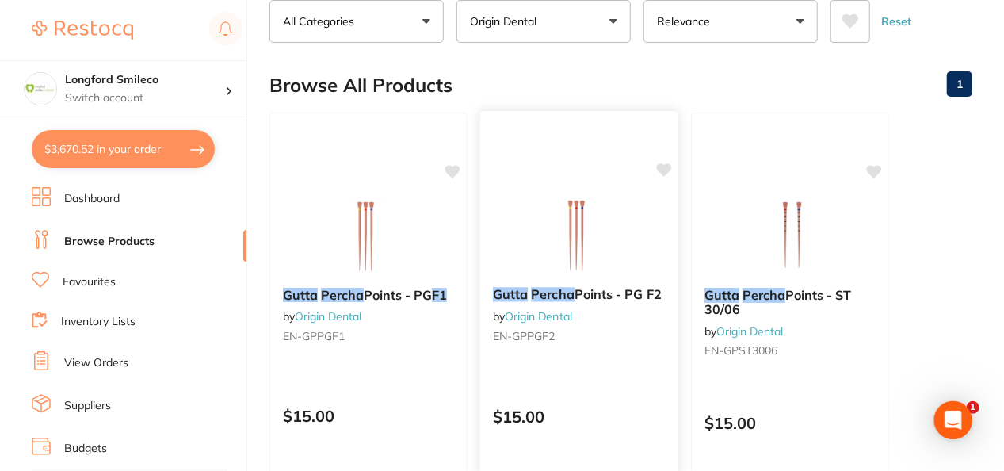
click at [606, 186] on div "Gutta Percha Points - PG F2 by Origin Dental EN-GPPGF2 $15.00 Add to cart Save …" at bounding box center [580, 340] width 201 height 461
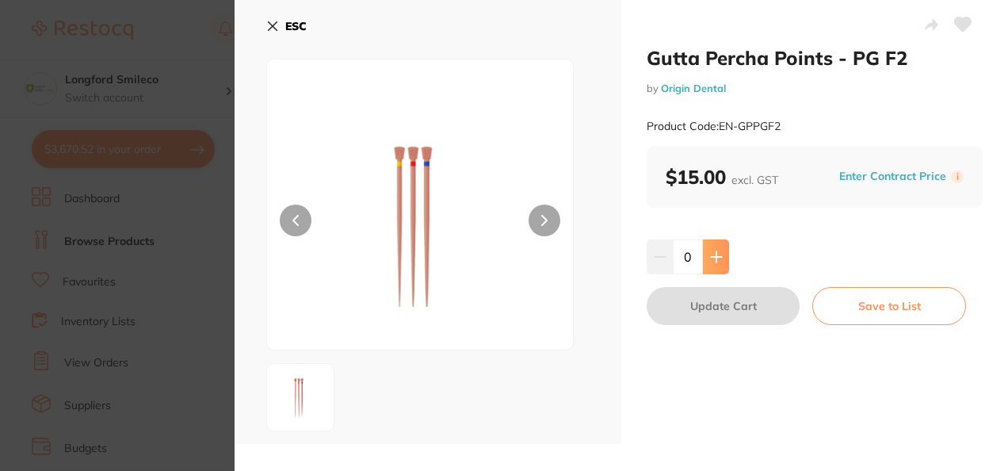
click at [723, 255] on button at bounding box center [716, 256] width 26 height 35
type input "1"
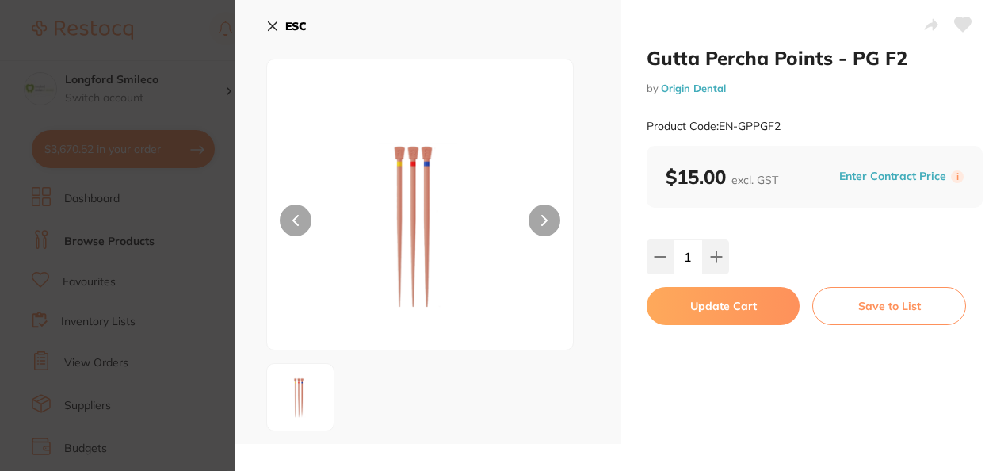
click at [705, 301] on button "Update Cart" at bounding box center [723, 306] width 153 height 38
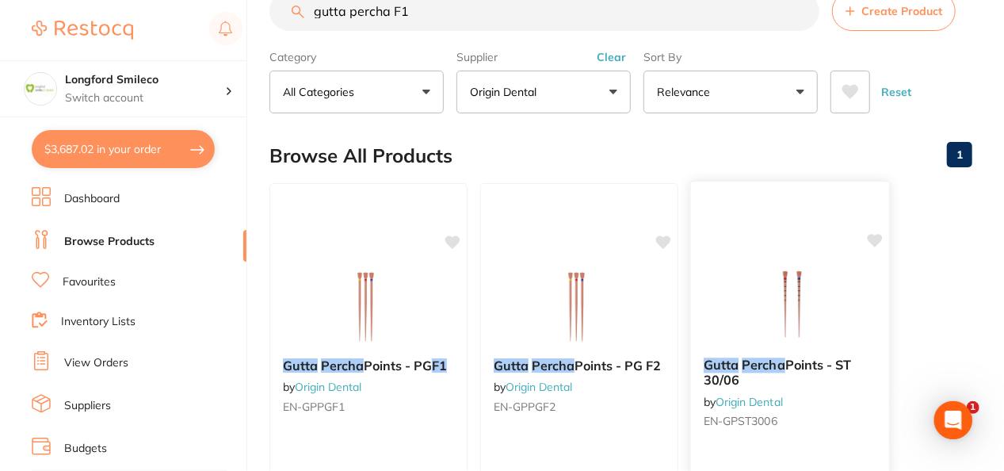
scroll to position [16, 0]
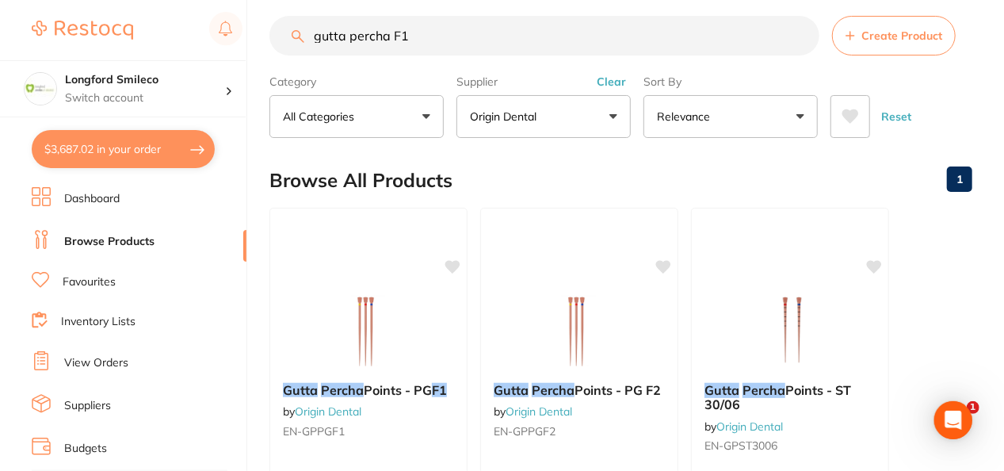
click at [537, 44] on input "gutta percha F1" at bounding box center [545, 36] width 550 height 40
type input "gutta percha F3"
click at [357, 341] on img at bounding box center [368, 329] width 104 height 80
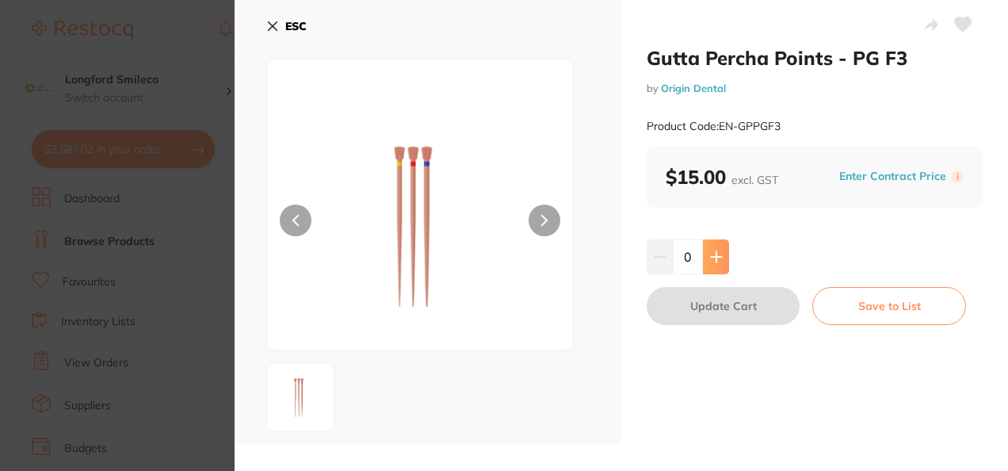
click at [721, 259] on button at bounding box center [716, 256] width 26 height 35
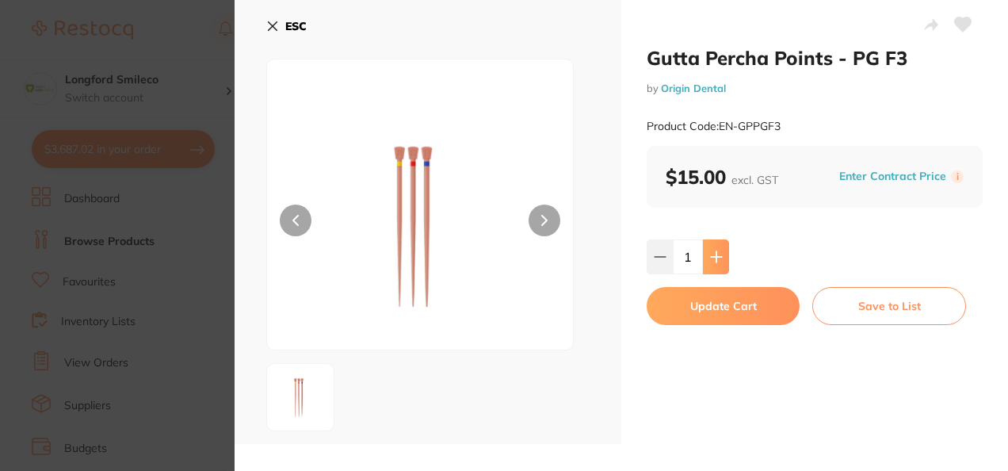
type input "1"
click at [699, 303] on button "Update Cart" at bounding box center [723, 306] width 153 height 38
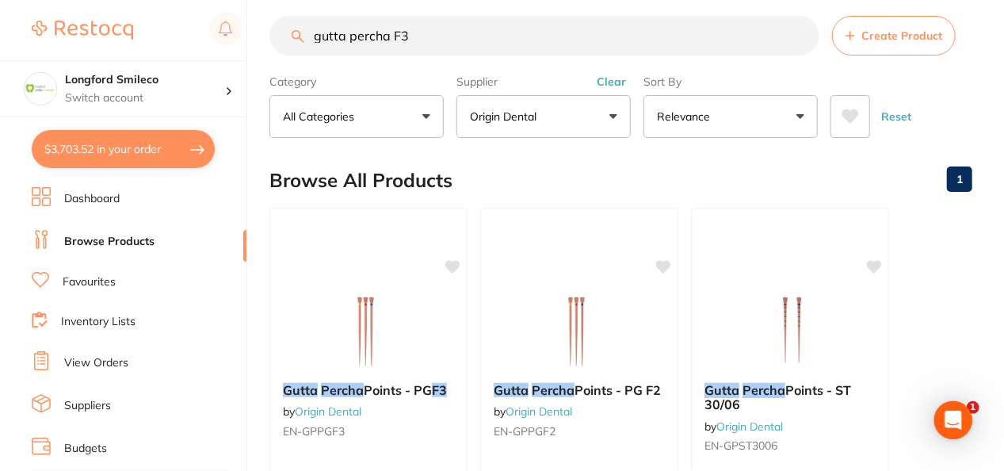
drag, startPoint x: 335, startPoint y: 14, endPoint x: 236, endPoint y: 2, distance: 99.1
click at [236, 2] on div "$3,703.52 Longford Smileco Switch account Longford Smileco North West Dental De…" at bounding box center [502, 219] width 1004 height 471
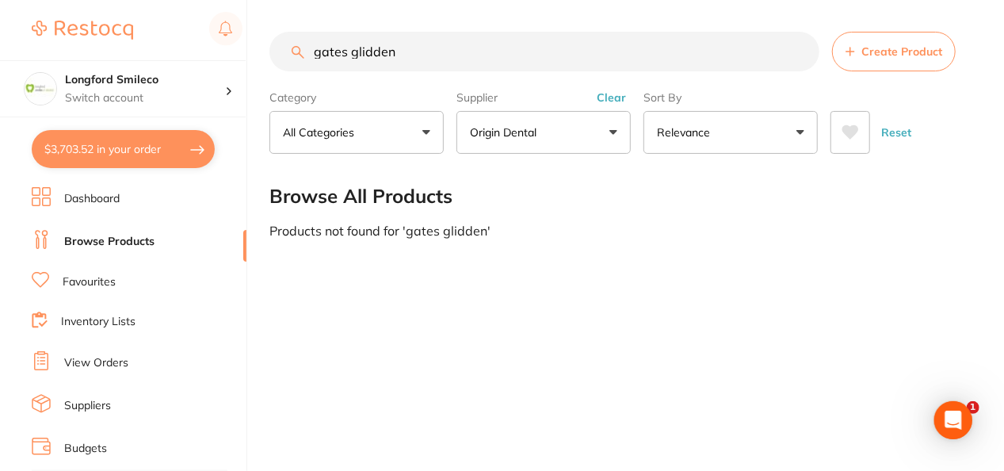
click at [539, 125] on p "Origin Dental" at bounding box center [506, 132] width 73 height 16
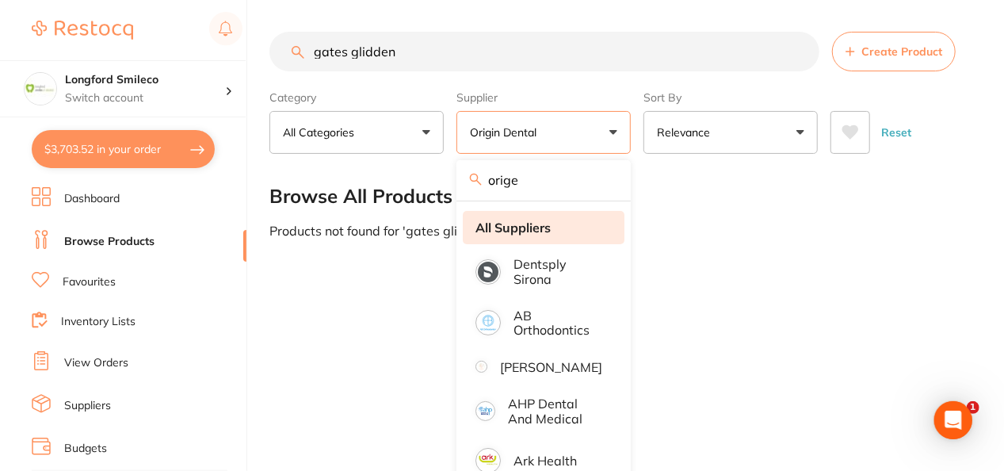
click at [542, 227] on strong "All Suppliers" at bounding box center [513, 227] width 75 height 14
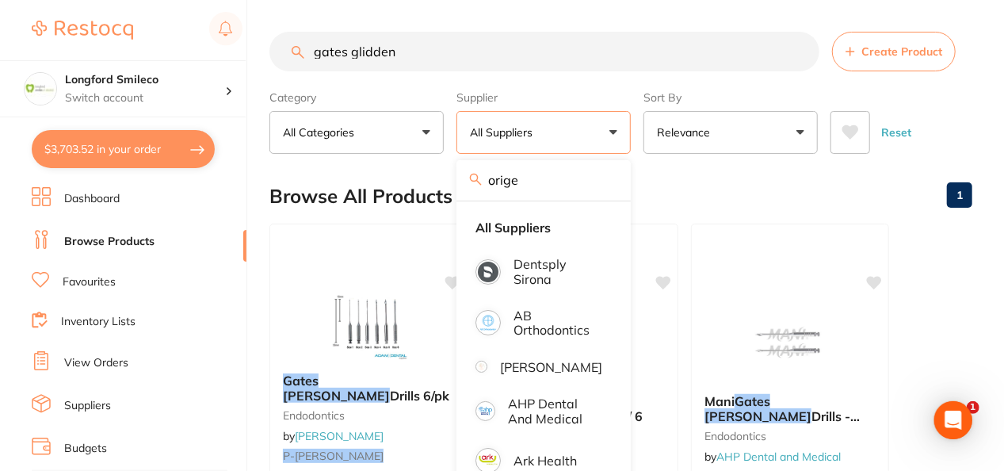
click at [445, 57] on input "gates glidden" at bounding box center [545, 52] width 550 height 40
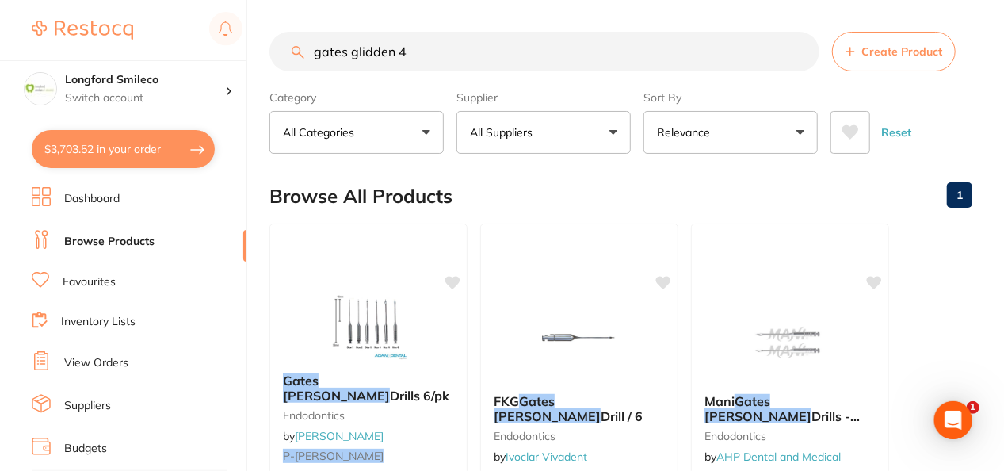
type input "gates glidden 4"
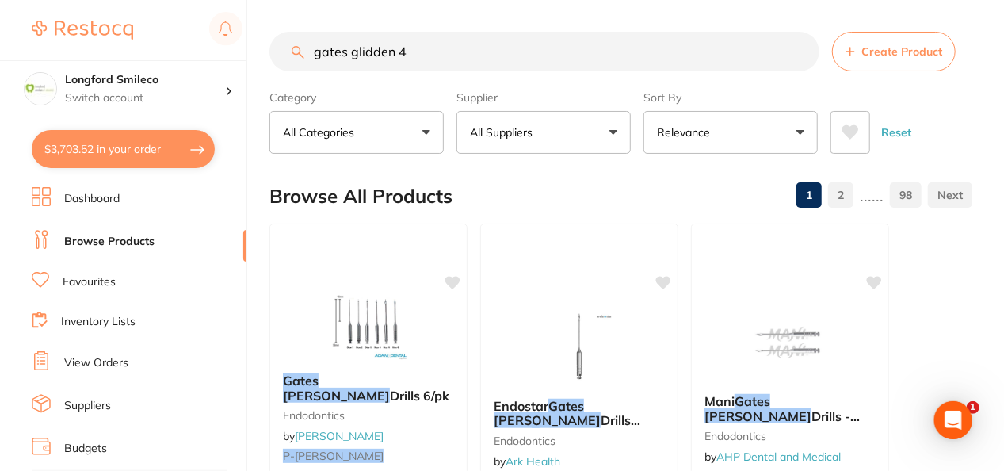
click at [599, 152] on button "All Suppliers" at bounding box center [544, 132] width 174 height 43
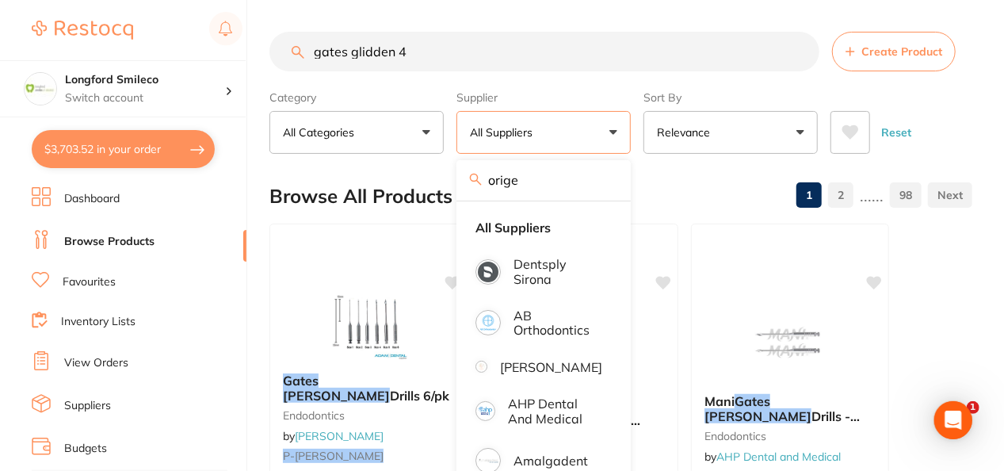
click at [674, 174] on div "Browse All Products 1 2 ...... 98" at bounding box center [621, 196] width 703 height 53
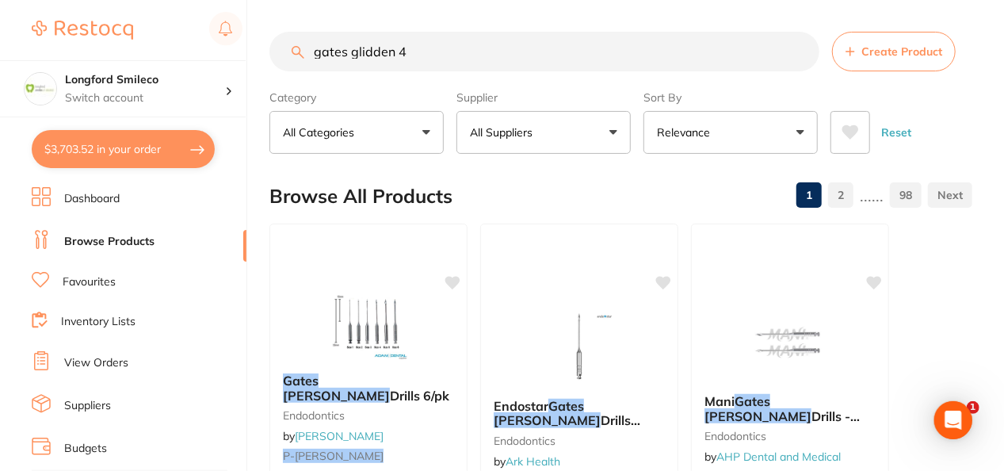
click at [674, 174] on div "Browse All Products 1 2 ...... 98" at bounding box center [621, 196] width 703 height 53
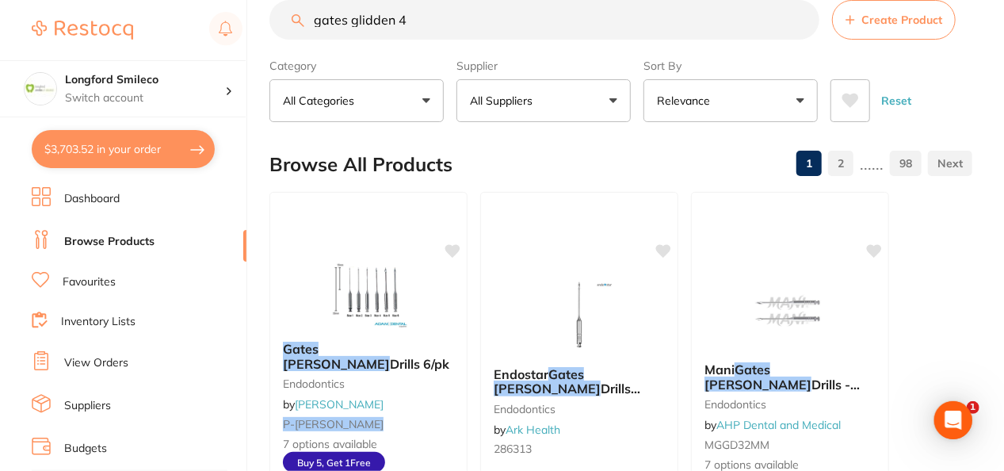
scroll to position [63, 0]
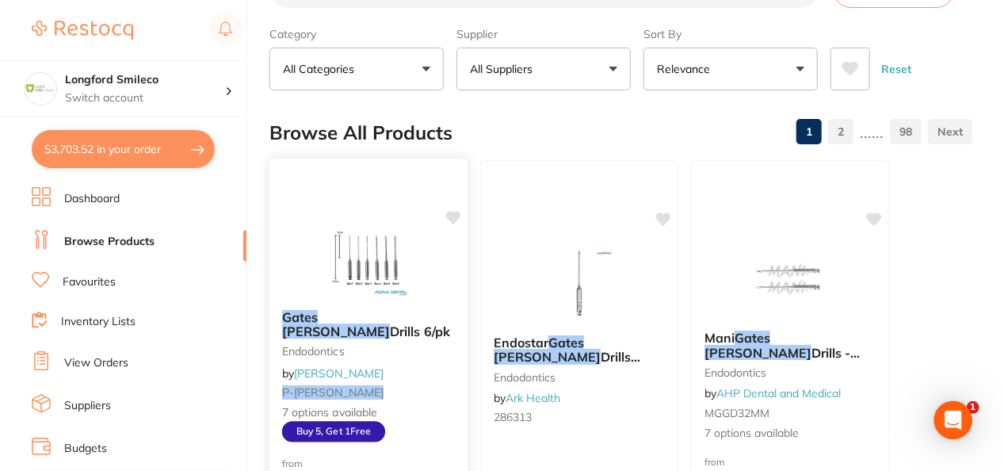
click at [382, 269] on img at bounding box center [368, 256] width 104 height 80
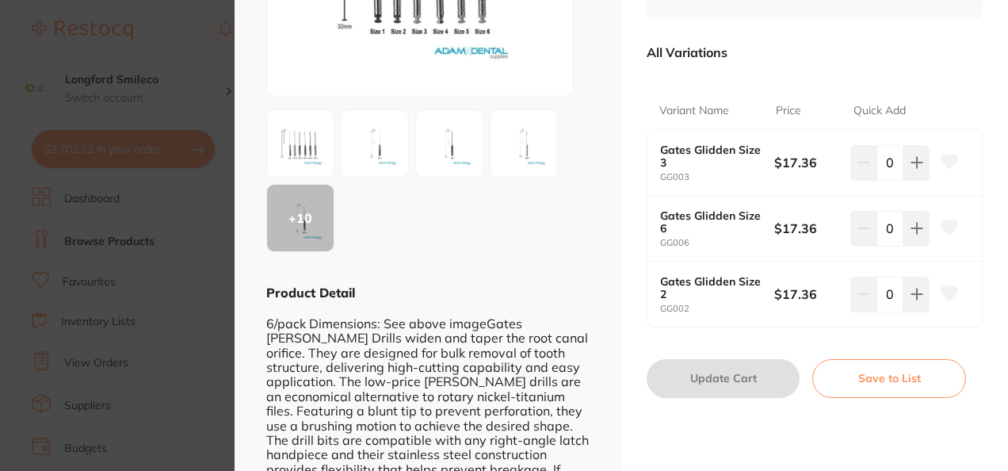
scroll to position [222, 0]
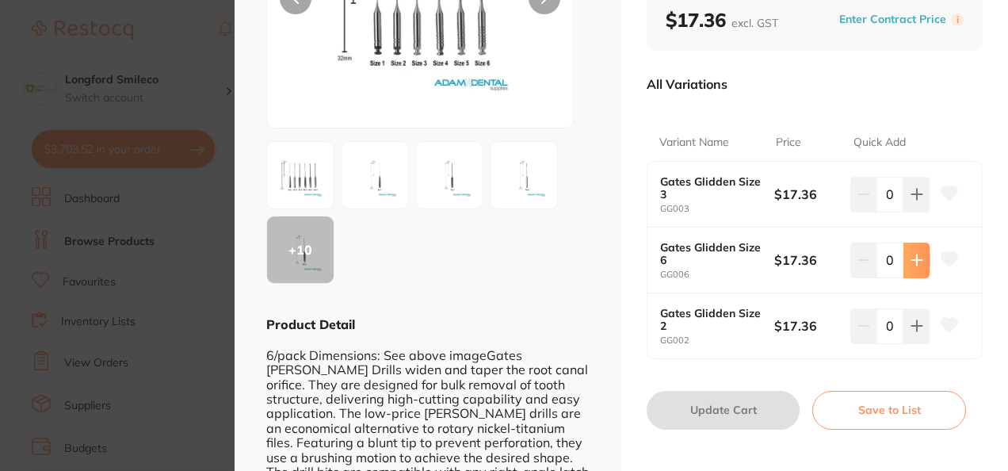
click at [916, 260] on icon at bounding box center [917, 260] width 10 height 10
type input "1"
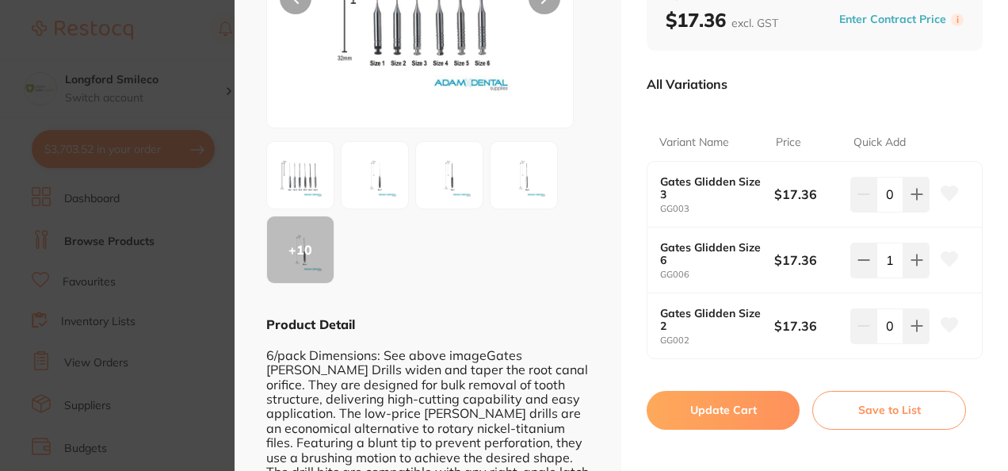
click at [705, 408] on button "Update Cart" at bounding box center [723, 410] width 153 height 38
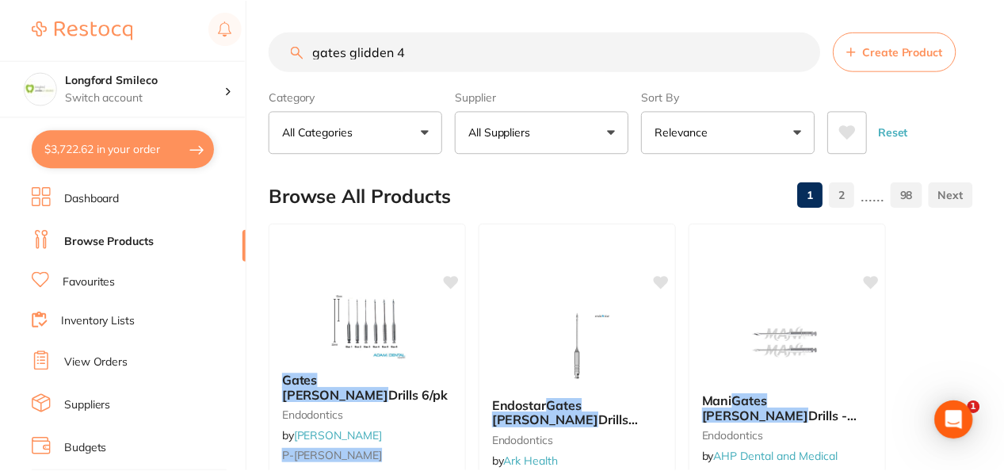
scroll to position [63, 0]
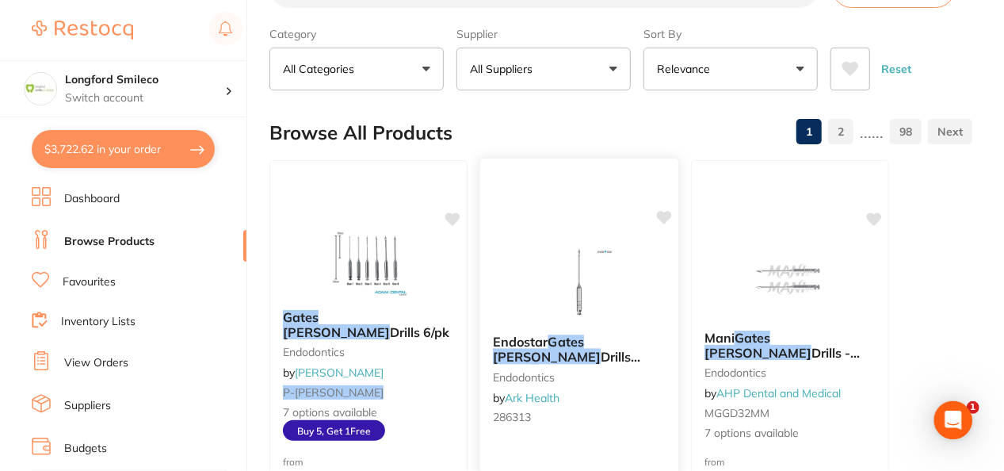
click at [599, 258] on img at bounding box center [579, 282] width 104 height 80
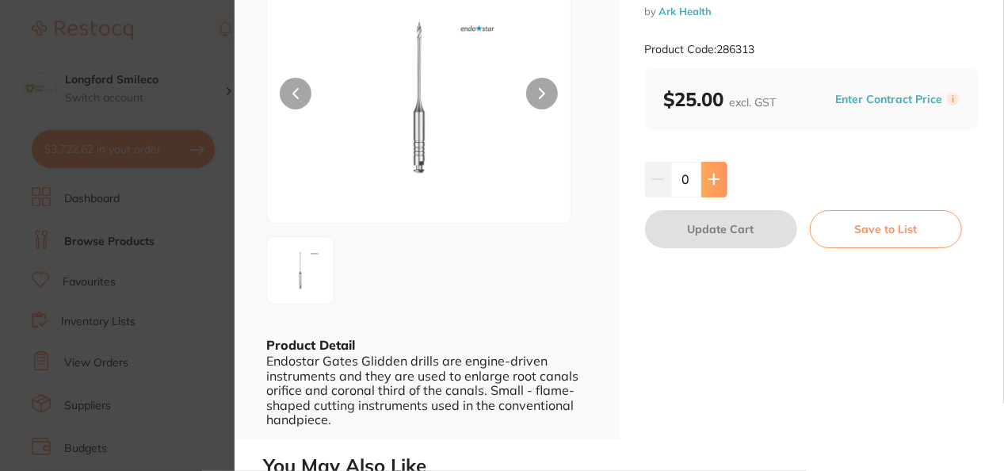
click at [713, 187] on button at bounding box center [715, 179] width 26 height 35
type input "1"
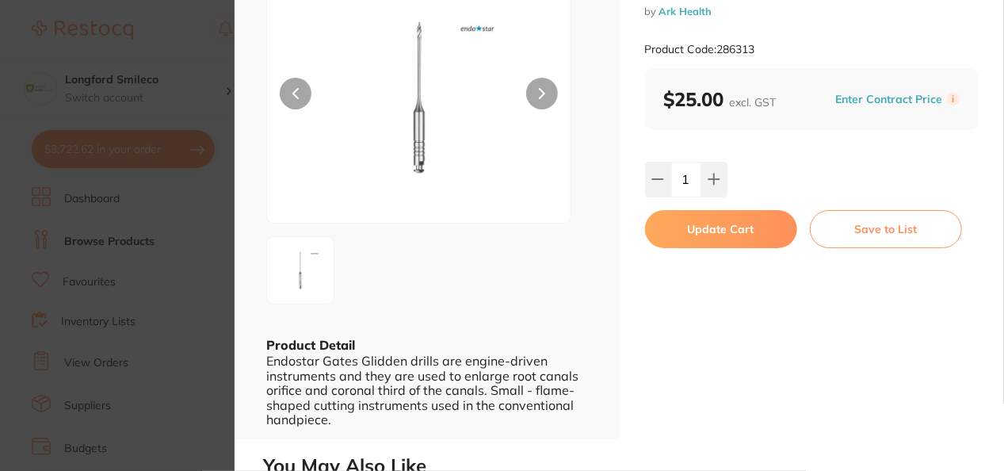
click at [705, 228] on button "Update Cart" at bounding box center [721, 229] width 152 height 38
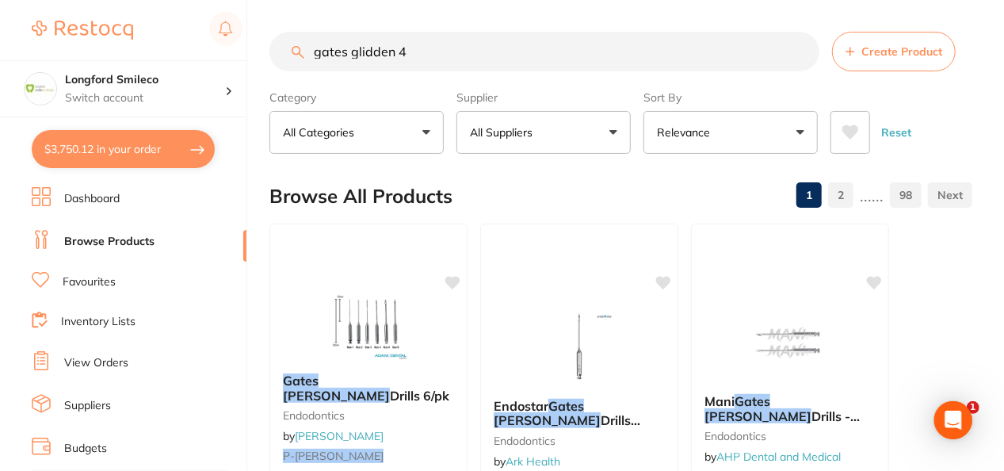
click at [496, 59] on input "gates glidden 4" at bounding box center [545, 52] width 550 height 40
type input "gates glidden 5"
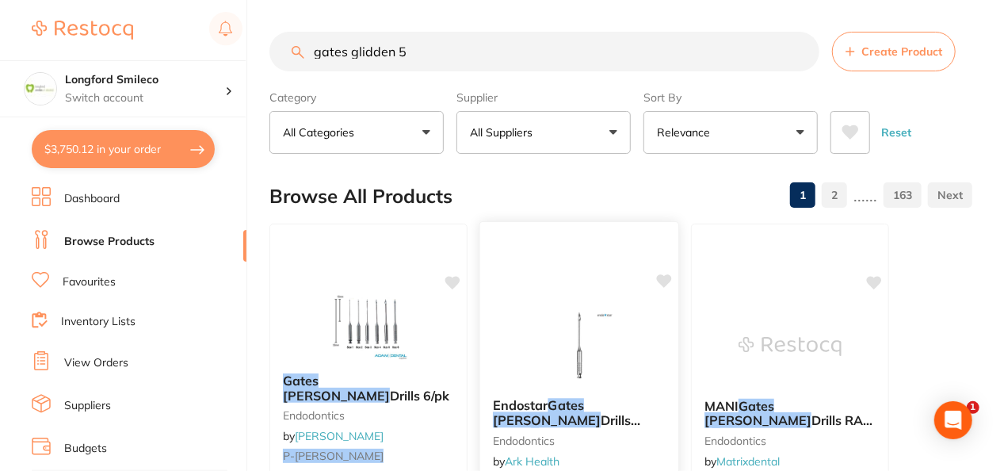
click at [545, 300] on div "Endostar Gates Glidden Drills 19mm 5 endodontics by Ark Health 286314 $25.00 Ad…" at bounding box center [580, 451] width 201 height 461
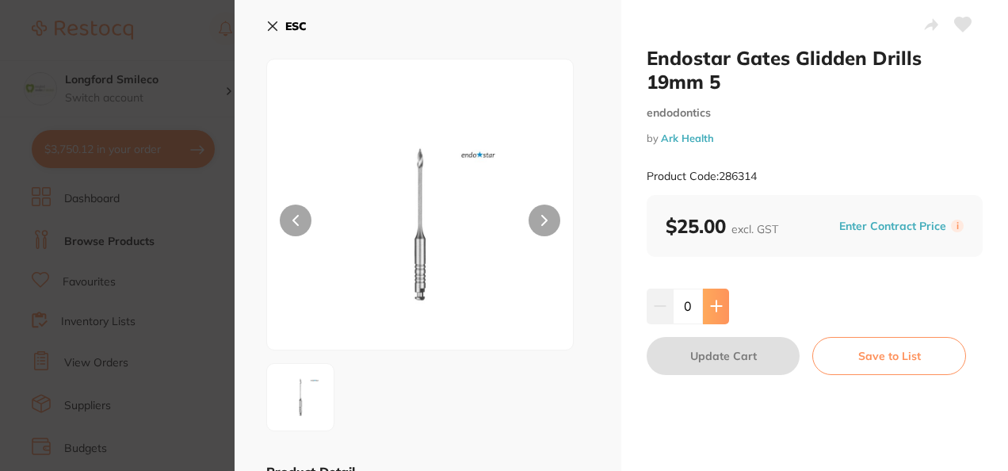
click at [721, 306] on button at bounding box center [716, 306] width 26 height 35
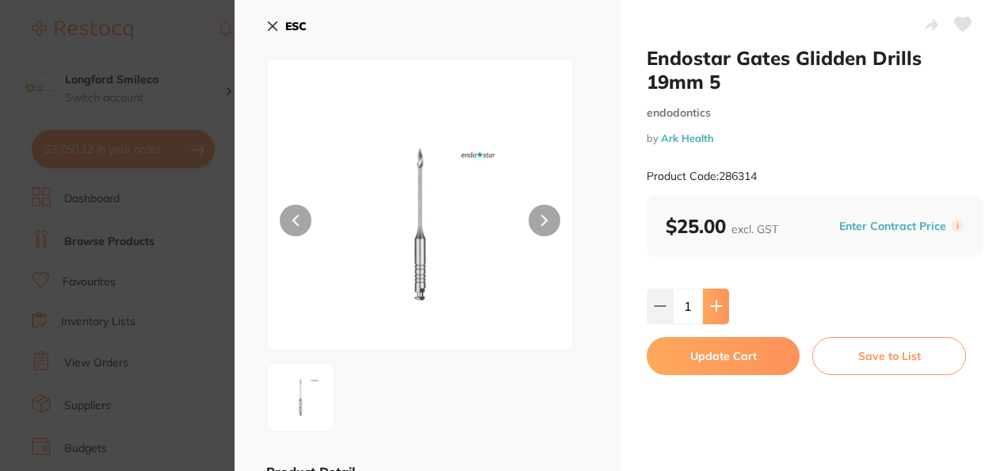
type input "1"
click at [705, 350] on button "Update Cart" at bounding box center [723, 356] width 153 height 38
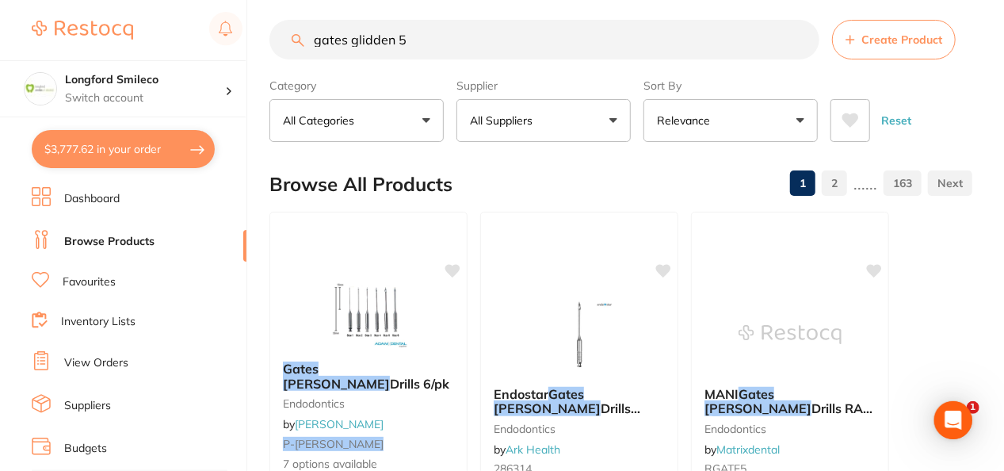
click at [519, 36] on input "gates glidden 5" at bounding box center [545, 40] width 550 height 40
type input "gates glidden 7"
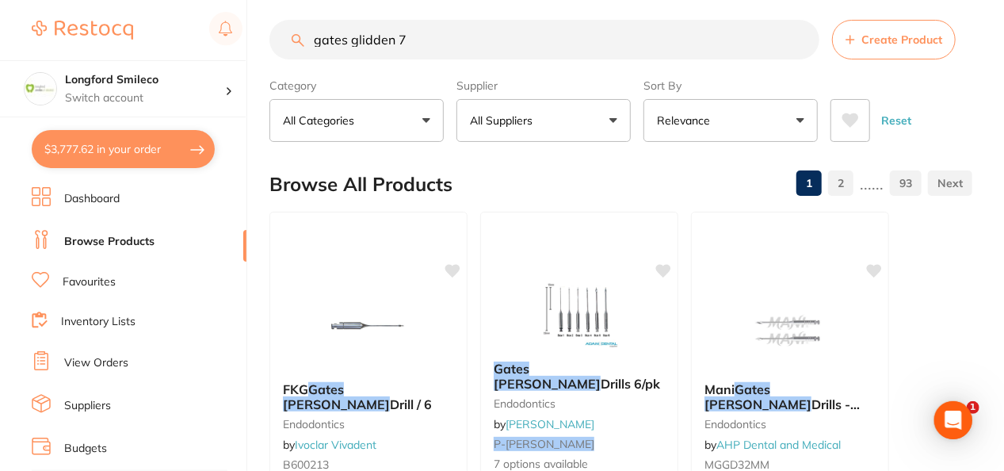
click at [545, 184] on div "Browse All Products 1 2 ...... 93" at bounding box center [621, 184] width 703 height 53
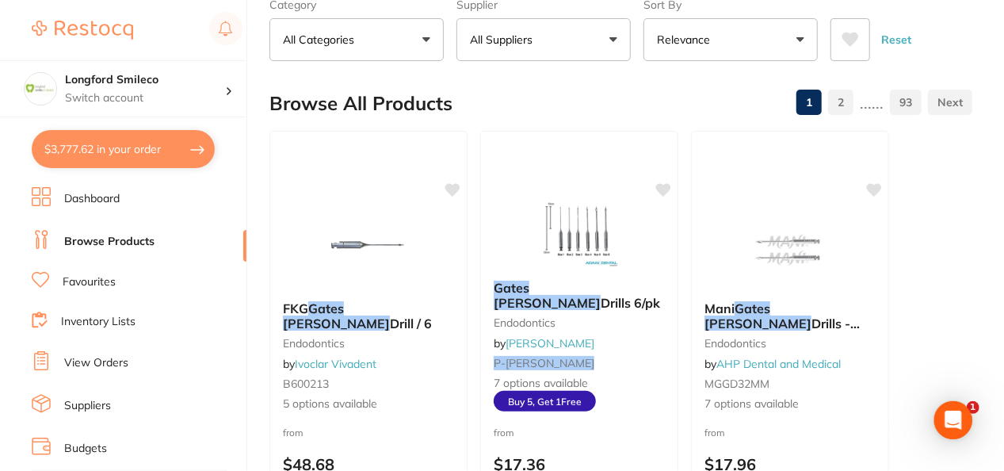
scroll to position [127, 0]
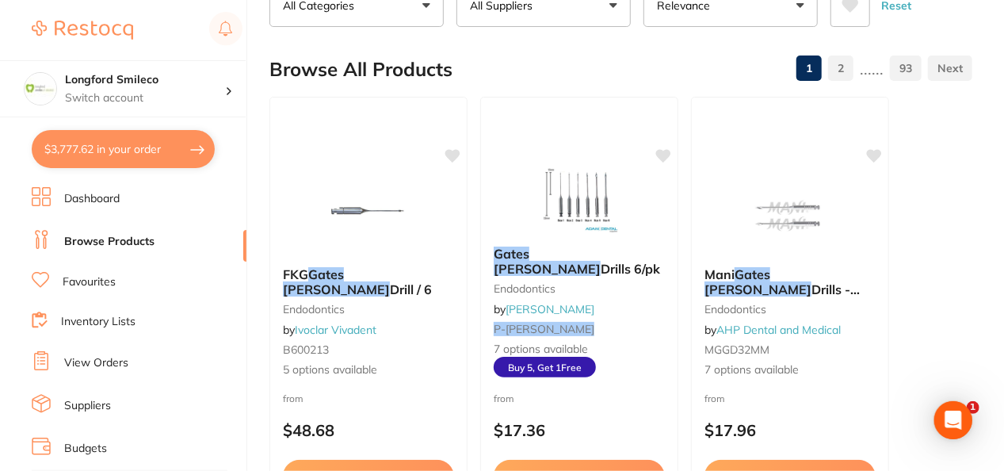
click at [545, 184] on img at bounding box center [579, 194] width 103 height 79
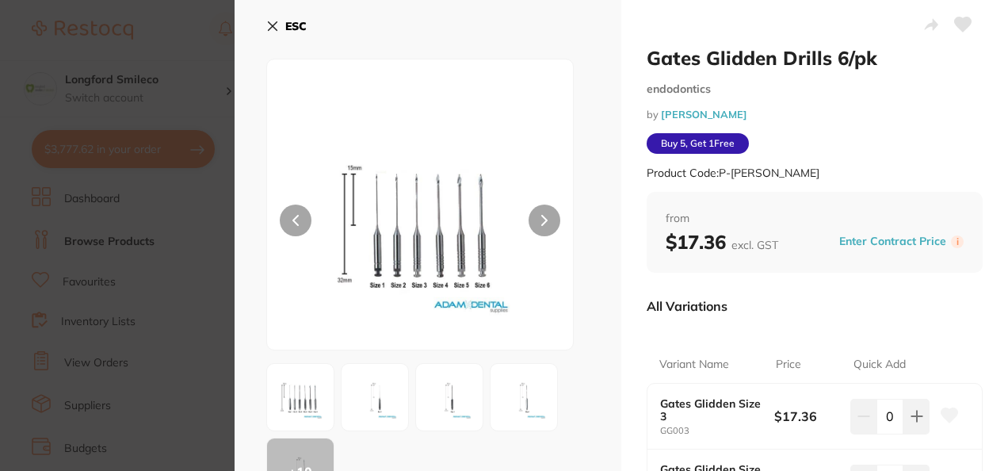
click at [270, 27] on icon at bounding box center [272, 26] width 13 height 13
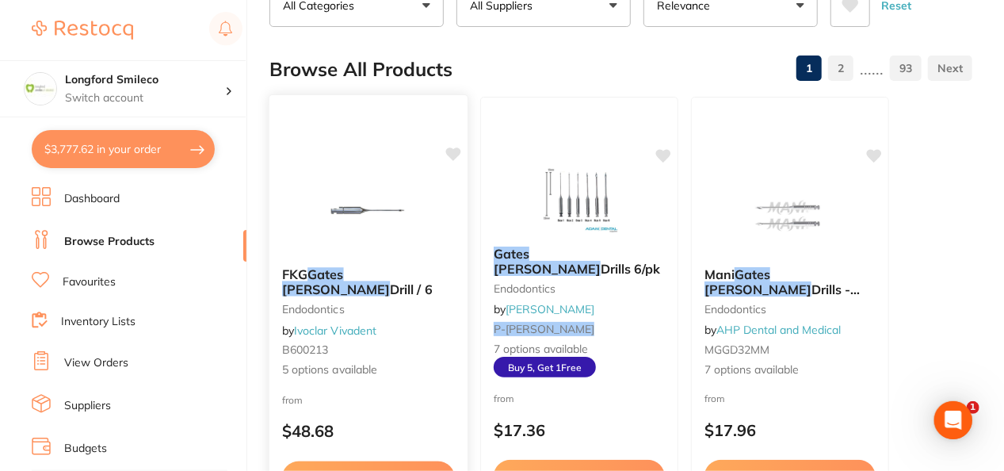
click at [354, 183] on img at bounding box center [368, 214] width 104 height 80
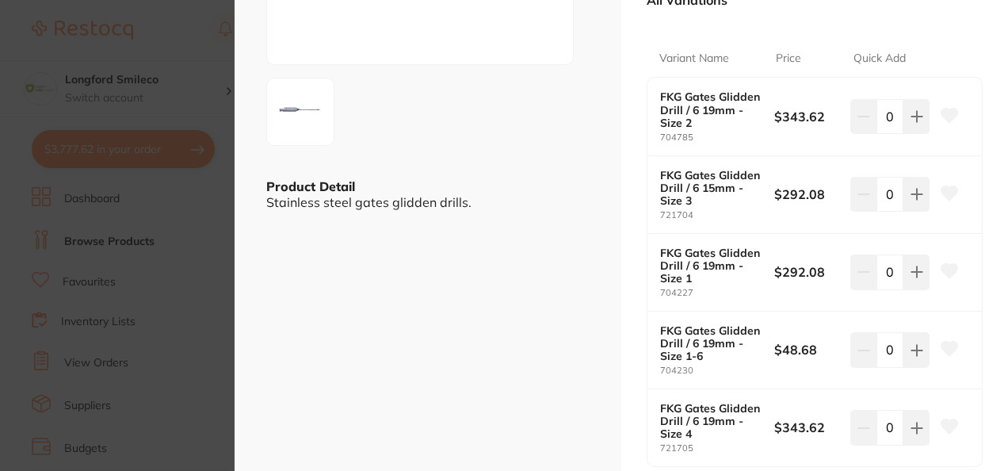
scroll to position [317, 0]
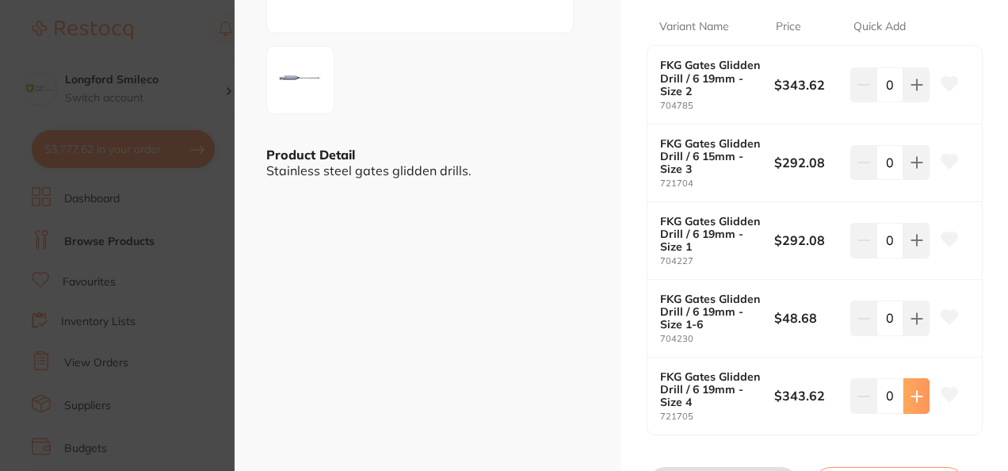
click at [911, 390] on icon at bounding box center [917, 396] width 13 height 13
type input "1"
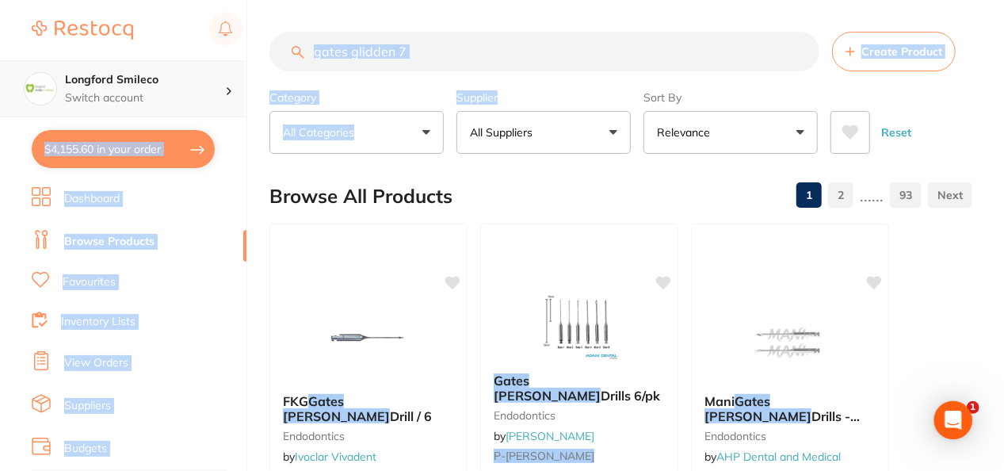
drag, startPoint x: 509, startPoint y: 75, endPoint x: 226, endPoint y: 66, distance: 283.1
click at [226, 66] on div "$4,155.60 Longford Smileco Switch account Longford Smileco North West Dental De…" at bounding box center [502, 235] width 1004 height 471
drag, startPoint x: 226, startPoint y: 66, endPoint x: 412, endPoint y: 48, distance: 187.2
click at [412, 48] on input "gates glidden 7" at bounding box center [545, 52] width 550 height 40
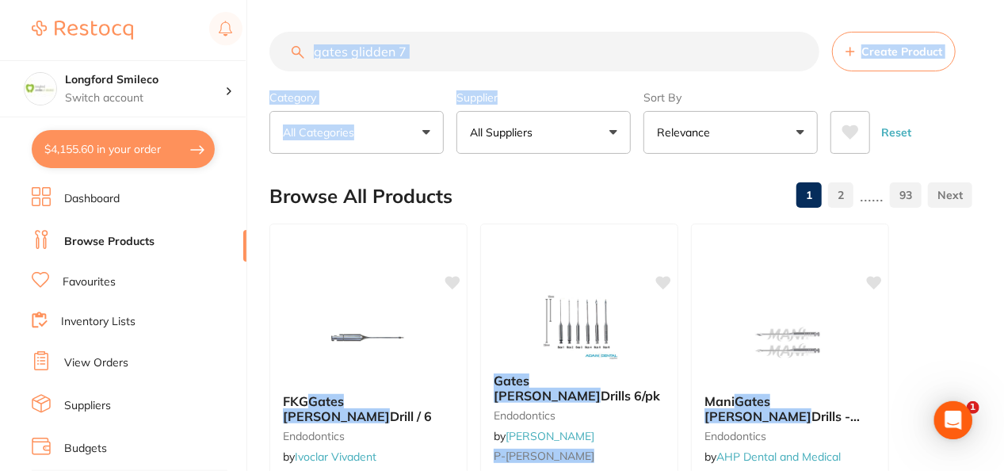
drag, startPoint x: 412, startPoint y: 48, endPoint x: 332, endPoint y: 44, distance: 80.1
click at [332, 44] on input "gates glidden 7" at bounding box center [545, 52] width 550 height 40
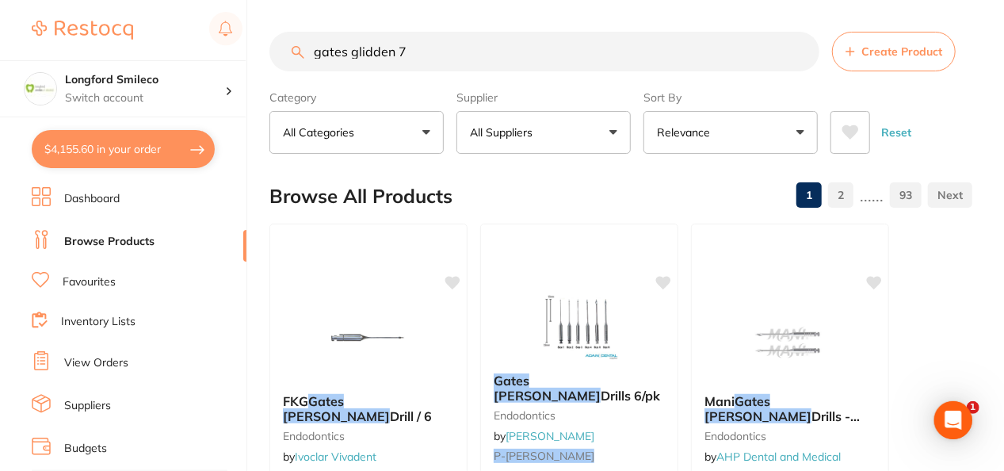
drag, startPoint x: 436, startPoint y: 59, endPoint x: 290, endPoint y: 25, distance: 149.6
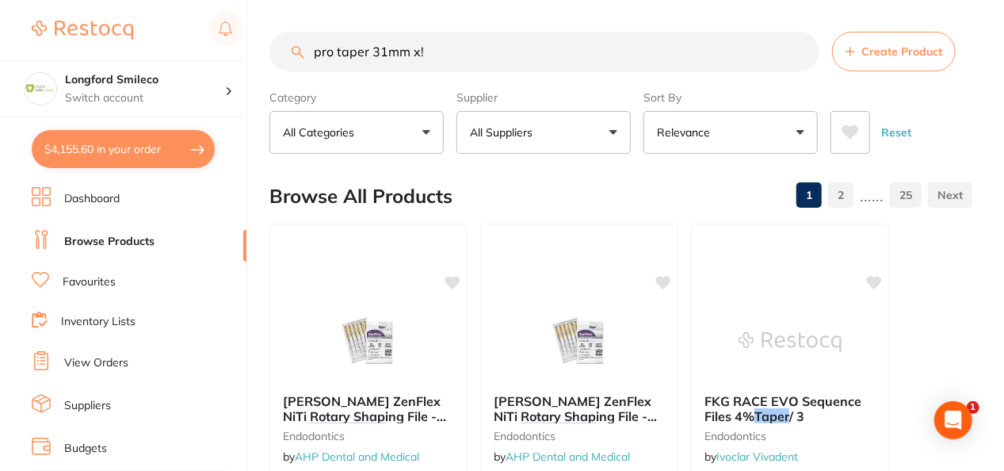
type input "pro taper 31mm x!"
click at [545, 128] on button "All Suppliers" at bounding box center [544, 132] width 174 height 43
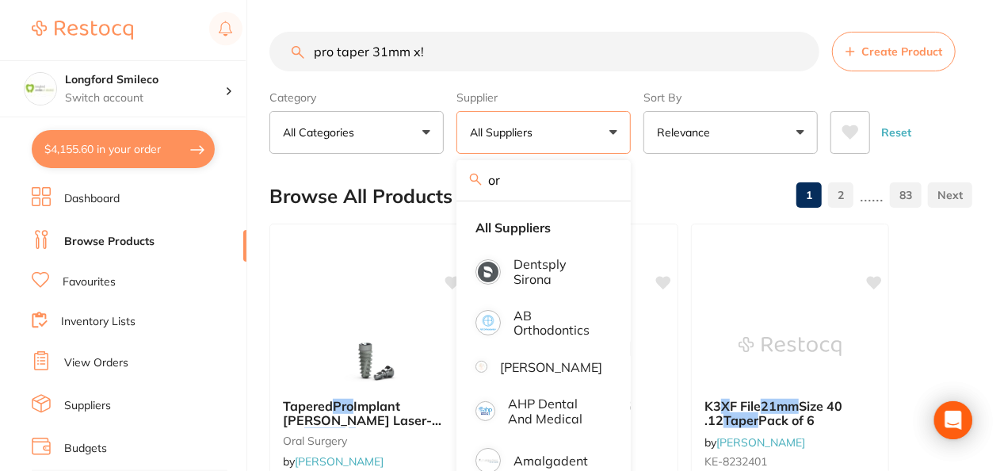
type input "o"
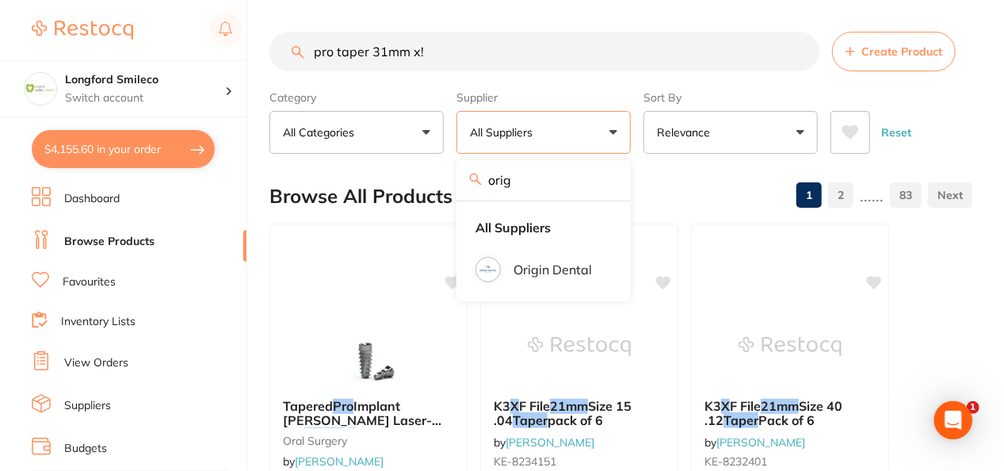
type input "orige"
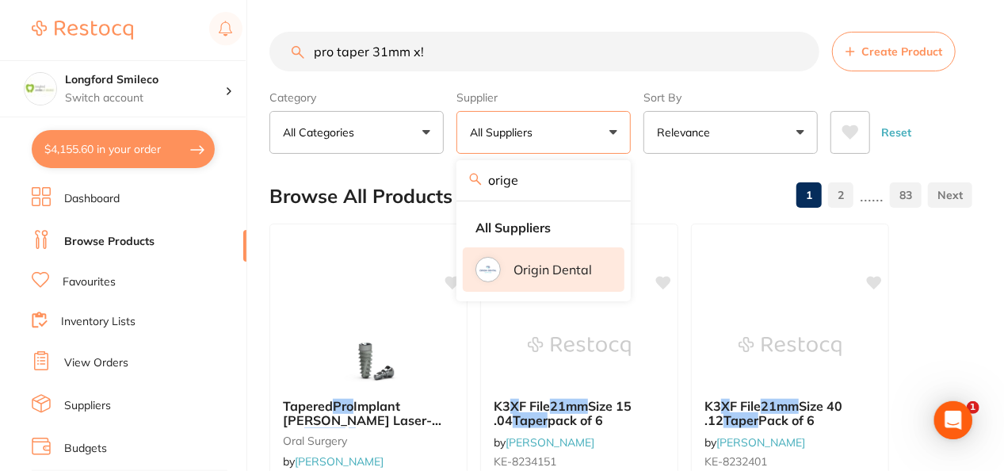
click at [533, 279] on li "Origin Dental" at bounding box center [544, 269] width 162 height 44
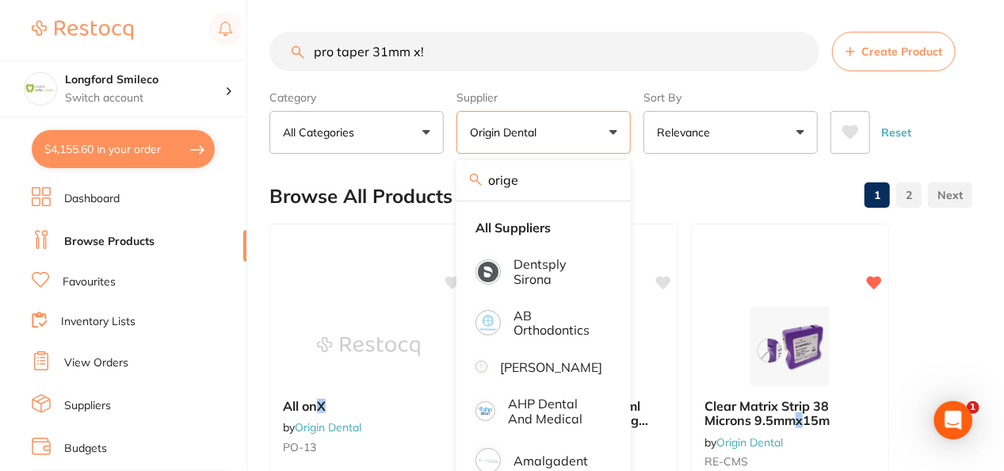
click at [688, 178] on div "Browse All Products 1 2" at bounding box center [621, 196] width 703 height 53
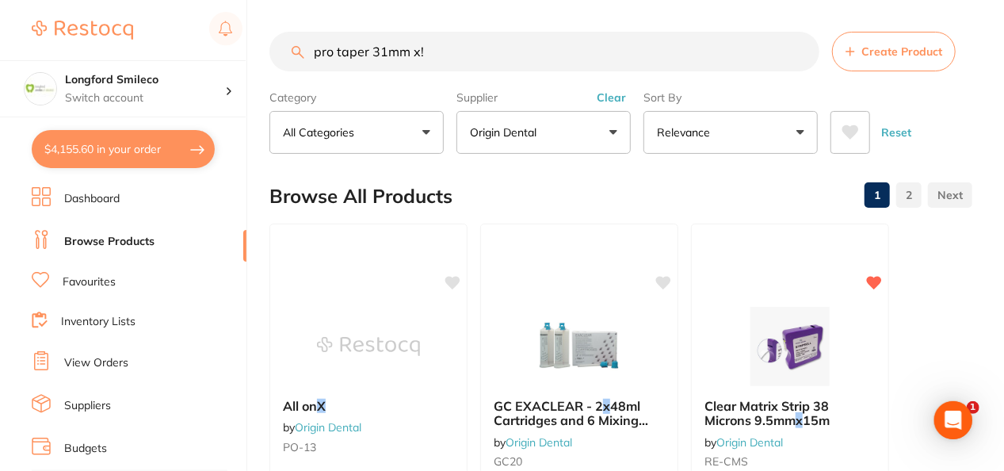
click at [509, 67] on input "pro taper 31mm x!" at bounding box center [545, 52] width 550 height 40
type input "pro taper 31mm x1"
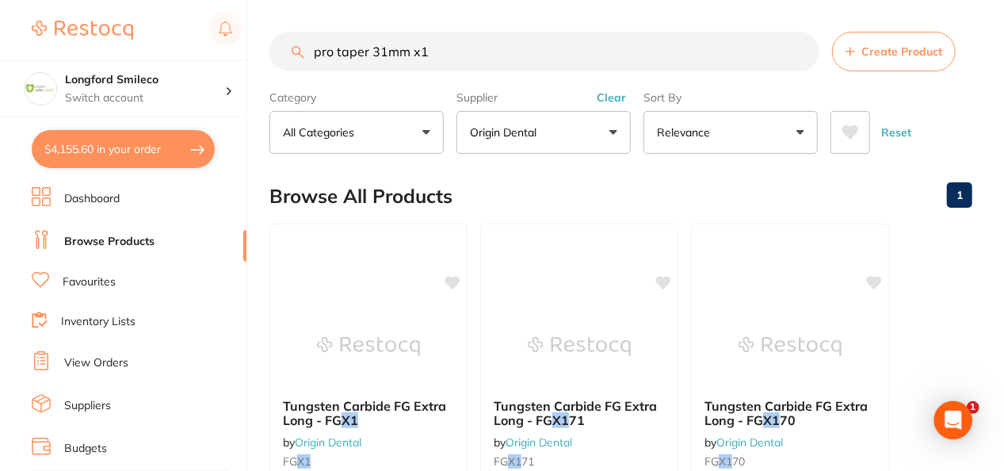
drag, startPoint x: 445, startPoint y: 62, endPoint x: 283, endPoint y: 63, distance: 162.5
click at [283, 63] on input "pro taper 31mm x1" at bounding box center [545, 52] width 550 height 40
click at [493, 128] on p "Origin Dental" at bounding box center [506, 132] width 73 height 16
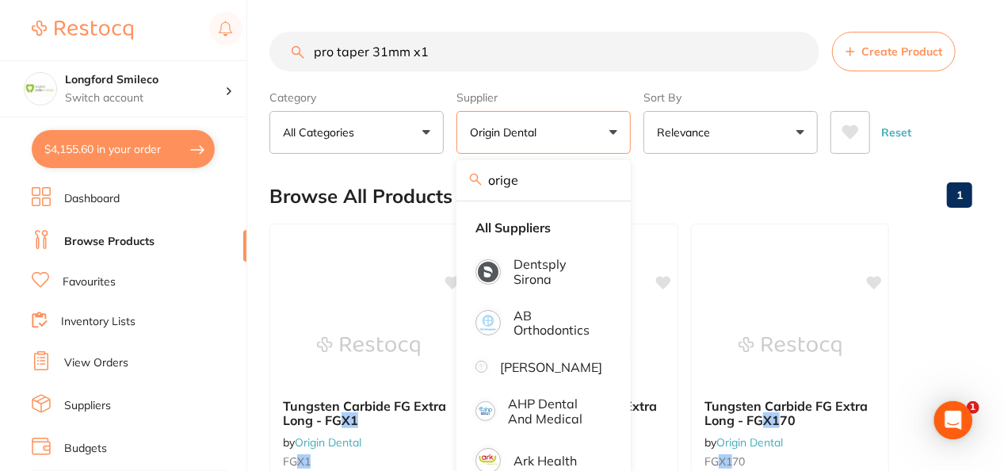
click at [541, 200] on div "orige" at bounding box center [544, 180] width 174 height 40
drag, startPoint x: 541, startPoint y: 200, endPoint x: 532, endPoint y: 220, distance: 22.4
click at [532, 220] on div "orige All Suppliers Dentsply Sirona AB Orthodontics [PERSON_NAME] Dental AHP De…" at bounding box center [544, 325] width 174 height 330
drag, startPoint x: 532, startPoint y: 220, endPoint x: 592, endPoint y: 220, distance: 60.2
click at [592, 220] on li "All Suppliers" at bounding box center [544, 227] width 162 height 33
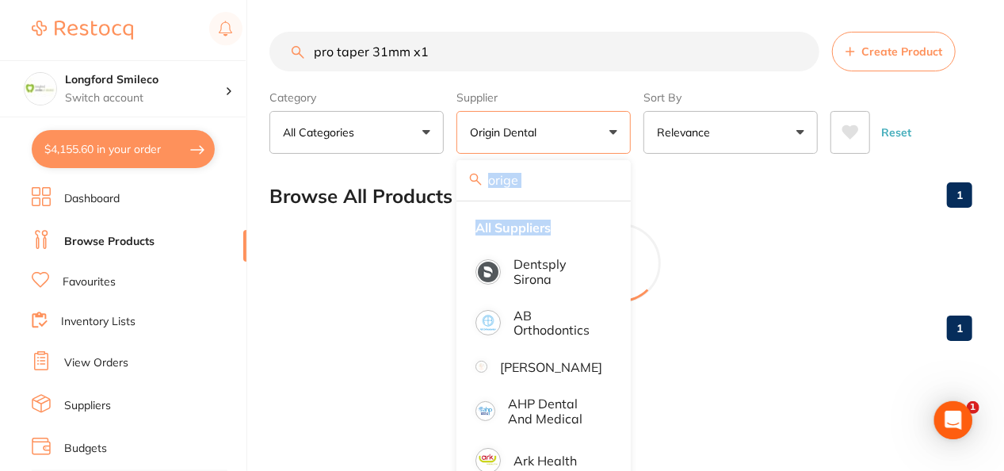
click at [705, 159] on main "pro taper 31mm x1 Create Product Category All Categories All Categories No cate…" at bounding box center [637, 192] width 735 height 385
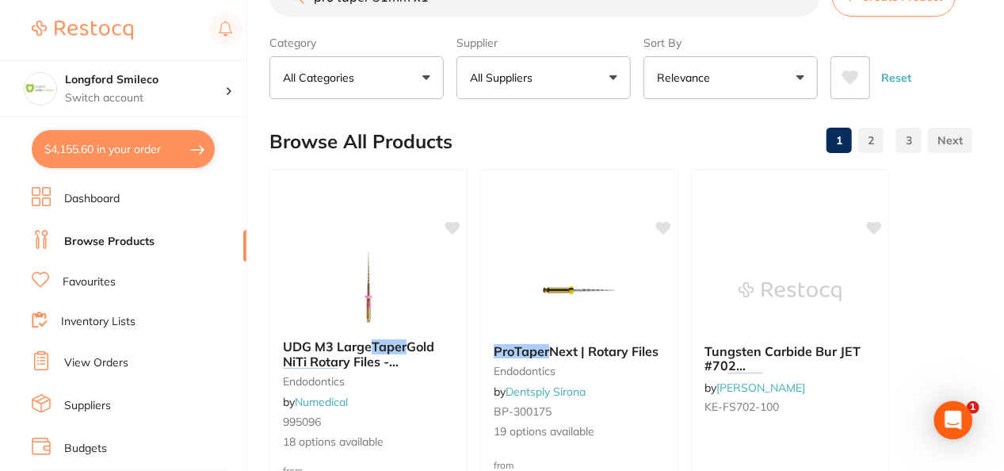
scroll to position [63, 0]
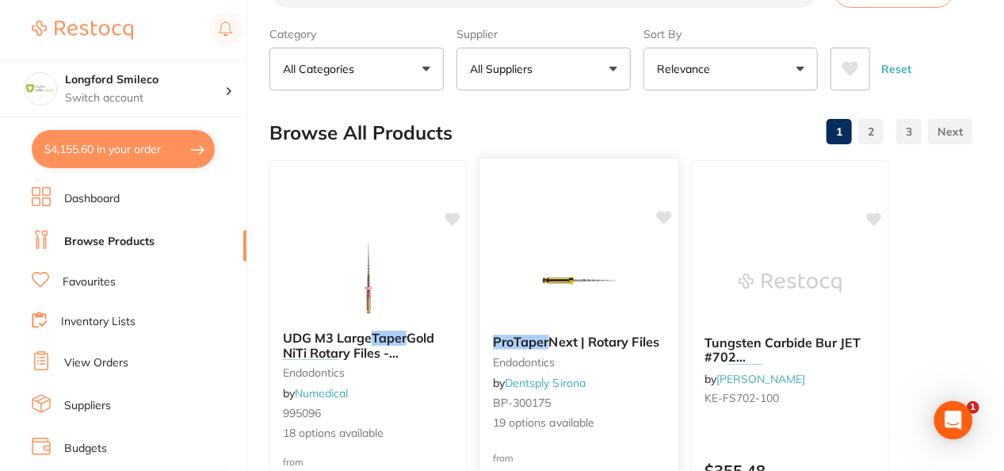
click at [550, 281] on img at bounding box center [579, 282] width 104 height 80
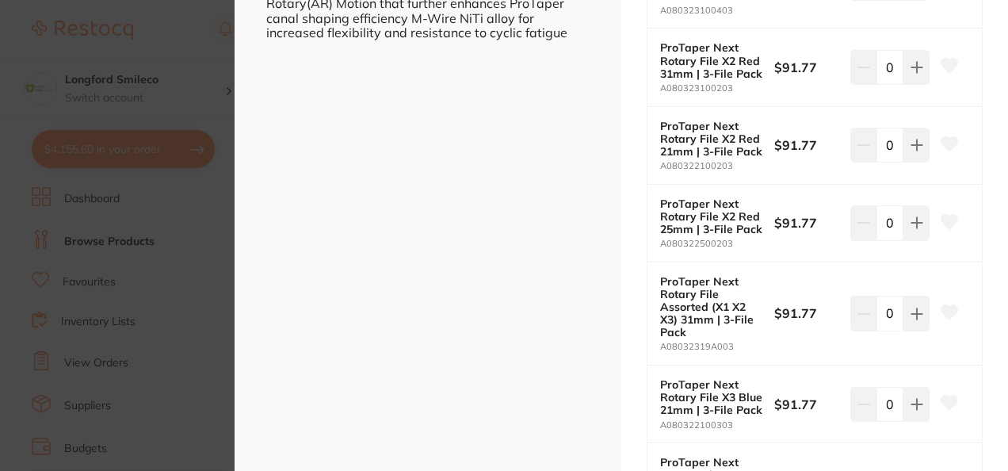
scroll to position [634, 0]
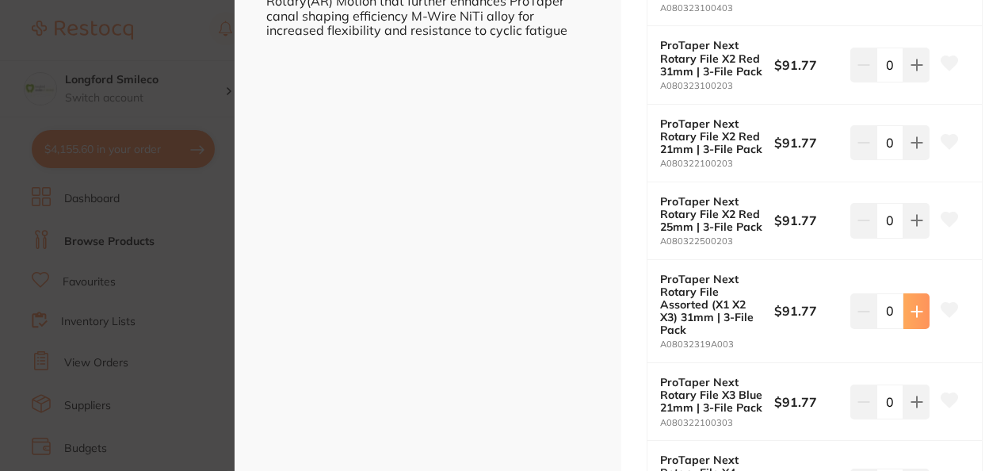
click at [908, 316] on button at bounding box center [917, 310] width 26 height 35
type input "1"
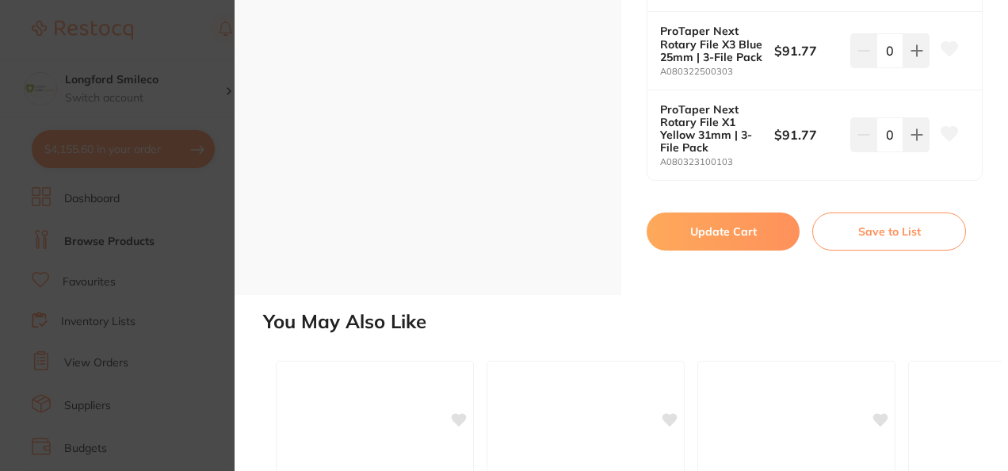
scroll to position [1895, 0]
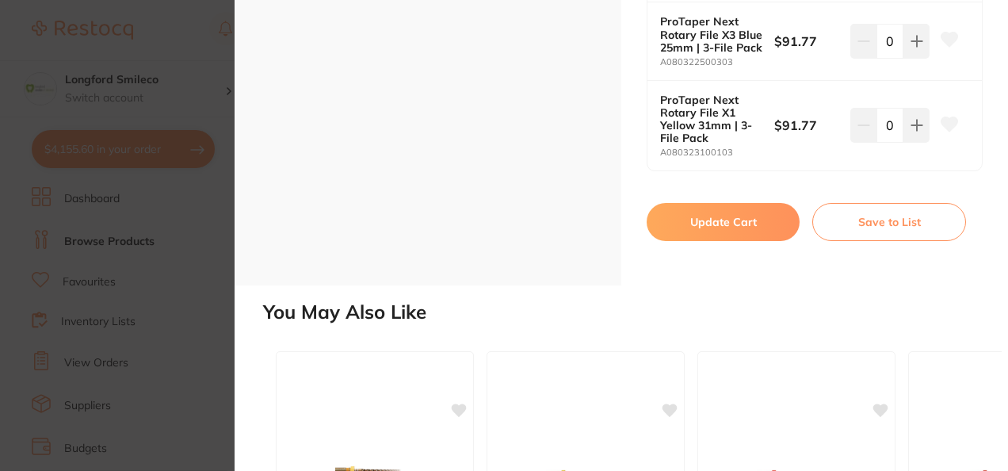
click at [696, 218] on button "Update Cart" at bounding box center [723, 222] width 153 height 38
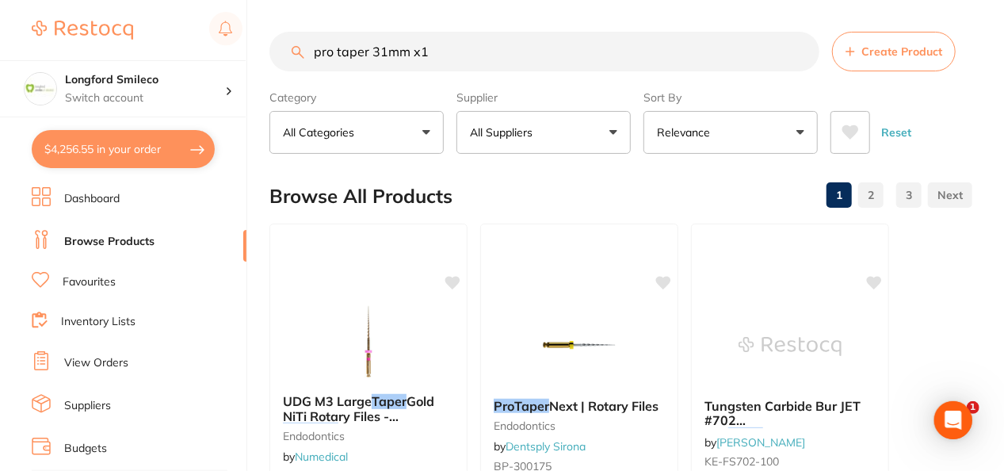
drag, startPoint x: 554, startPoint y: 44, endPoint x: 285, endPoint y: 59, distance: 269.1
click at [285, 59] on input "pro taper 31mm x1" at bounding box center [545, 52] width 550 height 40
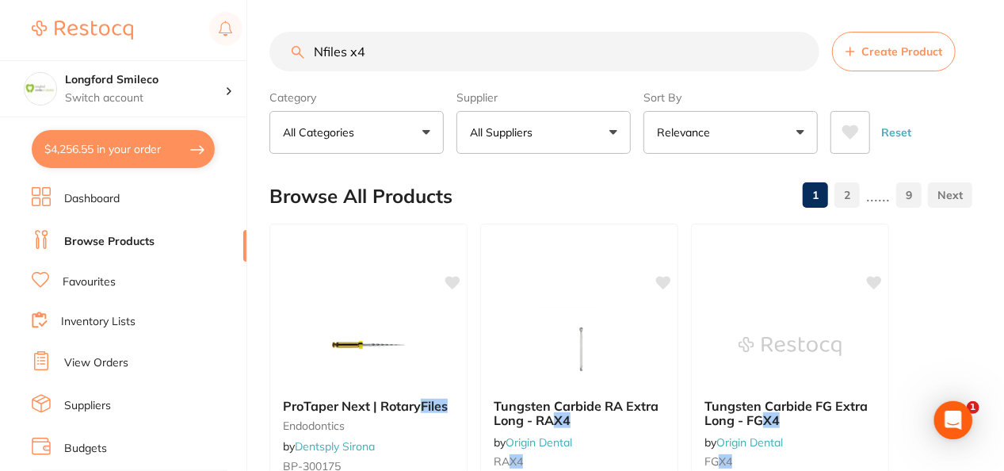
type input "Nfiles x4"
click at [571, 137] on button "All Suppliers" at bounding box center [544, 132] width 174 height 43
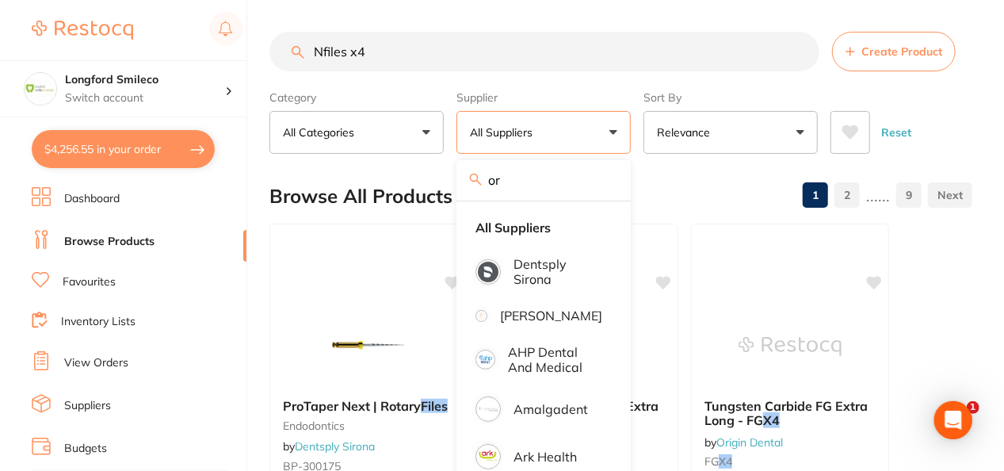
type input "o"
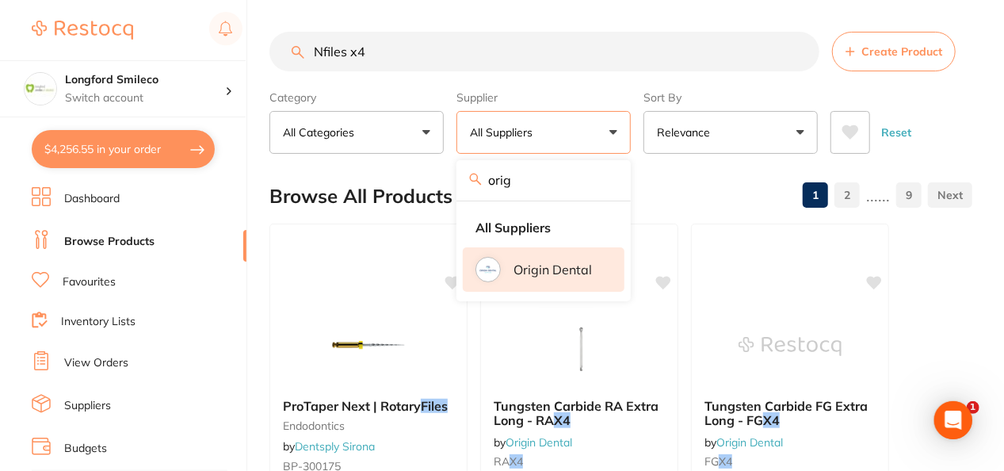
type input "orig"
click at [560, 266] on p "Origin Dental" at bounding box center [553, 269] width 78 height 14
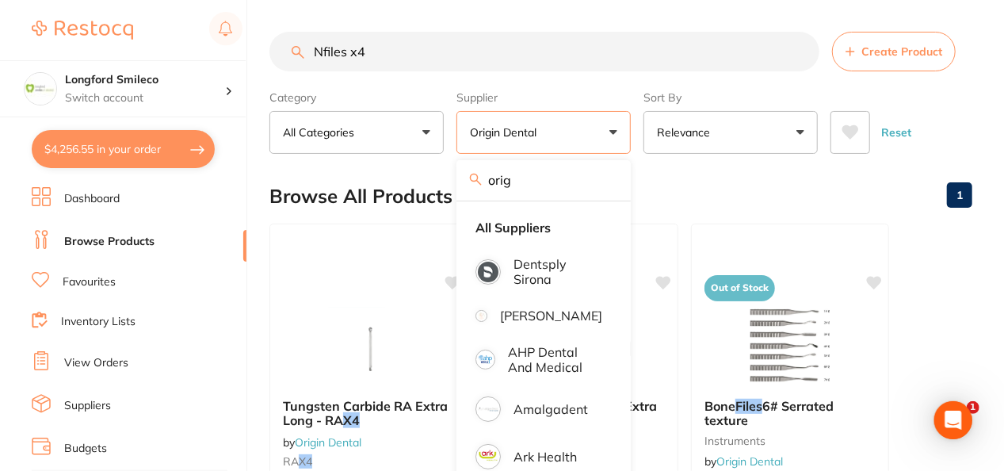
click at [699, 182] on div "Browse All Products 1" at bounding box center [621, 196] width 703 height 53
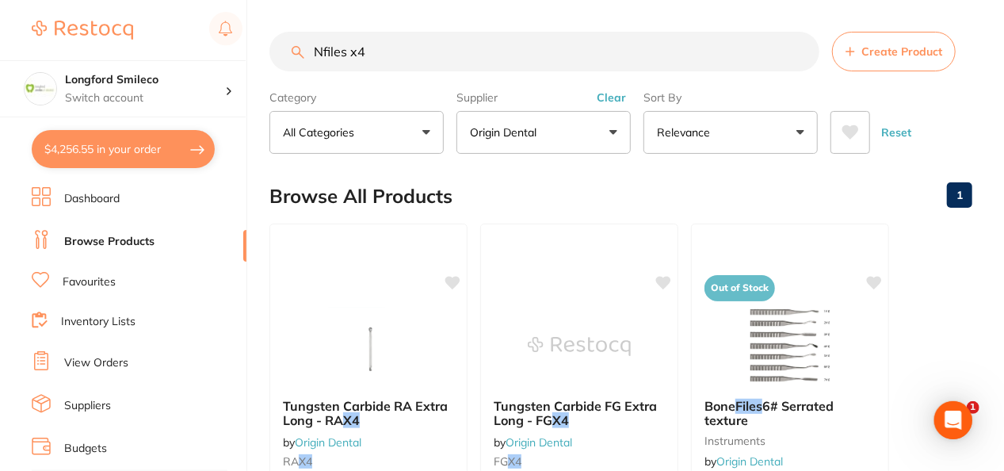
drag, startPoint x: 433, startPoint y: 57, endPoint x: 312, endPoint y: 56, distance: 120.5
click at [312, 56] on input "Nfiles x4" at bounding box center [545, 52] width 550 height 40
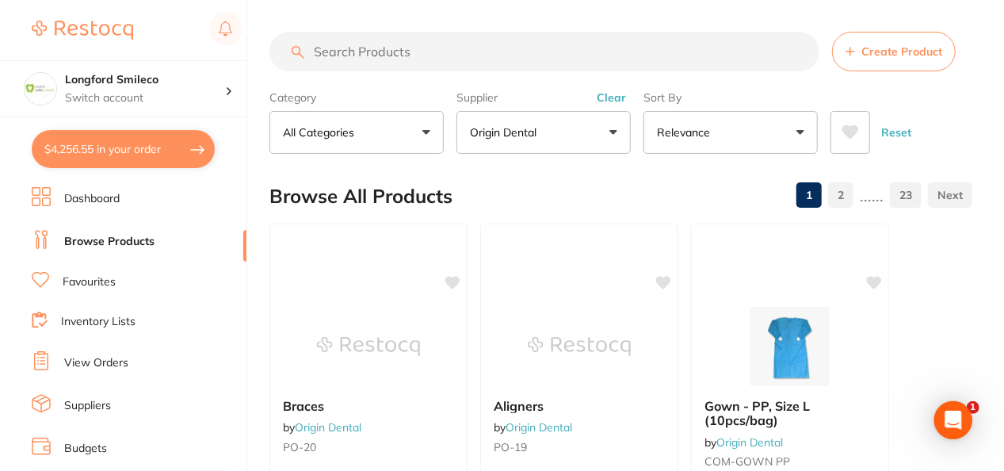
drag, startPoint x: 528, startPoint y: 122, endPoint x: 490, endPoint y: 131, distance: 39.0
click at [490, 131] on p "Origin Dental" at bounding box center [506, 132] width 73 height 16
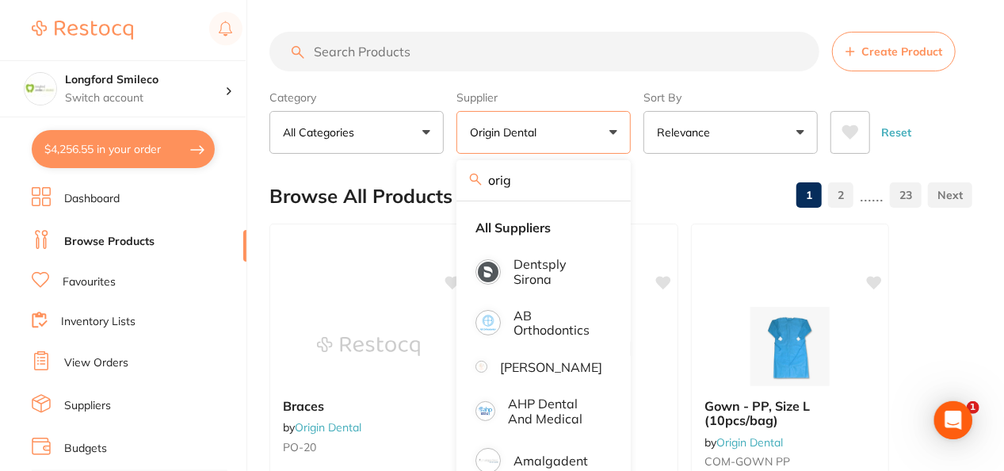
click at [548, 230] on strong "All Suppliers" at bounding box center [513, 227] width 75 height 14
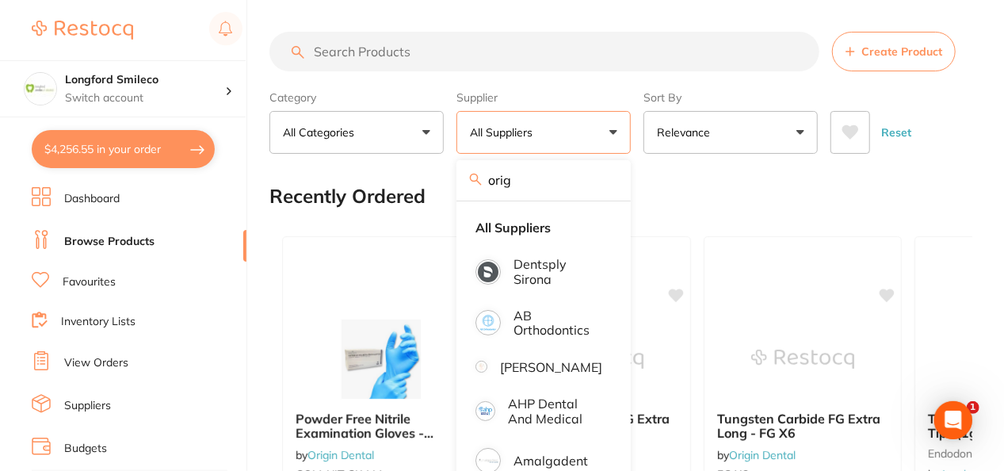
click at [460, 41] on input "search" at bounding box center [545, 52] width 550 height 40
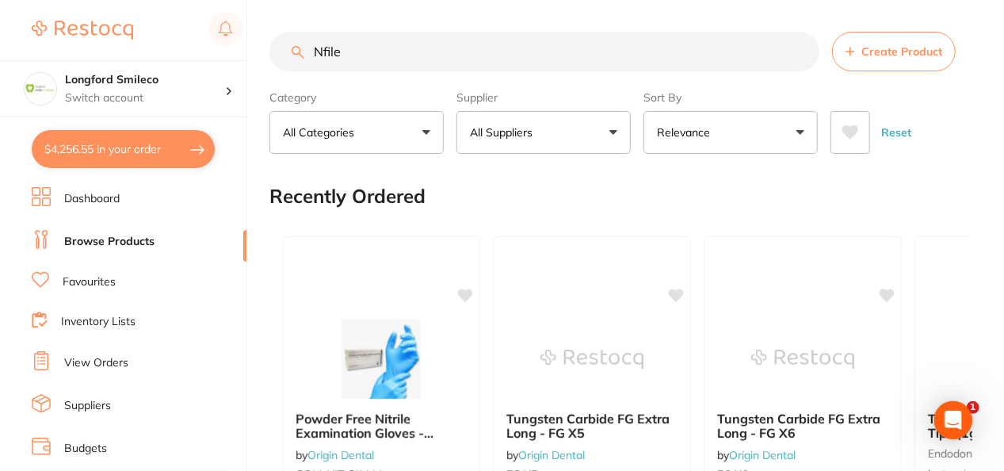
type input "Nfiles"
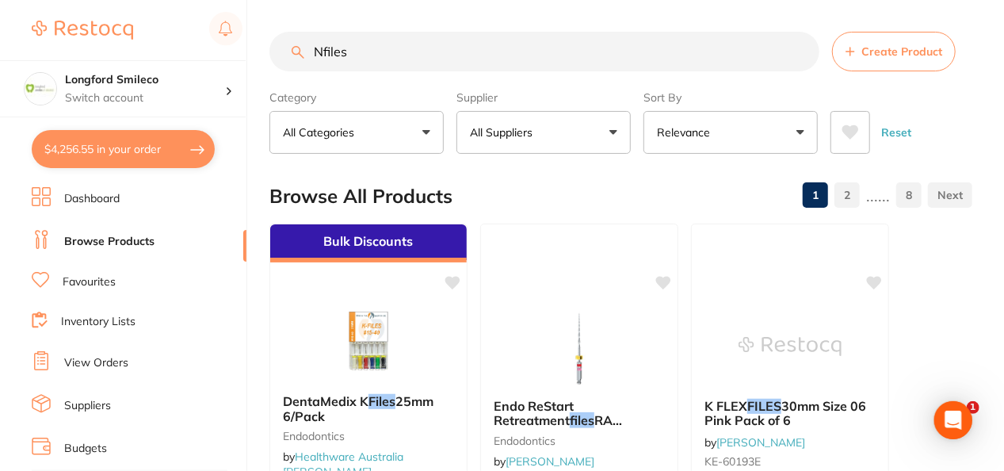
drag, startPoint x: 392, startPoint y: 41, endPoint x: 270, endPoint y: 52, distance: 122.6
click at [270, 52] on input "Nfiles" at bounding box center [545, 52] width 550 height 40
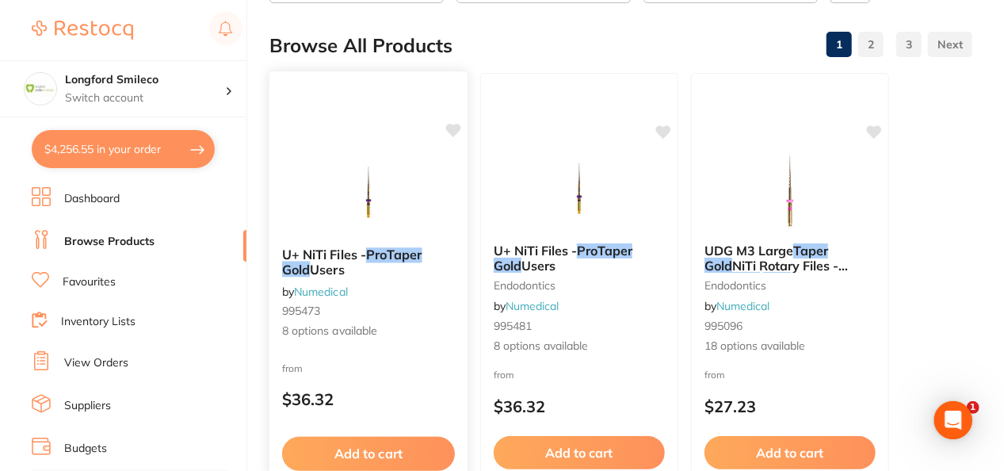
scroll to position [151, 0]
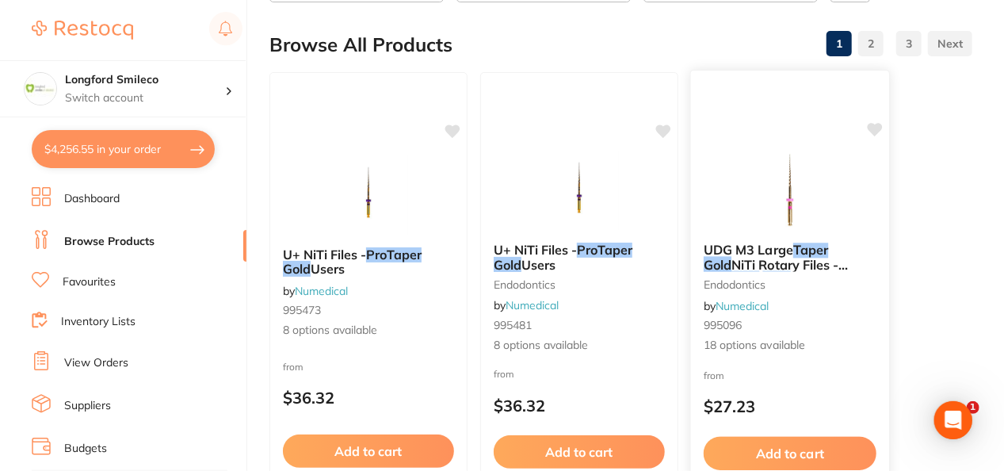
type input "Pro taper gold F1"
click at [813, 174] on img at bounding box center [790, 190] width 104 height 80
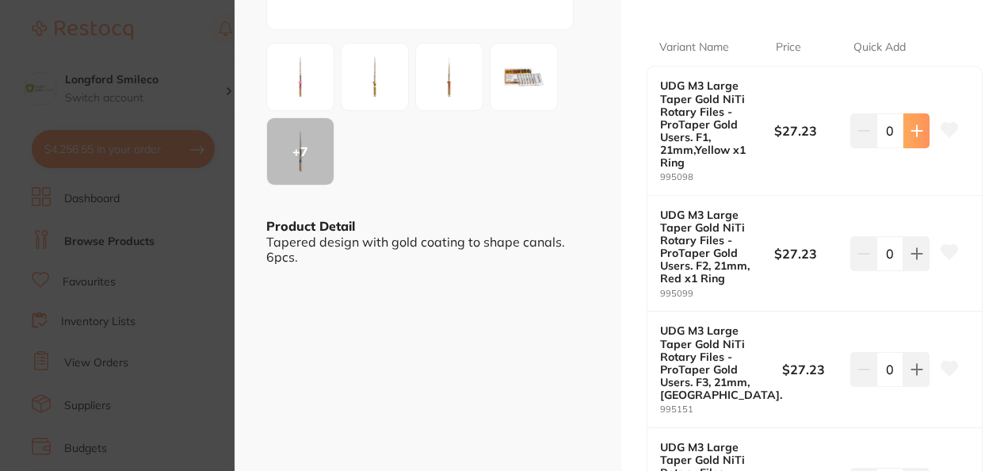
click at [923, 137] on button at bounding box center [917, 130] width 26 height 35
type input "1"
click at [921, 255] on button at bounding box center [917, 253] width 26 height 35
type input "1"
click at [915, 375] on button at bounding box center [917, 369] width 26 height 35
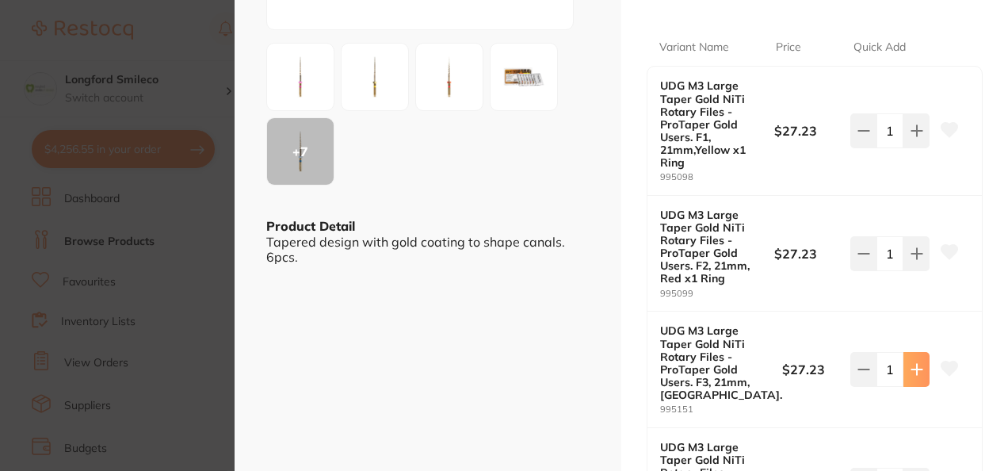
type input "1"
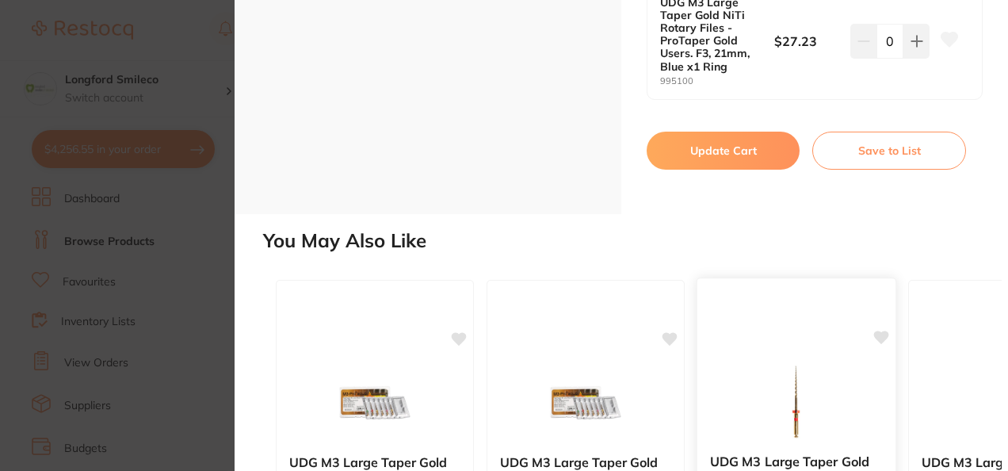
scroll to position [2399, 0]
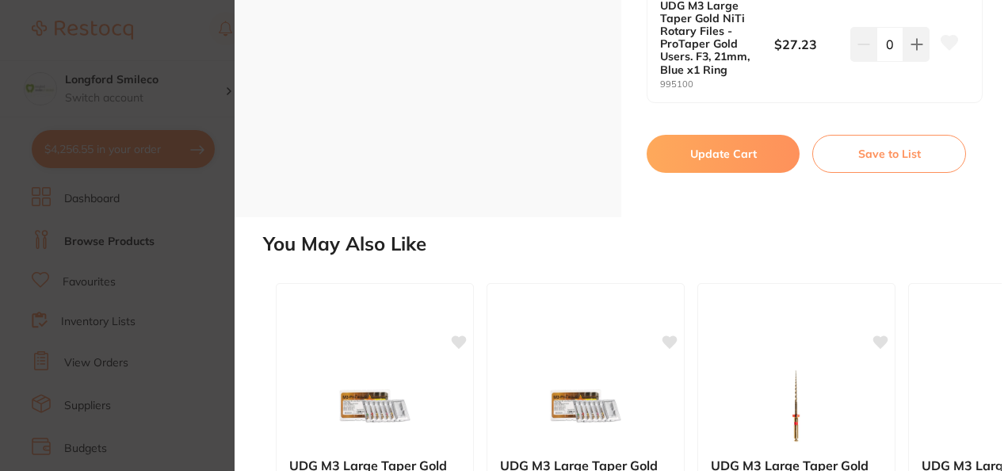
click at [744, 158] on button "Update Cart" at bounding box center [723, 154] width 153 height 38
checkbox input "false"
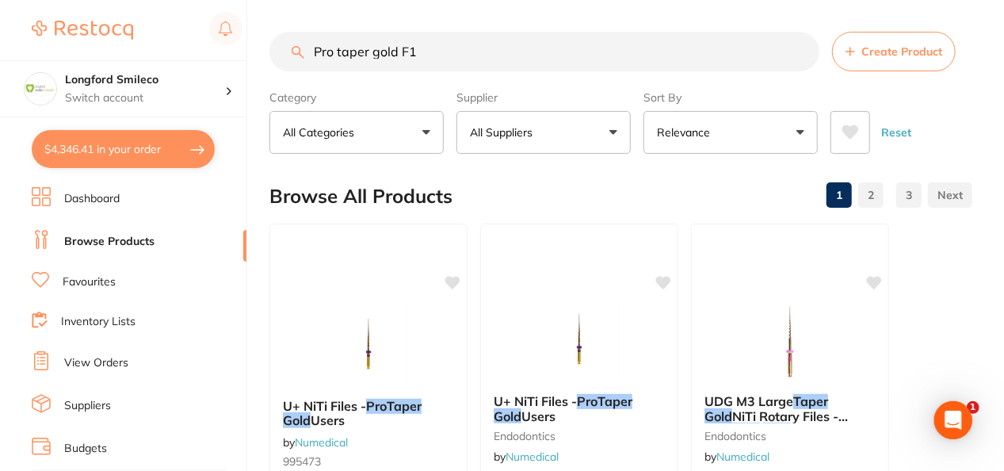
drag, startPoint x: 441, startPoint y: 55, endPoint x: 207, endPoint y: 34, distance: 234.8
click at [207, 34] on div "$4,346.41 Longford Smileco Switch account Longford Smileco North West Dental De…" at bounding box center [502, 235] width 1004 height 471
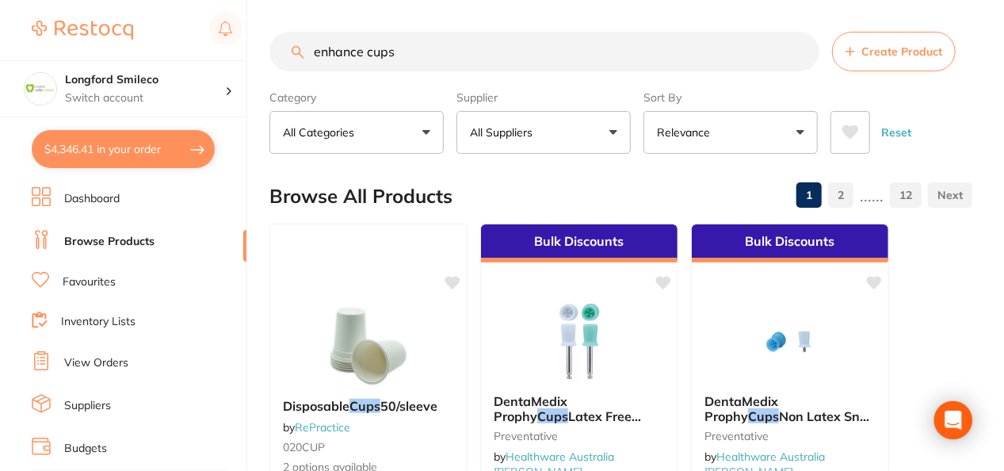
click at [572, 136] on button "All Suppliers" at bounding box center [544, 132] width 174 height 43
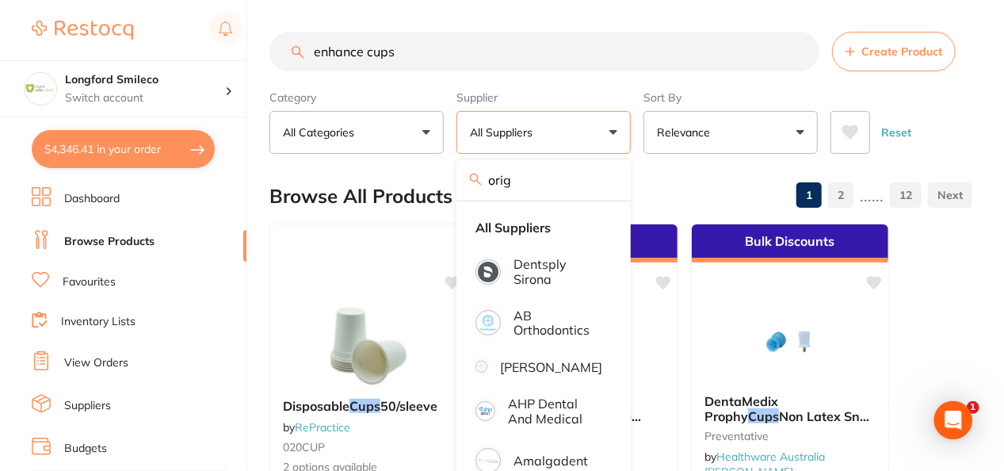
click at [316, 55] on input "enhance cups" at bounding box center [545, 52] width 550 height 40
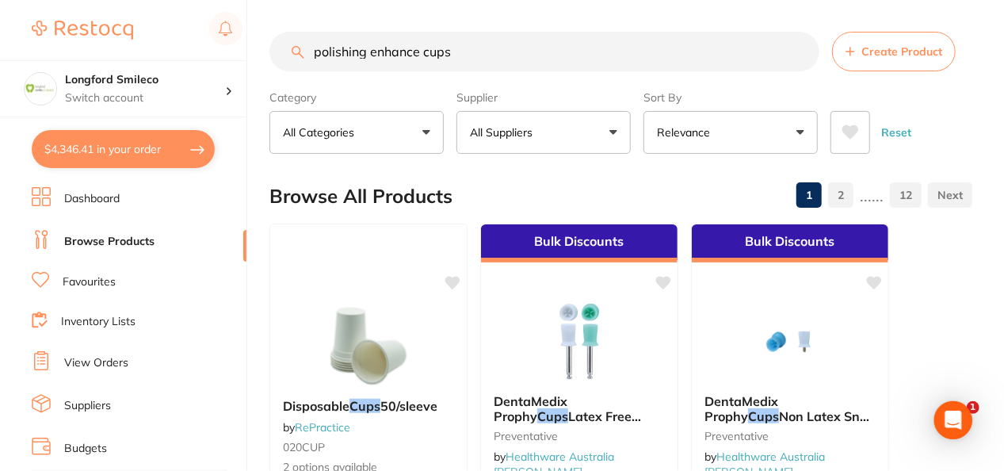
type input "polishing enhance cups"
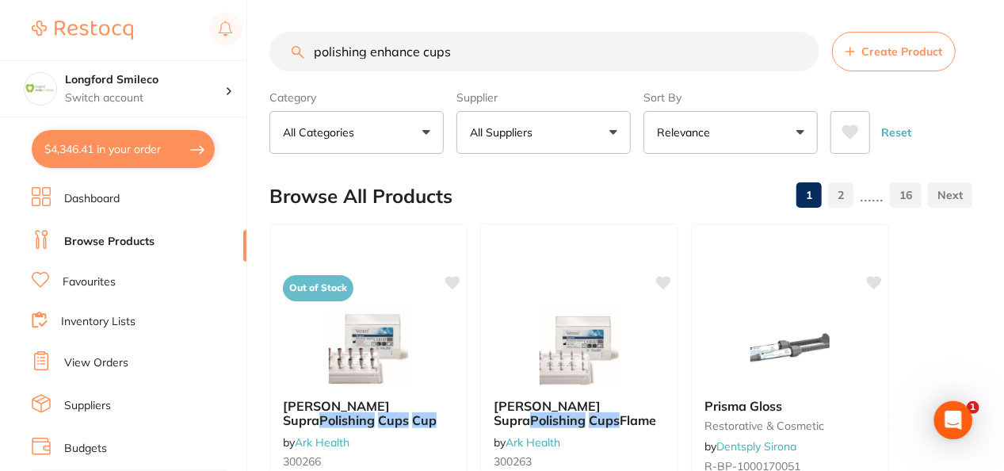
click at [431, 80] on section "polishing enhance cups Create Product Category All Categories All Categories bu…" at bounding box center [621, 93] width 703 height 122
click at [559, 127] on button "All Suppliers" at bounding box center [544, 132] width 174 height 43
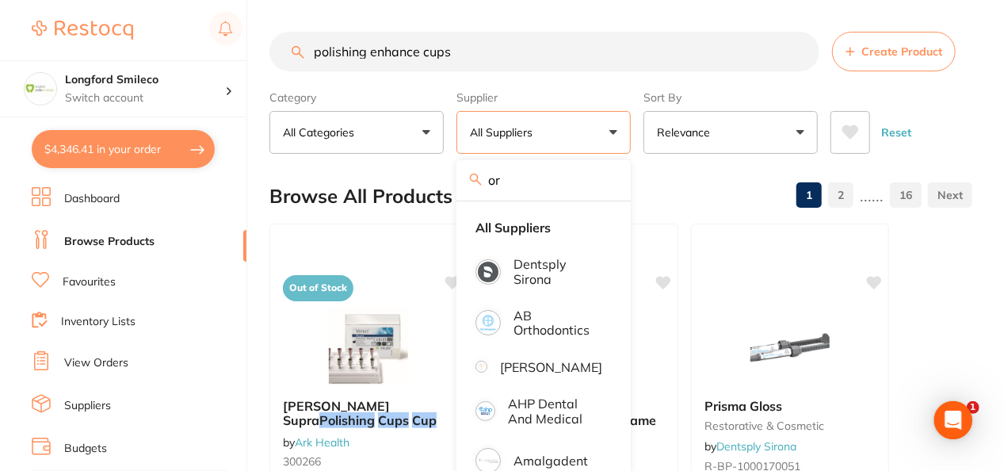
type input "o"
type input "orig"
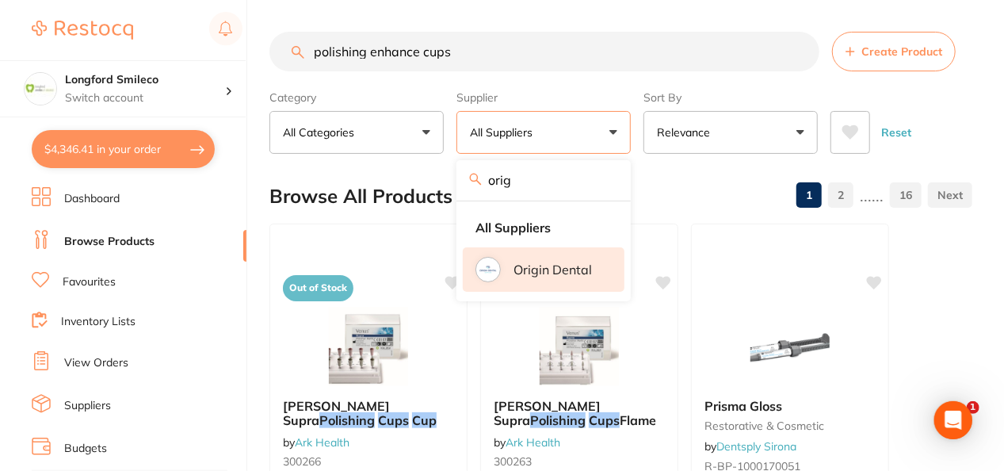
click at [566, 274] on p "Origin Dental" at bounding box center [553, 269] width 78 height 14
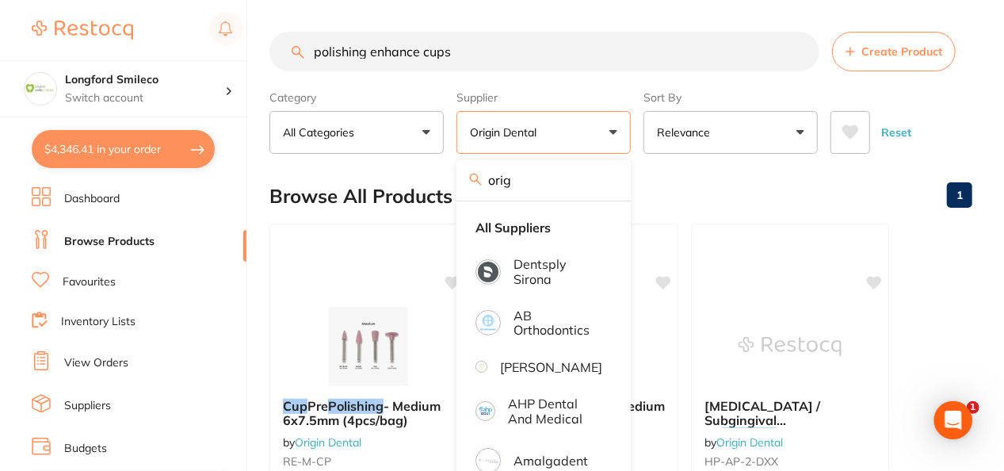
click at [686, 174] on div "Browse All Products 1" at bounding box center [621, 196] width 703 height 53
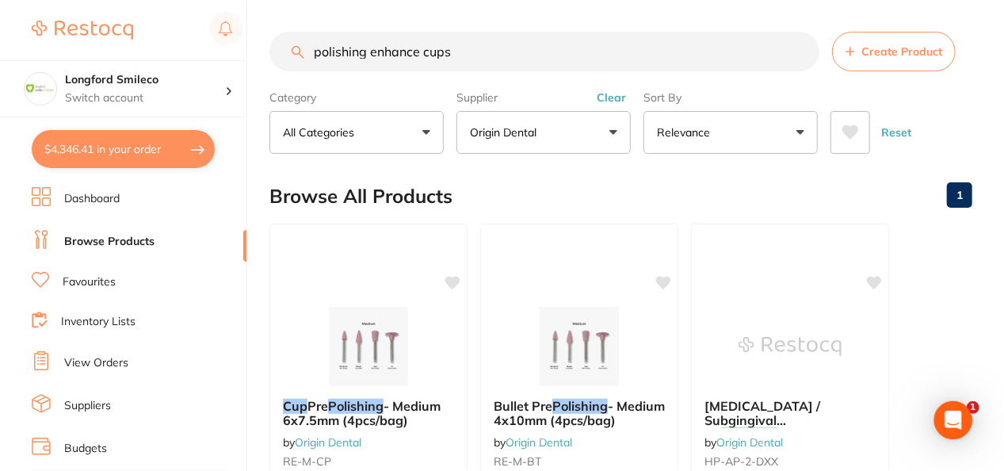
drag, startPoint x: 454, startPoint y: 45, endPoint x: 434, endPoint y: 48, distance: 20.0
click at [434, 48] on input "polishing enhance cups" at bounding box center [545, 52] width 550 height 40
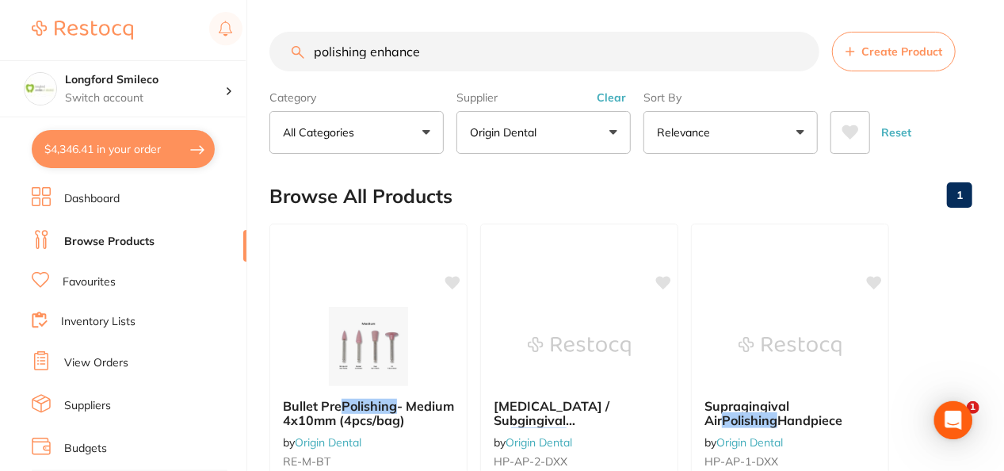
click at [541, 140] on p "Origin Dental" at bounding box center [506, 132] width 73 height 16
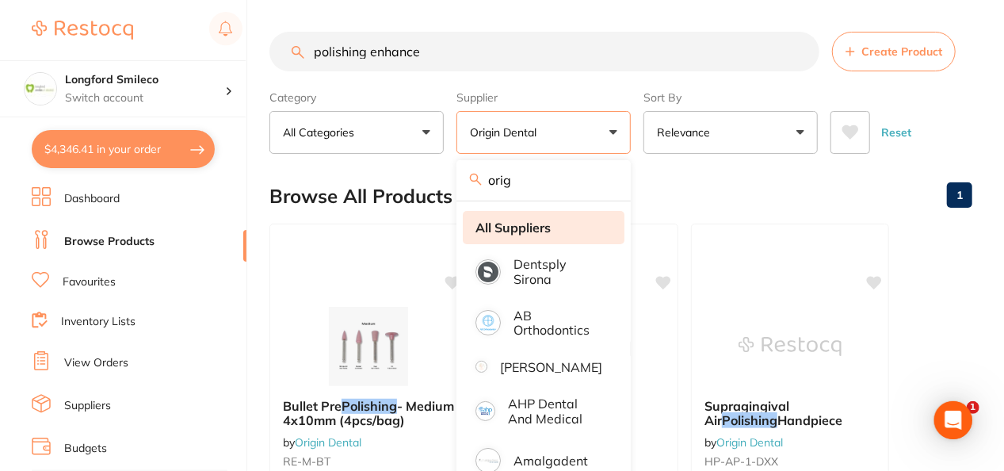
click at [543, 223] on strong "All Suppliers" at bounding box center [513, 227] width 75 height 14
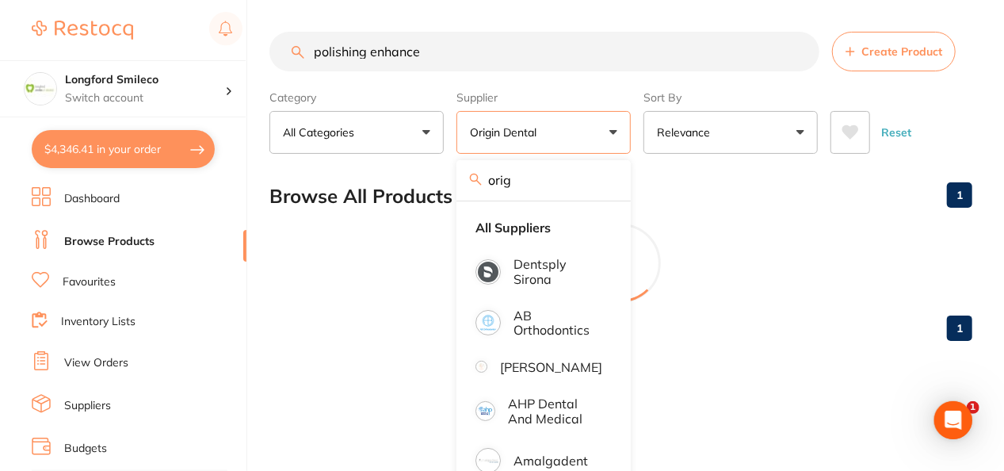
click at [490, 29] on main "polishing enhance Create Product Category All Categories All Categories No cate…" at bounding box center [637, 192] width 735 height 385
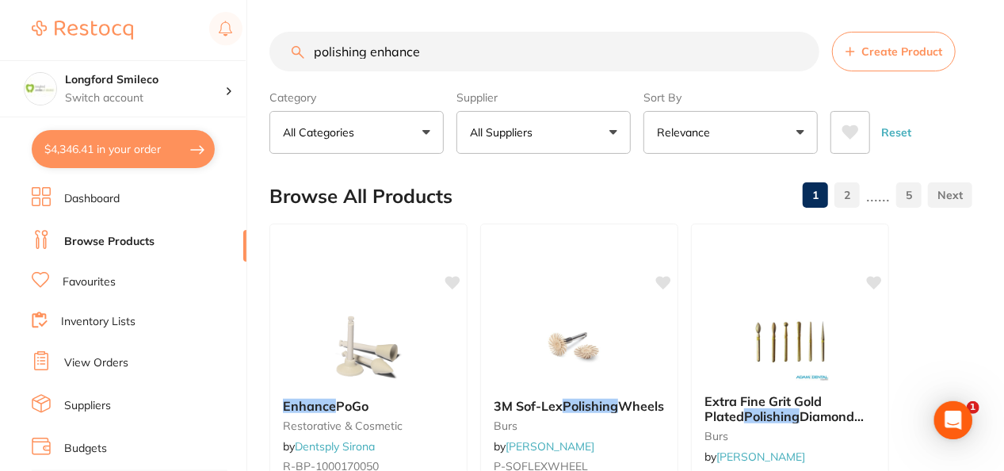
click at [498, 49] on input "polishing enhance" at bounding box center [545, 52] width 550 height 40
type input "polishing enhance cup"
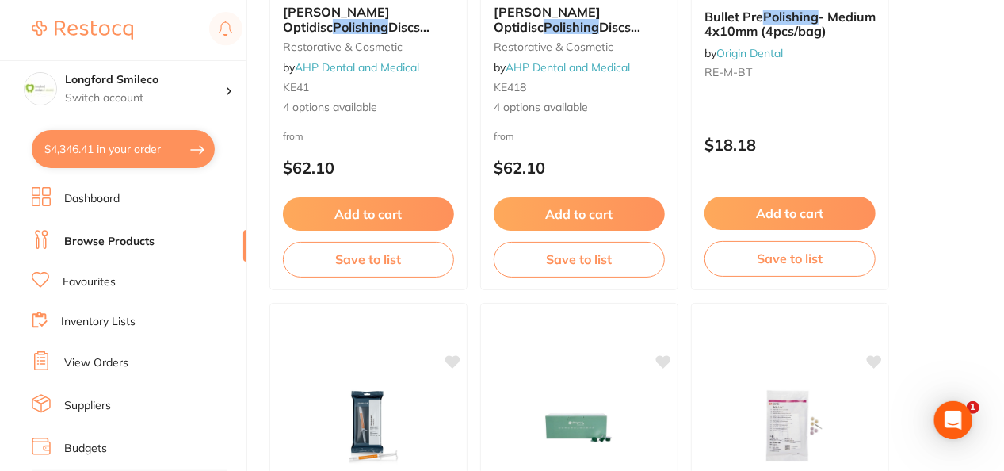
scroll to position [8254, 0]
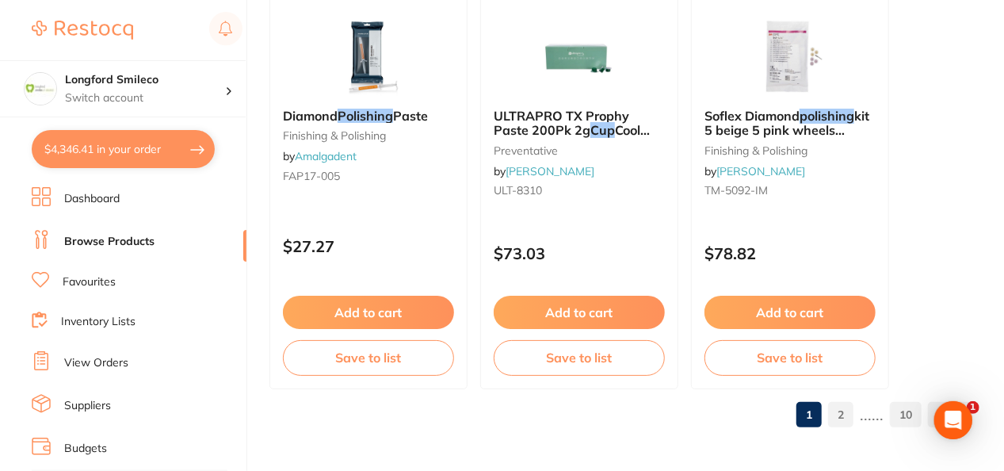
click at [104, 287] on link "Favourites" at bounding box center [89, 282] width 53 height 16
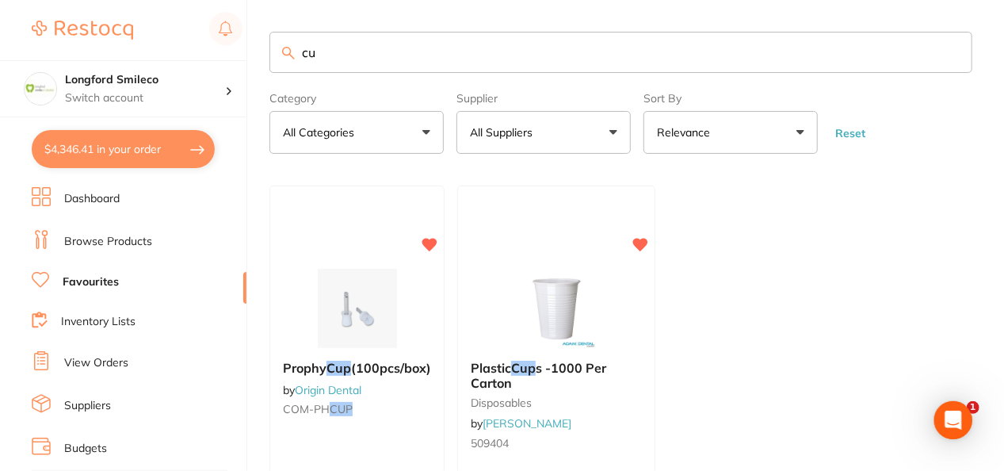
type input "c"
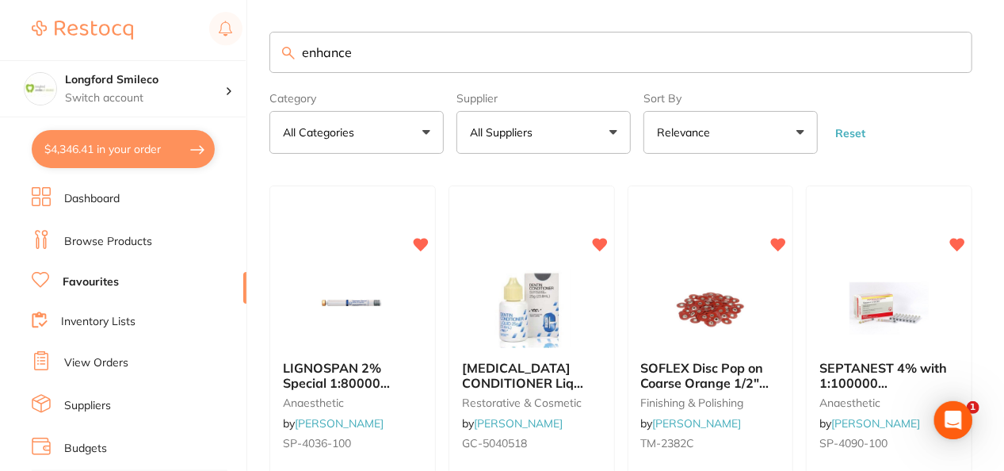
type input "enhance"
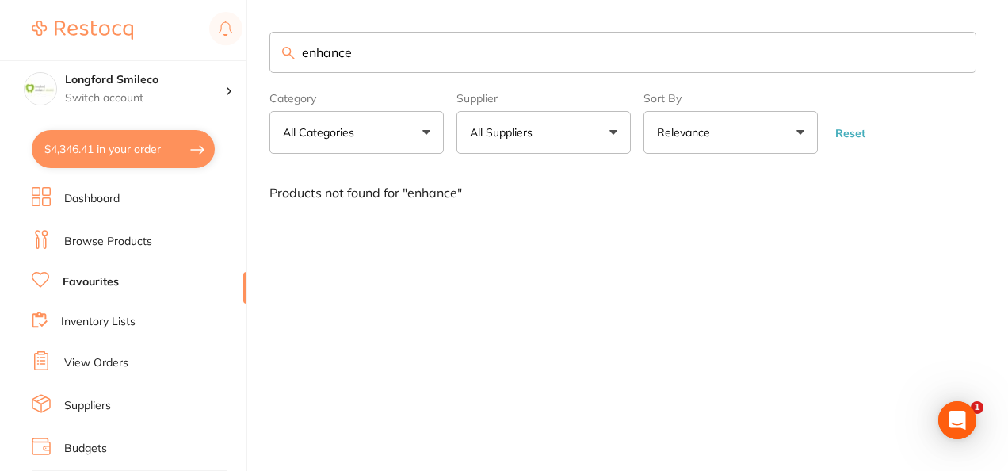
click at [106, 195] on link "Dashboard" at bounding box center [91, 199] width 55 height 16
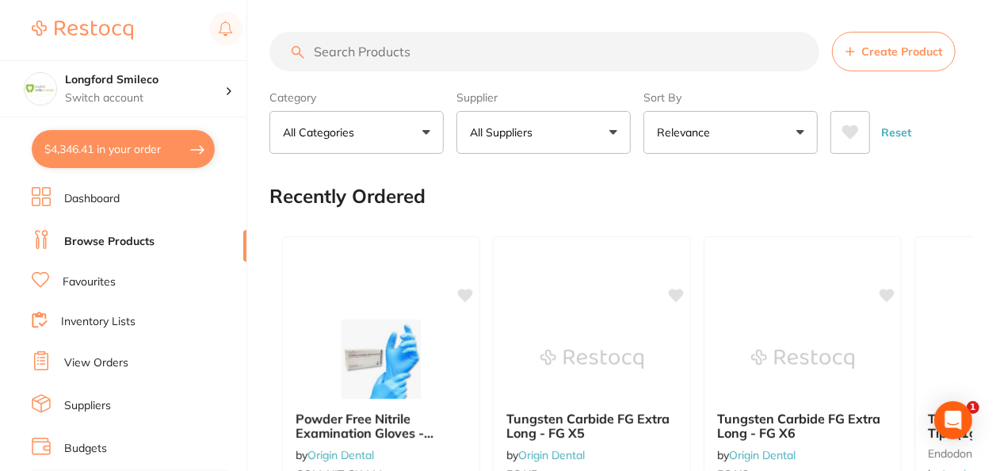
click at [352, 49] on input "search" at bounding box center [545, 52] width 550 height 40
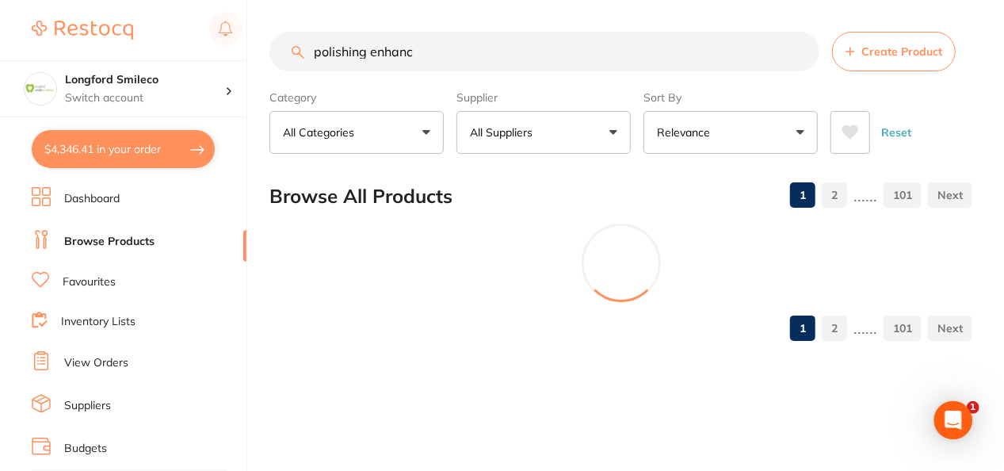
type input "polishing enhance"
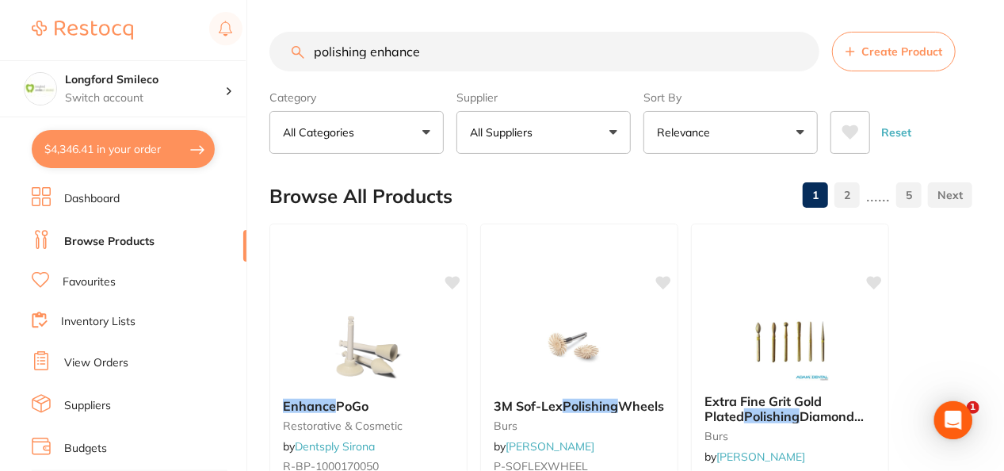
drag, startPoint x: 433, startPoint y: 68, endPoint x: 308, endPoint y: 98, distance: 128.0
click at [308, 98] on section "polishing enhance Create Product Category All Categories All Categories burs eq…" at bounding box center [621, 93] width 703 height 122
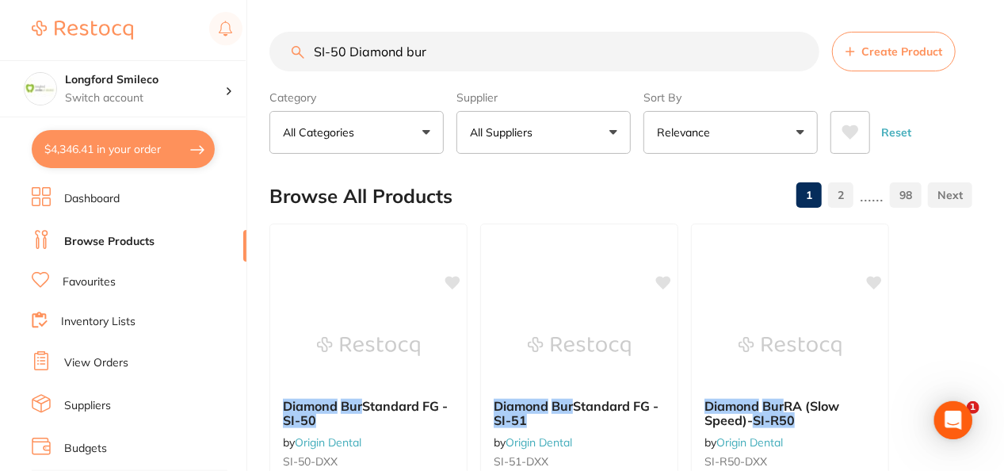
type input "SI-50 Diamond bur"
click at [575, 133] on button "All Suppliers" at bounding box center [544, 132] width 174 height 43
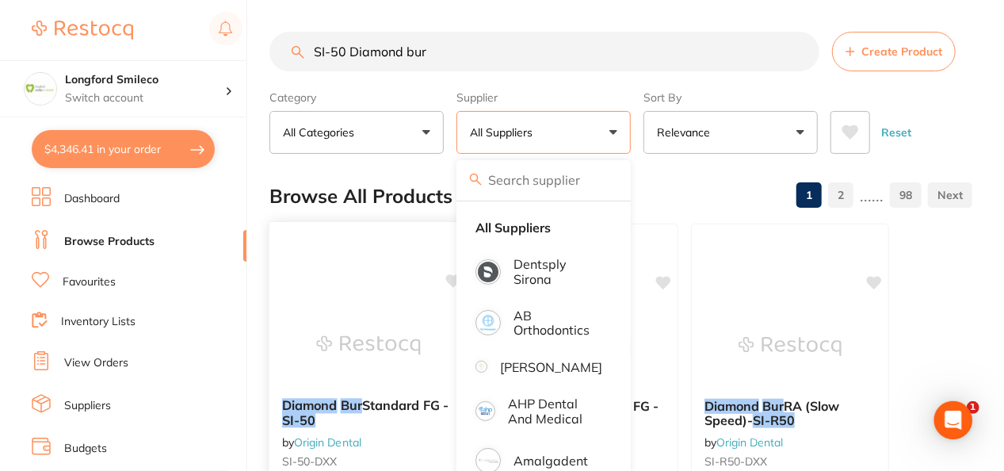
click at [382, 283] on div "Diamond Bur Standard FG - SI-50 by Origin Dental SI-50-DXX $14.55 Add to cart S…" at bounding box center [369, 451] width 201 height 461
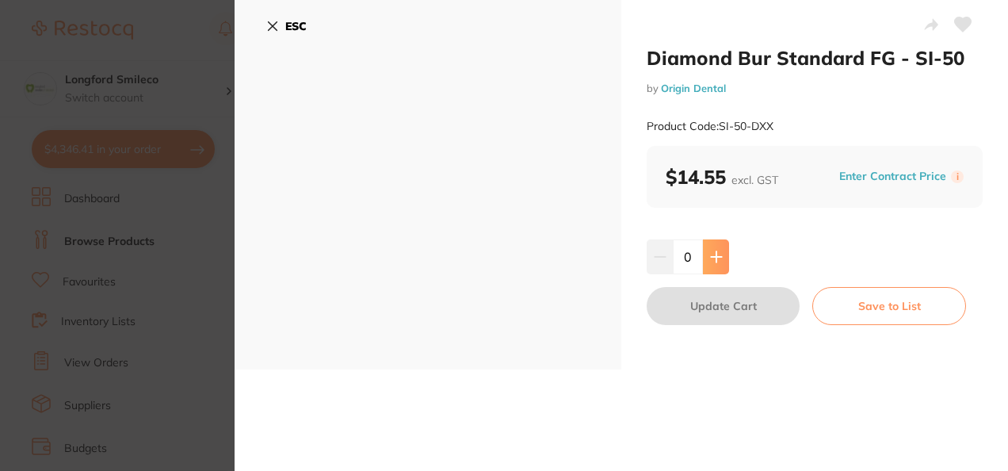
click at [710, 264] on button at bounding box center [716, 256] width 26 height 35
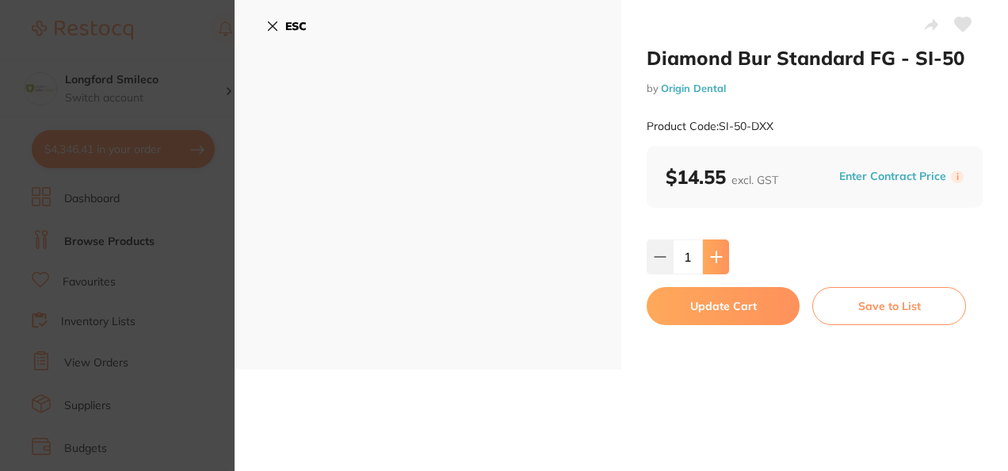
type input "1"
click at [707, 317] on button "Update Cart" at bounding box center [723, 306] width 153 height 38
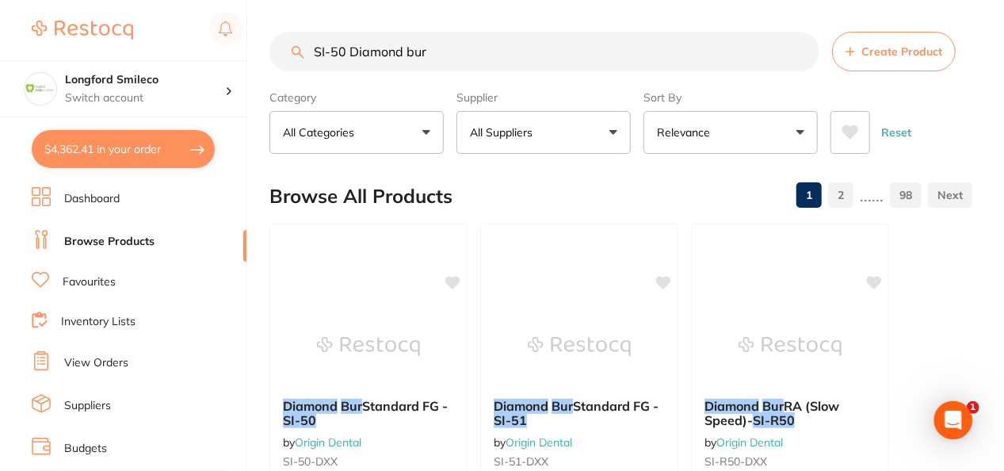
drag, startPoint x: 414, startPoint y: 6, endPoint x: 170, endPoint y: -24, distance: 246.0
click at [170, 0] on html "$4,362.41 Longford Smileco Switch account Longford Smileco North West Dental De…" at bounding box center [502, 235] width 1004 height 471
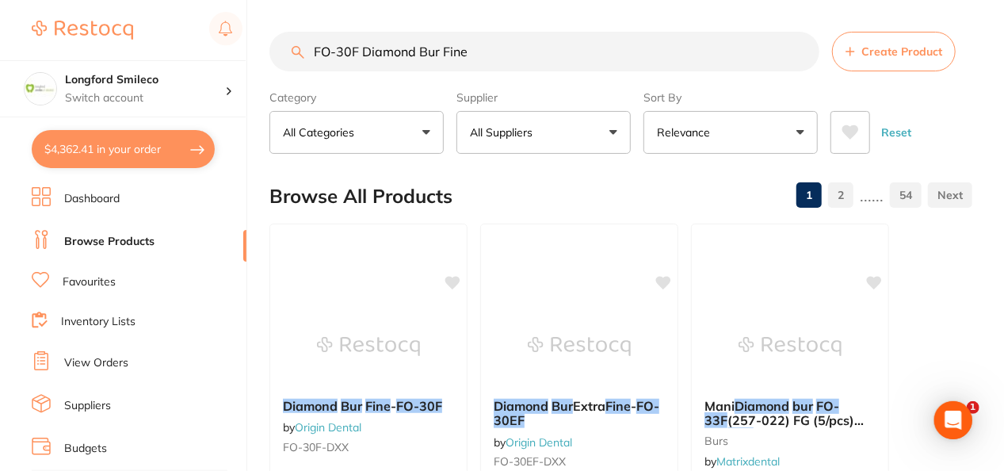
type input "FO-30F Diamond Bur Fine"
click at [388, 337] on img at bounding box center [368, 346] width 103 height 79
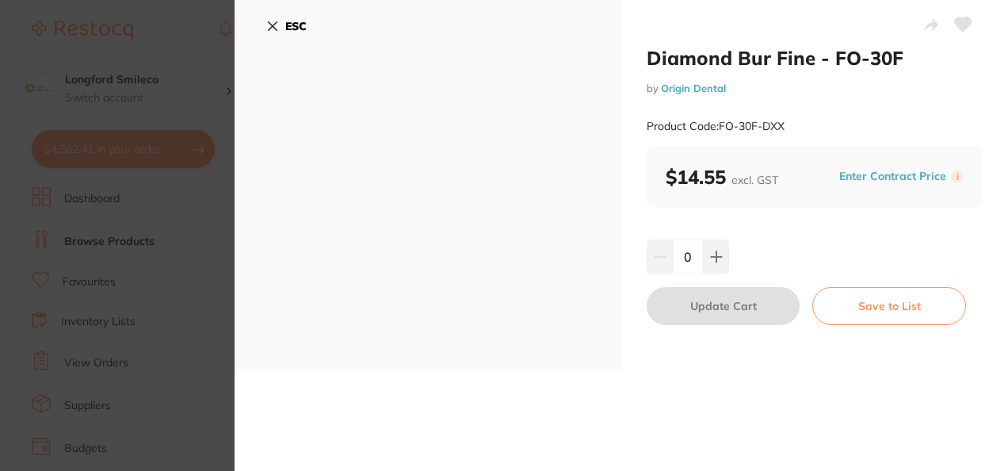
click at [715, 254] on icon at bounding box center [716, 256] width 13 height 13
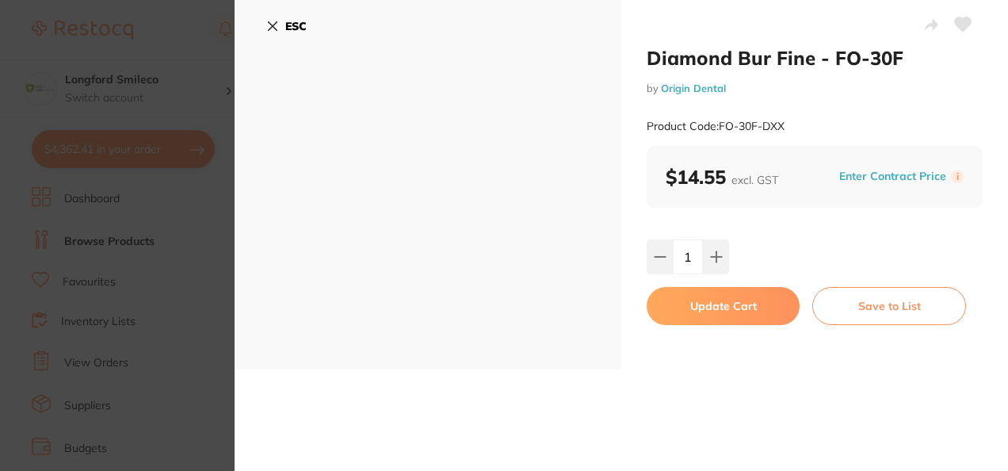
type input "1"
click at [710, 309] on button "Update Cart" at bounding box center [723, 306] width 153 height 38
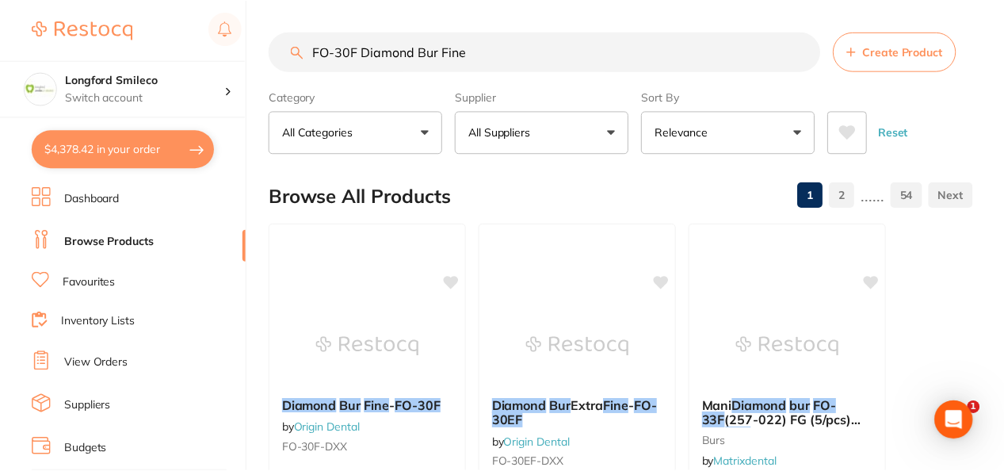
scroll to position [21, 0]
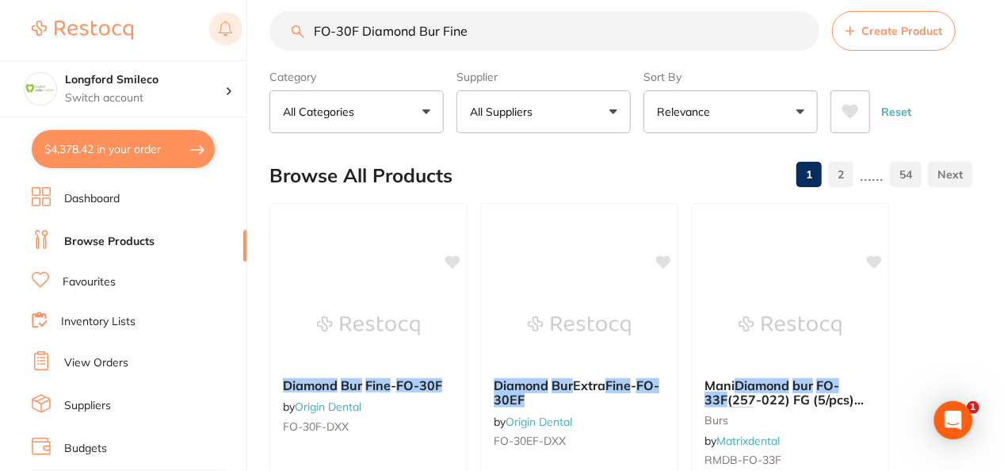
drag, startPoint x: 442, startPoint y: 29, endPoint x: 220, endPoint y: 35, distance: 221.2
click at [220, 35] on div "$4,378.42 Longford Smileco Switch account Longford Smileco North West Dental De…" at bounding box center [502, 214] width 1004 height 471
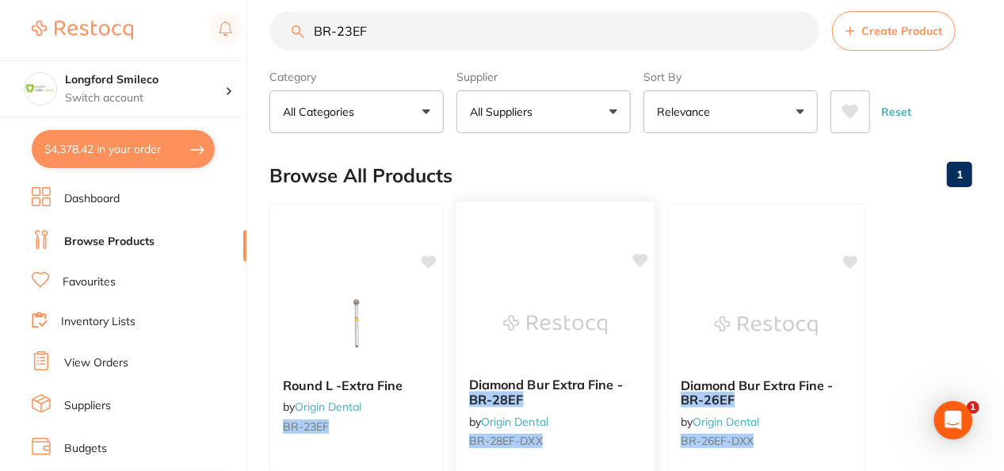
scroll to position [0, 0]
type input "BR-23EF"
click at [365, 295] on img at bounding box center [356, 325] width 104 height 80
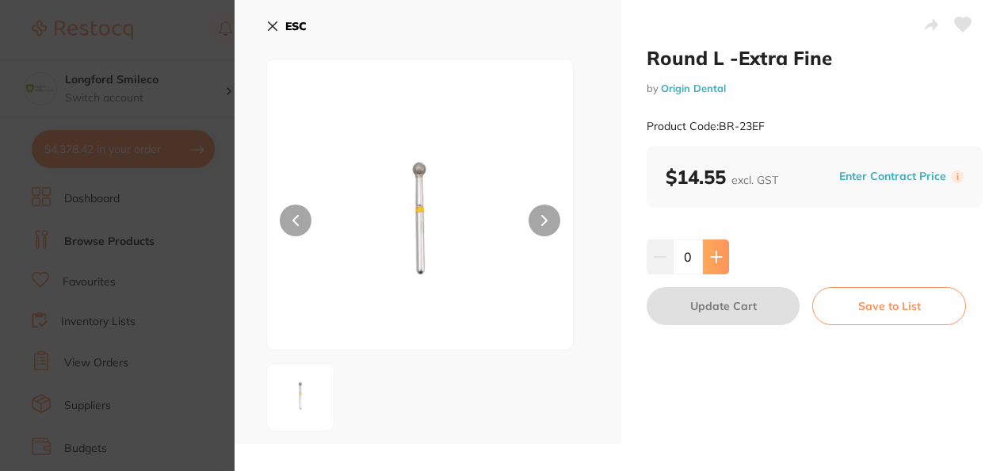
click at [710, 262] on icon at bounding box center [716, 256] width 13 height 13
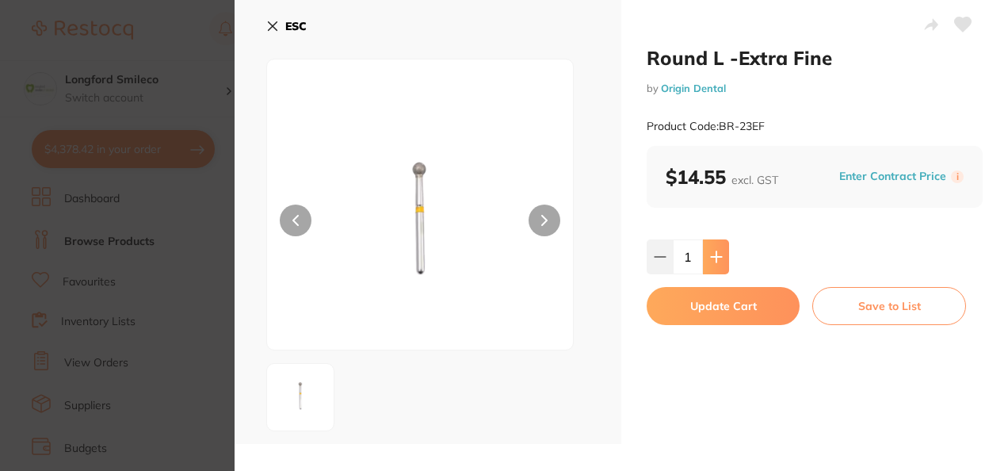
type input "1"
click at [691, 308] on button "Update Cart" at bounding box center [723, 306] width 153 height 38
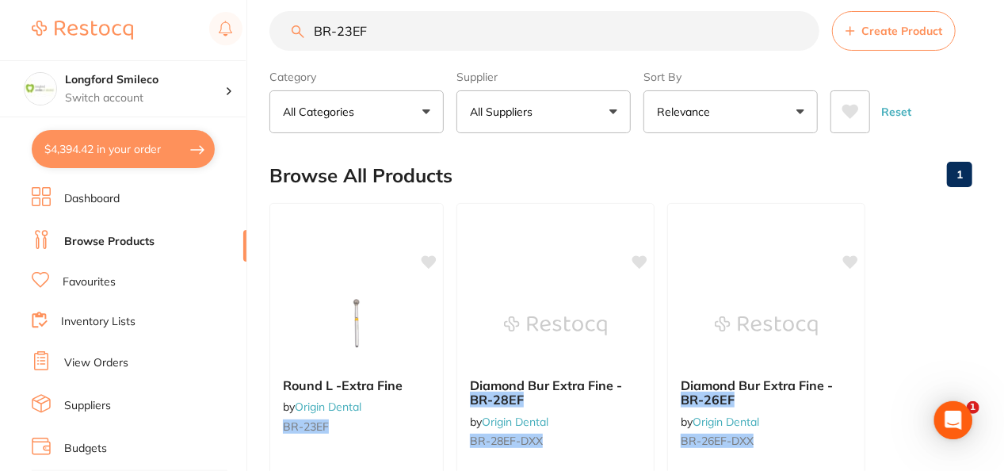
scroll to position [20, 0]
drag, startPoint x: 461, startPoint y: 36, endPoint x: 282, endPoint y: 10, distance: 181.0
type input "FO-40"
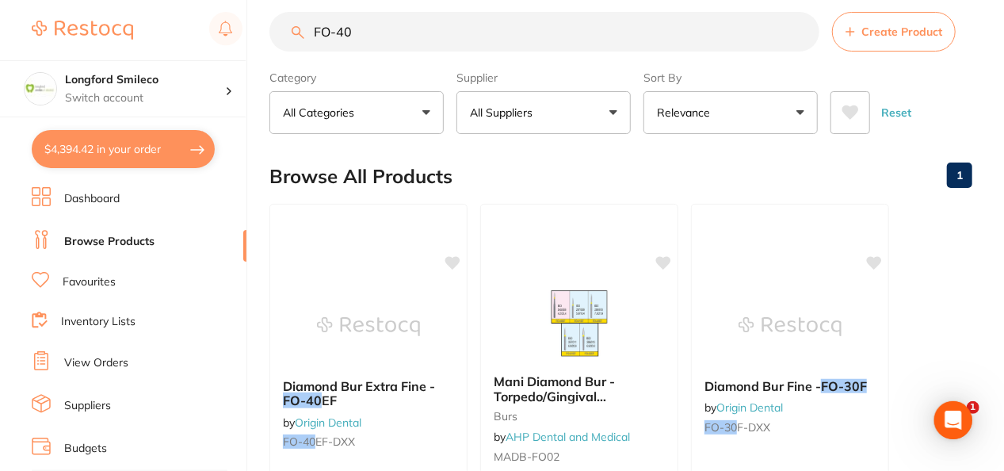
scroll to position [0, 0]
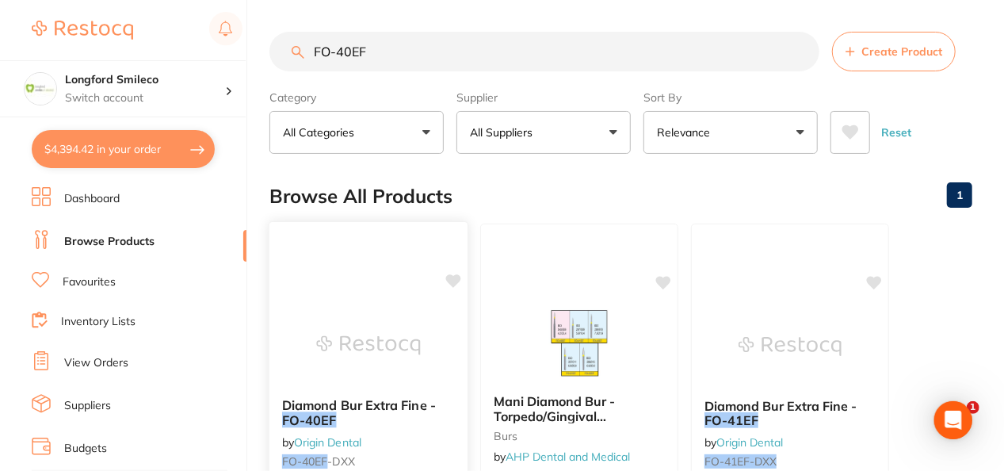
type input "FO-40EF"
click at [407, 296] on div "Diamond Bur Extra Fine - FO-40EF by Origin Dental FO-40EF -DXX $14.55 Add to ca…" at bounding box center [369, 451] width 201 height 461
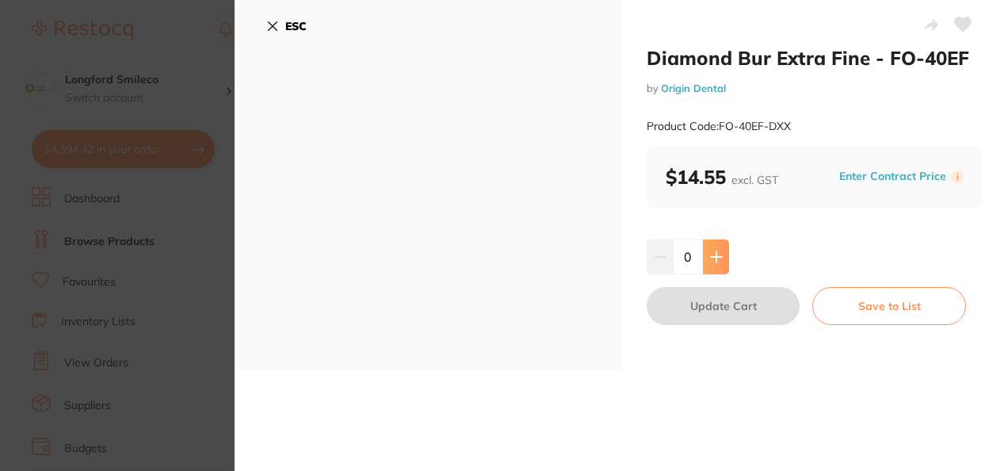
click at [713, 251] on icon at bounding box center [716, 256] width 13 height 13
type input "1"
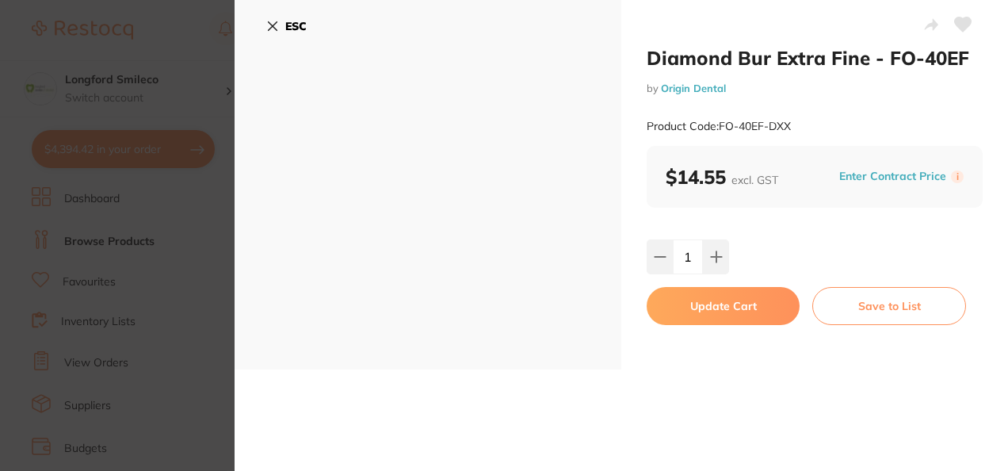
click at [704, 297] on button "Update Cart" at bounding box center [723, 306] width 153 height 38
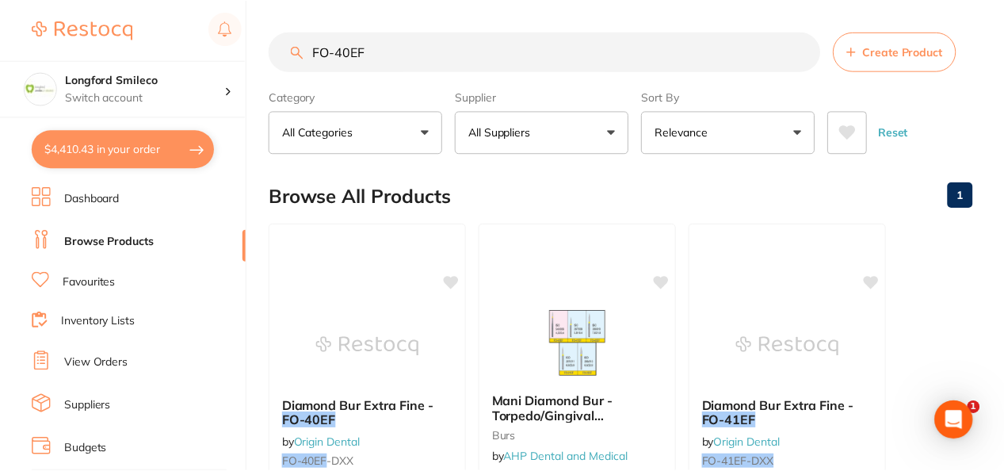
scroll to position [20, 0]
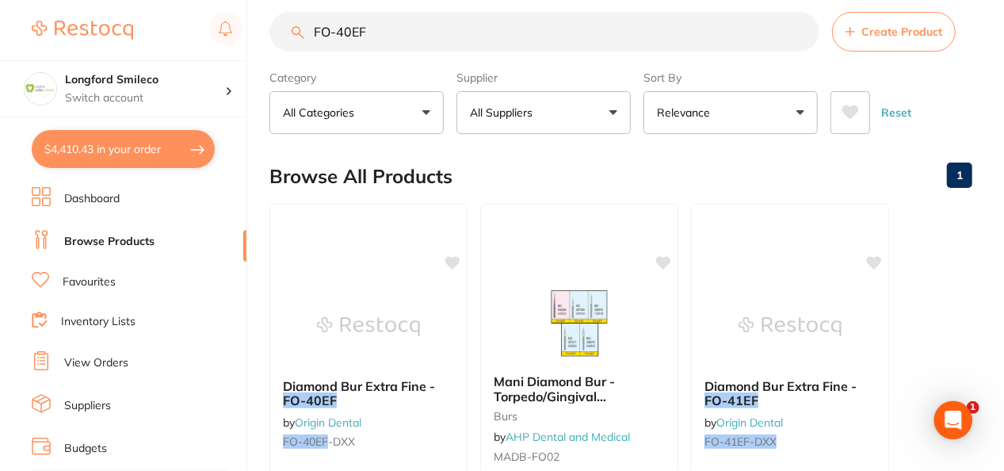
drag, startPoint x: 452, startPoint y: 41, endPoint x: 225, endPoint y: 1, distance: 230.3
click at [225, 1] on div "$4,410.43 Longford Smileco Switch account Longford Smileco [GEOGRAPHIC_DATA] De…" at bounding box center [502, 215] width 1004 height 471
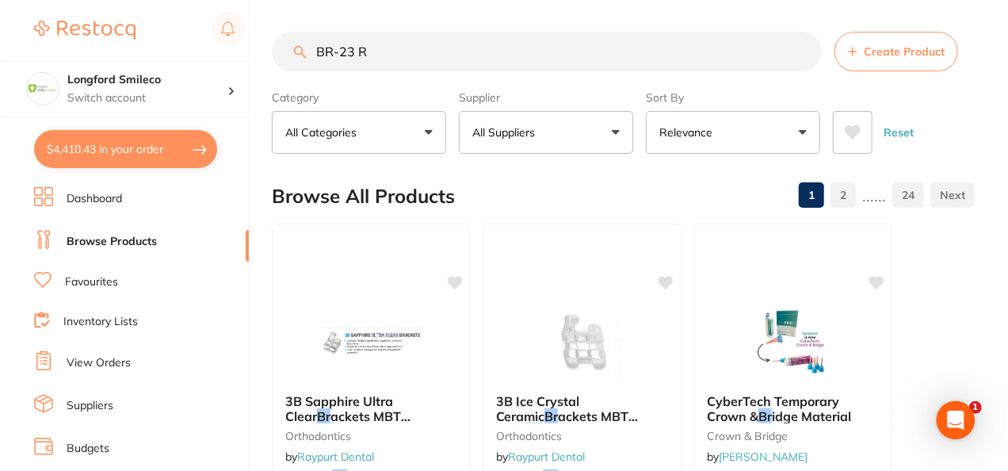
scroll to position [0, 0]
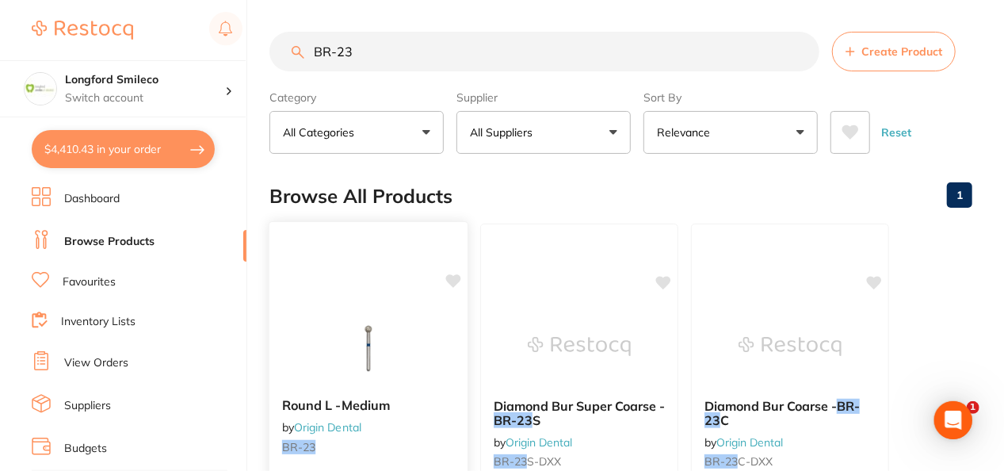
type input "BR-23"
click at [380, 333] on img at bounding box center [368, 345] width 104 height 80
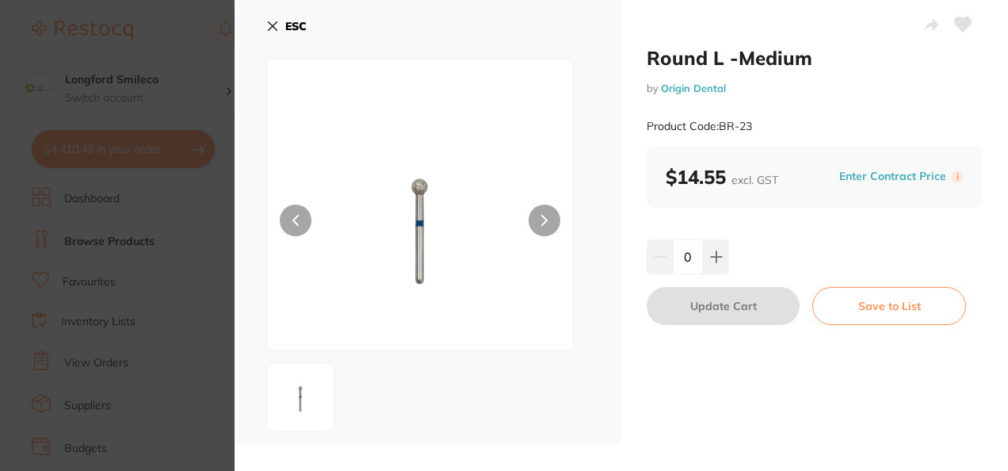
click at [716, 256] on icon at bounding box center [716, 256] width 10 height 10
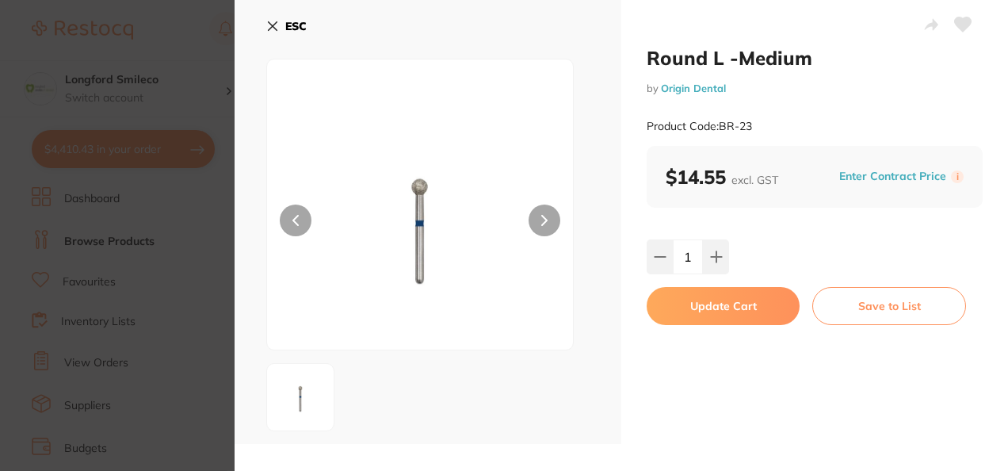
type input "1"
click at [695, 308] on button "Update Cart" at bounding box center [723, 306] width 153 height 38
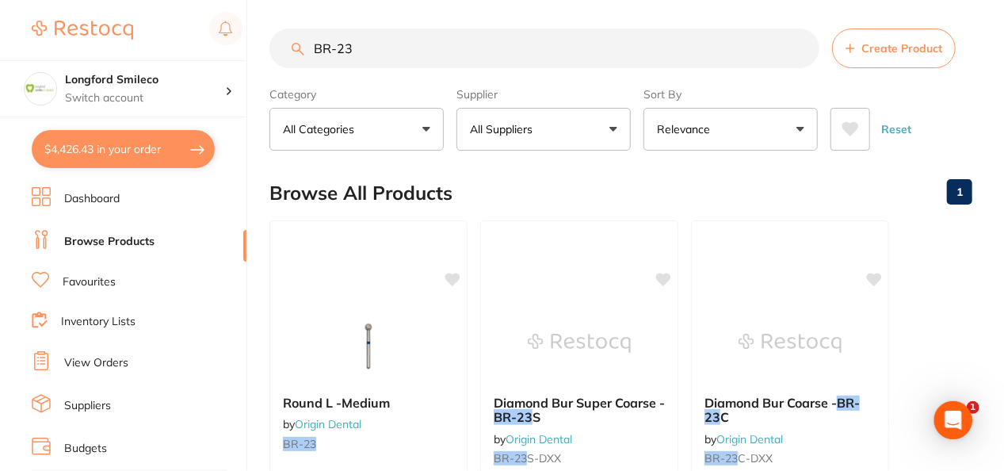
drag, startPoint x: 422, startPoint y: 41, endPoint x: 303, endPoint y: 41, distance: 119.7
click at [303, 41] on input "BR-23" at bounding box center [545, 49] width 550 height 40
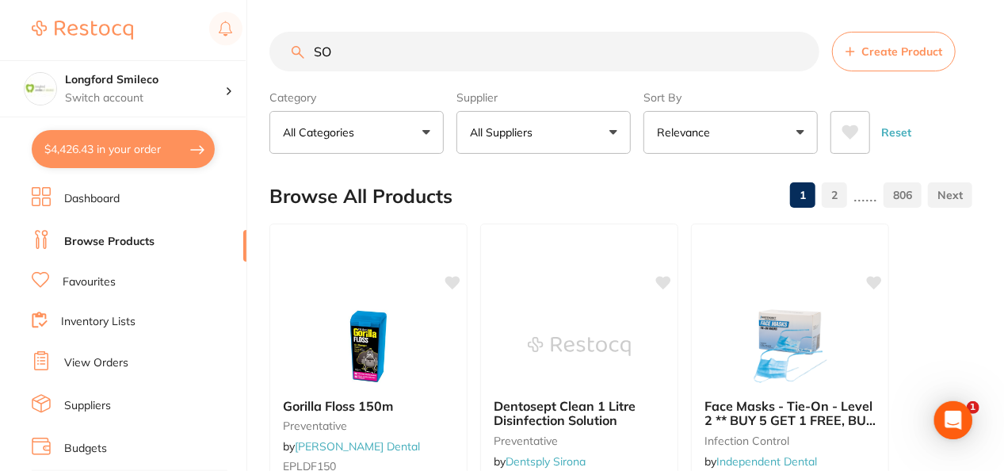
type input "S"
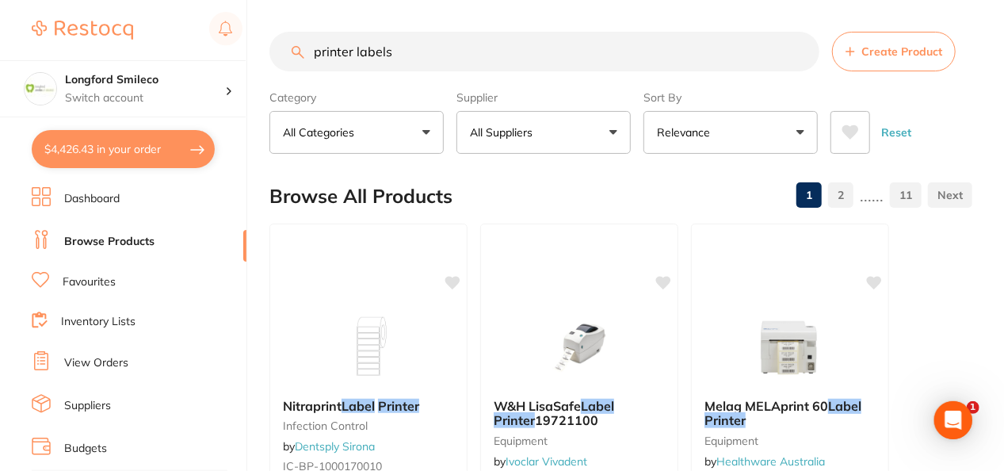
type input "printer labels"
click at [613, 298] on div "W&H LisaSafe Label Printer 19721100 equipment by Ivoclar Vivadent 729682 $1,590…" at bounding box center [580, 451] width 201 height 461
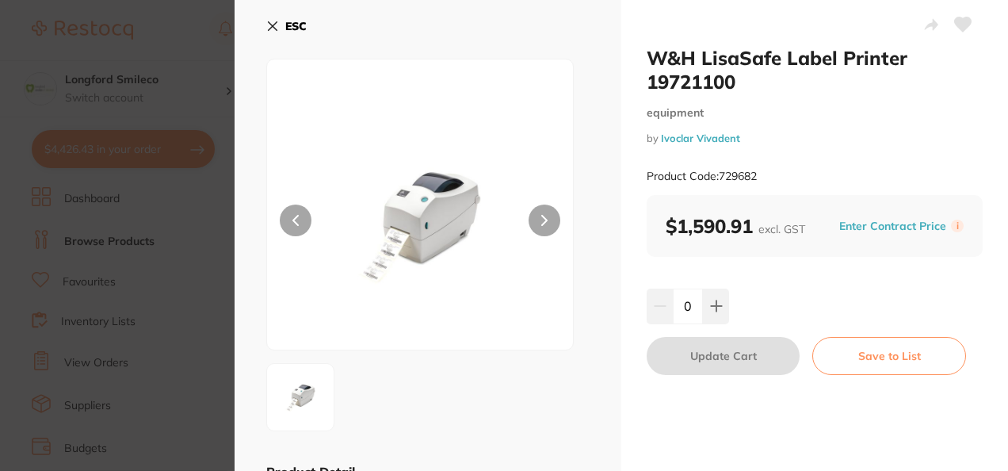
click at [273, 26] on icon at bounding box center [273, 26] width 9 height 9
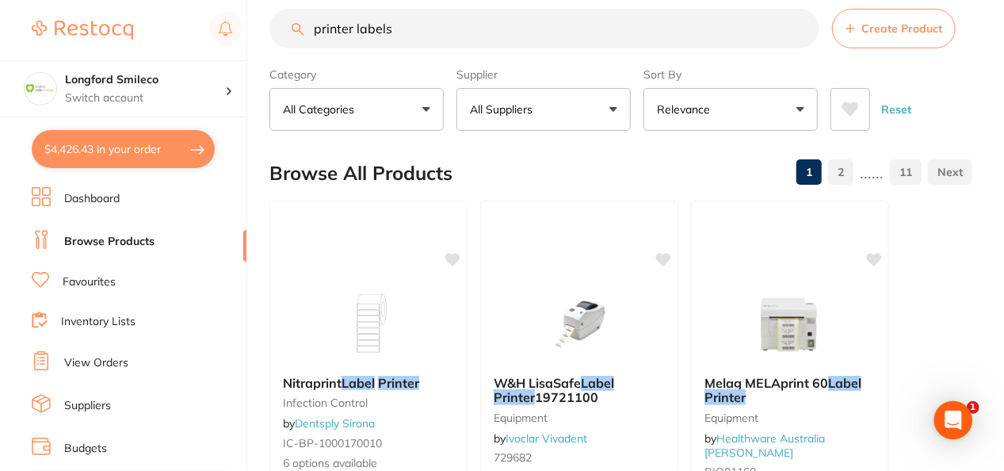
click at [184, 149] on button "$4,426.43 in your order" at bounding box center [123, 149] width 183 height 38
checkbox input "true"
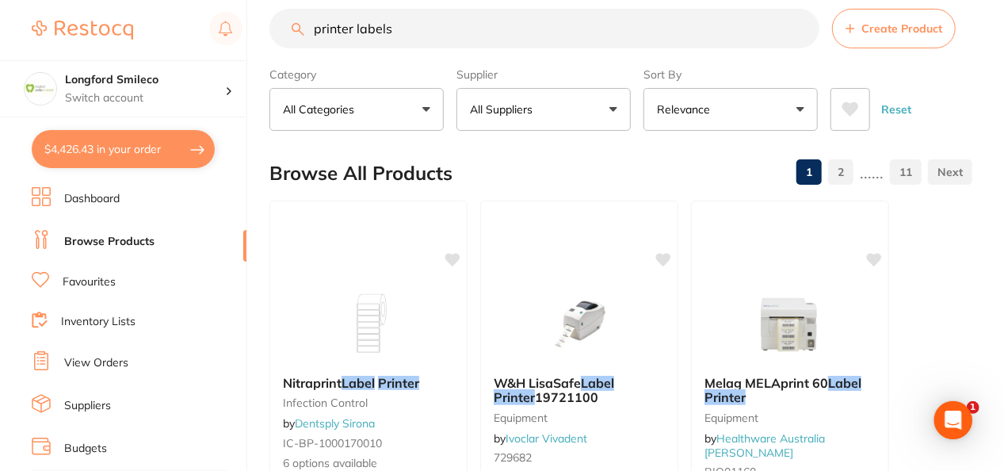
checkbox input "true"
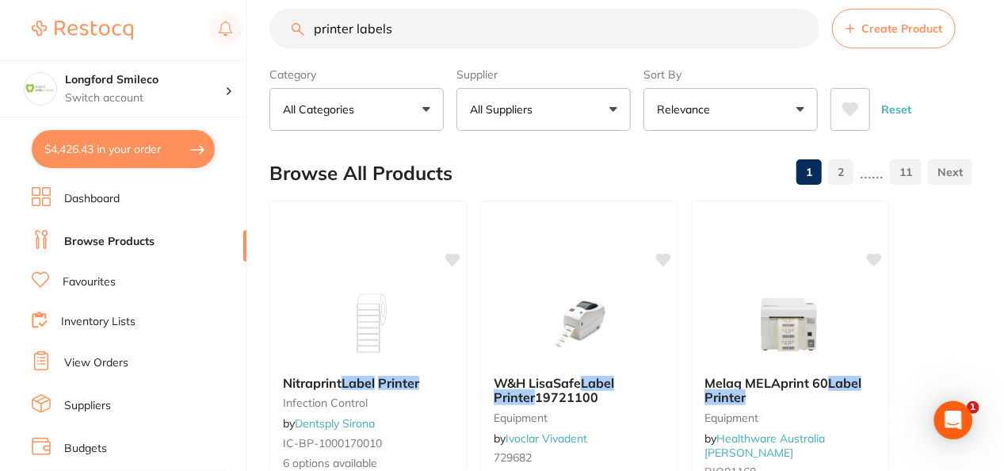
checkbox input "true"
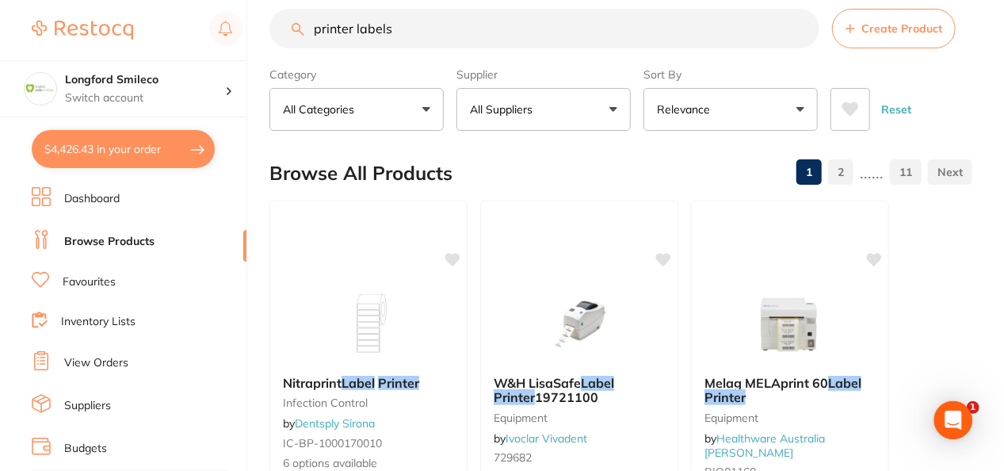
checkbox input "true"
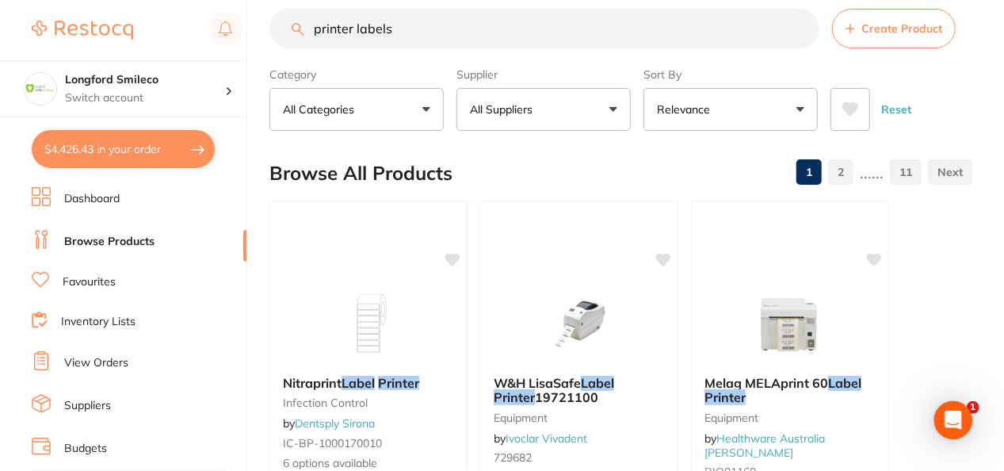
checkbox input "true"
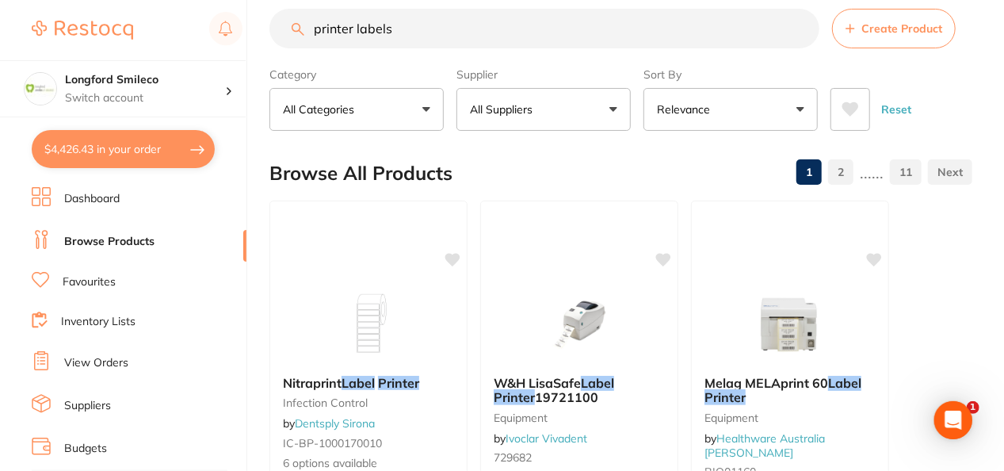
checkbox input "true"
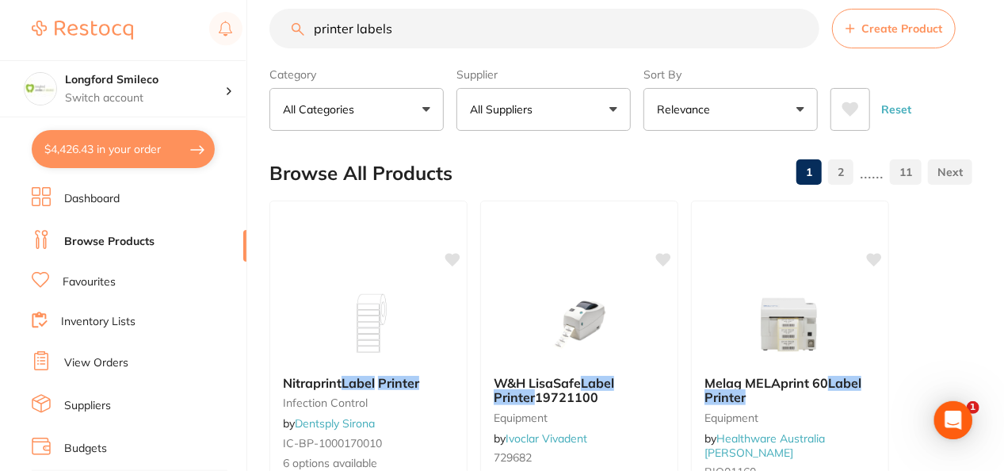
checkbox input "true"
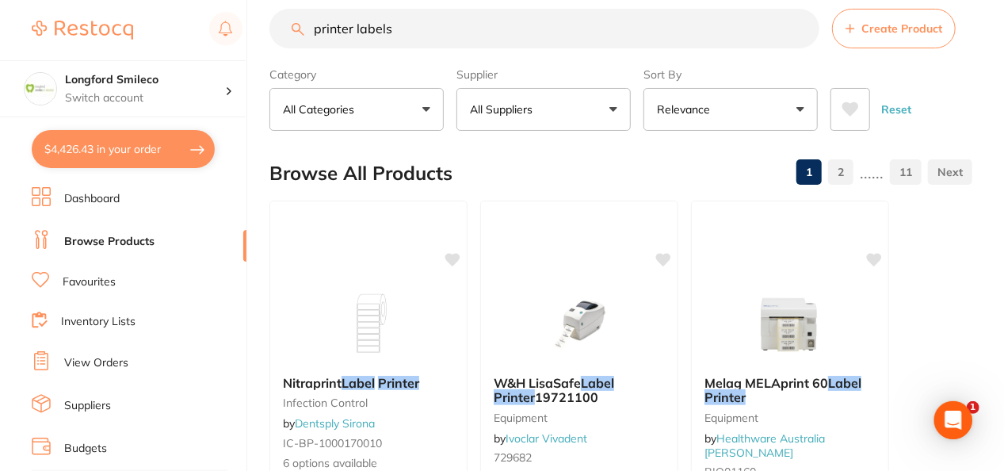
checkbox input "true"
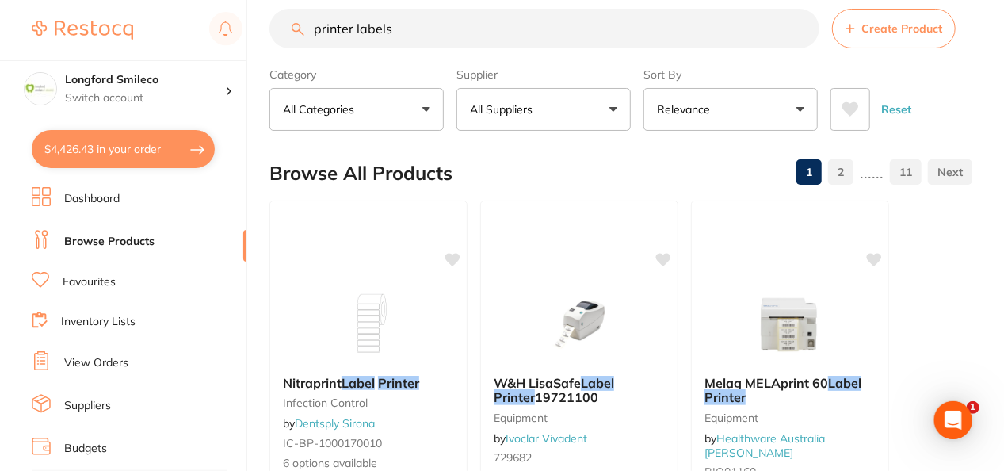
checkbox input "true"
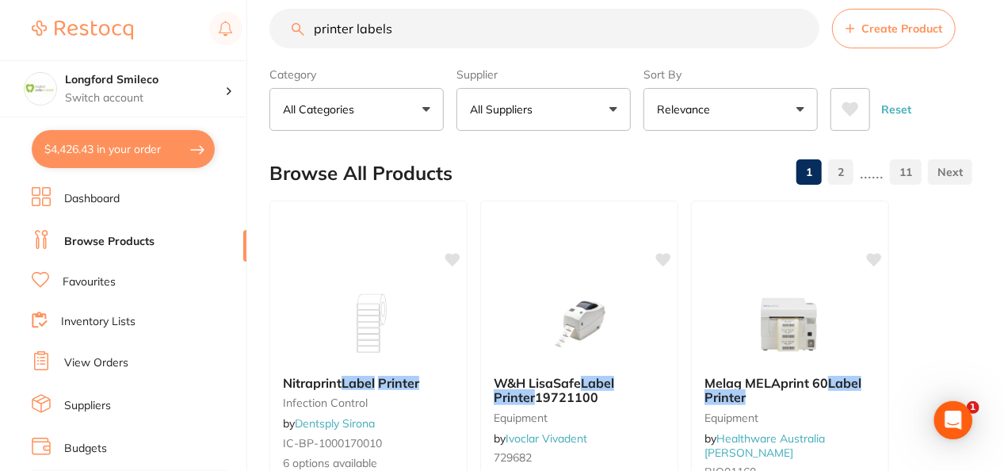
checkbox input "true"
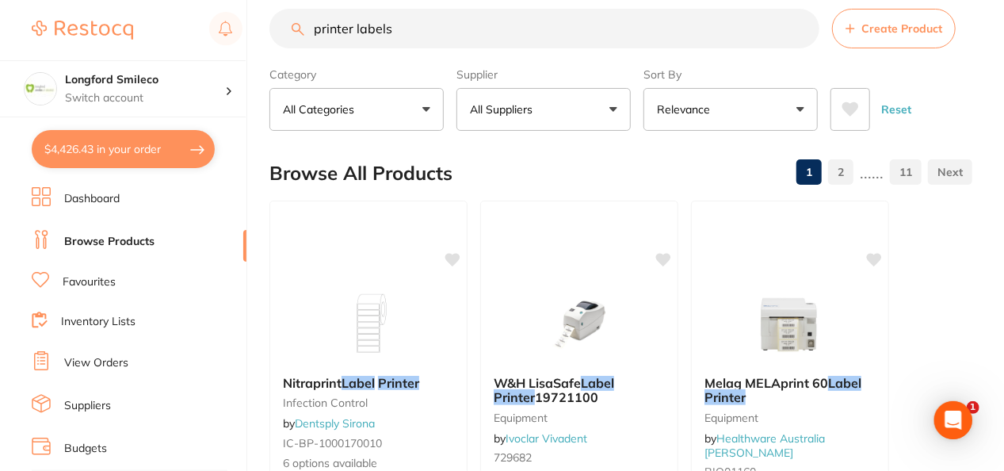
checkbox input "true"
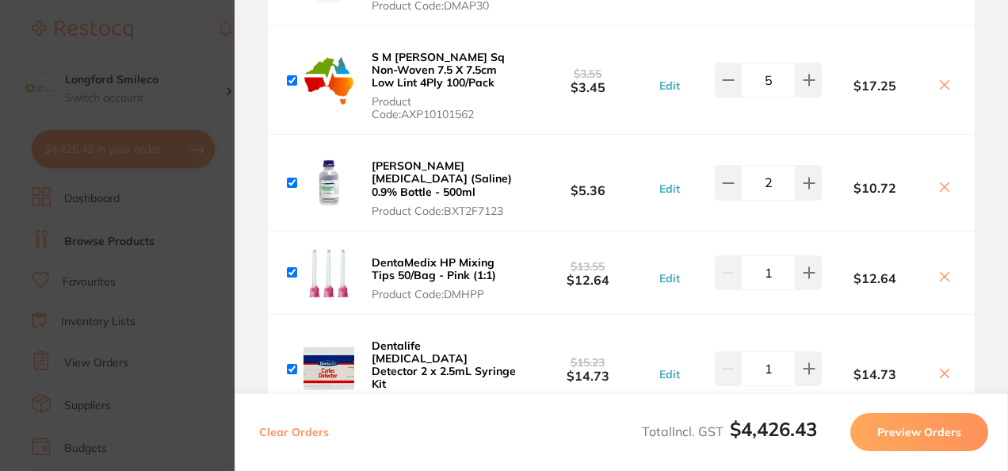
scroll to position [11657, 0]
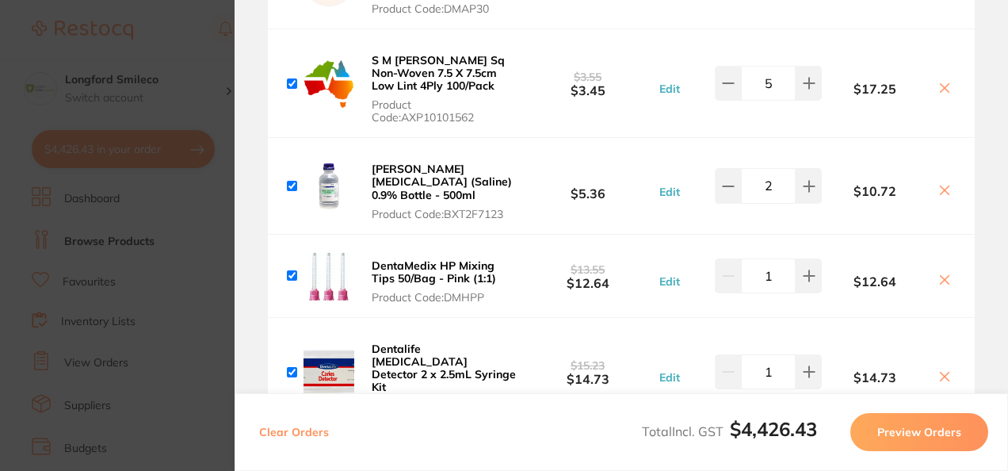
click at [945, 370] on icon at bounding box center [945, 376] width 13 height 13
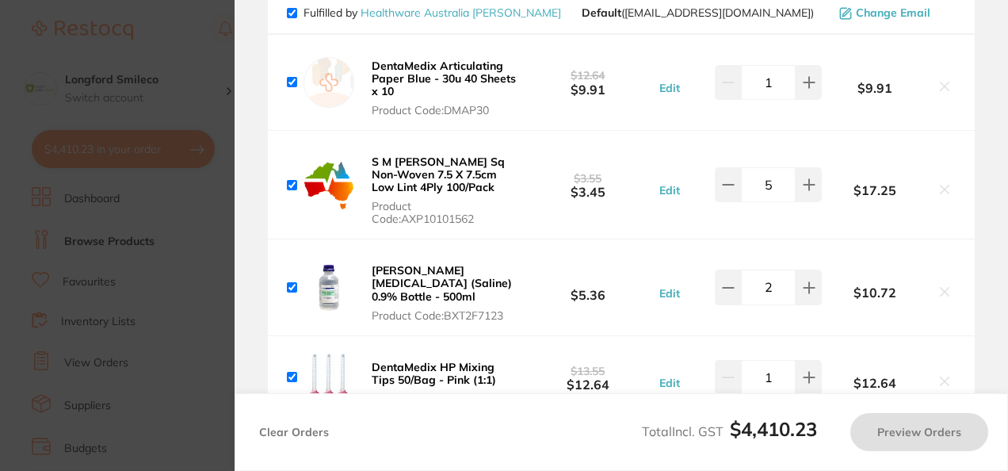
scroll to position [11555, 0]
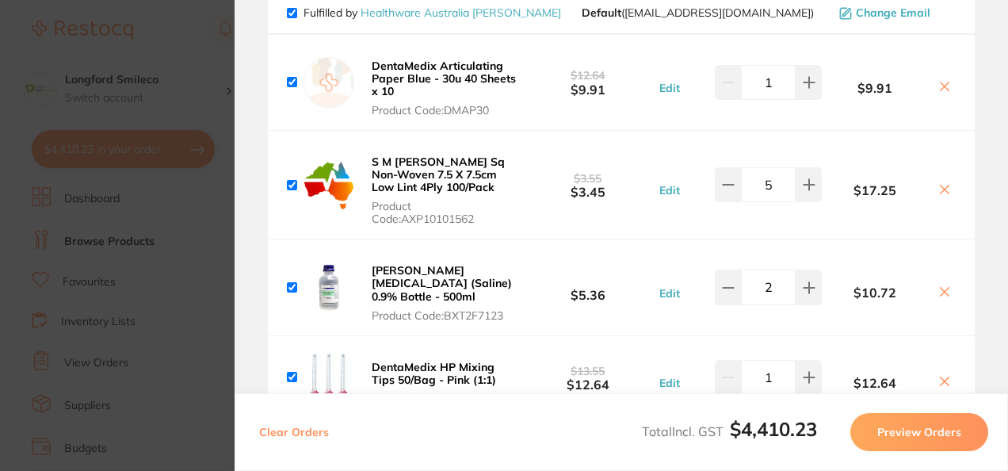
click at [941, 377] on icon at bounding box center [945, 381] width 9 height 9
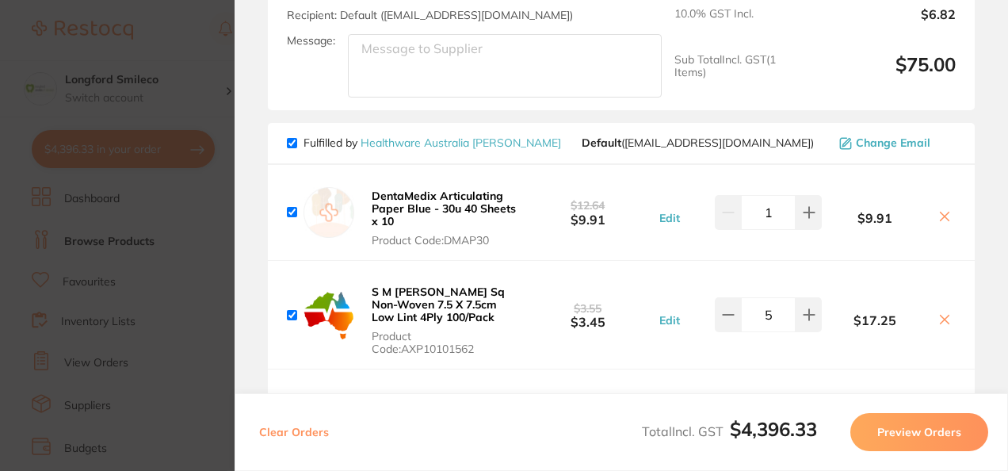
scroll to position [11416, 0]
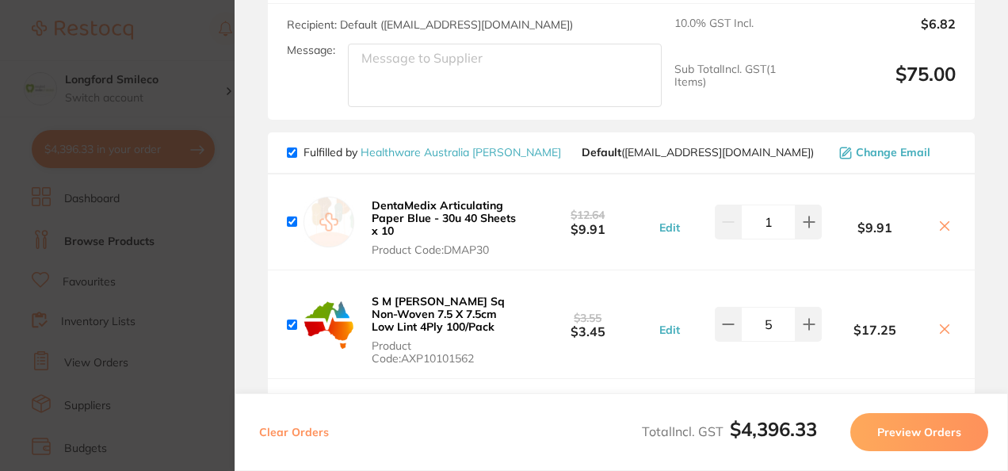
click at [943, 324] on icon at bounding box center [945, 328] width 9 height 9
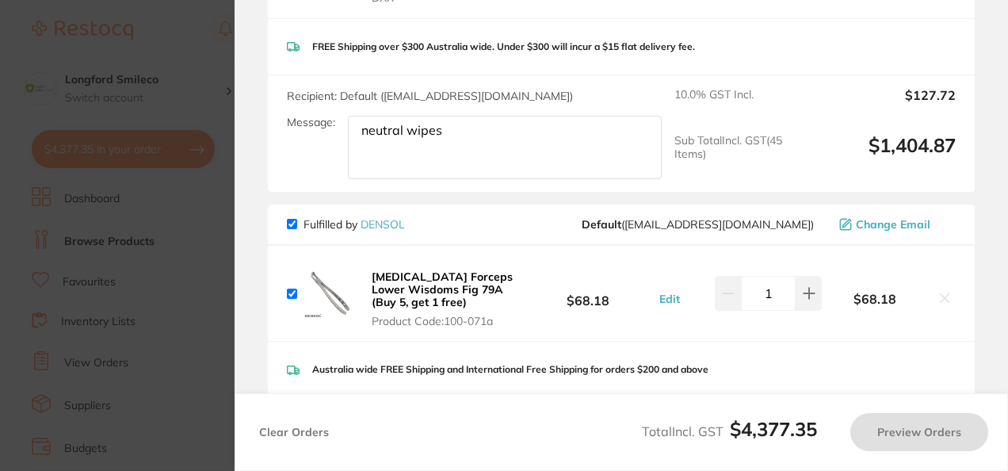
scroll to position [11000, 0]
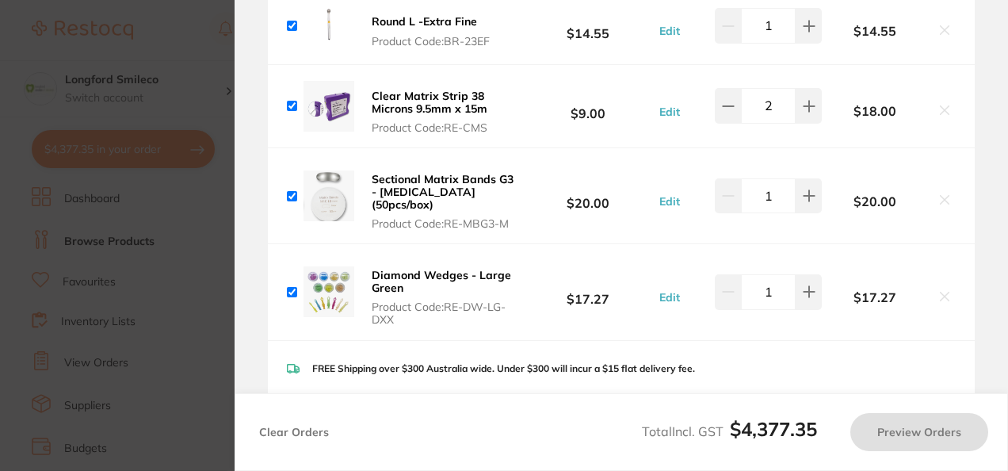
checkbox input "true"
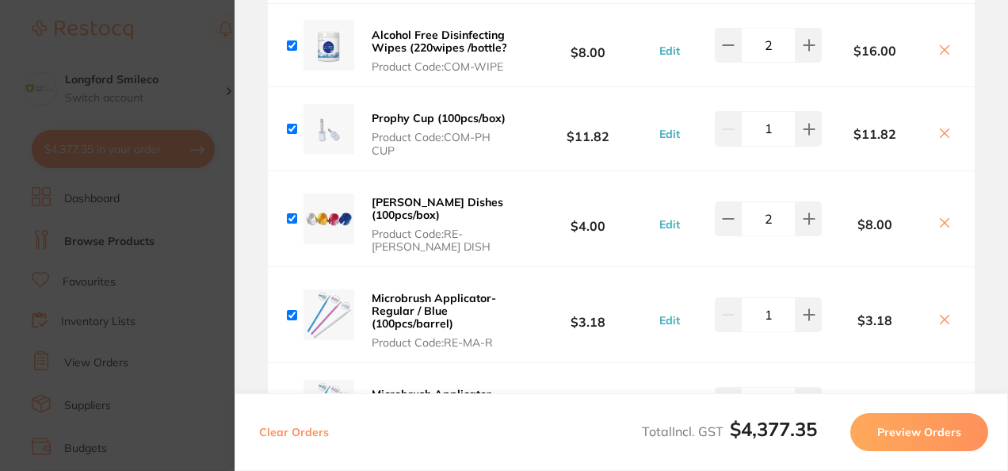
scroll to position [8007, 0]
click at [729, 387] on button at bounding box center [728, 404] width 26 height 35
type input "3"
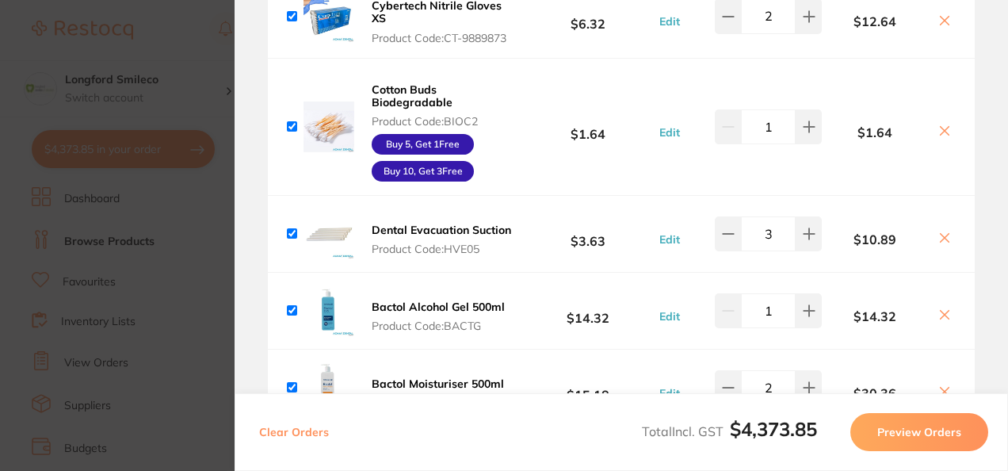
scroll to position [3374, 0]
click at [941, 311] on icon at bounding box center [945, 315] width 9 height 9
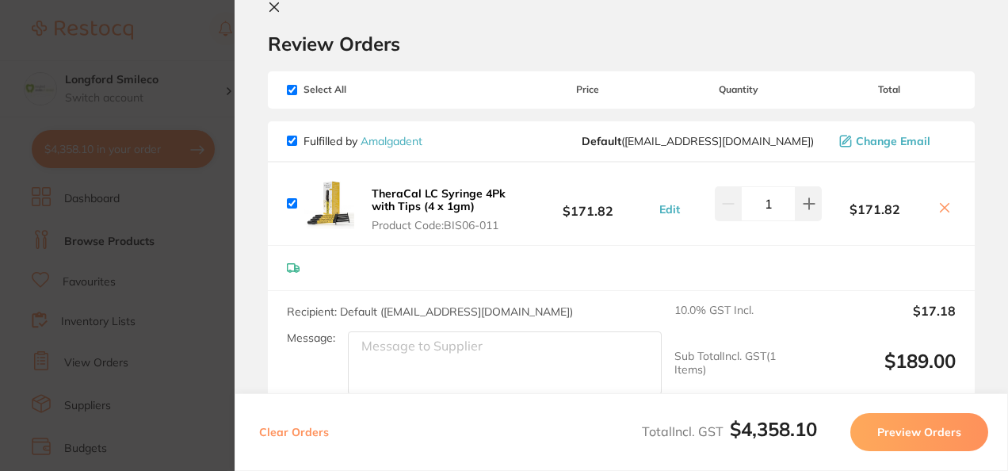
scroll to position [33, 0]
click at [937, 214] on button at bounding box center [945, 208] width 22 height 17
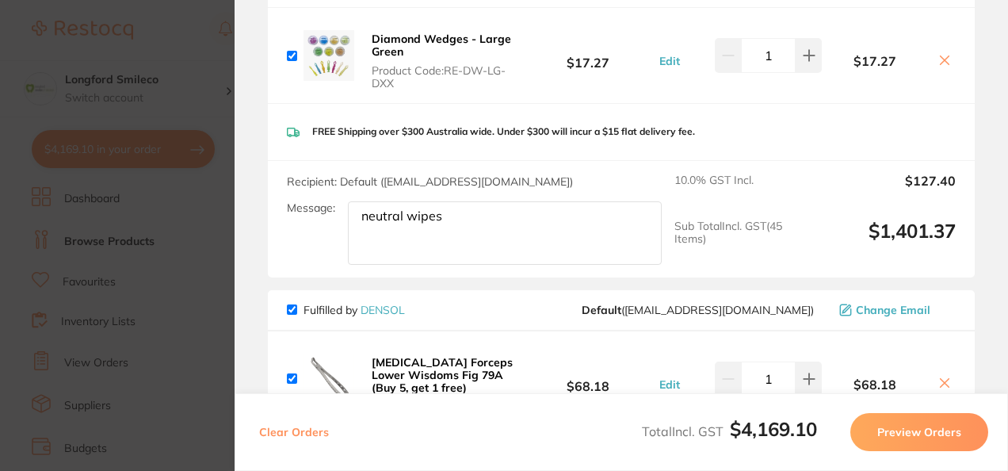
scroll to position [10664, 0]
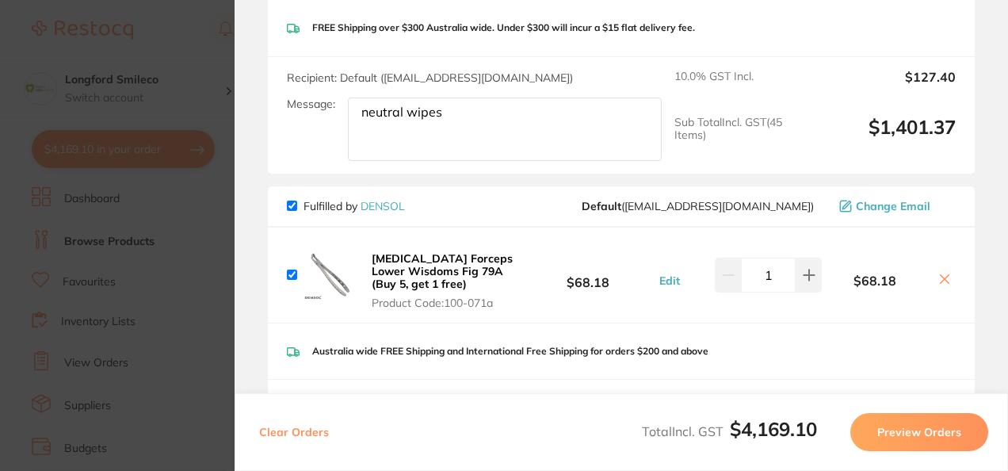
click at [941, 275] on icon at bounding box center [945, 279] width 9 height 9
checkbox input "false"
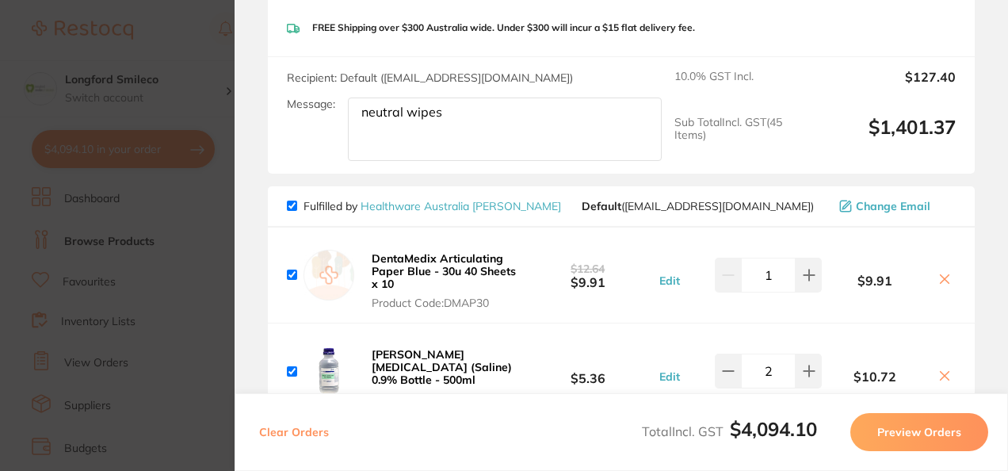
click at [168, 239] on section "Update RRP Set your pre negotiated price for this item. Item Agreed RRP (excl. …" at bounding box center [504, 235] width 1008 height 471
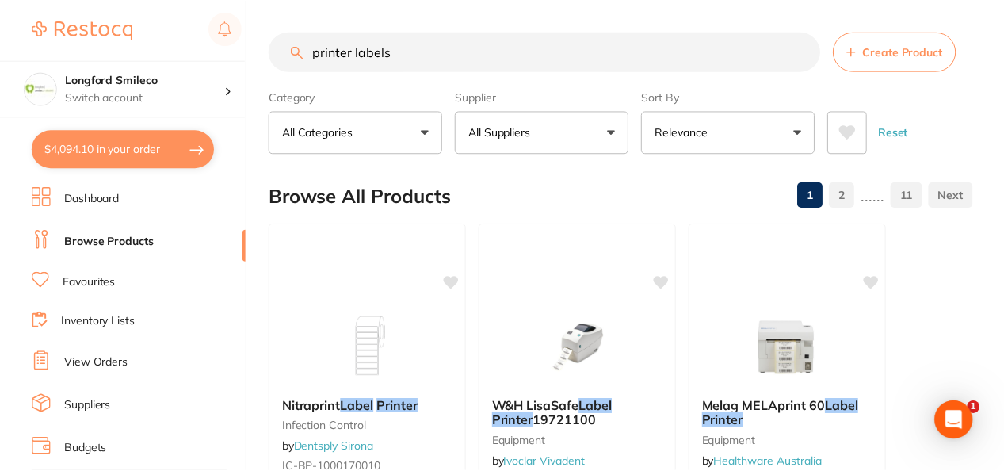
scroll to position [23, 0]
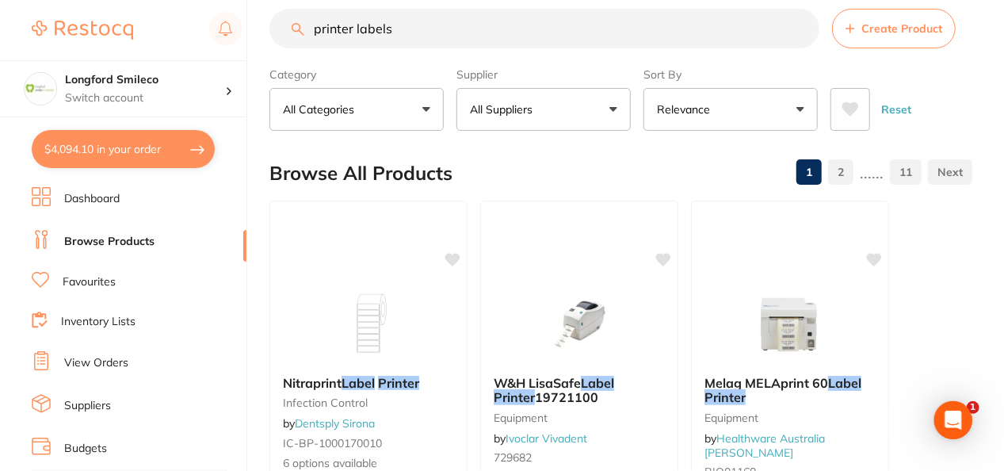
drag, startPoint x: 395, startPoint y: 35, endPoint x: 284, endPoint y: 34, distance: 111.0
click at [284, 34] on input "printer labels" at bounding box center [545, 29] width 550 height 40
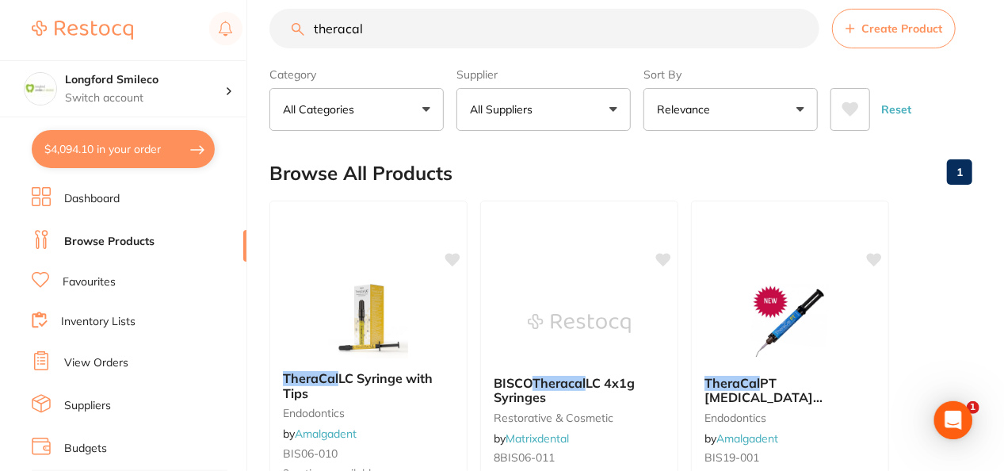
scroll to position [0, 0]
type input "theracal"
click at [543, 112] on span at bounding box center [542, 109] width 6 height 6
type input "o"
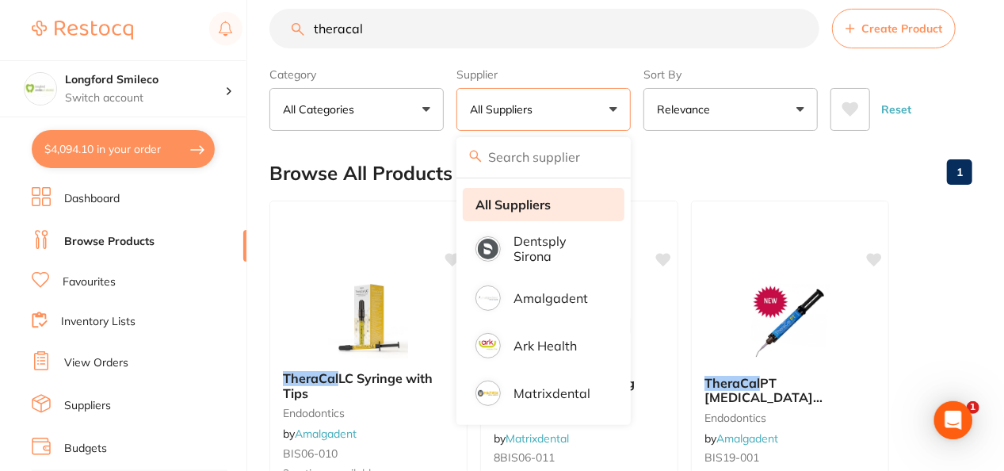
click at [556, 206] on li "All Suppliers" at bounding box center [544, 204] width 162 height 33
click at [870, 191] on div "Browse All Products 1" at bounding box center [621, 173] width 703 height 53
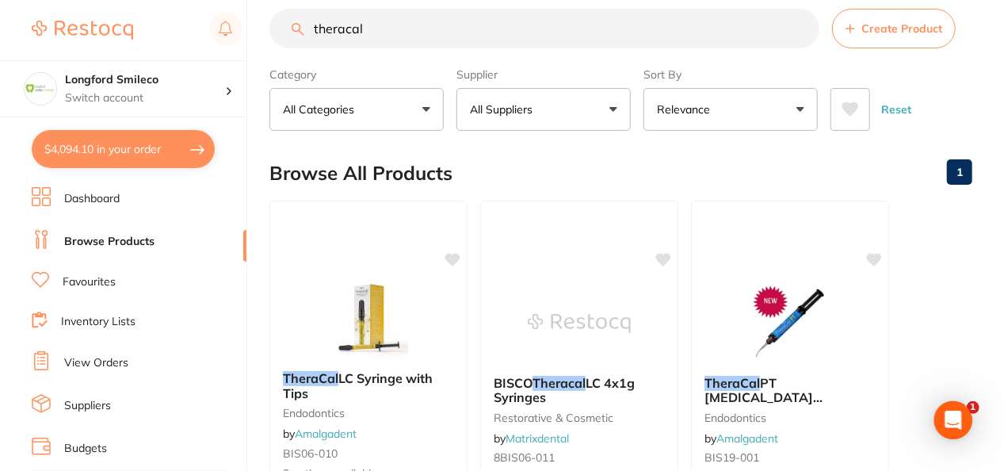
click at [935, 166] on div "Browse All Products 1" at bounding box center [621, 173] width 703 height 53
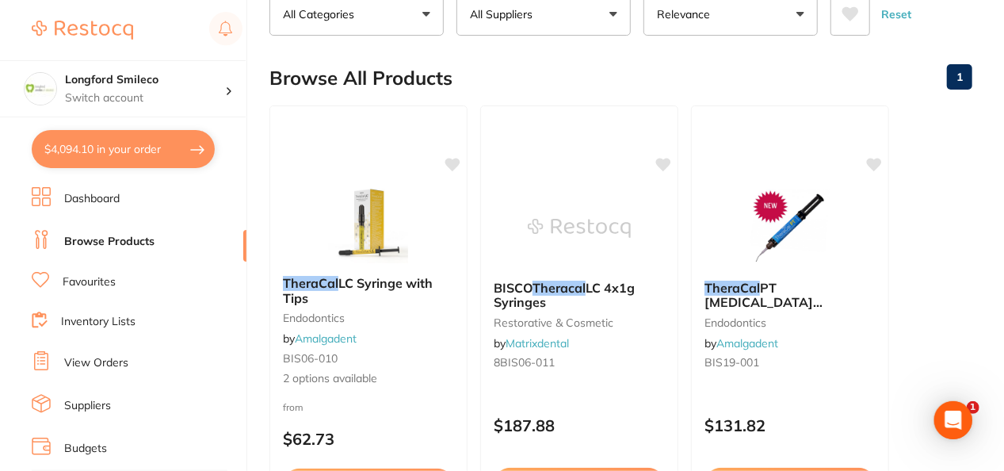
scroll to position [150, 0]
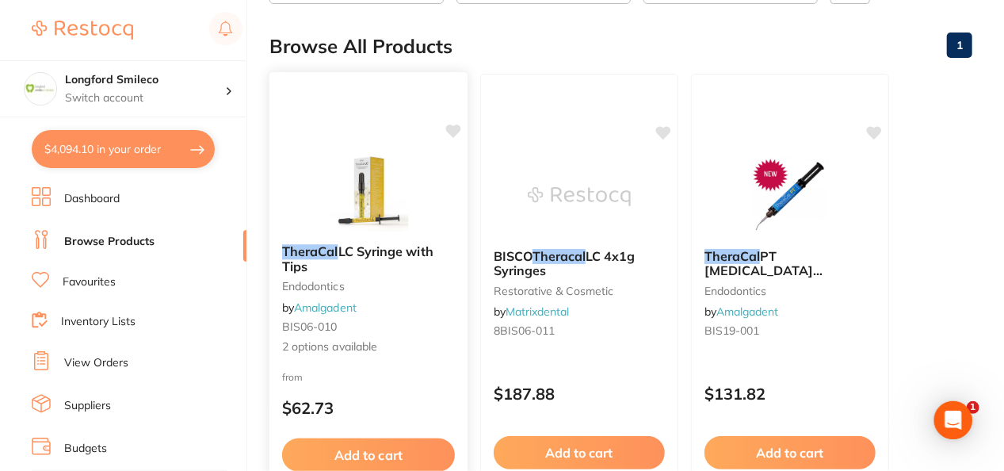
click at [373, 211] on img at bounding box center [368, 191] width 104 height 80
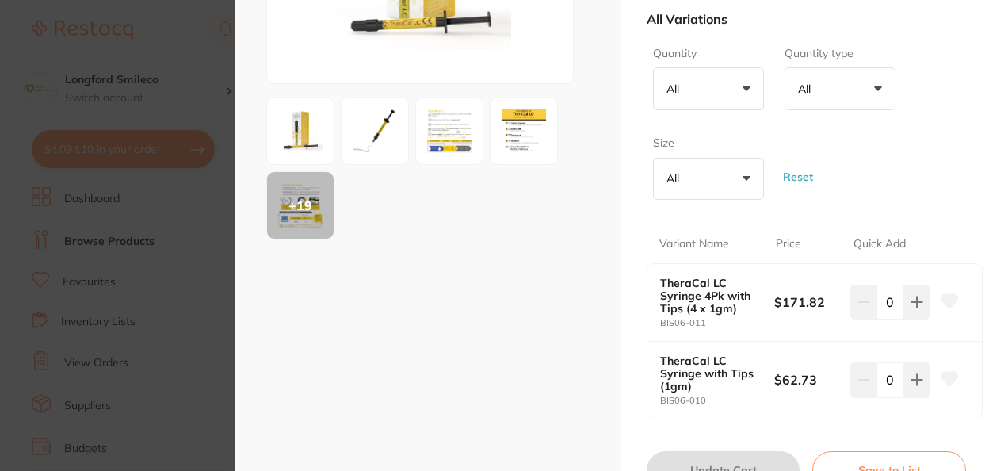
scroll to position [285, 0]
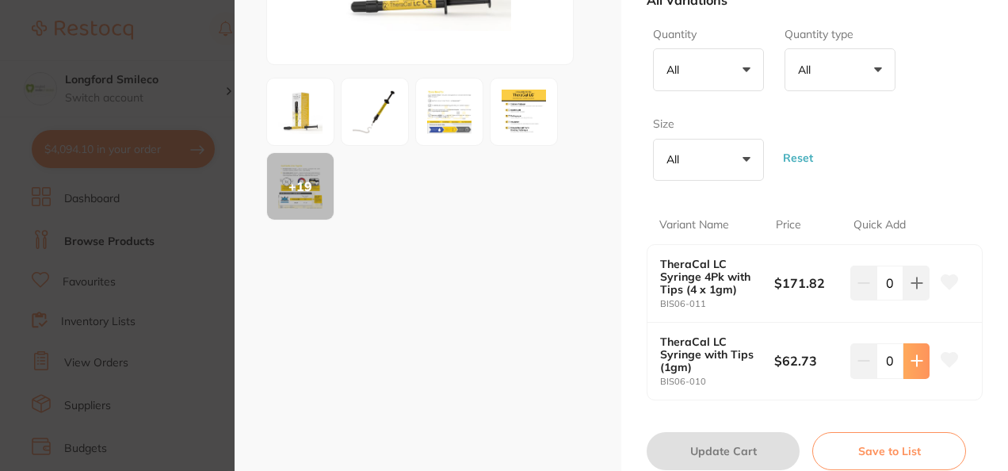
click at [907, 366] on button at bounding box center [917, 360] width 26 height 35
type input "2"
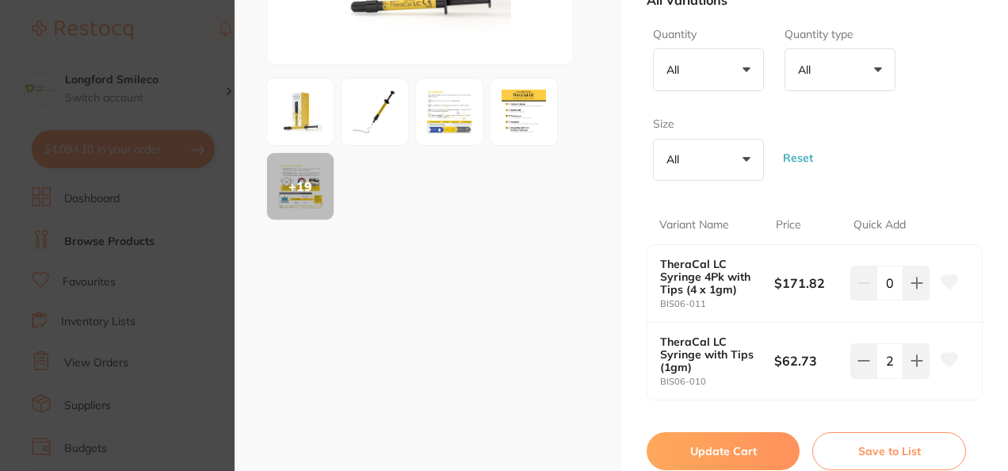
scroll to position [0, 0]
click at [721, 438] on button "Update Cart" at bounding box center [723, 451] width 153 height 38
checkbox input "true"
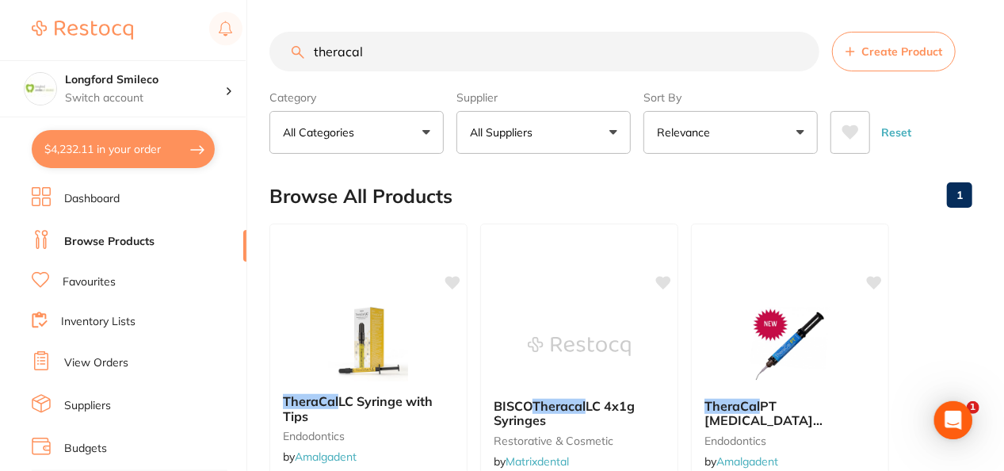
click at [121, 143] on button "$4,232.11 in your order" at bounding box center [123, 149] width 183 height 38
checkbox input "true"
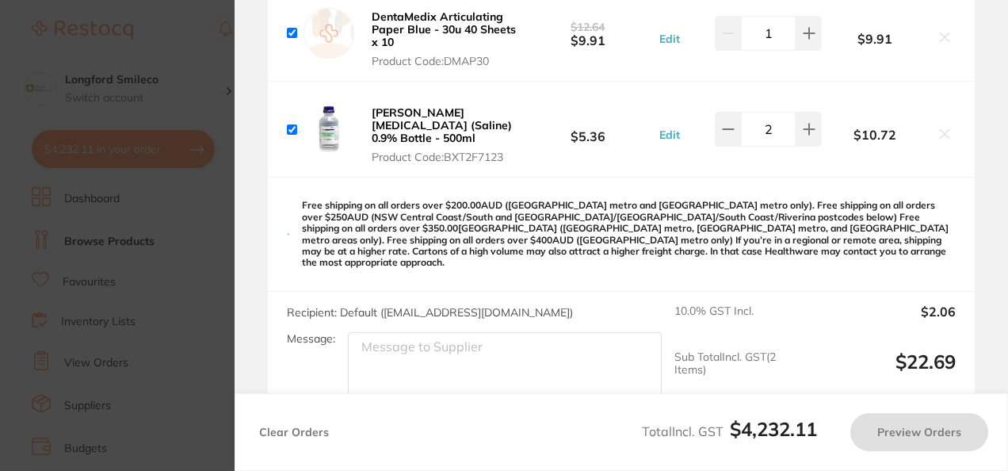
checkbox input "false"
checkbox input "true"
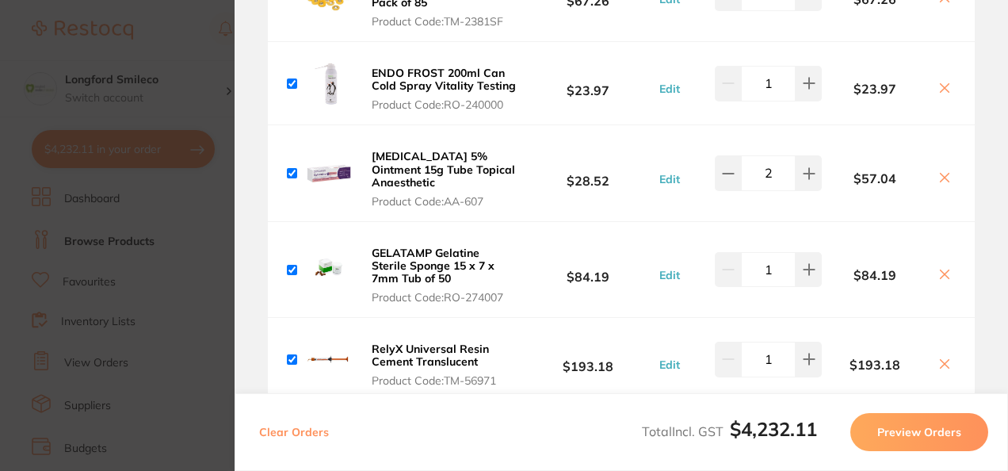
scroll to position [1814, 0]
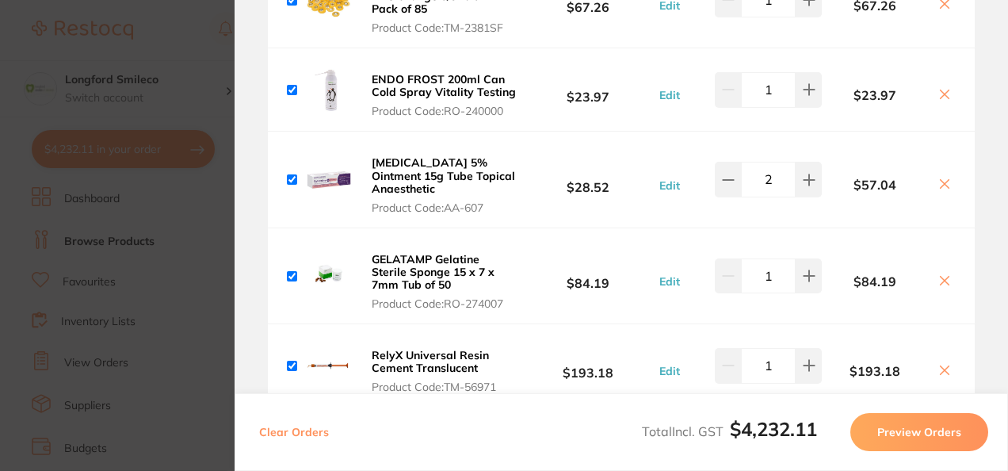
click at [940, 364] on icon at bounding box center [945, 370] width 13 height 13
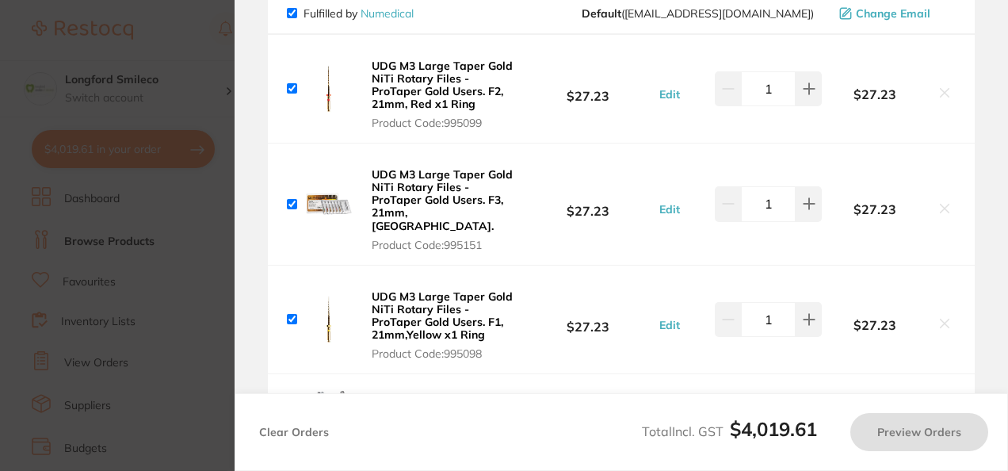
scroll to position [0, 0]
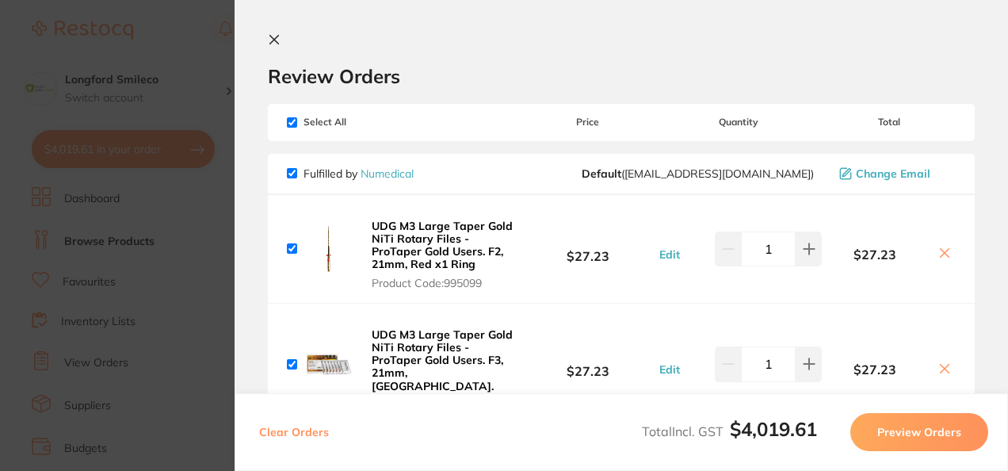
checkbox input "true"
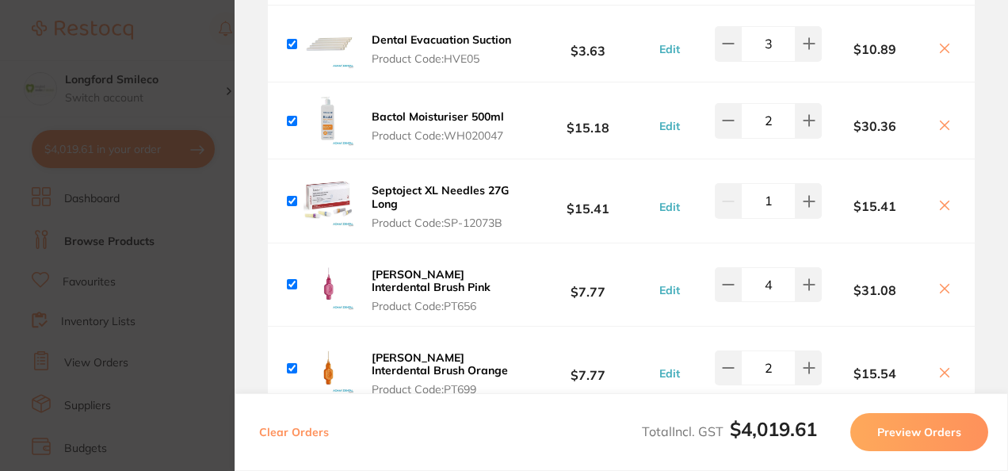
scroll to position [3178, 0]
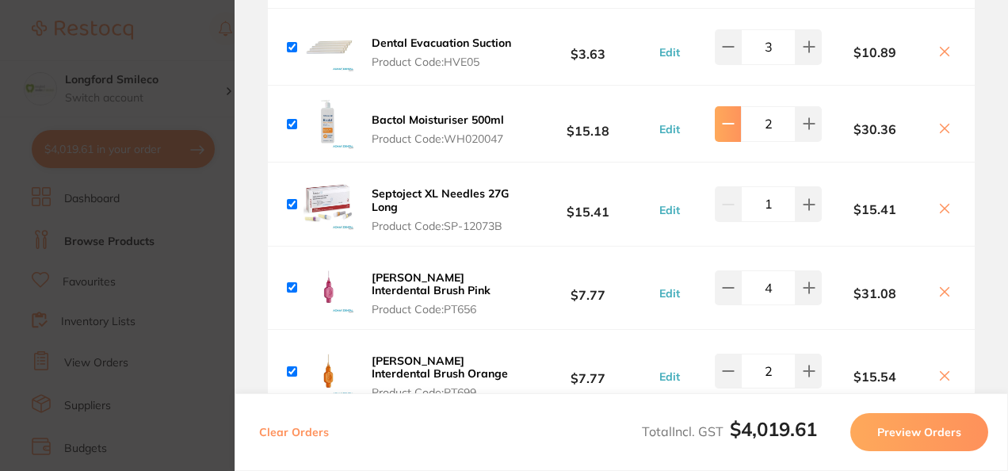
click at [724, 117] on icon at bounding box center [728, 123] width 13 height 13
type input "1"
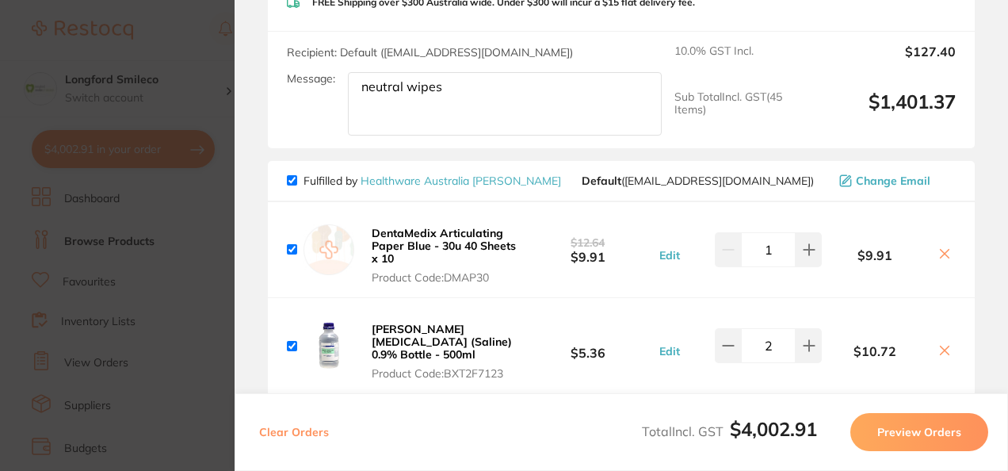
scroll to position [10895, 0]
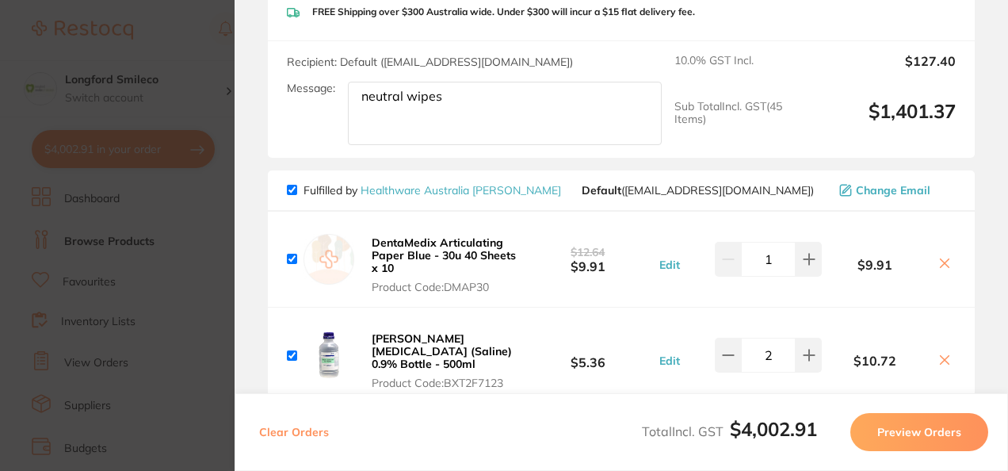
click at [197, 197] on section "Update RRP Set your pre negotiated price for this item. Item Agreed RRP (excl. …" at bounding box center [504, 235] width 1008 height 471
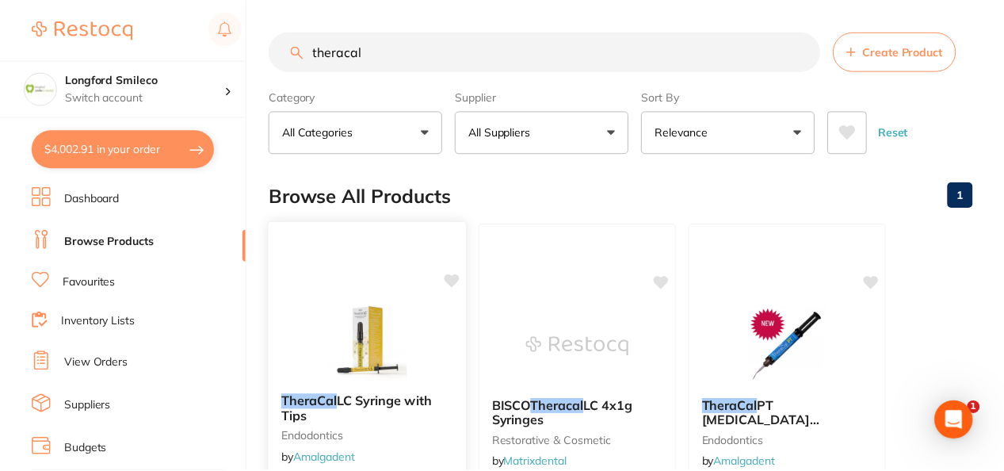
scroll to position [1, 0]
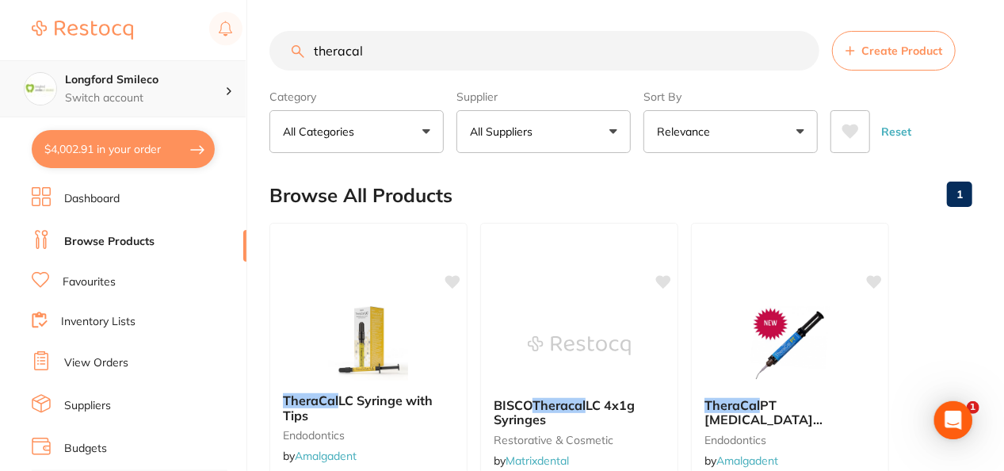
drag, startPoint x: 408, startPoint y: 63, endPoint x: 233, endPoint y: 68, distance: 175.2
click at [233, 68] on div "$4,002.91 Longford Smileco Switch account Longford Smileco North West Dental De…" at bounding box center [502, 234] width 1004 height 471
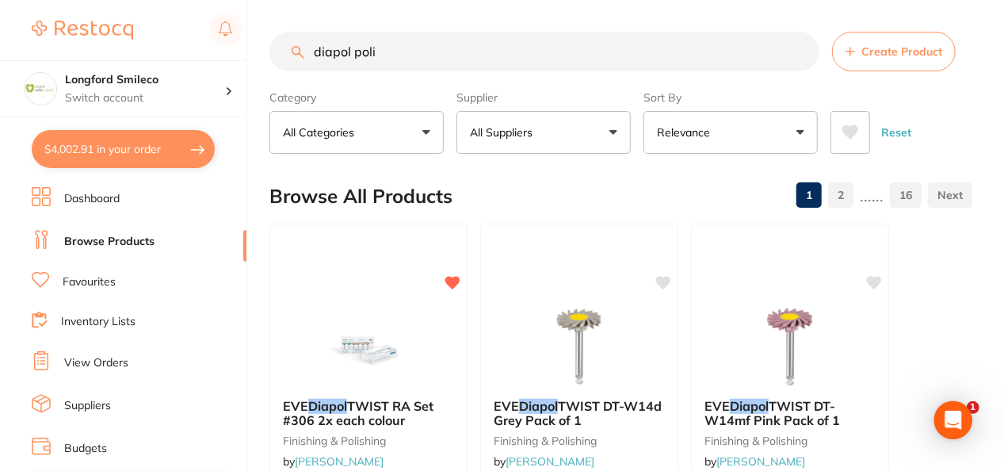
scroll to position [0, 0]
type input "diapol"
click at [532, 129] on p "All Suppliers" at bounding box center [504, 132] width 69 height 16
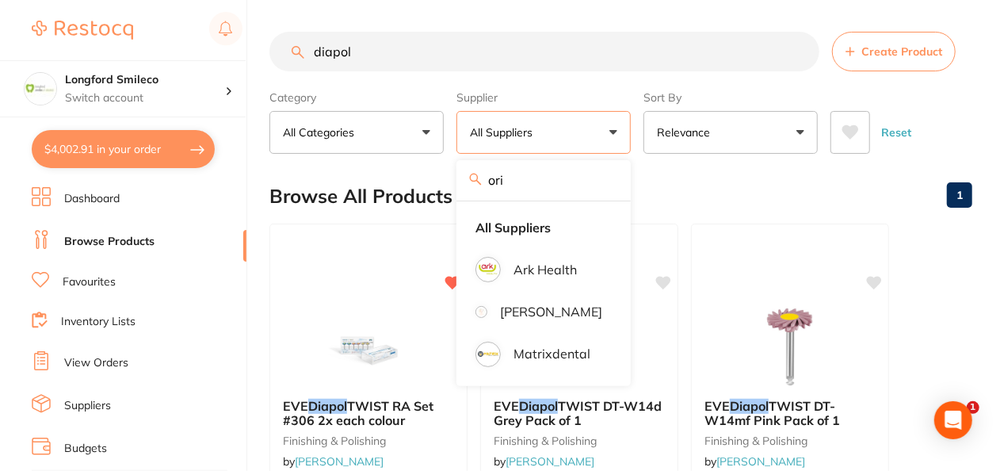
type input "orig"
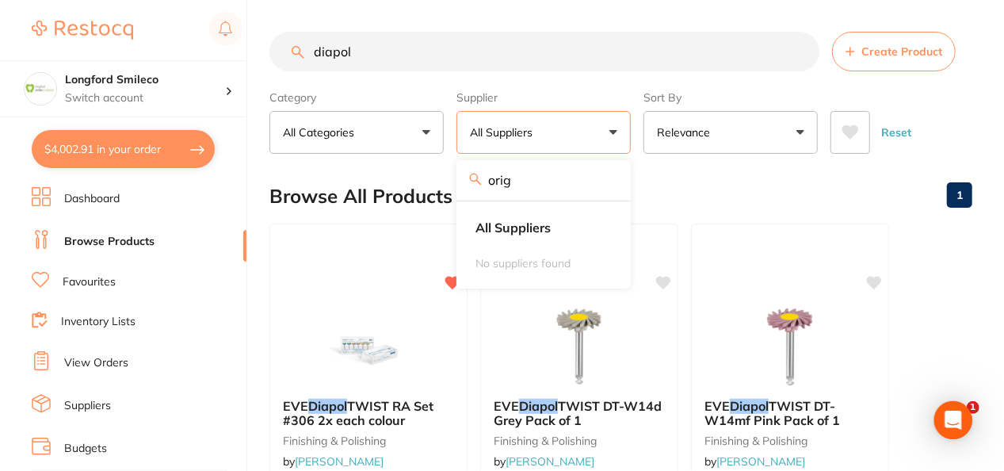
click at [607, 177] on input "orig" at bounding box center [544, 180] width 174 height 40
click at [653, 184] on div "Browse All Products 1" at bounding box center [621, 196] width 703 height 53
click at [367, 59] on input "diapol" at bounding box center [545, 52] width 550 height 40
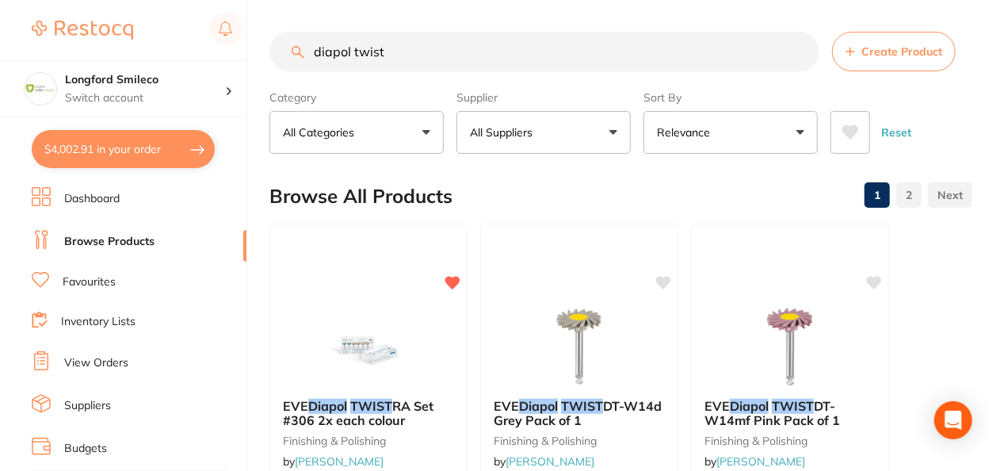
type input "diapol twist"
click at [596, 187] on div "Browse All Products 1 2" at bounding box center [621, 196] width 703 height 53
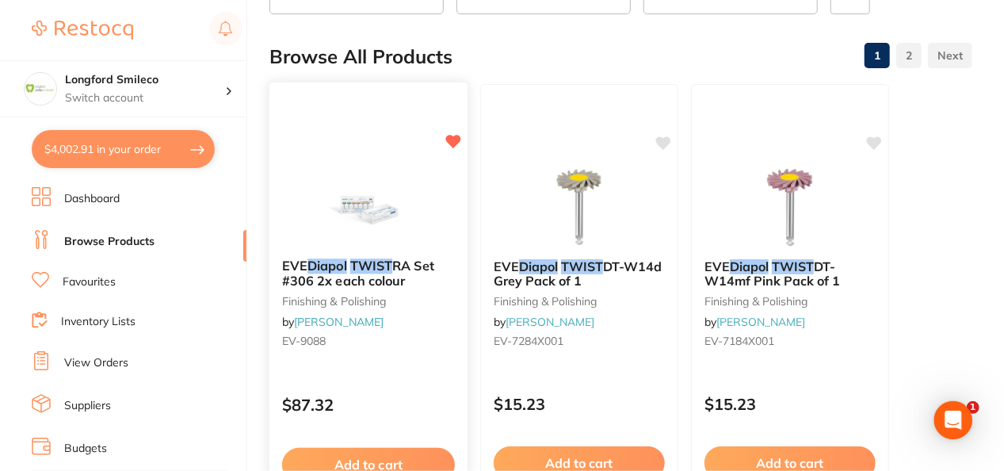
scroll to position [159, 0]
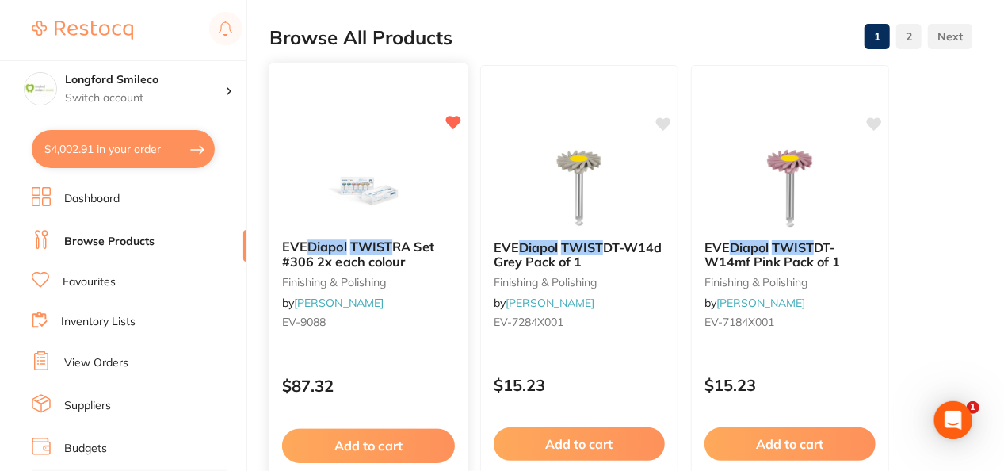
click at [388, 444] on button "Add to cart" at bounding box center [368, 446] width 173 height 34
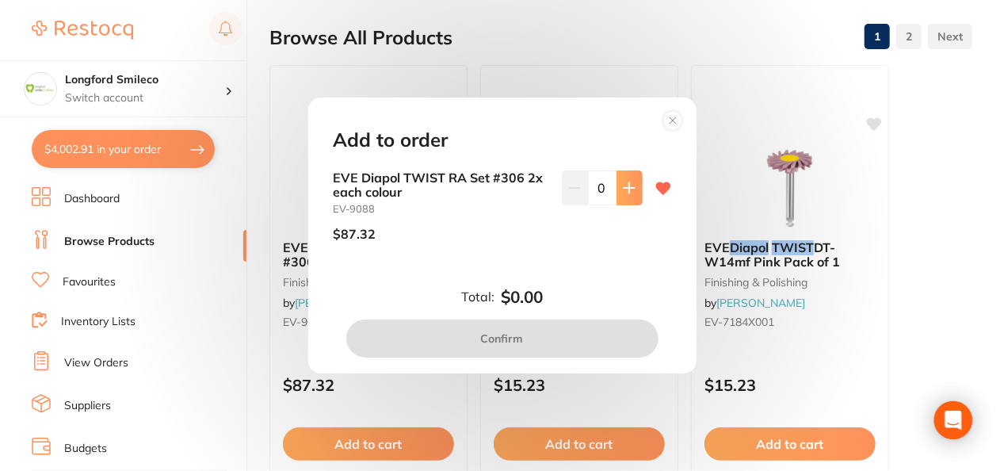
click at [631, 194] on button at bounding box center [630, 187] width 26 height 35
type input "1"
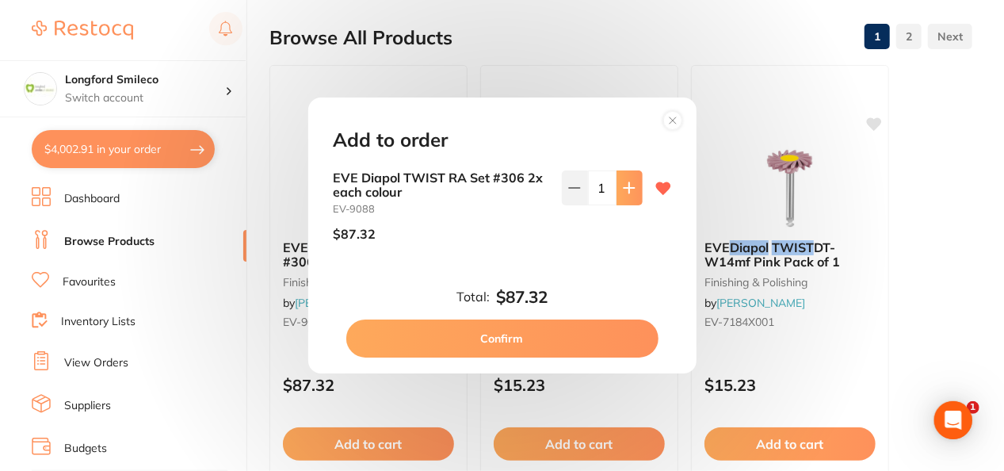
scroll to position [0, 0]
click at [495, 337] on button "Confirm" at bounding box center [502, 338] width 312 height 38
checkbox input "false"
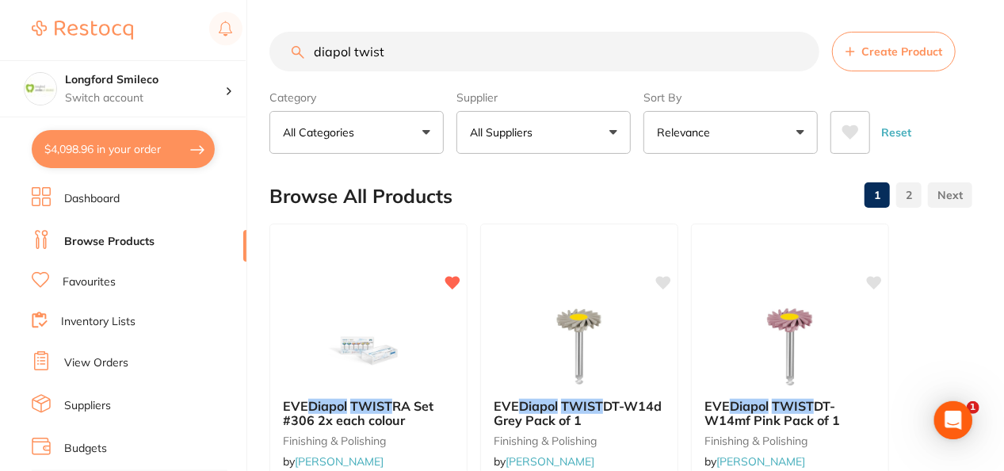
drag, startPoint x: 422, startPoint y: 41, endPoint x: 337, endPoint y: 35, distance: 85.1
click at [337, 35] on input "diapol twist" at bounding box center [545, 52] width 550 height 40
type input "d"
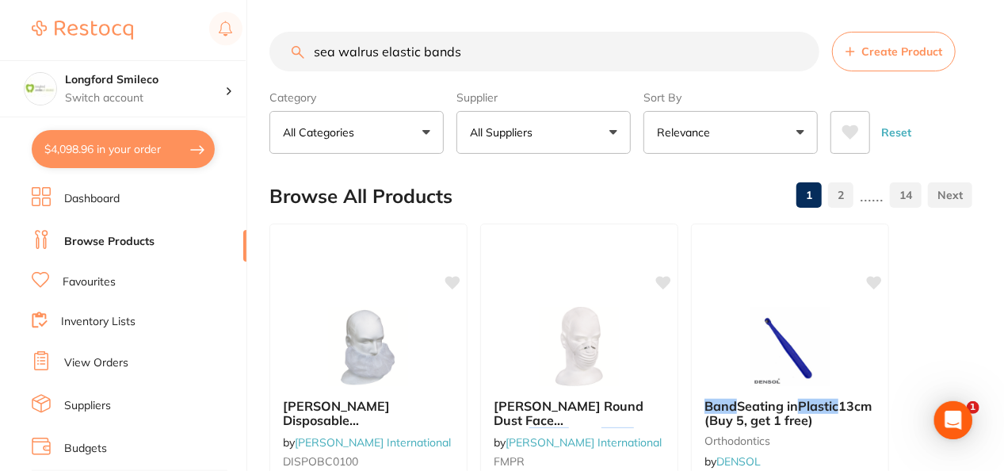
drag, startPoint x: 468, startPoint y: 55, endPoint x: 384, endPoint y: 53, distance: 84.0
click at [384, 53] on input "sea walrus elastic bands" at bounding box center [545, 52] width 550 height 40
type input "sea walrus"
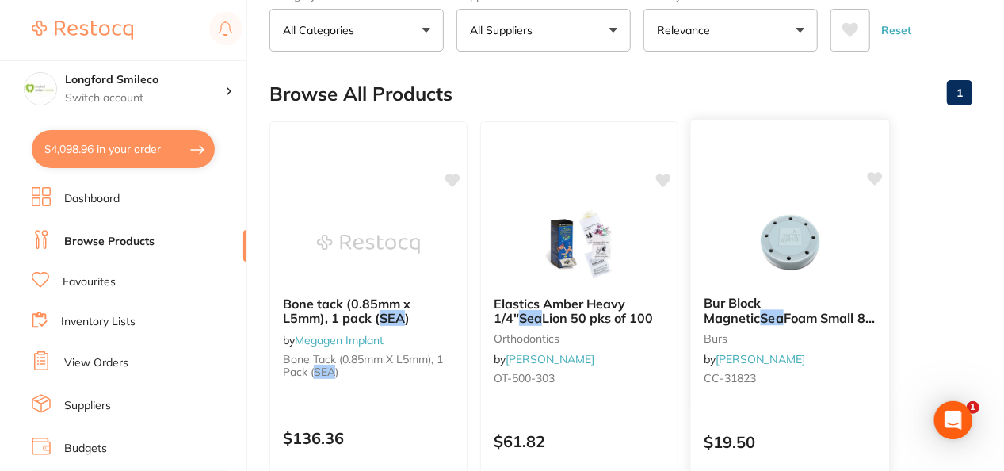
scroll to position [114, 0]
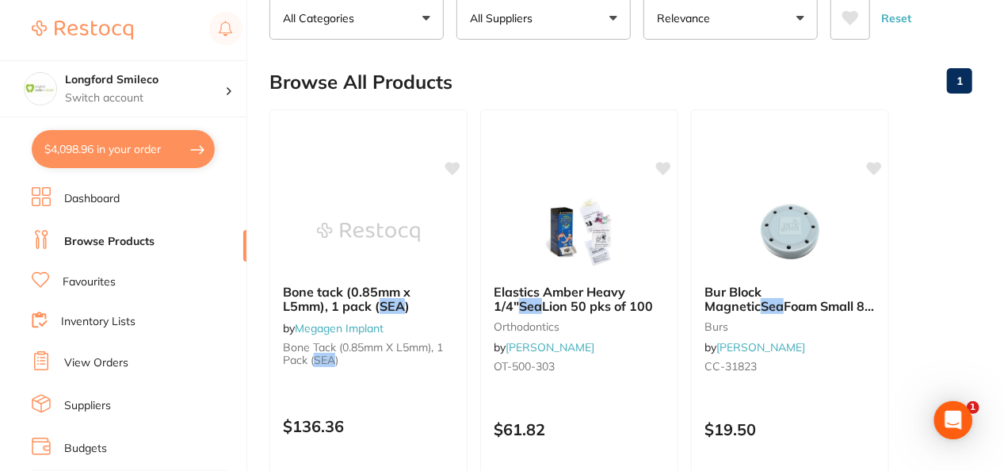
click at [818, 78] on div "Browse All Products 1" at bounding box center [621, 81] width 703 height 53
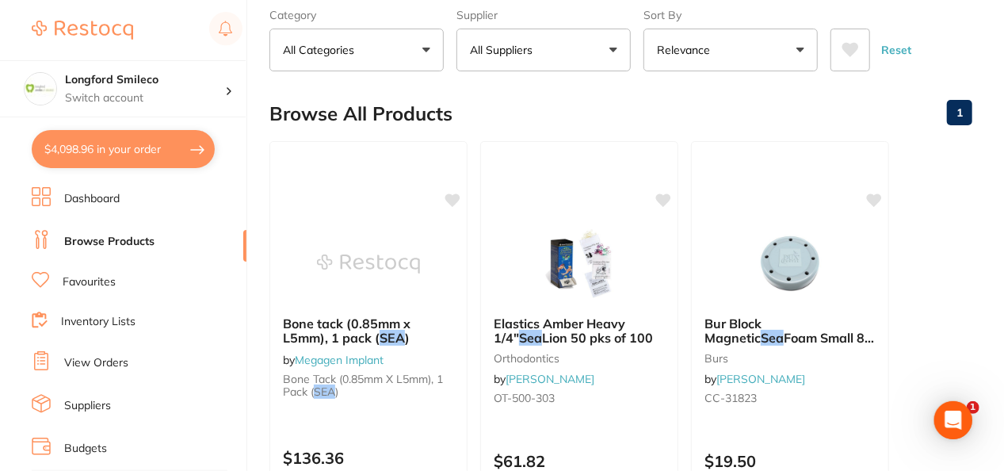
scroll to position [0, 0]
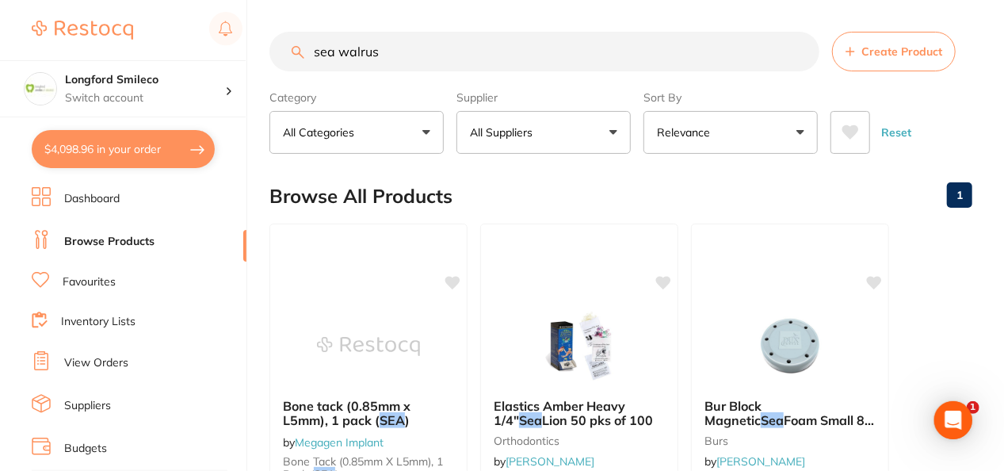
drag, startPoint x: 385, startPoint y: 60, endPoint x: 267, endPoint y: 56, distance: 118.2
click at [267, 56] on div "$4,098.96 Longford Smileco Switch account Longford Smileco North West Dental De…" at bounding box center [502, 235] width 1004 height 471
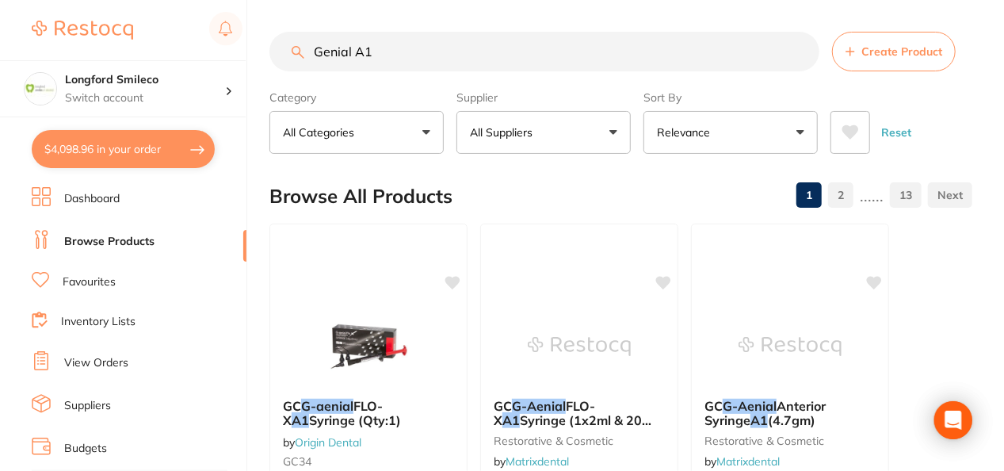
type input "Genial A1"
click at [512, 149] on button "All Suppliers" at bounding box center [544, 132] width 174 height 43
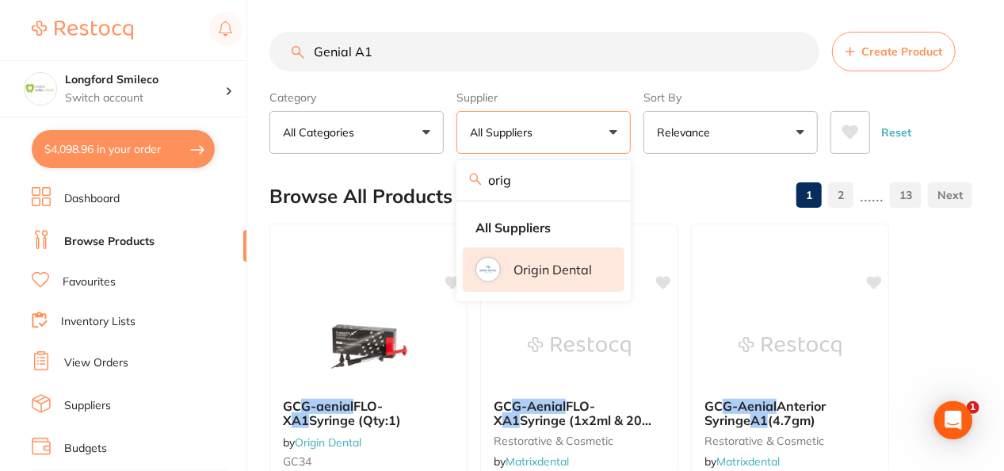
type input "orig"
click at [552, 278] on li "Origin Dental" at bounding box center [544, 269] width 162 height 44
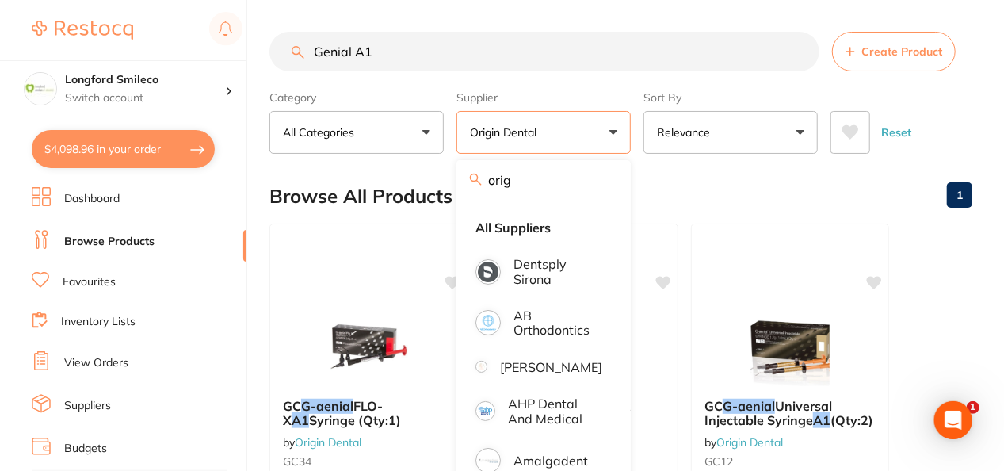
click at [698, 183] on div "Browse All Products 1" at bounding box center [621, 196] width 703 height 53
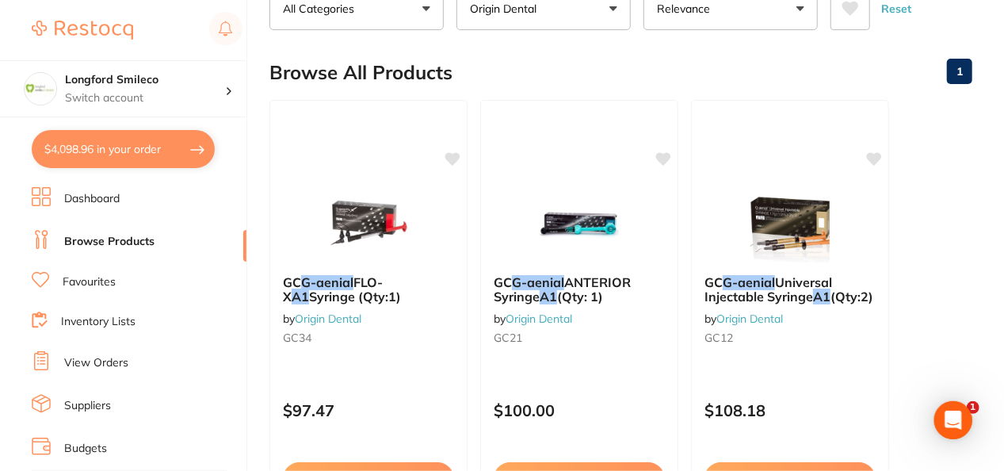
scroll to position [127, 0]
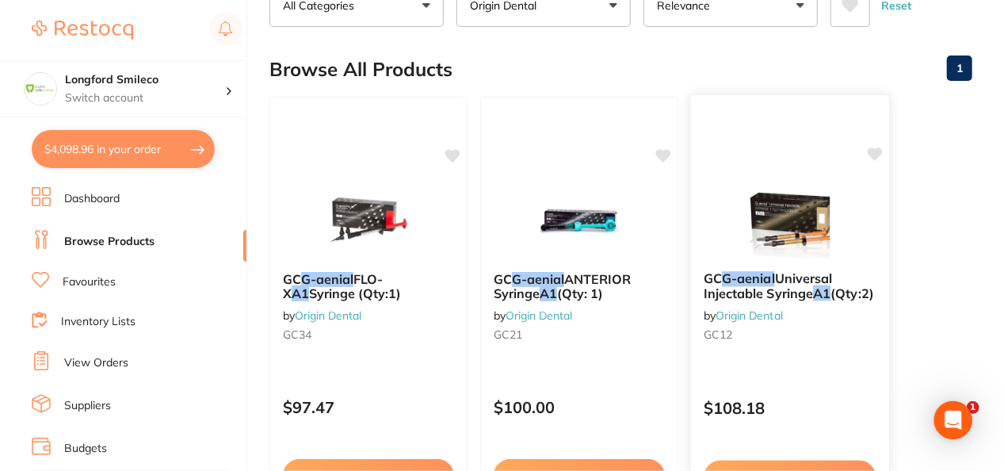
click at [831, 182] on img at bounding box center [790, 218] width 104 height 80
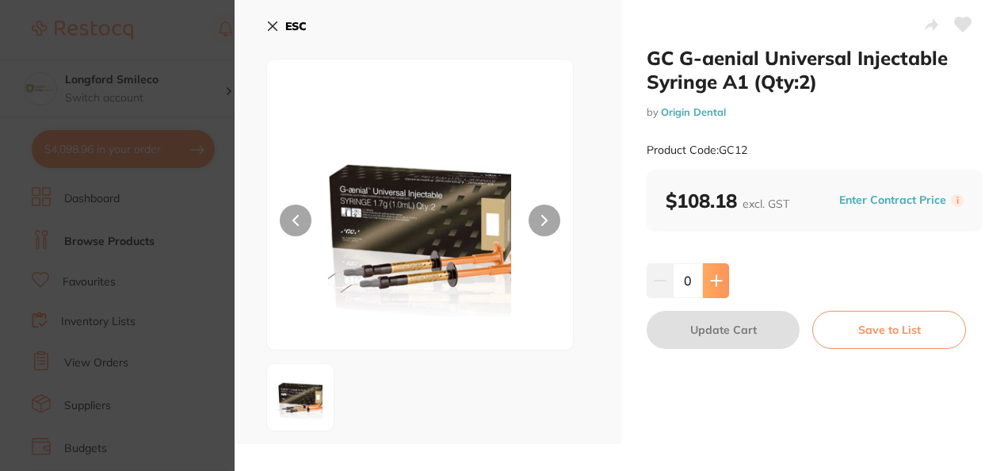
click at [717, 274] on icon at bounding box center [716, 280] width 13 height 13
type input "1"
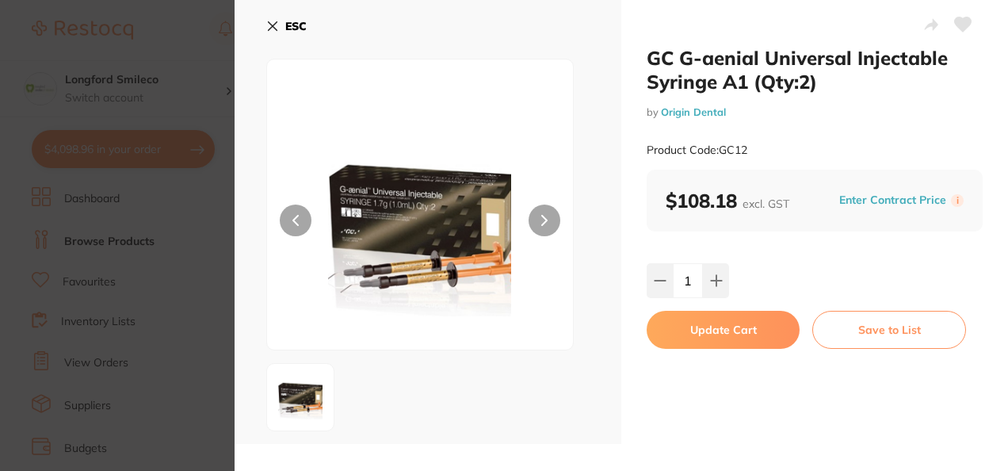
click at [728, 340] on button "Update Cart" at bounding box center [723, 330] width 153 height 38
checkbox input "false"
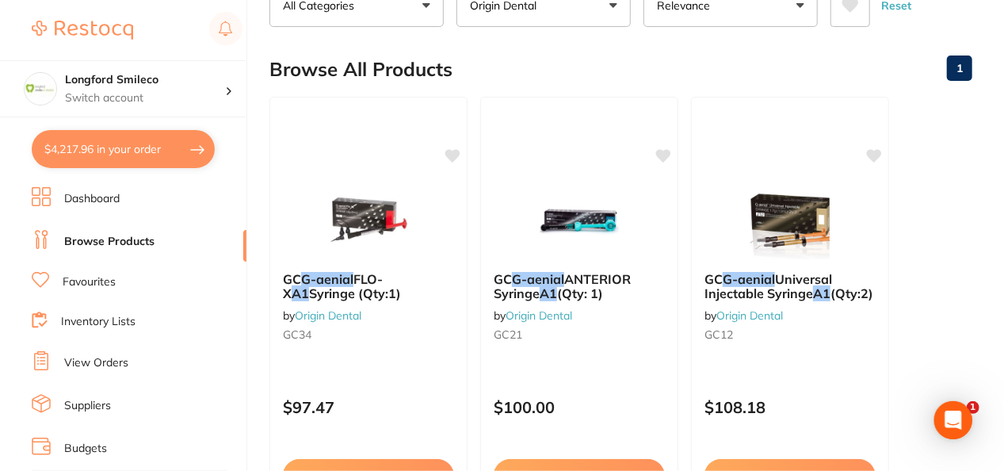
scroll to position [11074, 0]
click at [149, 144] on button "$4,217.96 in your order" at bounding box center [123, 149] width 183 height 38
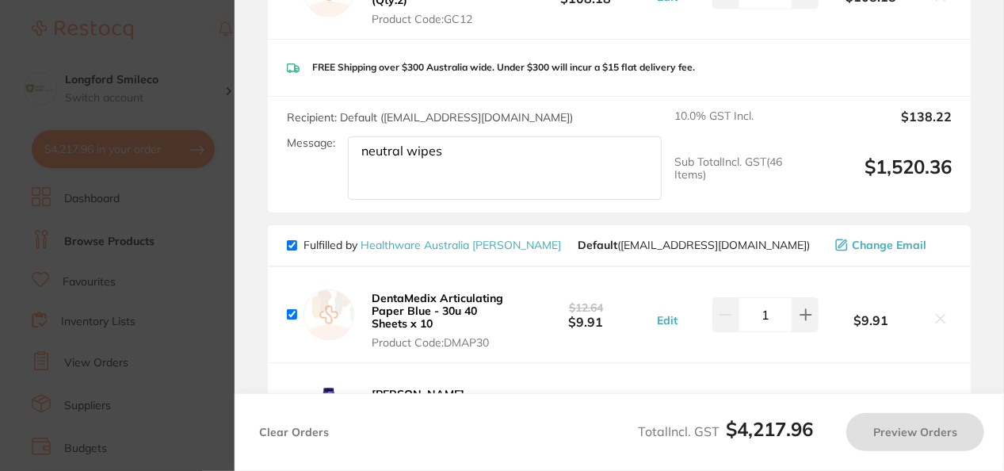
checkbox input "true"
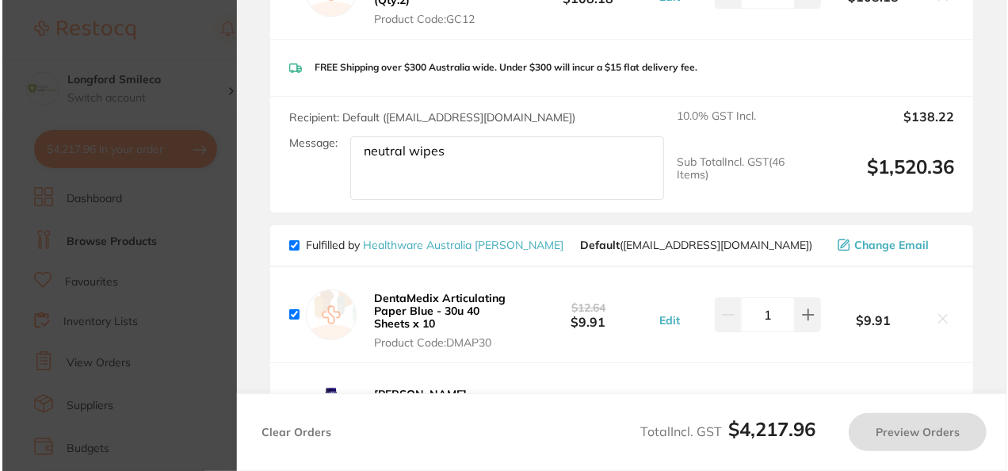
scroll to position [0, 0]
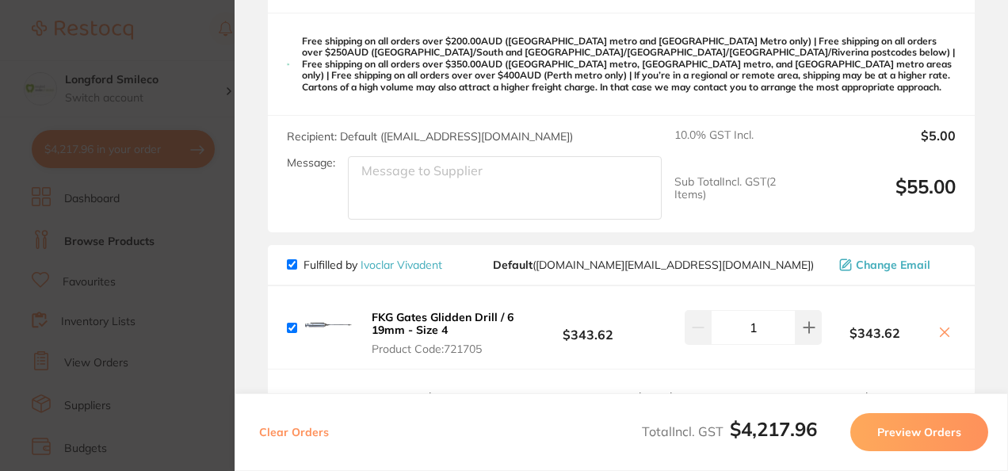
checkbox input "true"
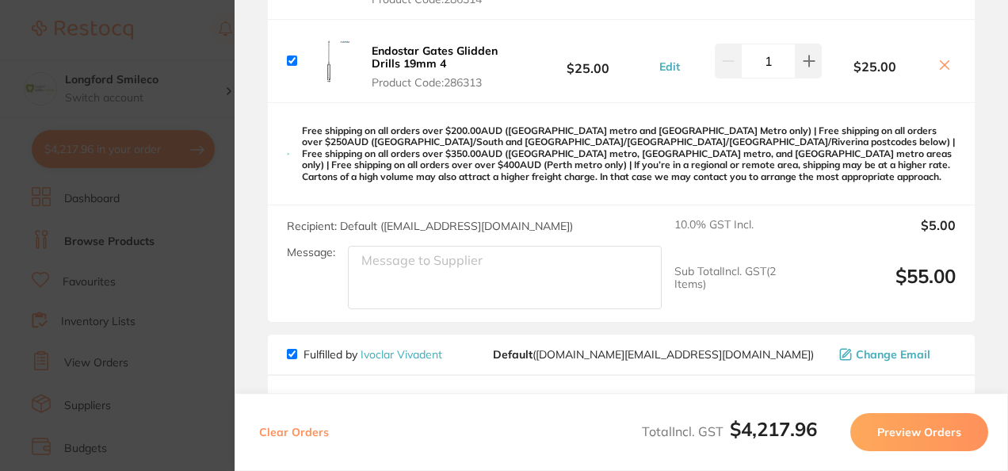
scroll to position [5703, 0]
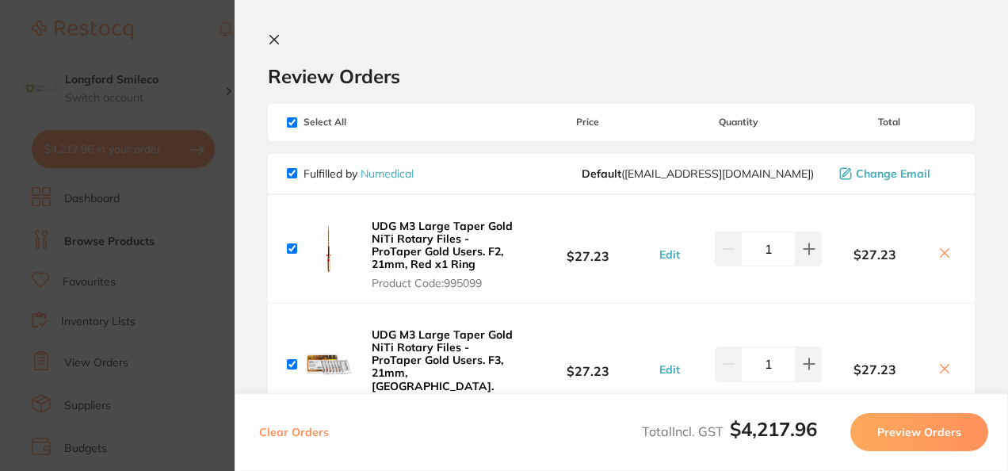
scroll to position [5703, 0]
